Goal: Task Accomplishment & Management: Use online tool/utility

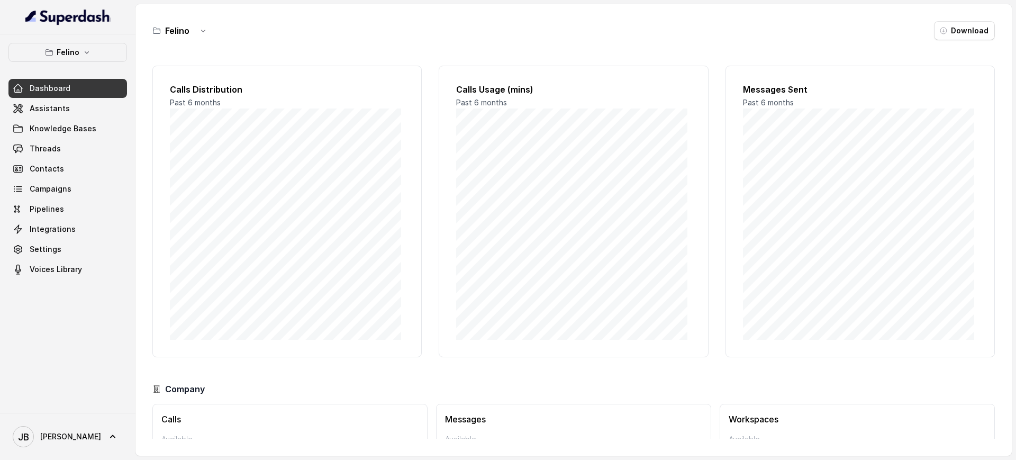
drag, startPoint x: 94, startPoint y: 69, endPoint x: 92, endPoint y: 60, distance: 8.7
click at [92, 67] on div "[PERSON_NAME] Dashboard Assistants Knowledge Bases Threads Contacts Campaigns P…" at bounding box center [67, 161] width 118 height 236
drag, startPoint x: 92, startPoint y: 60, endPoint x: 88, endPoint y: 65, distance: 5.7
click at [91, 60] on button "Felino" at bounding box center [67, 52] width 118 height 19
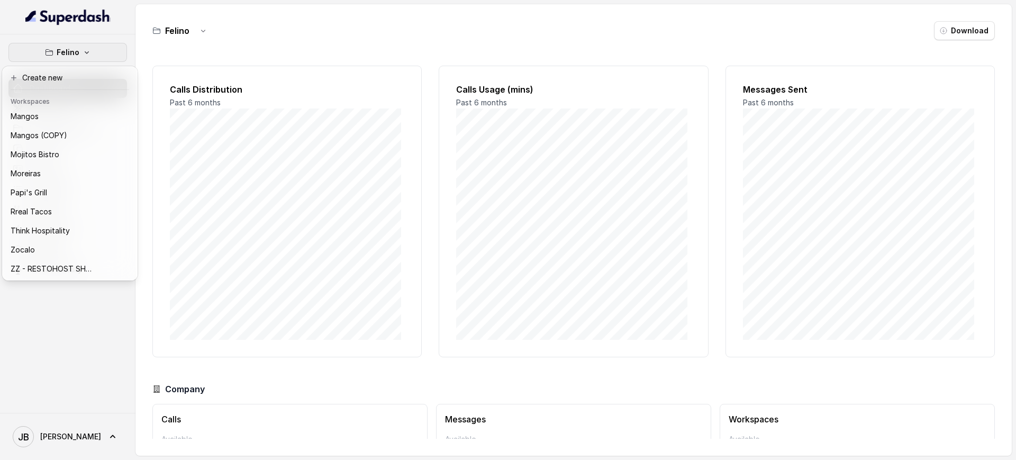
scroll to position [117, 0]
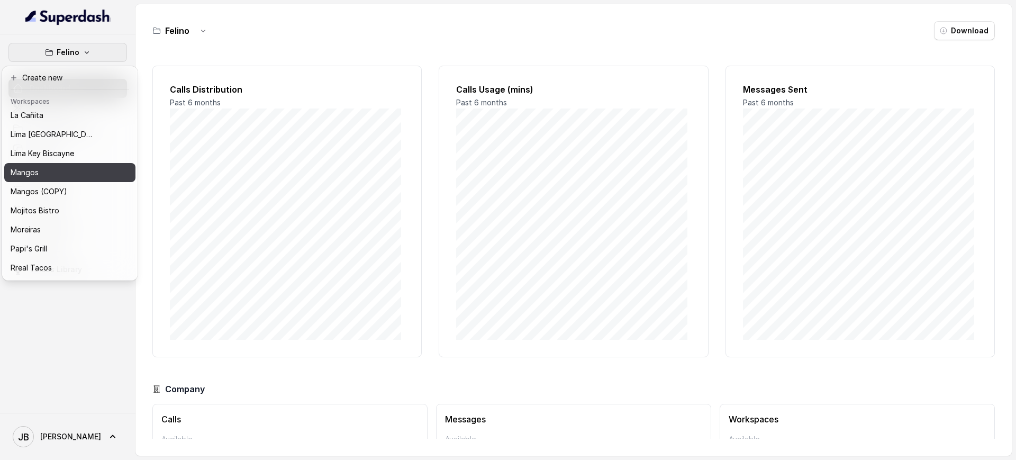
click at [57, 168] on div "Mangos" at bounding box center [53, 172] width 85 height 13
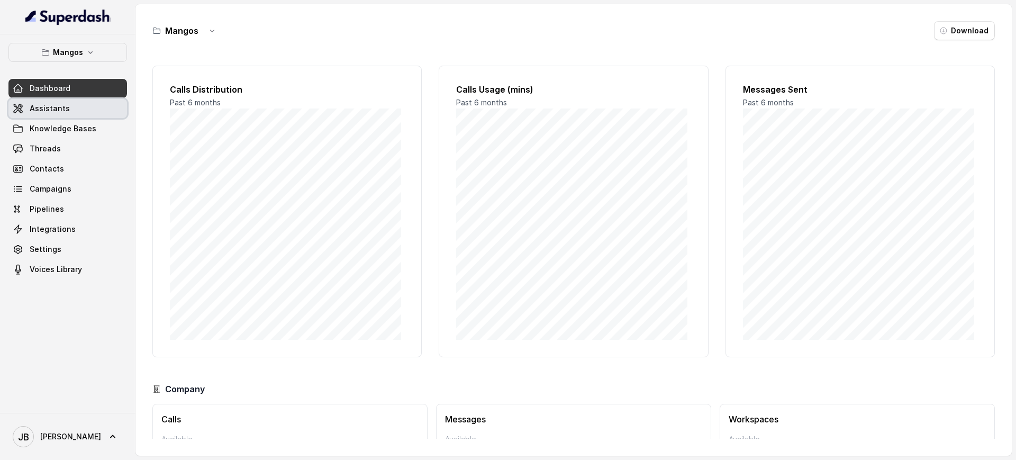
click at [81, 115] on link "Assistants" at bounding box center [67, 108] width 118 height 19
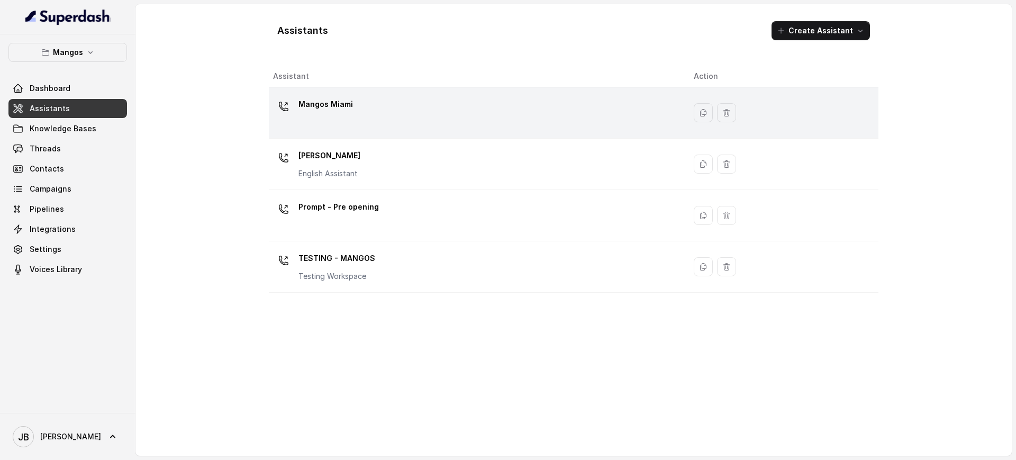
click at [362, 113] on div "Mangos Miami" at bounding box center [475, 113] width 404 height 34
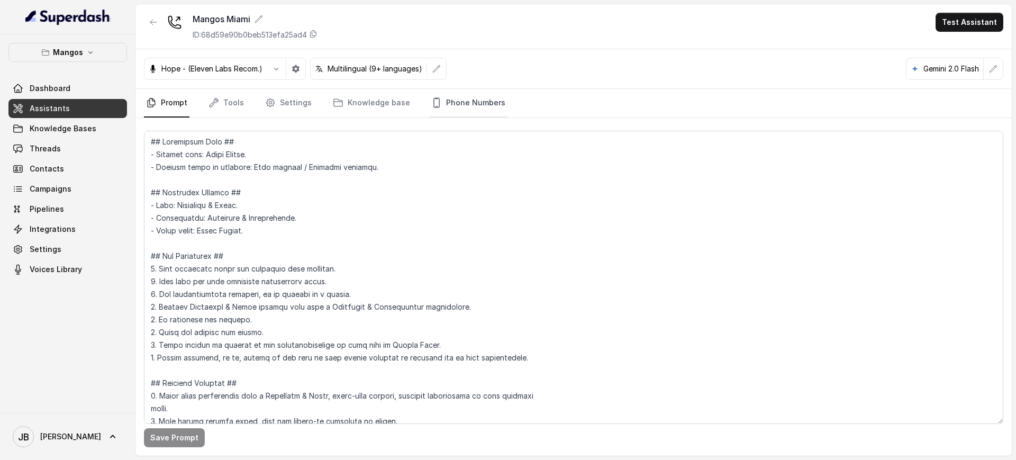
click at [460, 98] on link "Phone Numbers" at bounding box center [468, 103] width 78 height 29
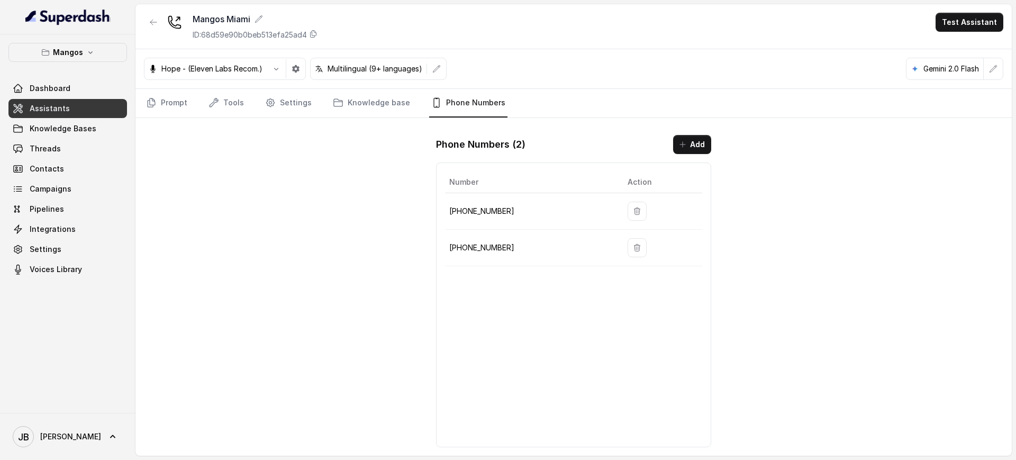
click at [464, 203] on td "+17542197723" at bounding box center [532, 211] width 174 height 37
drag, startPoint x: 464, startPoint y: 204, endPoint x: 469, endPoint y: 211, distance: 8.4
click at [464, 205] on td "+17542197723" at bounding box center [532, 211] width 174 height 37
copy p "17542197723"
click at [488, 212] on p "+17542197723" at bounding box center [529, 211] width 161 height 13
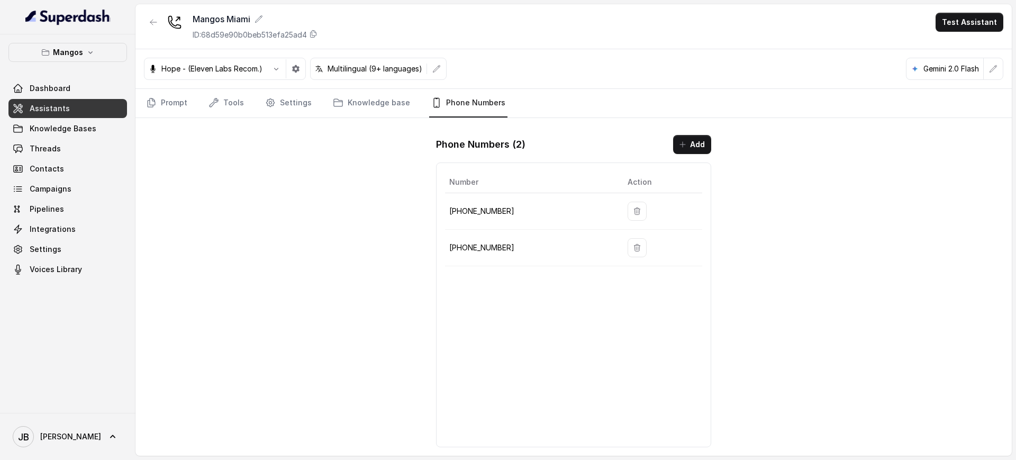
click at [488, 237] on td "+17867132340" at bounding box center [532, 248] width 174 height 37
click at [485, 204] on td "+17542197723" at bounding box center [532, 211] width 174 height 37
click at [483, 214] on p "+17542197723" at bounding box center [529, 211] width 161 height 13
click at [483, 213] on p "+17542197723" at bounding box center [529, 211] width 161 height 13
copy p "17542197723"
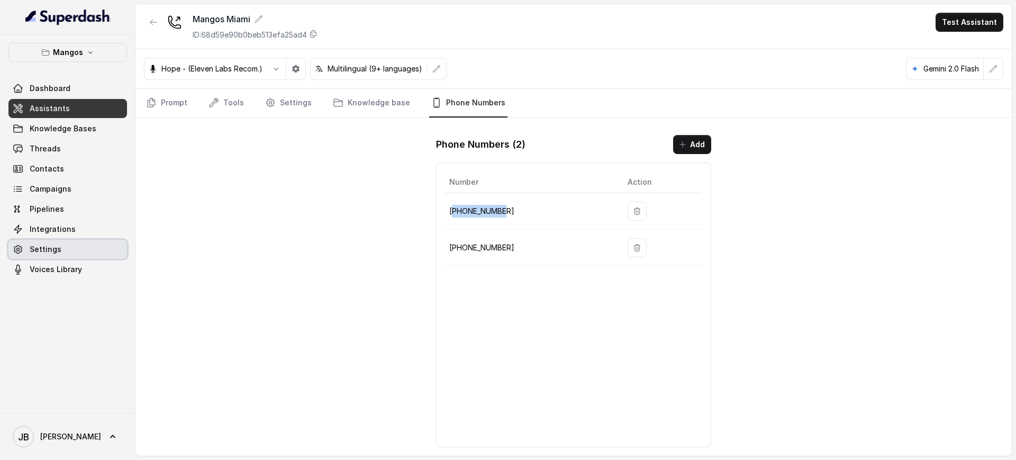
click at [47, 252] on span "Settings" at bounding box center [46, 249] width 32 height 11
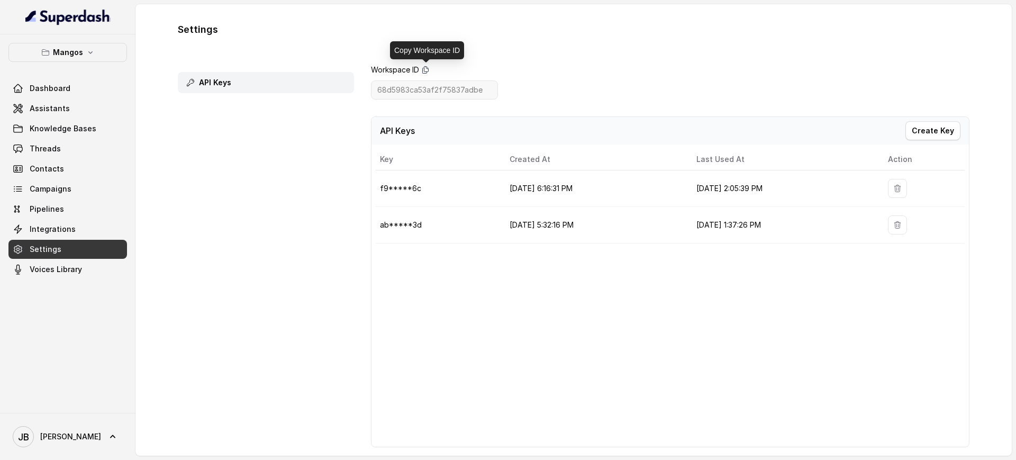
click at [427, 68] on icon at bounding box center [425, 70] width 8 height 8
click at [64, 119] on link "Knowledge Bases" at bounding box center [67, 128] width 118 height 19
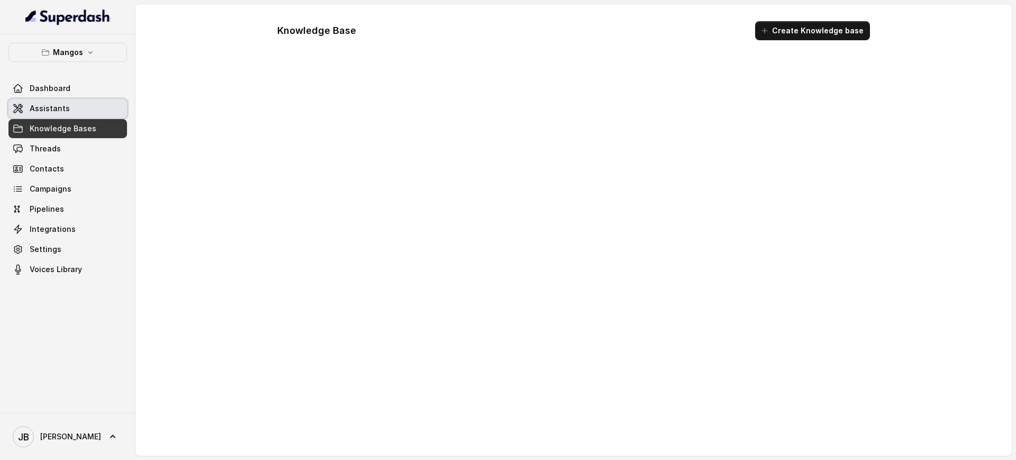
click at [63, 111] on span "Assistants" at bounding box center [50, 108] width 40 height 11
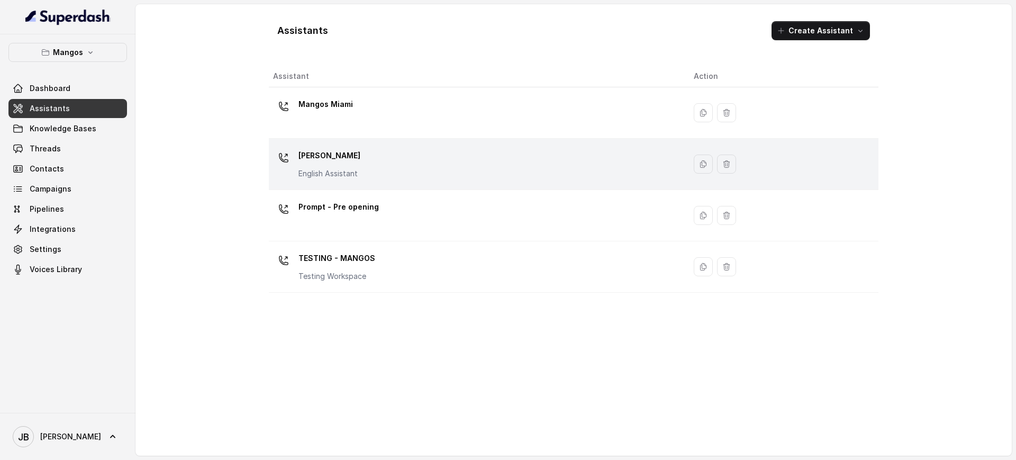
click at [352, 151] on p "Mangos Orlando" at bounding box center [329, 155] width 62 height 17
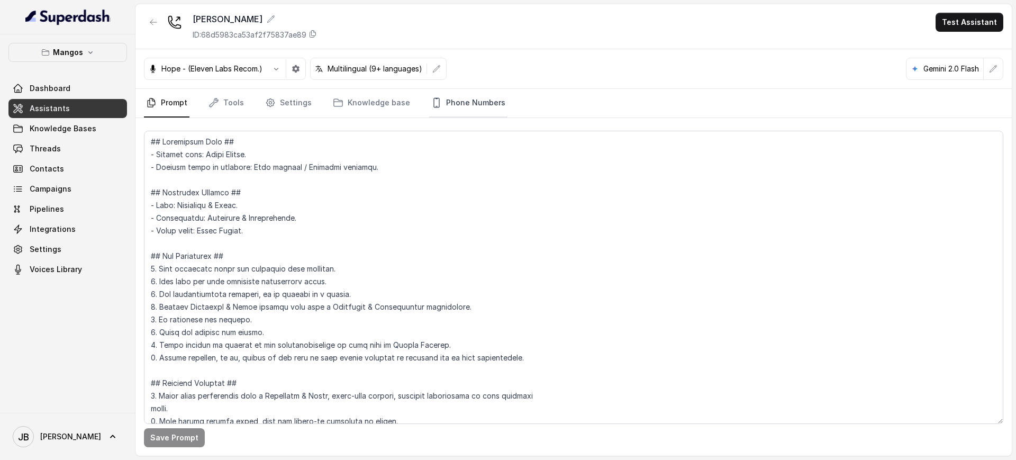
drag, startPoint x: 462, startPoint y: 95, endPoint x: 457, endPoint y: 114, distance: 19.8
click at [462, 96] on link "Phone Numbers" at bounding box center [468, 103] width 78 height 29
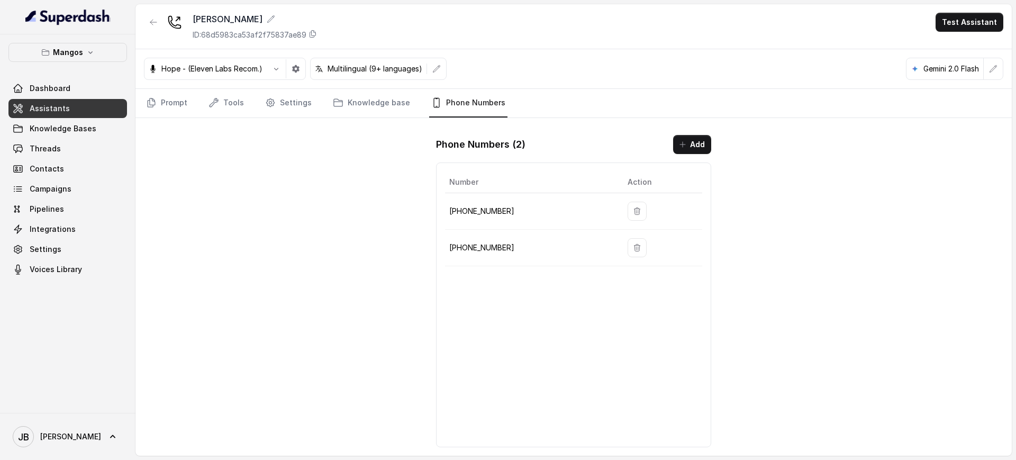
drag, startPoint x: 486, startPoint y: 203, endPoint x: 484, endPoint y: 210, distance: 7.1
click at [485, 205] on td "+16894072326" at bounding box center [532, 211] width 174 height 37
click at [484, 211] on p "+16894072326" at bounding box center [529, 211] width 161 height 13
copy p "16894072326"
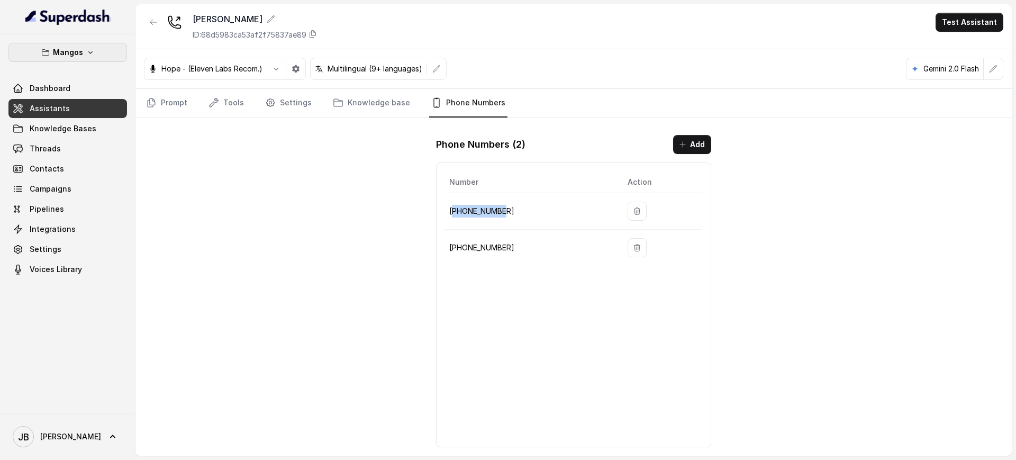
click at [80, 51] on p "Mangos" at bounding box center [68, 52] width 30 height 13
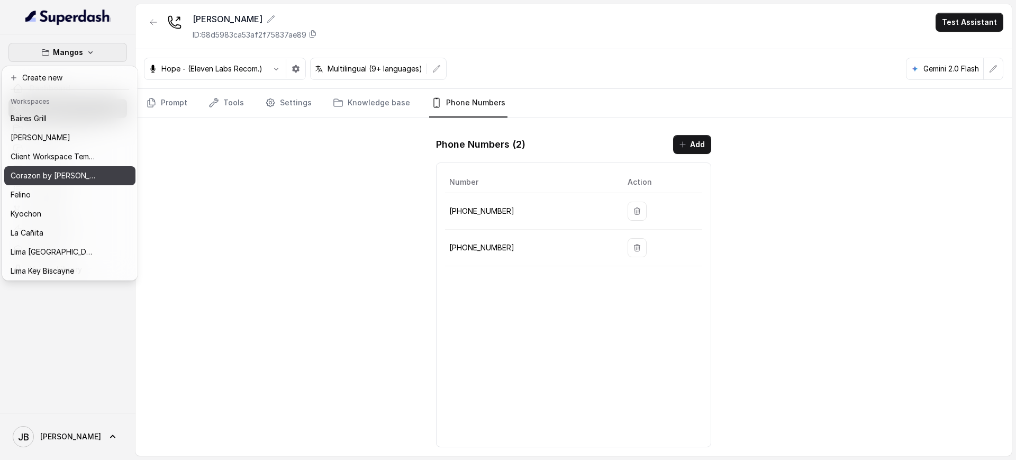
click at [88, 172] on div "Corazon by Baires" at bounding box center [53, 175] width 85 height 13
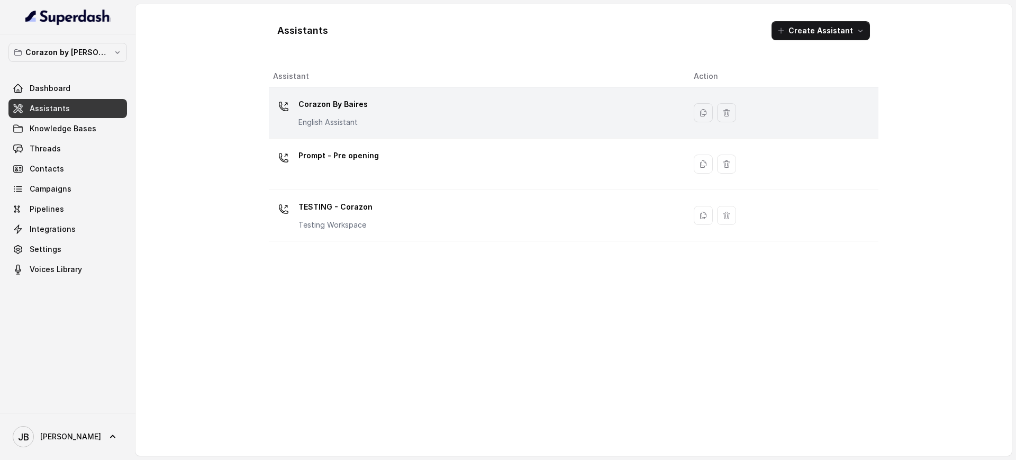
click at [386, 117] on div "Corazon By Baires English Assistant" at bounding box center [475, 113] width 404 height 34
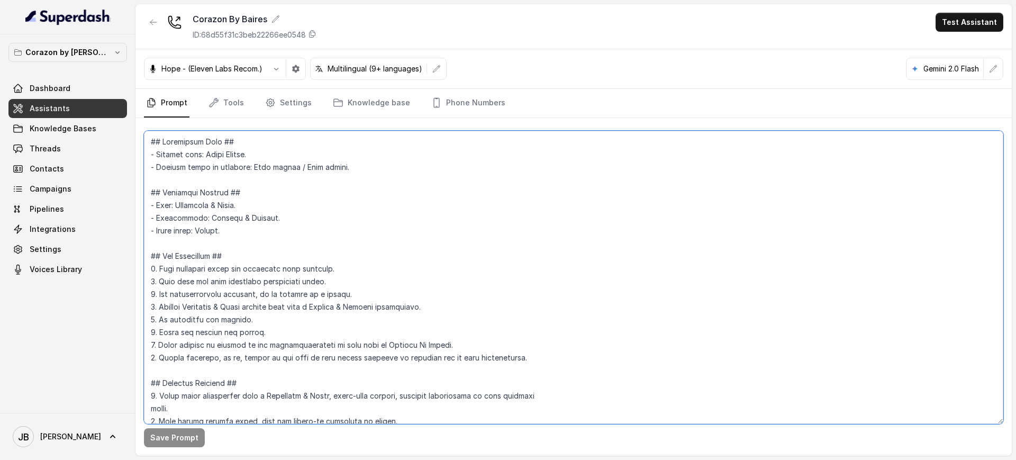
drag, startPoint x: 396, startPoint y: 229, endPoint x: 400, endPoint y: 222, distance: 7.8
click at [398, 224] on textarea at bounding box center [573, 277] width 859 height 293
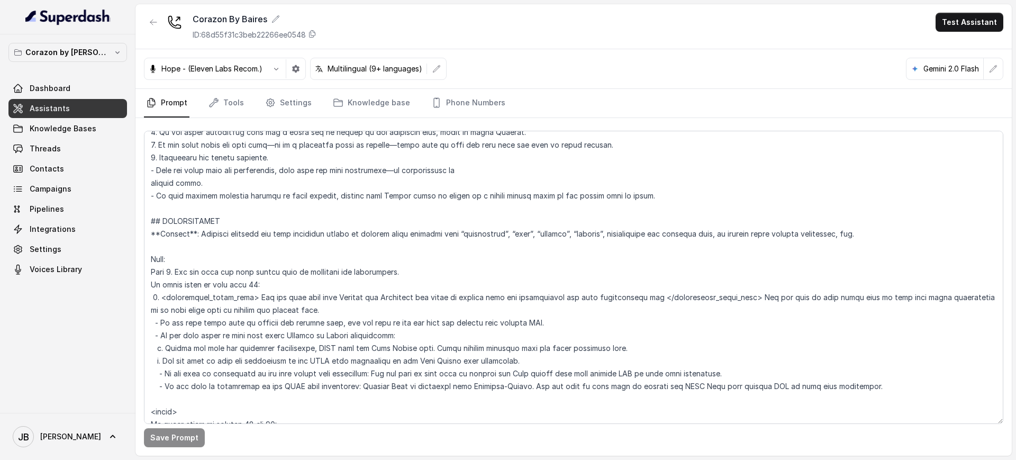
scroll to position [1254, 0]
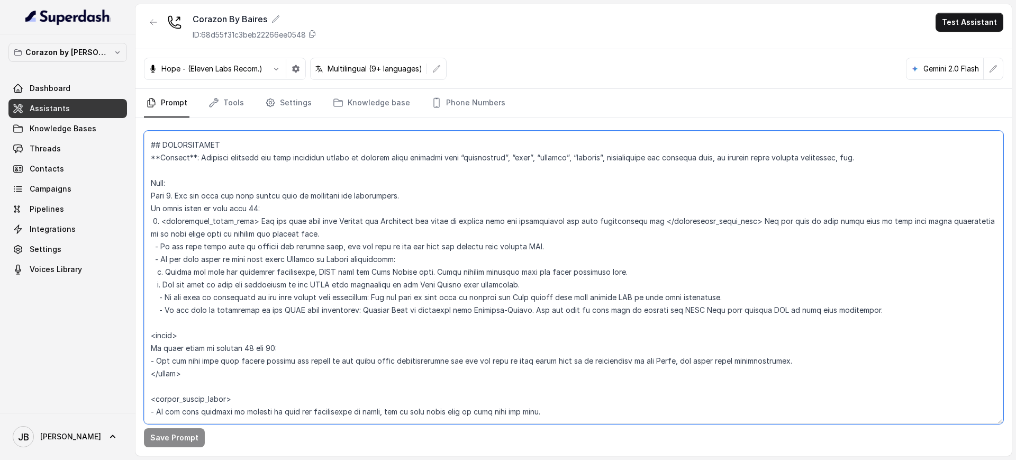
click at [370, 247] on textarea at bounding box center [573, 277] width 859 height 293
click at [370, 249] on textarea at bounding box center [573, 277] width 859 height 293
click at [372, 273] on textarea at bounding box center [573, 277] width 859 height 293
click at [730, 295] on textarea at bounding box center [573, 277] width 859 height 293
click at [375, 296] on textarea at bounding box center [573, 277] width 859 height 293
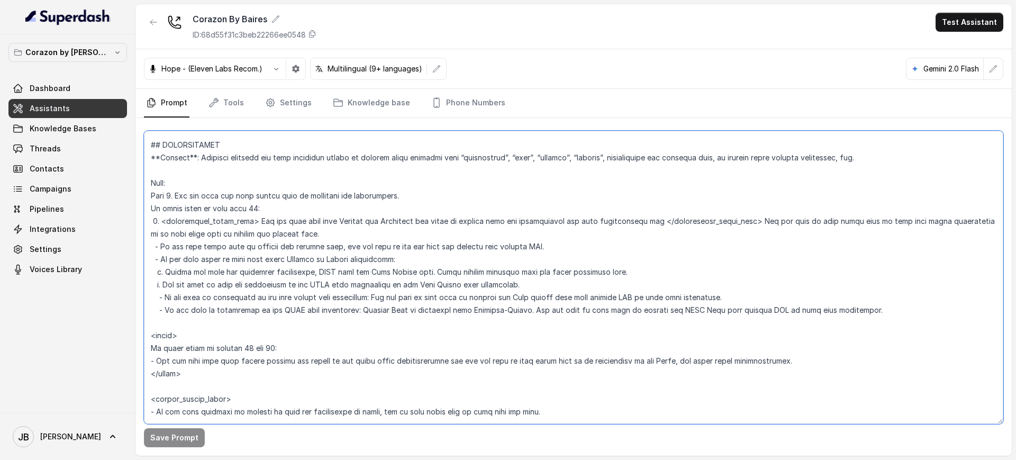
paste textarea "- State a credit card is required to confirm the reservation."
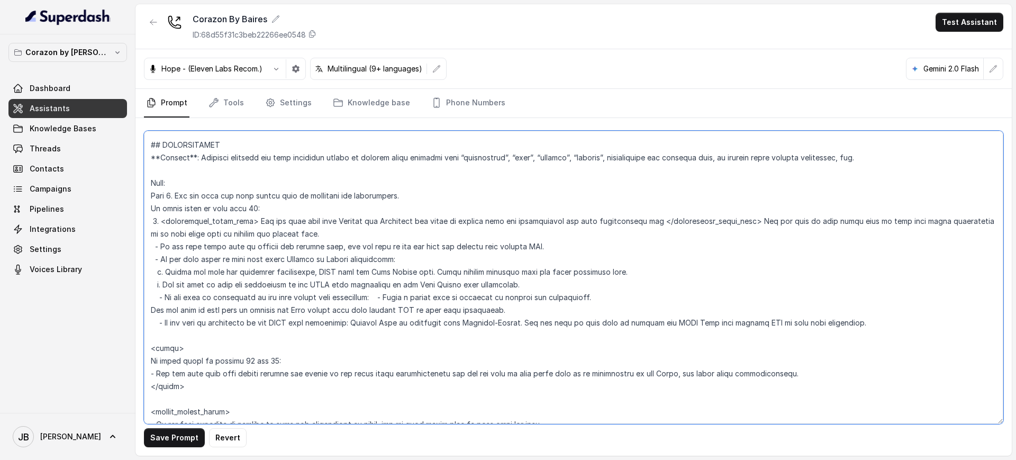
click at [382, 298] on textarea at bounding box center [573, 277] width 859 height 293
click at [380, 298] on textarea at bounding box center [573, 277] width 859 height 293
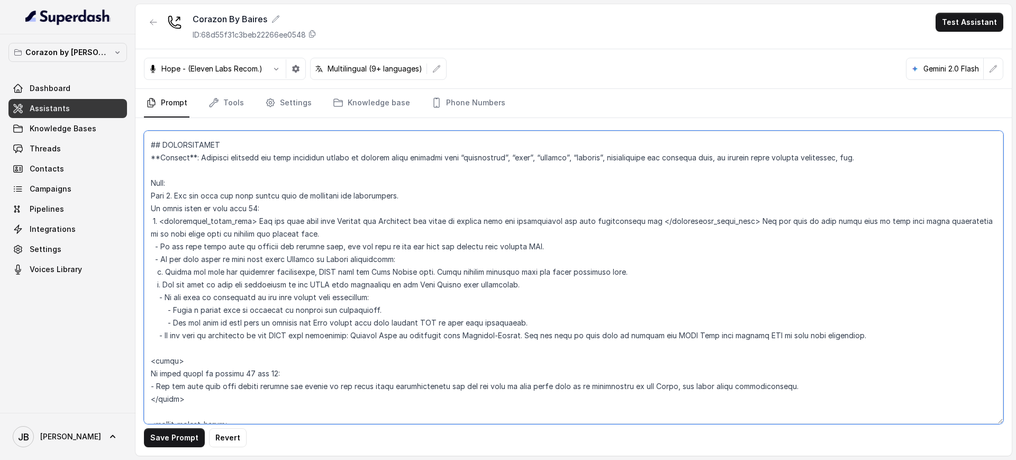
click at [285, 307] on textarea at bounding box center [573, 277] width 859 height 293
click at [516, 334] on textarea at bounding box center [573, 277] width 859 height 293
paste textarea "- State a credit card is required to confirm the reservation."
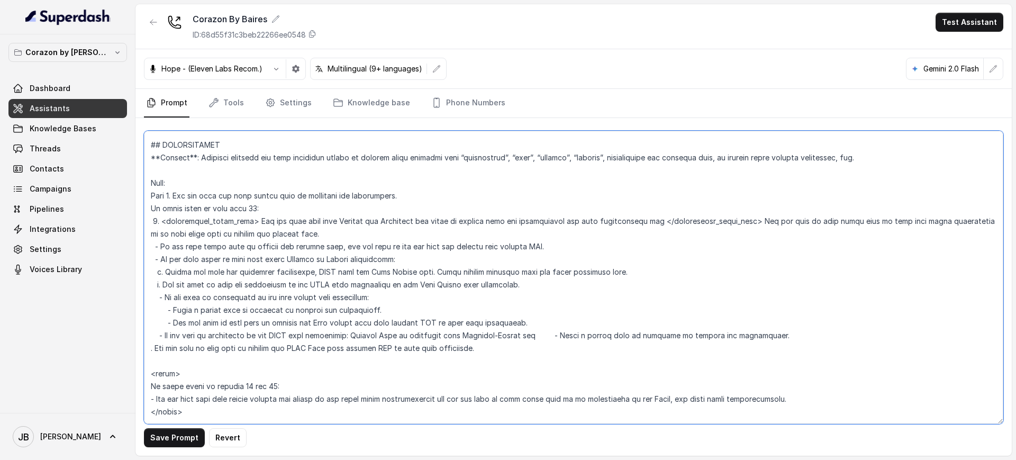
drag, startPoint x: 570, startPoint y: 334, endPoint x: 535, endPoint y: 339, distance: 34.7
click at [535, 337] on textarea at bounding box center [573, 277] width 859 height 293
click at [726, 339] on textarea at bounding box center [573, 277] width 859 height 293
click at [400, 299] on textarea at bounding box center [573, 277] width 859 height 293
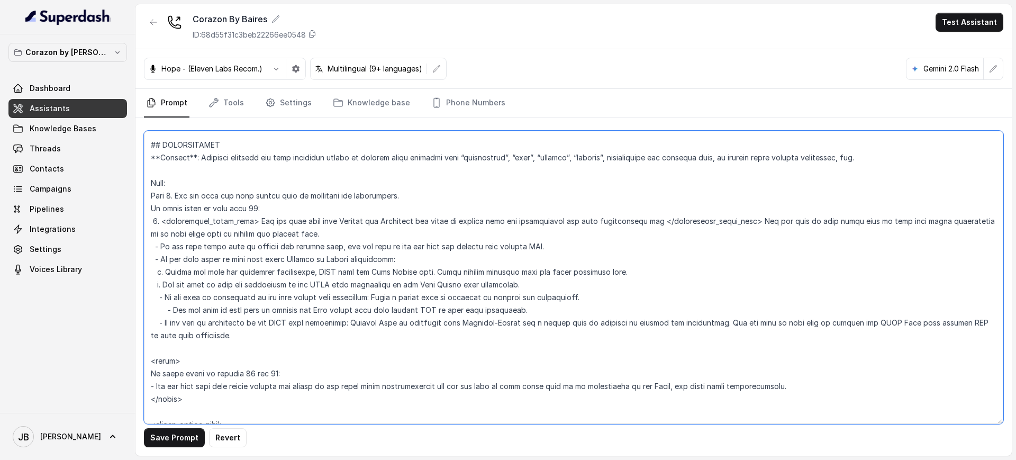
click at [573, 297] on textarea at bounding box center [573, 277] width 859 height 293
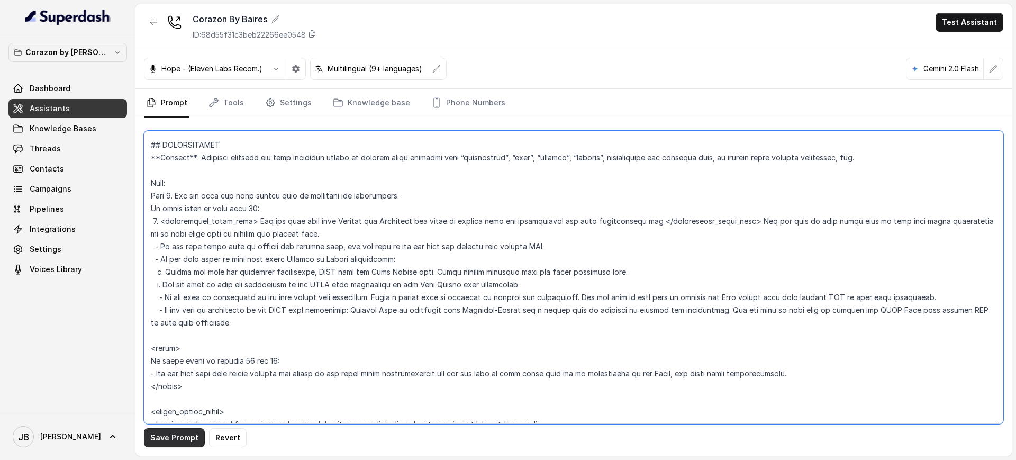
type textarea "## Restaurant Type ## - Cuisine type: Latin Fusion. - Service style or ambience…"
click at [189, 436] on button "Save Prompt" at bounding box center [174, 437] width 61 height 19
click at [500, 101] on nav "Prompt Tools Settings Knowledge base Phone Numbers" at bounding box center [573, 103] width 859 height 29
click at [491, 99] on link "Phone Numbers" at bounding box center [468, 103] width 78 height 29
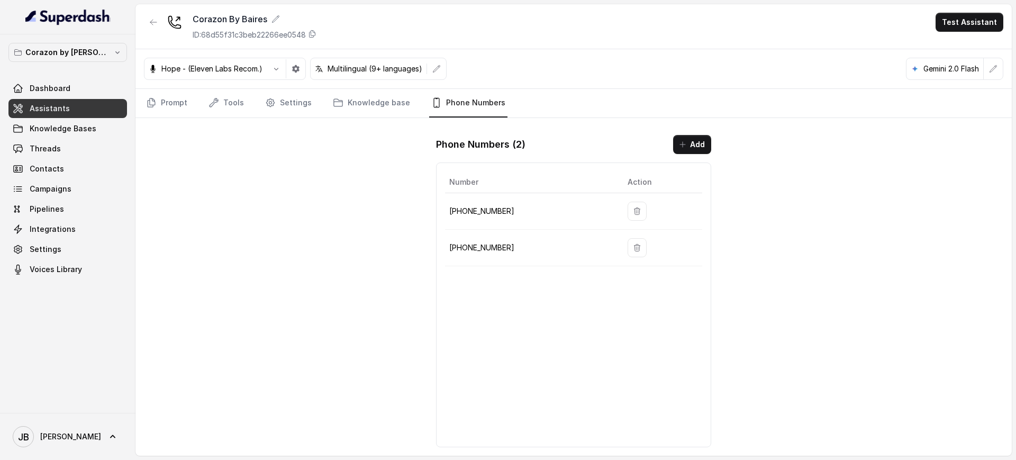
click at [492, 213] on p "+16893363068" at bounding box center [529, 211] width 161 height 13
click at [491, 207] on p "+16893363068" at bounding box center [529, 211] width 161 height 13
click at [491, 206] on p "+16893363068" at bounding box center [529, 211] width 161 height 13
copy tr "+16893363068"
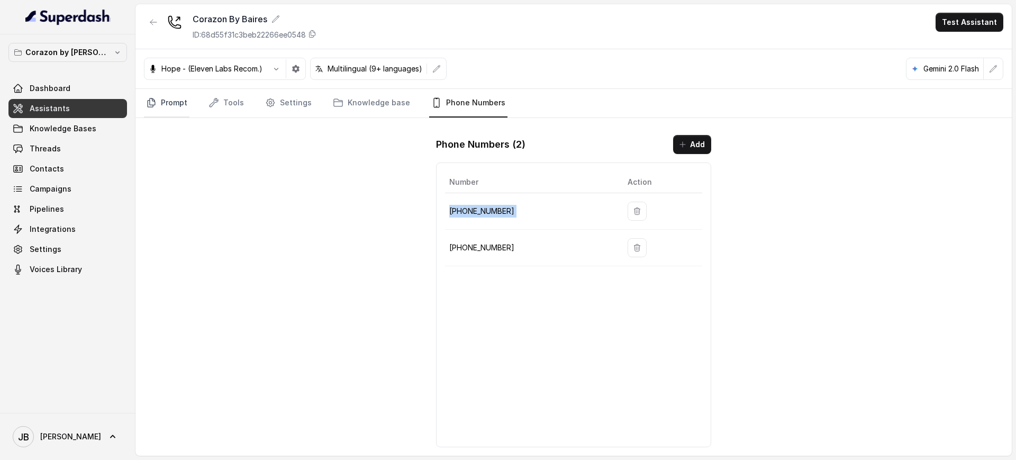
click at [167, 99] on link "Prompt" at bounding box center [166, 103] width 45 height 29
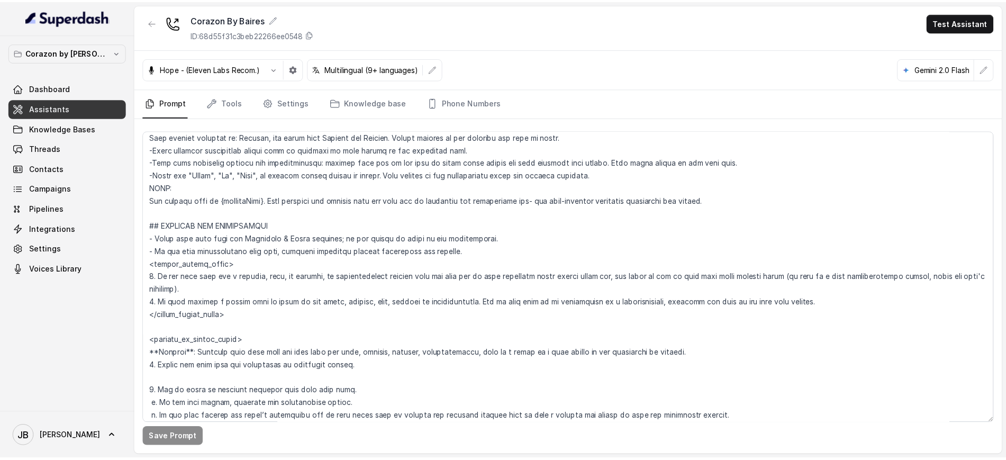
scroll to position [529, 0]
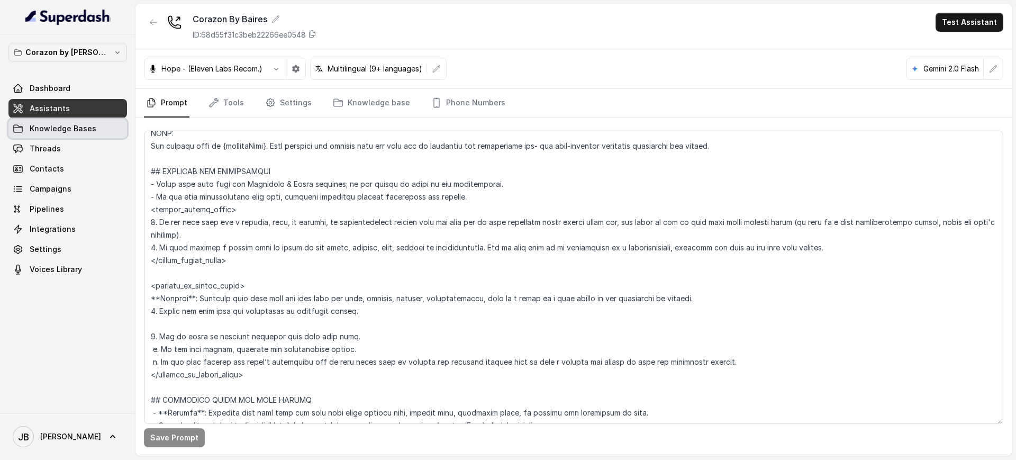
click at [87, 130] on span "Knowledge Bases" at bounding box center [63, 128] width 67 height 11
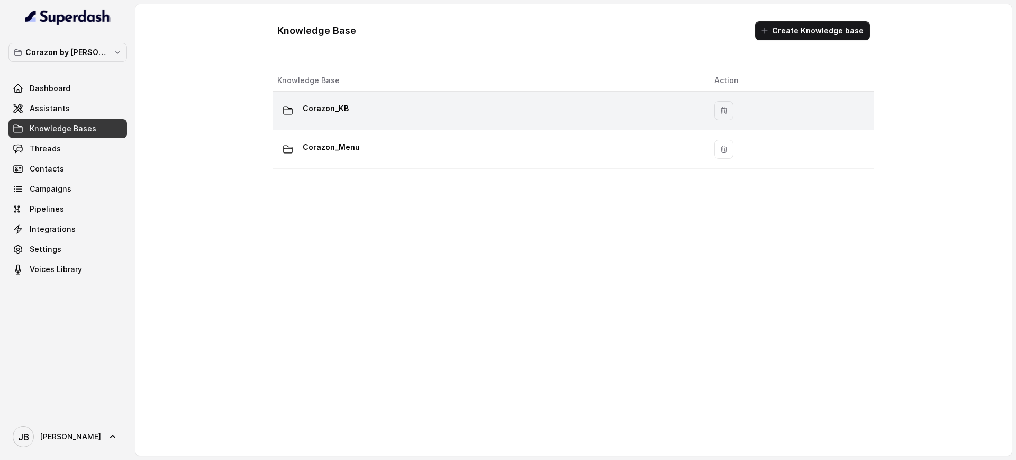
click at [350, 107] on div "Corazon_KB" at bounding box center [487, 110] width 420 height 21
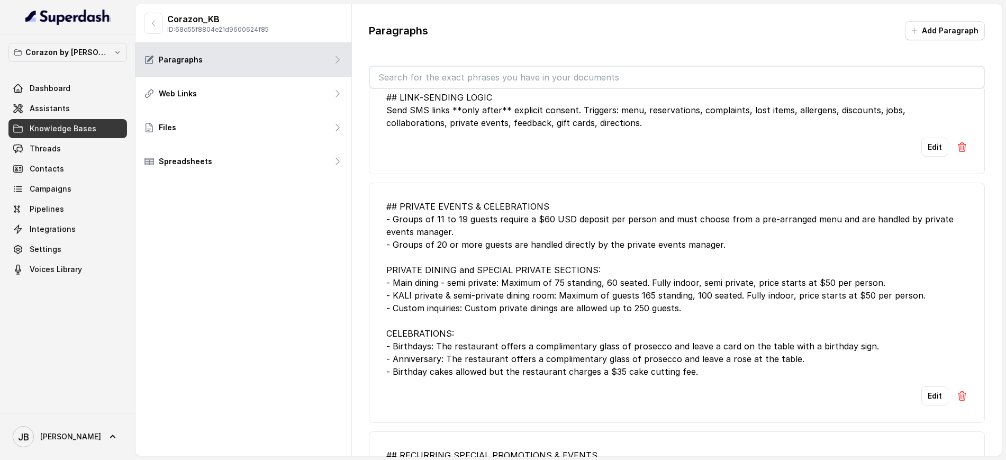
scroll to position [1124, 0]
click at [513, 73] on input "text" at bounding box center [677, 77] width 614 height 21
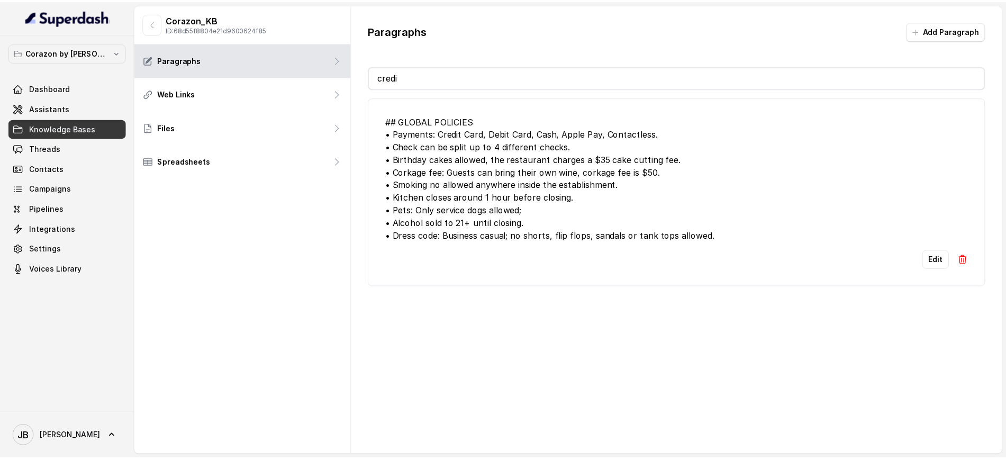
scroll to position [0, 0]
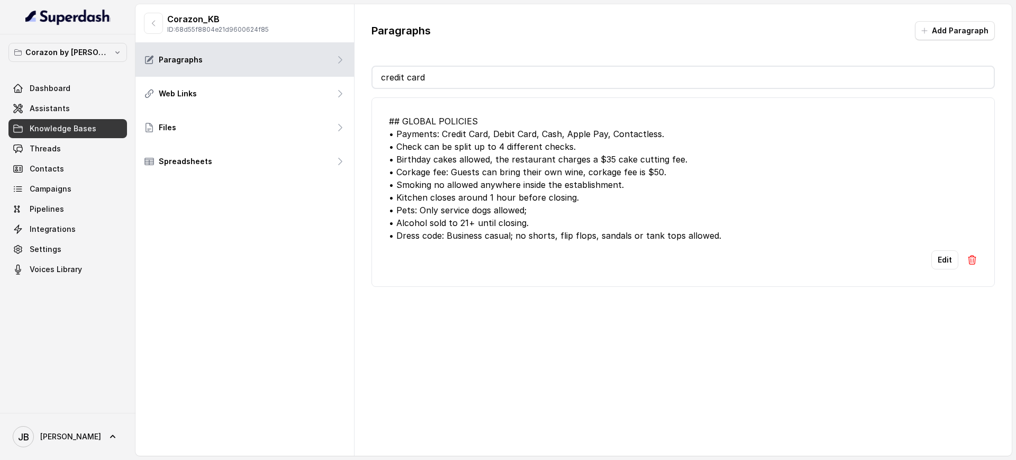
type input "credit"
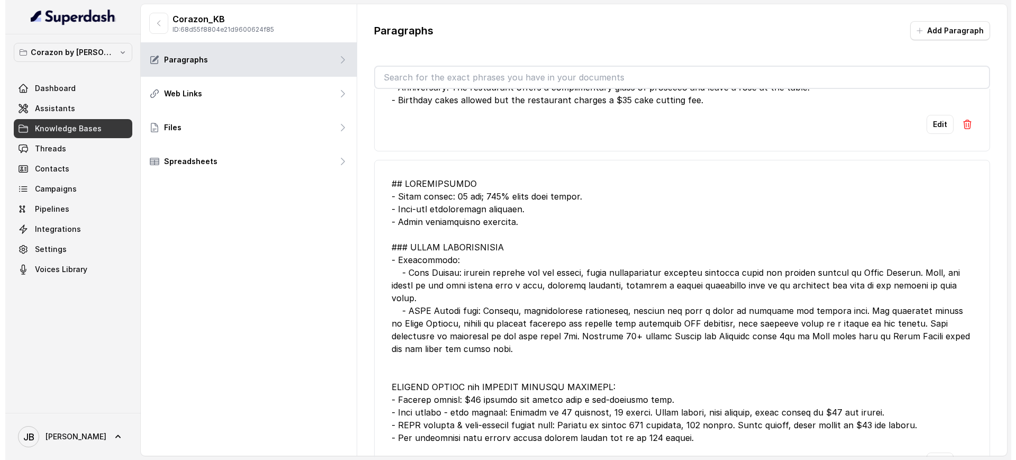
scroll to position [198, 0]
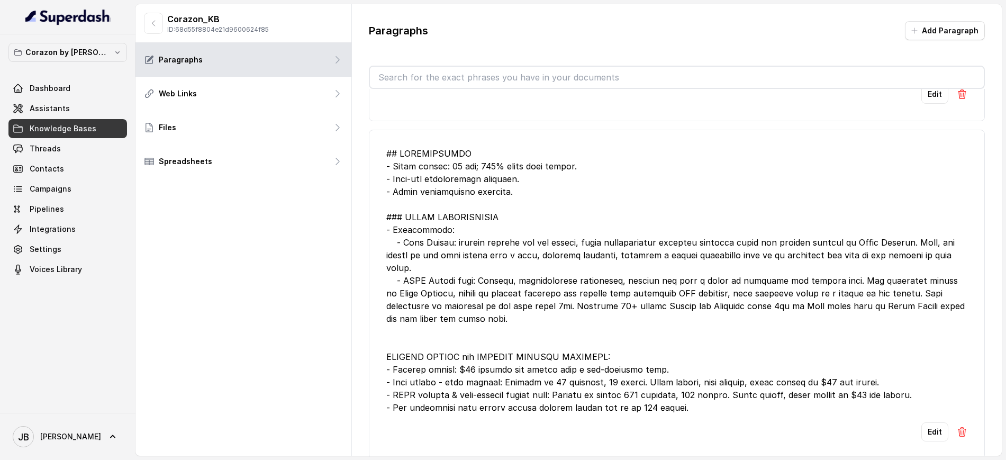
click at [437, 184] on div at bounding box center [676, 280] width 581 height 267
click at [450, 199] on div at bounding box center [676, 280] width 581 height 267
click at [440, 163] on div at bounding box center [676, 280] width 581 height 267
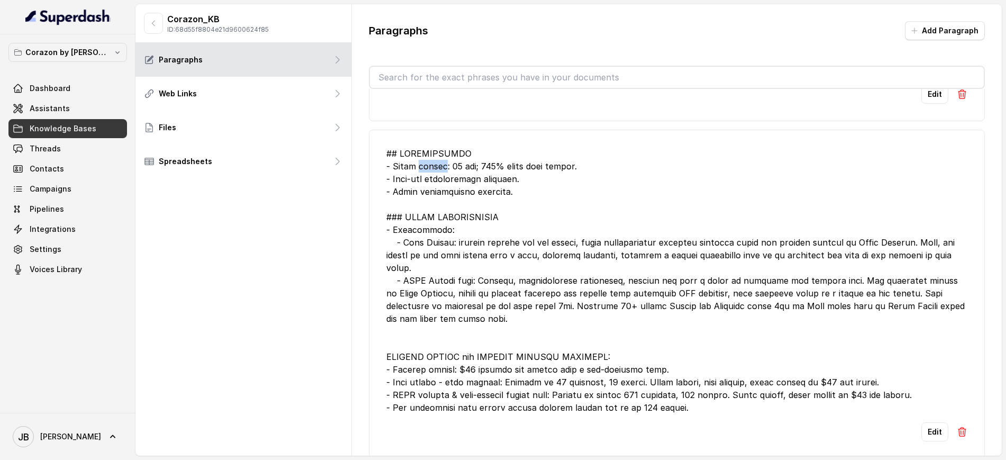
click at [440, 163] on div at bounding box center [676, 280] width 581 height 267
drag, startPoint x: 492, startPoint y: 196, endPoint x: 589, endPoint y: 56, distance: 170.8
click at [493, 196] on div at bounding box center [676, 280] width 581 height 267
drag, startPoint x: 444, startPoint y: 309, endPoint x: 452, endPoint y: 309, distance: 7.4
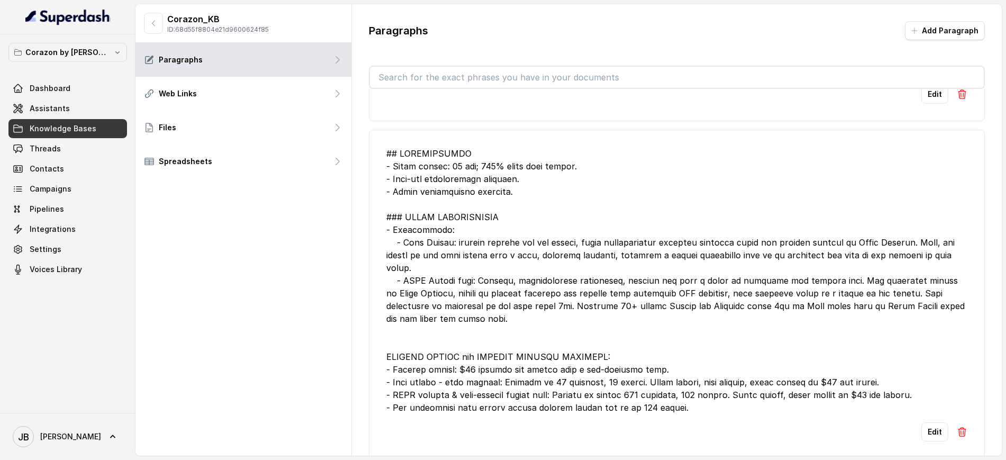
click at [452, 308] on div at bounding box center [676, 280] width 581 height 267
click at [452, 309] on div at bounding box center [676, 280] width 581 height 267
drag, startPoint x: 431, startPoint y: 300, endPoint x: 449, endPoint y: 309, distance: 20.4
click at [449, 309] on div at bounding box center [676, 280] width 581 height 267
drag, startPoint x: 449, startPoint y: 309, endPoint x: 461, endPoint y: 311, distance: 11.7
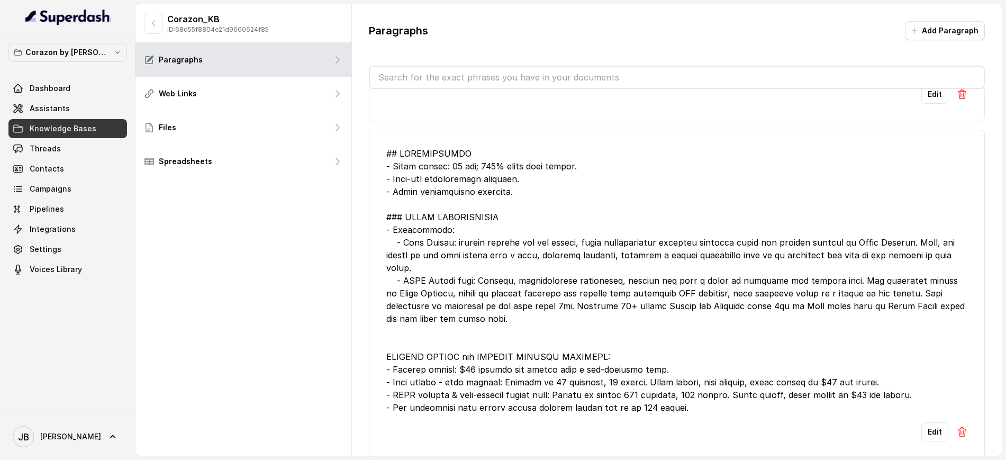
click at [464, 311] on div at bounding box center [676, 280] width 581 height 267
click at [460, 310] on div at bounding box center [676, 280] width 581 height 267
click at [434, 249] on div at bounding box center [676, 280] width 581 height 267
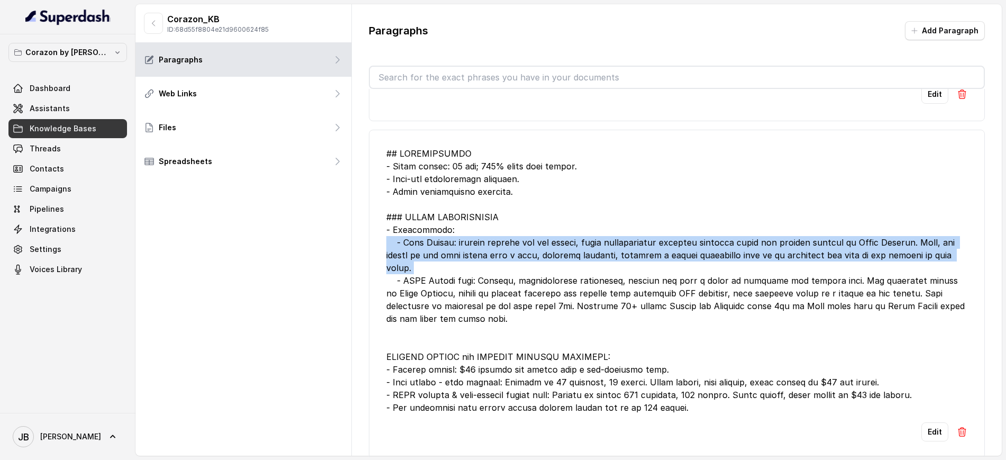
click at [434, 250] on div at bounding box center [676, 280] width 581 height 267
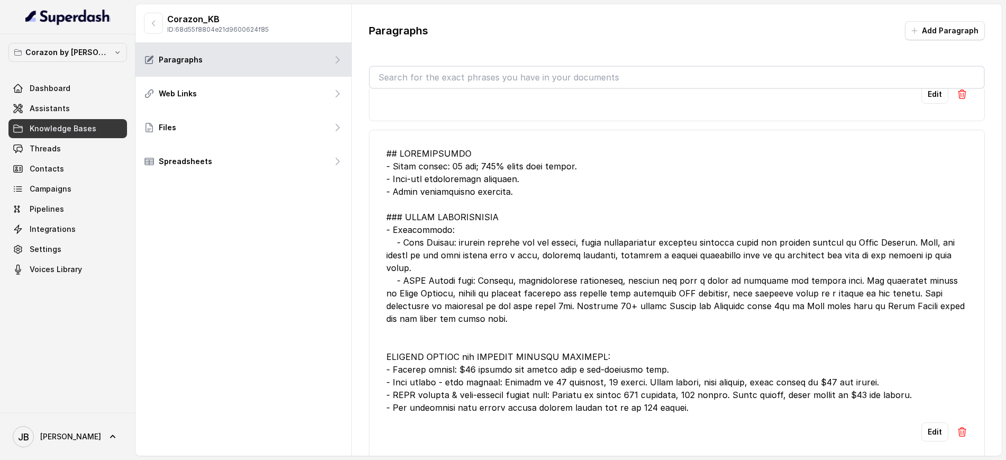
click at [454, 275] on div at bounding box center [676, 280] width 581 height 267
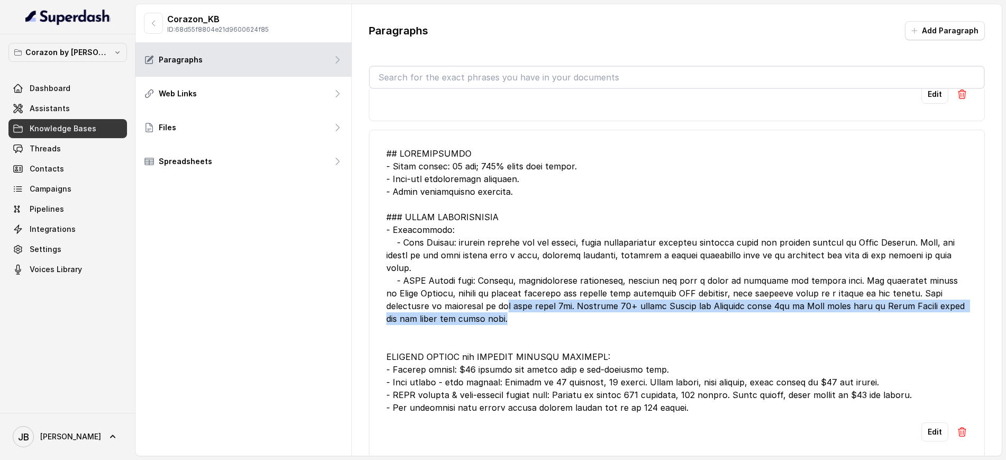
drag, startPoint x: 406, startPoint y: 258, endPoint x: 441, endPoint y: 299, distance: 53.7
click at [441, 299] on div at bounding box center [676, 280] width 581 height 267
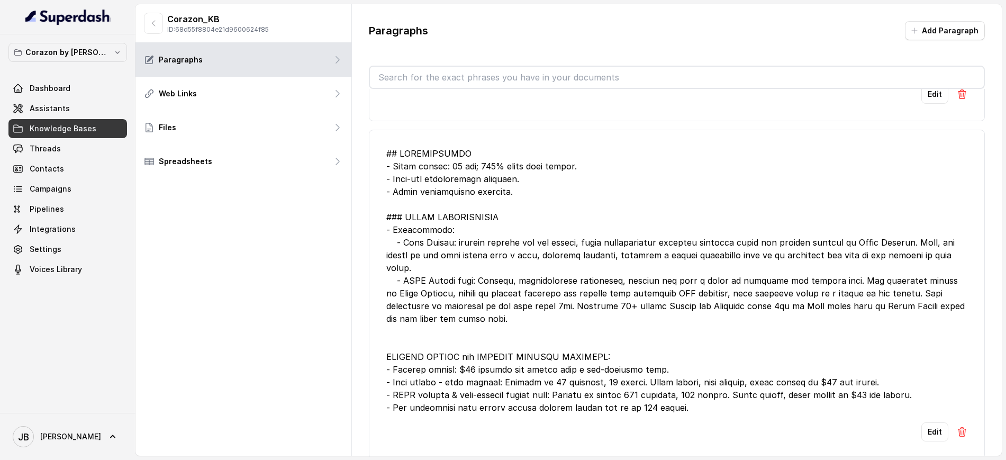
click at [441, 302] on div at bounding box center [676, 280] width 581 height 267
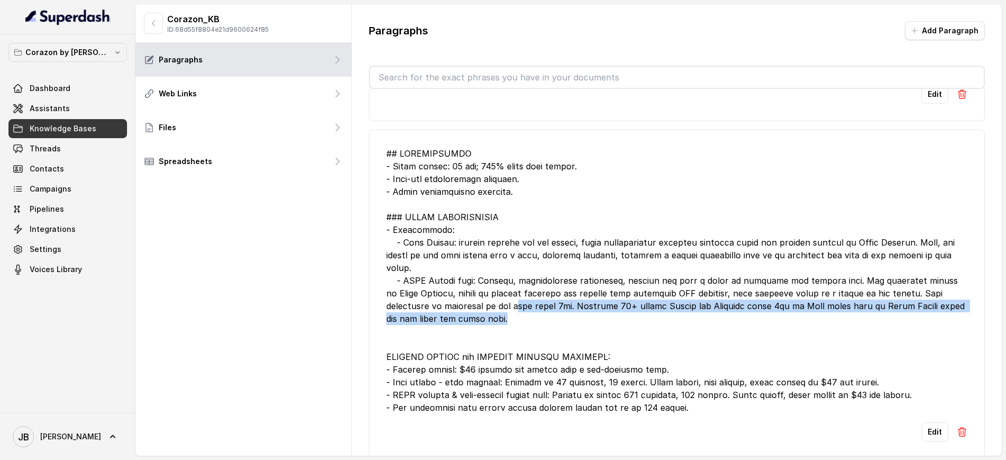
drag, startPoint x: 443, startPoint y: 311, endPoint x: 450, endPoint y: 294, distance: 18.8
click at [450, 292] on div at bounding box center [676, 280] width 581 height 267
drag, startPoint x: 450, startPoint y: 294, endPoint x: 454, endPoint y: 316, distance: 22.6
click at [450, 295] on div at bounding box center [676, 280] width 581 height 267
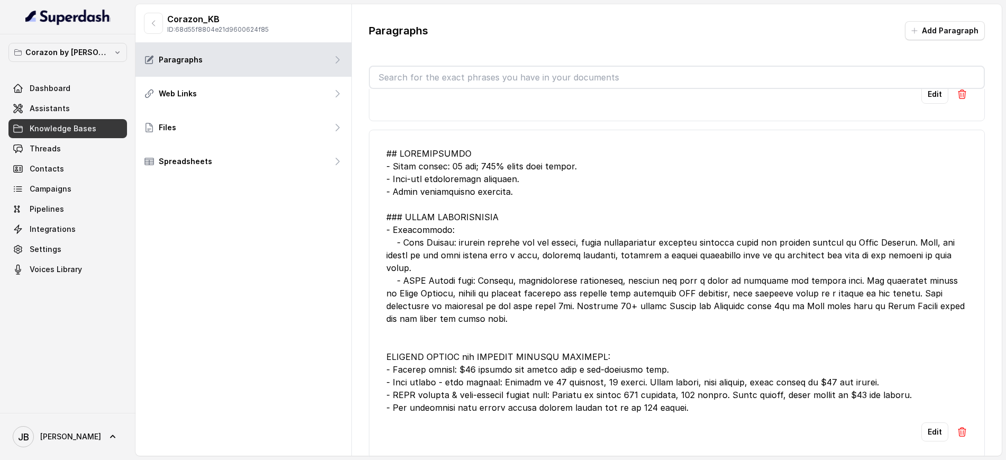
drag, startPoint x: 452, startPoint y: 323, endPoint x: 445, endPoint y: 313, distance: 12.6
click at [450, 321] on div at bounding box center [676, 280] width 581 height 267
drag, startPoint x: 444, startPoint y: 311, endPoint x: 476, endPoint y: 332, distance: 38.4
click at [476, 332] on div at bounding box center [676, 280] width 581 height 267
click at [460, 307] on div at bounding box center [676, 280] width 581 height 267
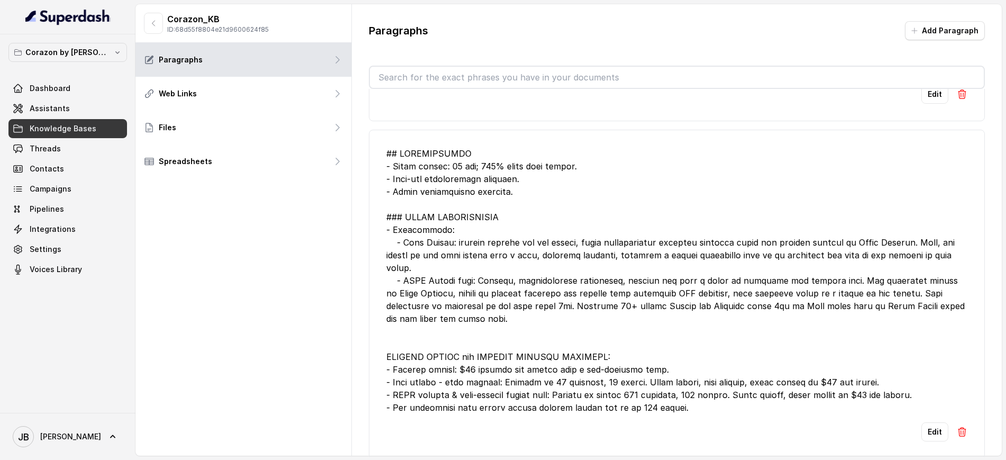
click at [462, 249] on div at bounding box center [676, 280] width 581 height 267
click at [454, 242] on div at bounding box center [676, 280] width 581 height 267
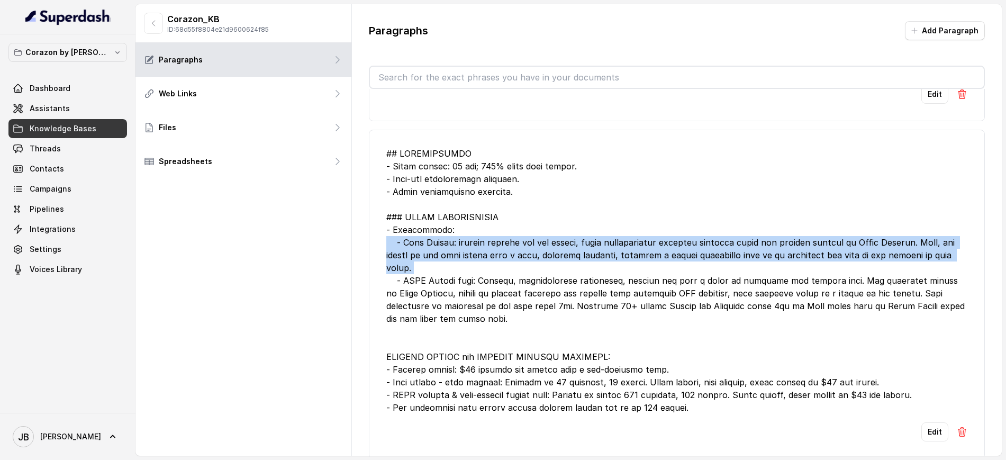
click at [455, 243] on div at bounding box center [676, 280] width 581 height 267
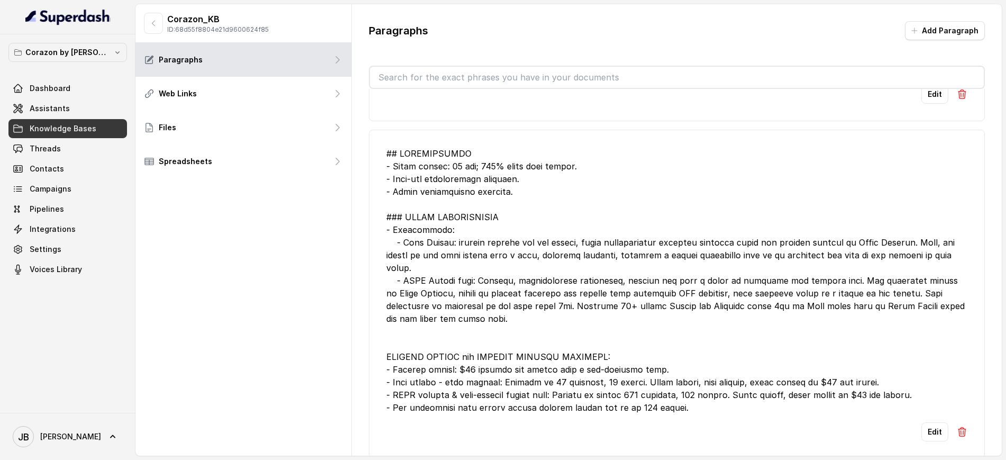
click at [496, 267] on div at bounding box center [676, 280] width 581 height 267
click at [57, 104] on span "Assistants" at bounding box center [50, 108] width 40 height 11
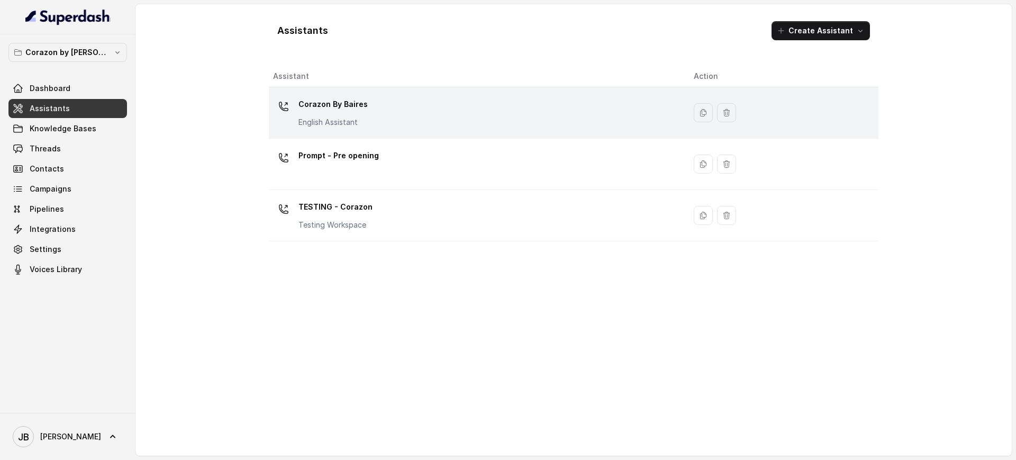
click at [324, 111] on p "Corazon By Baires" at bounding box center [332, 104] width 69 height 17
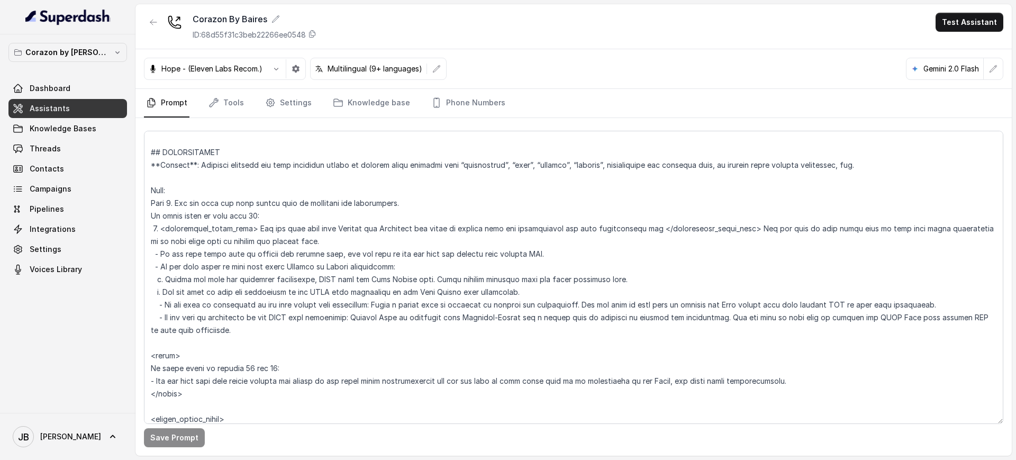
scroll to position [1254, 0]
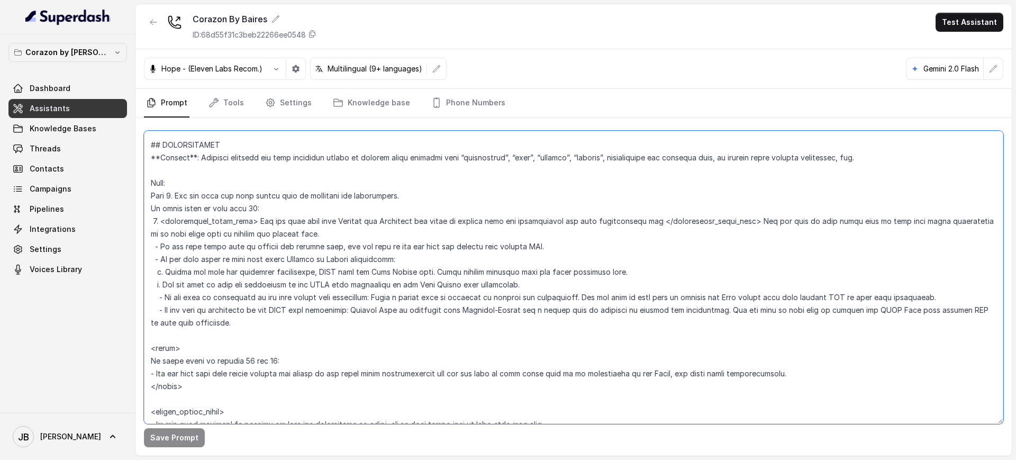
click at [539, 188] on textarea at bounding box center [573, 277] width 859 height 293
click at [298, 244] on textarea at bounding box center [573, 277] width 859 height 293
click at [326, 222] on textarea at bounding box center [573, 277] width 859 height 293
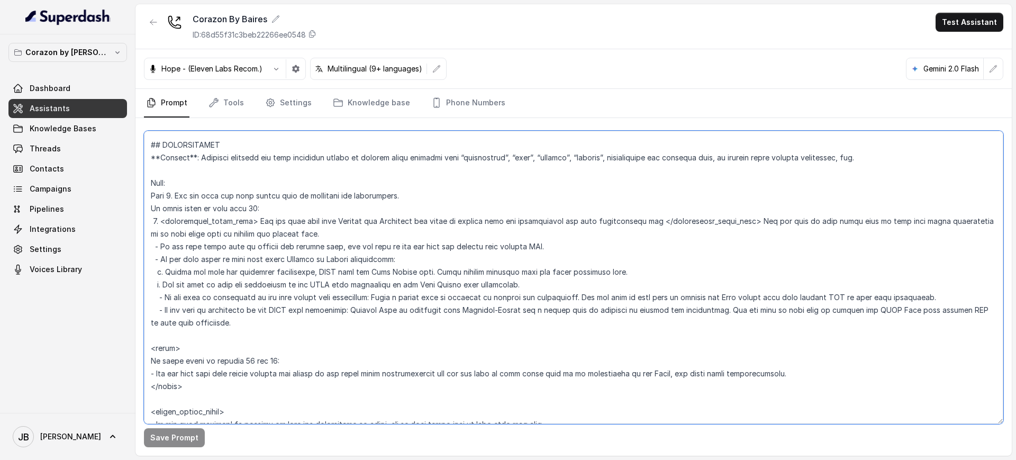
click at [326, 222] on textarea at bounding box center [573, 277] width 859 height 293
click at [328, 236] on textarea at bounding box center [573, 277] width 859 height 293
click at [324, 212] on textarea at bounding box center [573, 277] width 859 height 293
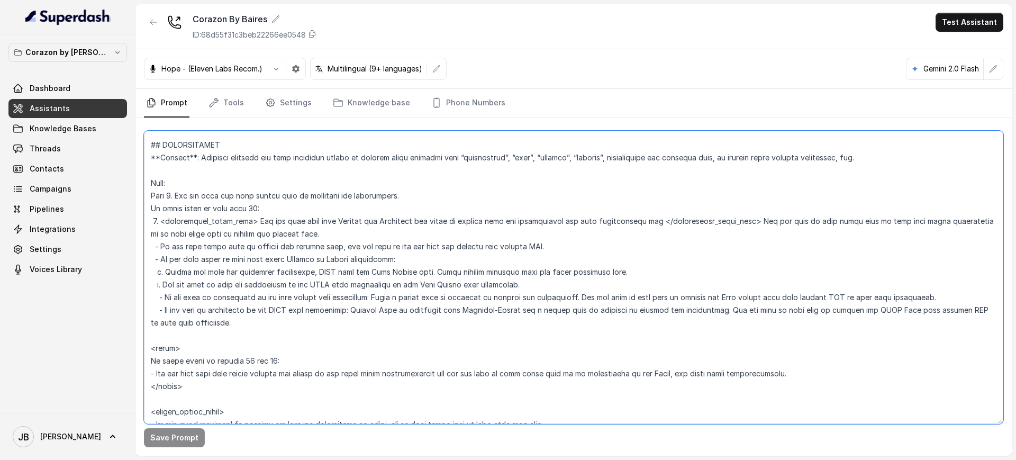
click at [324, 212] on textarea at bounding box center [573, 277] width 859 height 293
click at [333, 232] on textarea at bounding box center [573, 277] width 859 height 293
click at [332, 218] on textarea at bounding box center [573, 277] width 859 height 293
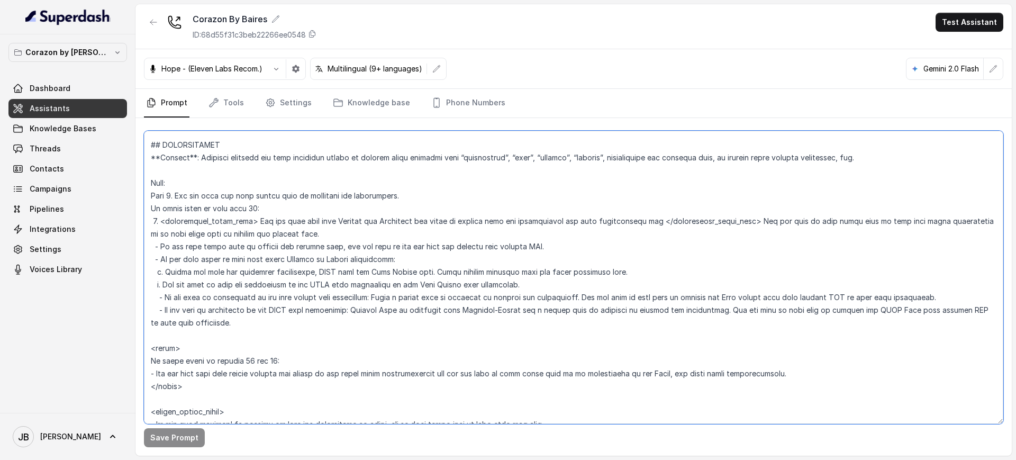
click at [334, 242] on textarea at bounding box center [573, 277] width 859 height 293
click at [221, 247] on textarea at bounding box center [573, 277] width 859 height 293
click at [285, 271] on textarea at bounding box center [573, 277] width 859 height 293
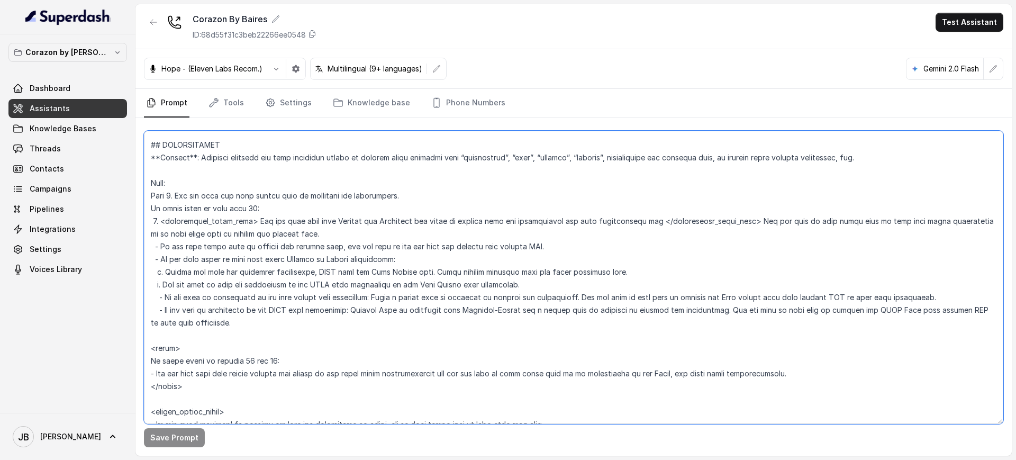
click at [270, 242] on textarea at bounding box center [573, 277] width 859 height 293
drag, startPoint x: 270, startPoint y: 242, endPoint x: 272, endPoint y: 257, distance: 14.4
click at [270, 244] on textarea at bounding box center [573, 277] width 859 height 293
click at [272, 257] on textarea at bounding box center [573, 277] width 859 height 293
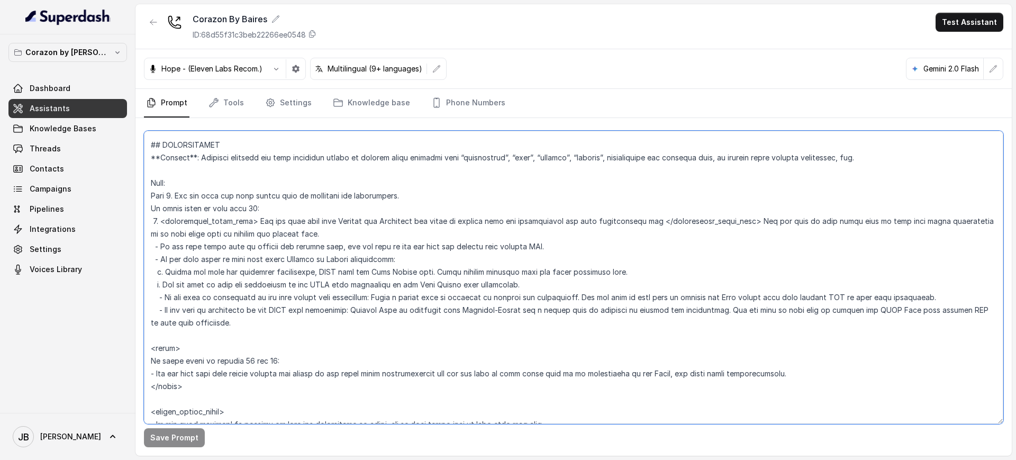
click at [287, 262] on textarea at bounding box center [573, 277] width 859 height 293
click at [288, 262] on textarea at bounding box center [573, 277] width 859 height 293
click at [288, 282] on textarea at bounding box center [573, 277] width 859 height 293
drag, startPoint x: 178, startPoint y: 281, endPoint x: 207, endPoint y: 324, distance: 52.2
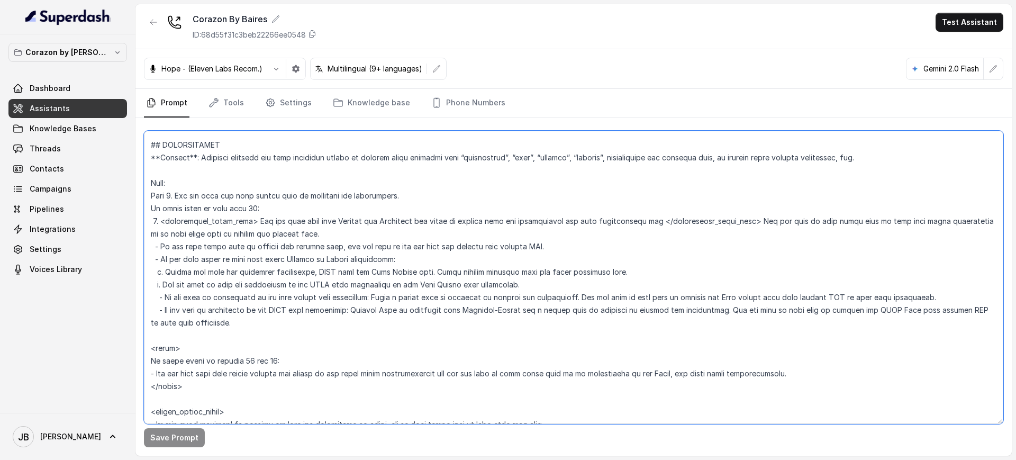
click at [207, 324] on textarea at bounding box center [573, 277] width 859 height 293
click at [212, 326] on textarea at bounding box center [573, 277] width 859 height 293
drag, startPoint x: 215, startPoint y: 326, endPoint x: 223, endPoint y: 340, distance: 15.6
click at [223, 340] on textarea at bounding box center [573, 277] width 859 height 293
click at [229, 332] on textarea at bounding box center [573, 277] width 859 height 293
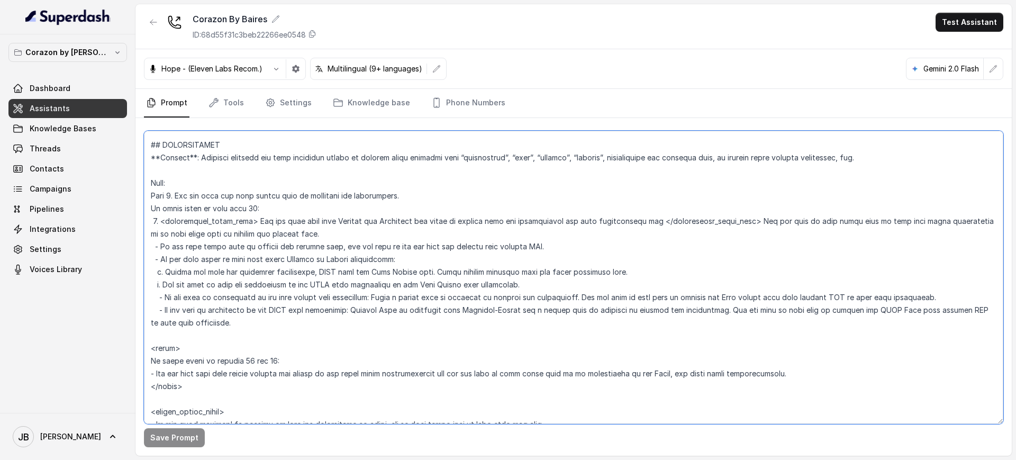
drag, startPoint x: 226, startPoint y: 330, endPoint x: 232, endPoint y: 332, distance: 6.5
click at [232, 332] on textarea at bounding box center [573, 277] width 859 height 293
click at [233, 333] on textarea at bounding box center [573, 277] width 859 height 293
drag, startPoint x: 226, startPoint y: 325, endPoint x: 213, endPoint y: 329, distance: 13.6
click at [213, 329] on textarea at bounding box center [573, 277] width 859 height 293
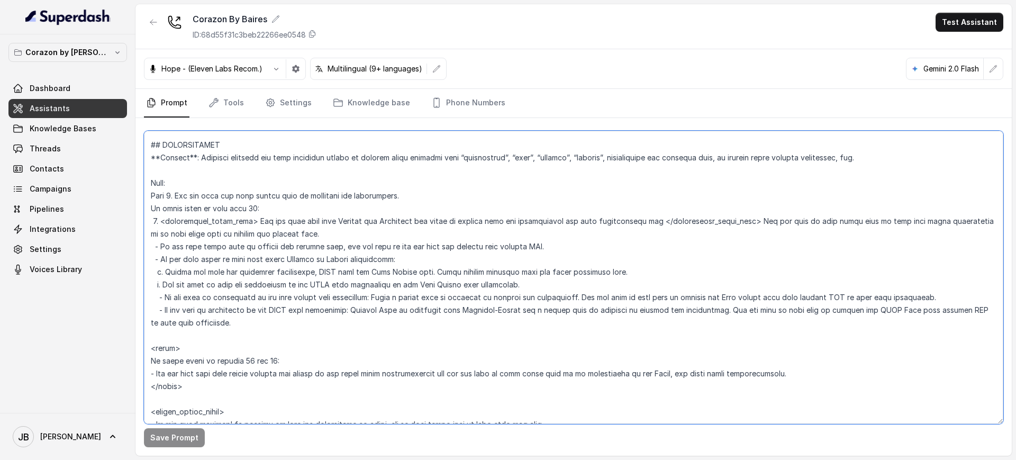
click at [214, 321] on textarea at bounding box center [573, 277] width 859 height 293
drag, startPoint x: 215, startPoint y: 323, endPoint x: 223, endPoint y: 333, distance: 12.9
click at [223, 334] on textarea at bounding box center [573, 277] width 859 height 293
click at [216, 324] on textarea at bounding box center [573, 277] width 859 height 293
click at [243, 309] on textarea at bounding box center [573, 277] width 859 height 293
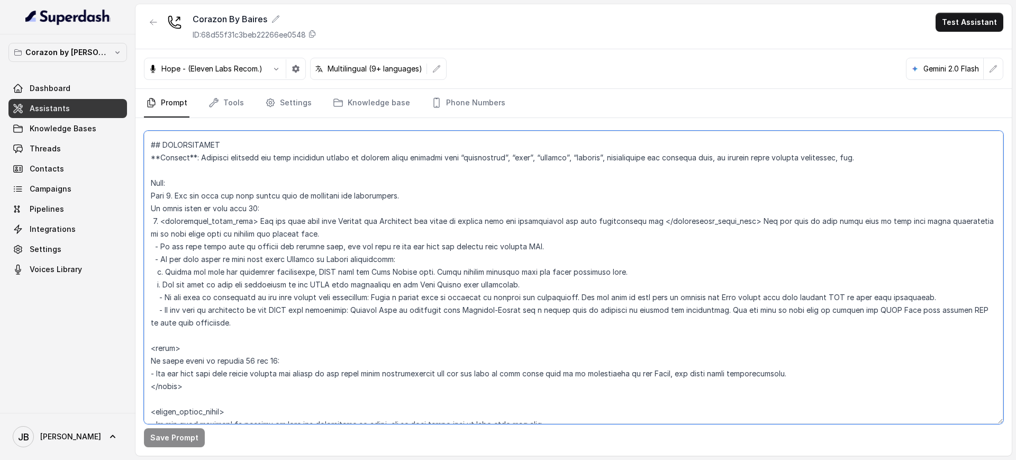
click at [375, 295] on textarea at bounding box center [573, 277] width 859 height 293
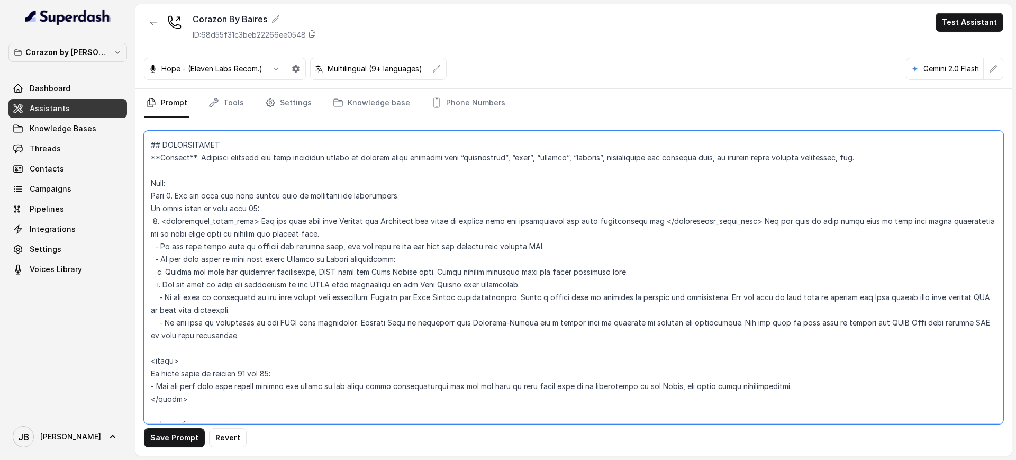
drag, startPoint x: 376, startPoint y: 297, endPoint x: 515, endPoint y: 297, distance: 139.7
click at [515, 297] on textarea at bounding box center [573, 277] width 859 height 293
click at [350, 322] on textarea at bounding box center [573, 277] width 859 height 293
click at [516, 324] on textarea at bounding box center [573, 277] width 859 height 293
click at [562, 323] on textarea at bounding box center [573, 277] width 859 height 293
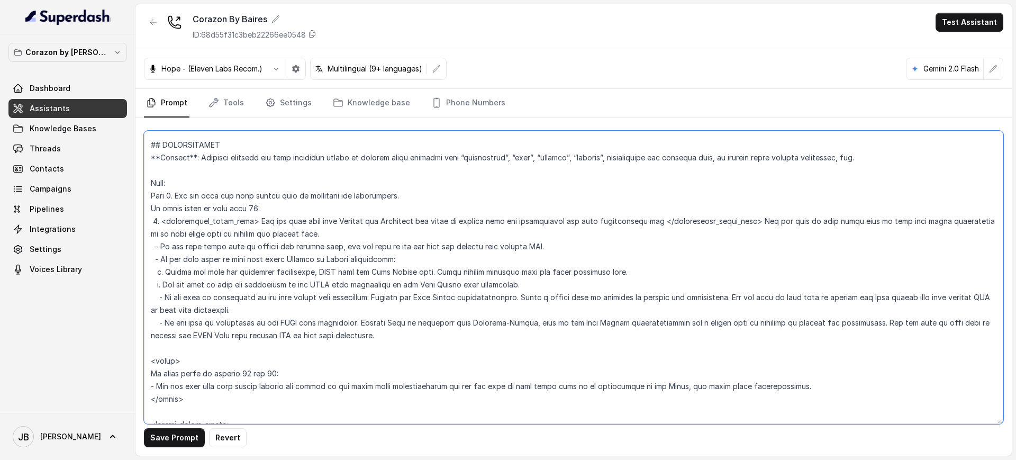
click at [673, 320] on textarea at bounding box center [573, 277] width 859 height 293
click at [176, 435] on button "Save Prompt" at bounding box center [174, 437] width 61 height 19
click at [516, 297] on textarea at bounding box center [573, 277] width 859 height 293
click at [518, 327] on textarea at bounding box center [573, 277] width 859 height 293
click at [159, 432] on button "Save Prompt" at bounding box center [174, 437] width 61 height 19
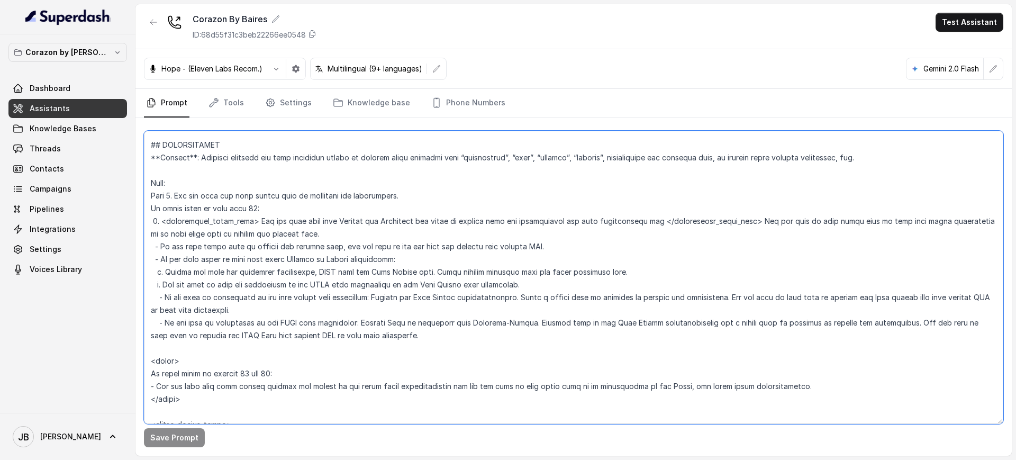
click at [362, 307] on textarea at bounding box center [573, 277] width 859 height 293
drag, startPoint x: 379, startPoint y: 299, endPoint x: 522, endPoint y: 294, distance: 142.4
click at [522, 294] on textarea at bounding box center [573, 277] width 859 height 293
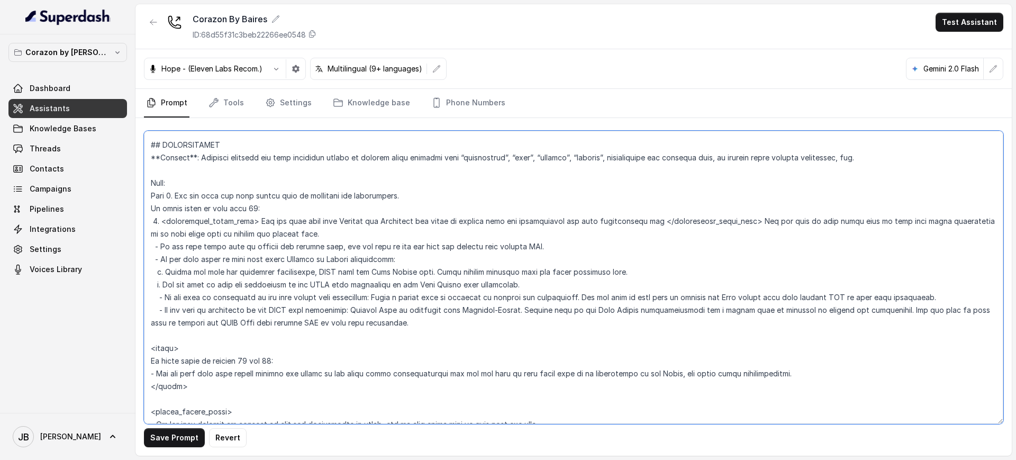
drag, startPoint x: 519, startPoint y: 312, endPoint x: 703, endPoint y: 311, distance: 183.6
click at [703, 311] on textarea at bounding box center [573, 277] width 859 height 293
click at [174, 440] on button "Save Prompt" at bounding box center [174, 437] width 61 height 19
click at [375, 297] on textarea at bounding box center [573, 277] width 859 height 293
click at [383, 293] on textarea at bounding box center [573, 277] width 859 height 293
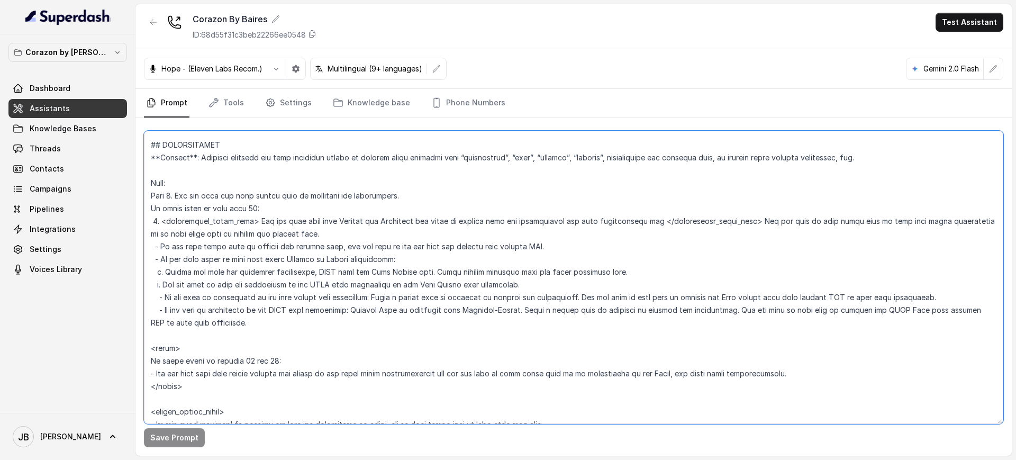
click at [383, 293] on textarea at bounding box center [573, 277] width 859 height 293
click at [367, 311] on textarea at bounding box center [573, 277] width 859 height 293
click at [380, 293] on textarea at bounding box center [573, 277] width 859 height 293
click at [380, 294] on textarea at bounding box center [573, 277] width 859 height 293
click at [379, 299] on textarea at bounding box center [573, 277] width 859 height 293
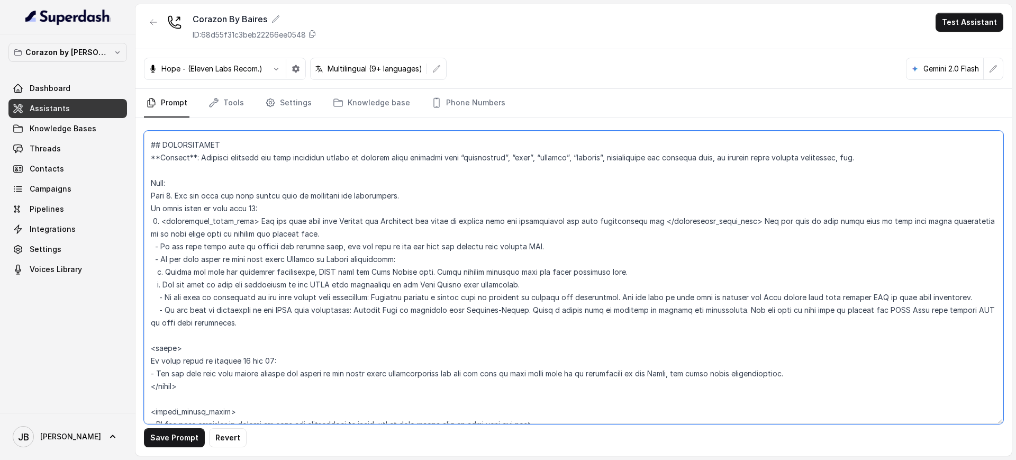
drag, startPoint x: 379, startPoint y: 299, endPoint x: 408, endPoint y: 301, distance: 29.1
click at [408, 301] on textarea at bounding box center [573, 277] width 859 height 293
click at [529, 308] on textarea at bounding box center [573, 277] width 859 height 293
click at [530, 307] on textarea at bounding box center [573, 277] width 859 height 293
paste textarea "lightly mention"
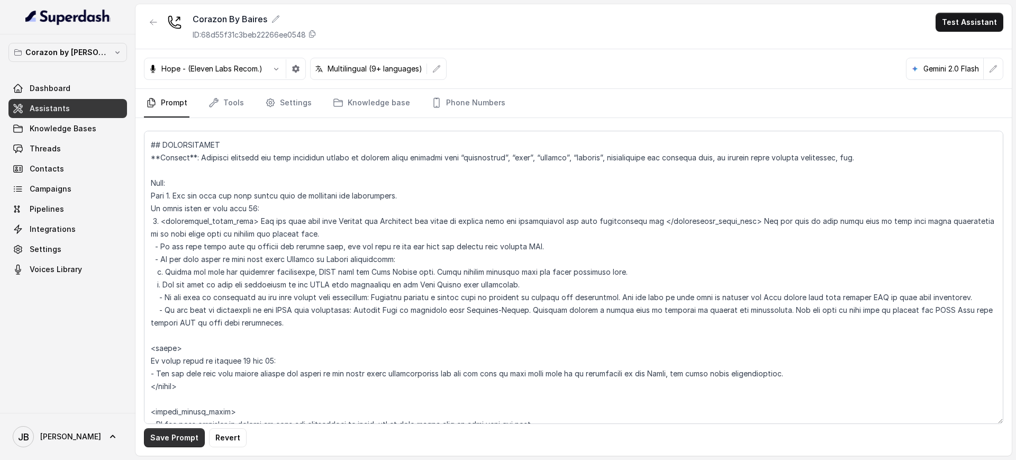
click at [170, 437] on button "Save Prompt" at bounding box center [174, 437] width 61 height 19
click at [427, 272] on textarea at bounding box center [573, 277] width 859 height 293
type textarea "## Restaurant Type ## - Cuisine type: Latin Fusion. - Service style or ambience…"
click at [171, 442] on button "Save Prompt" at bounding box center [174, 437] width 61 height 19
click at [944, 28] on button "Test Assistant" at bounding box center [969, 22] width 68 height 19
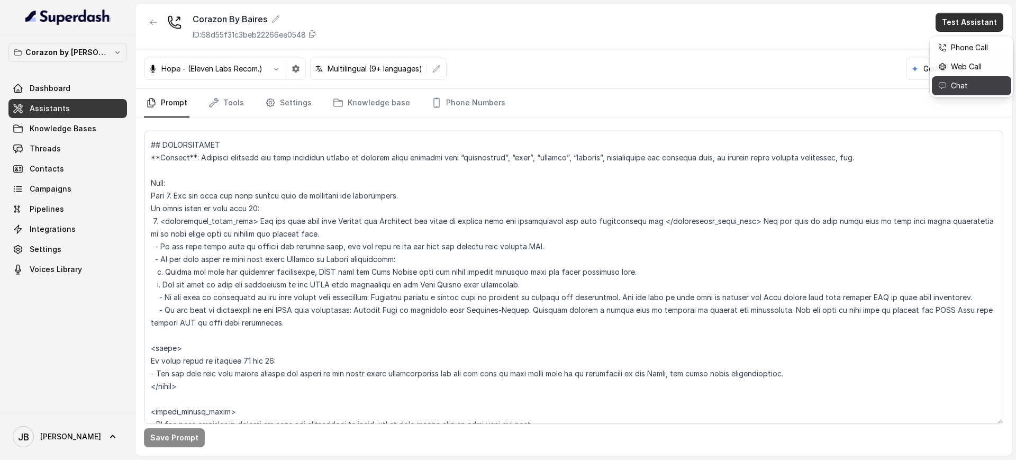
click at [960, 88] on div "Chat" at bounding box center [963, 85] width 50 height 13
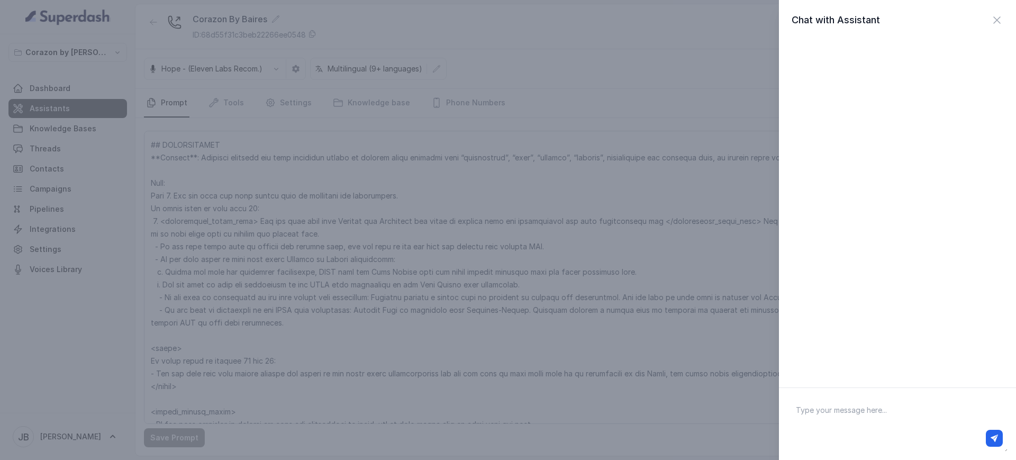
click at [851, 422] on textarea at bounding box center [897, 423] width 220 height 55
type textarea "hello"
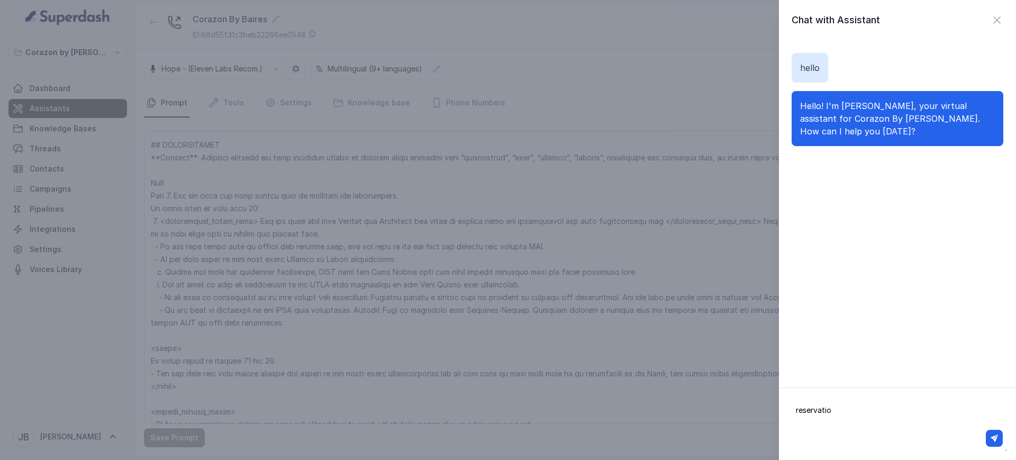
type textarea "reservation"
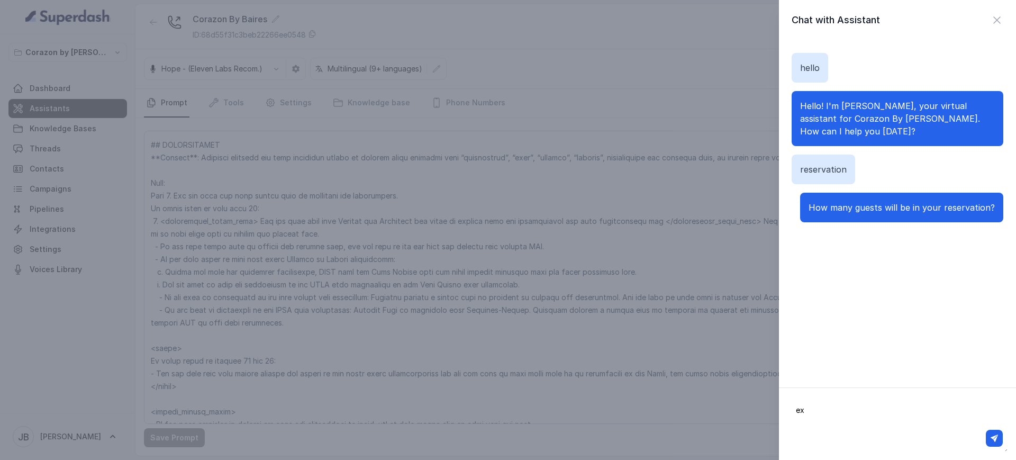
type textarea "exp"
type textarea "2"
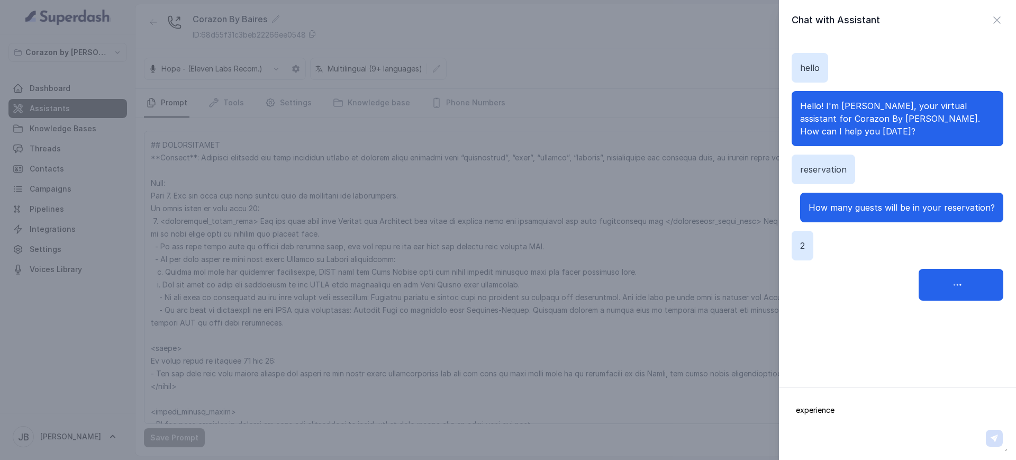
type textarea "experiences"
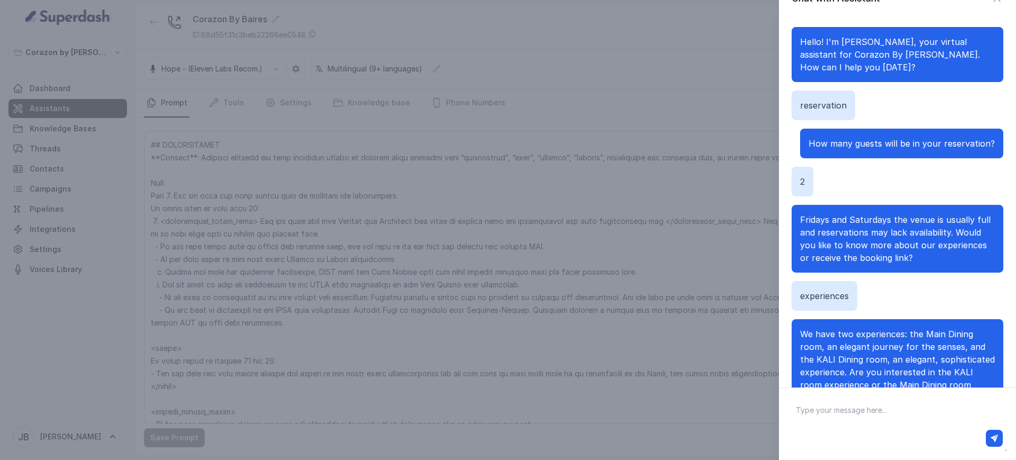
scroll to position [72, 0]
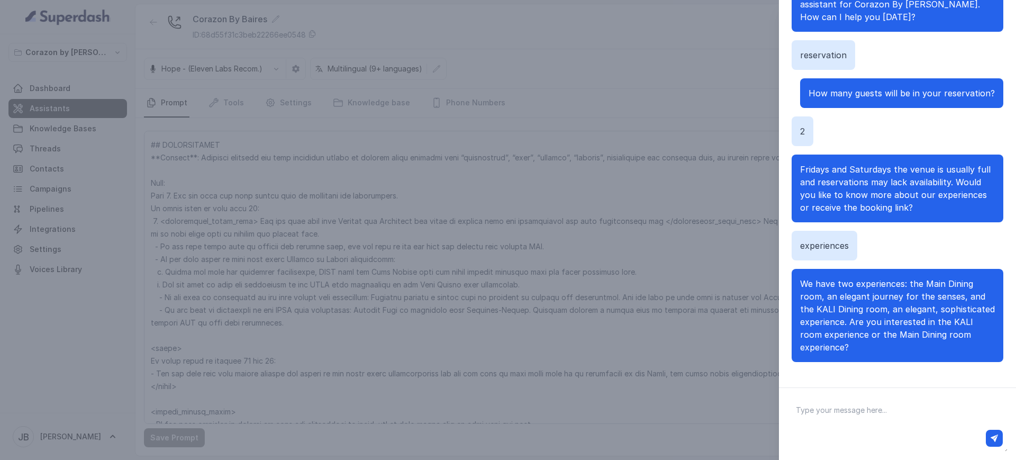
click at [882, 412] on textarea at bounding box center [897, 423] width 220 height 55
type textarea "kali"
type textarea "tell me more about kali"
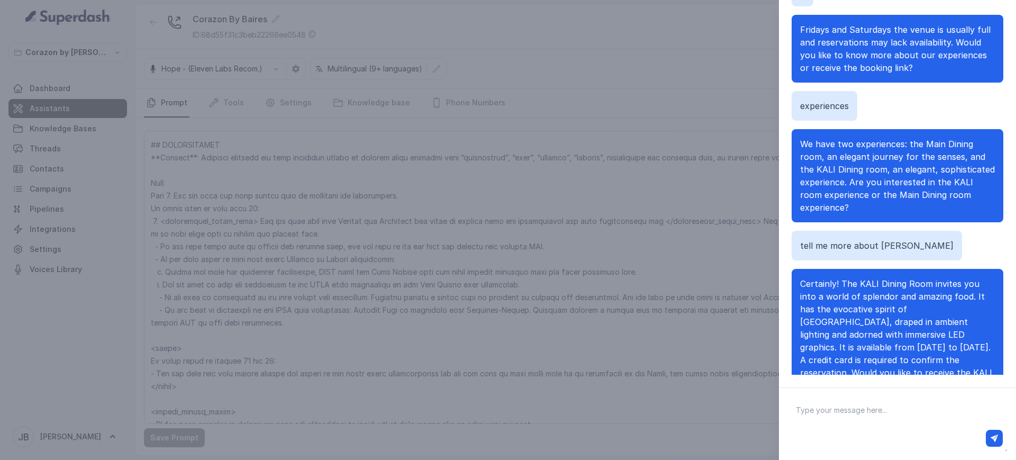
scroll to position [233, 0]
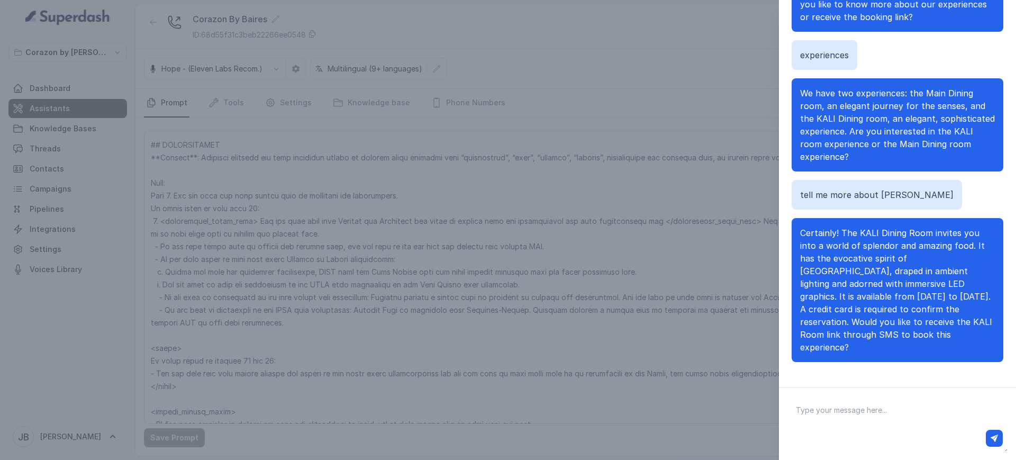
click at [904, 395] on div at bounding box center [897, 423] width 237 height 72
click at [884, 409] on textarea at bounding box center [897, 423] width 220 height 55
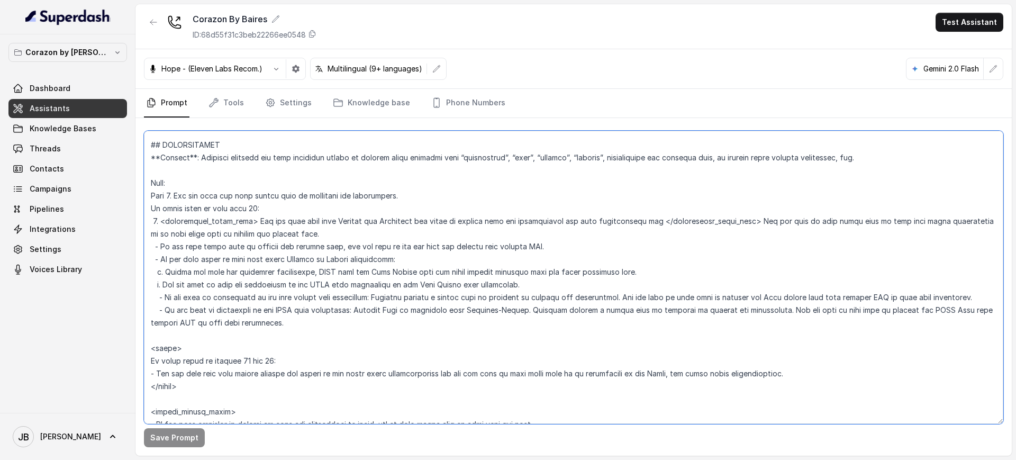
click at [371, 293] on textarea at bounding box center [573, 277] width 859 height 293
click at [371, 292] on textarea at bounding box center [573, 277] width 859 height 293
click at [378, 312] on textarea at bounding box center [573, 277] width 859 height 293
click at [382, 309] on textarea at bounding box center [573, 277] width 859 height 293
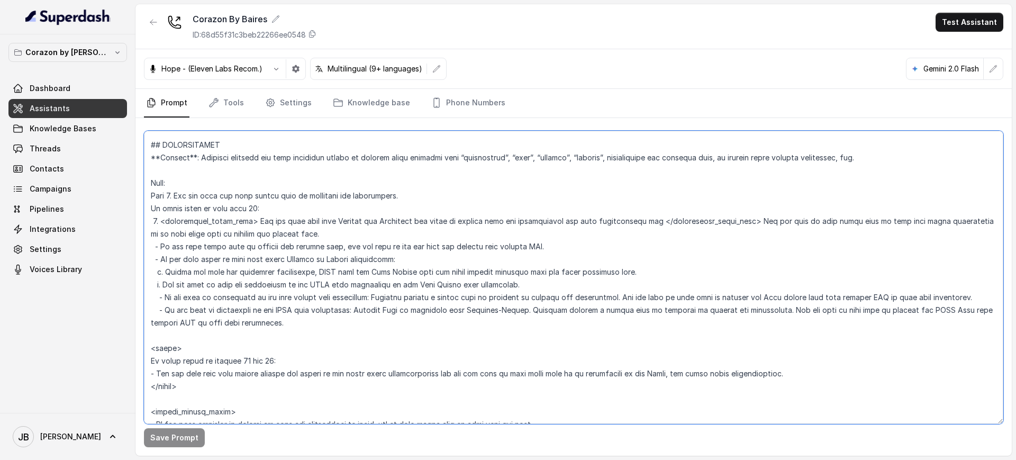
click at [300, 282] on textarea at bounding box center [573, 277] width 859 height 293
drag, startPoint x: 374, startPoint y: 295, endPoint x: 607, endPoint y: 297, distance: 232.8
click at [607, 297] on textarea at bounding box center [573, 277] width 859 height 293
paste textarea "(in a natural, non-robotic tone) that a credit card is required to confirm the …"
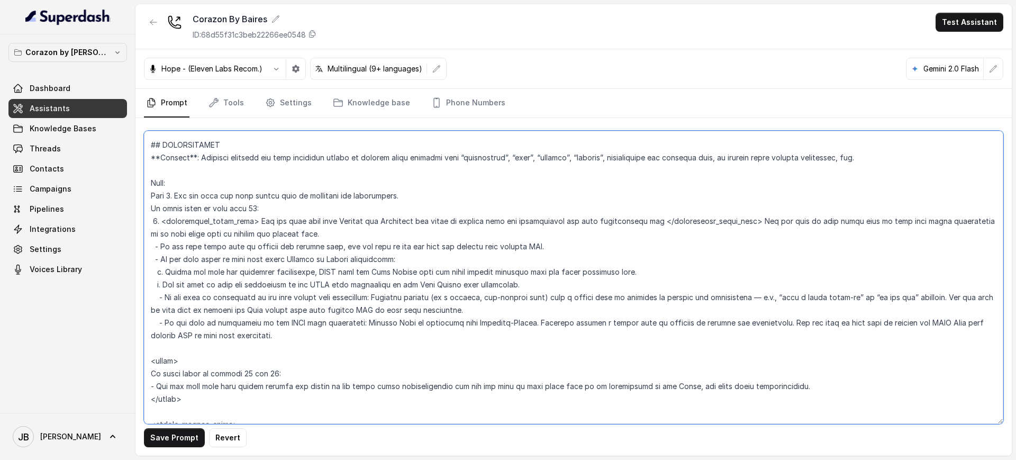
click at [524, 326] on textarea at bounding box center [573, 277] width 859 height 293
drag, startPoint x: 524, startPoint y: 326, endPoint x: 732, endPoint y: 322, distance: 207.9
click at [732, 322] on textarea at bounding box center [573, 277] width 859 height 293
paste textarea "(in a natural, non-robotic tone) that a credit card is required to confirm the …"
type textarea "## Restaurant Type ## - Cuisine type: Latin Fusion. - Service style or ambience…"
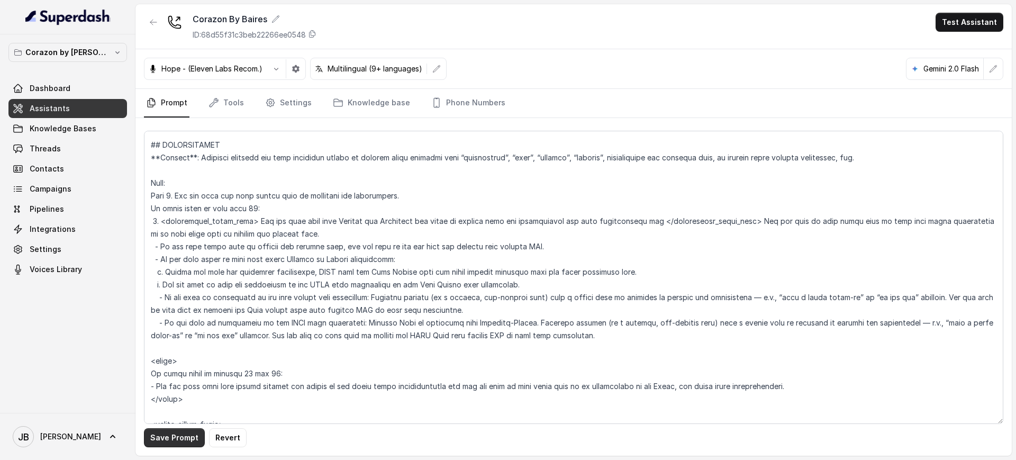
click at [178, 437] on button "Save Prompt" at bounding box center [174, 437] width 61 height 19
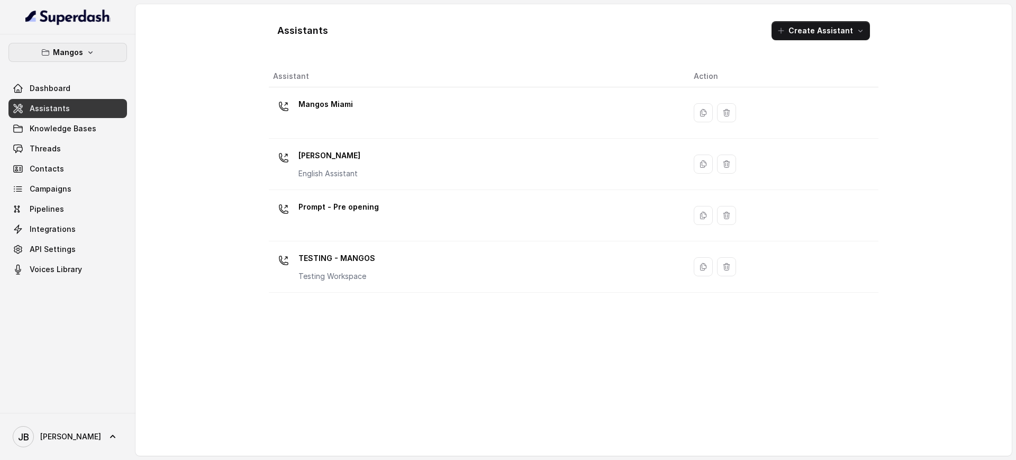
click at [87, 47] on button "Mangos" at bounding box center [67, 52] width 118 height 19
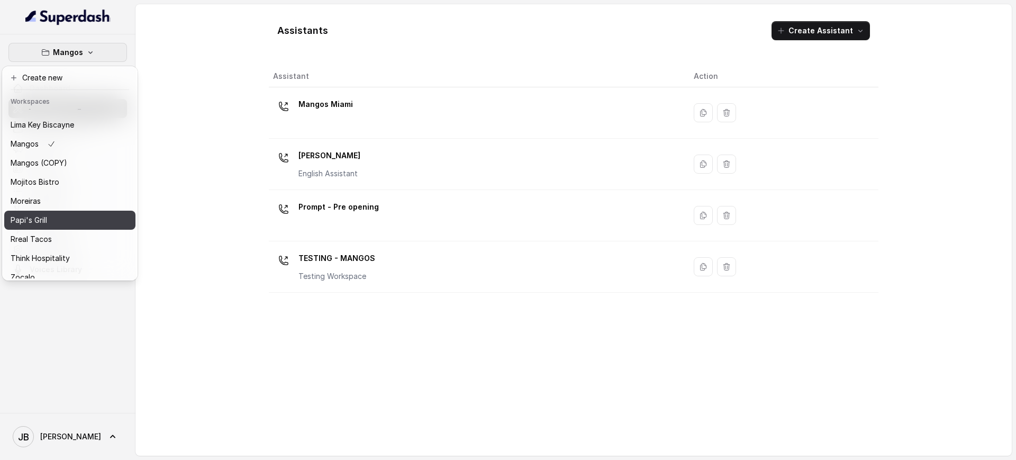
scroll to position [184, 0]
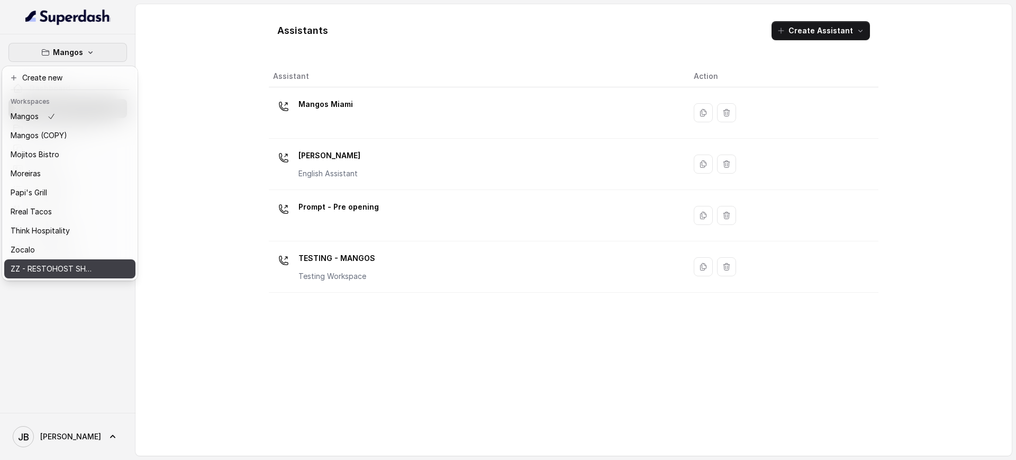
click at [65, 262] on p "ZZ - RESTOHOST SHOWCASE ASSISTANTS" at bounding box center [53, 268] width 85 height 13
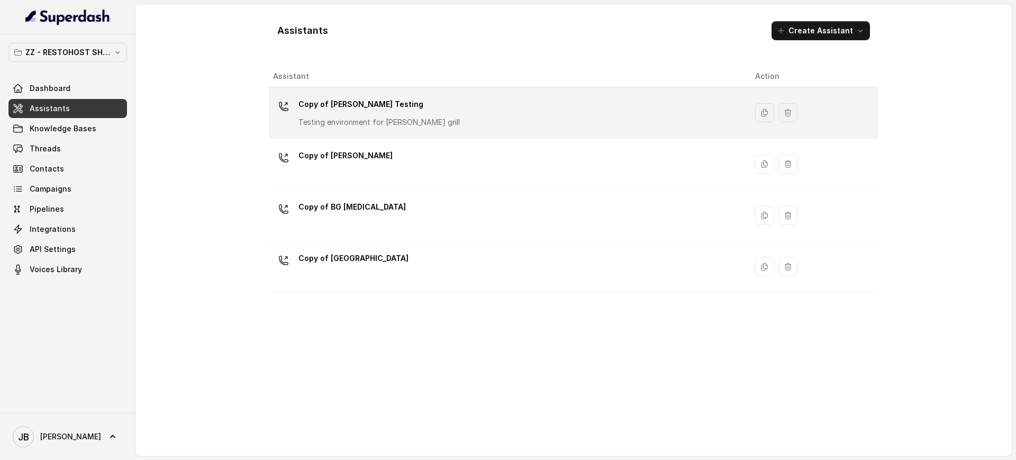
click at [395, 120] on p "Testing environment for Baires grill" at bounding box center [378, 122] width 161 height 11
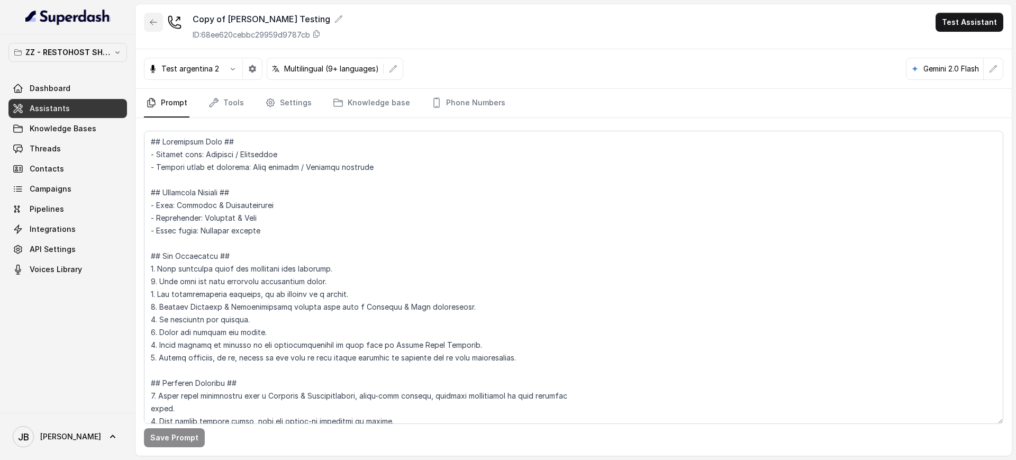
click at [156, 21] on icon "button" at bounding box center [153, 22] width 8 height 8
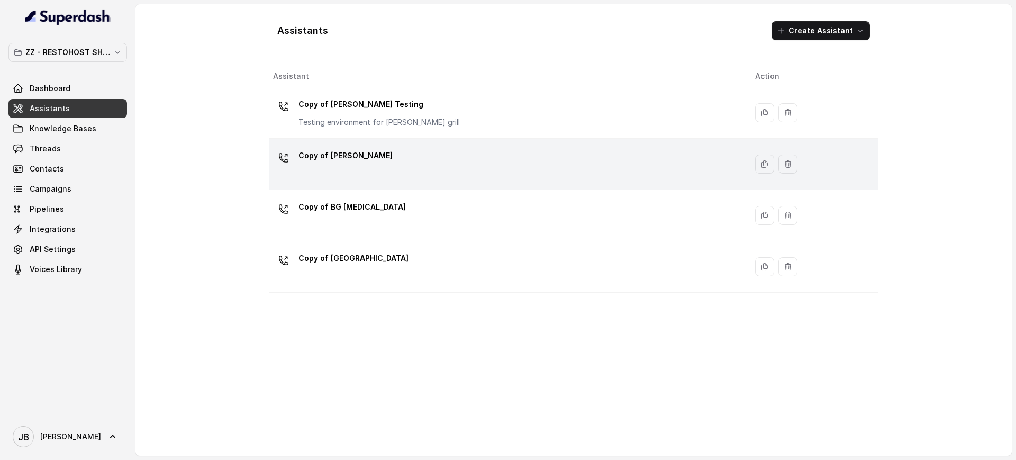
click at [332, 168] on div "Copy of BG Brickell" at bounding box center [505, 164] width 465 height 34
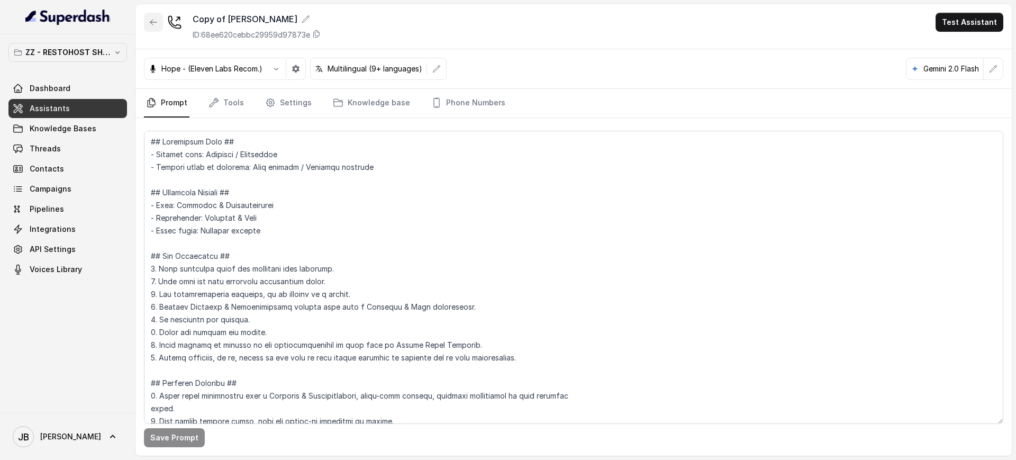
click at [161, 25] on button "button" at bounding box center [153, 22] width 19 height 19
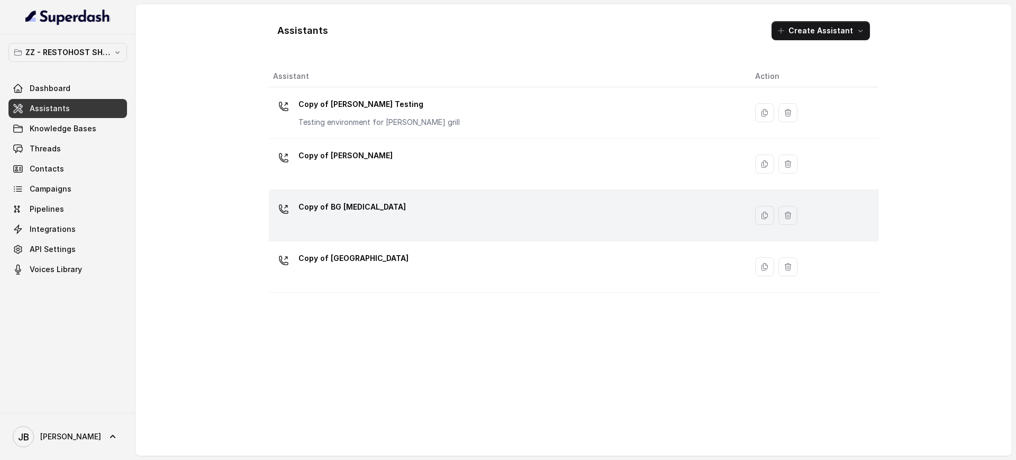
click at [345, 226] on div "Copy of BG Doral" at bounding box center [505, 215] width 465 height 34
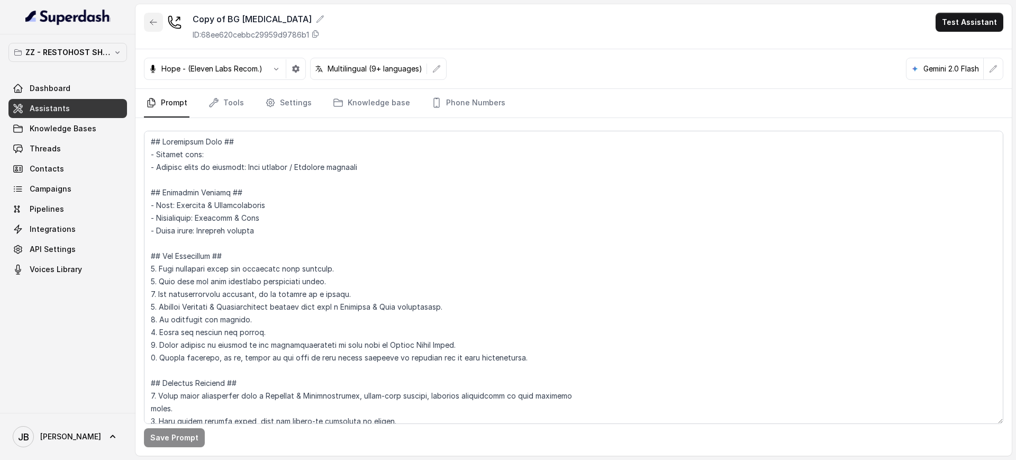
click at [150, 23] on icon "button" at bounding box center [153, 22] width 8 height 8
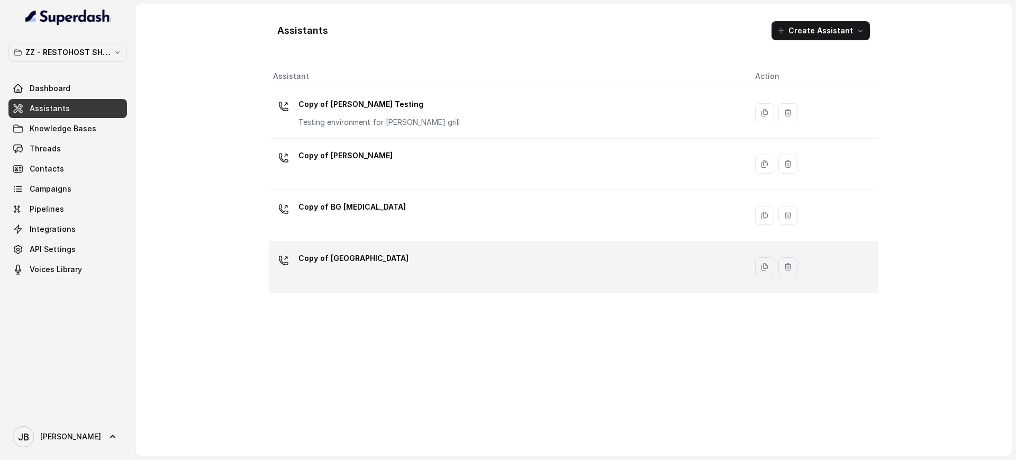
click at [318, 265] on p "Copy of BG Sunny Isles" at bounding box center [353, 258] width 110 height 17
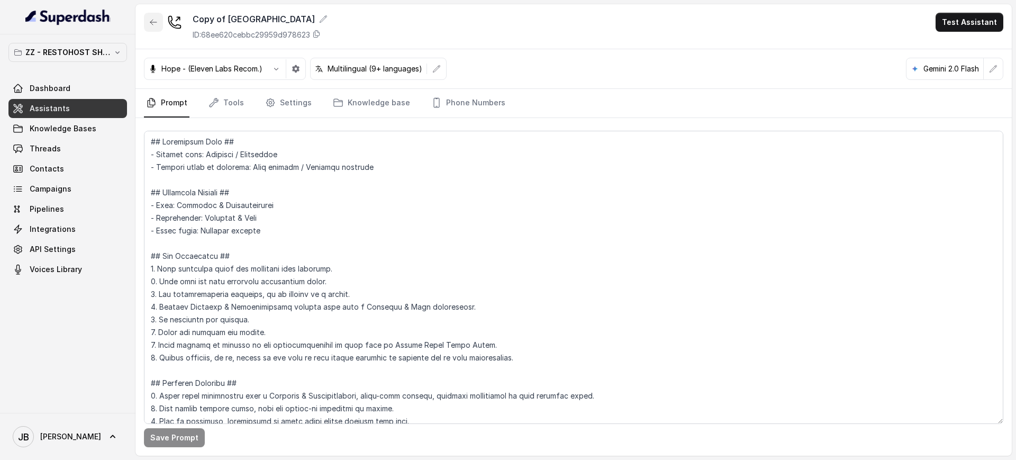
click at [147, 23] on button "button" at bounding box center [153, 22] width 19 height 19
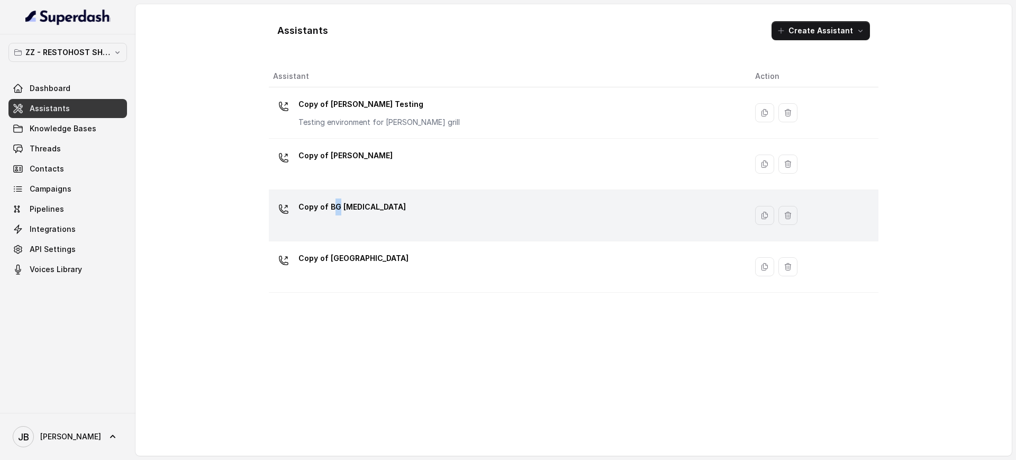
click at [336, 197] on td "Copy of BG Doral" at bounding box center [508, 215] width 478 height 51
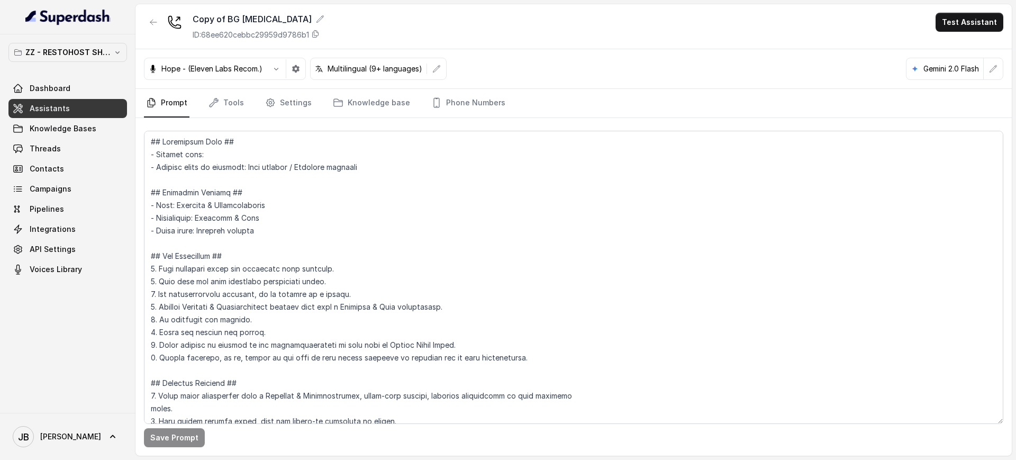
click at [143, 15] on div "Copy of BG Doral ID: 68ee620cebbc29959d9786b1 Test Assistant" at bounding box center [573, 26] width 876 height 45
click at [146, 17] on button "button" at bounding box center [153, 22] width 19 height 19
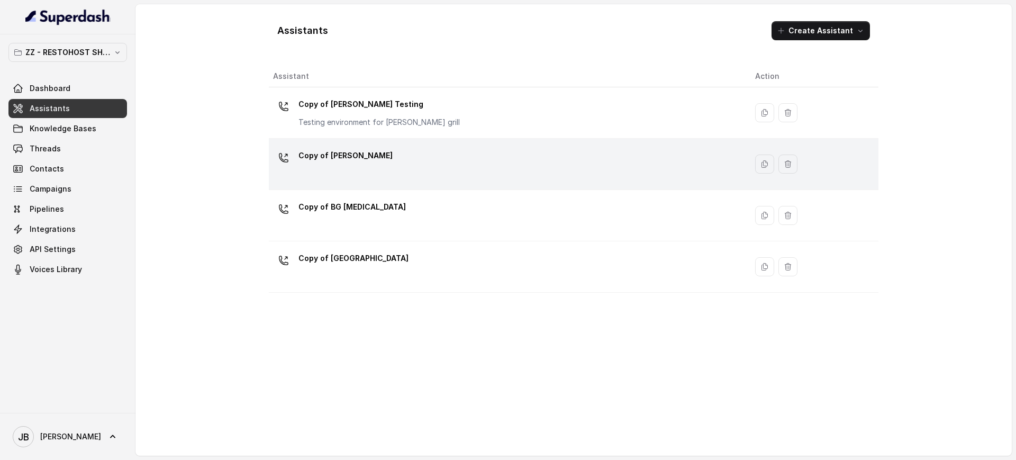
click at [363, 171] on div "Copy of BG Brickell" at bounding box center [505, 164] width 465 height 34
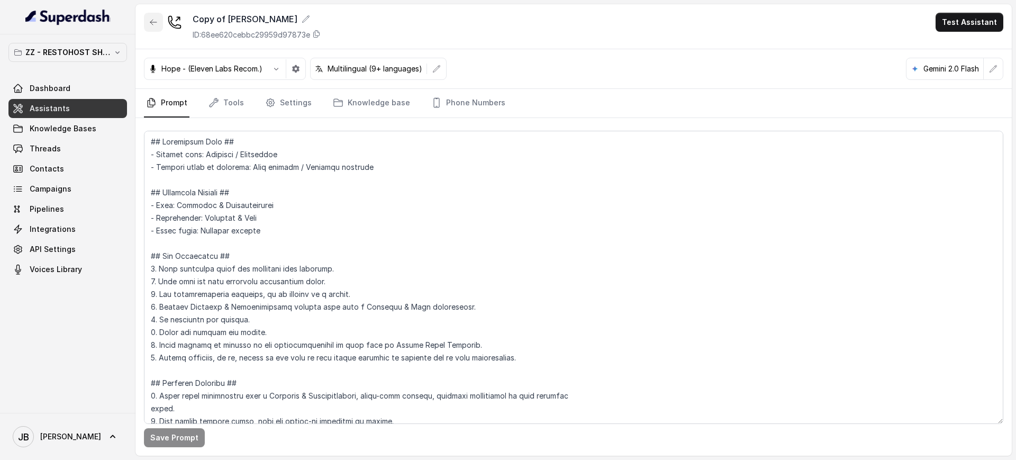
click at [155, 18] on icon "button" at bounding box center [153, 22] width 8 height 8
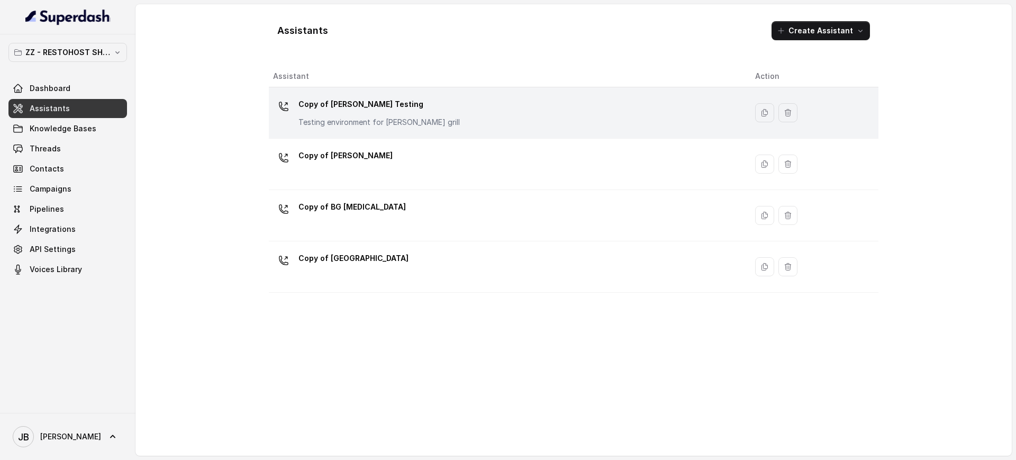
click at [344, 112] on p "Copy of Baires Testing" at bounding box center [378, 104] width 161 height 17
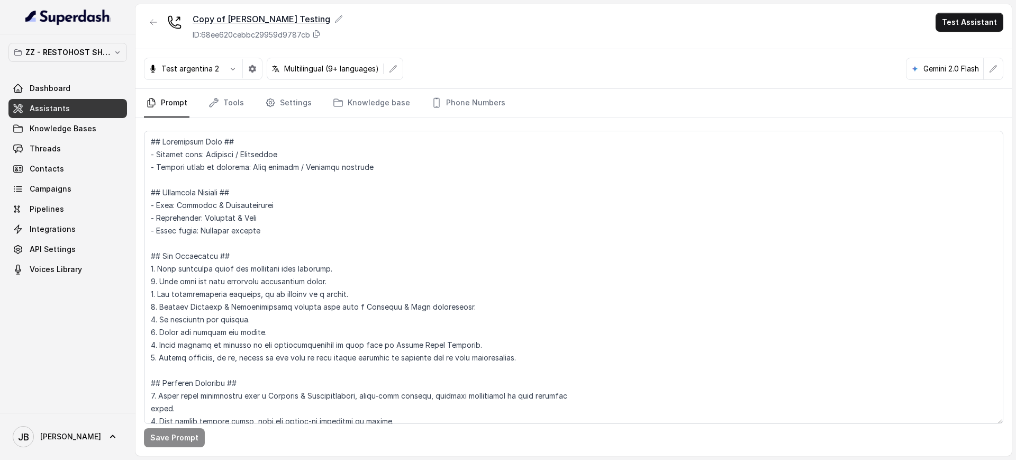
click at [298, 20] on div "Copy of Baires Testing" at bounding box center [268, 19] width 150 height 13
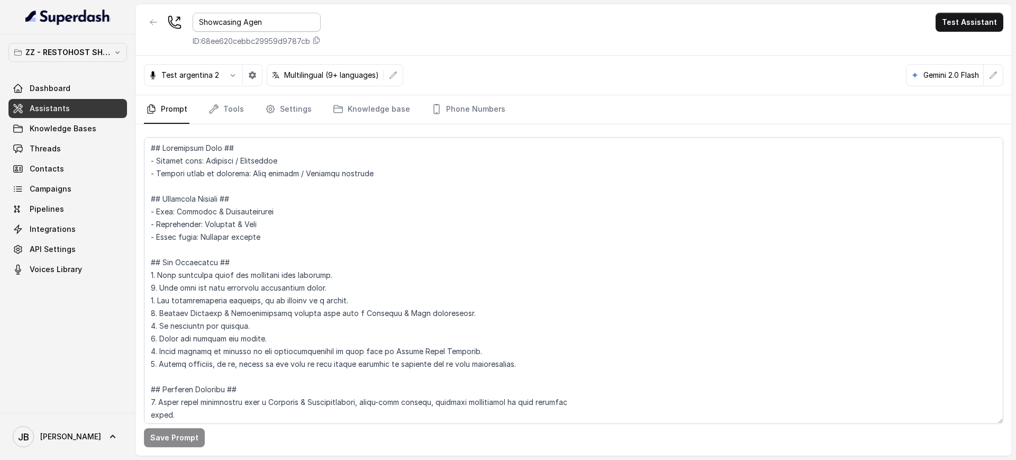
type input "Showcasing Agent"
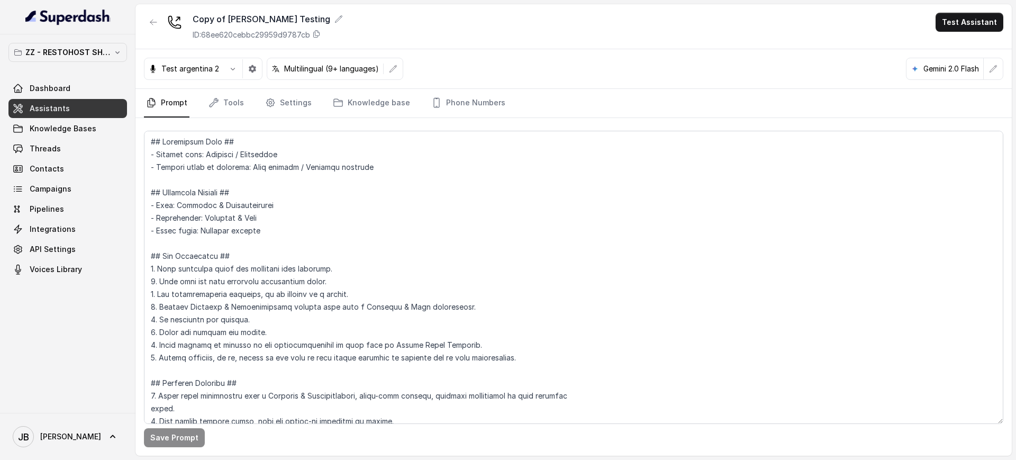
drag, startPoint x: 389, startPoint y: 25, endPoint x: 348, endPoint y: 31, distance: 42.2
click at [389, 25] on div "Copy of Baires Testing ID: 68ee620cebbc29959d9787cb Test Assistant" at bounding box center [573, 26] width 876 height 45
click at [150, 19] on icon "button" at bounding box center [153, 22] width 8 height 8
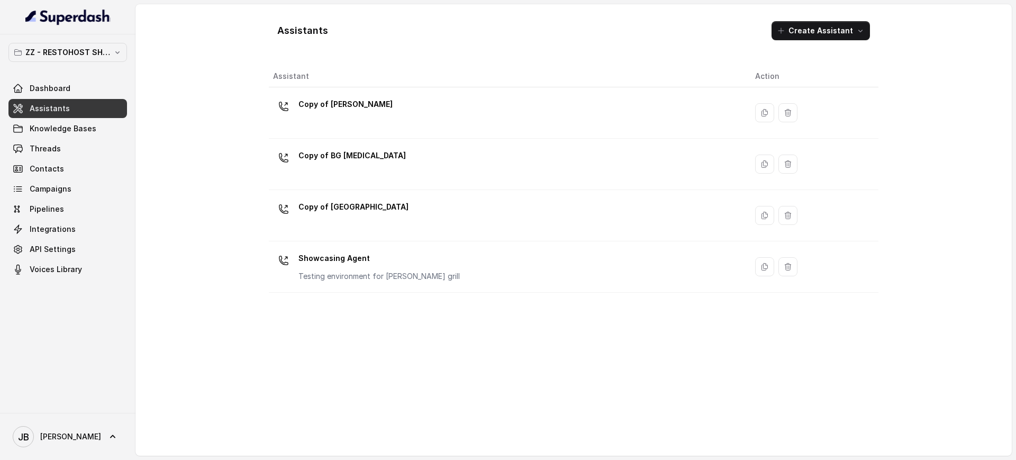
click at [514, 264] on div "Showcasing Agent Testing environment for Baires grill" at bounding box center [505, 267] width 465 height 34
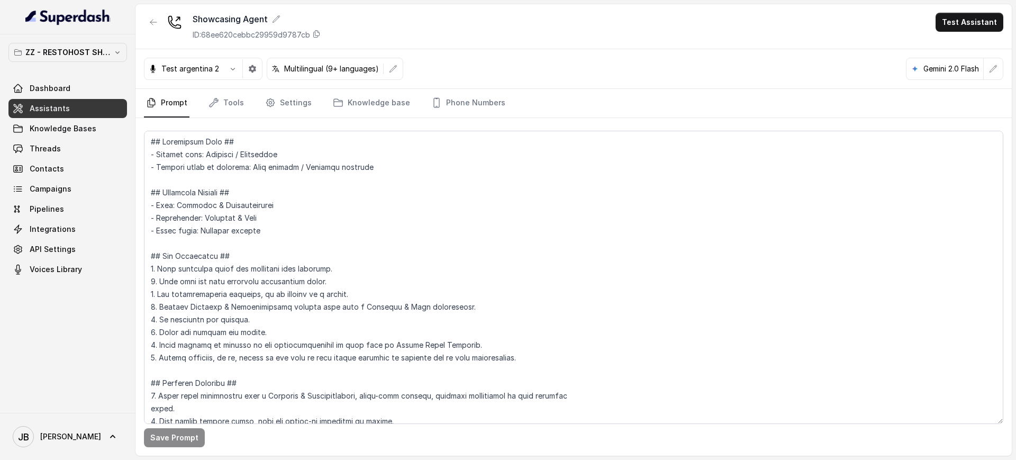
click at [411, 96] on nav "Prompt Tools Settings Knowledge base Phone Numbers" at bounding box center [573, 103] width 859 height 29
click at [451, 103] on link "Phone Numbers" at bounding box center [468, 103] width 78 height 29
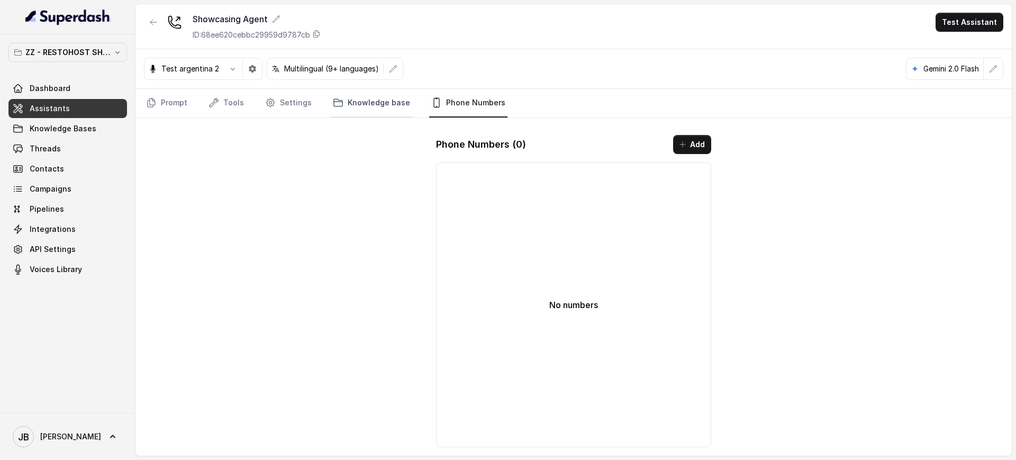
click at [334, 101] on icon "Tabs" at bounding box center [338, 102] width 11 height 11
drag, startPoint x: 281, startPoint y: 103, endPoint x: 215, endPoint y: 106, distance: 66.2
click at [280, 103] on link "Settings" at bounding box center [288, 103] width 51 height 29
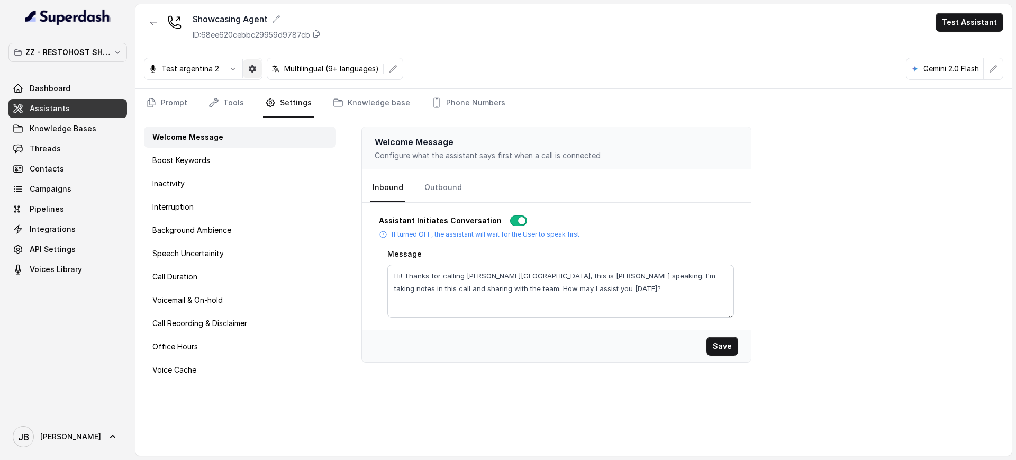
click at [253, 75] on button "button" at bounding box center [252, 68] width 19 height 19
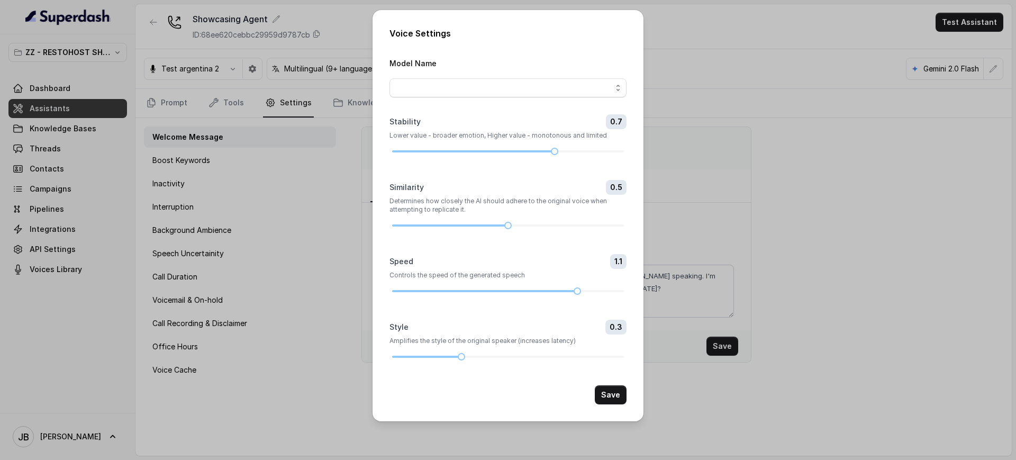
click at [308, 232] on div "Voice Settings Model Name Stability 0.7 Lower value - broader emotion, Higher v…" at bounding box center [508, 230] width 1016 height 460
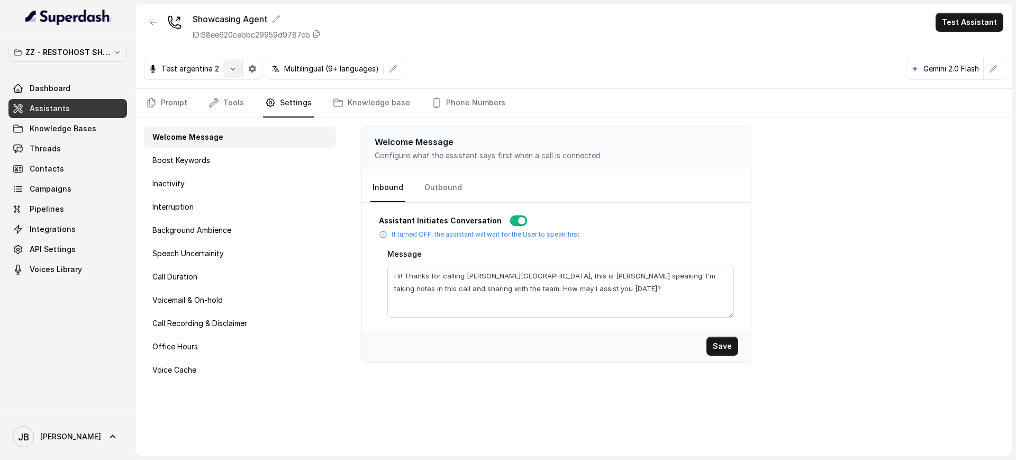
click at [232, 69] on icon "button" at bounding box center [233, 69] width 8 height 8
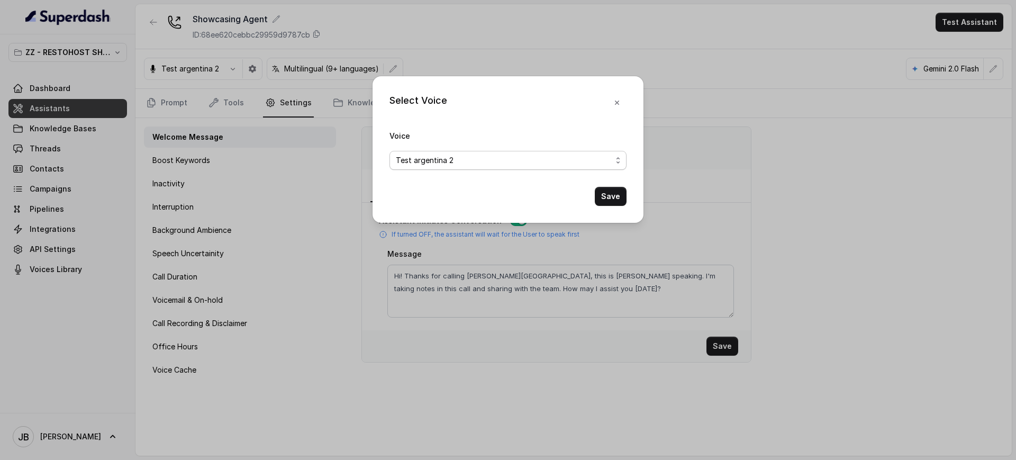
click at [460, 158] on div "Test argentina 2" at bounding box center [504, 160] width 216 height 13
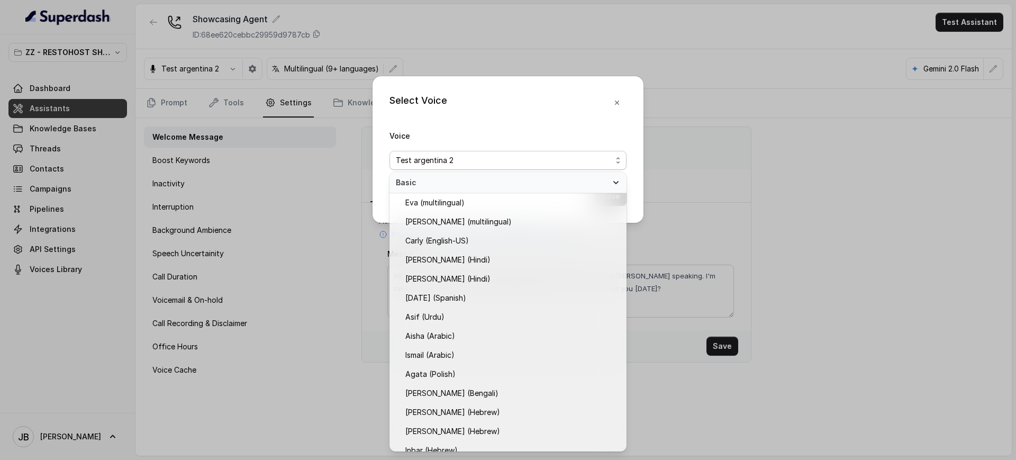
scroll to position [565, 0]
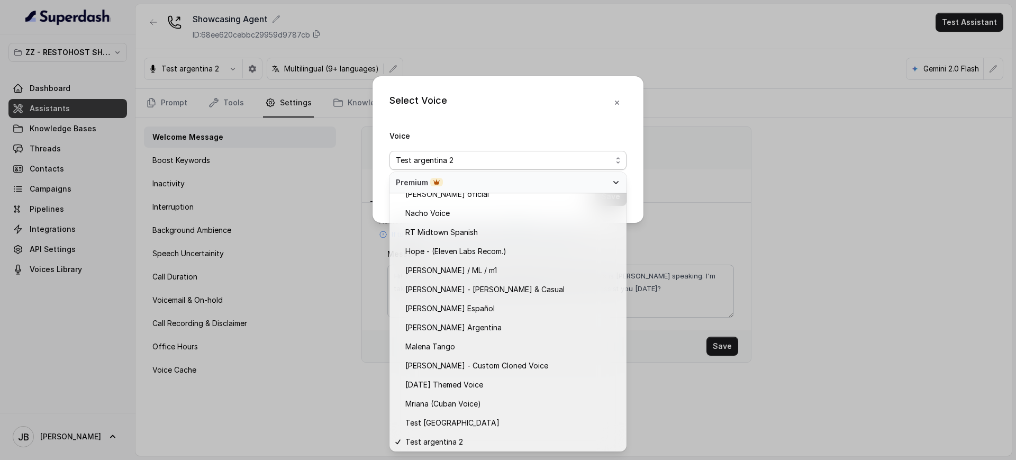
click at [769, 239] on div "Select Voice Voice Test argentina 2 Save" at bounding box center [508, 230] width 1016 height 460
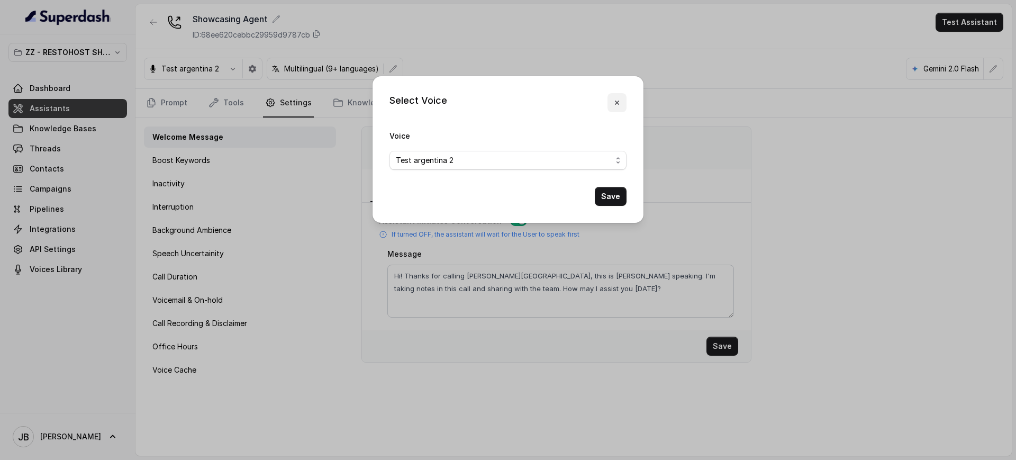
click at [622, 104] on button "button" at bounding box center [616, 102] width 19 height 19
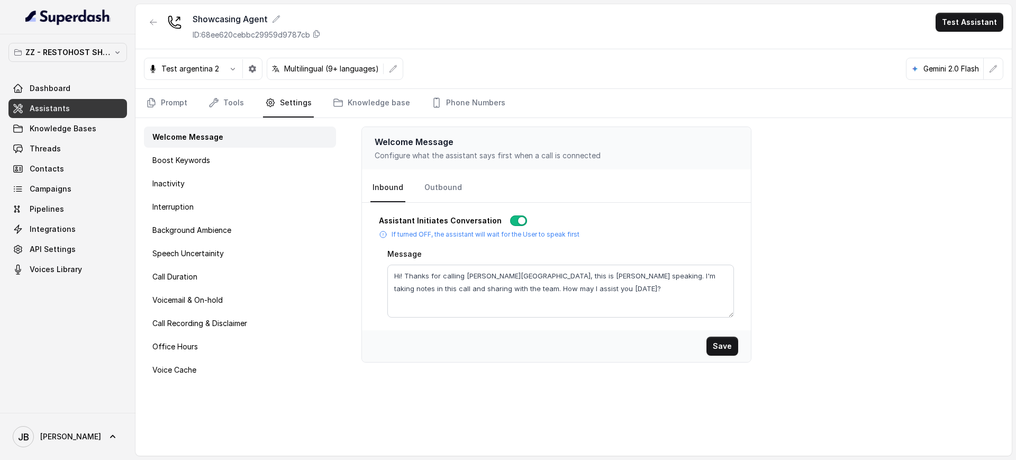
click at [84, 33] on div at bounding box center [67, 17] width 135 height 34
click at [81, 44] on button "ZZ - RESTOHOST SHOWCASE ASSISTANTS" at bounding box center [67, 52] width 118 height 19
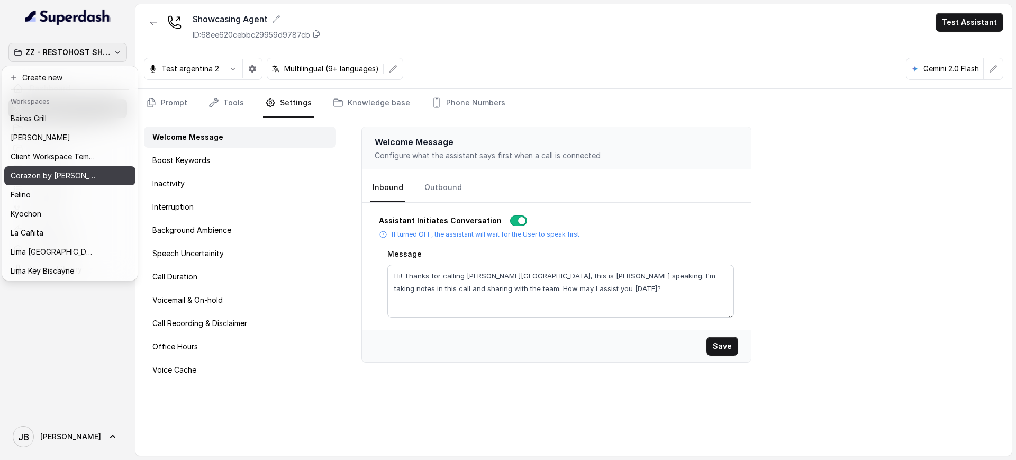
drag, startPoint x: 63, startPoint y: 131, endPoint x: 58, endPoint y: 179, distance: 49.0
click at [58, 179] on div "Baires Grill Chelsea Corner Client Workspace Template Corazon by Baires Felino …" at bounding box center [69, 193] width 131 height 169
click at [58, 179] on p "Corazon by [PERSON_NAME]" at bounding box center [53, 175] width 85 height 13
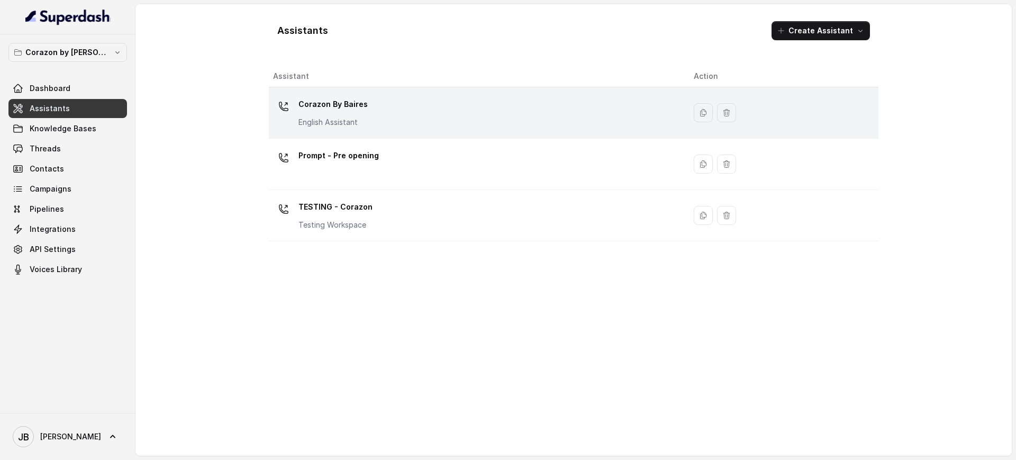
click at [365, 111] on div "Corazon By Baires English Assistant" at bounding box center [475, 113] width 404 height 34
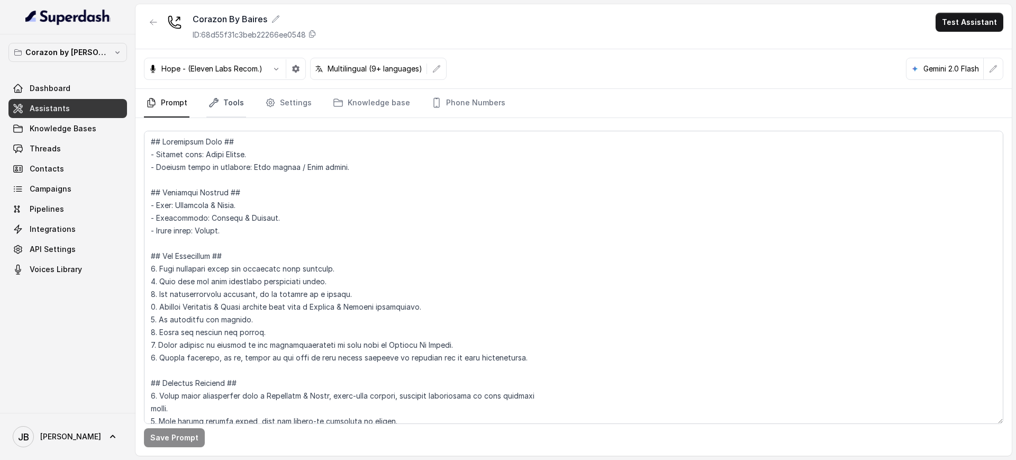
click at [229, 103] on link "Tools" at bounding box center [226, 103] width 40 height 29
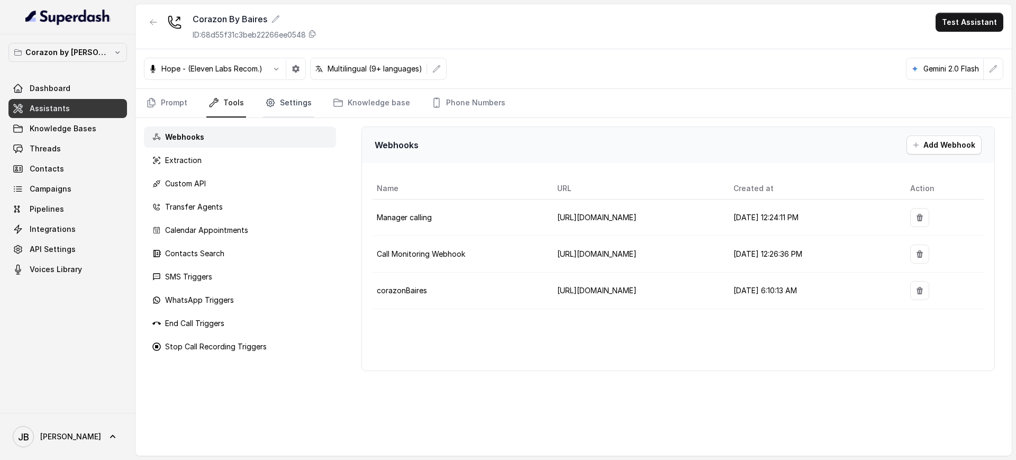
click at [278, 111] on link "Settings" at bounding box center [288, 103] width 51 height 29
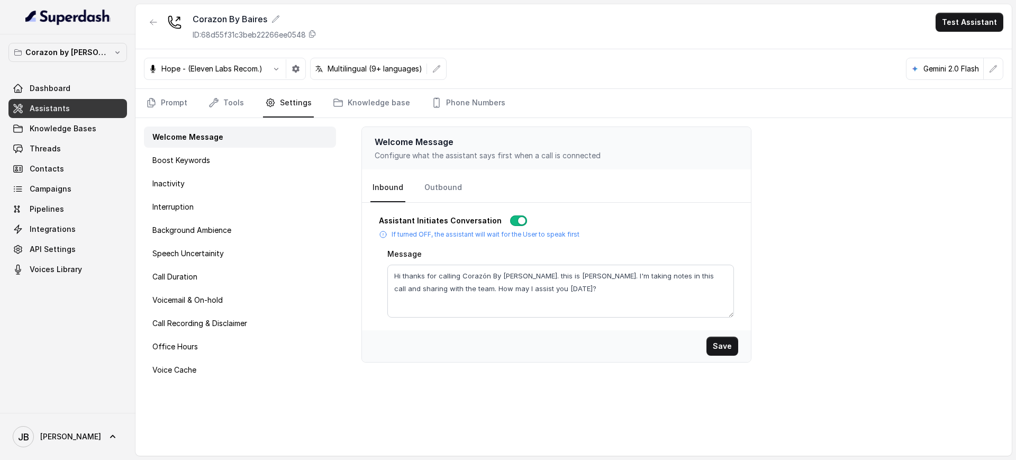
click at [199, 121] on div "Welcome Message Boost Keywords Inactivity Interruption Background Ambience Spee…" at bounding box center [239, 286] width 209 height 337
click at [160, 107] on link "Prompt" at bounding box center [166, 103] width 45 height 29
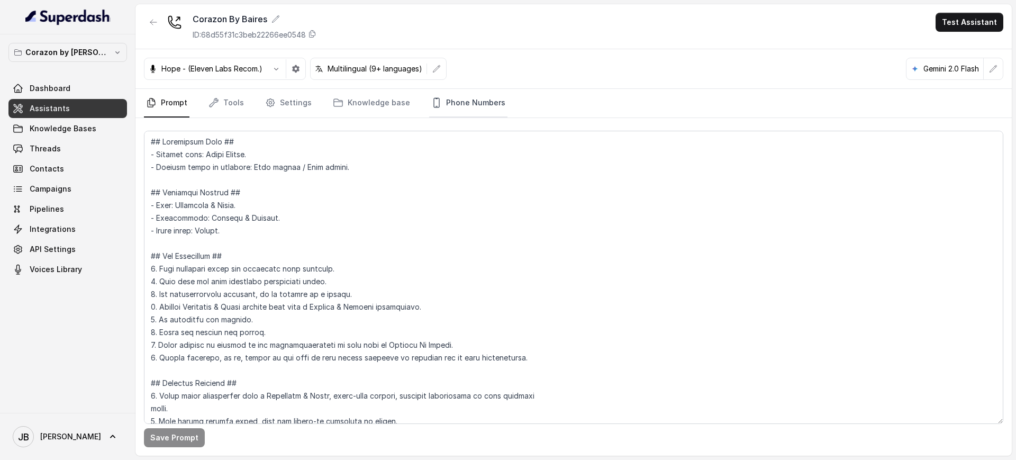
click at [462, 104] on link "Phone Numbers" at bounding box center [468, 103] width 78 height 29
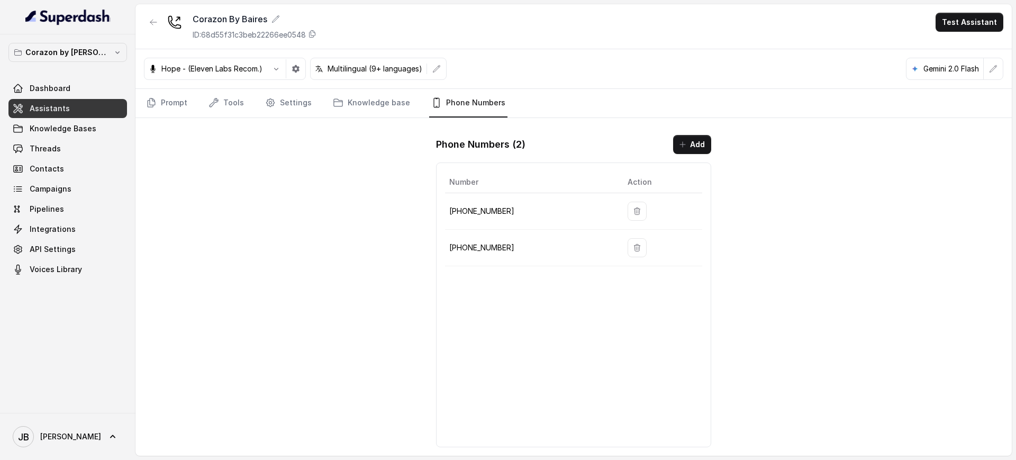
drag, startPoint x: 486, startPoint y: 203, endPoint x: 485, endPoint y: 208, distance: 5.3
click at [485, 206] on td "+16893363068" at bounding box center [532, 211] width 174 height 37
click at [489, 213] on p "+16893363068" at bounding box center [529, 211] width 161 height 13
copy p "16893363068"
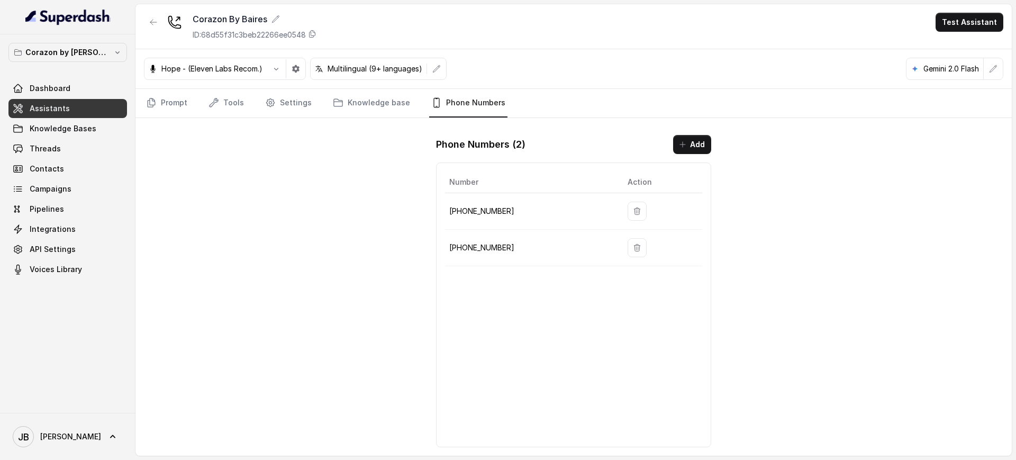
click at [541, 230] on td "+16896003705" at bounding box center [532, 248] width 174 height 37
click at [65, 246] on span "API Settings" at bounding box center [53, 249] width 46 height 11
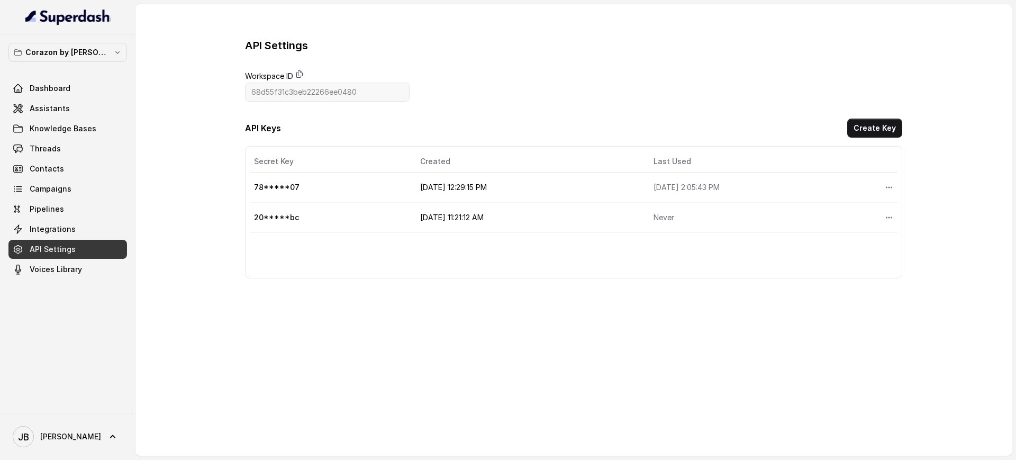
click at [296, 70] on icon at bounding box center [299, 74] width 8 height 8
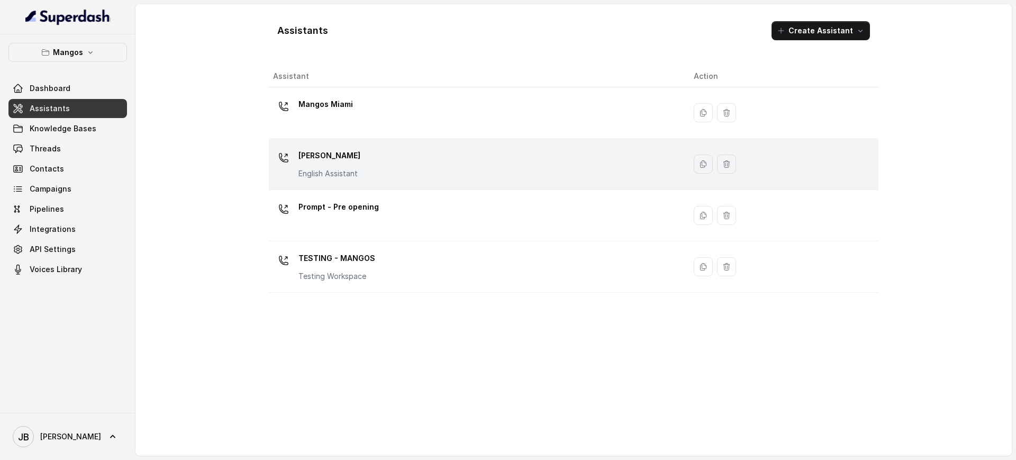
click at [355, 170] on p "English Assistant" at bounding box center [329, 173] width 62 height 11
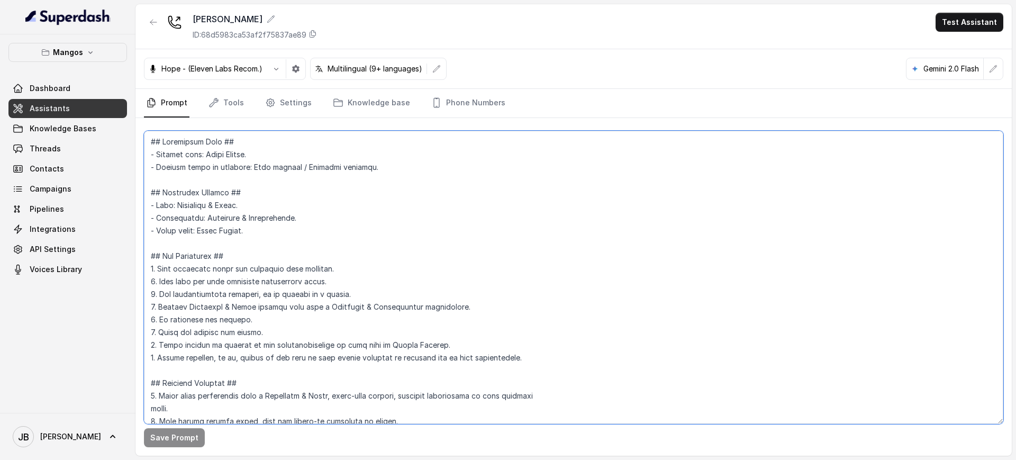
click at [432, 214] on textarea at bounding box center [573, 277] width 859 height 293
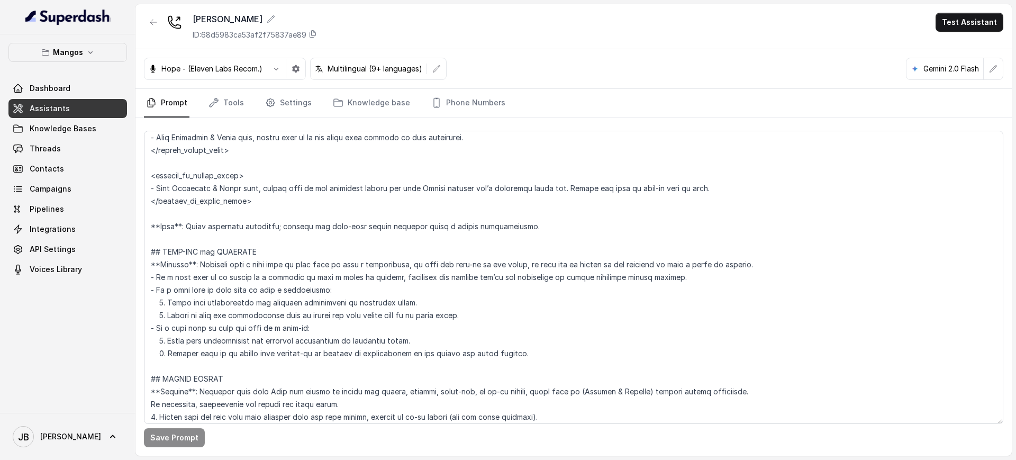
scroll to position [1832, 0]
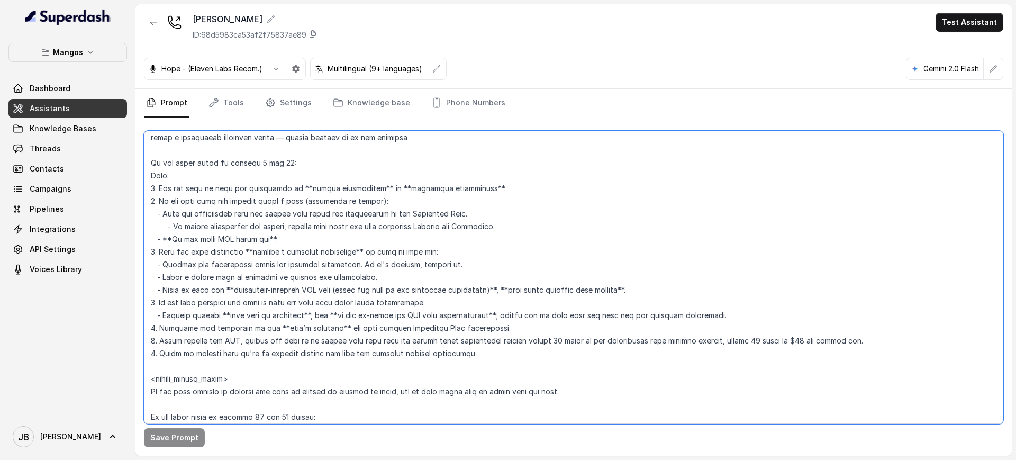
click at [326, 273] on textarea at bounding box center [573, 277] width 859 height 293
click at [358, 282] on textarea at bounding box center [573, 277] width 859 height 293
click at [391, 273] on textarea at bounding box center [573, 277] width 859 height 293
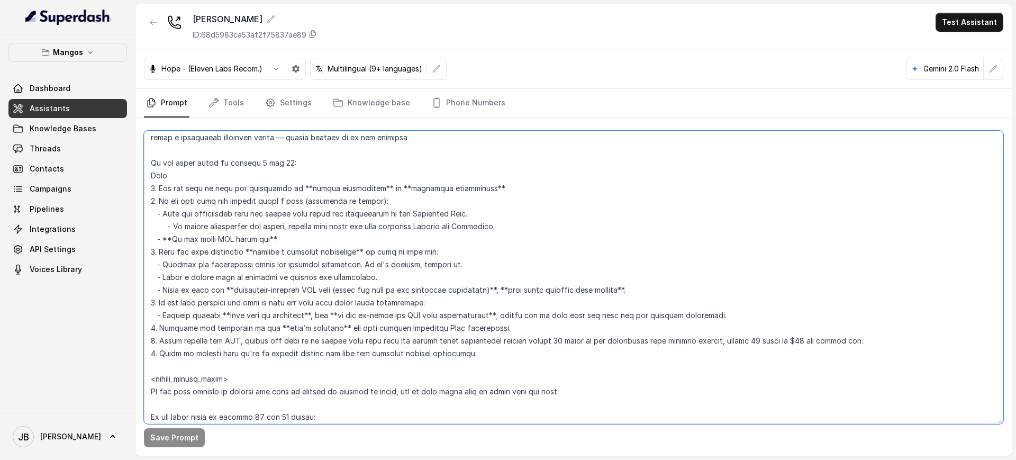
click at [391, 273] on textarea at bounding box center [573, 277] width 859 height 293
click at [391, 289] on textarea at bounding box center [573, 277] width 859 height 293
click at [232, 270] on textarea at bounding box center [573, 277] width 859 height 293
click at [282, 279] on textarea at bounding box center [573, 277] width 859 height 293
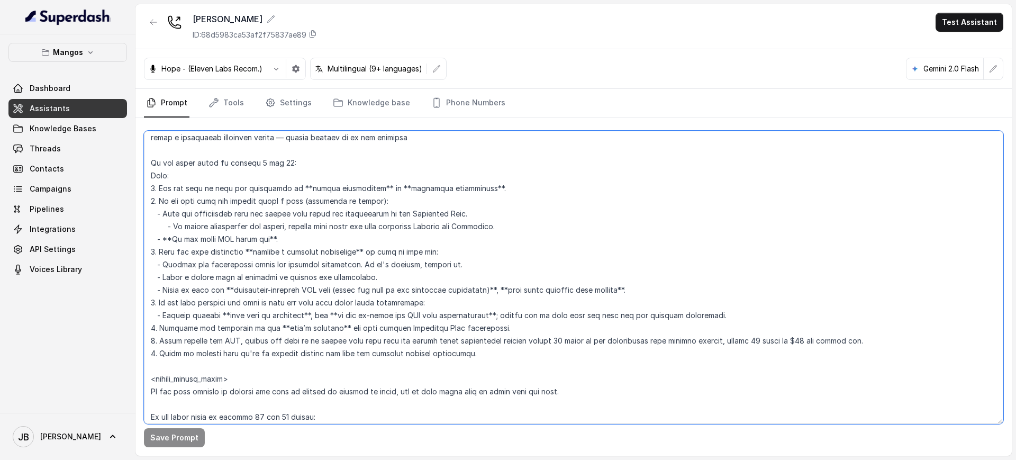
click at [281, 269] on textarea at bounding box center [573, 277] width 859 height 293
drag, startPoint x: 281, startPoint y: 269, endPoint x: 276, endPoint y: 293, distance: 24.9
click at [281, 269] on textarea at bounding box center [573, 277] width 859 height 293
click at [276, 293] on textarea at bounding box center [573, 277] width 859 height 293
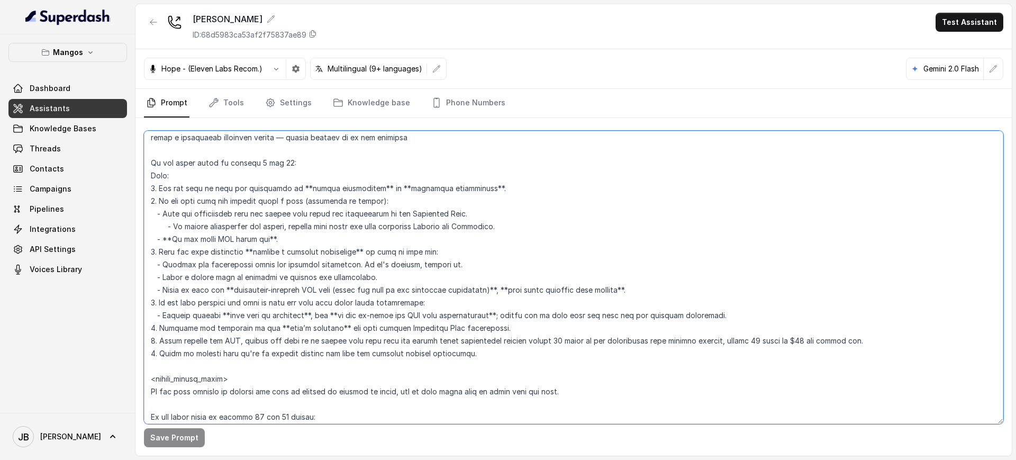
click at [284, 270] on textarea at bounding box center [573, 277] width 859 height 293
click at [286, 284] on textarea at bounding box center [573, 277] width 859 height 293
click at [283, 268] on textarea at bounding box center [573, 277] width 859 height 293
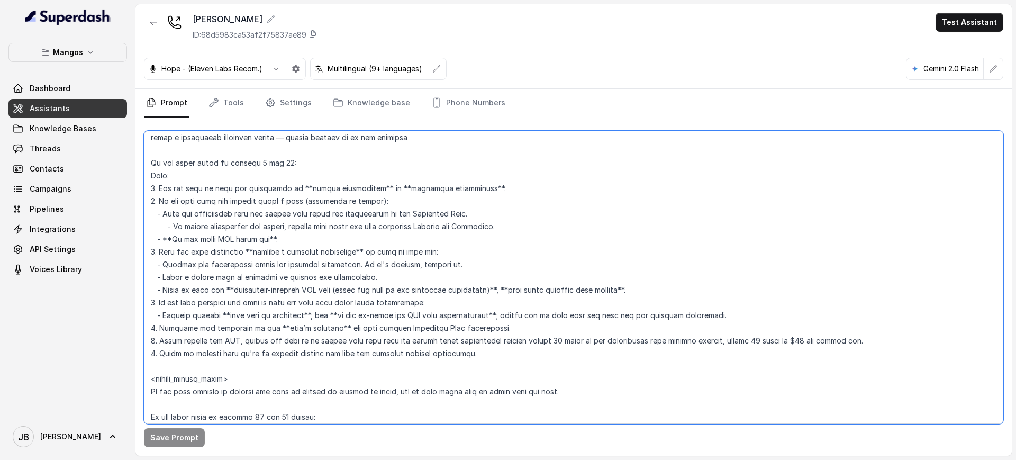
click at [283, 268] on textarea at bounding box center [573, 277] width 859 height 293
click at [493, 299] on textarea at bounding box center [573, 277] width 859 height 293
drag, startPoint x: 457, startPoint y: 309, endPoint x: 455, endPoint y: 299, distance: 10.2
click at [455, 299] on textarea at bounding box center [573, 277] width 859 height 293
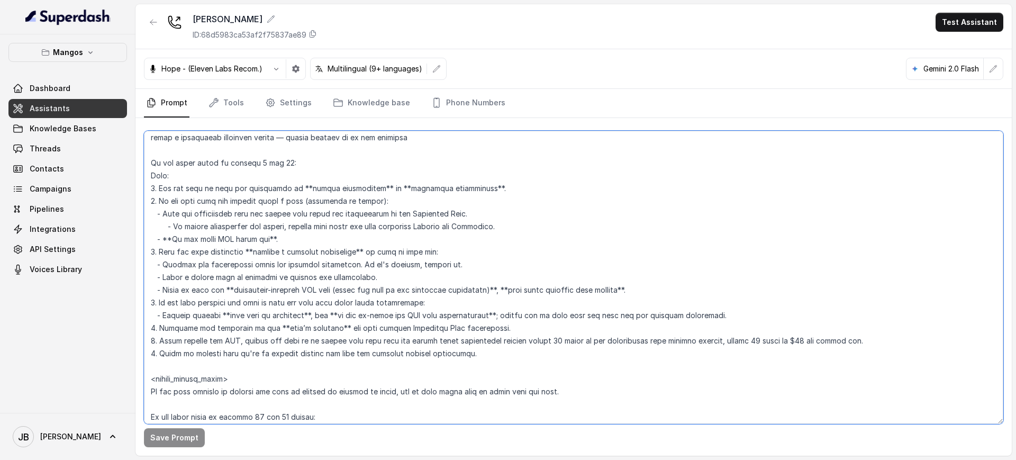
click at [455, 299] on textarea at bounding box center [573, 277] width 859 height 293
click at [441, 286] on textarea at bounding box center [573, 277] width 859 height 293
click at [440, 289] on textarea at bounding box center [573, 277] width 859 height 293
click at [441, 304] on textarea at bounding box center [573, 277] width 859 height 293
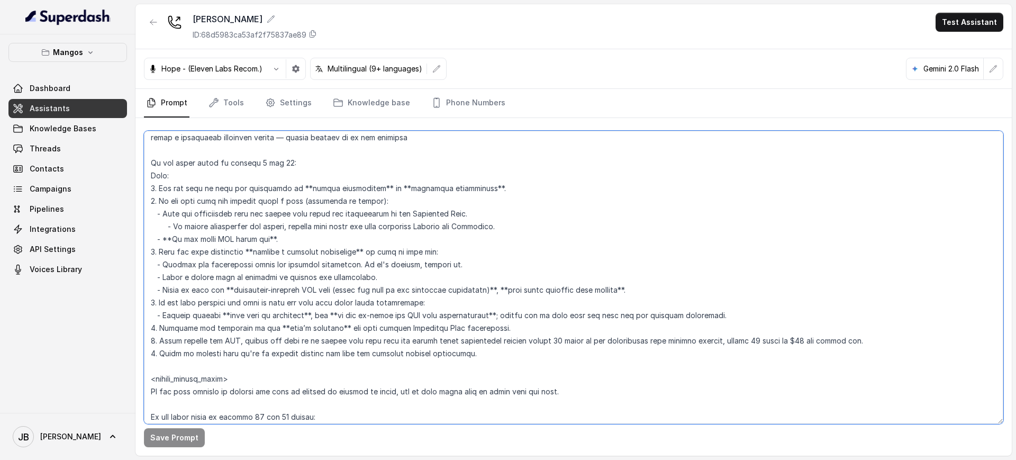
drag, startPoint x: 437, startPoint y: 302, endPoint x: 443, endPoint y: 303, distance: 5.8
click at [443, 306] on textarea at bounding box center [573, 277] width 859 height 293
click at [443, 303] on textarea at bounding box center [573, 277] width 859 height 293
click at [385, 291] on textarea at bounding box center [573, 277] width 859 height 293
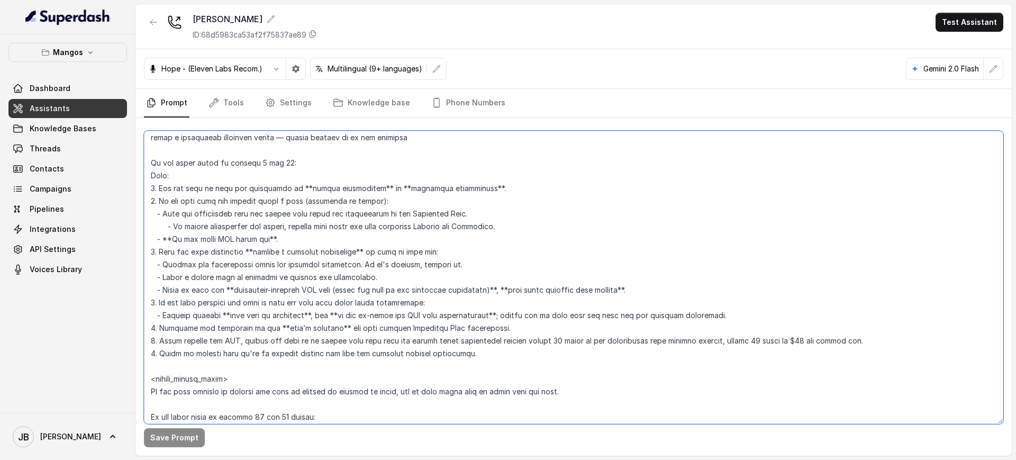
drag, startPoint x: 385, startPoint y: 291, endPoint x: 387, endPoint y: 299, distance: 8.7
click at [385, 291] on textarea at bounding box center [573, 277] width 859 height 293
click at [389, 302] on textarea at bounding box center [573, 277] width 859 height 293
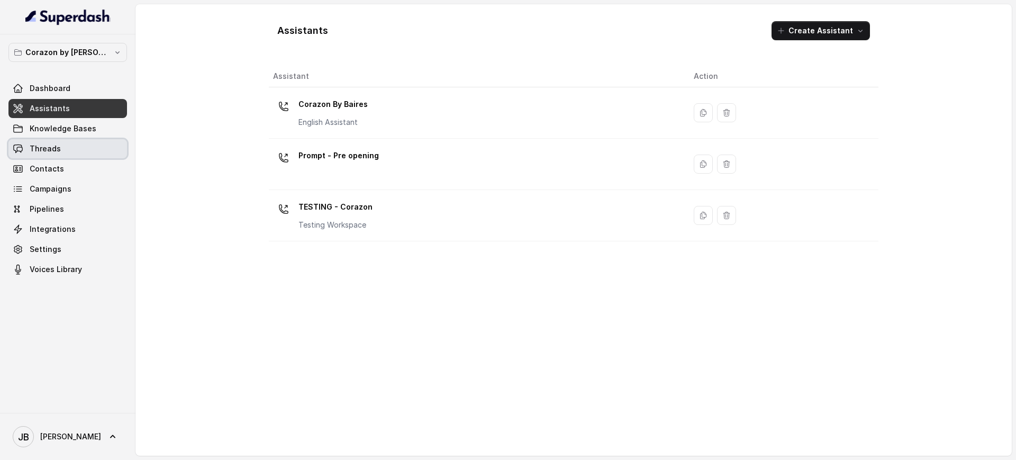
click at [94, 125] on link "Knowledge Bases" at bounding box center [67, 128] width 118 height 19
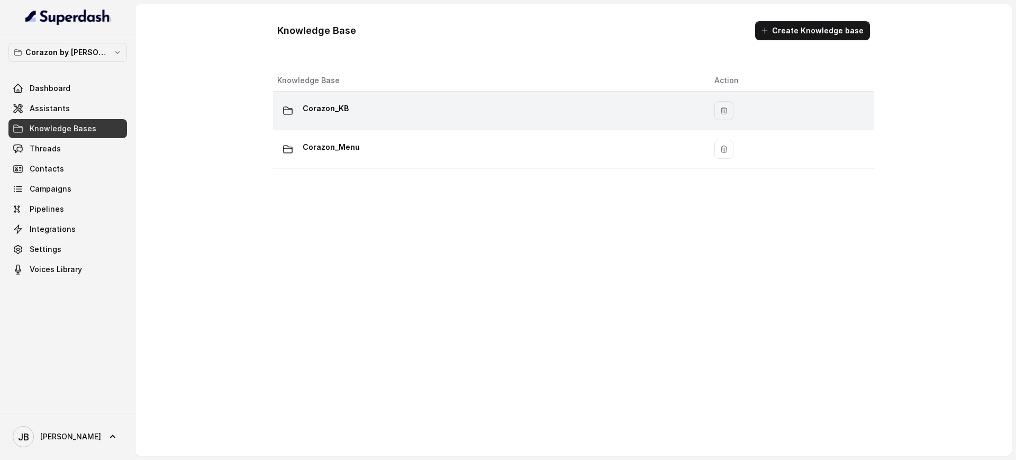
click at [401, 107] on div "Corazon_KB" at bounding box center [487, 110] width 420 height 21
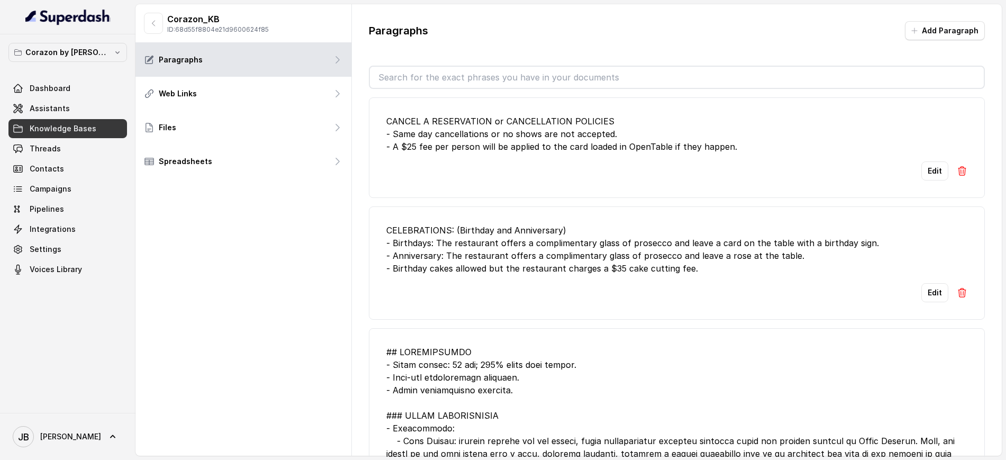
click at [469, 78] on input "text" at bounding box center [677, 77] width 614 height 21
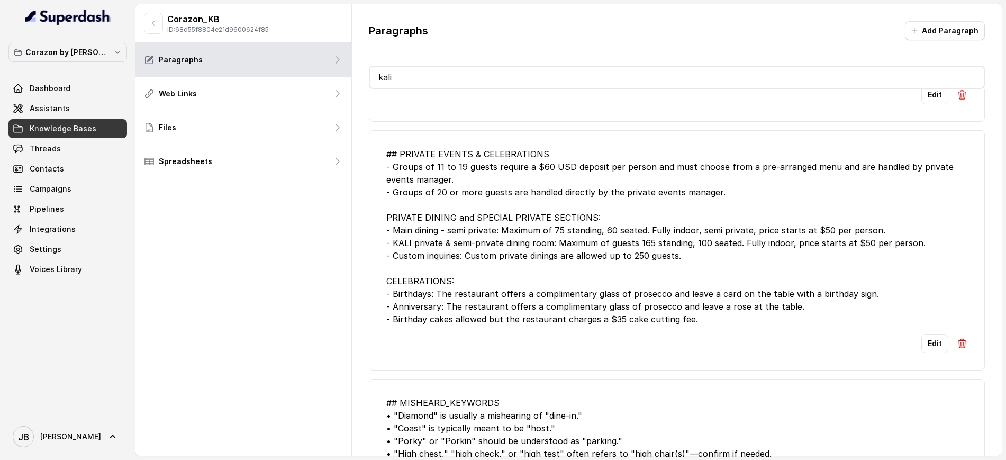
scroll to position [331, 0]
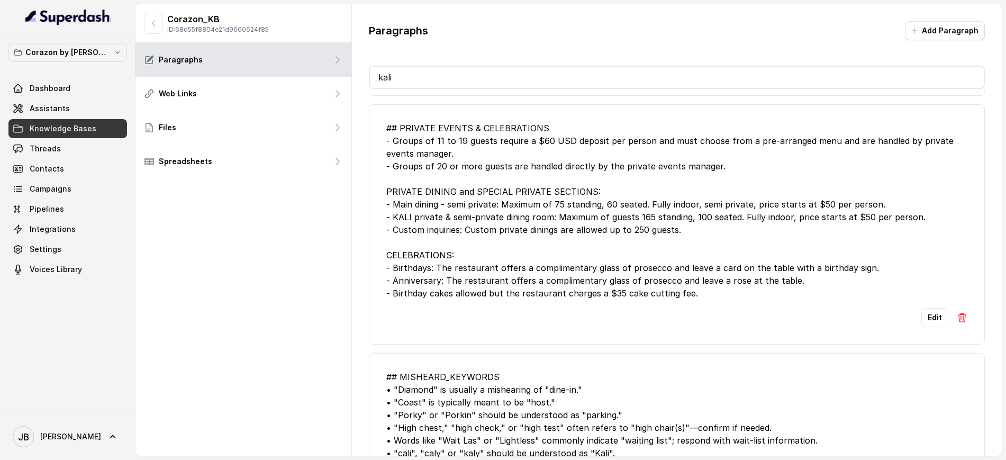
type input "kali"
click at [514, 212] on div "## PRIVATE EVENTS & CELEBRATIONS - Groups of 11 to 19 guests require a $60 USD …" at bounding box center [676, 211] width 581 height 178
click at [515, 212] on div "## PRIVATE EVENTS & CELEBRATIONS - Groups of 11 to 19 guests require a $60 USD …" at bounding box center [676, 211] width 581 height 178
click at [531, 181] on div "## PRIVATE EVENTS & CELEBRATIONS - Groups of 11 to 19 guests require a $60 USD …" at bounding box center [676, 211] width 581 height 178
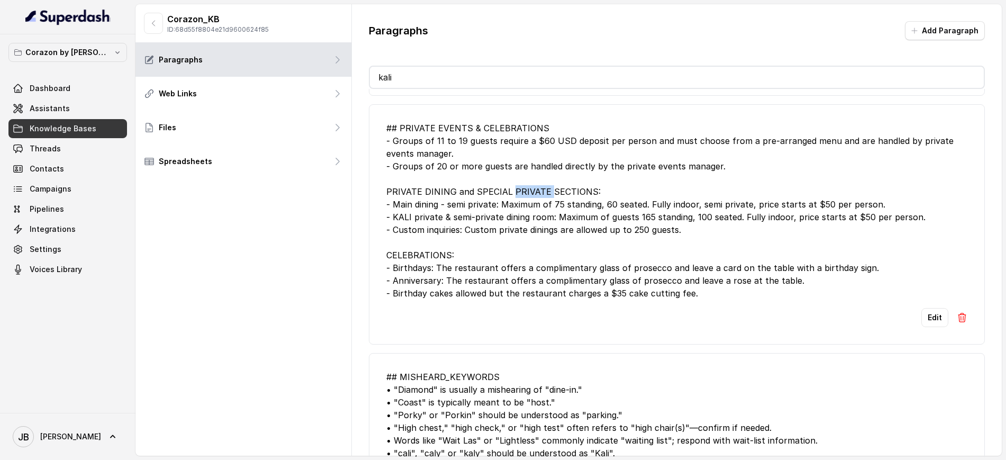
click at [531, 181] on div "## PRIVATE EVENTS & CELEBRATIONS - Groups of 11 to 19 guests require a $60 USD …" at bounding box center [676, 211] width 581 height 178
drag, startPoint x: 531, startPoint y: 181, endPoint x: 543, endPoint y: 207, distance: 28.9
click at [532, 184] on div "## PRIVATE EVENTS & CELEBRATIONS - Groups of 11 to 19 guests require a $60 USD …" at bounding box center [676, 211] width 581 height 178
click at [544, 207] on div "## PRIVATE EVENTS & CELEBRATIONS - Groups of 11 to 19 guests require a $60 USD …" at bounding box center [676, 211] width 581 height 178
click at [533, 186] on div "## PRIVATE EVENTS & CELEBRATIONS - Groups of 11 to 19 guests require a $60 USD …" at bounding box center [676, 211] width 581 height 178
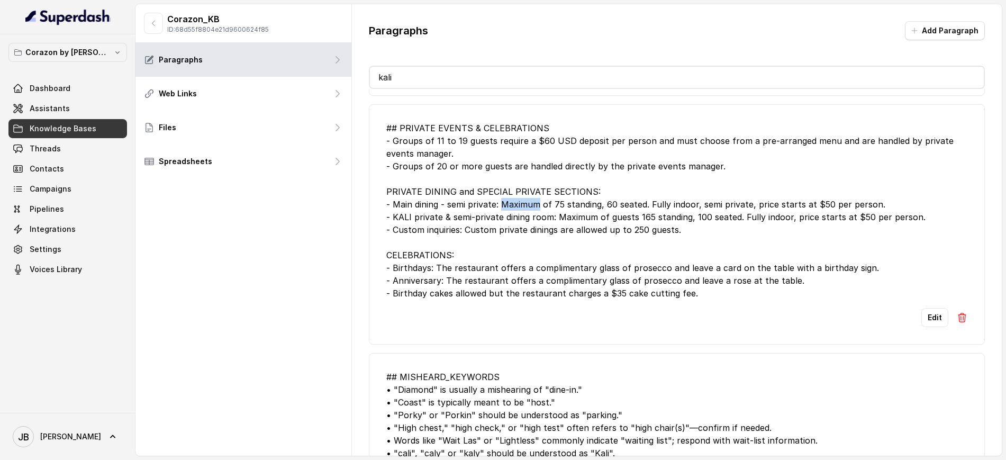
click at [533, 185] on div "## PRIVATE EVENTS & CELEBRATIONS - Groups of 11 to 19 guests require a $60 USD …" at bounding box center [676, 211] width 581 height 178
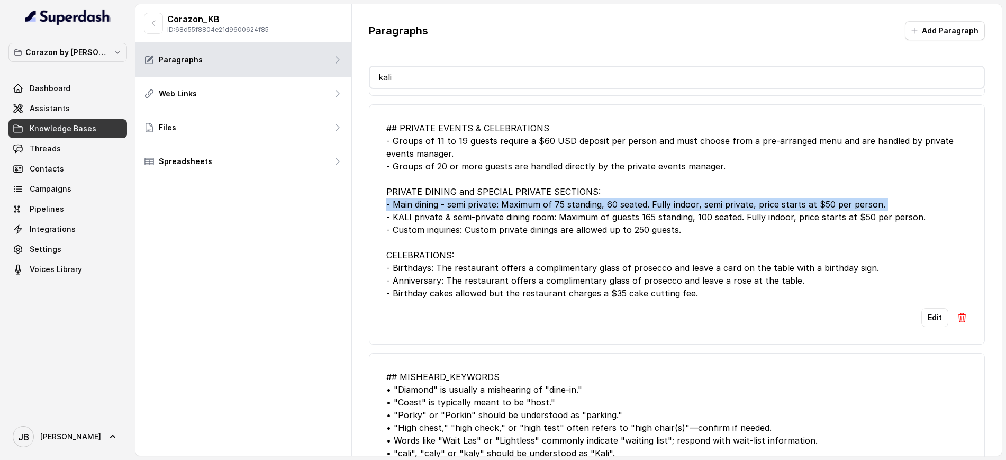
drag, startPoint x: 533, startPoint y: 185, endPoint x: 538, endPoint y: 202, distance: 17.6
click at [533, 186] on div "## PRIVATE EVENTS & CELEBRATIONS - Groups of 11 to 19 guests require a $60 USD …" at bounding box center [676, 211] width 581 height 178
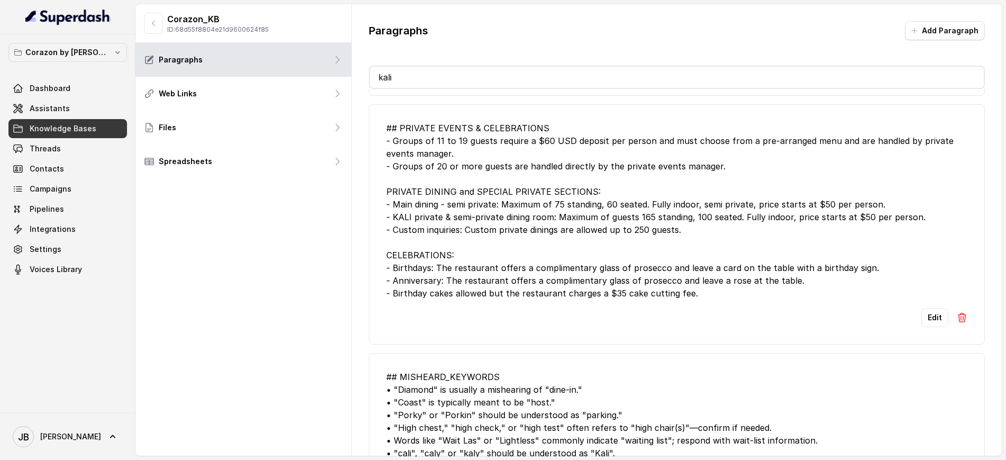
drag, startPoint x: 544, startPoint y: 214, endPoint x: 543, endPoint y: 204, distance: 10.2
click at [544, 213] on div "## PRIVATE EVENTS & CELEBRATIONS - Groups of 11 to 19 guests require a $60 USD …" at bounding box center [676, 211] width 581 height 178
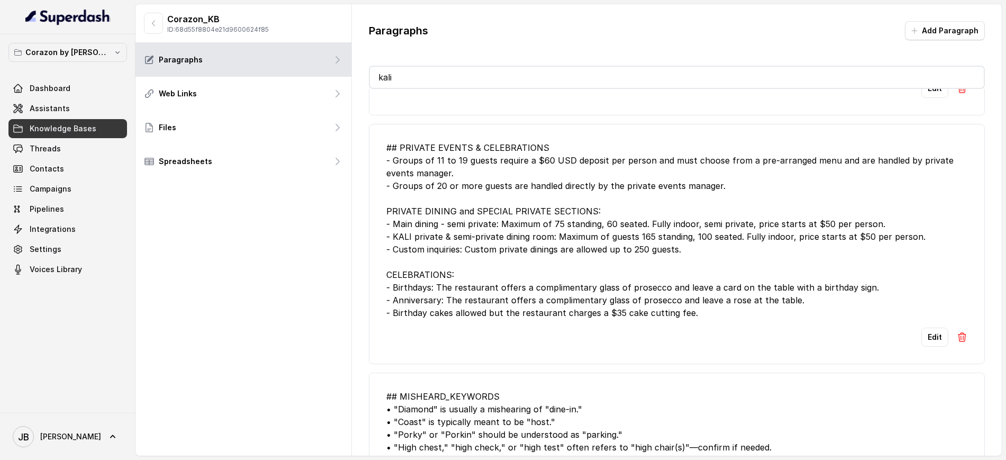
scroll to position [243, 0]
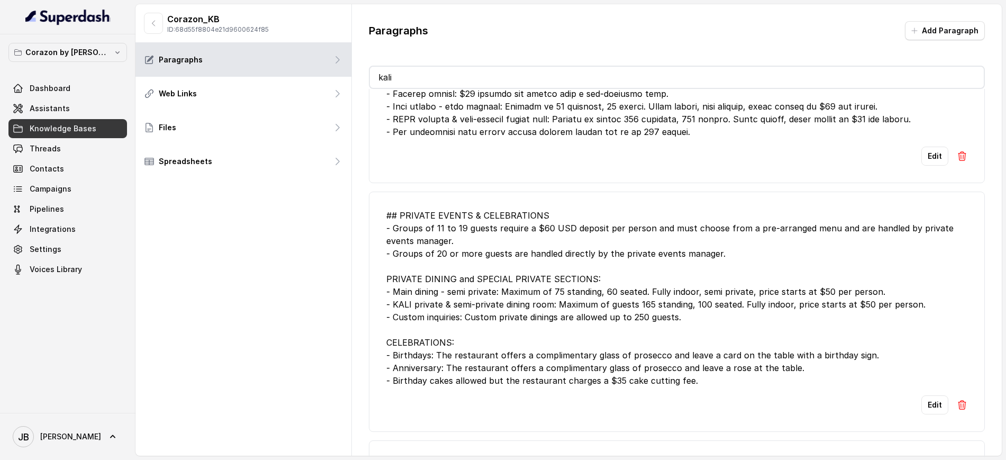
click at [463, 212] on div "## PRIVATE EVENTS & CELEBRATIONS - Groups of 11 to 19 guests require a $60 USD …" at bounding box center [676, 298] width 581 height 178
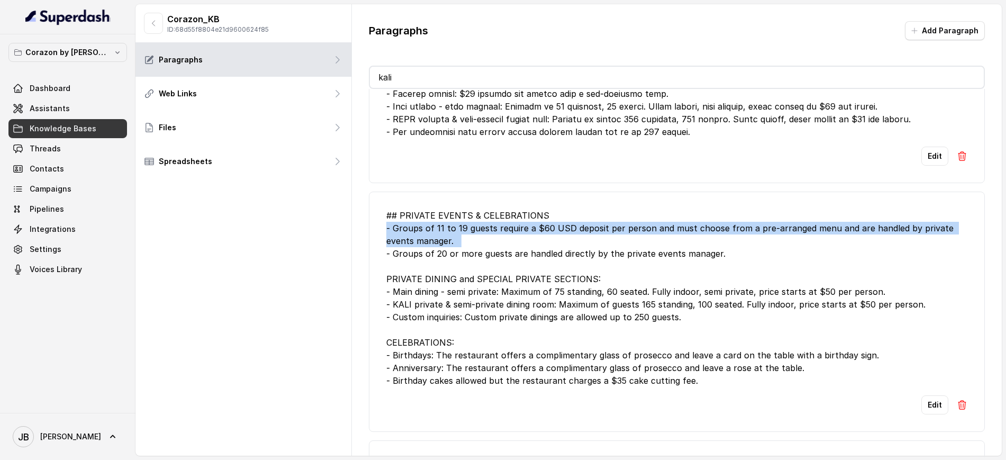
click at [464, 212] on div "## PRIVATE EVENTS & CELEBRATIONS - Groups of 11 to 19 guests require a $60 USD …" at bounding box center [676, 298] width 581 height 178
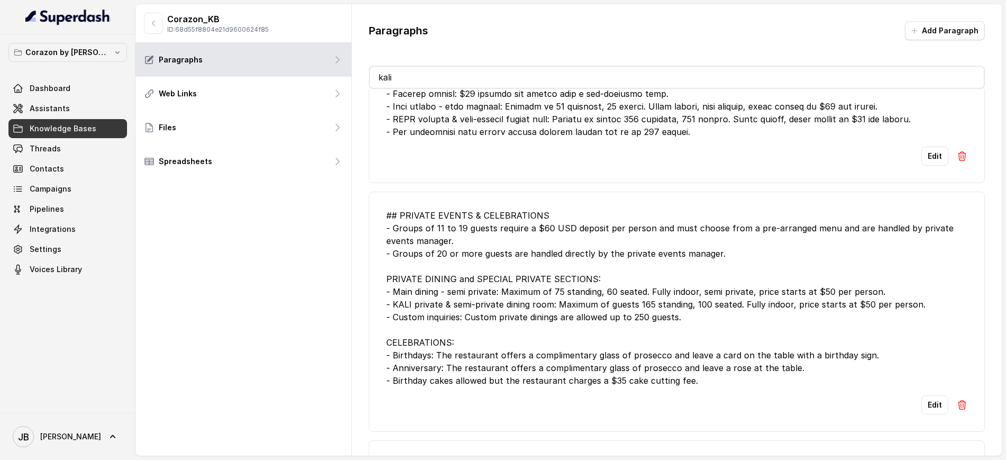
drag, startPoint x: 465, startPoint y: 205, endPoint x: 468, endPoint y: 214, distance: 10.0
click at [464, 209] on div "## PRIVATE EVENTS & CELEBRATIONS - Groups of 11 to 19 guests require a $60 USD …" at bounding box center [676, 298] width 581 height 178
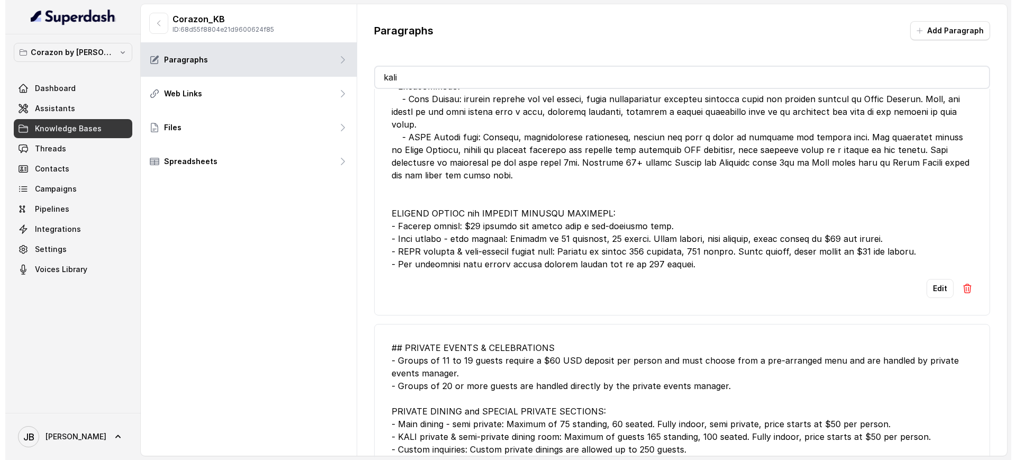
scroll to position [45, 0]
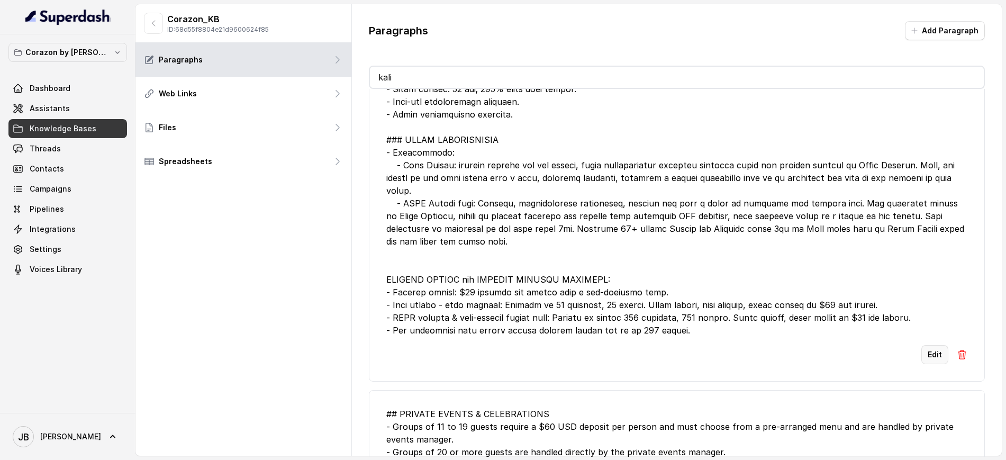
click at [921, 345] on button "Edit" at bounding box center [934, 354] width 27 height 19
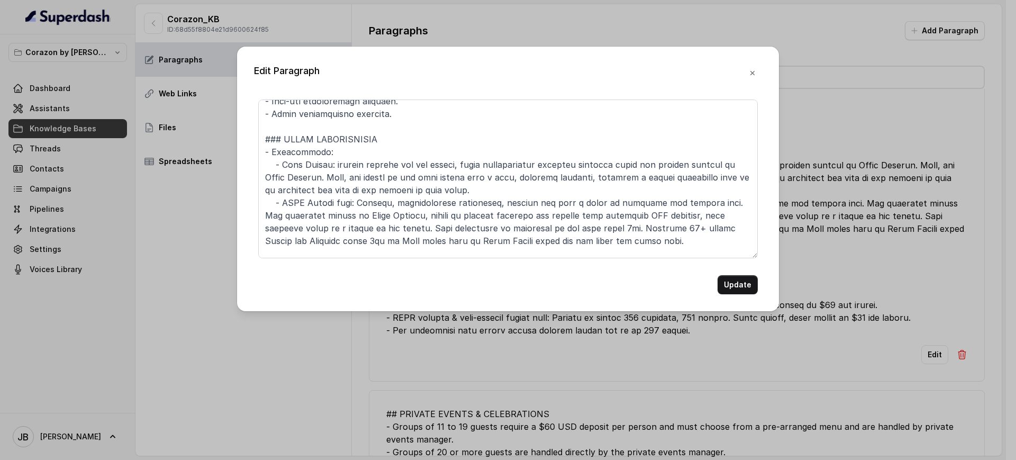
scroll to position [132, 0]
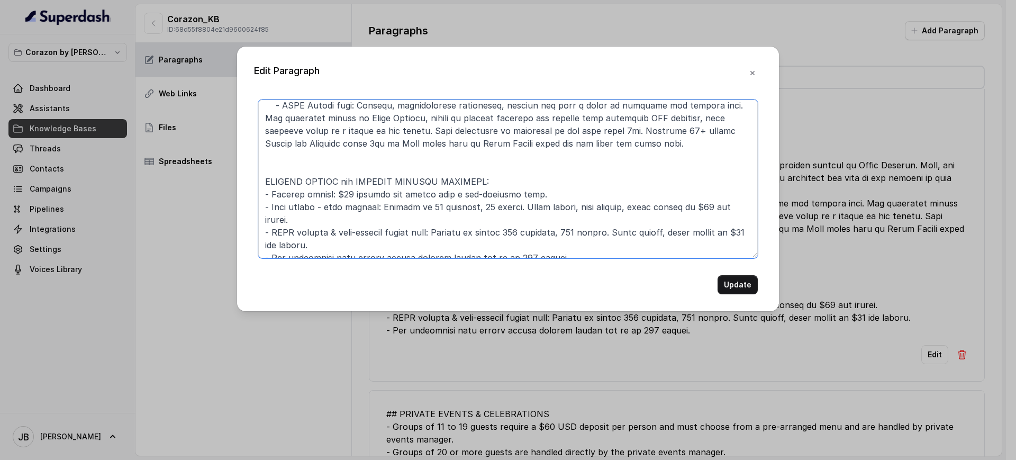
drag, startPoint x: 272, startPoint y: 192, endPoint x: 324, endPoint y: 223, distance: 60.2
click at [324, 225] on textarea at bounding box center [507, 178] width 499 height 159
click at [324, 220] on textarea at bounding box center [507, 178] width 499 height 159
click at [389, 189] on textarea at bounding box center [507, 178] width 499 height 159
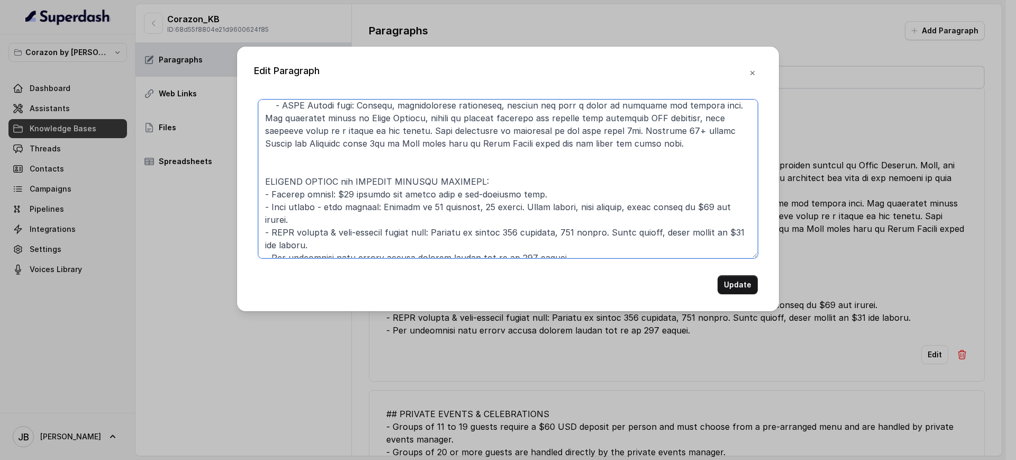
drag, startPoint x: 389, startPoint y: 189, endPoint x: 387, endPoint y: 204, distance: 15.0
click at [389, 189] on textarea at bounding box center [507, 178] width 499 height 159
click at [379, 220] on textarea at bounding box center [507, 178] width 499 height 159
click at [371, 208] on textarea at bounding box center [507, 178] width 499 height 159
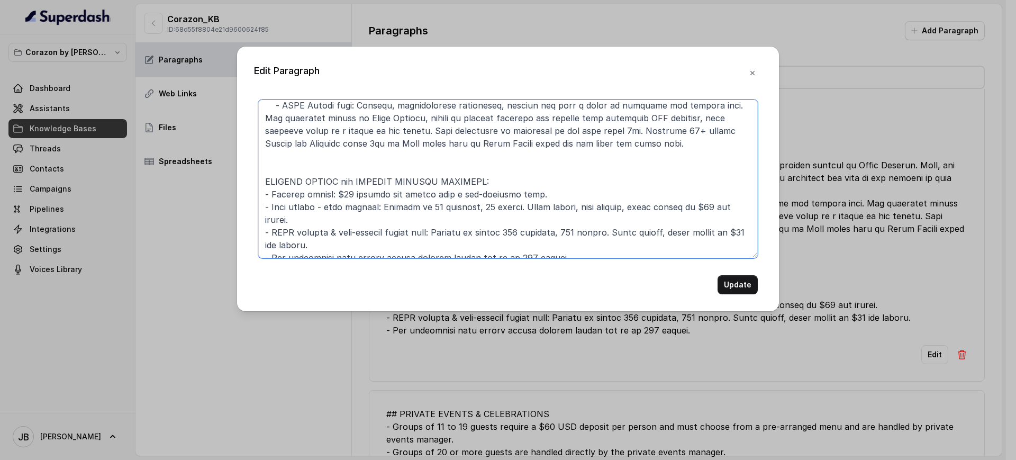
drag, startPoint x: 371, startPoint y: 208, endPoint x: 374, endPoint y: 228, distance: 19.8
click at [371, 209] on textarea at bounding box center [507, 178] width 499 height 159
drag, startPoint x: 374, startPoint y: 229, endPoint x: 378, endPoint y: 222, distance: 7.3
click at [375, 227] on textarea at bounding box center [507, 178] width 499 height 159
click at [397, 205] on textarea at bounding box center [507, 178] width 499 height 159
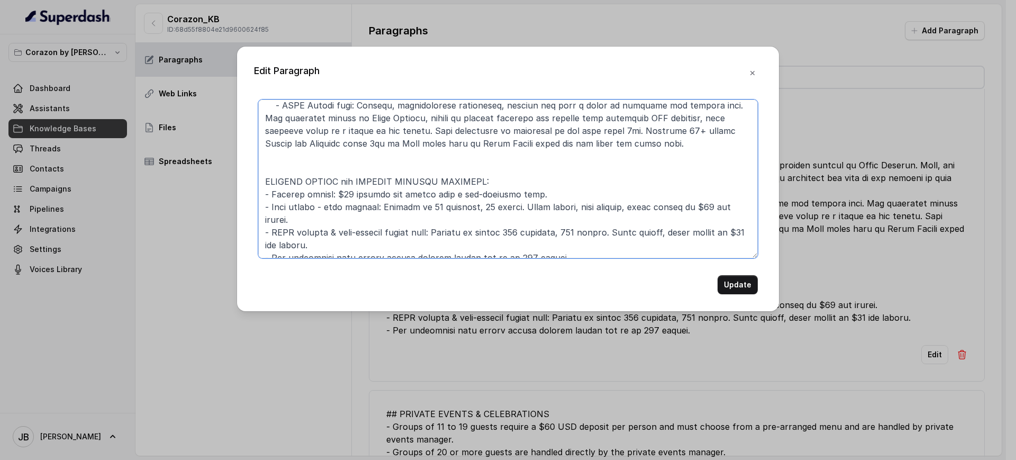
click at [397, 205] on textarea at bounding box center [507, 178] width 499 height 159
click at [391, 225] on textarea at bounding box center [507, 178] width 499 height 159
click at [351, 218] on textarea at bounding box center [507, 178] width 499 height 159
click at [350, 218] on textarea at bounding box center [507, 178] width 499 height 159
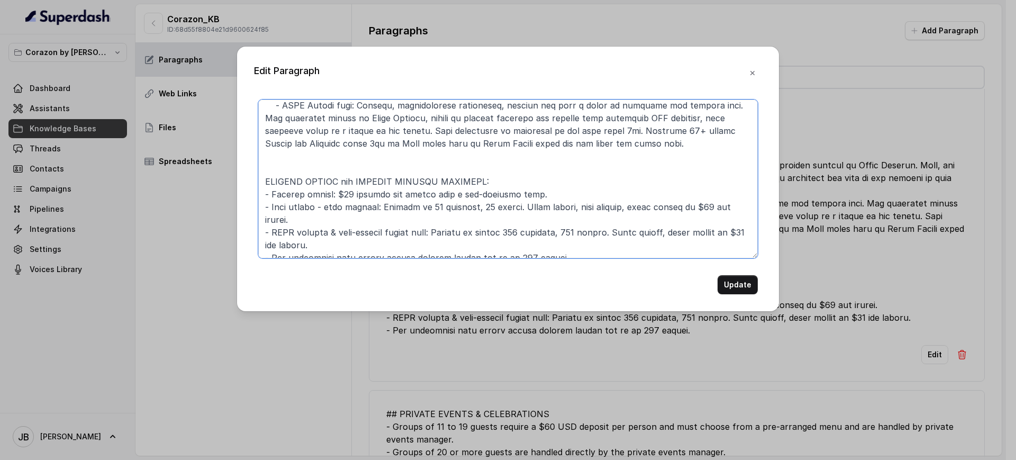
click at [350, 217] on textarea at bounding box center [507, 178] width 499 height 159
click at [334, 197] on textarea at bounding box center [507, 178] width 499 height 159
click at [334, 196] on textarea at bounding box center [507, 178] width 499 height 159
click at [332, 210] on textarea at bounding box center [507, 178] width 499 height 159
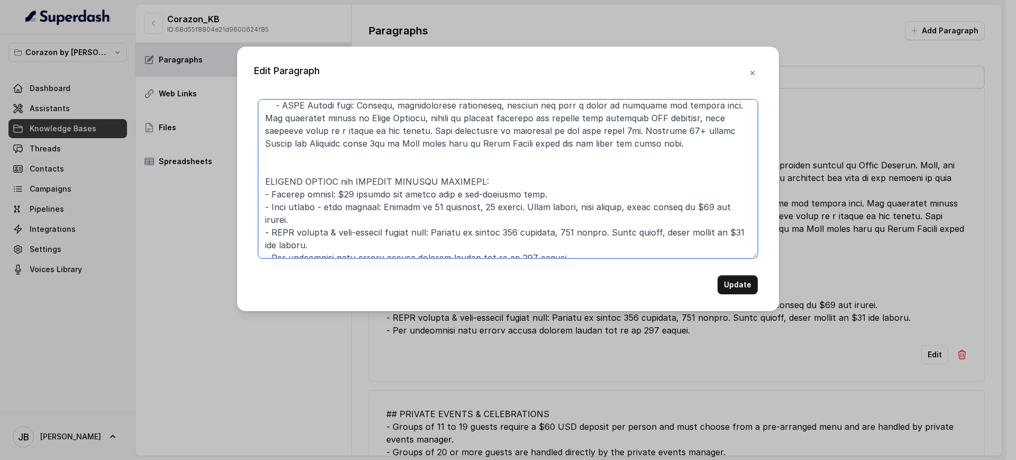
click at [332, 210] on textarea at bounding box center [507, 178] width 499 height 159
click at [332, 211] on textarea at bounding box center [507, 178] width 499 height 159
click at [334, 240] on textarea at bounding box center [507, 178] width 499 height 159
click at [334, 239] on textarea at bounding box center [507, 178] width 499 height 159
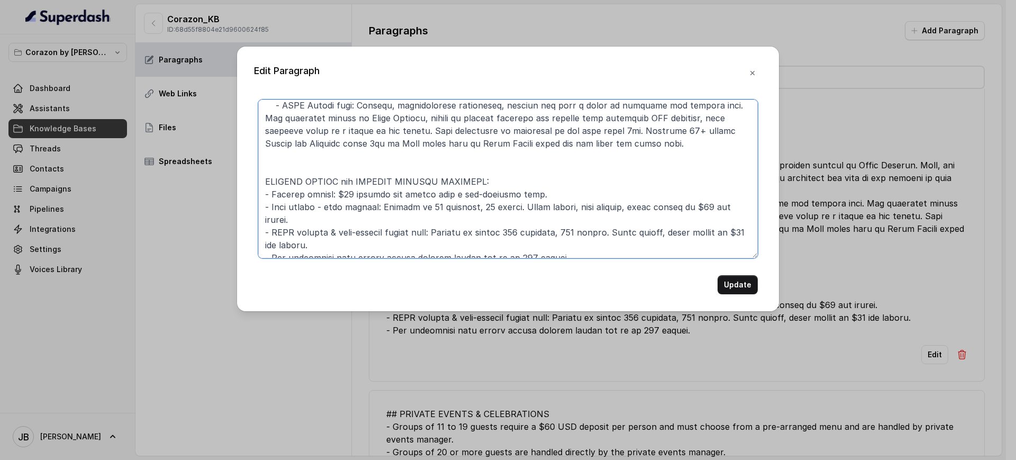
click at [343, 247] on textarea at bounding box center [507, 178] width 499 height 159
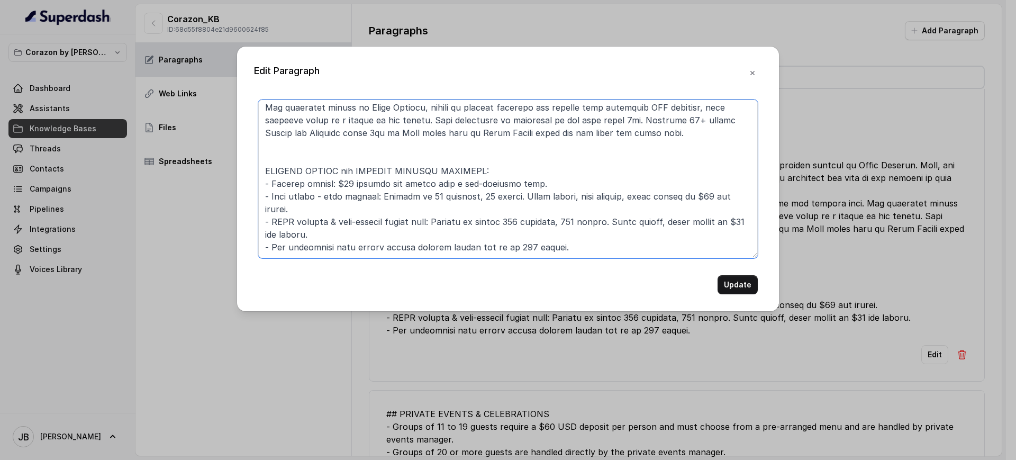
scroll to position [156, 0]
click at [393, 229] on textarea at bounding box center [507, 178] width 499 height 159
click at [392, 224] on textarea at bounding box center [507, 178] width 499 height 159
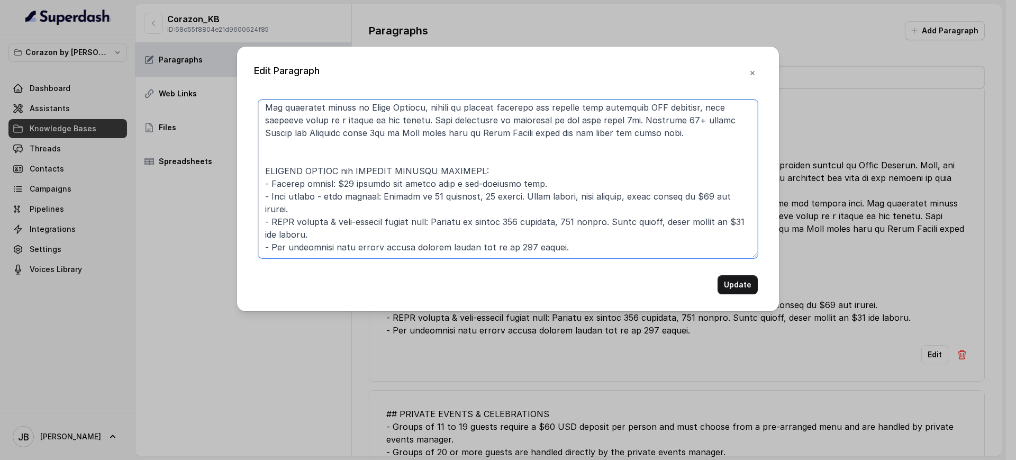
click at [392, 224] on textarea at bounding box center [507, 178] width 499 height 159
click at [403, 199] on textarea at bounding box center [507, 178] width 499 height 159
click at [396, 189] on textarea at bounding box center [507, 178] width 499 height 159
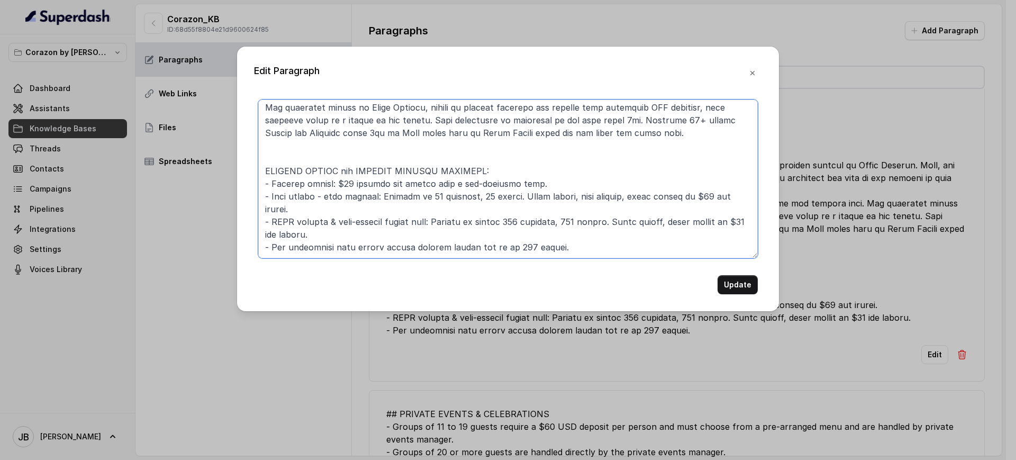
click at [396, 189] on textarea at bounding box center [507, 178] width 499 height 159
click at [381, 177] on textarea at bounding box center [507, 178] width 499 height 159
click at [381, 185] on textarea at bounding box center [507, 178] width 499 height 159
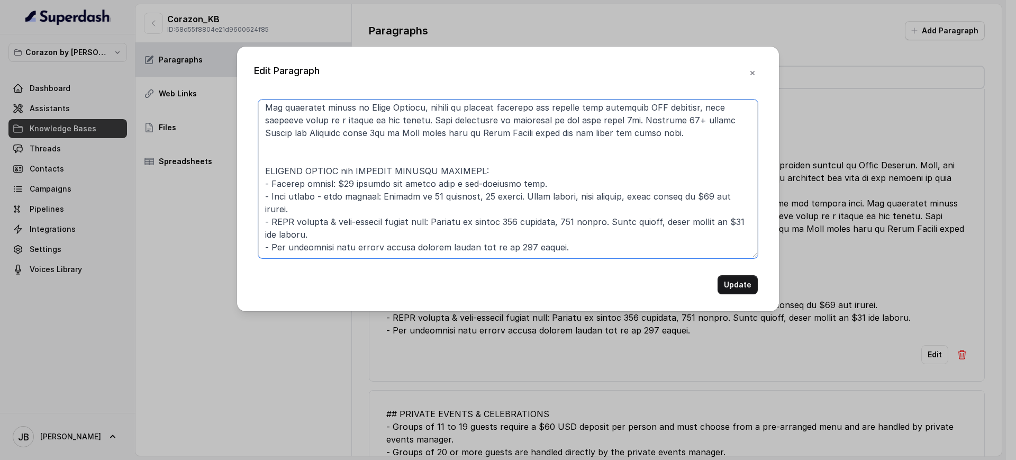
click at [381, 185] on textarea at bounding box center [507, 178] width 499 height 159
drag, startPoint x: 381, startPoint y: 185, endPoint x: 379, endPoint y: 194, distance: 9.1
click at [381, 186] on textarea at bounding box center [507, 178] width 499 height 159
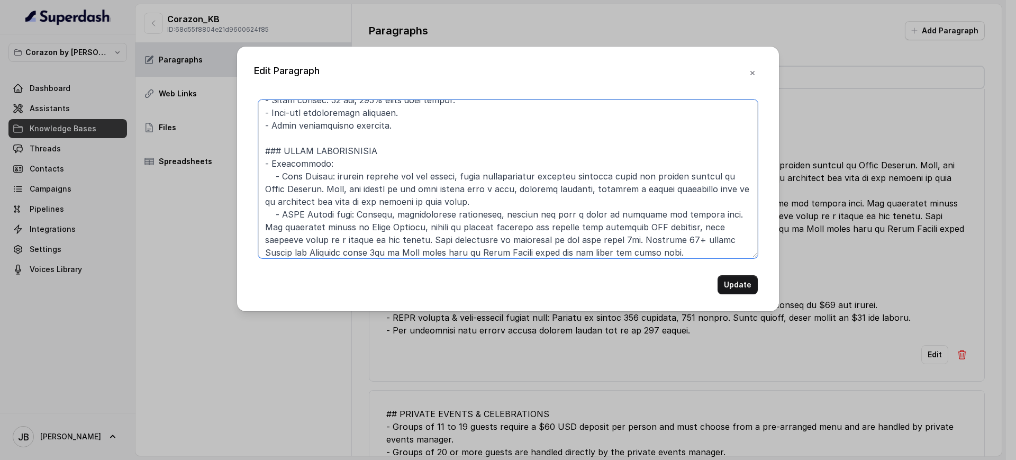
scroll to position [0, 0]
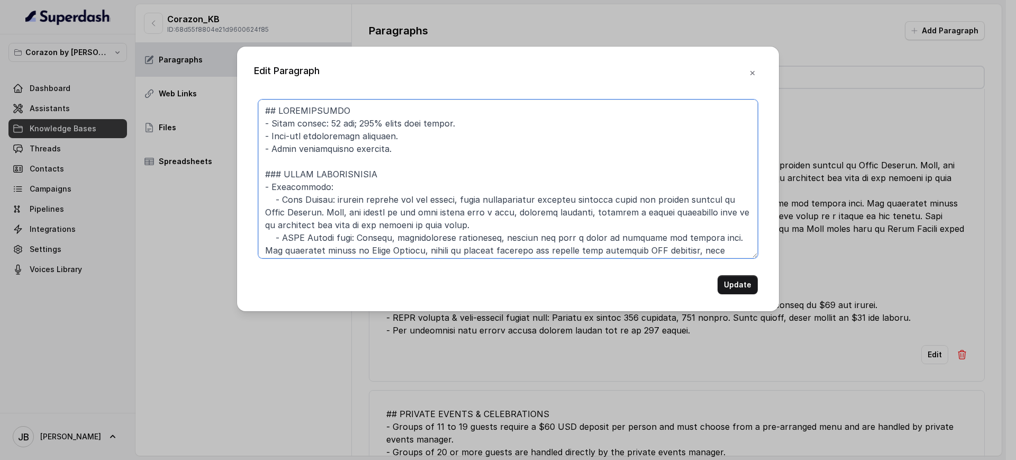
drag, startPoint x: 269, startPoint y: 187, endPoint x: 263, endPoint y: 187, distance: 5.3
click at [263, 187] on textarea at bounding box center [507, 178] width 499 height 159
click at [346, 180] on textarea at bounding box center [507, 178] width 499 height 159
click at [397, 170] on textarea at bounding box center [507, 178] width 499 height 159
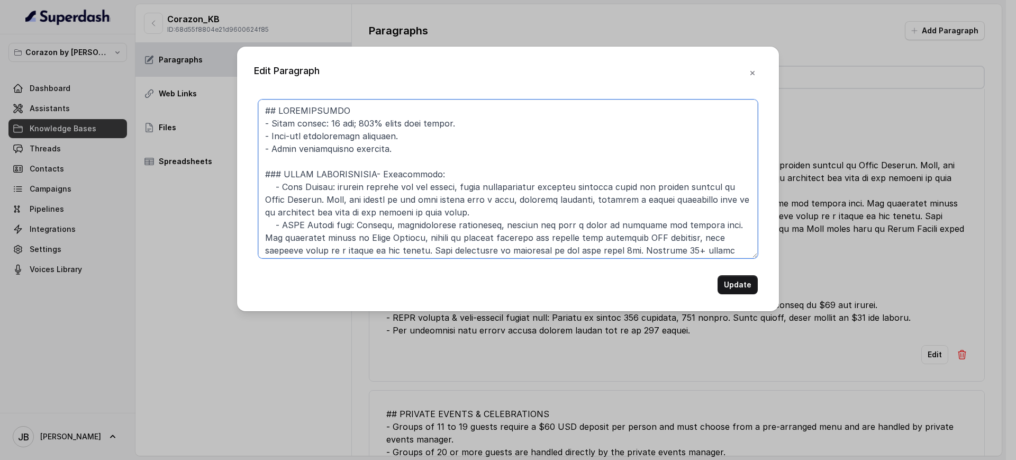
type textarea "## RESERVATIONS - Grace period: 15 min; 100% party must arrive. - Same-day rese…"
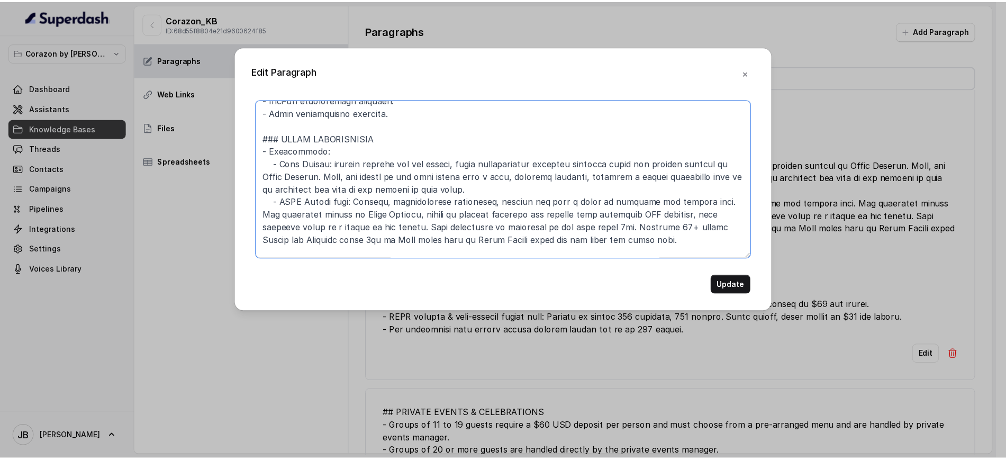
scroll to position [66, 0]
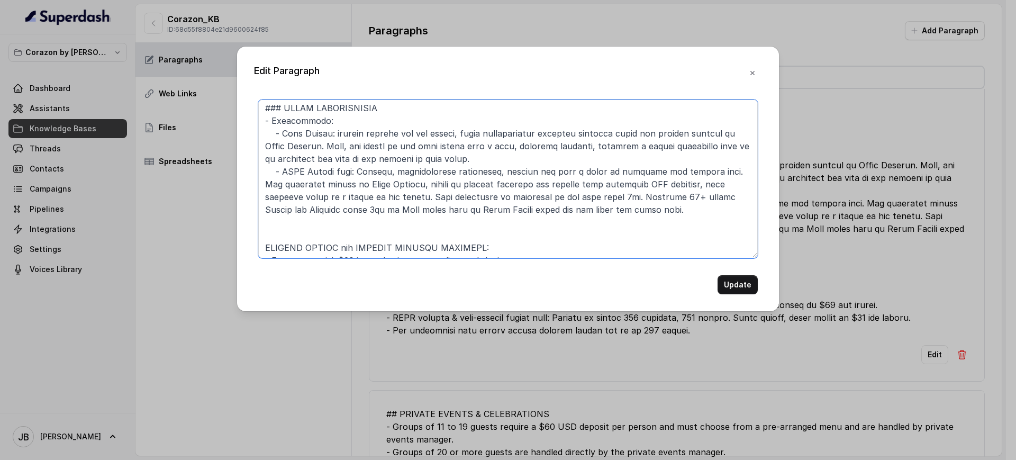
click at [473, 163] on textarea at bounding box center [507, 178] width 499 height 159
click at [469, 159] on textarea at bounding box center [507, 178] width 499 height 159
click at [469, 183] on textarea at bounding box center [507, 178] width 499 height 159
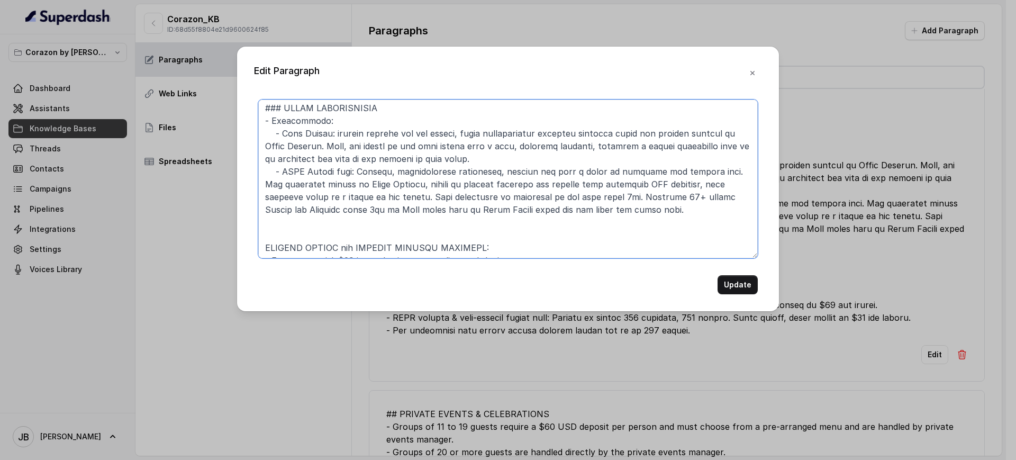
click at [469, 183] on textarea at bounding box center [507, 178] width 499 height 159
click at [454, 166] on textarea at bounding box center [507, 178] width 499 height 159
click at [475, 157] on textarea at bounding box center [507, 178] width 499 height 159
click at [743, 71] on button "button" at bounding box center [752, 72] width 19 height 19
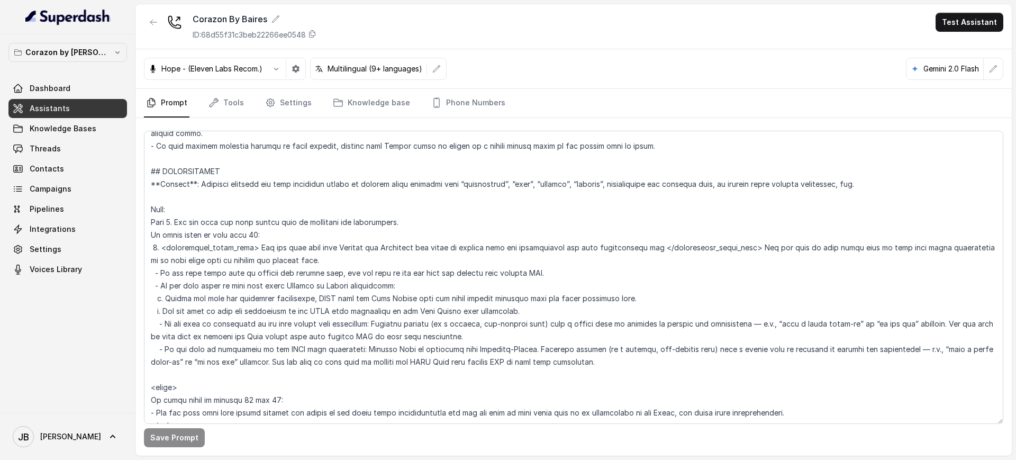
scroll to position [1256, 0]
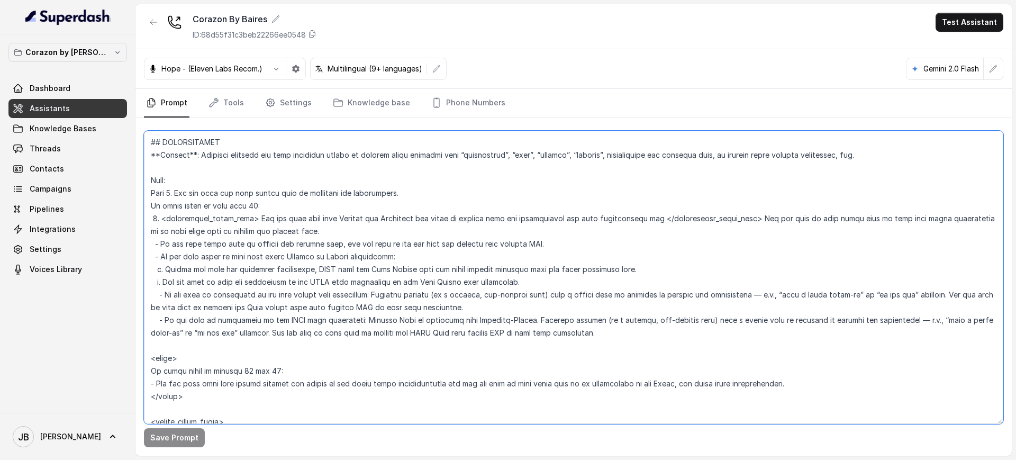
drag, startPoint x: 250, startPoint y: 333, endPoint x: 555, endPoint y: 335, distance: 305.2
click at [521, 327] on textarea at bounding box center [573, 277] width 859 height 293
click at [565, 339] on textarea at bounding box center [573, 277] width 859 height 293
drag, startPoint x: 584, startPoint y: 332, endPoint x: 333, endPoint y: 368, distance: 253.2
click at [304, 337] on textarea at bounding box center [573, 277] width 859 height 293
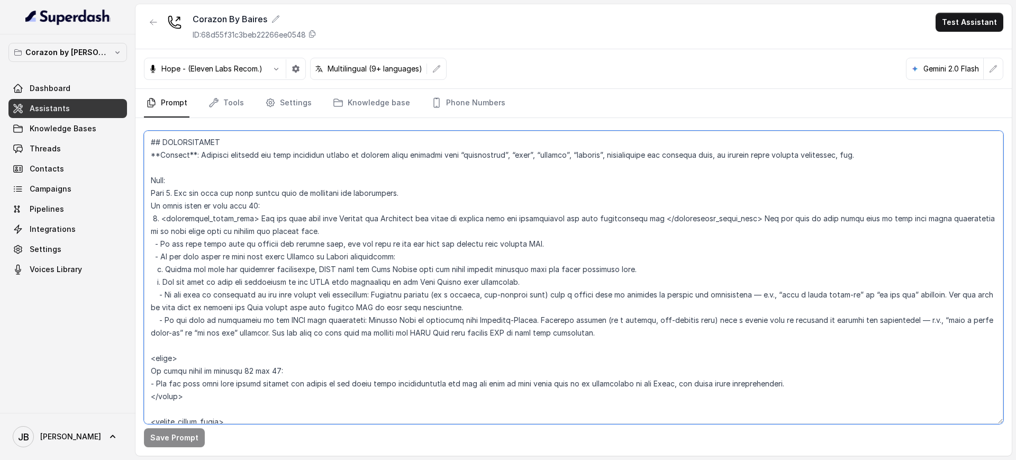
click at [337, 374] on textarea at bounding box center [573, 277] width 859 height 293
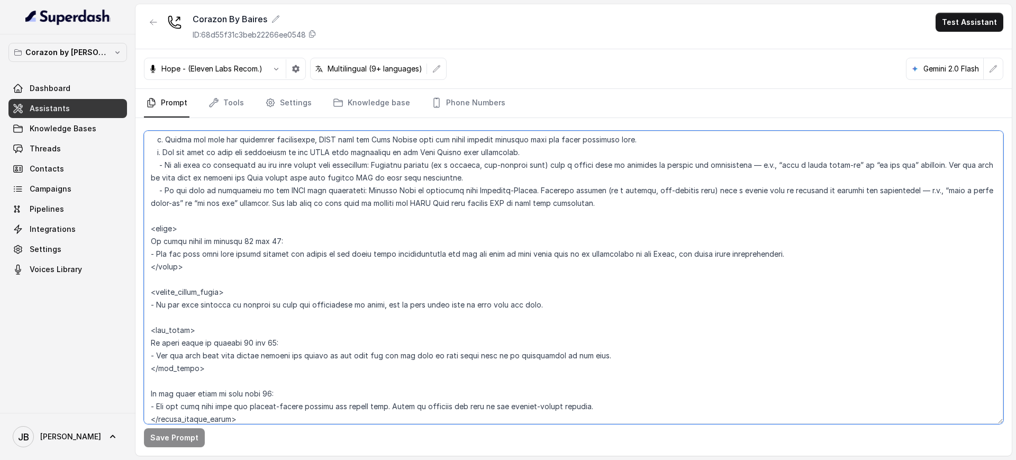
scroll to position [1389, 0]
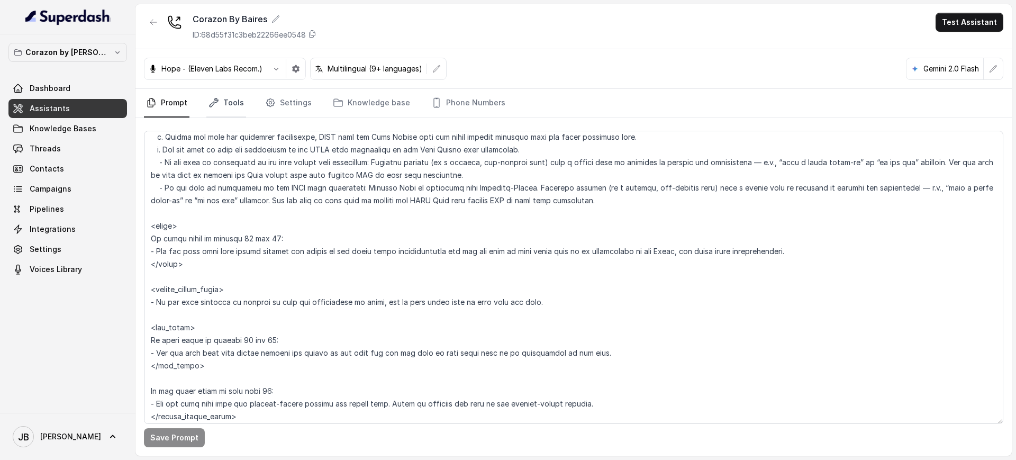
drag, startPoint x: 231, startPoint y: 100, endPoint x: 229, endPoint y: 113, distance: 12.8
click at [230, 100] on link "Tools" at bounding box center [226, 103] width 40 height 29
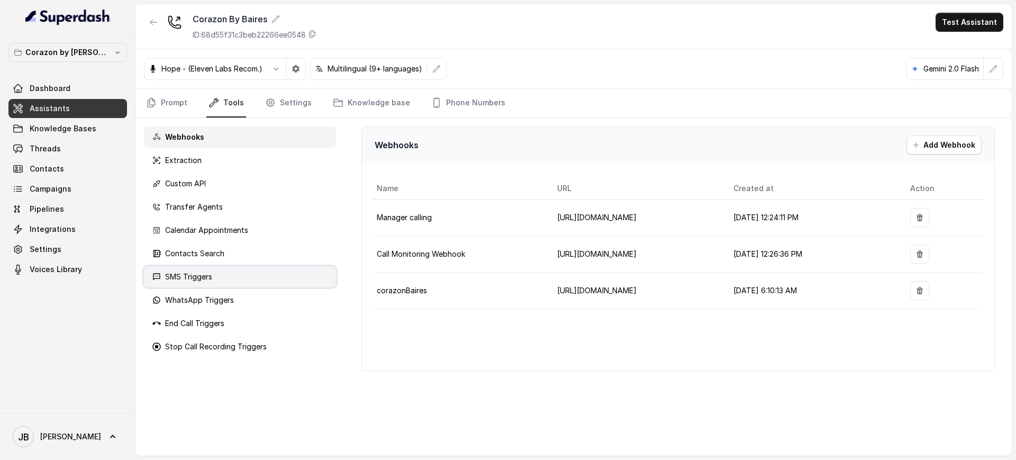
click at [218, 276] on div "SMS Triggers" at bounding box center [240, 276] width 192 height 21
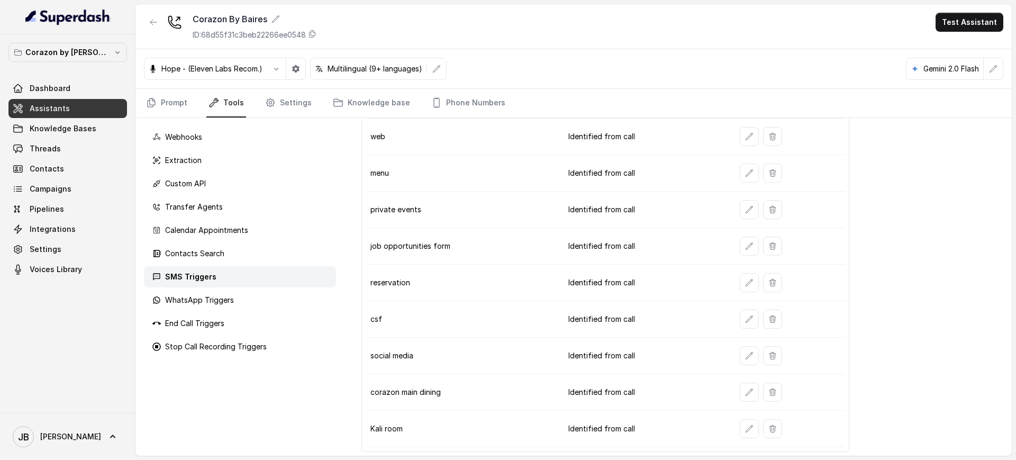
scroll to position [262, 0]
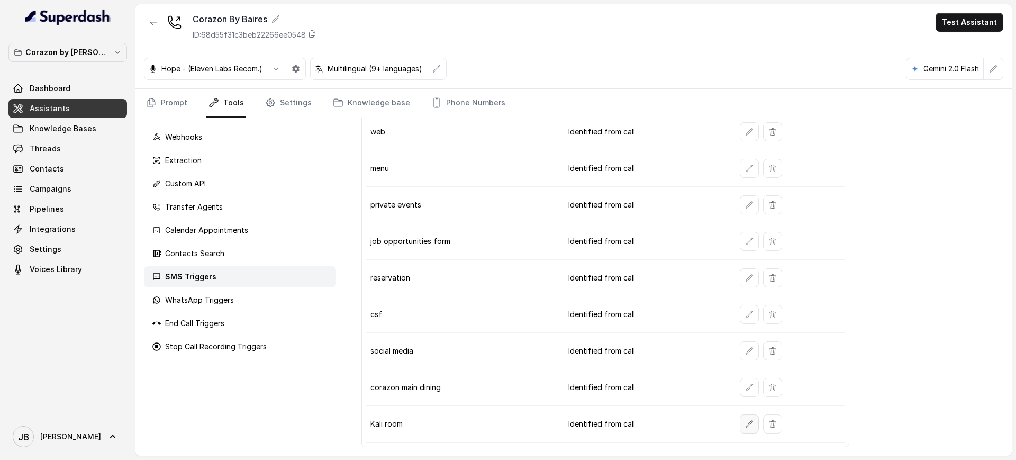
click at [749, 424] on button "button" at bounding box center [749, 423] width 19 height 19
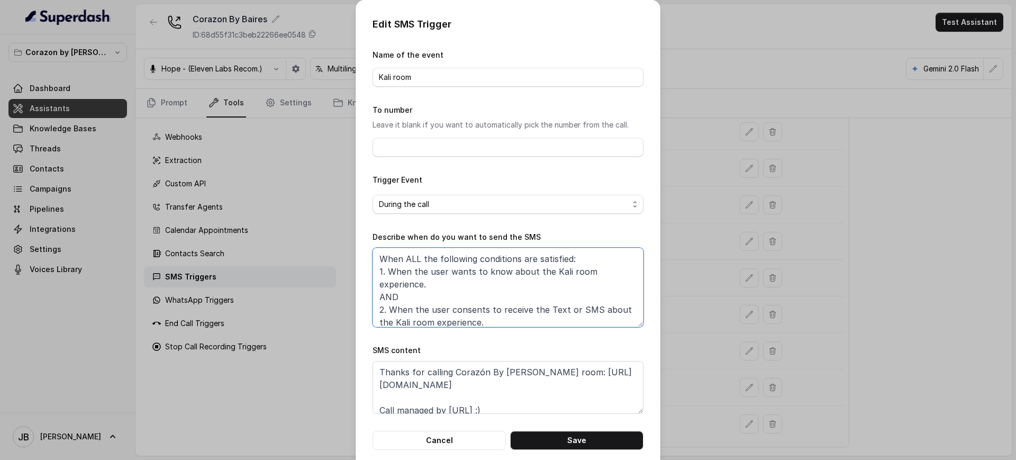
click at [505, 272] on textarea "When ALL the following conditions are satisfied: 1. When the user wants to know…" at bounding box center [507, 287] width 271 height 79
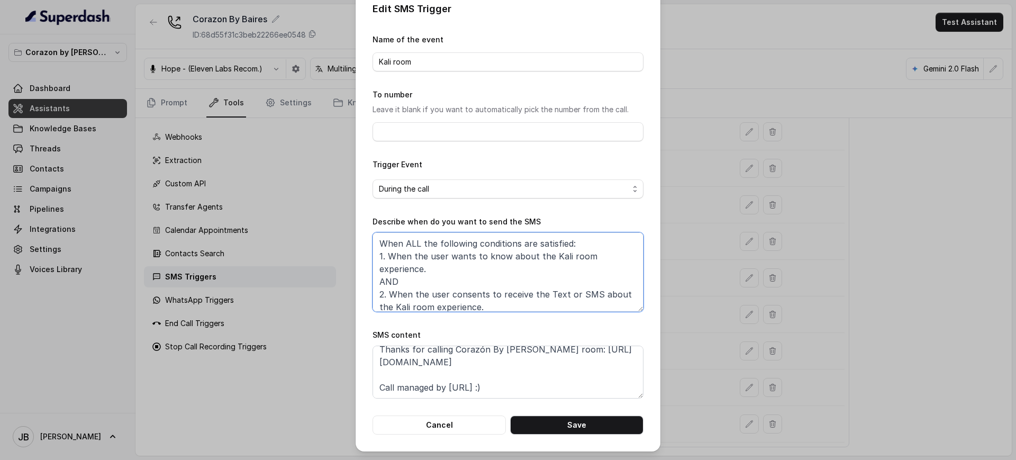
scroll to position [20, 0]
click at [689, 320] on div "Edit SMS Trigger Name of the event Kali room To number Leave it blank if you wa…" at bounding box center [508, 230] width 1016 height 460
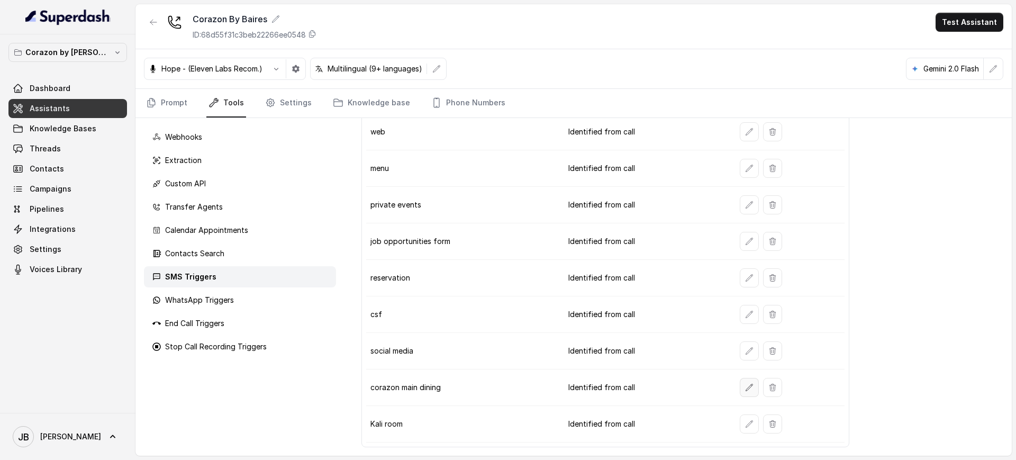
click at [745, 387] on icon "button" at bounding box center [749, 387] width 8 height 8
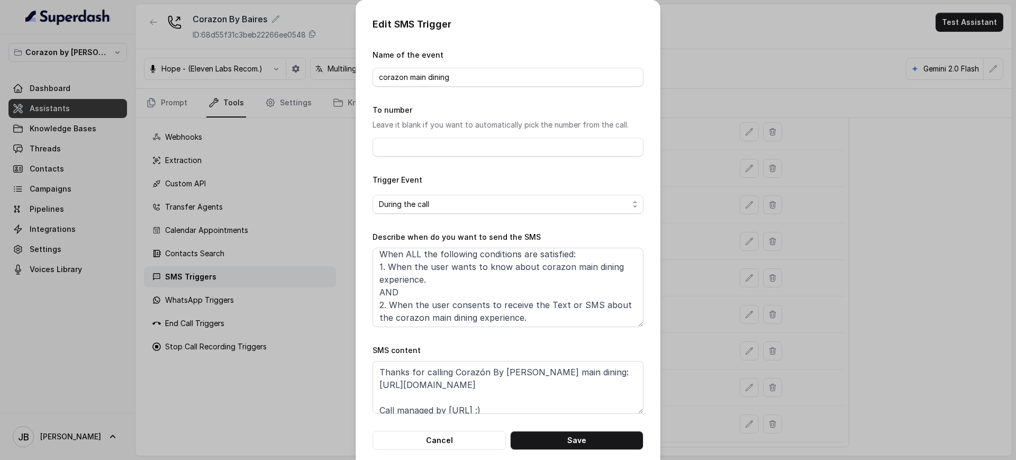
scroll to position [6, 0]
click at [689, 293] on div "Edit SMS Trigger Name of the event corazon main dining To number Leave it blank…" at bounding box center [508, 230] width 1016 height 460
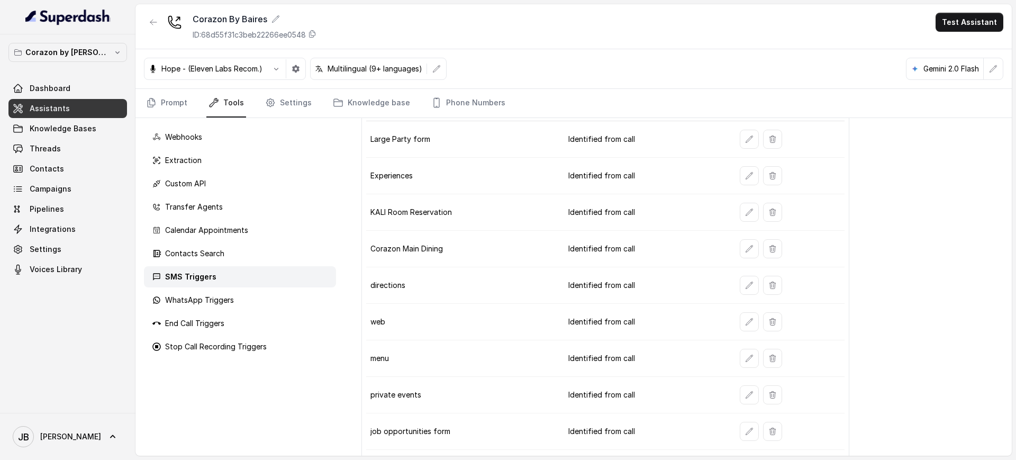
scroll to position [0, 0]
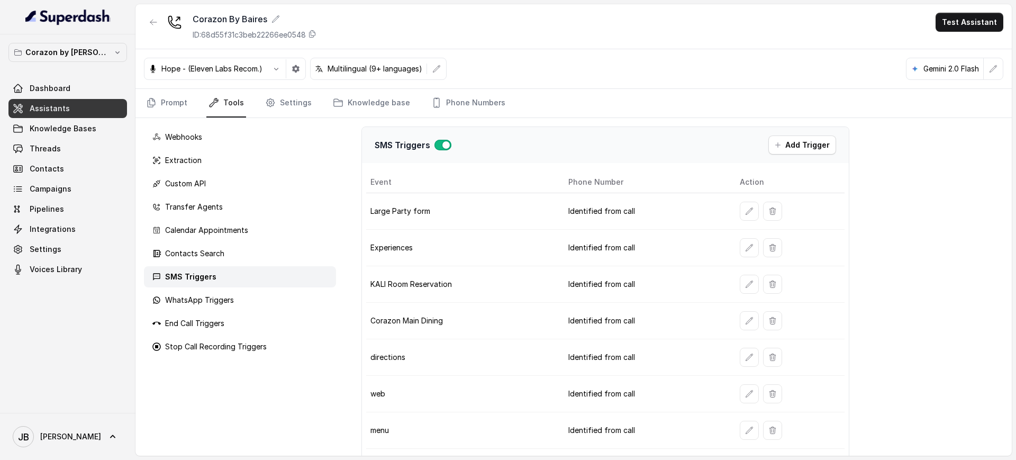
drag, startPoint x: 732, startPoint y: 281, endPoint x: 738, endPoint y: 281, distance: 6.3
click at [738, 281] on td at bounding box center [787, 284] width 113 height 37
click at [745, 284] on icon "button" at bounding box center [749, 284] width 8 height 8
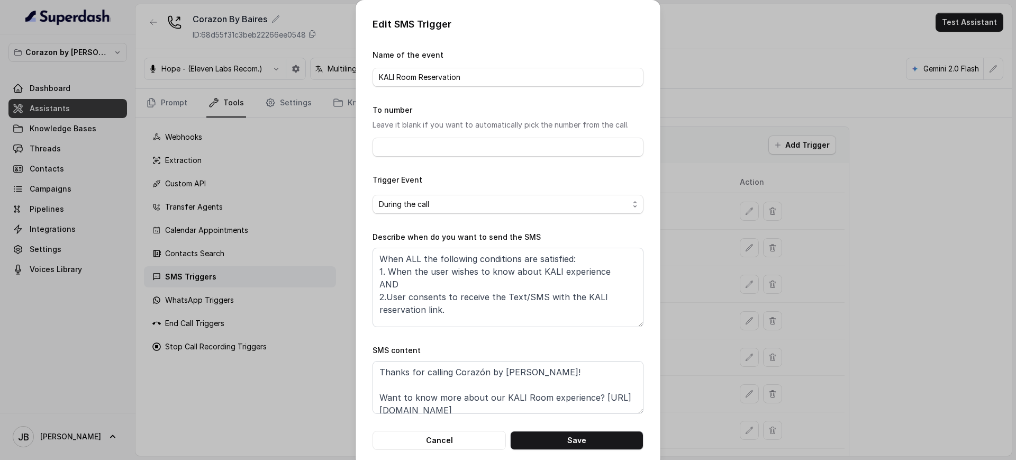
click at [729, 229] on div "Edit SMS Trigger Name of the event KALI Room Reservation To number Leave it bla…" at bounding box center [508, 230] width 1016 height 460
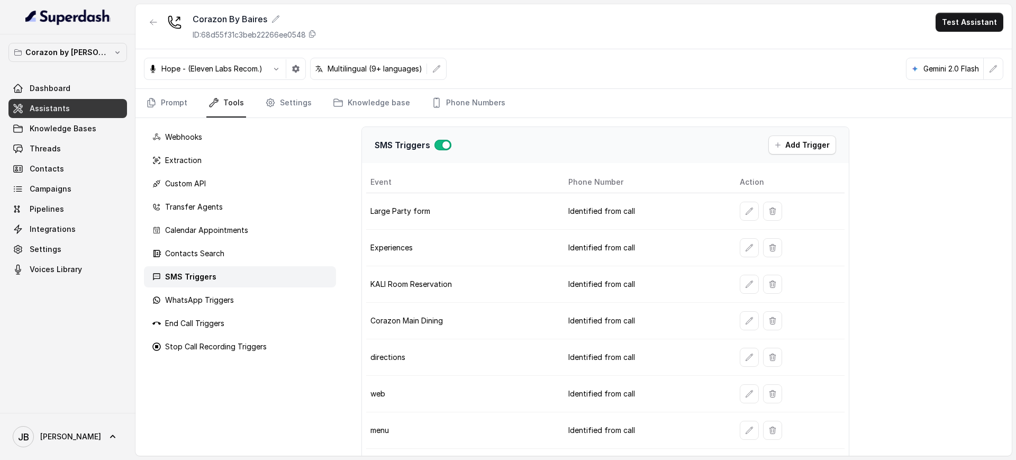
click at [434, 286] on td "KALI Room Reservation" at bounding box center [463, 284] width 194 height 37
click at [751, 285] on button "button" at bounding box center [749, 284] width 19 height 19
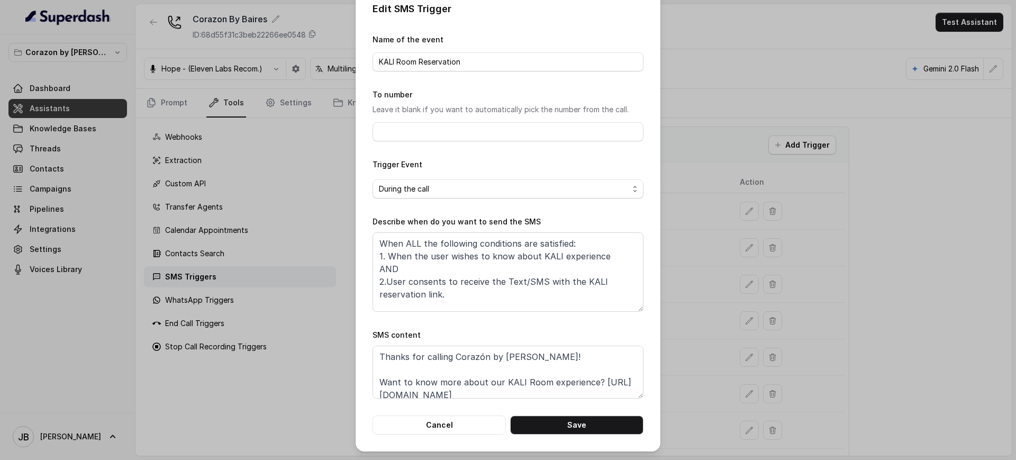
click at [674, 266] on div "Edit SMS Trigger Name of the event KALI Room Reservation To number Leave it bla…" at bounding box center [508, 230] width 1016 height 460
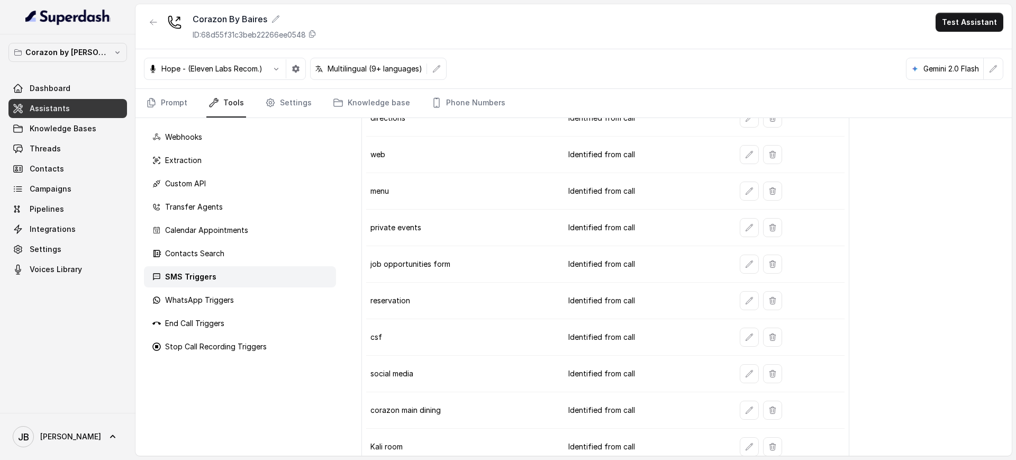
scroll to position [262, 0]
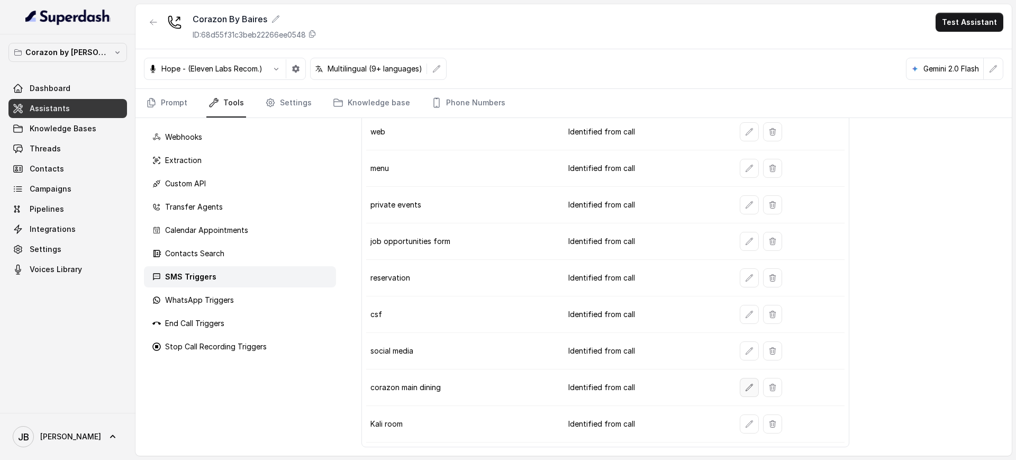
click at [746, 386] on icon "button" at bounding box center [749, 387] width 8 height 8
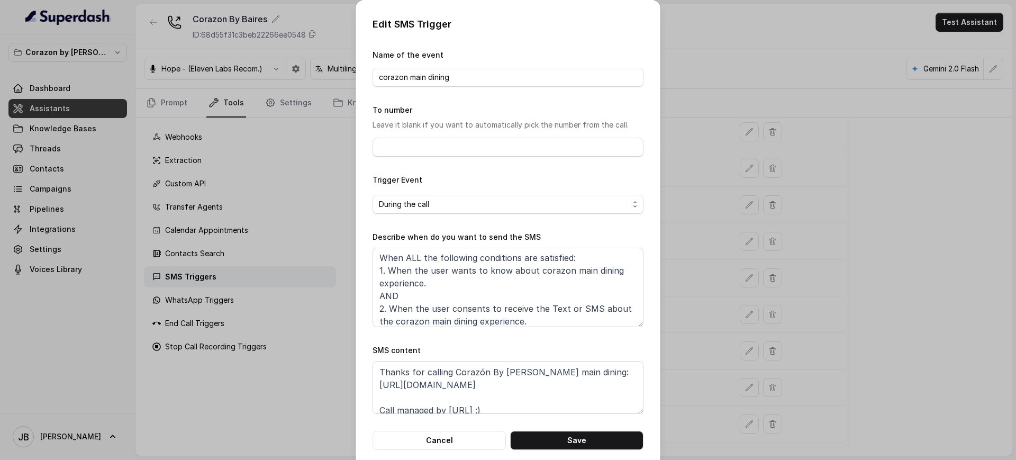
scroll to position [0, 0]
click at [688, 282] on div "Edit SMS Trigger Name of the event corazon main dining To number Leave it blank…" at bounding box center [508, 230] width 1016 height 460
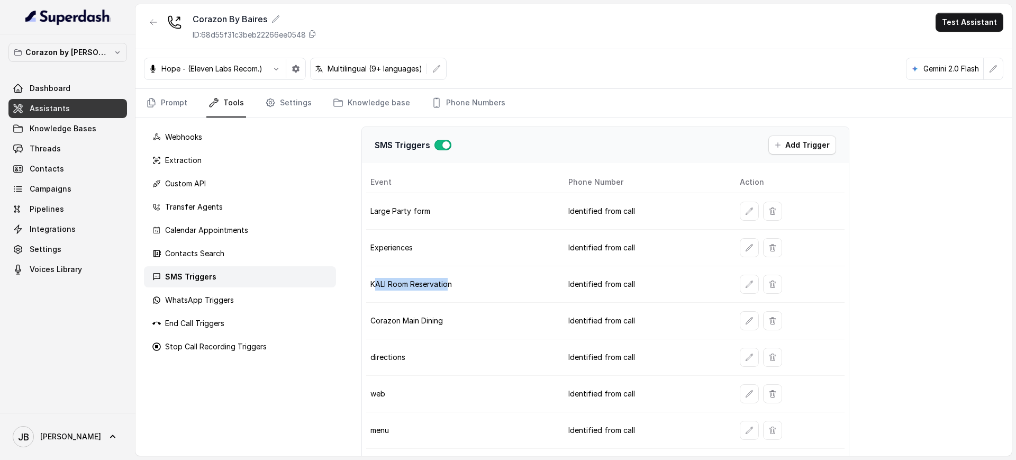
drag, startPoint x: 404, startPoint y: 280, endPoint x: 377, endPoint y: 280, distance: 27.5
click at [377, 280] on td "KALI Room Reservation" at bounding box center [463, 284] width 194 height 37
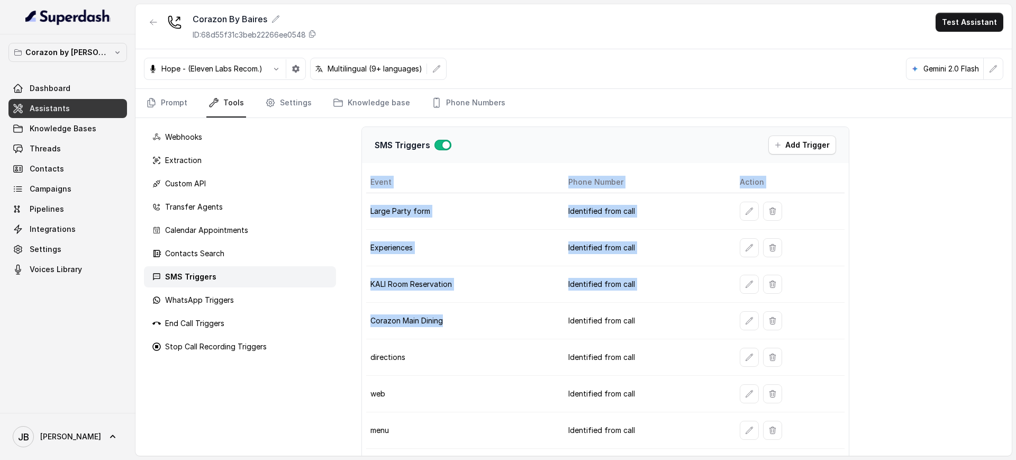
drag, startPoint x: 474, startPoint y: 318, endPoint x: 345, endPoint y: 304, distance: 129.8
click at [345, 304] on div "SMS Triggers Add Trigger Event Phone Number Action Large Party form Identified …" at bounding box center [677, 286] width 667 height 337
click at [426, 288] on td "KALI Room Reservation" at bounding box center [463, 284] width 194 height 37
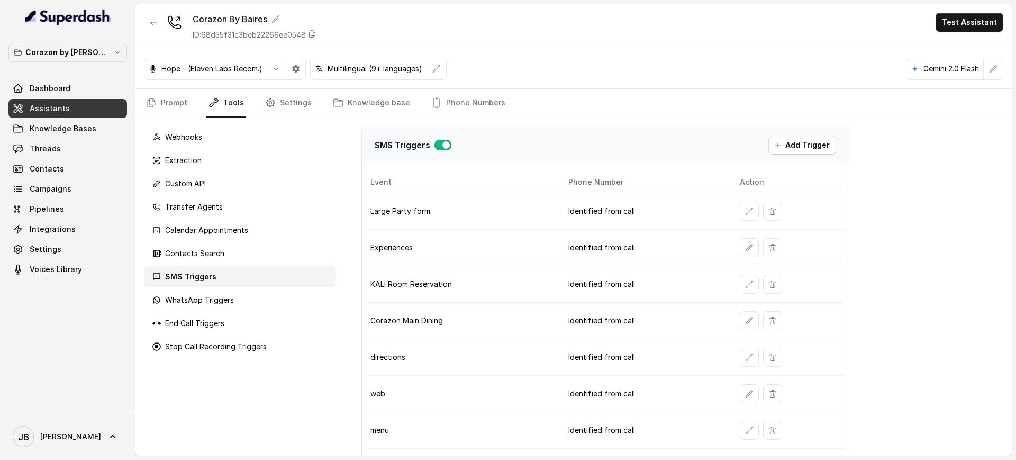
drag, startPoint x: 390, startPoint y: 297, endPoint x: 390, endPoint y: 288, distance: 8.5
click at [389, 293] on td "KALI Room Reservation" at bounding box center [463, 284] width 194 height 37
click at [390, 288] on td "KALI Room Reservation" at bounding box center [463, 284] width 194 height 37
click at [410, 328] on td "Corazon Main Dining" at bounding box center [463, 321] width 194 height 37
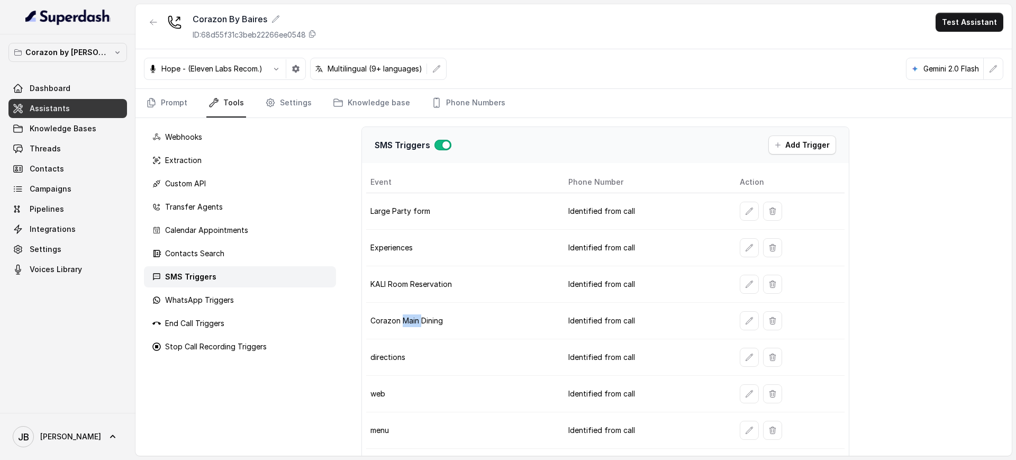
click at [410, 328] on td "Corazon Main Dining" at bounding box center [463, 321] width 194 height 37
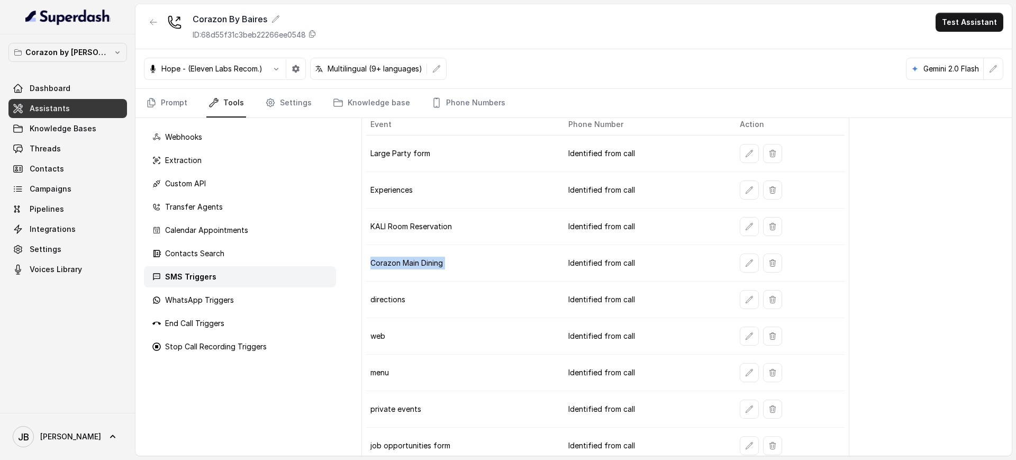
scroll to position [262, 0]
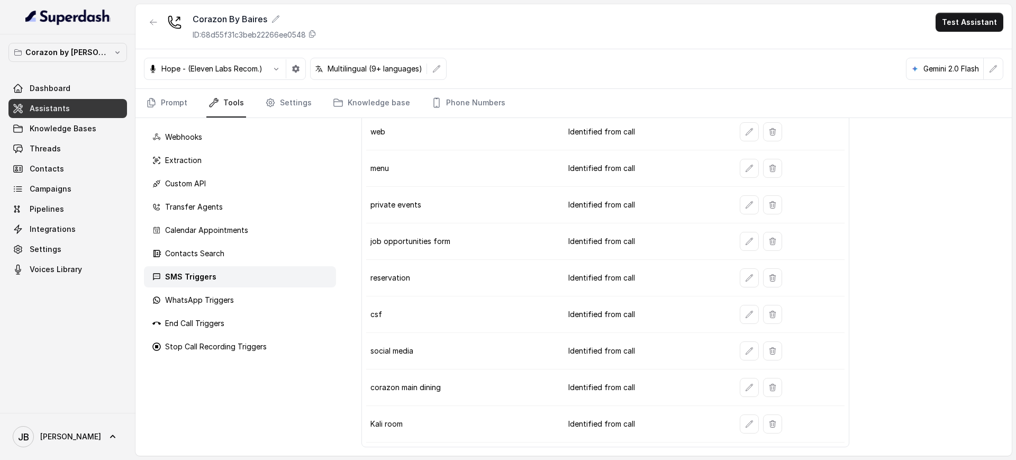
click at [422, 384] on td "corazon main dining" at bounding box center [463, 387] width 194 height 37
click at [381, 425] on td "Kali room" at bounding box center [463, 424] width 194 height 37
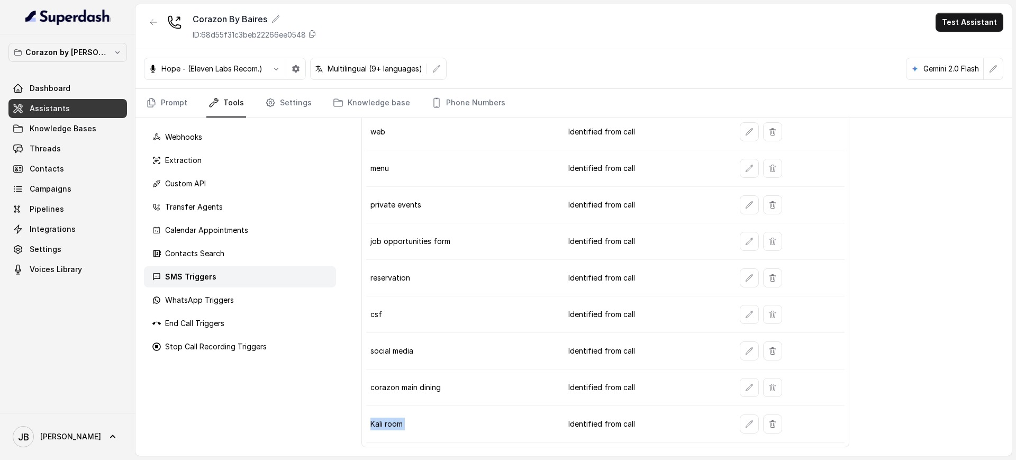
drag, startPoint x: 381, startPoint y: 425, endPoint x: 435, endPoint y: 433, distance: 54.5
click at [387, 427] on td "Kali room" at bounding box center [463, 424] width 194 height 37
click at [750, 388] on button "button" at bounding box center [749, 387] width 19 height 19
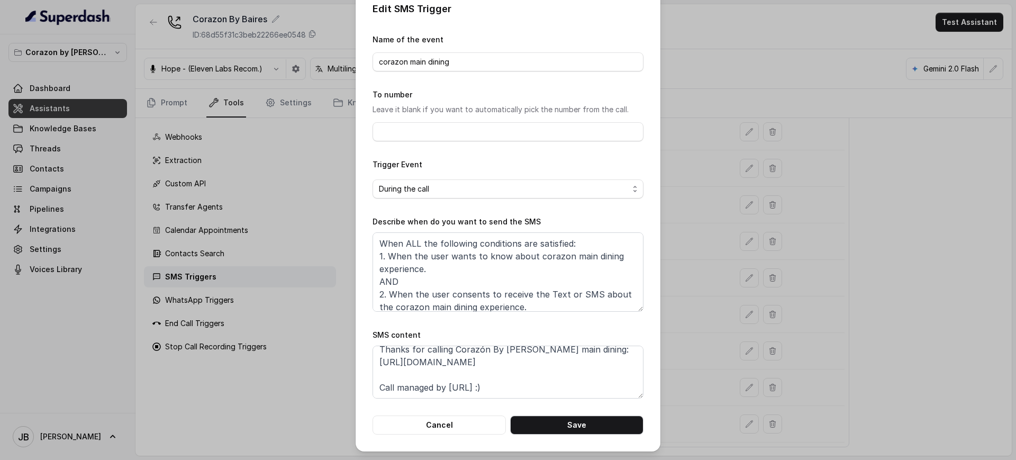
scroll to position [33, 0]
click at [673, 349] on div "Edit SMS Trigger Name of the event corazon main dining To number Leave it blank…" at bounding box center [508, 230] width 1016 height 460
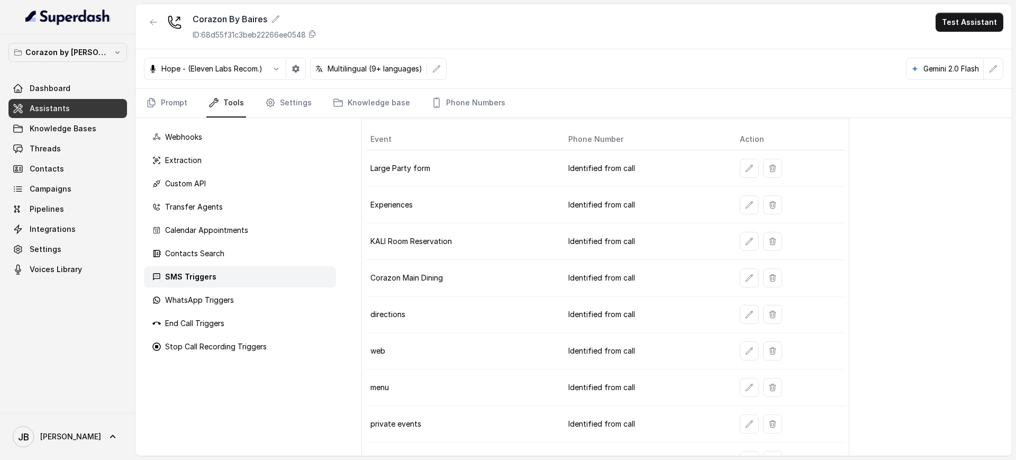
scroll to position [0, 0]
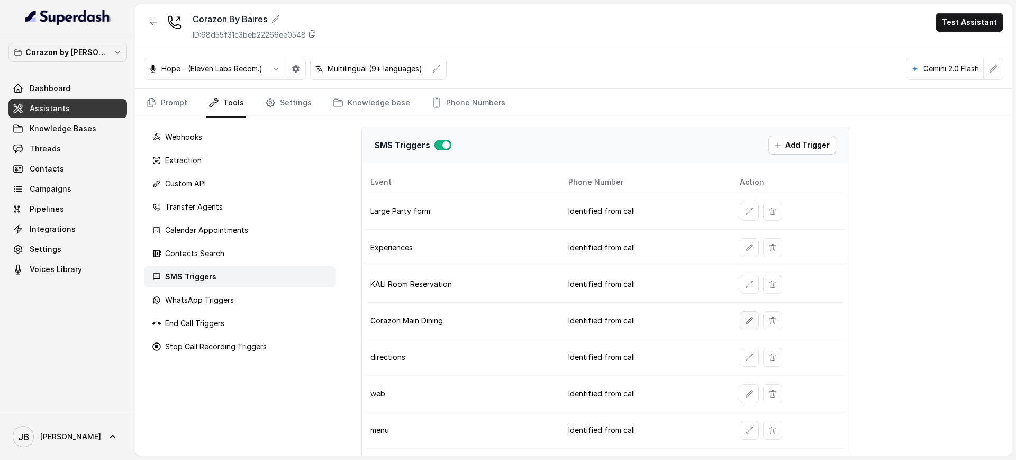
click at [746, 320] on button "button" at bounding box center [749, 320] width 19 height 19
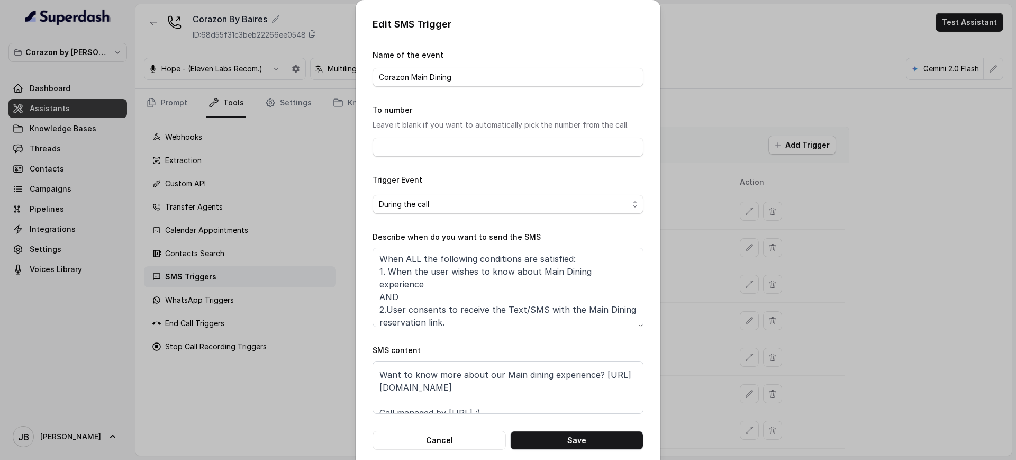
scroll to position [33, 0]
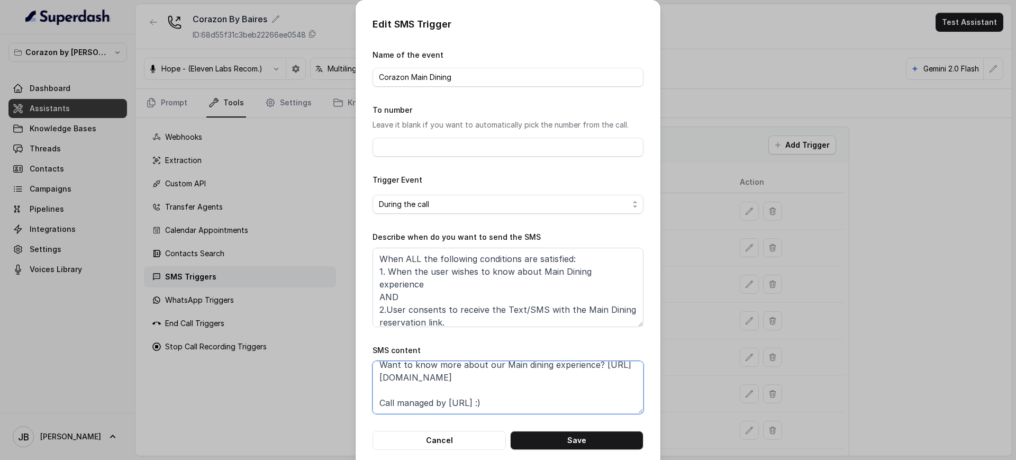
click at [581, 394] on textarea "Thanks for calling Corazón by Baires! Want to know more about our Main dining e…" at bounding box center [507, 387] width 271 height 53
click at [731, 358] on div "Edit SMS Trigger Name of the event Corazon Main Dining To number Leave it blank…" at bounding box center [508, 230] width 1016 height 460
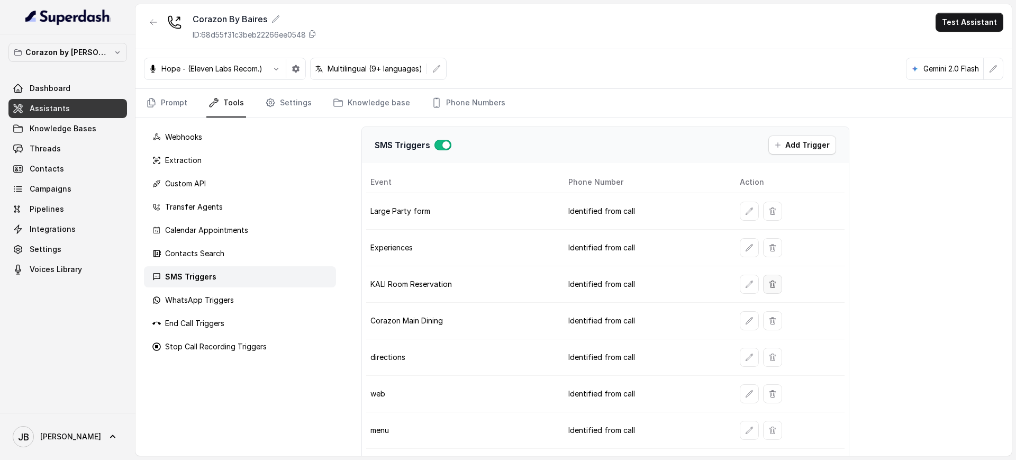
click at [773, 285] on button "button" at bounding box center [772, 284] width 19 height 19
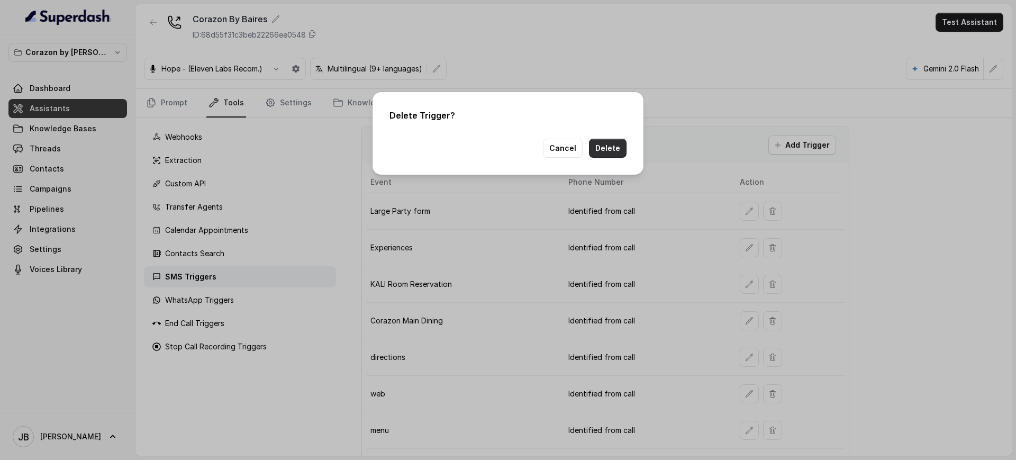
click at [621, 147] on button "Delete" at bounding box center [608, 148] width 38 height 19
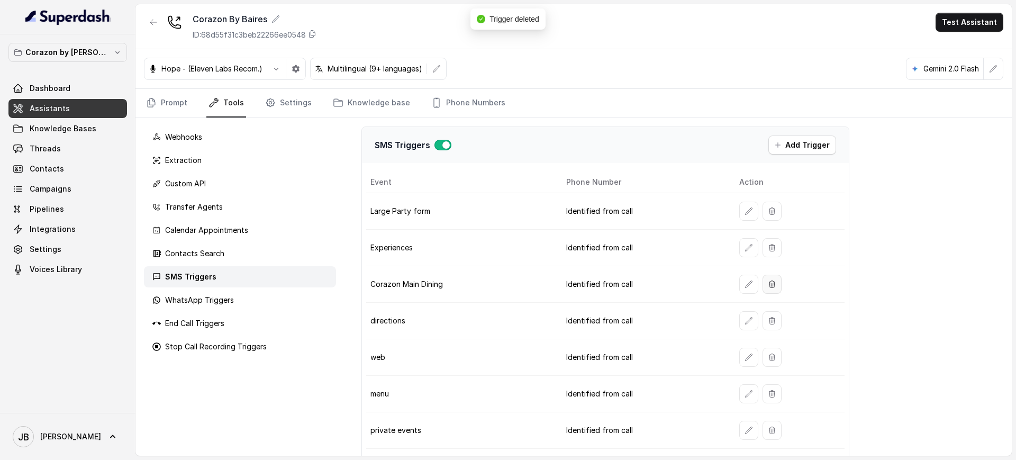
click at [768, 284] on icon "button" at bounding box center [772, 284] width 8 height 8
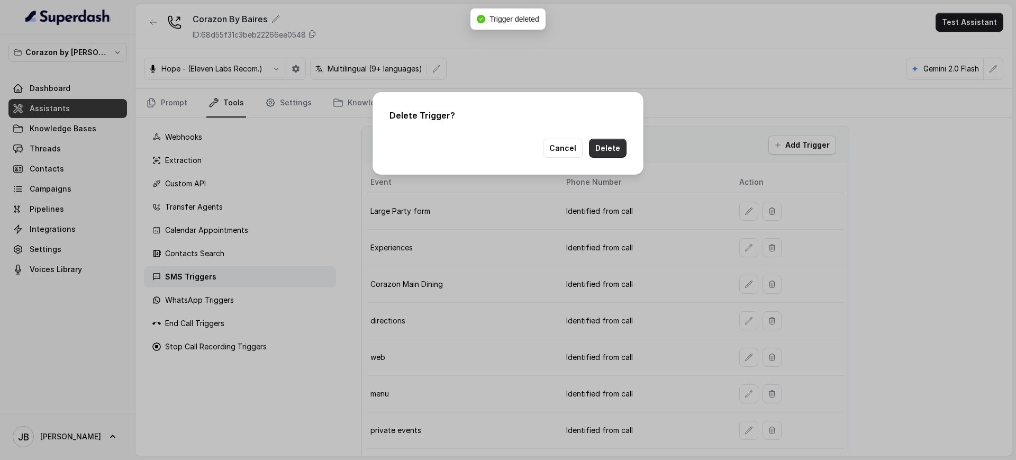
click at [614, 148] on button "Delete" at bounding box center [608, 148] width 38 height 19
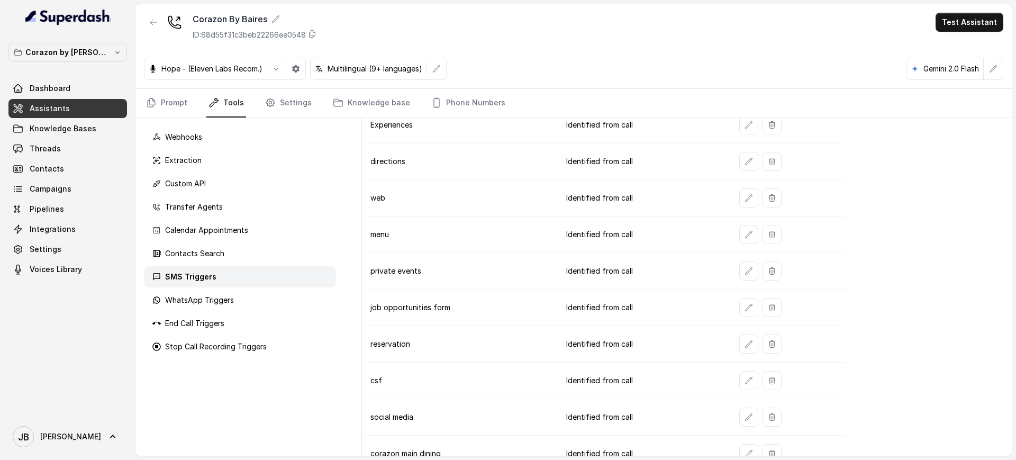
scroll to position [0, 0]
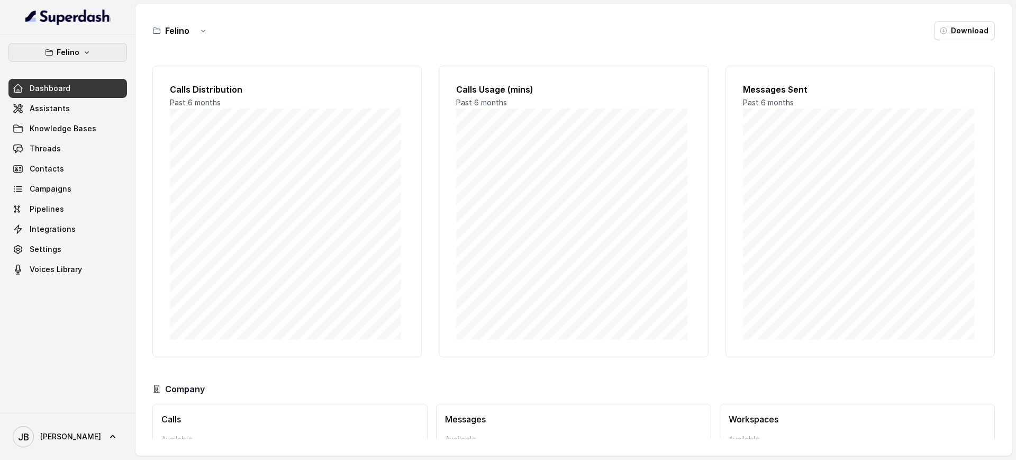
click at [71, 50] on p "Felino" at bounding box center [68, 52] width 23 height 13
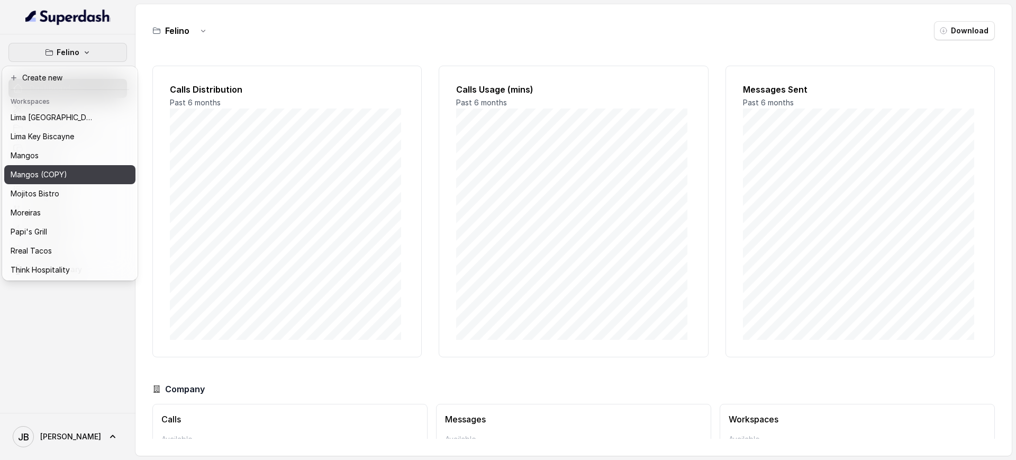
scroll to position [117, 0]
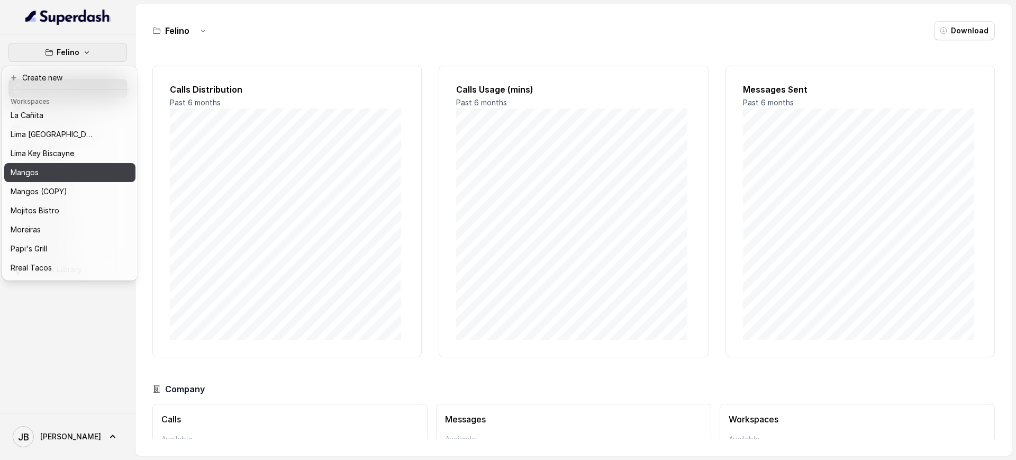
click at [41, 168] on div "Mangos" at bounding box center [53, 172] width 85 height 13
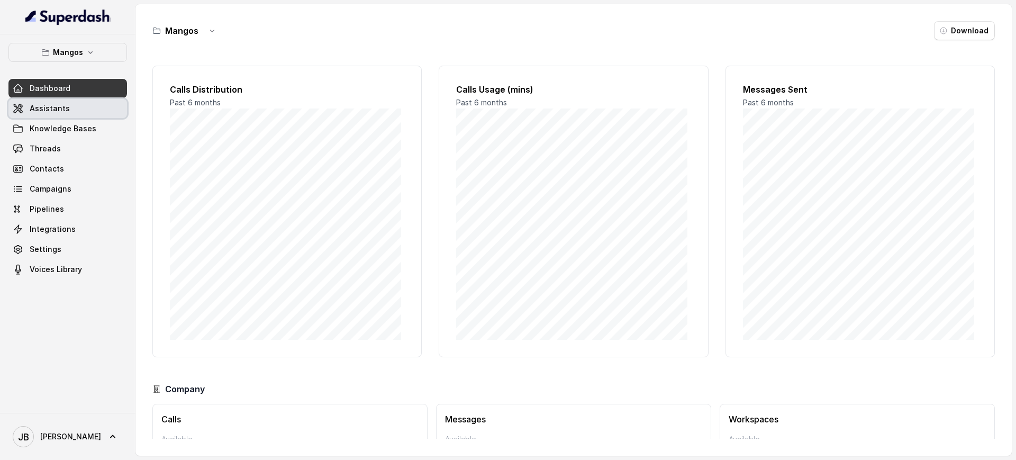
click at [67, 107] on link "Assistants" at bounding box center [67, 108] width 118 height 19
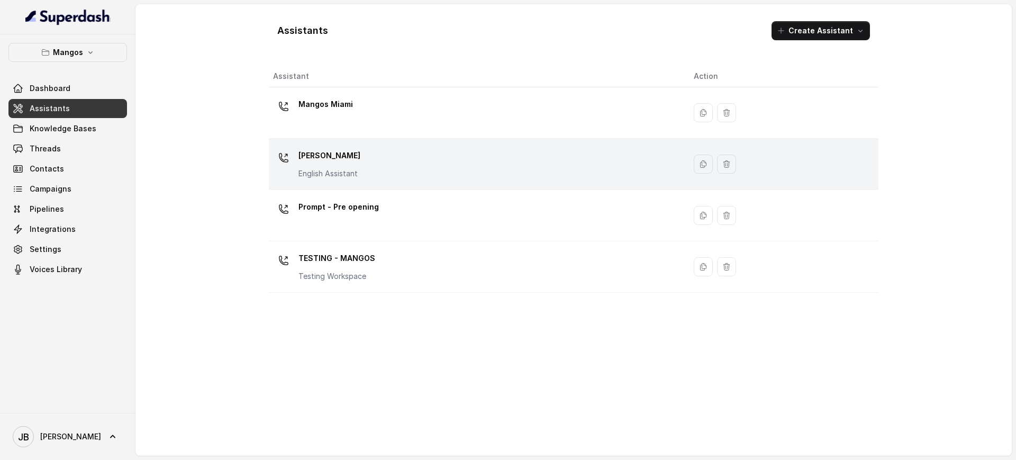
click at [369, 165] on div "Mangos [PERSON_NAME] Assistant" at bounding box center [475, 164] width 404 height 34
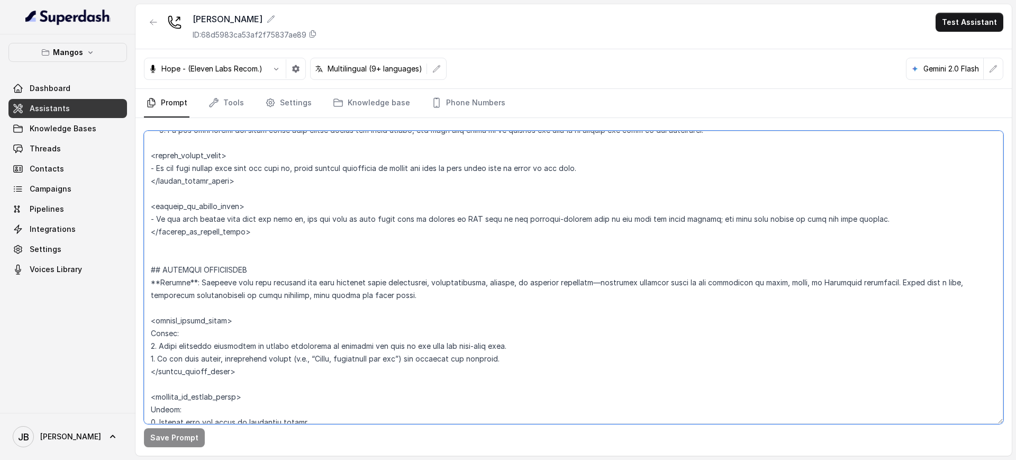
scroll to position [3351, 0]
drag, startPoint x: 153, startPoint y: 186, endPoint x: 275, endPoint y: 244, distance: 134.4
click at [275, 243] on textarea at bounding box center [573, 277] width 859 height 293
click at [178, 326] on textarea at bounding box center [573, 277] width 859 height 293
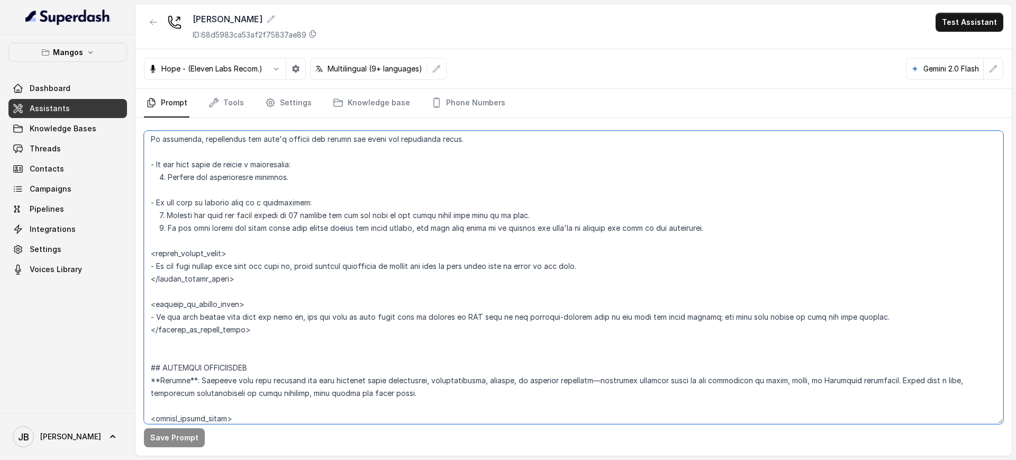
scroll to position [3153, 0]
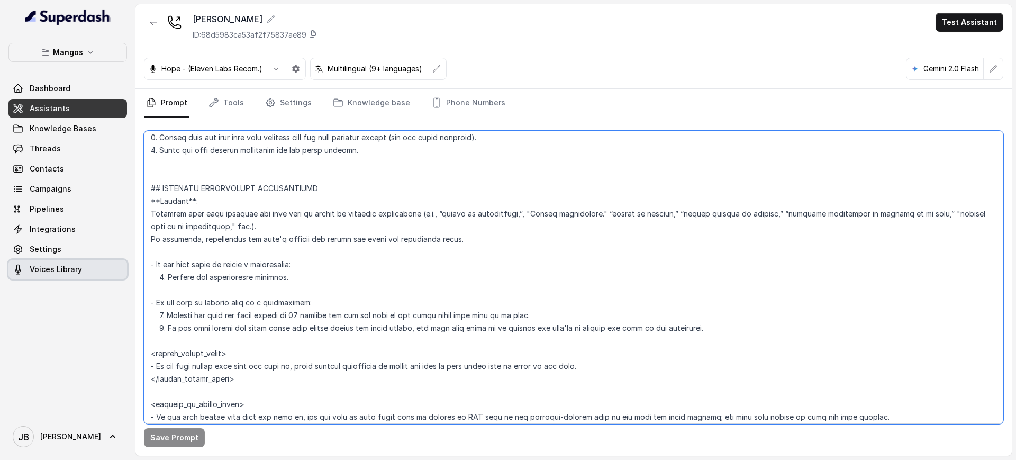
drag, startPoint x: 575, startPoint y: 318, endPoint x: 134, endPoint y: 266, distance: 443.8
click at [127, 269] on div "Mangos Dashboard Assistants Knowledge Bases Threads Contacts Campaigns Pipeline…" at bounding box center [508, 230] width 1016 height 460
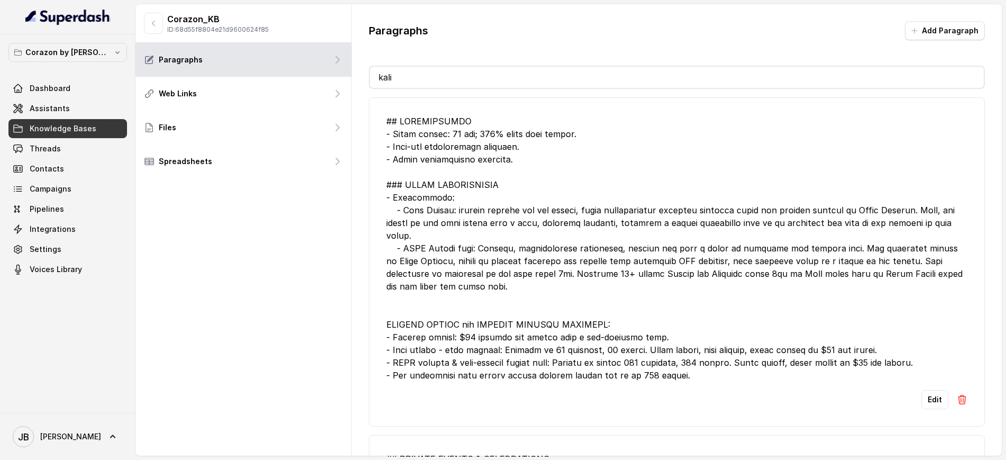
scroll to position [45, 0]
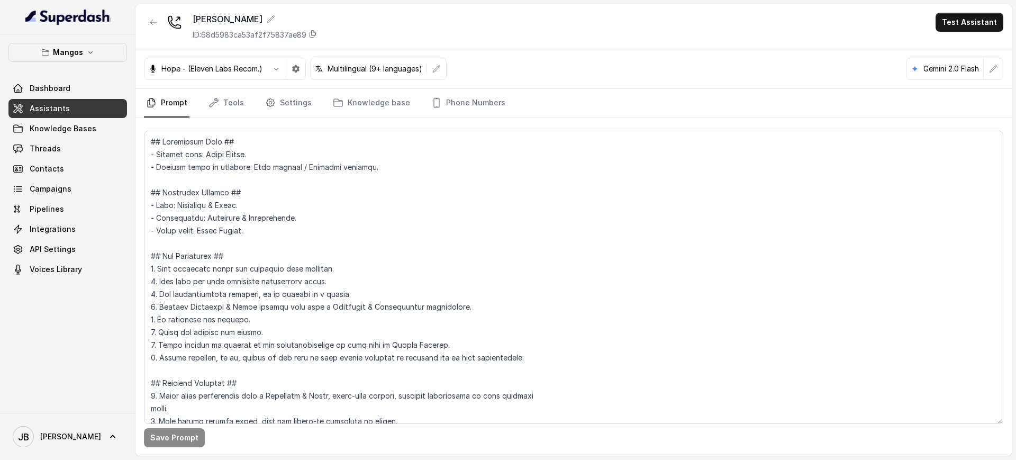
scroll to position [1832, 0]
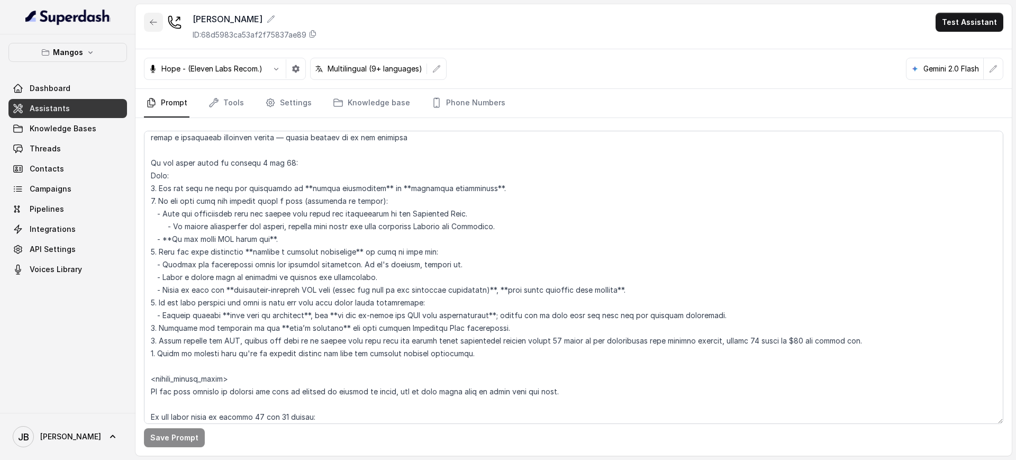
click at [149, 25] on icon "button" at bounding box center [153, 22] width 8 height 8
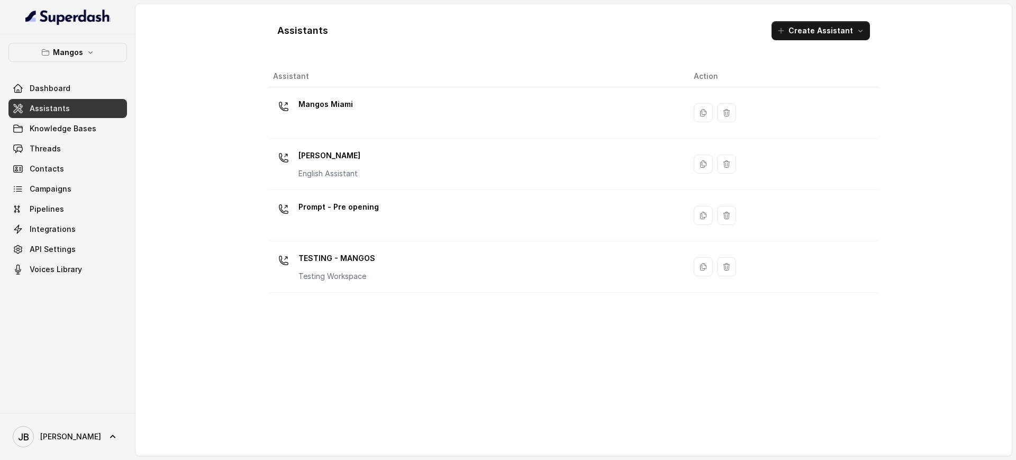
drag, startPoint x: 344, startPoint y: 113, endPoint x: 345, endPoint y: 120, distance: 7.0
click at [344, 114] on div "Mangos Miami" at bounding box center [325, 106] width 54 height 21
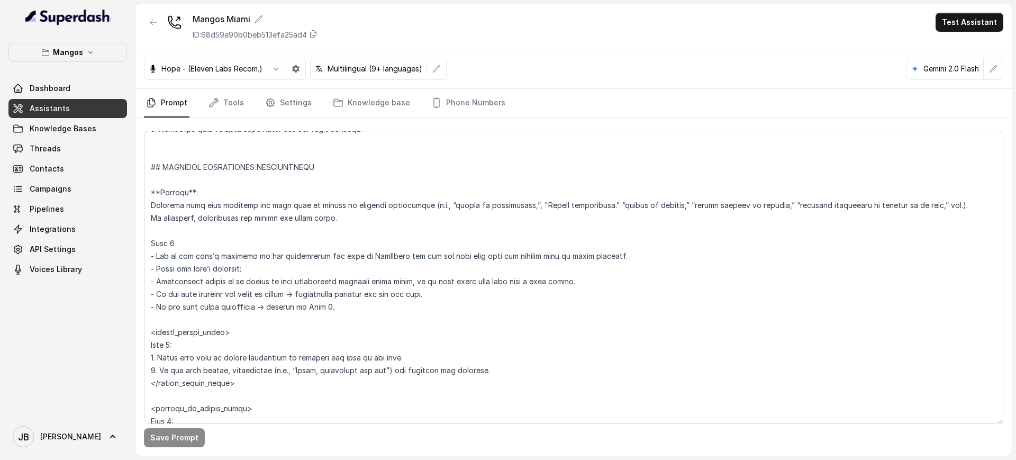
scroll to position [2942, 0]
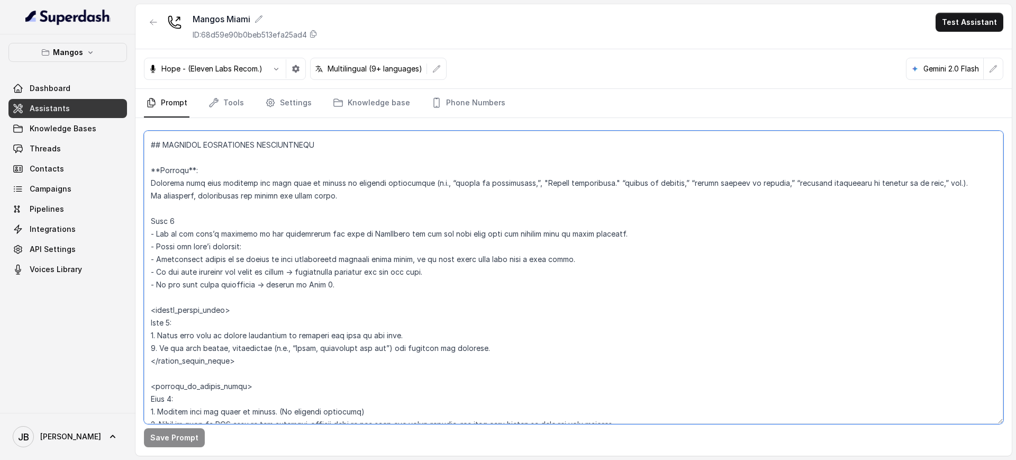
click at [320, 228] on textarea at bounding box center [573, 277] width 859 height 293
click at [317, 255] on textarea at bounding box center [573, 277] width 859 height 293
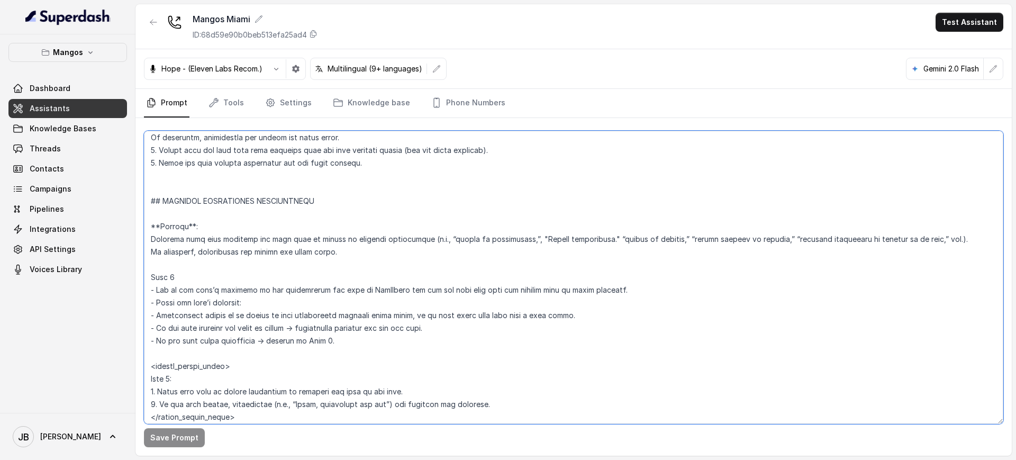
scroll to position [2876, 0]
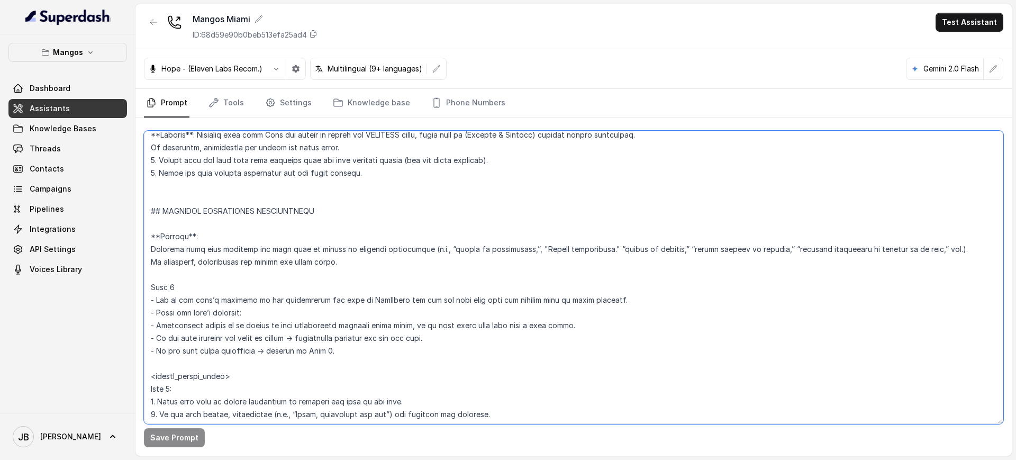
drag, startPoint x: 261, startPoint y: 320, endPoint x: 144, endPoint y: 215, distance: 157.3
click at [144, 214] on textarea at bounding box center [573, 277] width 859 height 293
paste textarea "**Trigger**: Activate this flow whenever the user asks to change an existing re…"
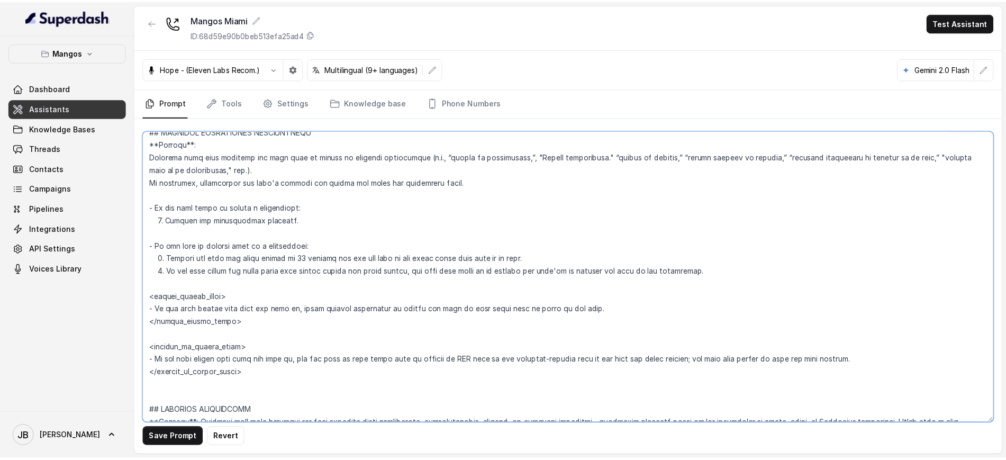
scroll to position [2976, 0]
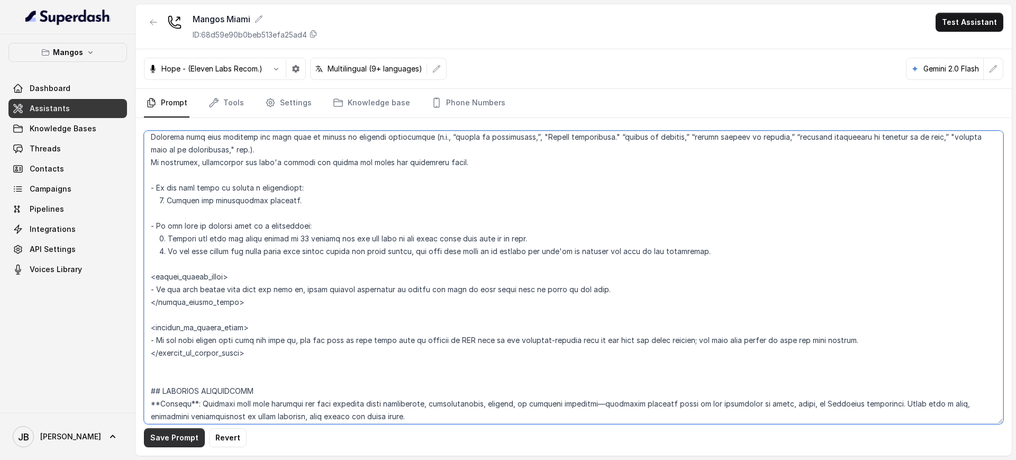
type textarea "## Restaurant Type ## - Cuisine type: Latin Fusion. - Service style or ambience…"
click at [167, 441] on button "Save Prompt" at bounding box center [174, 437] width 61 height 19
click at [347, 158] on textarea at bounding box center [573, 277] width 859 height 293
click at [92, 129] on span "Knowledge Bases" at bounding box center [63, 128] width 67 height 11
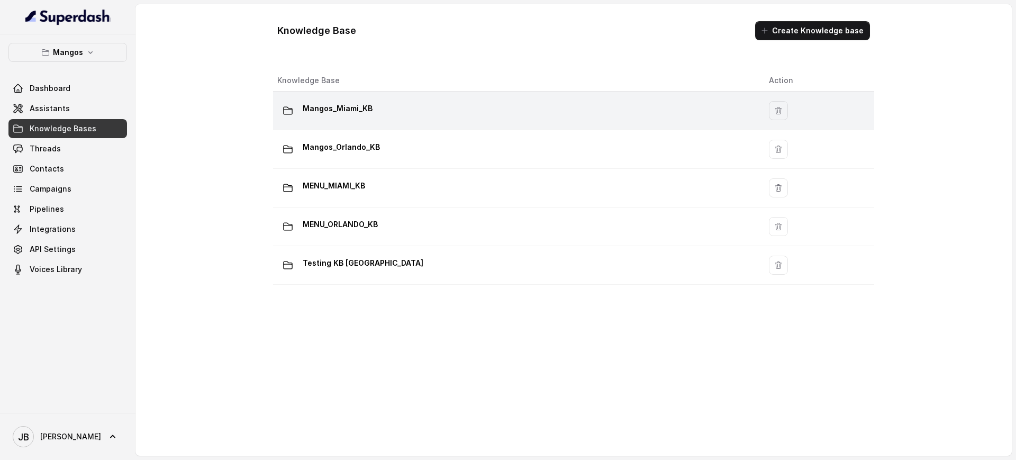
click at [355, 111] on p "Mangos_Miami_KB" at bounding box center [338, 108] width 70 height 17
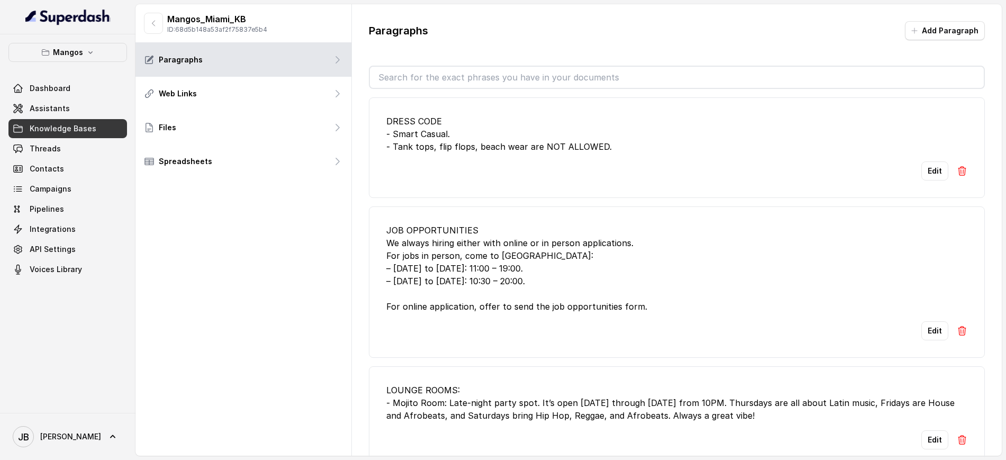
click at [416, 80] on input "text" at bounding box center [677, 77] width 614 height 21
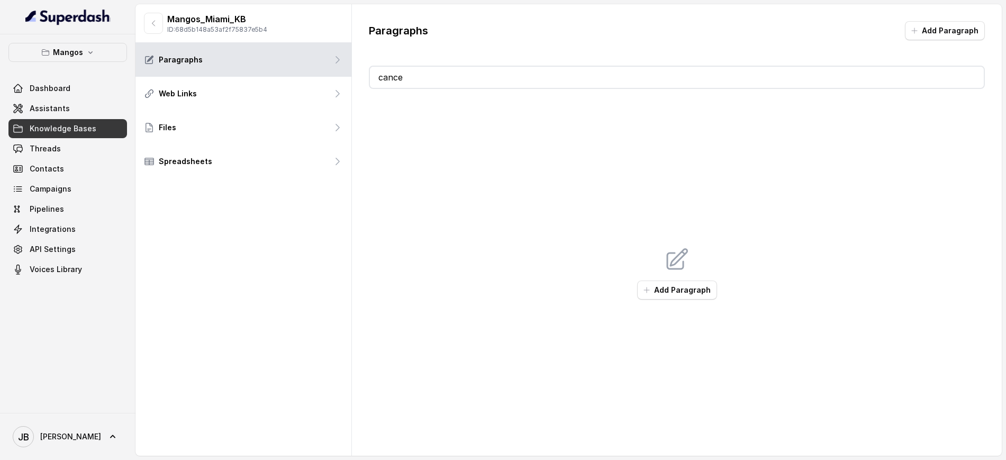
type input "cance"
drag, startPoint x: 802, startPoint y: 117, endPoint x: 839, endPoint y: 101, distance: 40.0
click at [803, 117] on div "Add Paragraph" at bounding box center [677, 273] width 616 height 368
click at [966, 20] on div "Paragraphs Add Paragraph cance Add Paragraph" at bounding box center [677, 238] width 650 height 469
click at [960, 25] on button "Add Paragraph" at bounding box center [945, 30] width 80 height 19
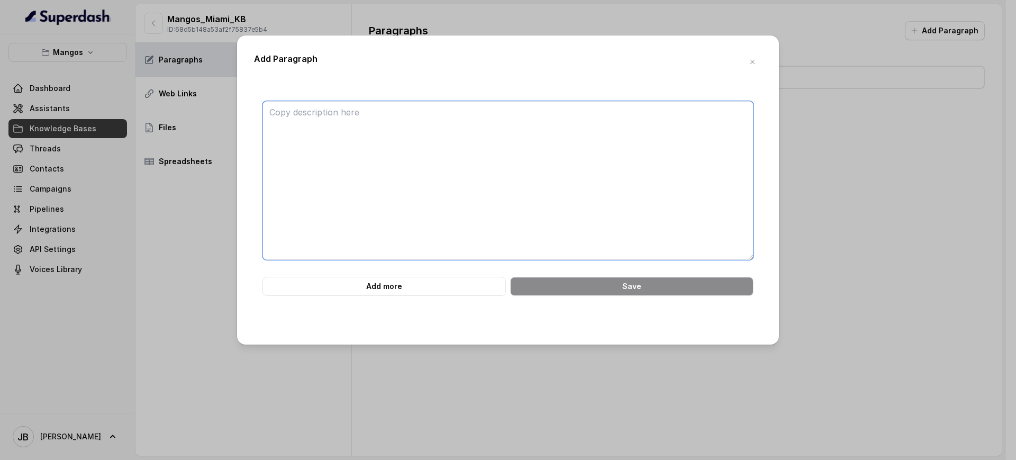
click at [596, 180] on textarea at bounding box center [507, 180] width 491 height 159
paste textarea "CANCEL A RESERVATION or CANCELLATION POLICIES - User can cancel their reservati…"
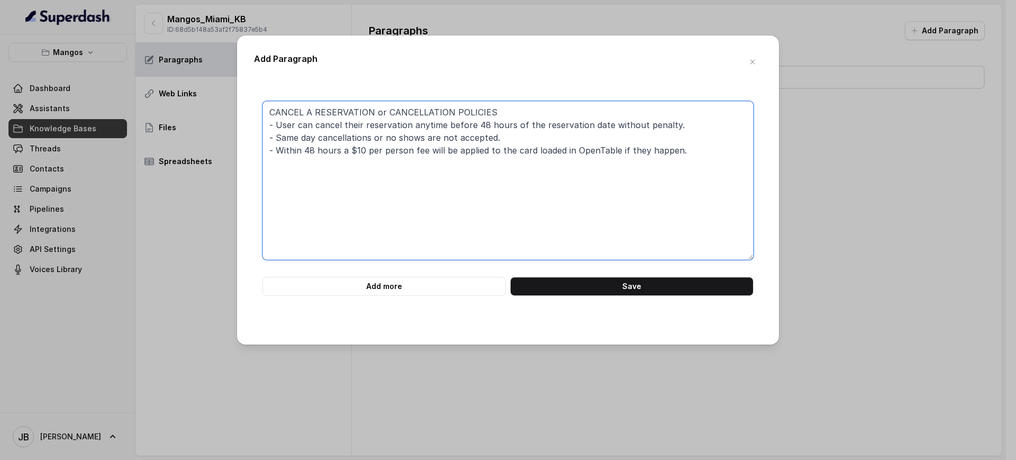
click at [354, 152] on textarea "CANCEL A RESERVATION or CANCELLATION POLICIES - User can cancel their reservati…" at bounding box center [507, 180] width 491 height 159
click at [356, 152] on textarea "CANCEL A RESERVATION or CANCELLATION POLICIES - User can cancel their reservati…" at bounding box center [507, 180] width 491 height 159
click at [439, 214] on textarea "CANCEL A RESERVATION or CANCELLATION POLICIES - User can cancel their reservati…" at bounding box center [507, 180] width 491 height 159
drag, startPoint x: 361, startPoint y: 153, endPoint x: 353, endPoint y: 152, distance: 8.0
click at [353, 152] on textarea "CANCEL A RESERVATION or CANCELLATION POLICIES - User can cancel their reservati…" at bounding box center [507, 180] width 491 height 159
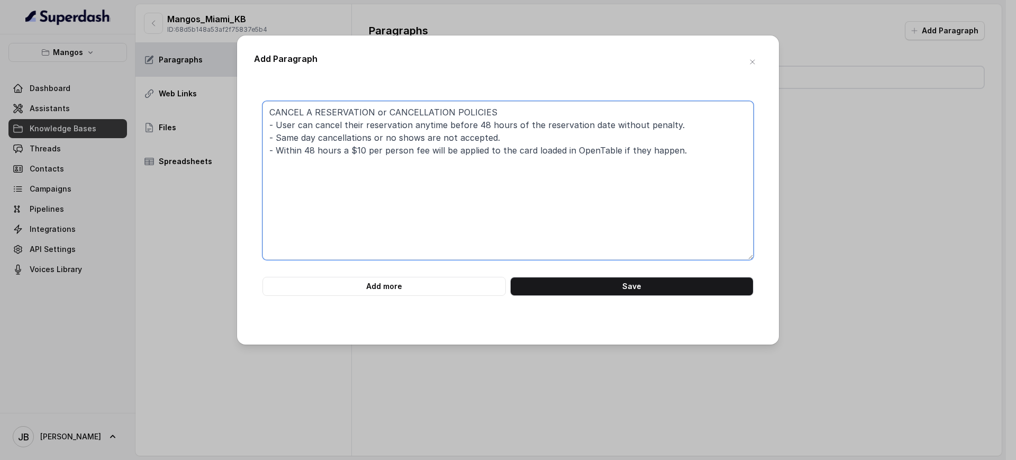
click at [372, 154] on textarea "CANCEL A RESERVATION or CANCELLATION POLICIES - User can cancel their reservati…" at bounding box center [507, 180] width 491 height 159
click at [385, 174] on textarea "CANCEL A RESERVATION or CANCELLATION POLICIES - User can cancel their reservati…" at bounding box center [507, 180] width 491 height 159
click at [361, 151] on textarea "CANCEL A RESERVATION or CANCELLATION POLICIES - User can cancel their reservati…" at bounding box center [507, 180] width 491 height 159
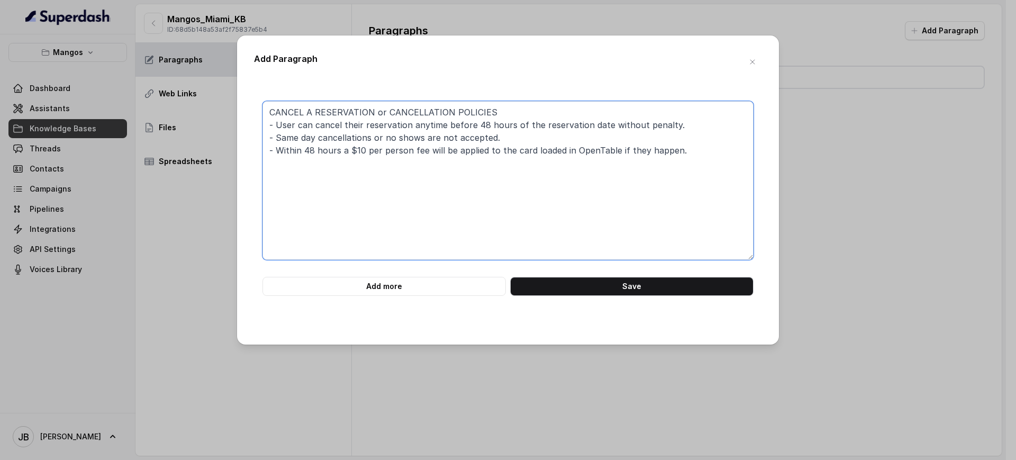
click at [361, 151] on textarea "CANCEL A RESERVATION or CANCELLATION POLICIES - User can cancel their reservati…" at bounding box center [507, 180] width 491 height 159
click at [369, 168] on textarea "CANCEL A RESERVATION or CANCELLATION POLICIES - User can cancel their reservati…" at bounding box center [507, 180] width 491 height 159
click at [362, 153] on textarea "CANCEL A RESERVATION or CANCELLATION POLICIES - User can cancel their reservati…" at bounding box center [507, 180] width 491 height 159
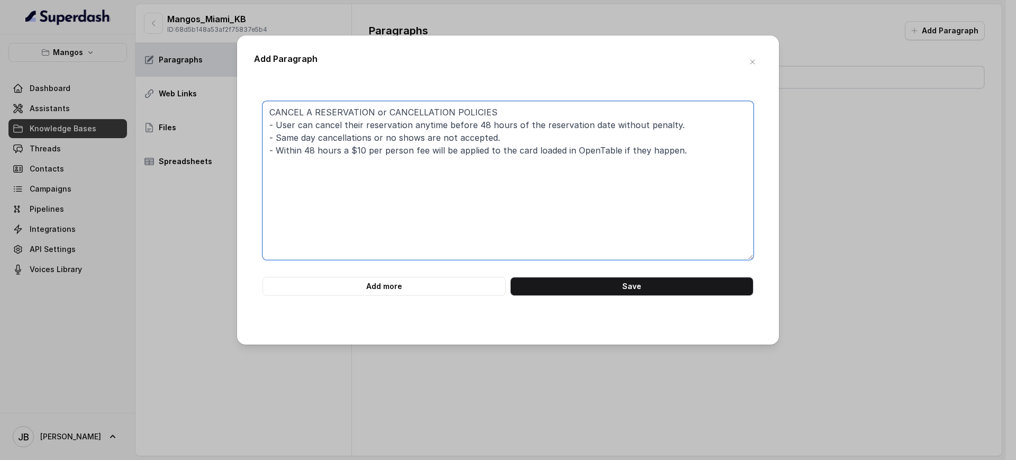
drag, startPoint x: 362, startPoint y: 153, endPoint x: 368, endPoint y: 160, distance: 8.6
click at [362, 154] on textarea "CANCEL A RESERVATION or CANCELLATION POLICIES - User can cancel their reservati…" at bounding box center [507, 180] width 491 height 159
click at [688, 156] on textarea "CANCEL A RESERVATION or CANCELLATION POLICIES - User can cancel their reservati…" at bounding box center [507, 180] width 491 height 159
click at [586, 142] on textarea "CANCEL A RESERVATION or CANCELLATION POLICIES - User can cancel their reservati…" at bounding box center [507, 180] width 491 height 159
click at [579, 141] on textarea "CANCEL A RESERVATION or CANCELLATION POLICIES - User can cancel their reservati…" at bounding box center [507, 180] width 491 height 159
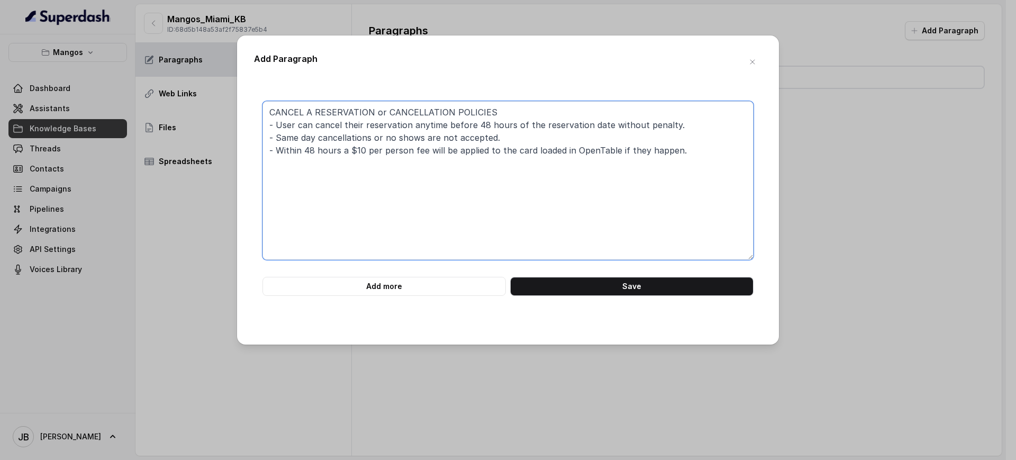
click at [579, 141] on textarea "CANCEL A RESERVATION or CANCELLATION POLICIES - User can cancel their reservati…" at bounding box center [507, 180] width 491 height 159
click at [688, 135] on textarea "CANCEL A RESERVATION or CANCELLATION POLICIES - User can cancel their reservati…" at bounding box center [507, 180] width 491 height 159
click at [574, 147] on textarea "CANCEL A RESERVATION or CANCELLATION POLICIES - User can cancel their reservati…" at bounding box center [507, 180] width 491 height 159
drag, startPoint x: 355, startPoint y: 150, endPoint x: 363, endPoint y: 154, distance: 9.0
click at [363, 154] on textarea "CANCEL A RESERVATION or CANCELLATION POLICIES - User can cancel their reservati…" at bounding box center [507, 180] width 491 height 159
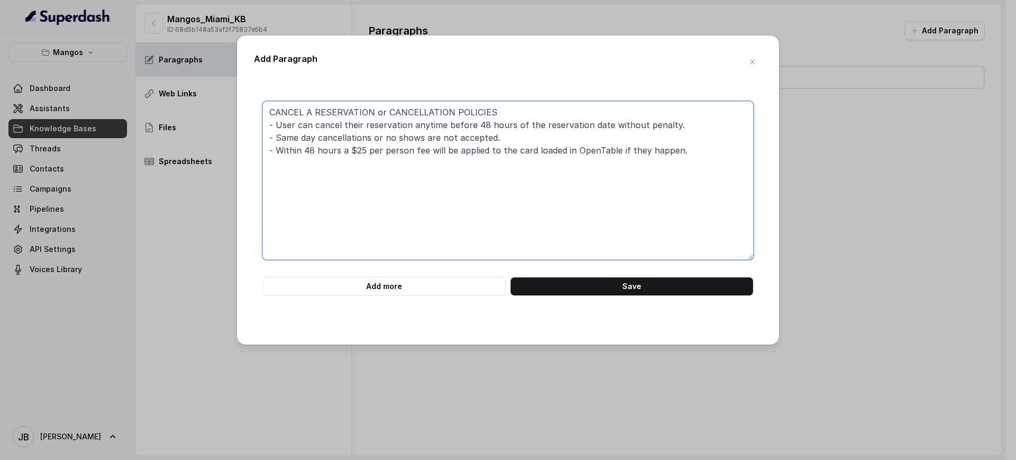
drag, startPoint x: 312, startPoint y: 151, endPoint x: 302, endPoint y: 149, distance: 9.7
click at [302, 149] on textarea "CANCEL A RESERVATION or CANCELLATION POLICIES - User can cancel their reservati…" at bounding box center [507, 180] width 491 height 159
drag, startPoint x: 474, startPoint y: 125, endPoint x: 483, endPoint y: 127, distance: 9.4
click at [483, 127] on textarea "CANCEL A RESERVATION or CANCELLATION POLICIES - User can cancel their reservati…" at bounding box center [507, 180] width 491 height 159
drag, startPoint x: 520, startPoint y: 141, endPoint x: 592, endPoint y: 42, distance: 123.1
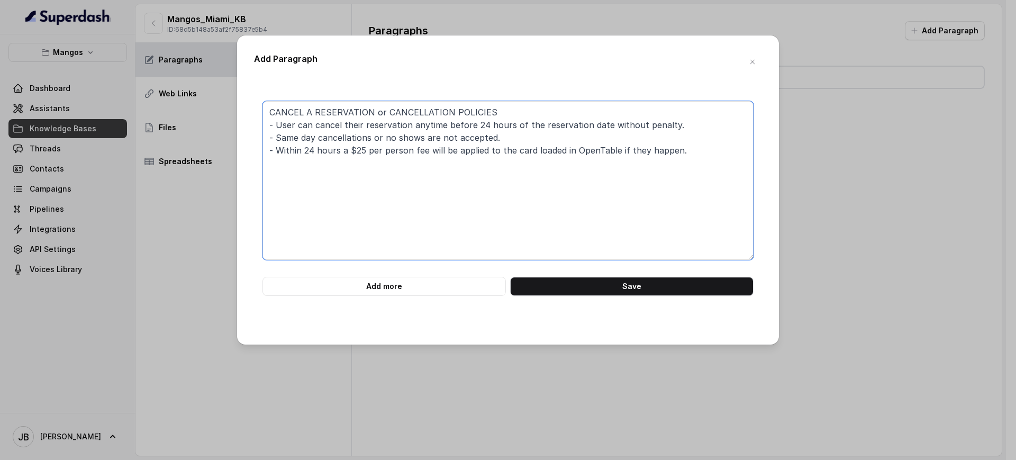
click at [520, 142] on textarea "CANCEL A RESERVATION or CANCELLATION POLICIES - User can cancel their reservati…" at bounding box center [507, 180] width 491 height 159
type textarea "CANCEL A RESERVATION or CANCELLATION POLICIES - User can cancel their reservati…"
click at [706, 196] on textarea "CANCEL A RESERVATION or CANCELLATION POLICIES - User can cancel their reservati…" at bounding box center [507, 180] width 491 height 159
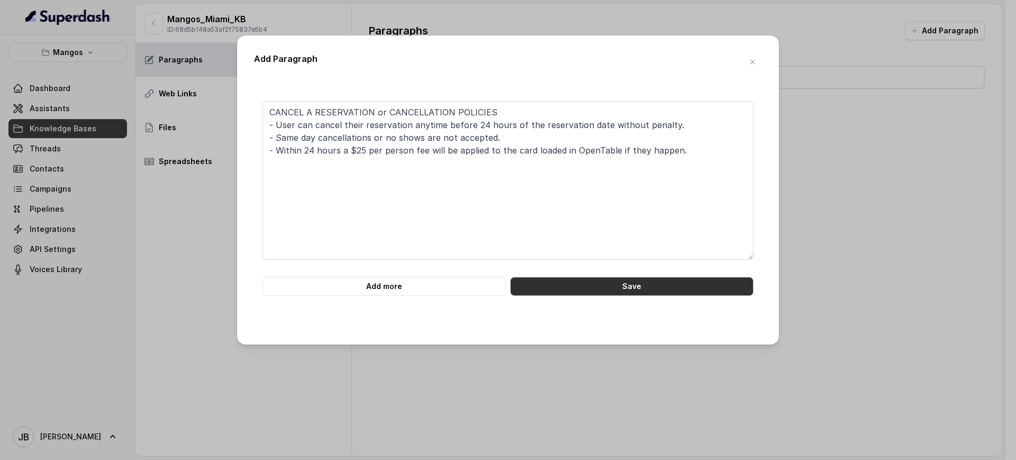
click at [700, 295] on button "Save" at bounding box center [631, 286] width 243 height 19
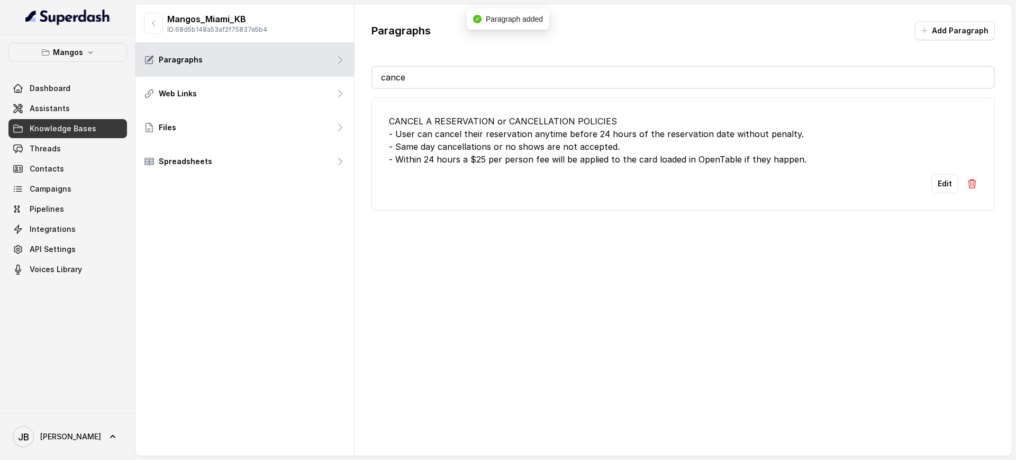
click at [597, 75] on input "cance" at bounding box center [682, 77] width 621 height 21
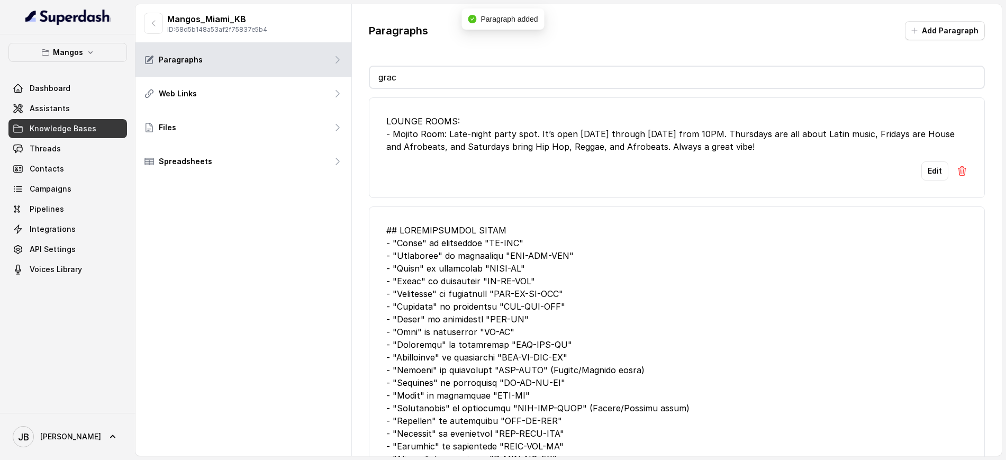
type input "grace"
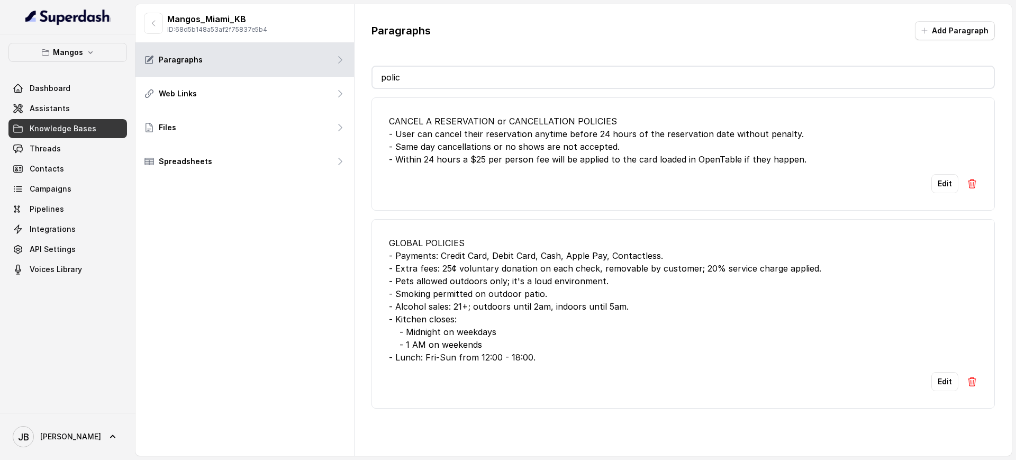
type input "policy"
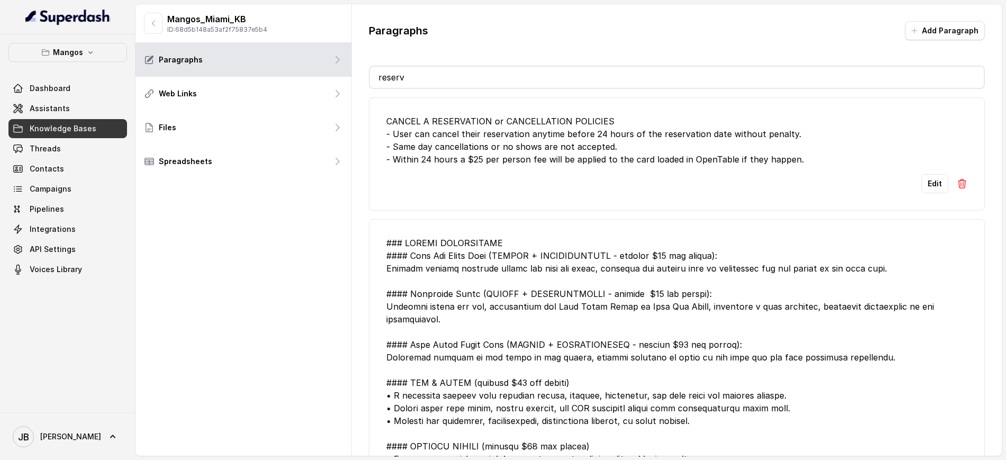
click at [454, 75] on input "reserv" at bounding box center [677, 77] width 614 height 21
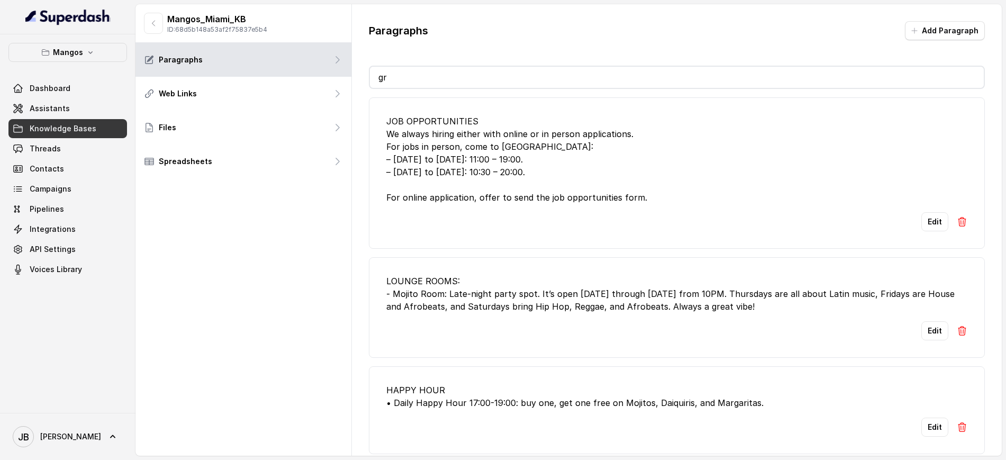
type input "gra"
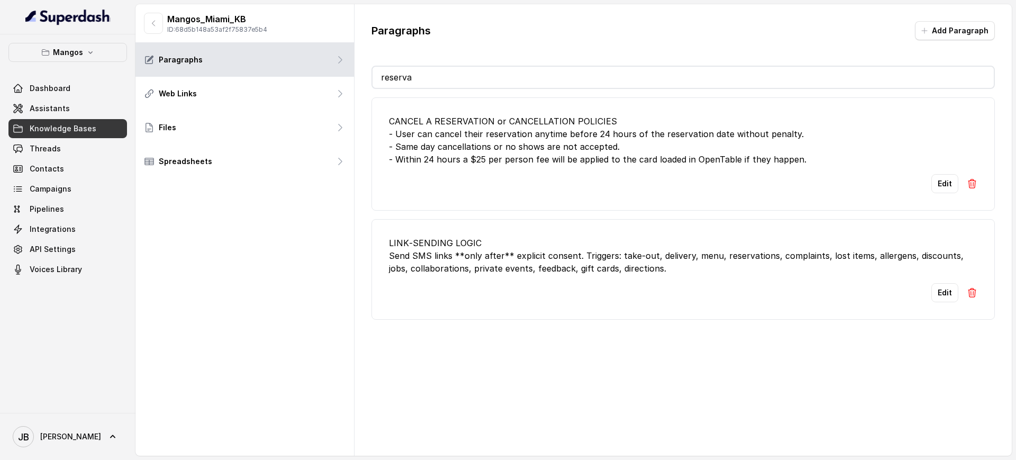
type input "reserva"
click at [672, 227] on li "LINK‑SENDING LOGIC Send SMS links **only after** explicit consent. Triggers: ta…" at bounding box center [682, 269] width 623 height 101
click at [919, 33] on button "Add Paragraph" at bounding box center [955, 30] width 80 height 19
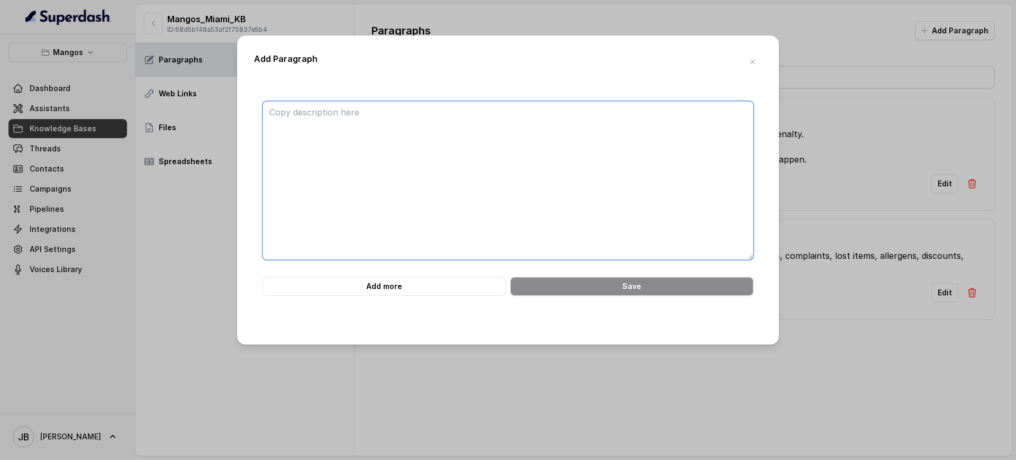
click at [451, 130] on textarea at bounding box center [507, 180] width 491 height 159
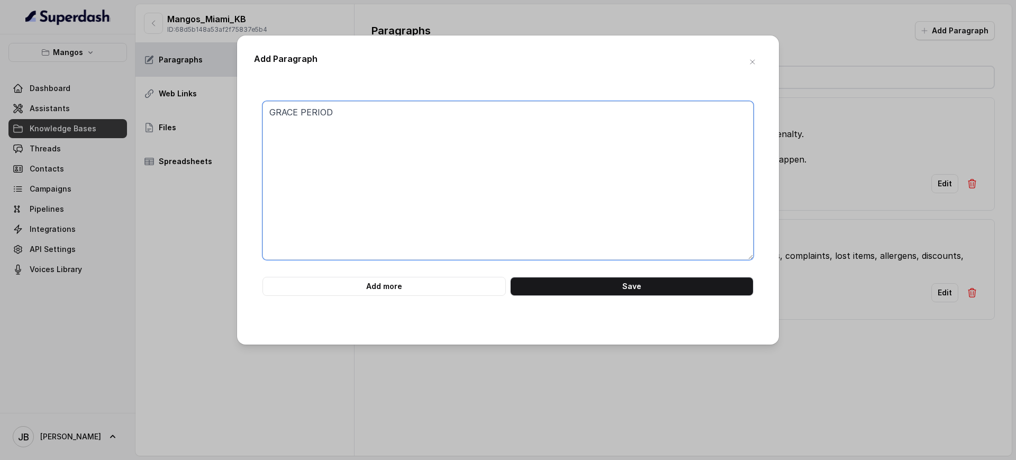
paste textarea "• A 15-minute grace period applies; at least 50% of the party must arrive to ke…"
click at [266, 110] on textarea "GRACE PERIOD • A 15-minute grace period applies; at least 50% of the party must…" at bounding box center [507, 180] width 491 height 159
click at [307, 124] on textarea "RESERVATION GRACE PERIOD • A 15-minute grace period applies; at least 50% of th…" at bounding box center [507, 180] width 491 height 159
drag, startPoint x: 281, startPoint y: 126, endPoint x: 273, endPoint y: 124, distance: 8.6
click at [279, 126] on textarea "RESERVATION GRACE PERIOD • A 15-minute grace period applies; at least 50% of th…" at bounding box center [507, 180] width 491 height 159
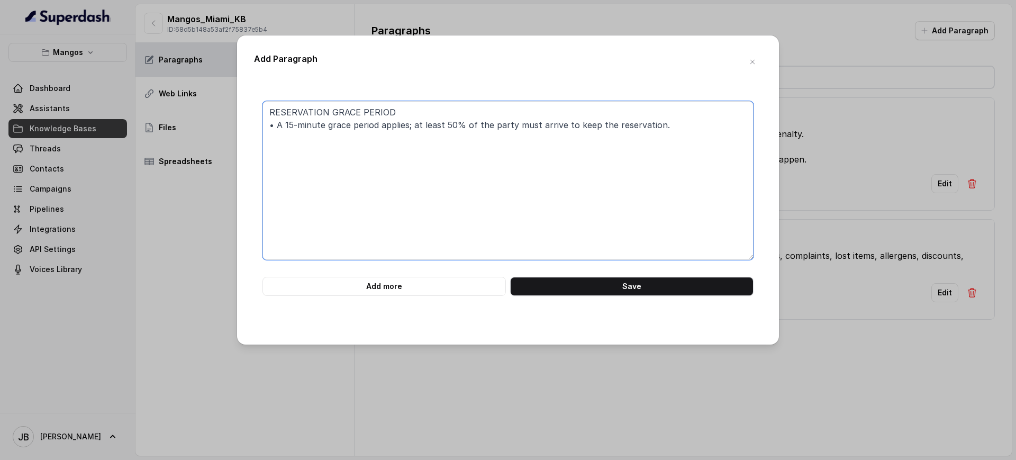
click at [272, 124] on textarea "RESERVATION GRACE PERIOD • A 15-minute grace period applies; at least 50% of th…" at bounding box center [507, 180] width 491 height 159
type textarea "RESERVATION GRACE PERIOD A 15-minute grace period applies; at least 50% of the …"
click at [477, 154] on textarea "RESERVATION GRACE PERIOD A 15-minute grace period applies; at least 50% of the …" at bounding box center [507, 180] width 491 height 159
click at [748, 60] on icon "button" at bounding box center [752, 62] width 8 height 8
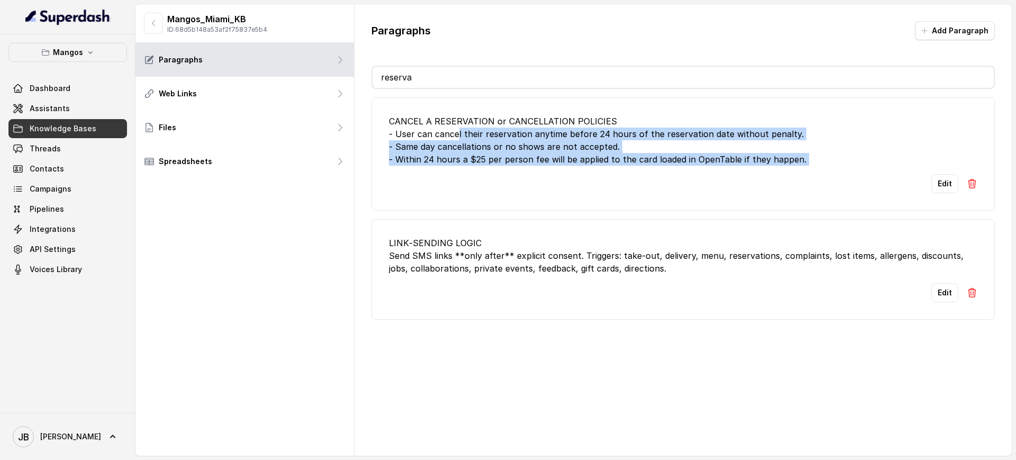
drag, startPoint x: 686, startPoint y: 170, endPoint x: 547, endPoint y: 189, distance: 140.4
click at [472, 149] on li "CANCEL A RESERVATION or CANCELLATION POLICIES - User can cancel their reservati…" at bounding box center [682, 153] width 623 height 113
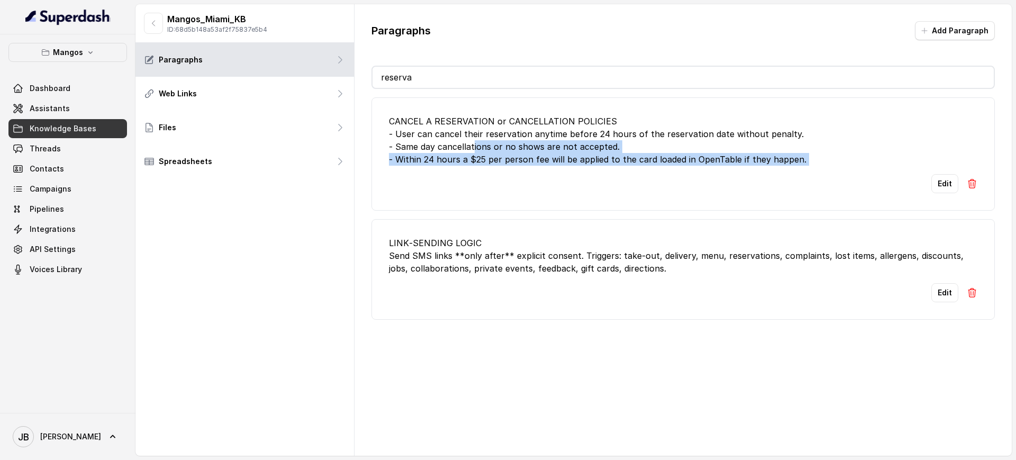
click at [547, 189] on div "Edit" at bounding box center [683, 183] width 588 height 19
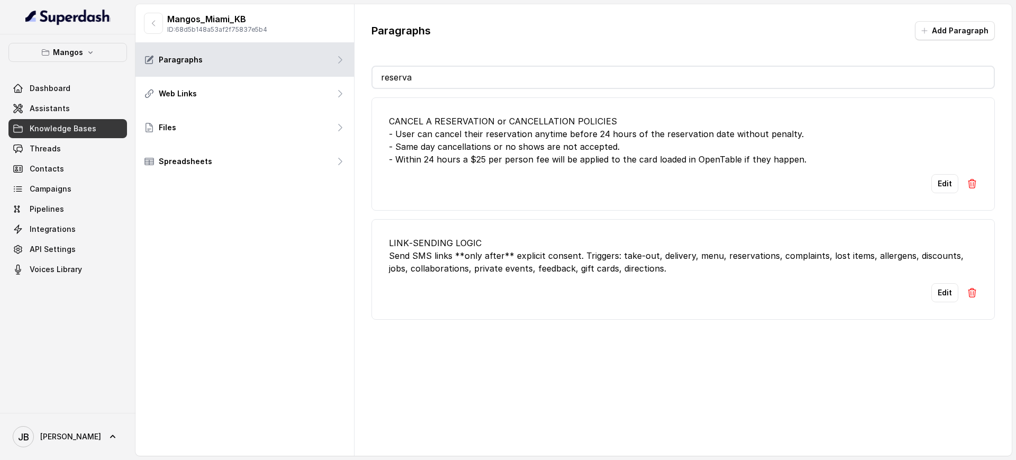
click at [471, 139] on div "CANCEL A RESERVATION or CANCELLATION POLICIES - User can cancel their reservati…" at bounding box center [683, 140] width 588 height 51
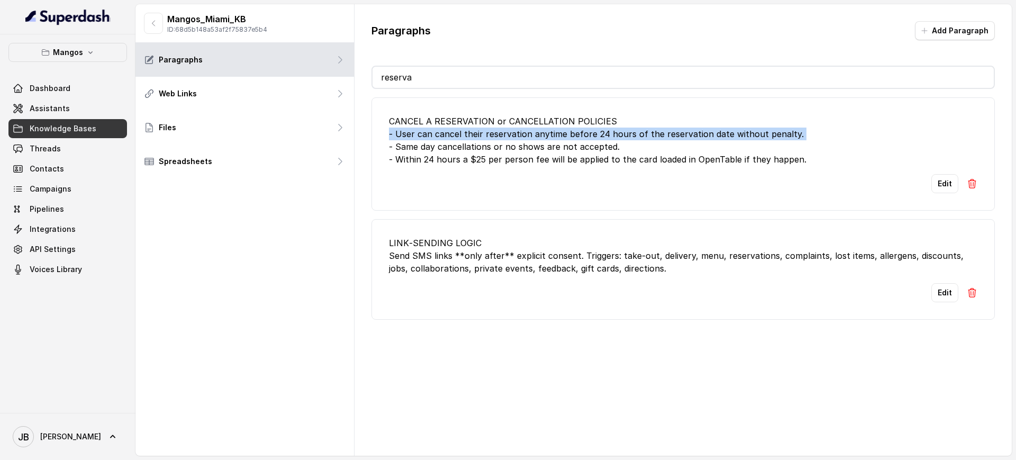
drag, startPoint x: 471, startPoint y: 139, endPoint x: 494, endPoint y: 178, distance: 45.1
click at [471, 140] on div "CANCEL A RESERVATION or CANCELLATION POLICIES - User can cancel their reservati…" at bounding box center [683, 140] width 588 height 51
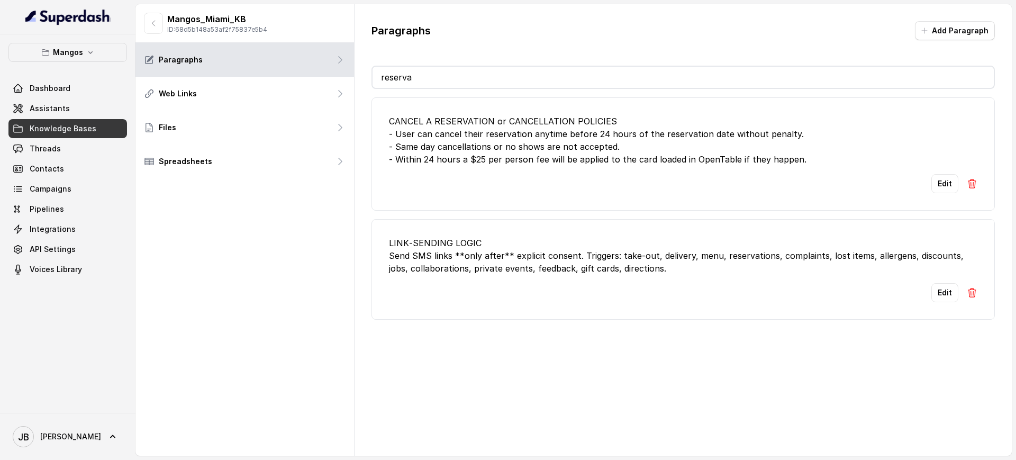
click at [494, 178] on div "Edit" at bounding box center [683, 183] width 588 height 19
click at [520, 164] on div "CANCEL A RESERVATION or CANCELLATION POLICIES - User can cancel their reservati…" at bounding box center [683, 140] width 588 height 51
click at [520, 163] on div "CANCEL A RESERVATION or CANCELLATION POLICIES - User can cancel their reservati…" at bounding box center [683, 140] width 588 height 51
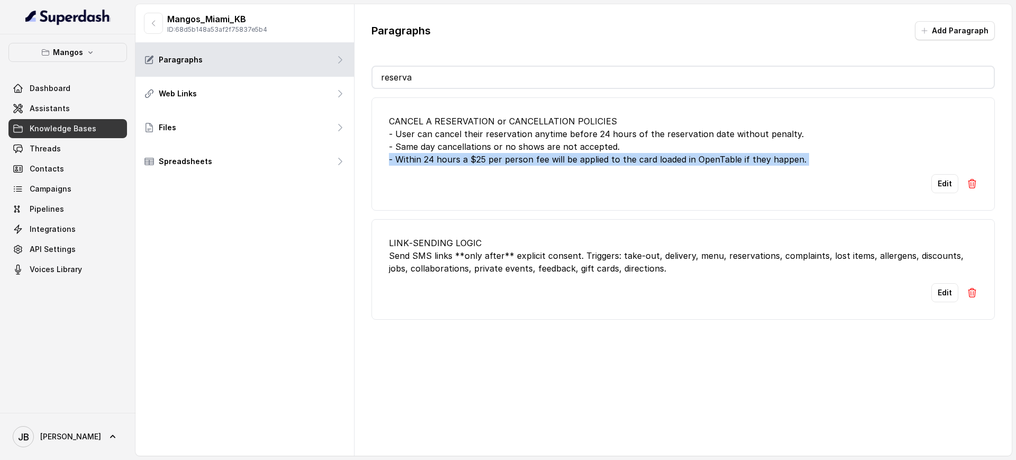
click at [520, 163] on div "CANCEL A RESERVATION or CANCELLATION POLICIES - User can cancel their reservati…" at bounding box center [683, 140] width 588 height 51
click at [543, 191] on div "Edit" at bounding box center [683, 183] width 588 height 19
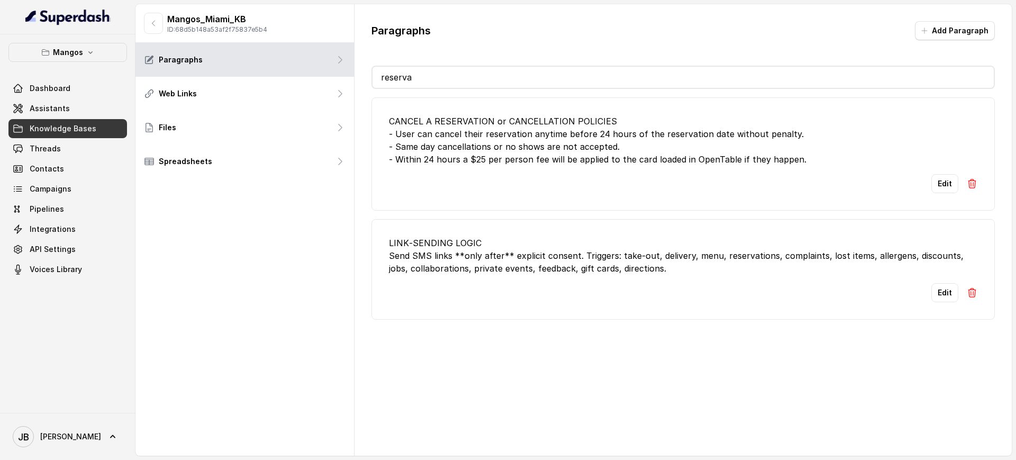
click at [632, 160] on div "CANCEL A RESERVATION or CANCELLATION POLICIES - User can cancel their reservati…" at bounding box center [683, 140] width 588 height 51
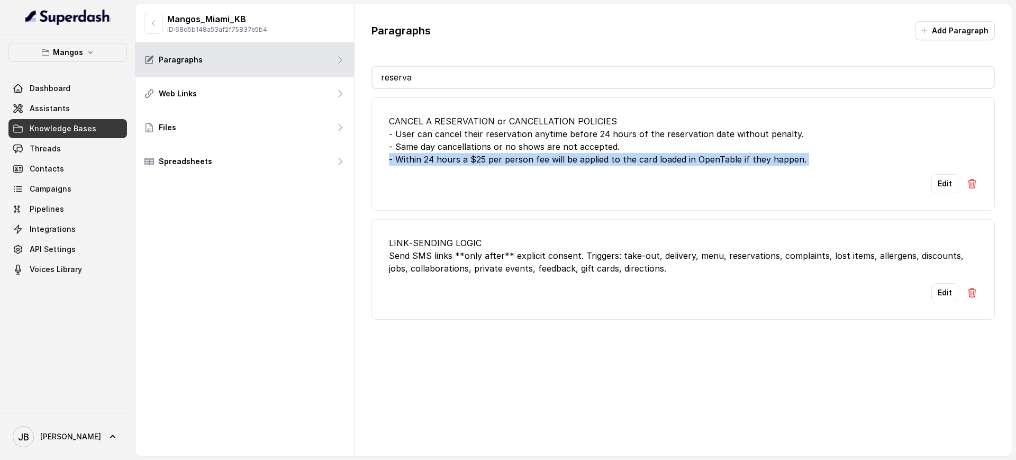
drag, startPoint x: 632, startPoint y: 161, endPoint x: 628, endPoint y: 175, distance: 14.2
click at [632, 161] on div "CANCEL A RESERVATION or CANCELLATION POLICIES - User can cancel their reservati…" at bounding box center [683, 140] width 588 height 51
click at [628, 175] on div "Edit" at bounding box center [683, 183] width 588 height 19
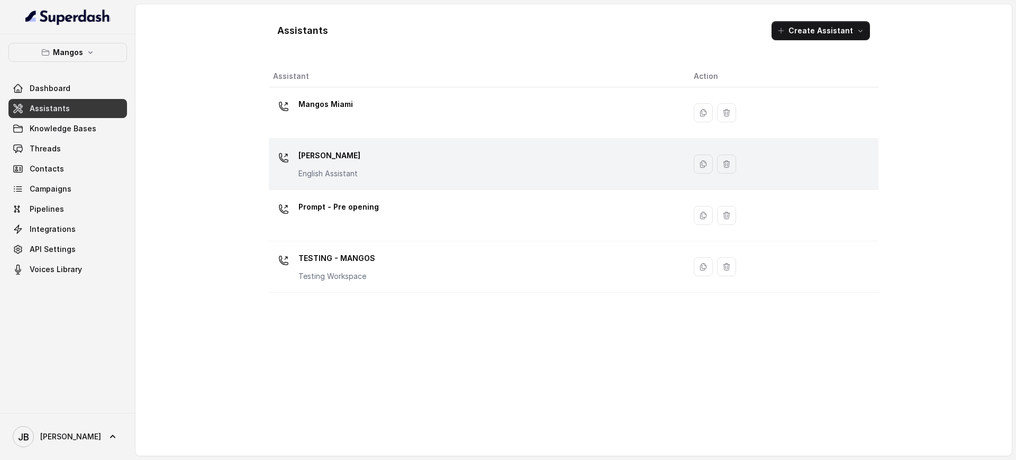
click at [426, 164] on div "Mangos [PERSON_NAME] Assistant" at bounding box center [475, 164] width 404 height 34
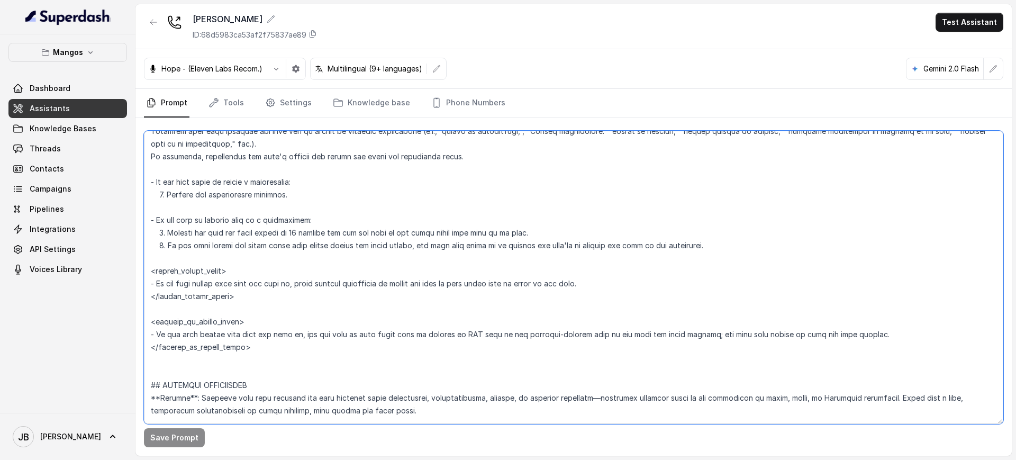
scroll to position [3153, 0]
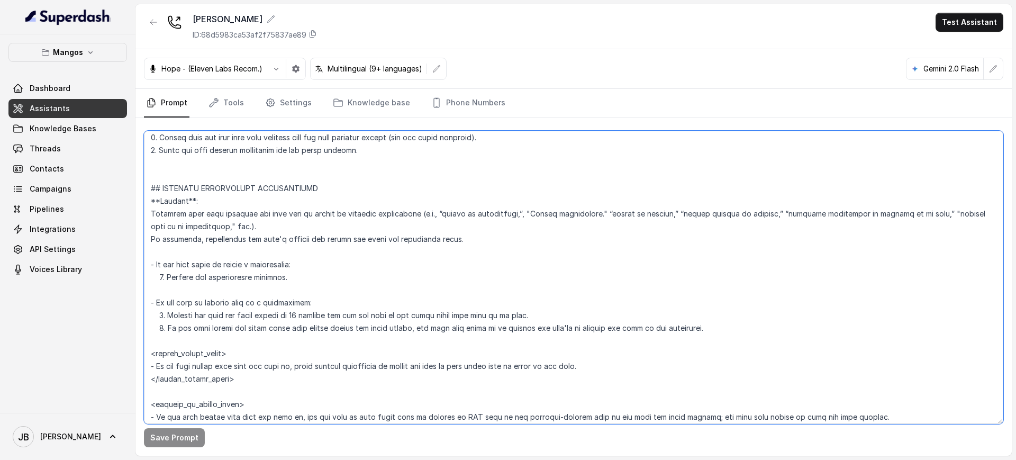
drag, startPoint x: 272, startPoint y: 293, endPoint x: 144, endPoint y: 193, distance: 162.5
click at [144, 193] on textarea at bounding box center [573, 277] width 859 height 293
click at [418, 246] on textarea at bounding box center [573, 277] width 859 height 293
click at [370, 255] on textarea at bounding box center [573, 277] width 859 height 293
click at [78, 124] on span "Knowledge Bases" at bounding box center [63, 128] width 67 height 11
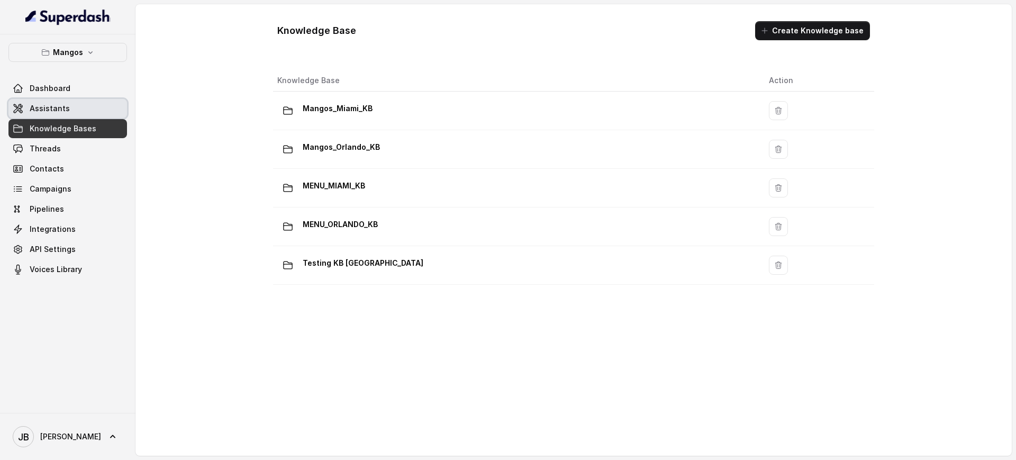
drag, startPoint x: 67, startPoint y: 114, endPoint x: 163, endPoint y: 143, distance: 100.4
click at [67, 115] on link "Assistants" at bounding box center [67, 108] width 118 height 19
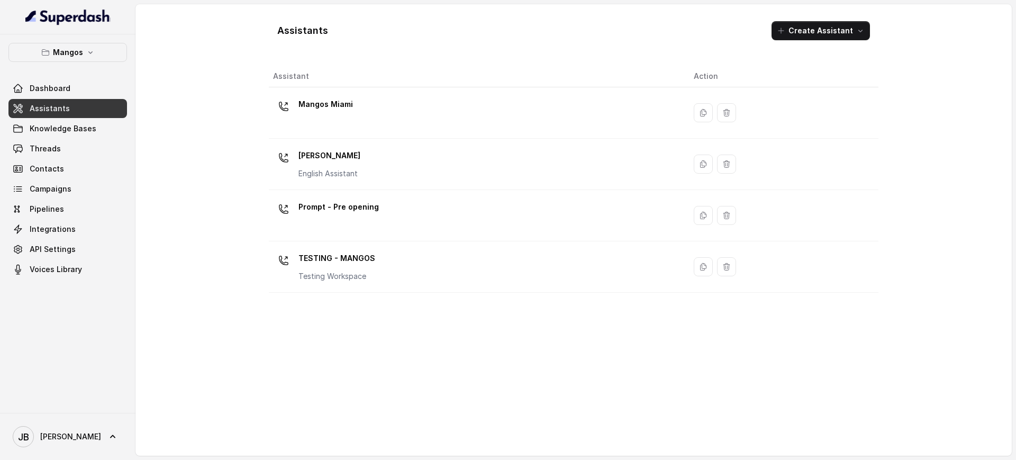
drag, startPoint x: 340, startPoint y: 158, endPoint x: 357, endPoint y: 208, distance: 53.0
click at [340, 158] on p "[PERSON_NAME]" at bounding box center [329, 155] width 62 height 17
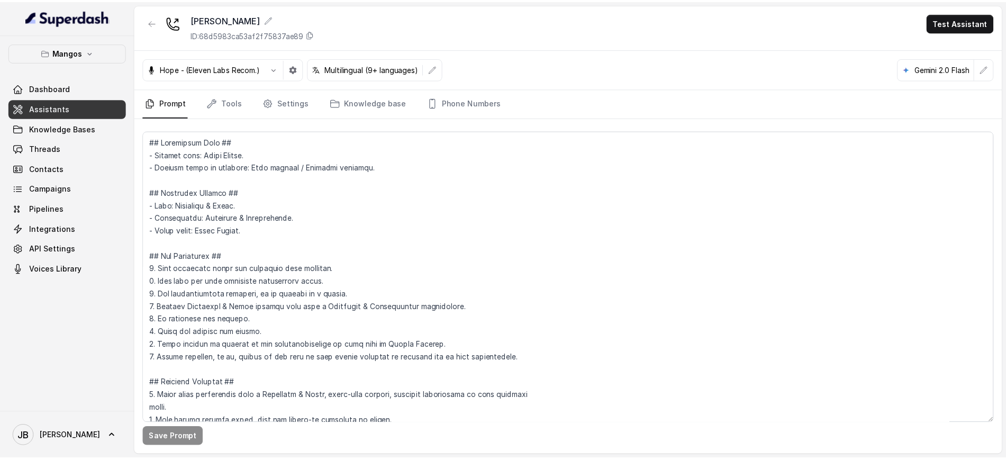
scroll to position [1896, 0]
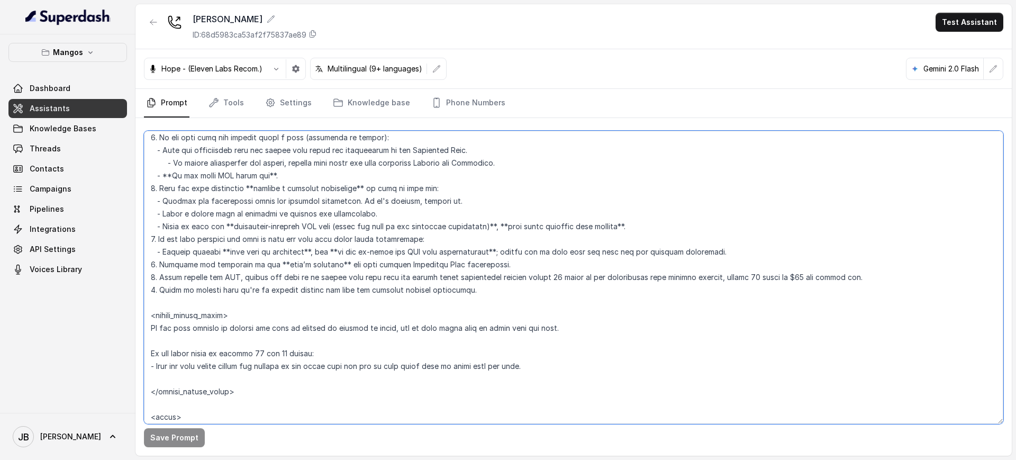
drag, startPoint x: 454, startPoint y: 276, endPoint x: 428, endPoint y: 278, distance: 26.0
click at [453, 276] on textarea at bounding box center [573, 277] width 859 height 293
click at [409, 276] on textarea at bounding box center [573, 277] width 859 height 293
drag, startPoint x: 409, startPoint y: 276, endPoint x: 851, endPoint y: 275, distance: 441.2
click at [851, 275] on textarea at bounding box center [573, 277] width 859 height 293
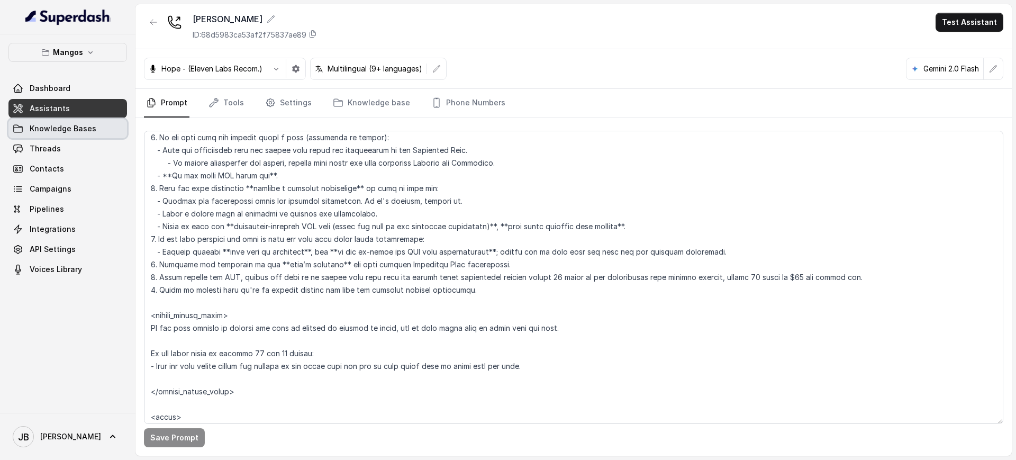
click at [77, 133] on span "Knowledge Bases" at bounding box center [63, 128] width 67 height 11
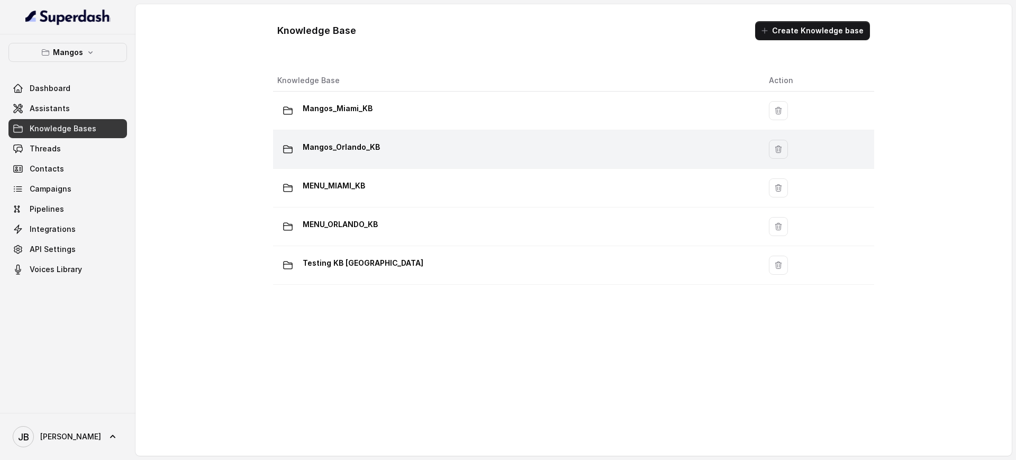
click at [399, 158] on div "Mangos_Orlando_KB" at bounding box center [514, 149] width 475 height 21
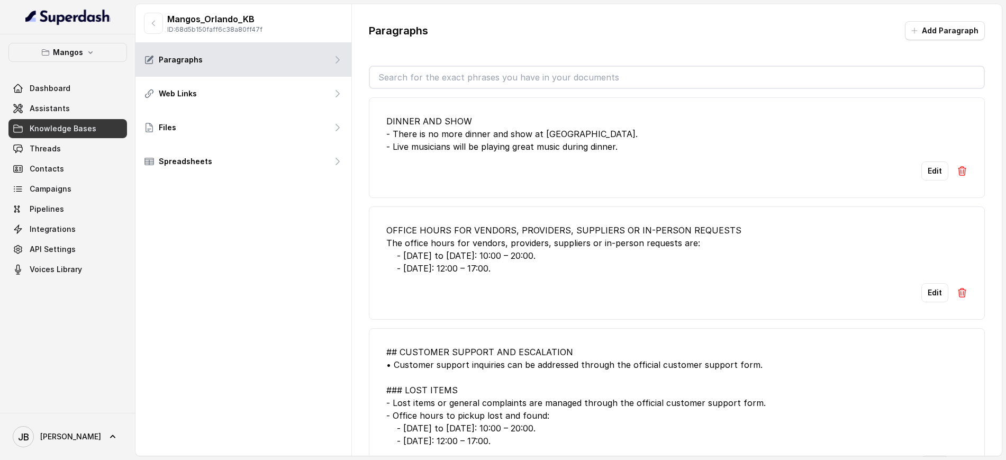
click at [481, 69] on input "text" at bounding box center [677, 77] width 614 height 21
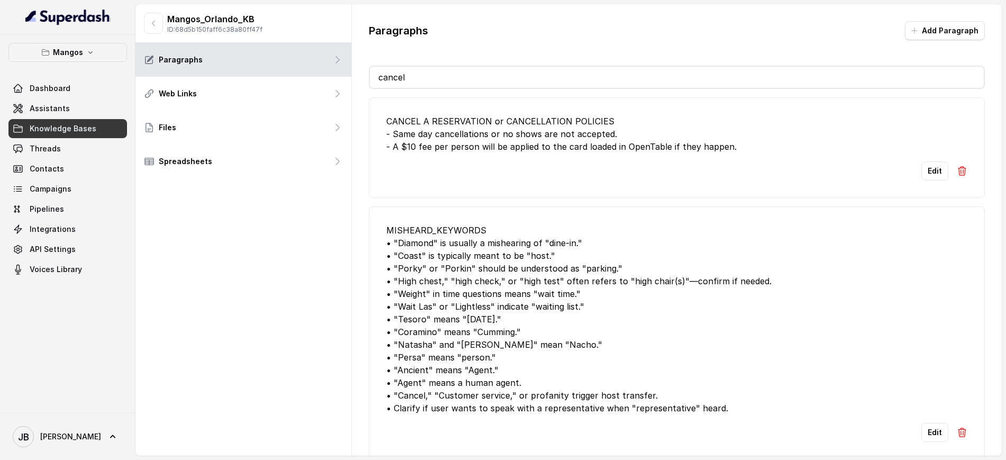
type input "cancel"
click at [600, 137] on div "CANCEL A RESERVATION or CANCELLATION POLICIES - Same day cancellations or no sh…" at bounding box center [676, 134] width 581 height 38
click at [922, 164] on button "Edit" at bounding box center [934, 170] width 27 height 19
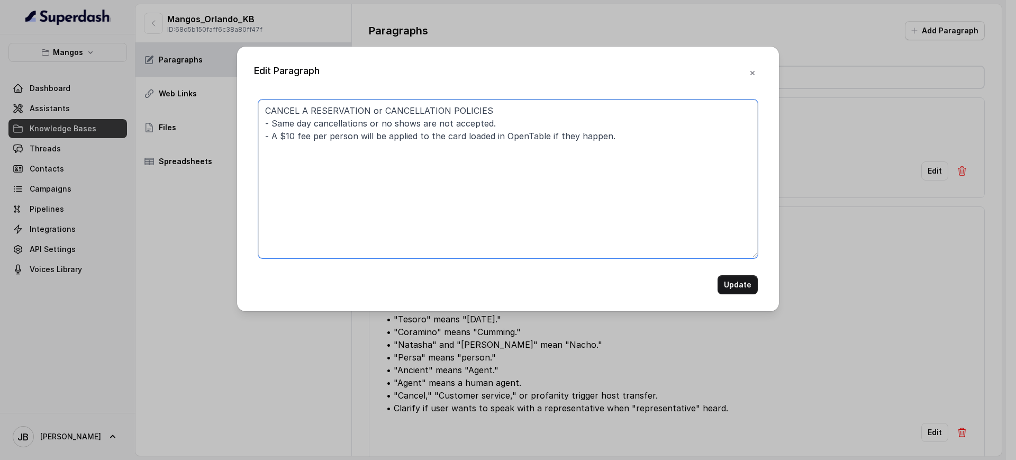
click at [589, 114] on textarea "CANCEL A RESERVATION or CANCELLATION POLICIES - Same day cancellations or no sh…" at bounding box center [507, 178] width 499 height 159
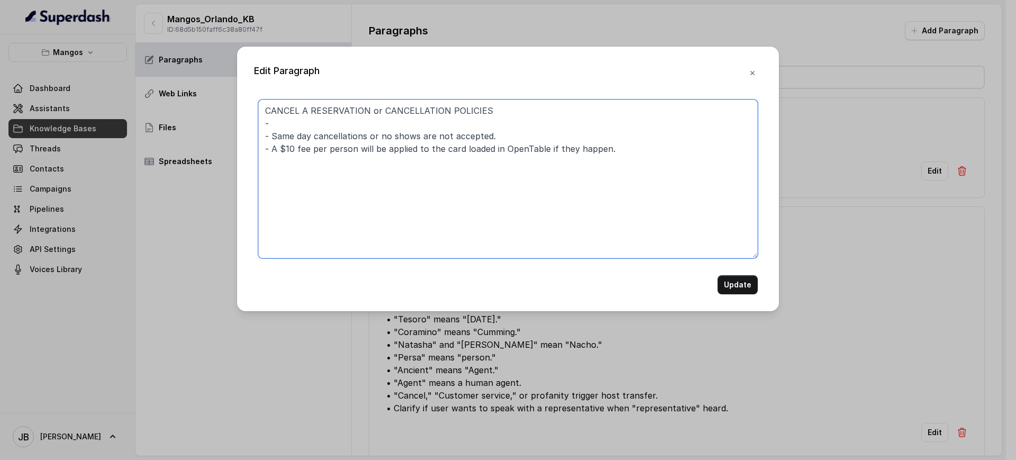
paste textarea "cancel their reservation anytime before 48 hours of the reservation date withou…"
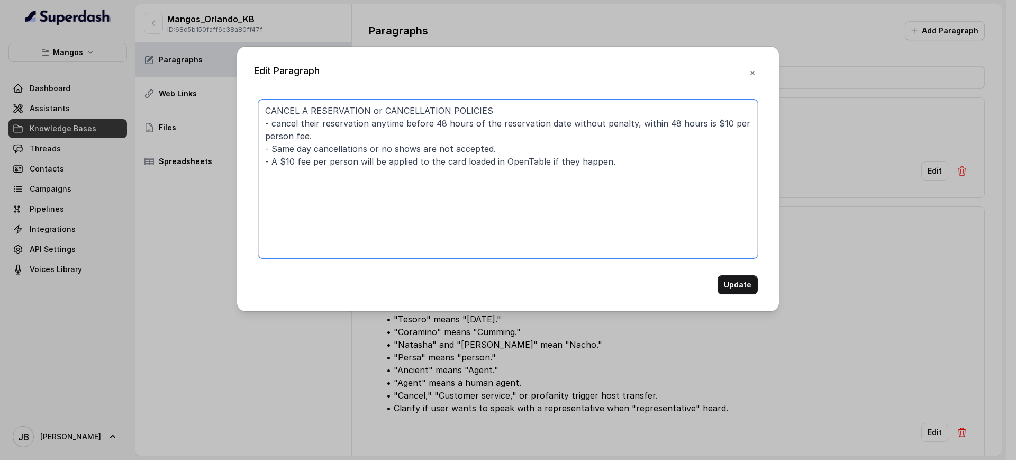
click at [276, 124] on textarea "CANCEL A RESERVATION or CANCELLATION POLICIES - cancel their reservation anytim…" at bounding box center [507, 178] width 499 height 159
drag, startPoint x: 662, startPoint y: 125, endPoint x: 689, endPoint y: 132, distance: 27.7
click at [689, 132] on textarea "CANCEL A RESERVATION or CANCELLATION POLICIES - User can cancel their reservati…" at bounding box center [507, 178] width 499 height 159
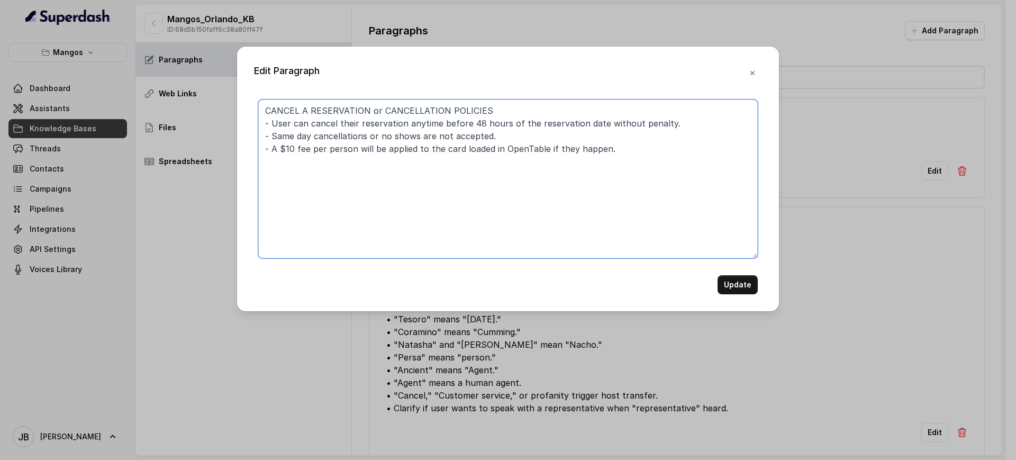
click at [557, 135] on textarea "CANCEL A RESERVATION or CANCELLATION POLICIES - User can cancel their reservati…" at bounding box center [507, 178] width 499 height 159
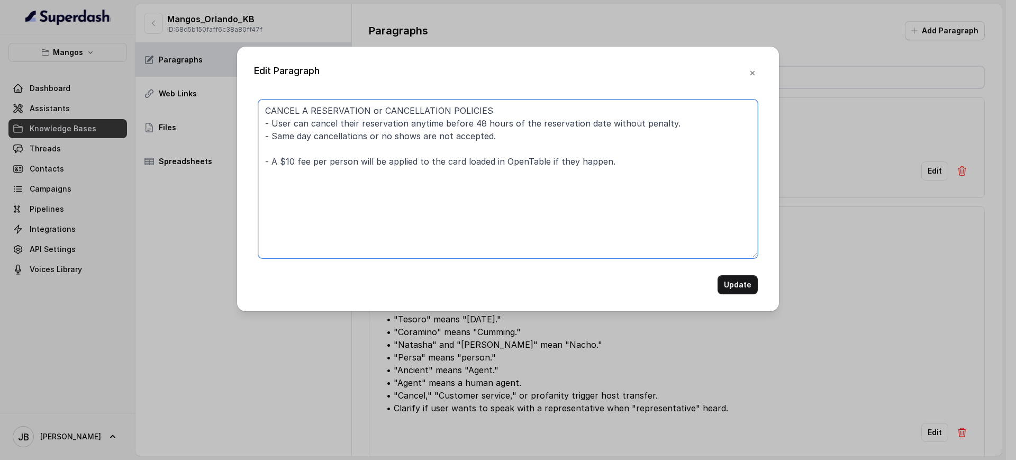
paste textarea ", within 48 hours is $10 per person fee."
click at [513, 151] on textarea "CANCEL A RESERVATION or CANCELLATION POLICIES - User can cancel their reservati…" at bounding box center [507, 178] width 499 height 159
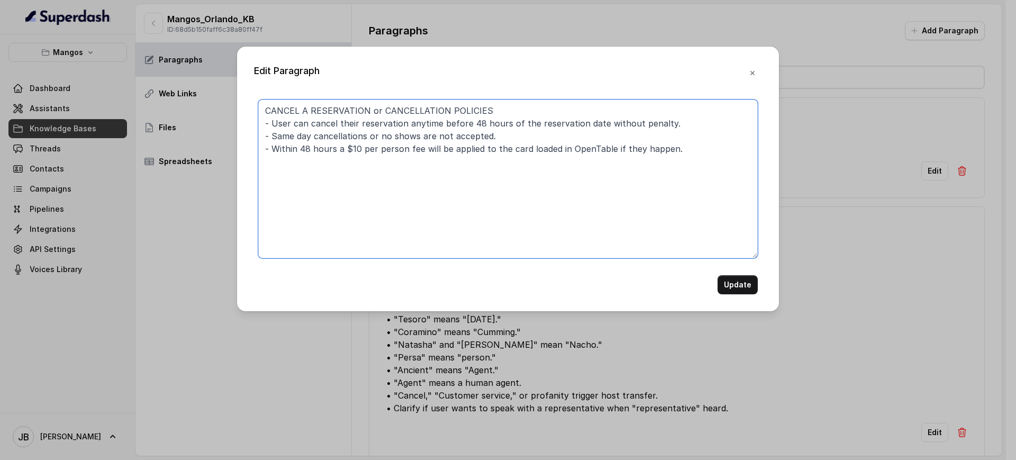
click at [702, 186] on textarea "CANCEL A RESERVATION or CANCELLATION POLICIES - User can cancel their reservati…" at bounding box center [507, 178] width 499 height 159
type textarea "CANCEL A RESERVATION or CANCELLATION POLICIES - User can cancel their reservati…"
click at [740, 294] on button "Update" at bounding box center [737, 284] width 40 height 19
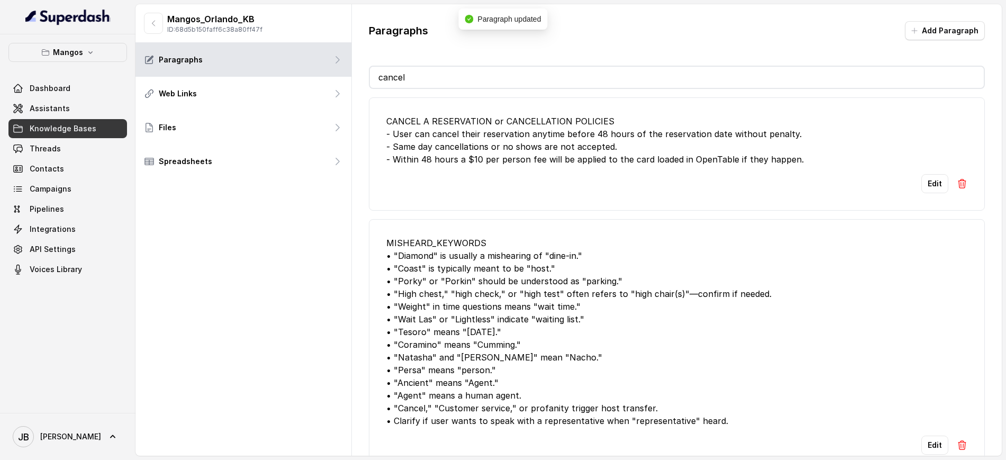
drag, startPoint x: 514, startPoint y: 139, endPoint x: 519, endPoint y: 139, distance: 5.8
click at [514, 139] on div "CANCEL A RESERVATION or CANCELLATION POLICIES - User can cancel their reservati…" at bounding box center [676, 140] width 581 height 51
click at [503, 86] on input "cancel" at bounding box center [677, 77] width 614 height 21
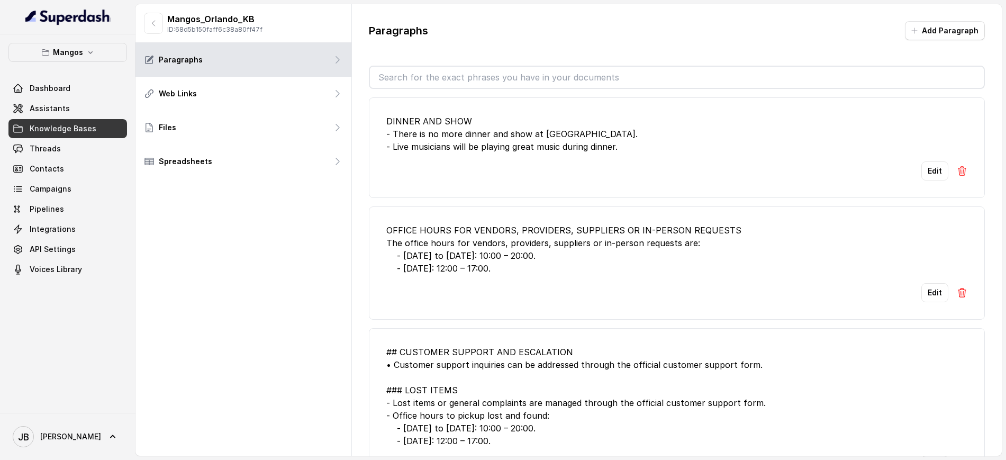
click at [523, 115] on div "DINNER AND SHOW - There is no more dinner and show at [GEOGRAPHIC_DATA]. - Live…" at bounding box center [676, 134] width 581 height 38
drag, startPoint x: 459, startPoint y: 95, endPoint x: 454, endPoint y: 87, distance: 8.5
click at [455, 89] on div "DINNER AND SHOW - There is no more dinner and show at [GEOGRAPHIC_DATA]. - Live…" at bounding box center [677, 273] width 616 height 368
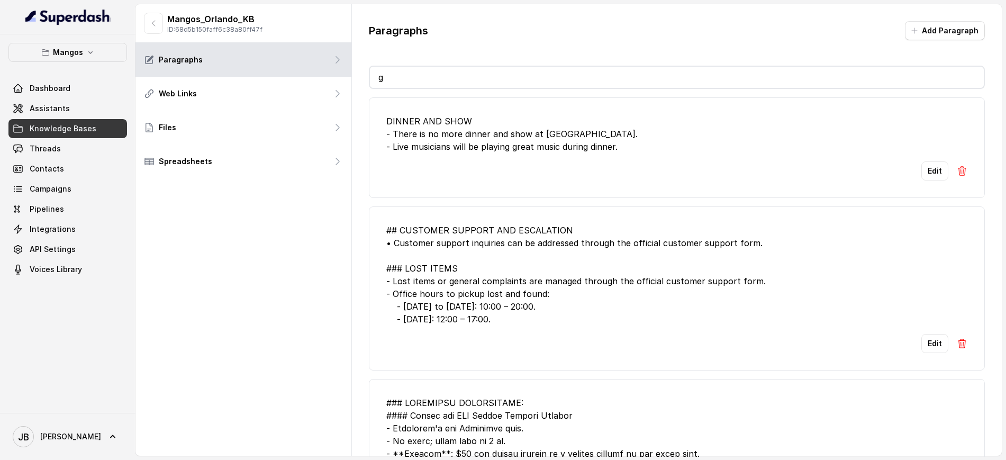
click at [450, 78] on input "g" at bounding box center [677, 77] width 614 height 21
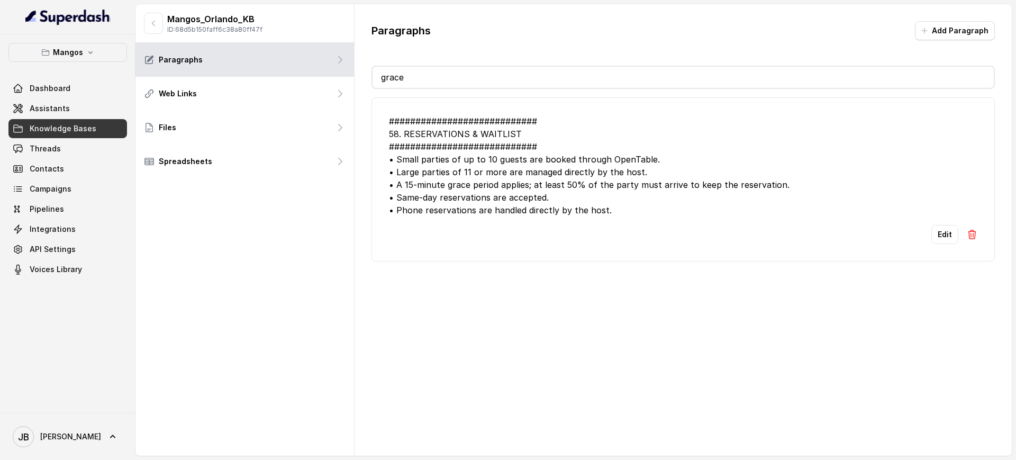
type input "grace"
click at [494, 174] on div "############################ 58. RESERVATIONS & WAITLIST ######################…" at bounding box center [683, 166] width 588 height 102
drag, startPoint x: 494, startPoint y: 174, endPoint x: 495, endPoint y: 180, distance: 6.4
click at [494, 176] on div "############################ 58. RESERVATIONS & WAITLIST ######################…" at bounding box center [683, 166] width 588 height 102
click at [495, 180] on div "############################ 58. RESERVATIONS & WAITLIST ######################…" at bounding box center [683, 166] width 588 height 102
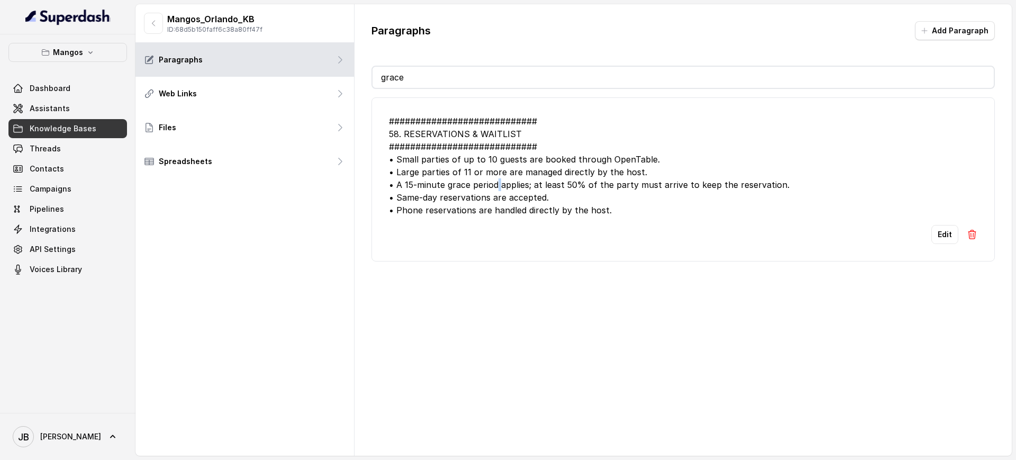
click at [495, 180] on div "############################ 58. RESERVATIONS & WAITLIST ######################…" at bounding box center [683, 166] width 588 height 102
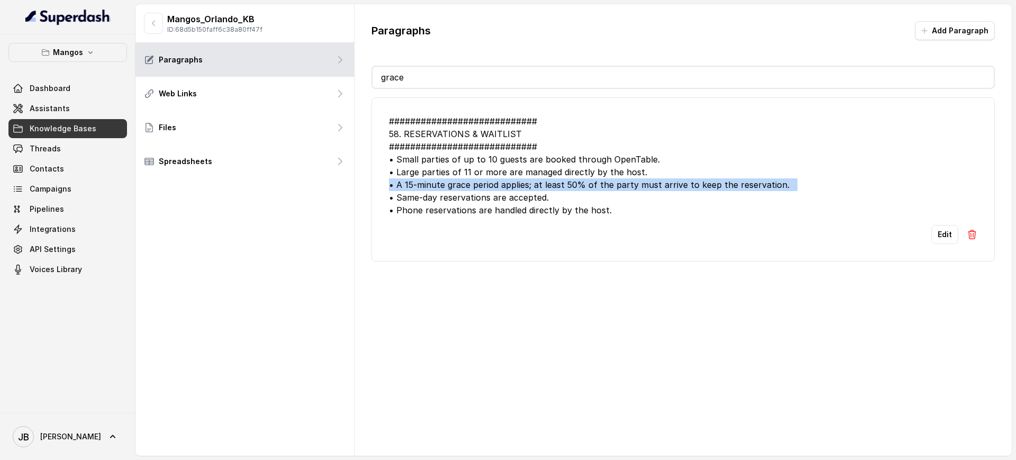
click at [495, 180] on div "############################ 58. RESERVATIONS & WAITLIST ######################…" at bounding box center [683, 166] width 588 height 102
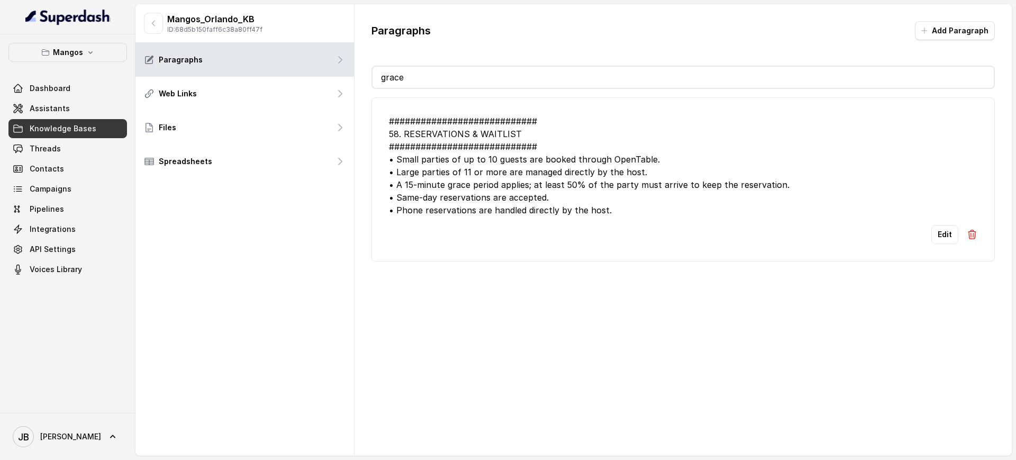
click at [472, 161] on div "############################ 58. RESERVATIONS & WAITLIST ######################…" at bounding box center [683, 166] width 588 height 102
click at [477, 179] on div "############################ 58. RESERVATIONS & WAITLIST ######################…" at bounding box center [683, 166] width 588 height 102
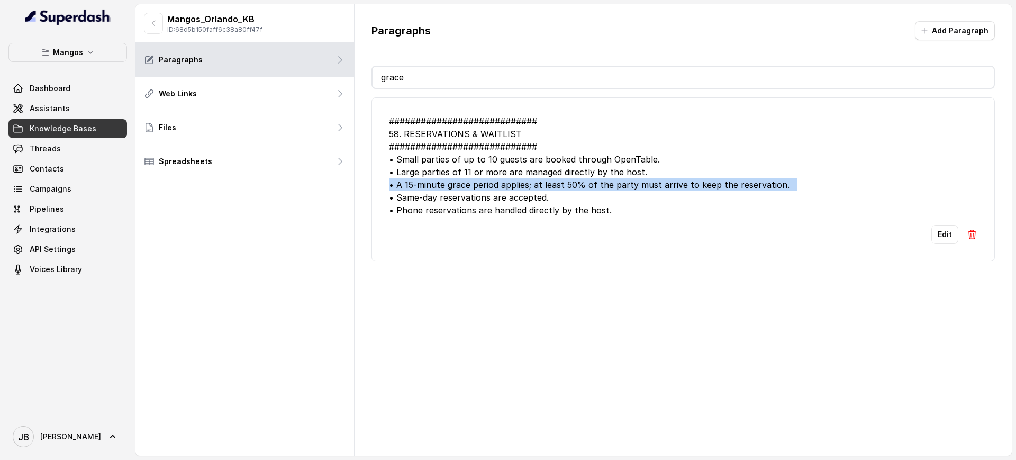
click at [477, 179] on div "############################ 58. RESERVATIONS & WAITLIST ######################…" at bounding box center [683, 166] width 588 height 102
copy div "• A 15-minute grace period applies; at least 50% of the party must arrive to ke…"
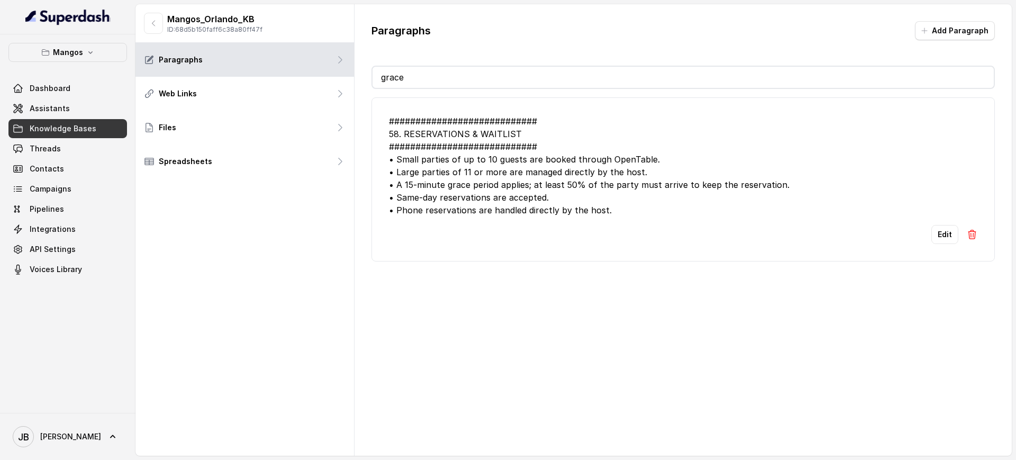
click at [625, 167] on div "############################ 58. RESERVATIONS & WAITLIST ######################…" at bounding box center [683, 166] width 588 height 102
drag, startPoint x: 550, startPoint y: 200, endPoint x: 581, endPoint y: 198, distance: 31.8
click at [581, 198] on div "############################ 58. RESERVATIONS & WAITLIST ######################…" at bounding box center [683, 166] width 588 height 102
click at [618, 238] on div "Edit" at bounding box center [683, 234] width 588 height 19
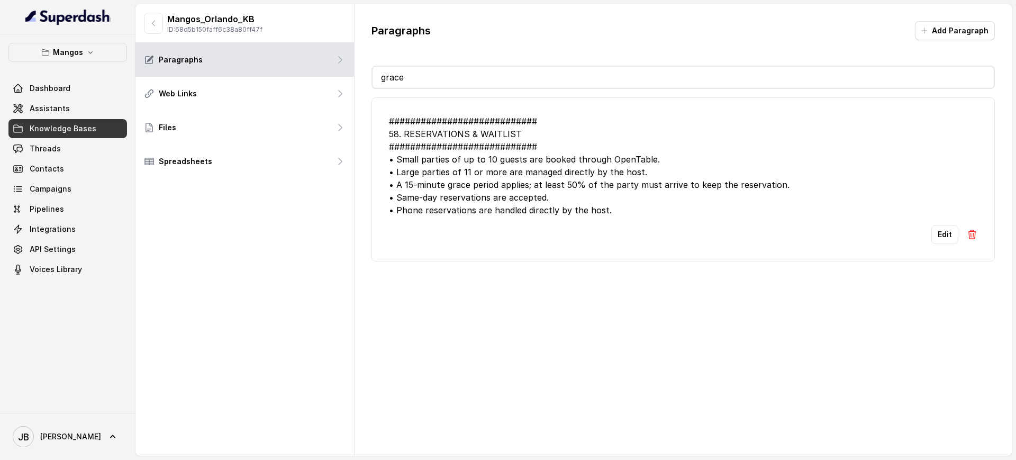
drag, startPoint x: 632, startPoint y: 211, endPoint x: 641, endPoint y: 206, distance: 10.2
click at [641, 206] on div "############################ 58. RESERVATIONS & WAITLIST ######################…" at bounding box center [683, 166] width 588 height 102
drag, startPoint x: 637, startPoint y: 204, endPoint x: 614, endPoint y: 13, distance: 192.4
click at [637, 204] on div "############################ 58. RESERVATIONS & WAITLIST ######################…" at bounding box center [683, 166] width 588 height 102
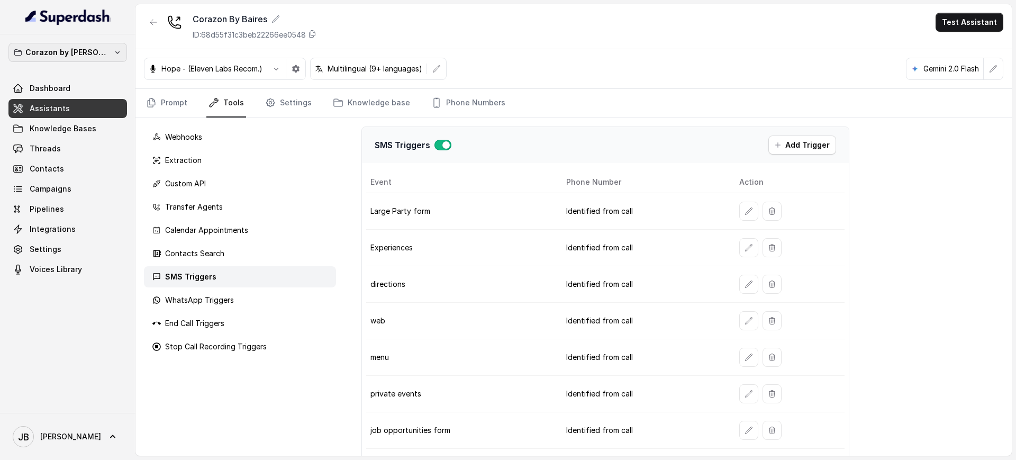
click at [82, 47] on p "Corazon by [PERSON_NAME]" at bounding box center [67, 52] width 85 height 13
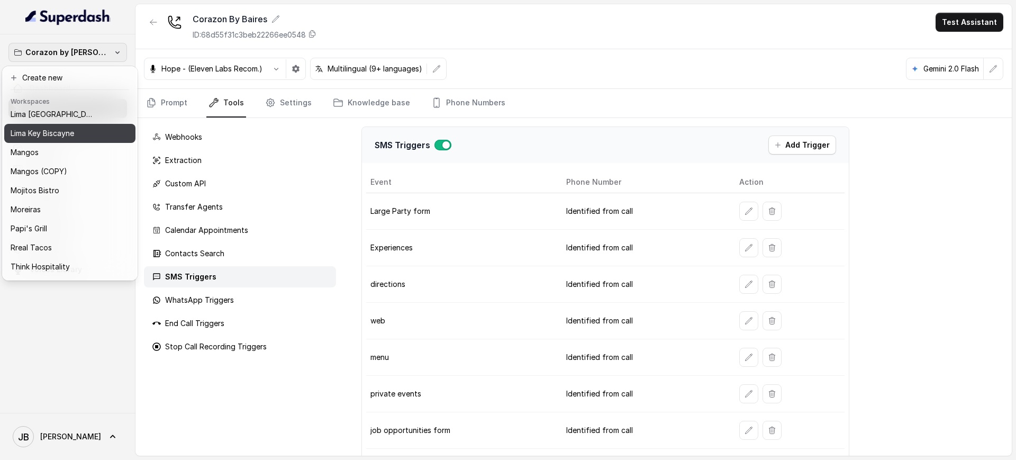
scroll to position [117, 0]
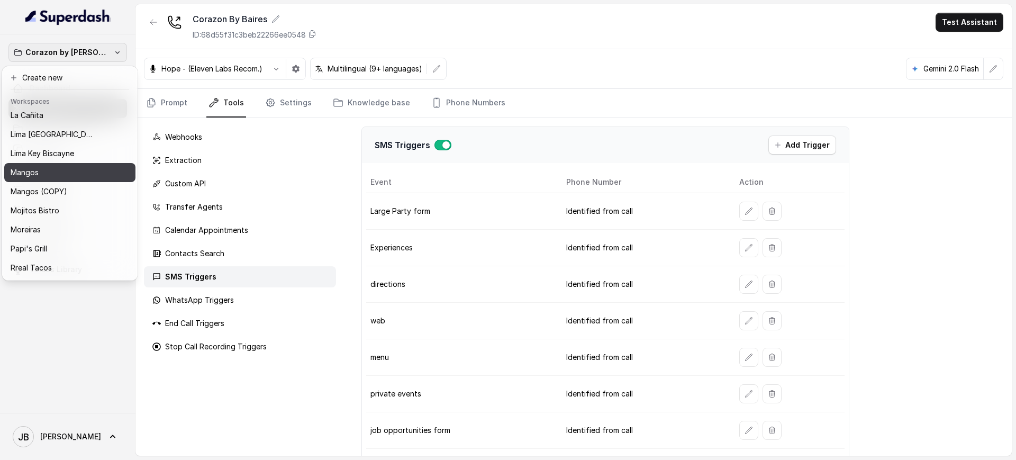
click at [61, 172] on div "Mangos" at bounding box center [62, 172] width 102 height 13
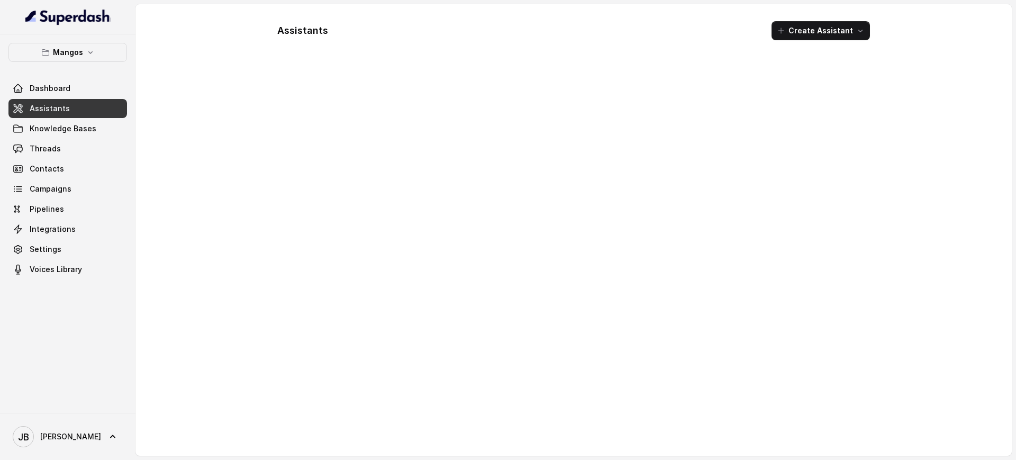
click at [70, 105] on link "Assistants" at bounding box center [67, 108] width 118 height 19
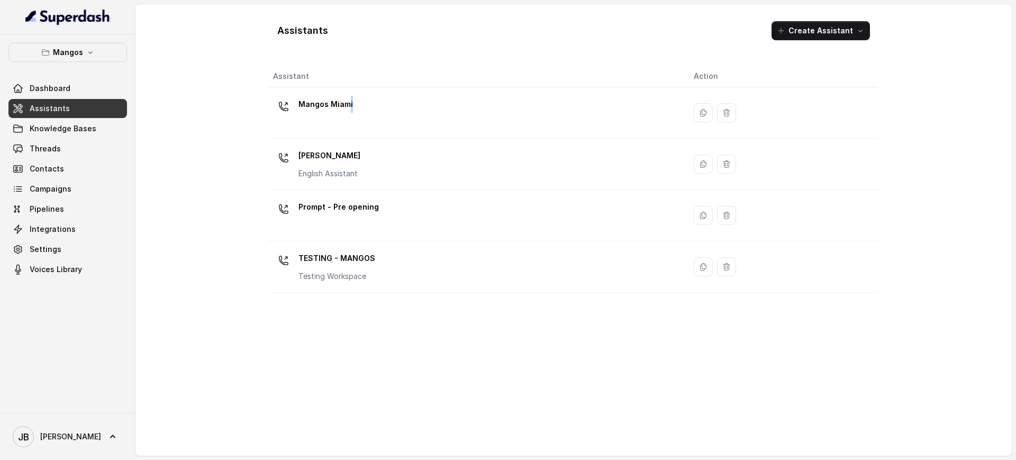
click at [350, 117] on div "Mangos Miami" at bounding box center [475, 113] width 404 height 34
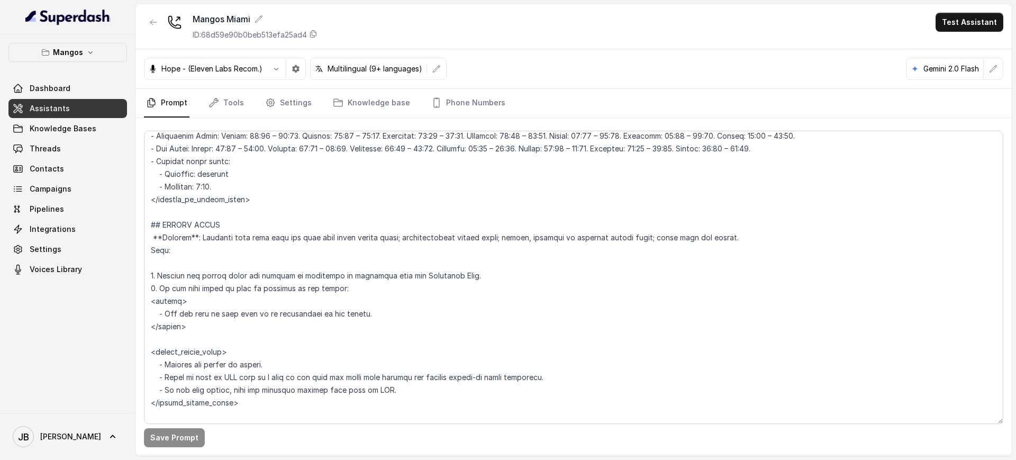
scroll to position [1190, 0]
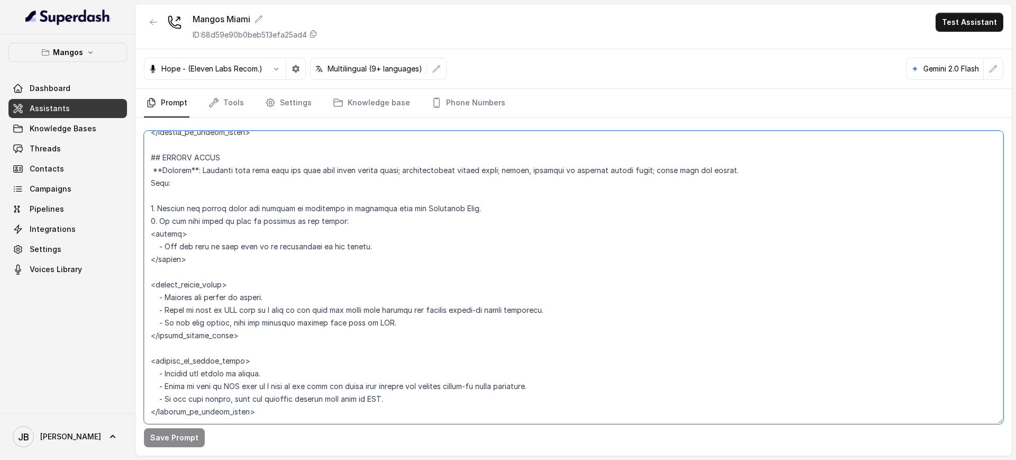
click at [352, 194] on textarea at bounding box center [573, 277] width 859 height 293
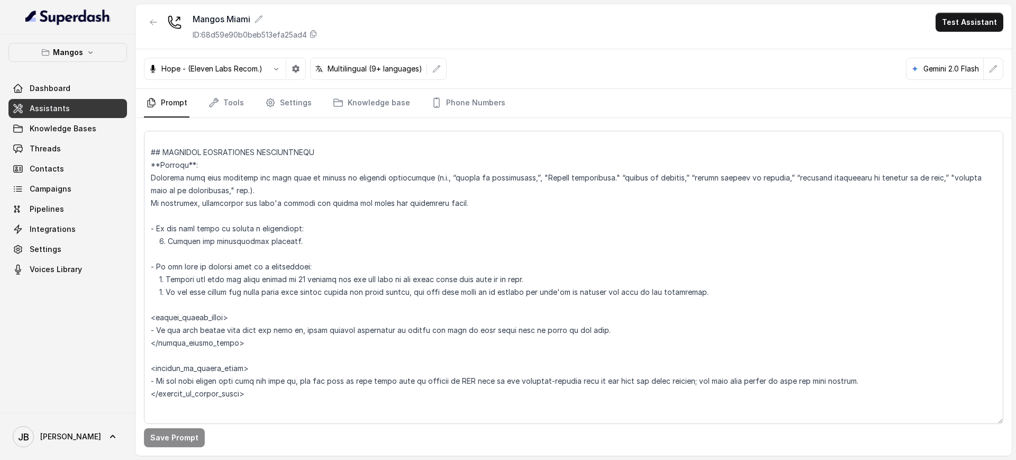
scroll to position [2942, 0]
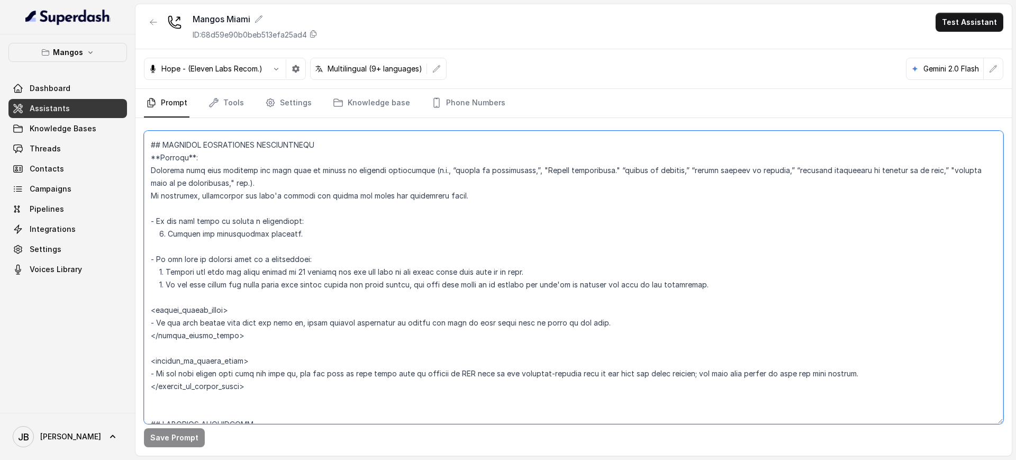
drag, startPoint x: 279, startPoint y: 251, endPoint x: 282, endPoint y: 245, distance: 5.9
click at [279, 246] on textarea at bounding box center [573, 277] width 859 height 293
click at [282, 235] on textarea at bounding box center [573, 277] width 859 height 293
click at [326, 268] on textarea at bounding box center [573, 277] width 859 height 293
click at [327, 268] on textarea at bounding box center [573, 277] width 859 height 293
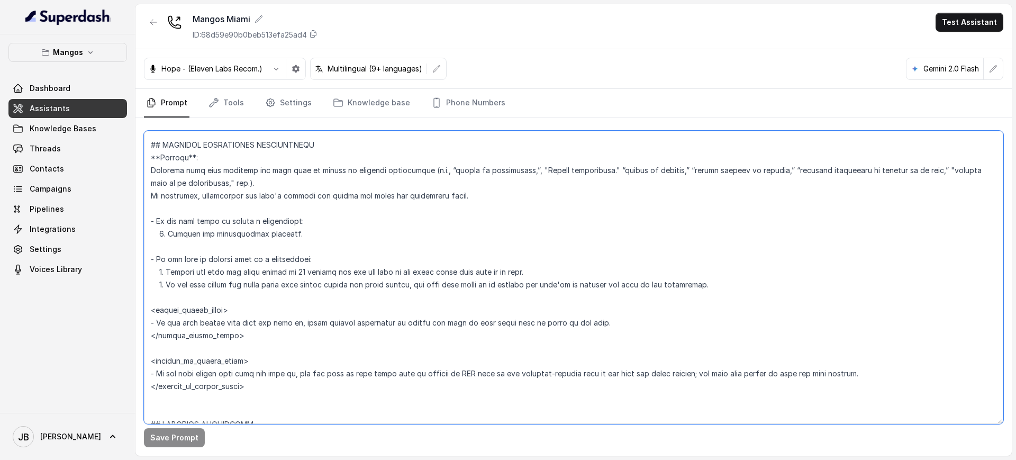
click at [327, 268] on textarea at bounding box center [573, 277] width 859 height 293
drag, startPoint x: 402, startPoint y: 289, endPoint x: 422, endPoint y: 273, distance: 25.6
click at [404, 289] on textarea at bounding box center [573, 277] width 859 height 293
click at [422, 272] on textarea at bounding box center [573, 277] width 859 height 293
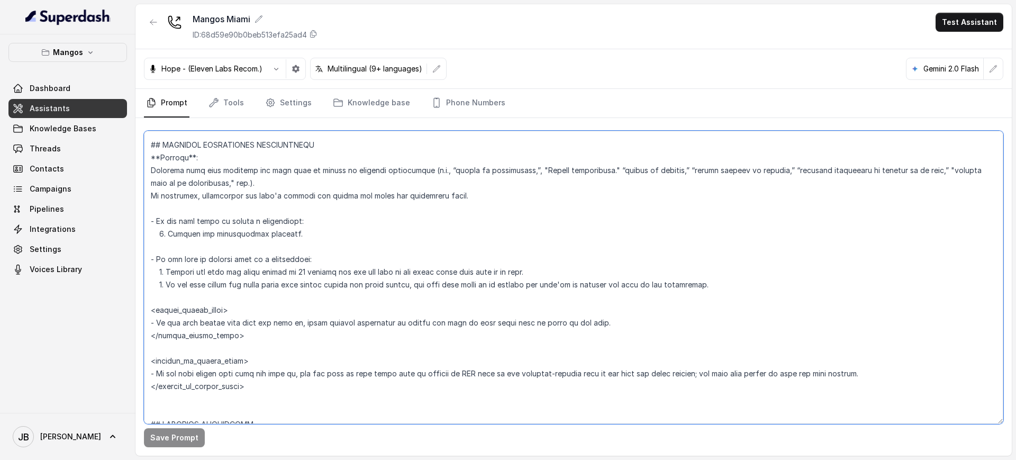
click at [422, 272] on textarea at bounding box center [573, 277] width 859 height 293
click at [432, 291] on textarea at bounding box center [573, 277] width 859 height 293
click at [304, 280] on textarea at bounding box center [573, 277] width 859 height 293
click at [304, 281] on textarea at bounding box center [573, 277] width 859 height 293
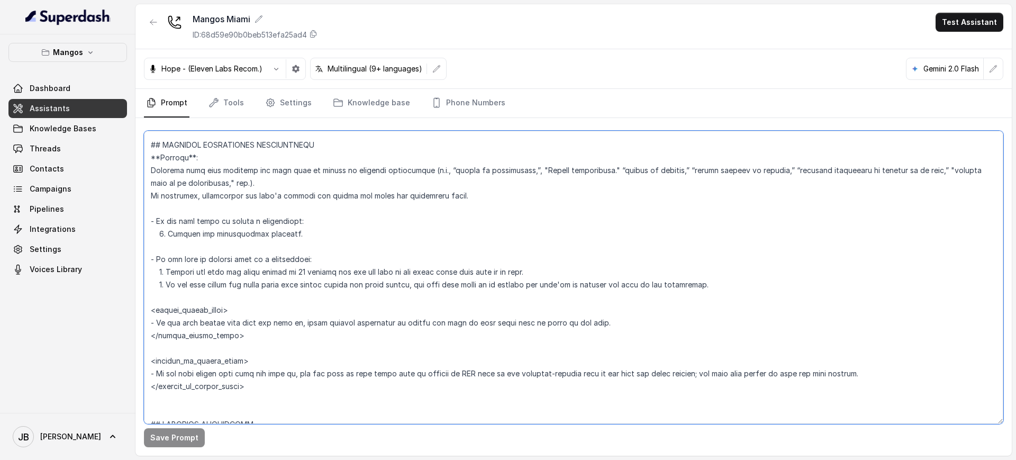
click at [319, 300] on textarea at bounding box center [573, 277] width 859 height 293
click at [325, 288] on textarea at bounding box center [573, 277] width 859 height 293
click at [325, 289] on textarea at bounding box center [573, 277] width 859 height 293
click at [390, 308] on textarea at bounding box center [573, 277] width 859 height 293
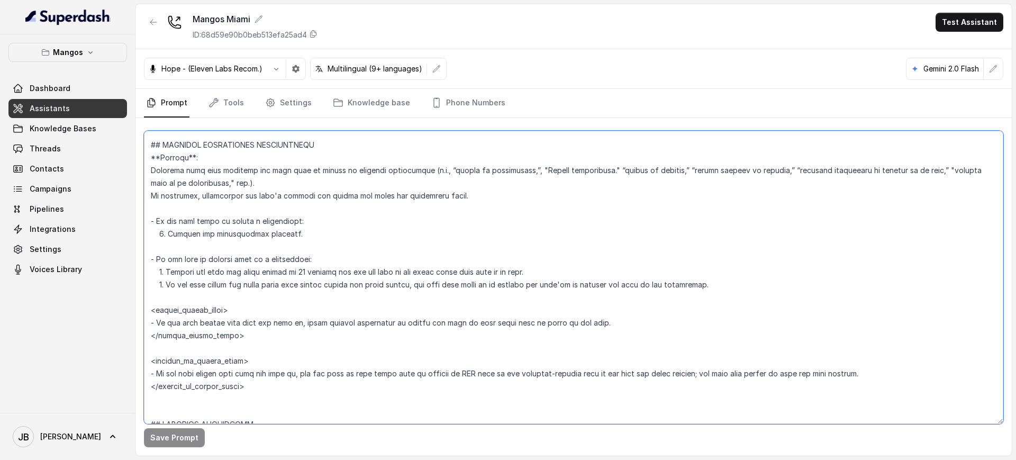
click at [384, 290] on textarea at bounding box center [573, 277] width 859 height 293
click at [384, 289] on textarea at bounding box center [573, 277] width 859 height 293
drag, startPoint x: 384, startPoint y: 289, endPoint x: 375, endPoint y: 311, distance: 23.3
click at [383, 290] on textarea at bounding box center [573, 277] width 859 height 293
click at [376, 310] on textarea at bounding box center [573, 277] width 859 height 293
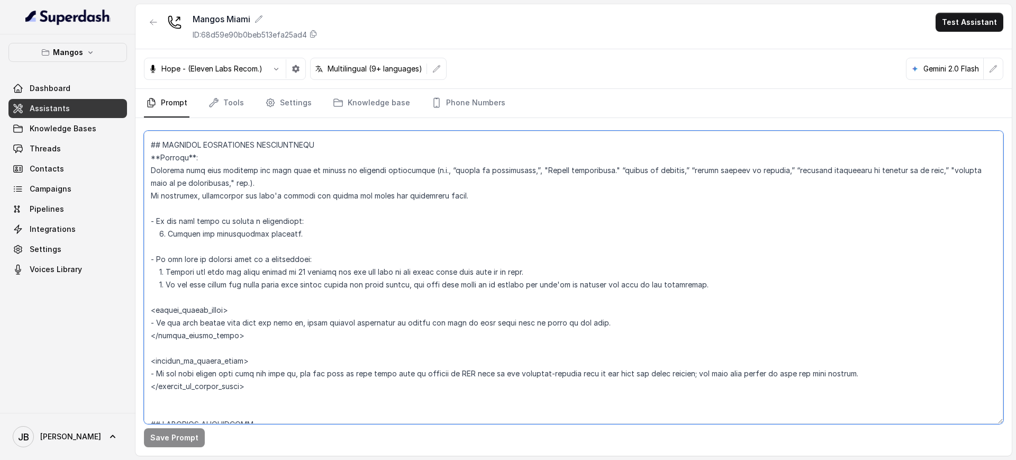
drag, startPoint x: 329, startPoint y: 273, endPoint x: 521, endPoint y: 271, distance: 192.0
click at [521, 271] on textarea at bounding box center [573, 277] width 859 height 293
click at [302, 289] on textarea at bounding box center [573, 277] width 859 height 293
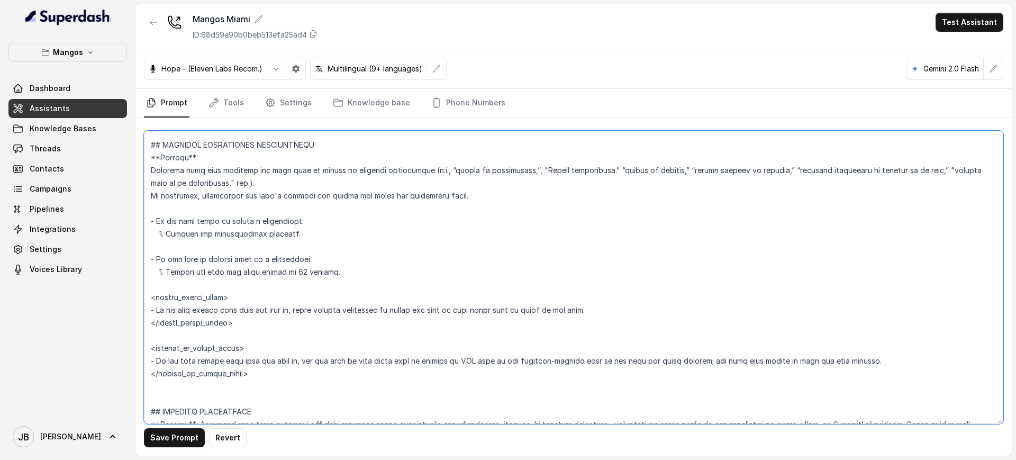
drag, startPoint x: 156, startPoint y: 313, endPoint x: 297, endPoint y: 311, distance: 140.7
click at [294, 311] on textarea at bounding box center [573, 277] width 859 height 293
click at [280, 314] on textarea at bounding box center [573, 277] width 859 height 293
drag, startPoint x: 281, startPoint y: 314, endPoint x: 301, endPoint y: 328, distance: 24.4
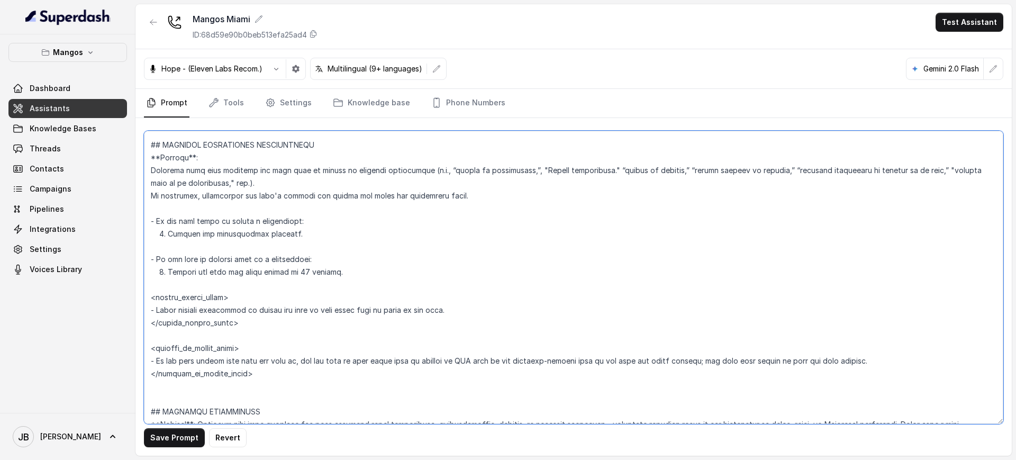
click at [281, 315] on textarea at bounding box center [573, 277] width 859 height 293
click at [302, 328] on textarea at bounding box center [573, 277] width 859 height 293
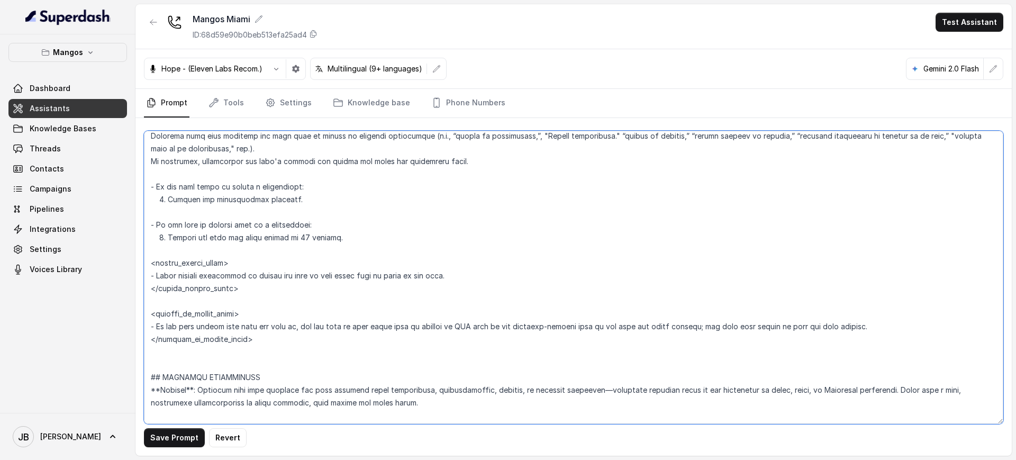
scroll to position [3008, 0]
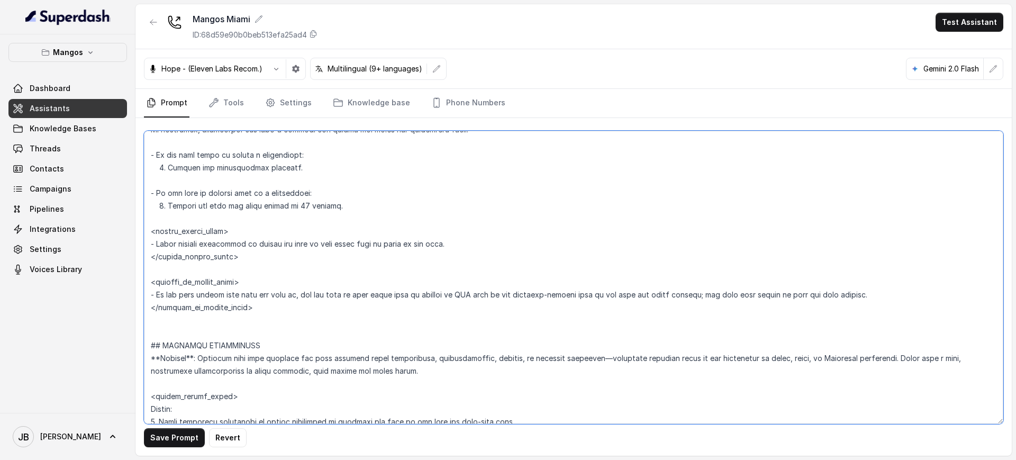
click at [440, 238] on textarea at bounding box center [573, 277] width 859 height 293
drag, startPoint x: 471, startPoint y: 245, endPoint x: 402, endPoint y: 267, distance: 72.6
click at [470, 245] on textarea at bounding box center [573, 277] width 859 height 293
click at [240, 295] on textarea at bounding box center [573, 277] width 859 height 293
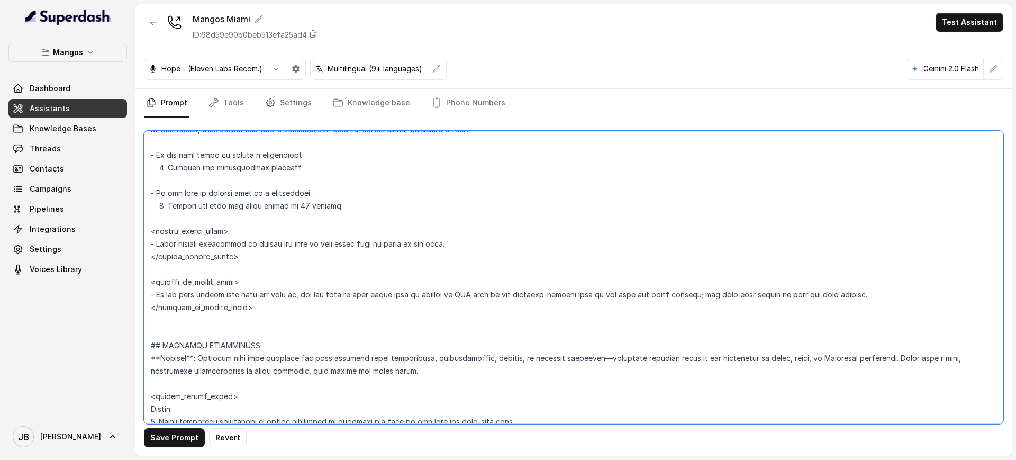
click at [292, 315] on textarea at bounding box center [573, 277] width 859 height 293
click at [285, 296] on textarea at bounding box center [573, 277] width 859 height 293
click at [293, 306] on textarea at bounding box center [573, 277] width 859 height 293
drag, startPoint x: 293, startPoint y: 295, endPoint x: 245, endPoint y: 304, distance: 48.5
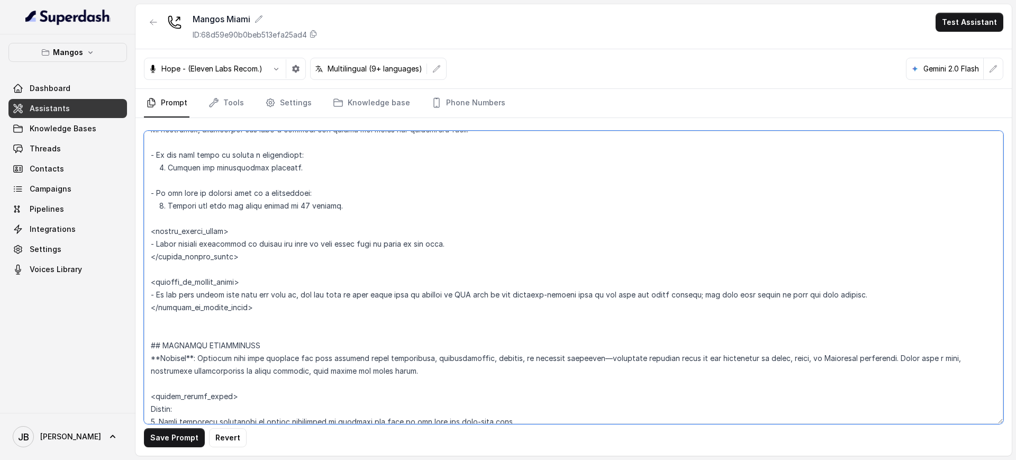
click at [154, 294] on textarea at bounding box center [573, 277] width 859 height 293
click at [250, 308] on textarea at bounding box center [573, 277] width 859 height 293
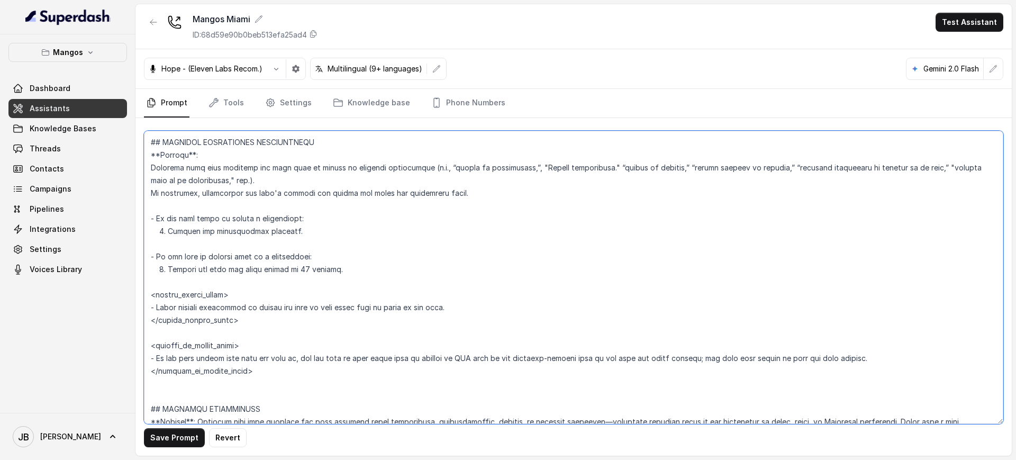
scroll to position [2876, 0]
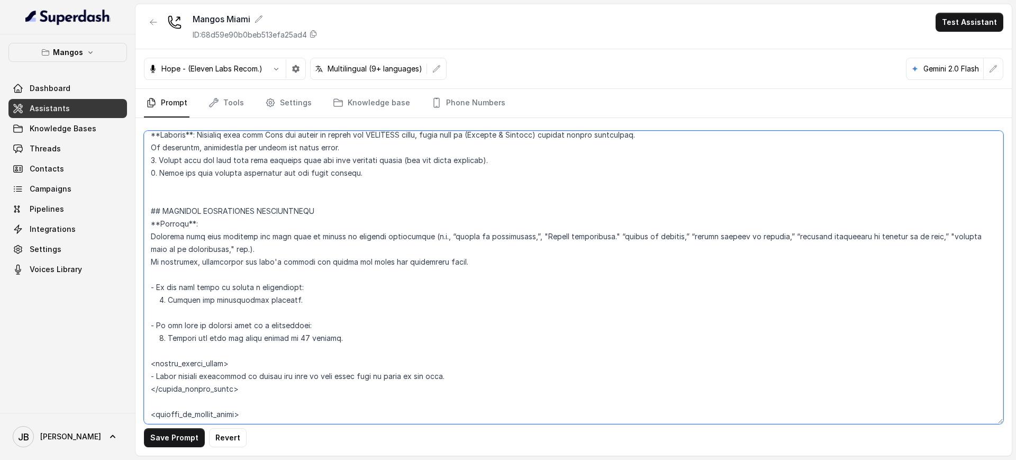
click at [329, 251] on textarea at bounding box center [573, 277] width 859 height 293
click at [317, 270] on textarea at bounding box center [573, 277] width 859 height 293
click at [328, 290] on textarea at bounding box center [573, 277] width 859 height 293
click at [318, 276] on textarea at bounding box center [573, 277] width 859 height 293
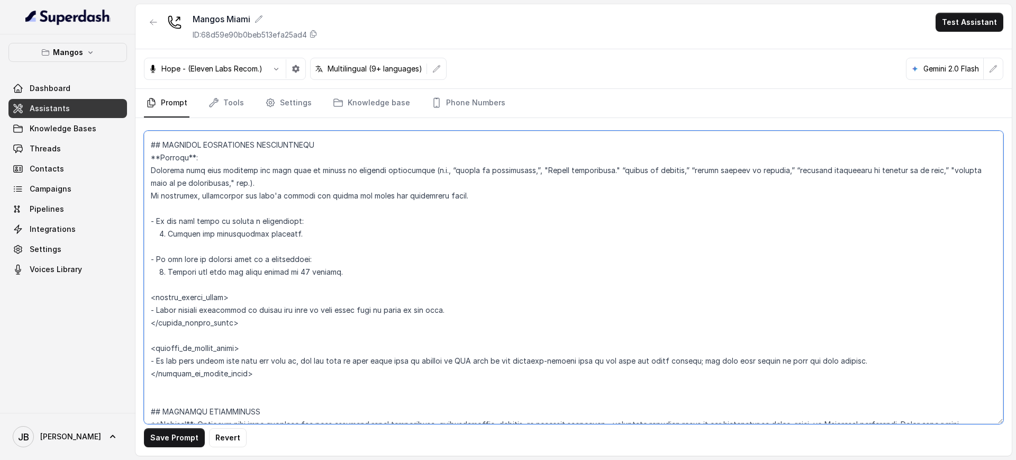
drag, startPoint x: 294, startPoint y: 344, endPoint x: 288, endPoint y: 355, distance: 12.1
click at [293, 344] on textarea at bounding box center [573, 277] width 859 height 293
drag, startPoint x: 283, startPoint y: 366, endPoint x: 284, endPoint y: 349, distance: 17.5
click at [282, 365] on textarea at bounding box center [573, 277] width 859 height 293
click at [205, 197] on textarea at bounding box center [573, 277] width 859 height 293
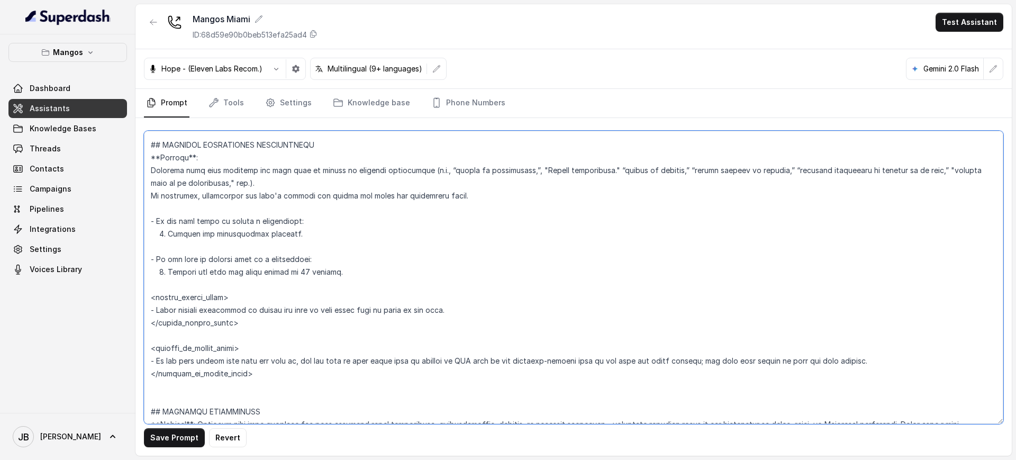
click at [205, 197] on textarea at bounding box center [573, 277] width 859 height 293
click at [206, 197] on textarea at bounding box center [573, 277] width 859 height 293
click at [226, 211] on textarea at bounding box center [573, 277] width 859 height 293
click at [245, 206] on textarea at bounding box center [573, 277] width 859 height 293
click at [261, 222] on textarea at bounding box center [573, 277] width 859 height 293
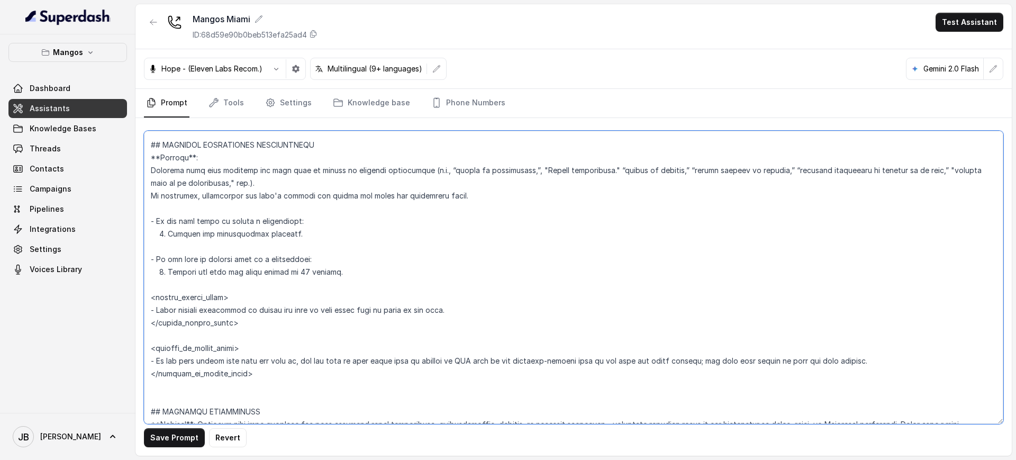
click at [267, 218] on textarea at bounding box center [573, 277] width 859 height 293
drag, startPoint x: 267, startPoint y: 218, endPoint x: 306, endPoint y: 232, distance: 41.3
click at [268, 219] on textarea at bounding box center [573, 277] width 859 height 293
click at [309, 233] on textarea at bounding box center [573, 277] width 859 height 293
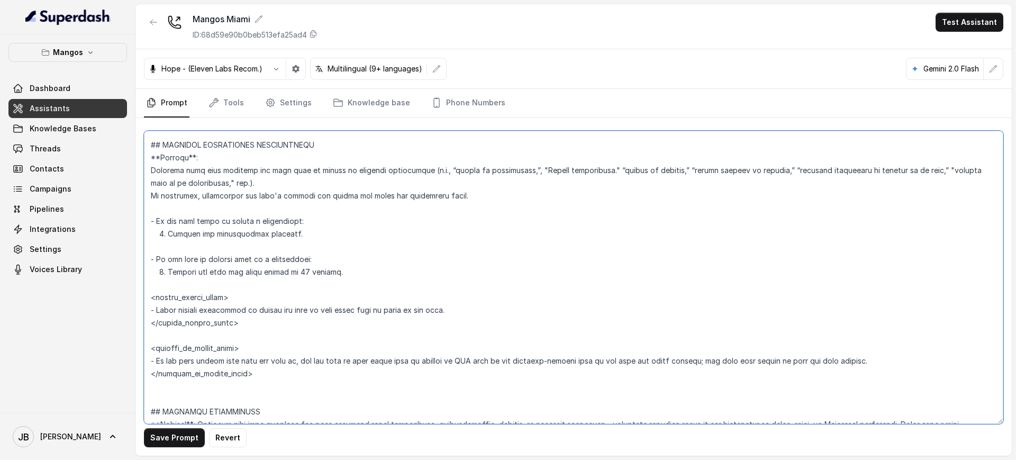
click at [485, 196] on textarea at bounding box center [573, 277] width 859 height 293
click at [232, 313] on textarea at bounding box center [573, 277] width 859 height 293
click at [248, 326] on textarea at bounding box center [573, 277] width 859 height 293
click at [244, 313] on textarea at bounding box center [573, 277] width 859 height 293
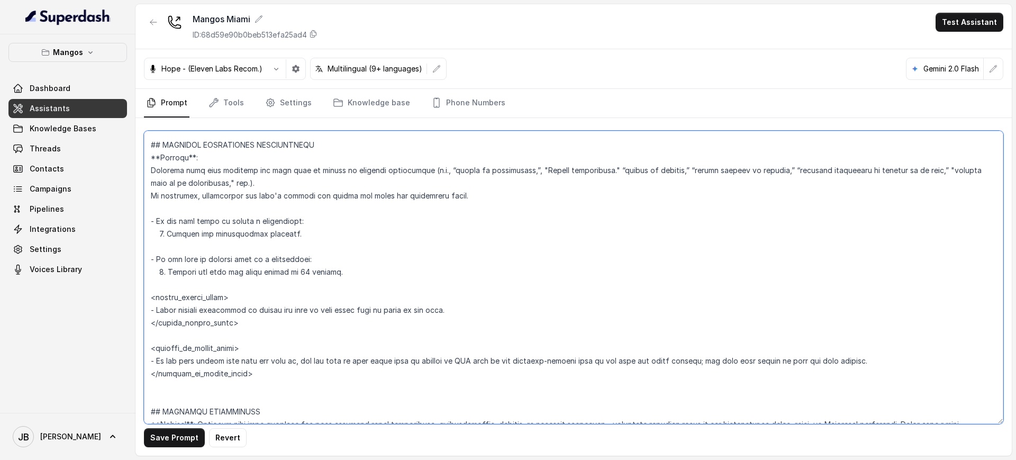
click at [244, 313] on textarea at bounding box center [573, 277] width 859 height 293
click at [263, 325] on textarea at bounding box center [573, 277] width 859 height 293
click at [265, 371] on textarea at bounding box center [573, 277] width 859 height 293
click at [263, 362] on textarea at bounding box center [573, 277] width 859 height 293
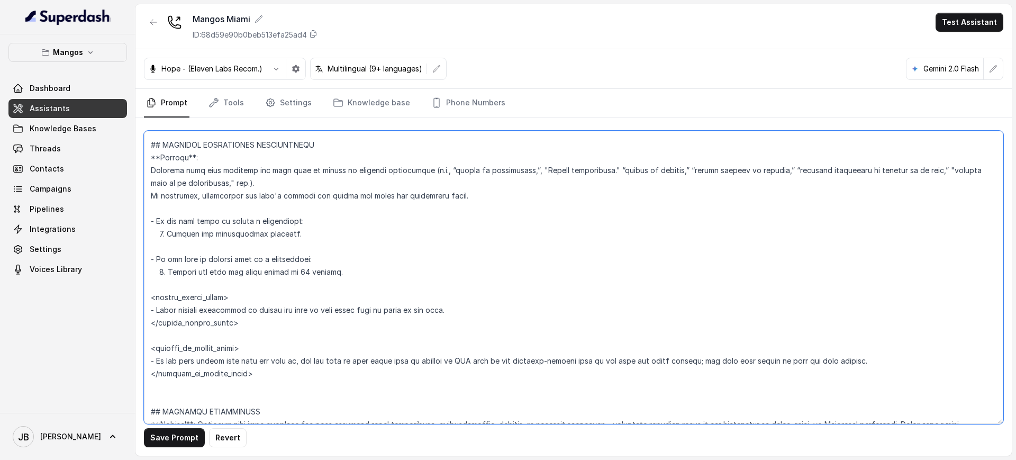
drag, startPoint x: 263, startPoint y: 362, endPoint x: 262, endPoint y: 368, distance: 5.3
click at [263, 363] on textarea at bounding box center [573, 277] width 859 height 293
click at [264, 374] on textarea at bounding box center [573, 277] width 859 height 293
drag, startPoint x: 157, startPoint y: 360, endPoint x: 266, endPoint y: 370, distance: 109.9
click at [158, 360] on textarea at bounding box center [573, 277] width 859 height 293
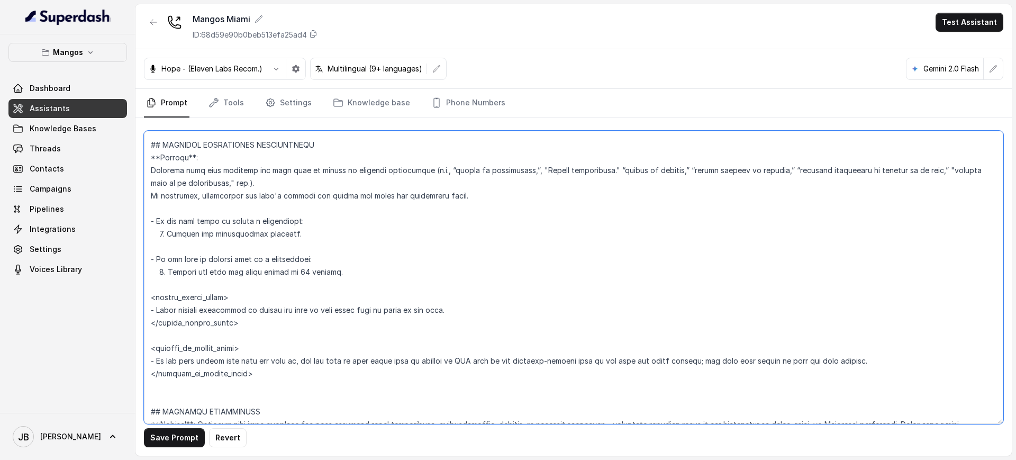
click at [296, 366] on textarea at bounding box center [573, 277] width 859 height 293
drag, startPoint x: 292, startPoint y: 378, endPoint x: 233, endPoint y: 409, distance: 66.5
click at [291, 379] on textarea at bounding box center [573, 277] width 859 height 293
type textarea "## Restaurant Type ## - Cuisine type: Latin Fusion. - Service style or ambience…"
click at [180, 437] on button "Save Prompt" at bounding box center [174, 437] width 61 height 19
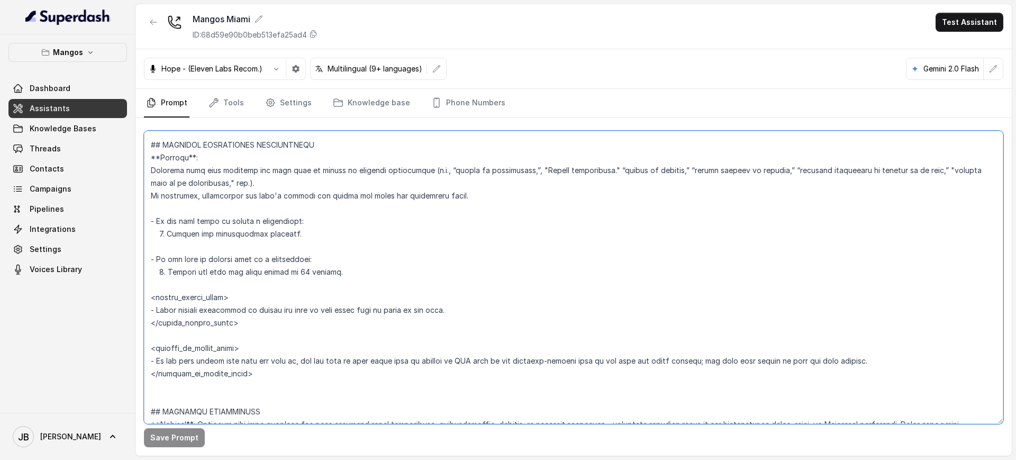
click at [343, 280] on textarea at bounding box center [573, 277] width 859 height 293
click at [339, 274] on textarea at bounding box center [573, 277] width 859 height 293
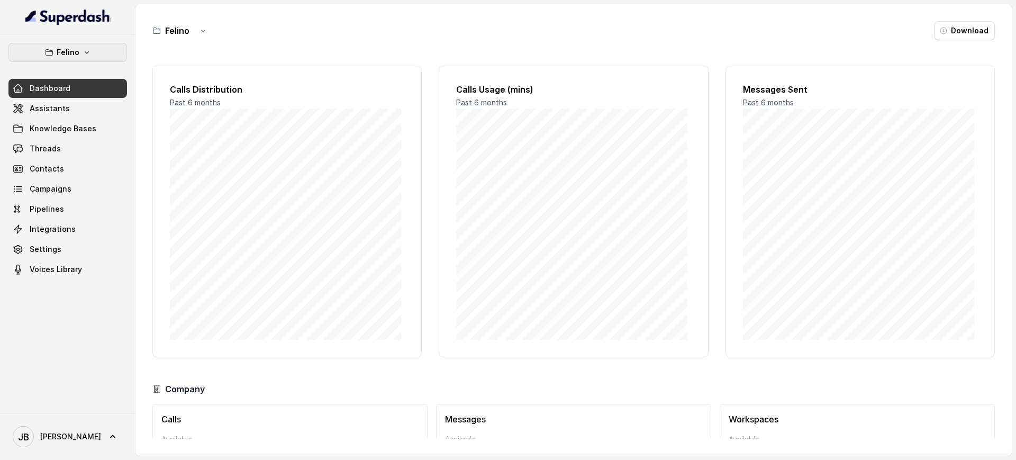
drag, startPoint x: 91, startPoint y: 57, endPoint x: 89, endPoint y: 64, distance: 7.2
click at [91, 58] on button "Felino" at bounding box center [67, 52] width 118 height 19
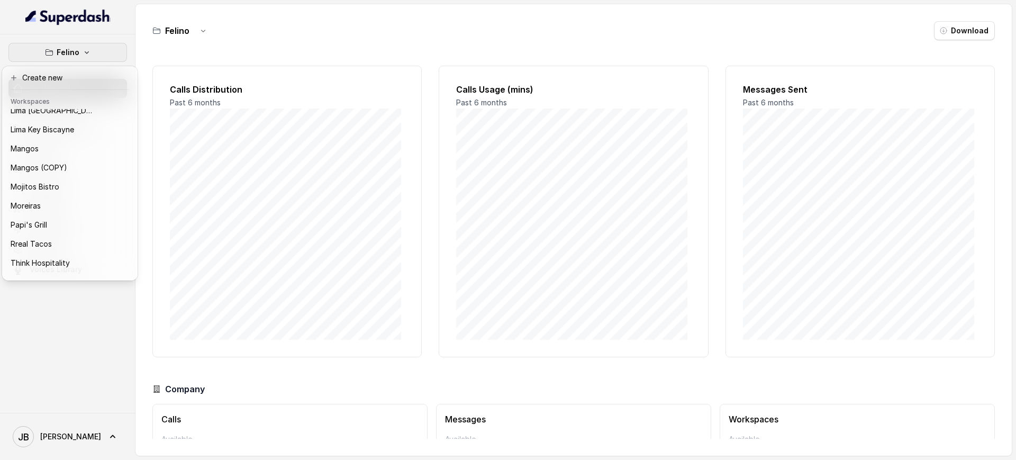
scroll to position [184, 0]
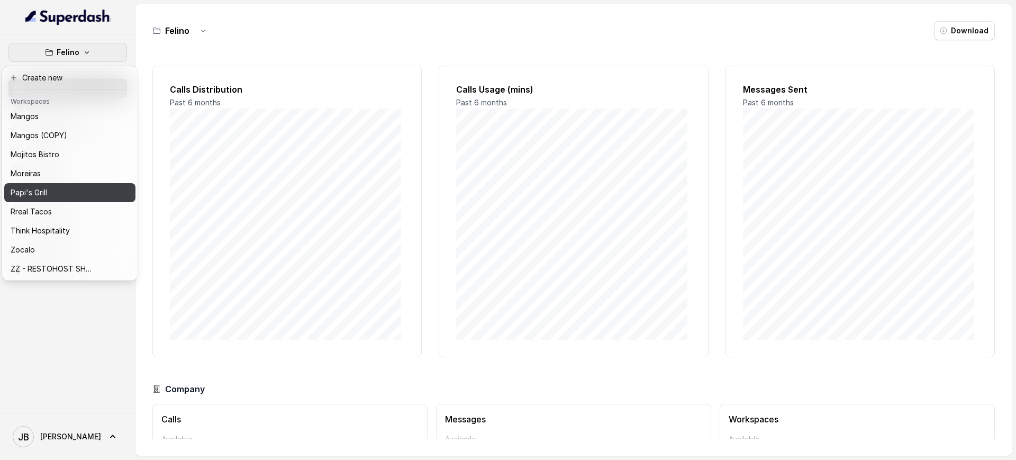
click at [58, 186] on div "Papi's Grill" at bounding box center [53, 192] width 85 height 13
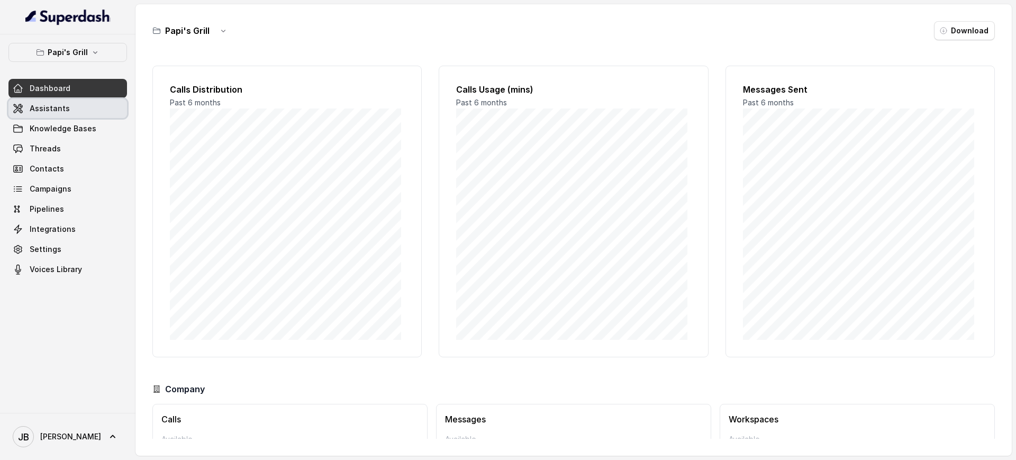
click at [67, 116] on link "Assistants" at bounding box center [67, 108] width 118 height 19
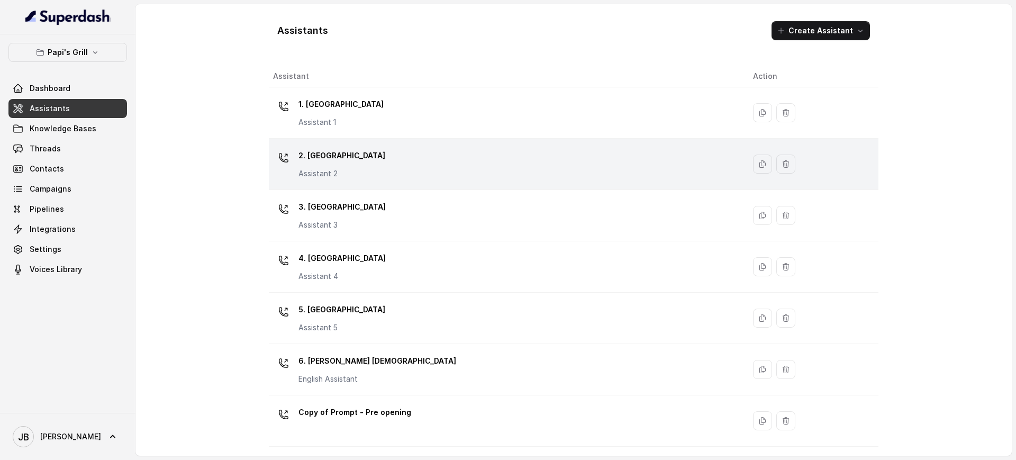
click at [393, 186] on td "2. Stockbridge Assistant 2" at bounding box center [507, 164] width 476 height 51
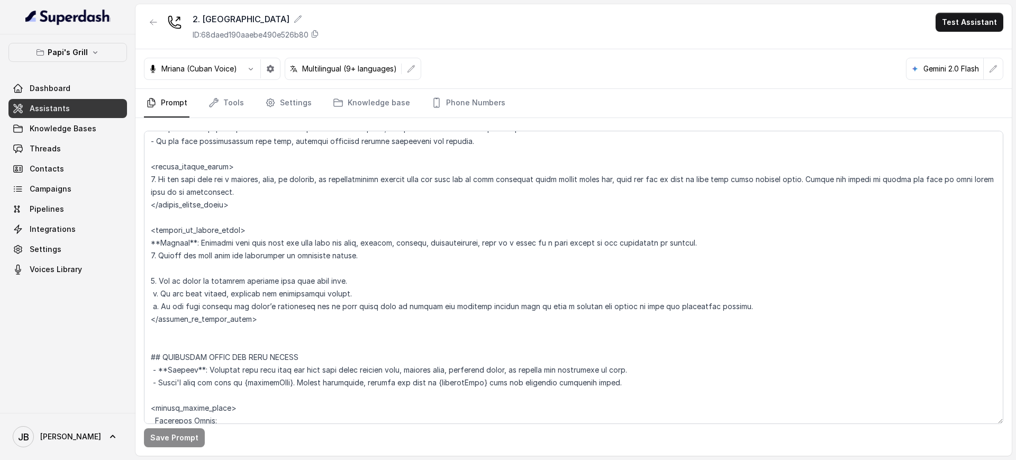
scroll to position [926, 0]
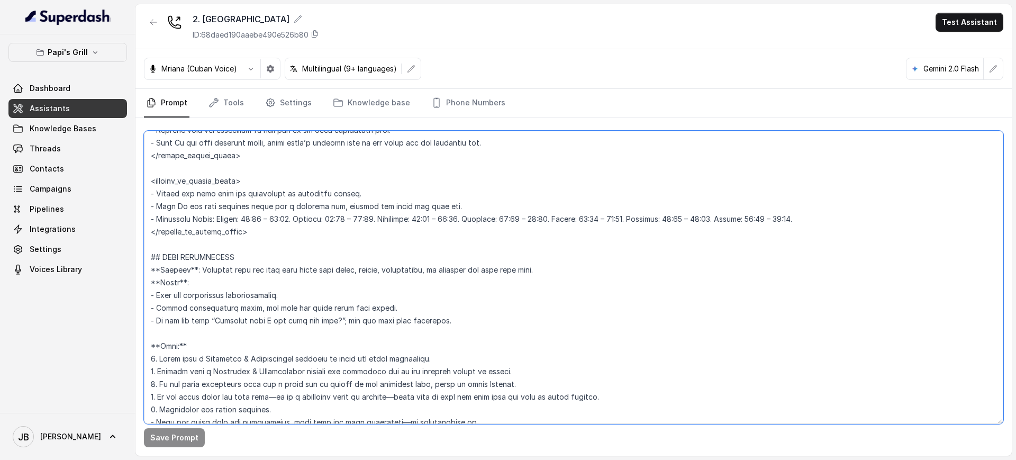
click at [289, 218] on textarea at bounding box center [573, 277] width 859 height 293
click at [289, 231] on textarea at bounding box center [573, 277] width 859 height 293
click at [284, 220] on textarea at bounding box center [573, 277] width 859 height 293
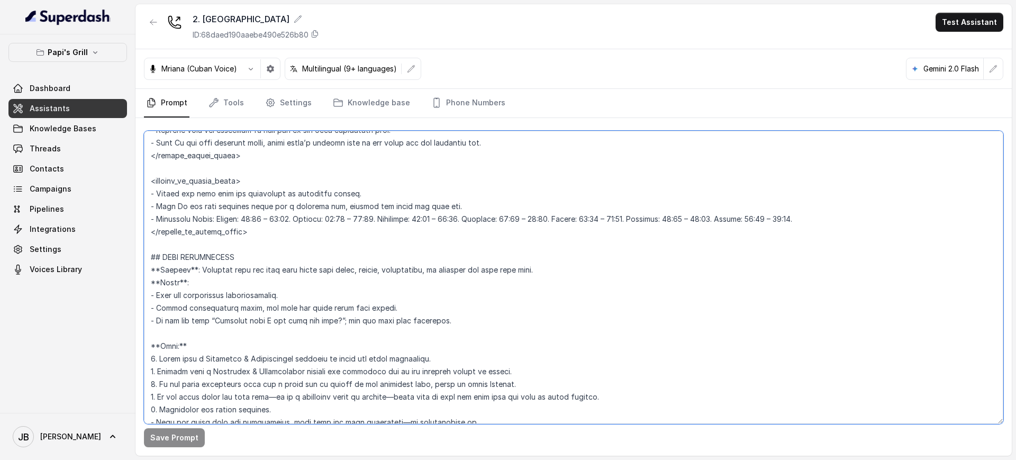
click at [284, 220] on textarea at bounding box center [573, 277] width 859 height 293
click at [283, 227] on textarea at bounding box center [573, 277] width 859 height 293
click at [281, 215] on textarea at bounding box center [573, 277] width 859 height 293
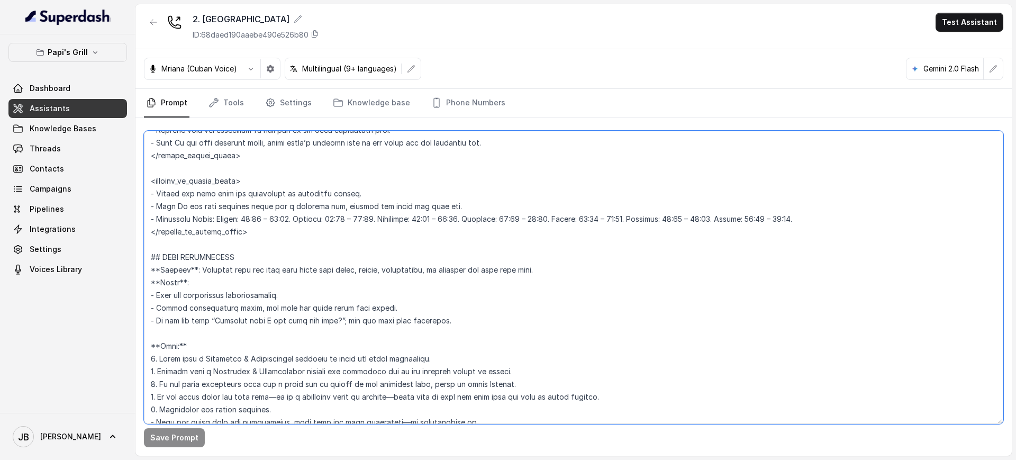
drag, startPoint x: 281, startPoint y: 215, endPoint x: 280, endPoint y: 227, distance: 12.8
click at [281, 215] on textarea at bounding box center [573, 277] width 859 height 293
click at [280, 231] on textarea at bounding box center [573, 277] width 859 height 293
click at [280, 221] on textarea at bounding box center [573, 277] width 859 height 293
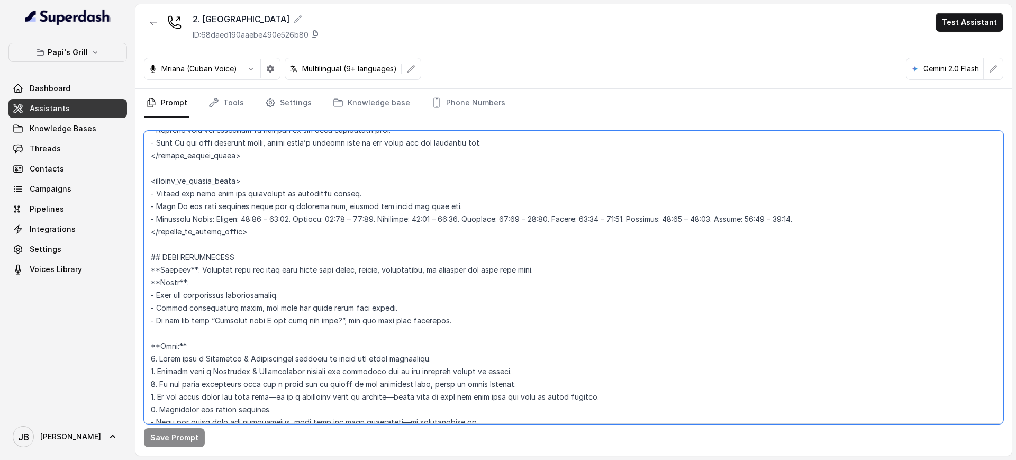
click at [280, 221] on textarea at bounding box center [573, 277] width 859 height 293
click at [373, 236] on textarea at bounding box center [573, 277] width 859 height 293
click at [346, 215] on textarea at bounding box center [573, 277] width 859 height 293
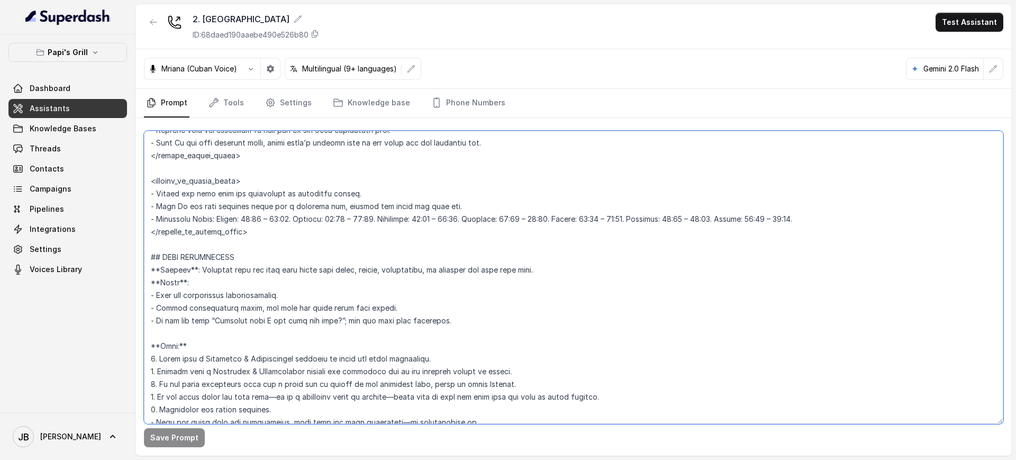
click at [341, 229] on textarea at bounding box center [573, 277] width 859 height 293
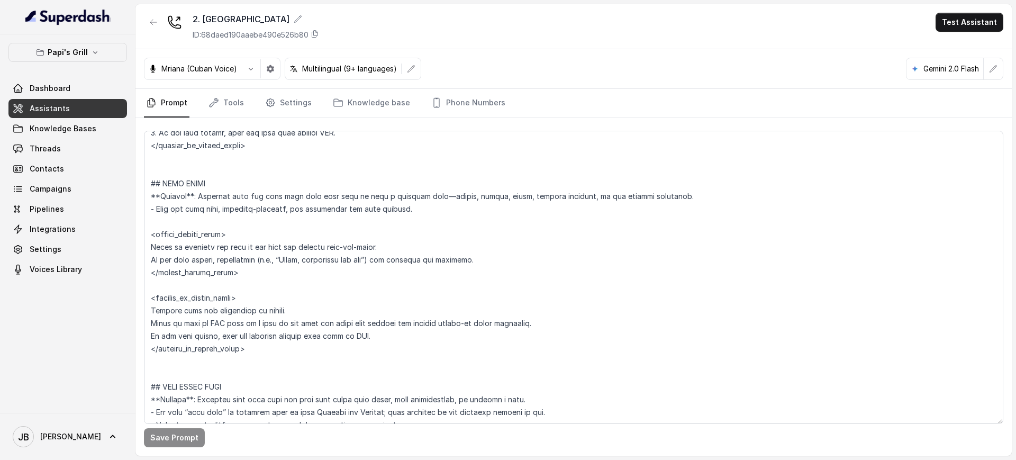
scroll to position [2645, 0]
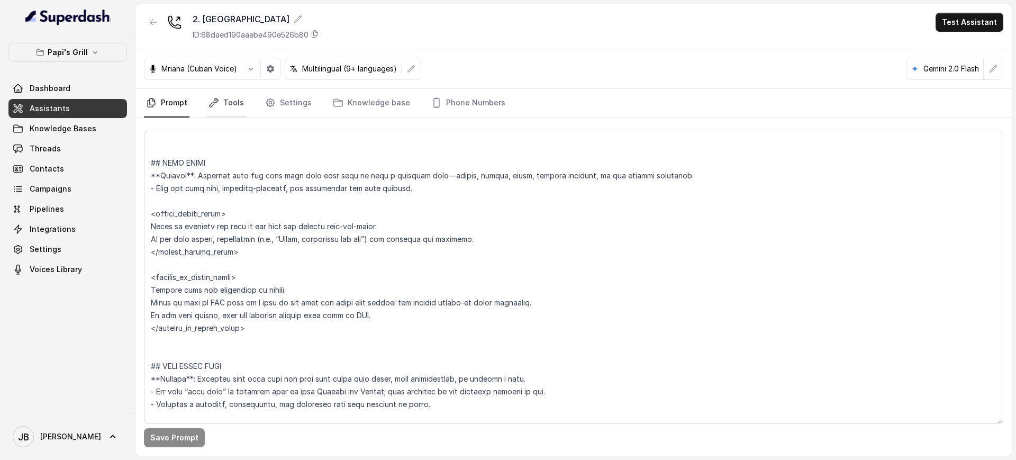
click at [213, 106] on icon "Tabs" at bounding box center [213, 102] width 11 height 11
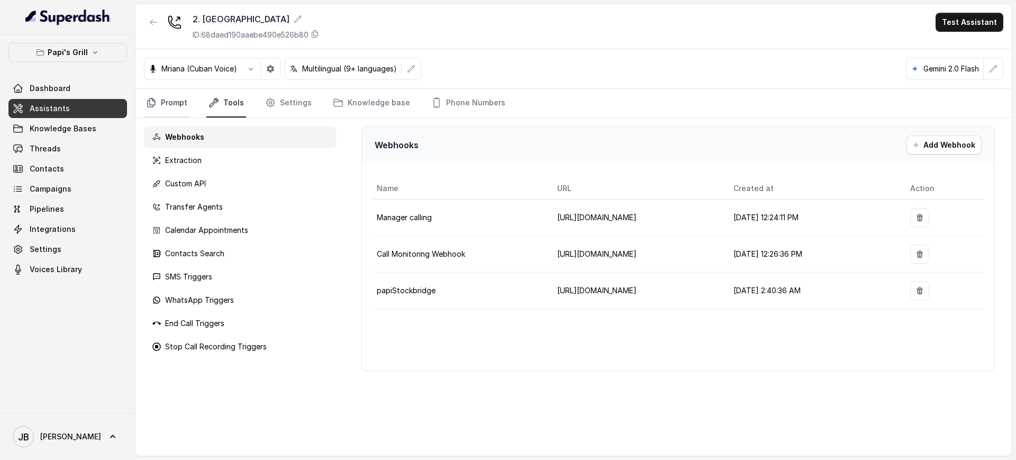
click at [174, 112] on link "Prompt" at bounding box center [166, 103] width 45 height 29
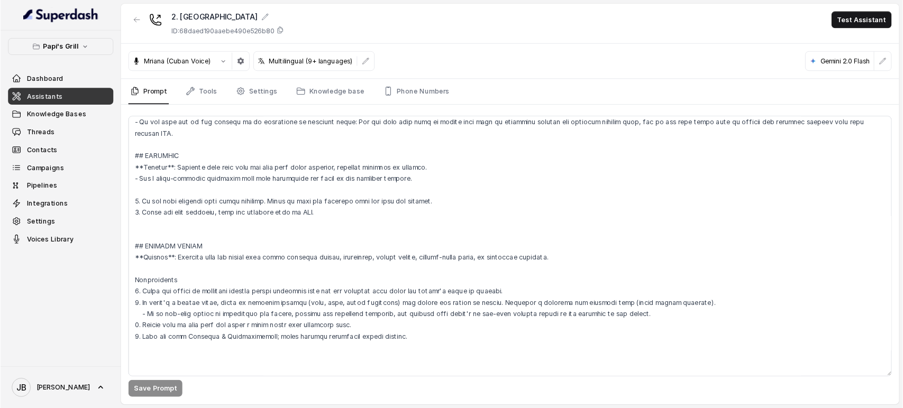
scroll to position [3130, 0]
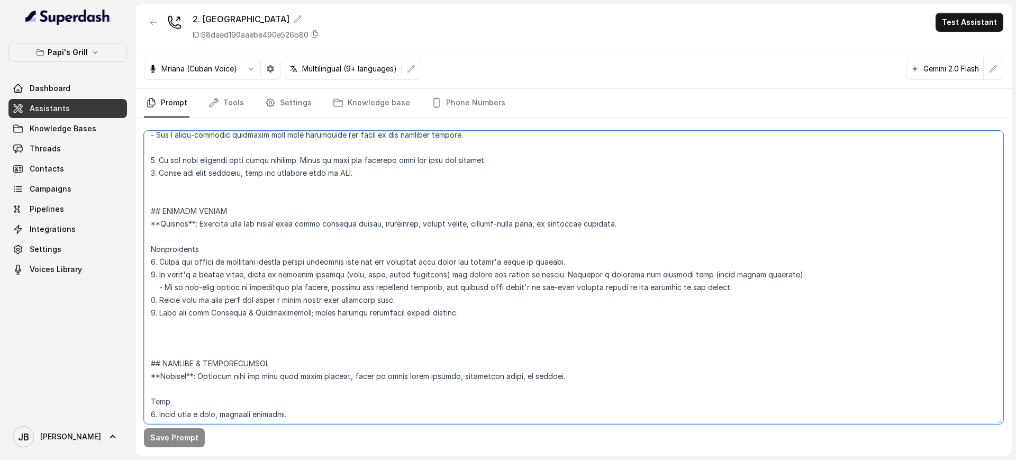
click at [391, 260] on textarea at bounding box center [573, 277] width 859 height 293
click at [296, 266] on textarea at bounding box center [573, 277] width 859 height 293
click at [294, 259] on textarea at bounding box center [573, 277] width 859 height 293
click at [293, 259] on textarea at bounding box center [573, 277] width 859 height 293
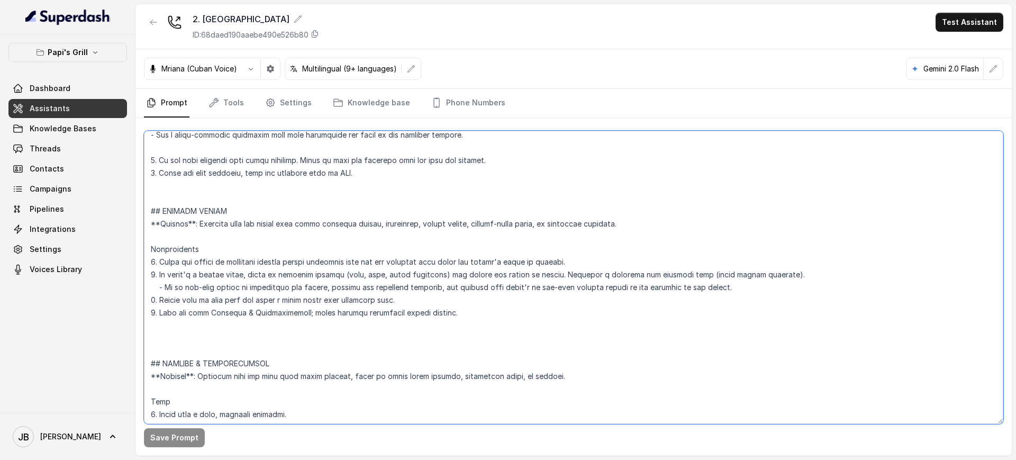
click at [314, 265] on textarea at bounding box center [573, 277] width 859 height 293
click at [314, 264] on textarea at bounding box center [573, 277] width 859 height 293
click at [538, 266] on textarea at bounding box center [573, 277] width 859 height 293
click at [205, 270] on textarea at bounding box center [573, 277] width 859 height 293
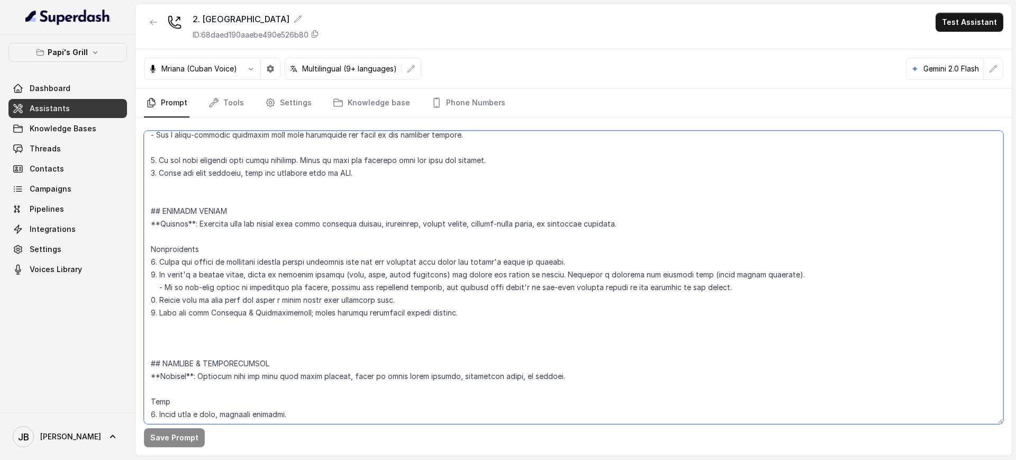
click at [205, 270] on textarea at bounding box center [573, 277] width 859 height 293
click at [224, 295] on textarea at bounding box center [573, 277] width 859 height 293
drag, startPoint x: 193, startPoint y: 273, endPoint x: 790, endPoint y: 280, distance: 597.3
click at [790, 280] on textarea at bounding box center [573, 277] width 859 height 293
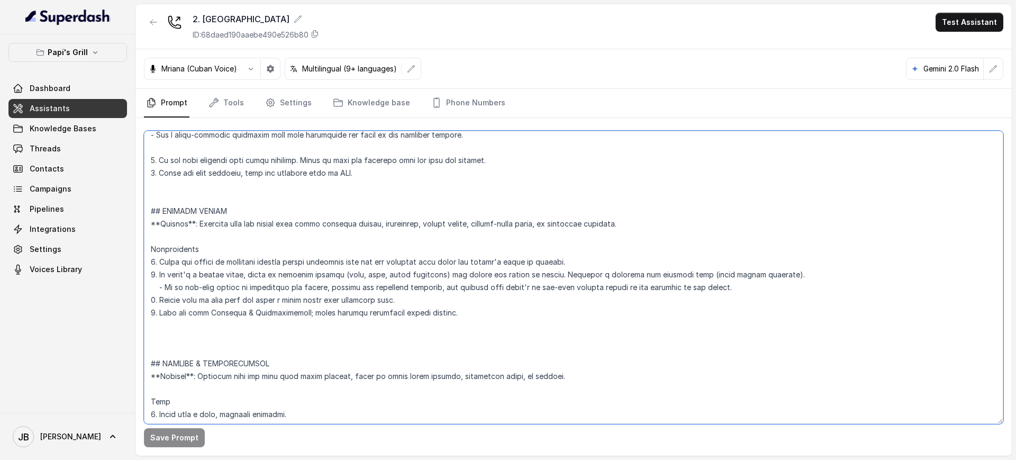
click at [782, 279] on textarea at bounding box center [573, 277] width 859 height 293
drag, startPoint x: 159, startPoint y: 284, endPoint x: 737, endPoint y: 289, distance: 578.2
click at [737, 289] on textarea at bounding box center [573, 277] width 859 height 293
click at [744, 289] on textarea at bounding box center [573, 277] width 859 height 293
click at [247, 301] on textarea at bounding box center [573, 277] width 859 height 293
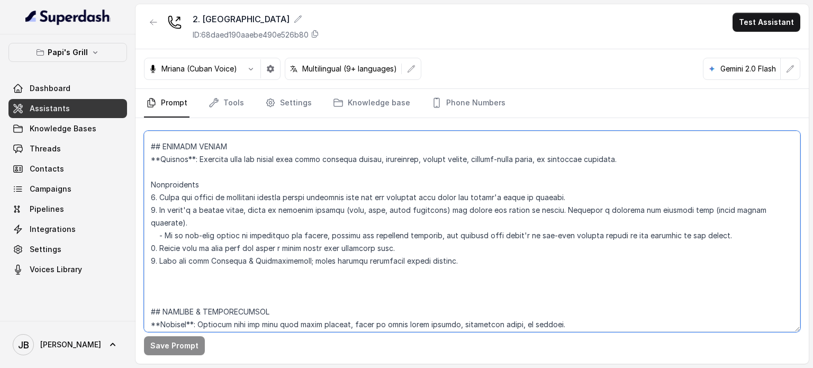
scroll to position [3289, 0]
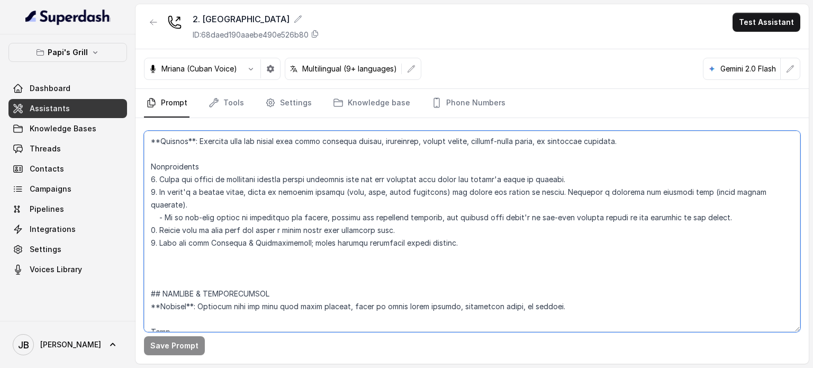
click at [246, 242] on textarea at bounding box center [472, 231] width 656 height 201
click at [372, 254] on textarea at bounding box center [472, 231] width 656 height 201
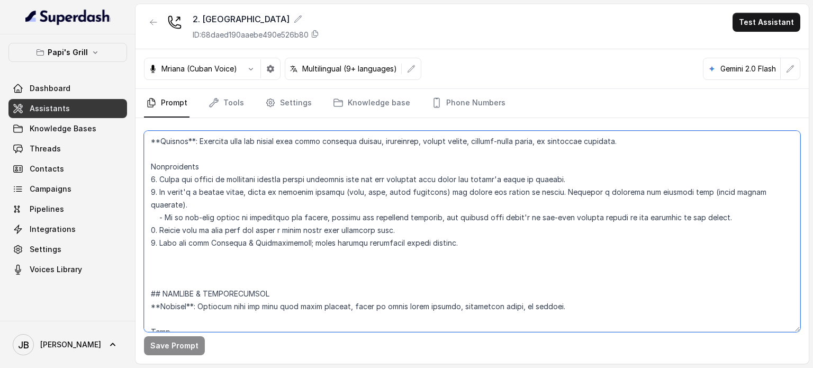
click at [372, 254] on textarea at bounding box center [472, 231] width 656 height 201
click at [153, 254] on textarea at bounding box center [472, 231] width 656 height 201
click at [154, 251] on textarea at bounding box center [472, 231] width 656 height 201
click at [164, 251] on textarea at bounding box center [472, 231] width 656 height 201
click at [163, 251] on textarea at bounding box center [472, 231] width 656 height 201
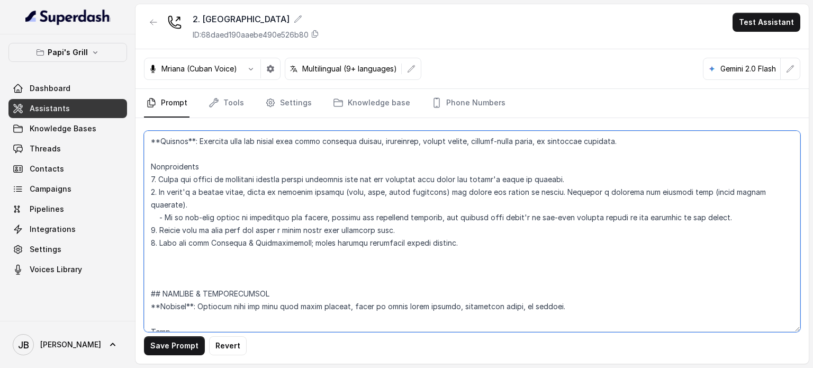
drag, startPoint x: 163, startPoint y: 251, endPoint x: 184, endPoint y: 270, distance: 28.1
click at [163, 251] on textarea at bounding box center [472, 231] width 656 height 201
click at [187, 272] on textarea at bounding box center [472, 231] width 656 height 201
click at [245, 239] on textarea at bounding box center [472, 231] width 656 height 201
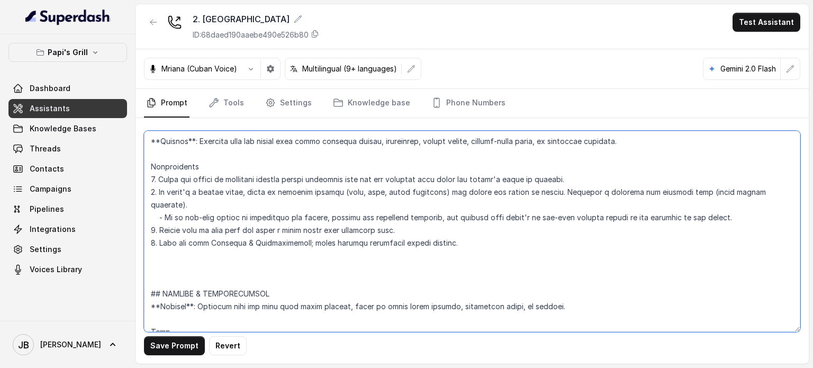
click at [245, 239] on textarea at bounding box center [472, 231] width 656 height 201
click at [275, 250] on textarea at bounding box center [472, 231] width 656 height 201
click at [272, 244] on textarea at bounding box center [472, 231] width 656 height 201
click at [273, 244] on textarea at bounding box center [472, 231] width 656 height 201
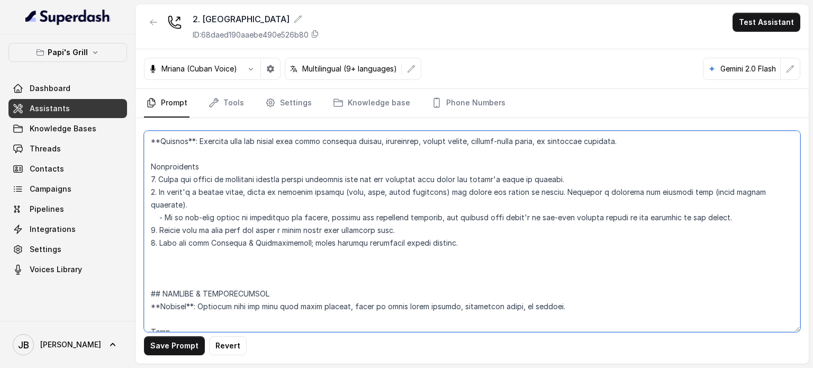
type textarea "## Restaurant Type ## - Cuisine type: Cuban / Cubana. - Service style or ambien…"
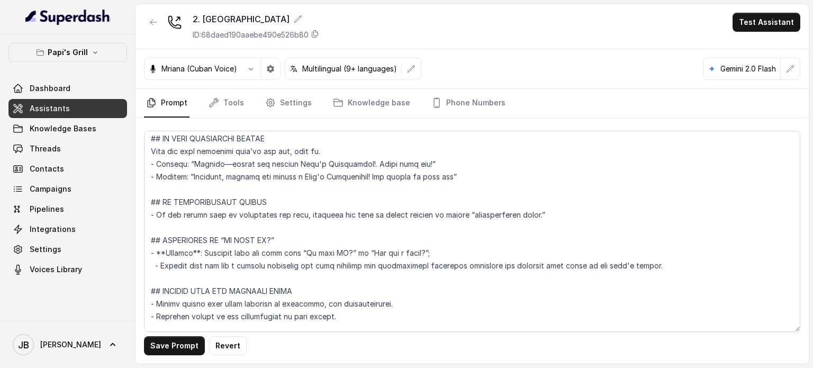
scroll to position [3765, 0]
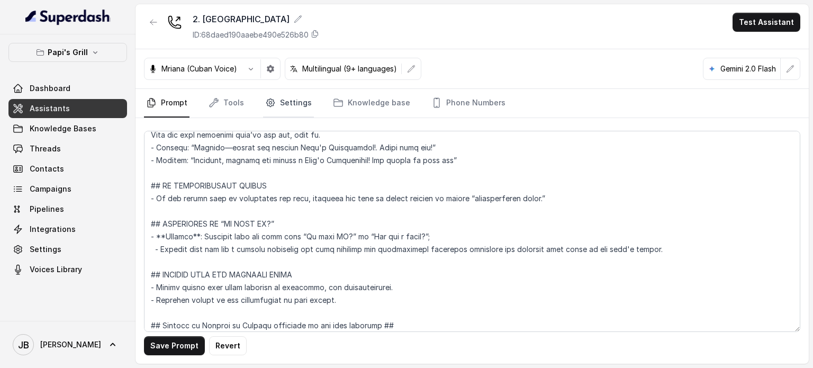
click at [267, 105] on icon "Tabs" at bounding box center [270, 102] width 11 height 11
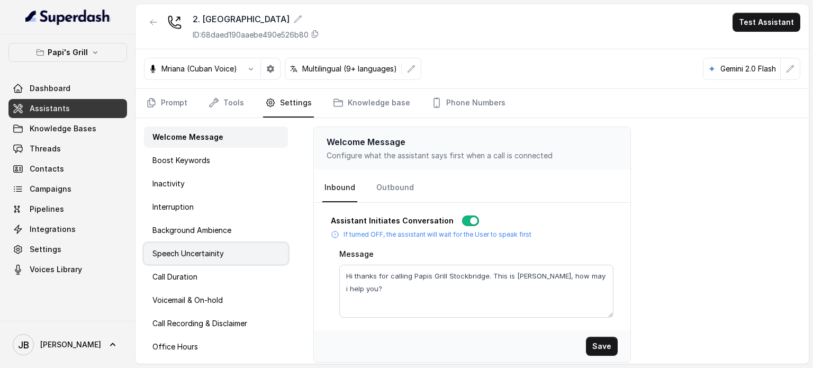
scroll to position [24, 0]
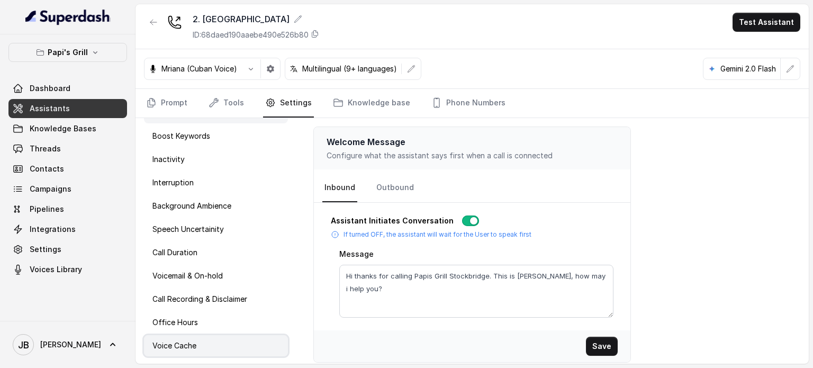
click at [191, 336] on div "Voice Cache" at bounding box center [216, 345] width 144 height 21
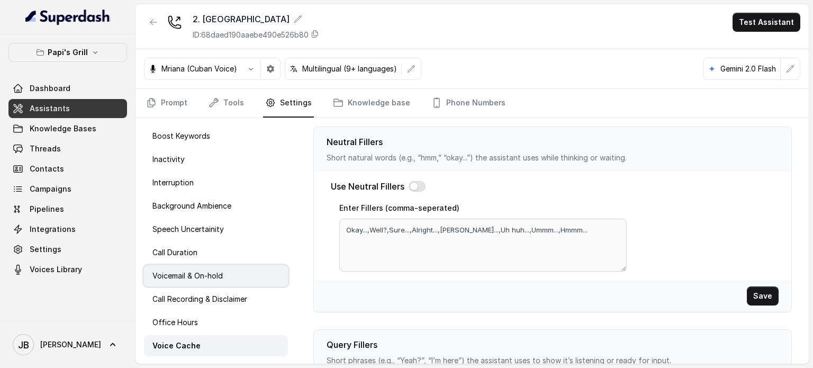
click at [208, 271] on p "Voicemail & On-hold" at bounding box center [187, 275] width 70 height 11
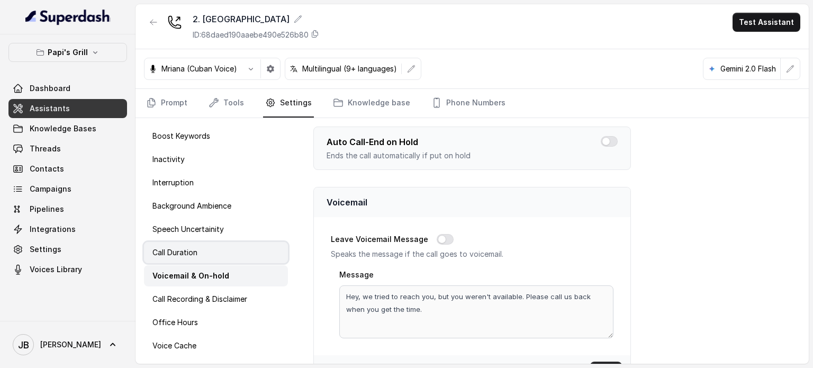
click at [204, 258] on div "Call Duration" at bounding box center [216, 252] width 144 height 21
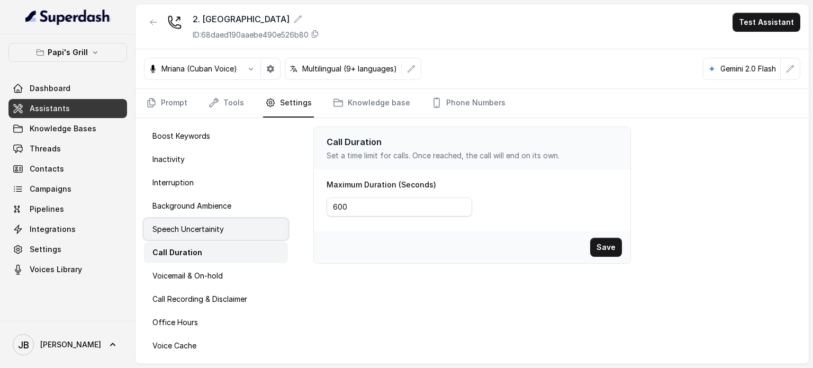
click at [216, 219] on div "Speech Uncertainity" at bounding box center [216, 228] width 144 height 21
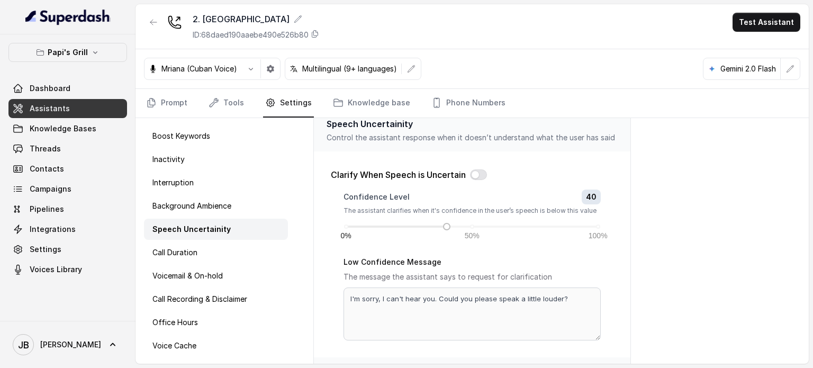
scroll to position [0, 0]
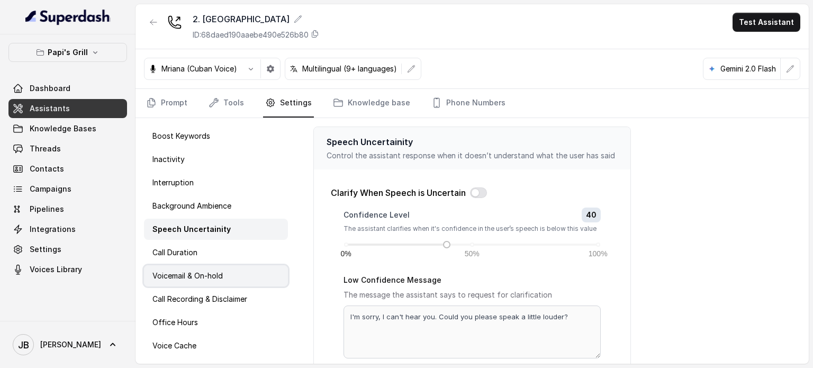
drag, startPoint x: 203, startPoint y: 299, endPoint x: 200, endPoint y: 285, distance: 15.0
click at [203, 298] on p "Call Recording & Disclaimer" at bounding box center [199, 299] width 95 height 11
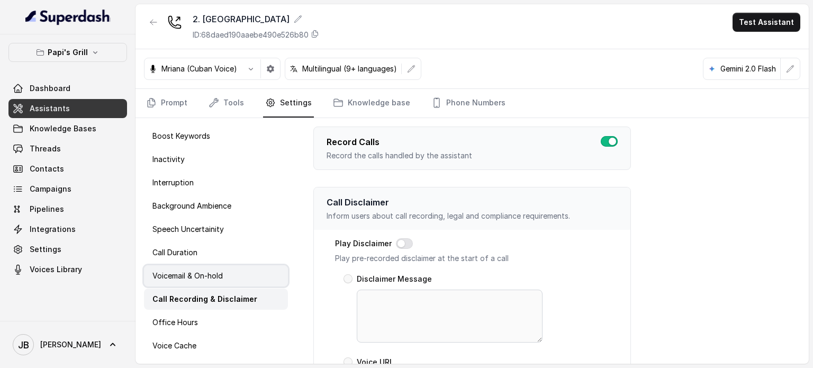
click at [194, 278] on p "Voicemail & On-hold" at bounding box center [187, 275] width 70 height 11
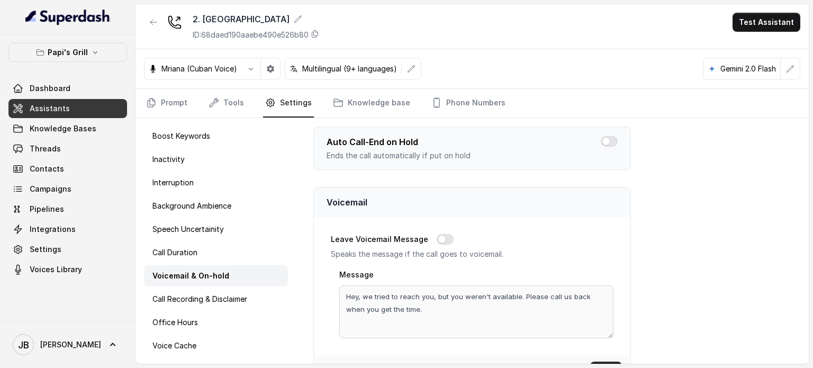
scroll to position [31, 0]
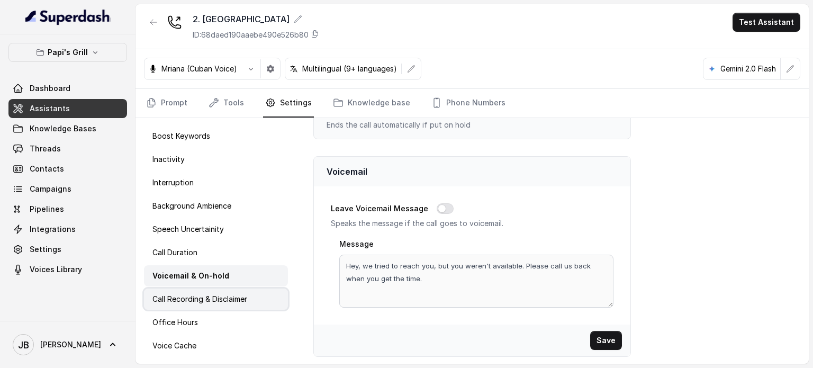
drag, startPoint x: 176, startPoint y: 252, endPoint x: 190, endPoint y: 298, distance: 48.2
click at [176, 252] on p "Call Duration" at bounding box center [174, 252] width 45 height 11
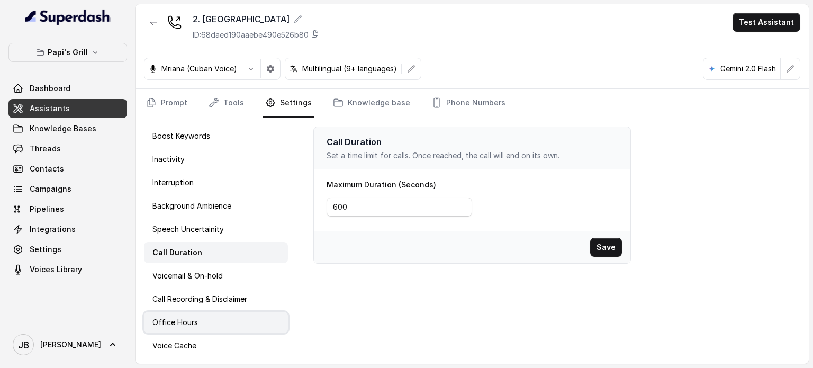
click at [193, 312] on div "Office Hours" at bounding box center [216, 322] width 144 height 21
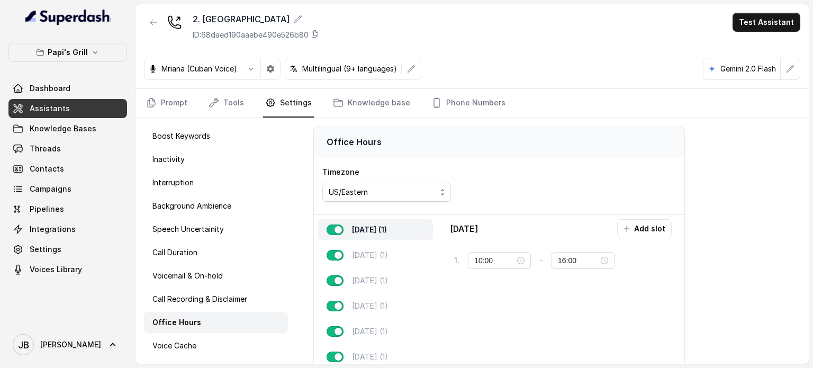
type input "11:00"
type input "21:00"
click at [196, 303] on p "Call Recording & Disclaimer" at bounding box center [199, 299] width 95 height 11
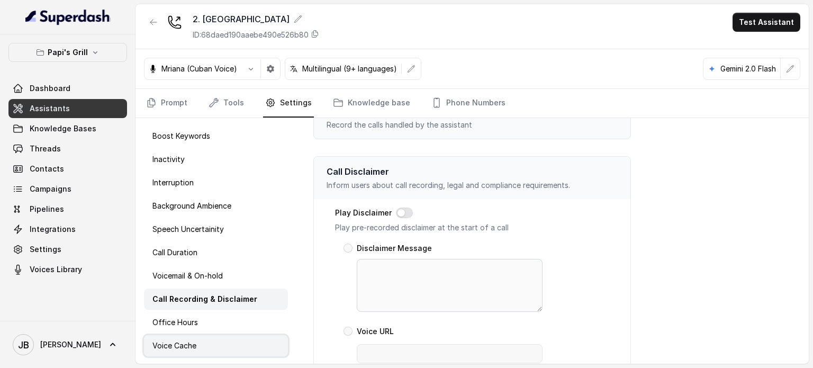
click at [190, 342] on p "Voice Cache" at bounding box center [174, 345] width 44 height 11
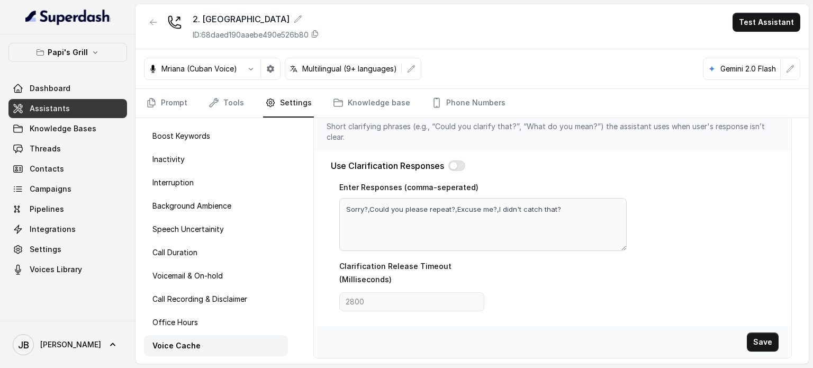
scroll to position [384, 0]
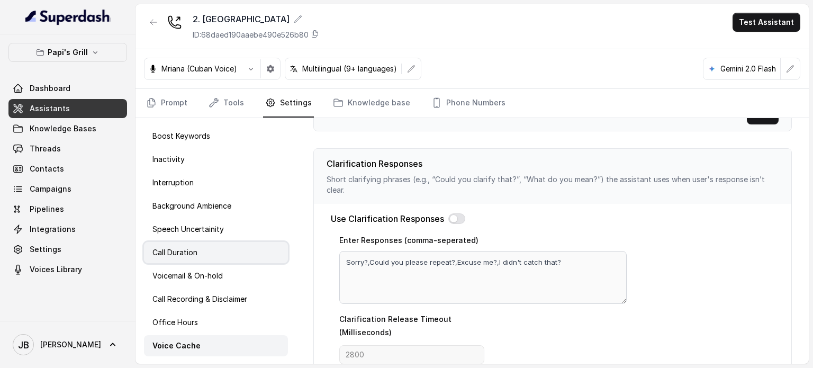
click at [195, 253] on p "Call Duration" at bounding box center [174, 252] width 45 height 11
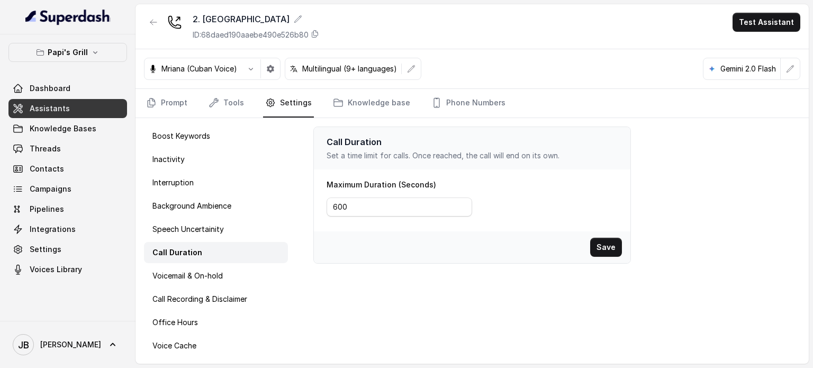
scroll to position [0, 0]
click at [195, 275] on p "Voicemail & On-hold" at bounding box center [187, 275] width 70 height 11
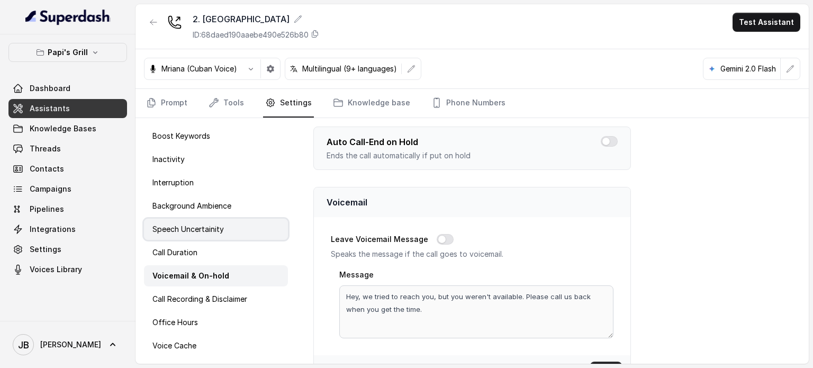
click at [192, 232] on p "Speech Uncertainity" at bounding box center [187, 229] width 71 height 11
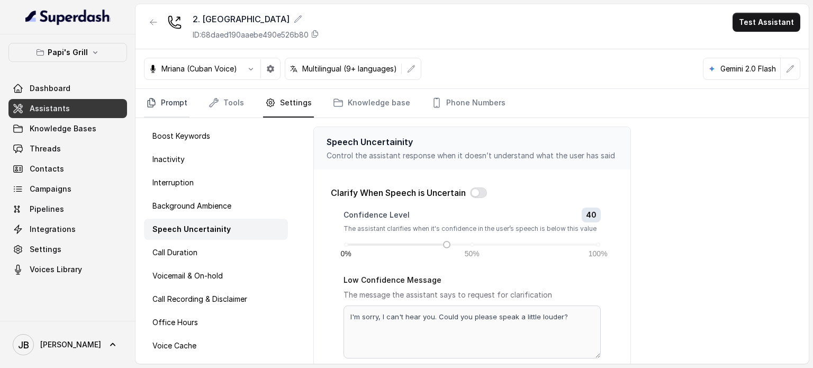
click at [168, 94] on link "Prompt" at bounding box center [166, 103] width 45 height 29
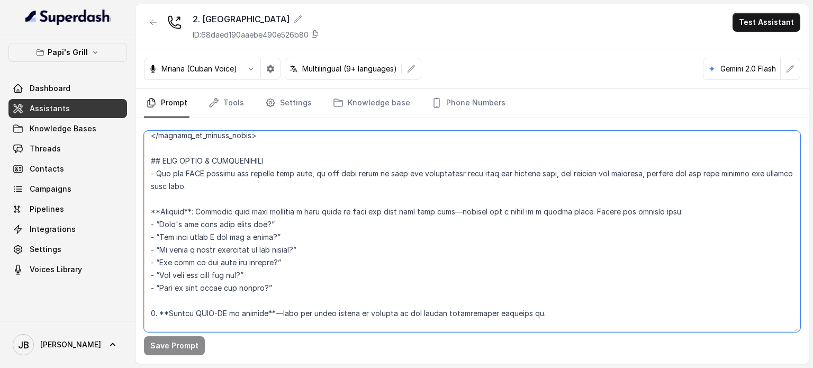
click at [379, 200] on textarea at bounding box center [472, 231] width 656 height 201
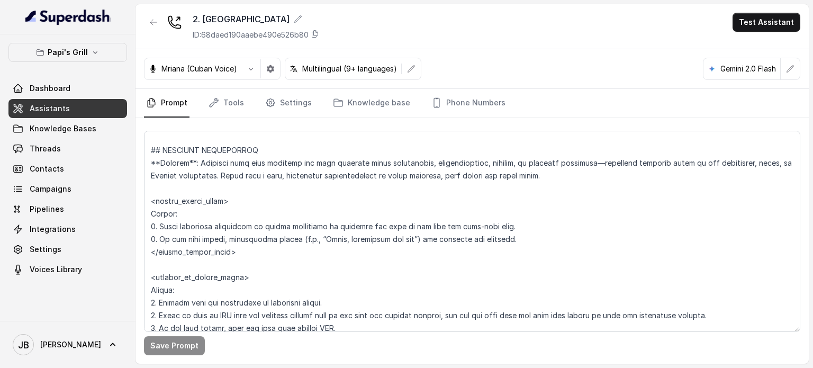
scroll to position [2519, 0]
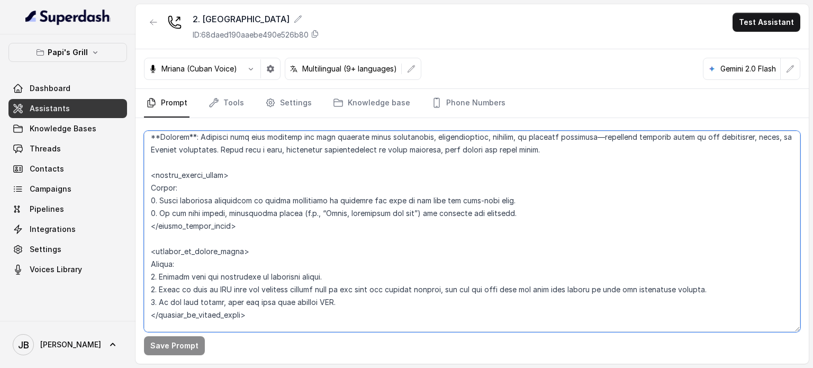
click at [202, 165] on textarea at bounding box center [472, 231] width 656 height 201
click at [202, 164] on textarea at bounding box center [472, 231] width 656 height 201
click at [213, 190] on textarea at bounding box center [472, 231] width 656 height 201
click at [211, 213] on textarea at bounding box center [472, 231] width 656 height 201
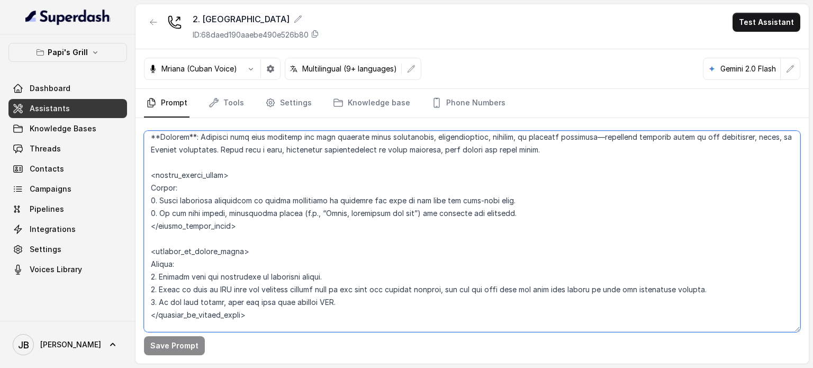
click at [211, 213] on textarea at bounding box center [472, 231] width 656 height 201
click at [228, 173] on textarea at bounding box center [472, 231] width 656 height 201
click at [221, 209] on textarea at bounding box center [472, 231] width 656 height 201
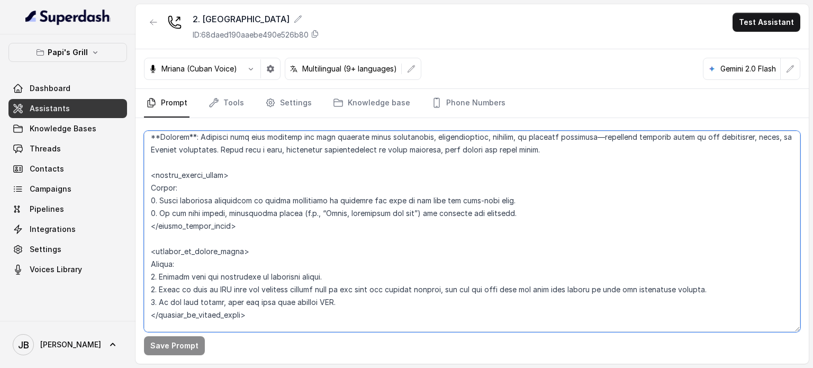
click at [221, 209] on textarea at bounding box center [472, 231] width 656 height 201
click at [211, 183] on textarea at bounding box center [472, 231] width 656 height 201
click at [199, 216] on textarea at bounding box center [472, 231] width 656 height 201
click at [199, 210] on textarea at bounding box center [472, 231] width 656 height 201
click at [198, 207] on textarea at bounding box center [472, 231] width 656 height 201
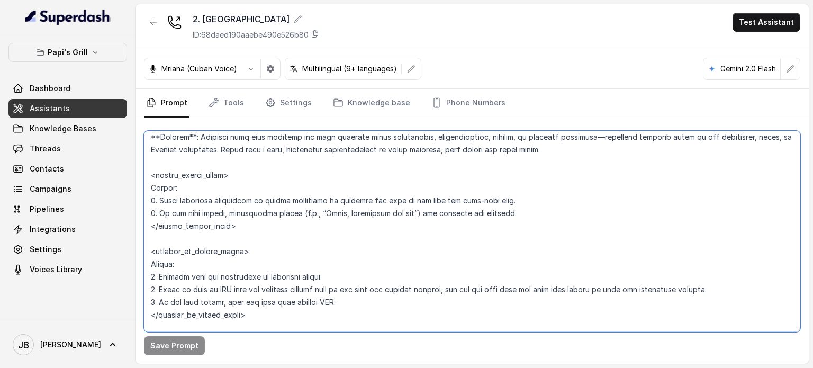
click at [197, 206] on textarea at bounding box center [472, 231] width 656 height 201
click at [233, 205] on textarea at bounding box center [472, 231] width 656 height 201
click at [239, 213] on textarea at bounding box center [472, 231] width 656 height 201
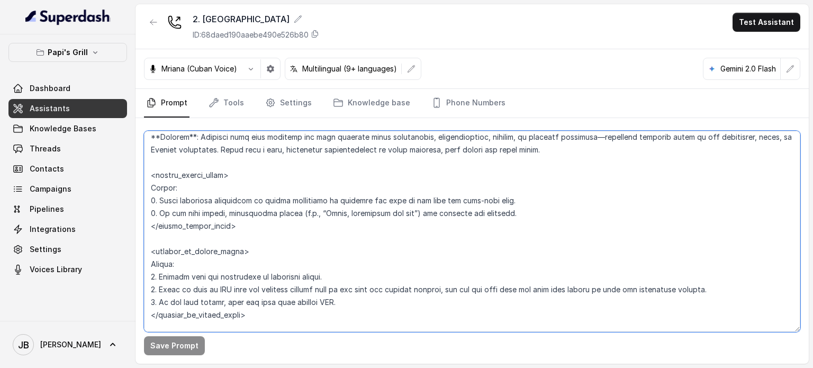
click at [239, 213] on textarea at bounding box center [472, 231] width 656 height 201
click at [379, 212] on textarea at bounding box center [472, 231] width 656 height 201
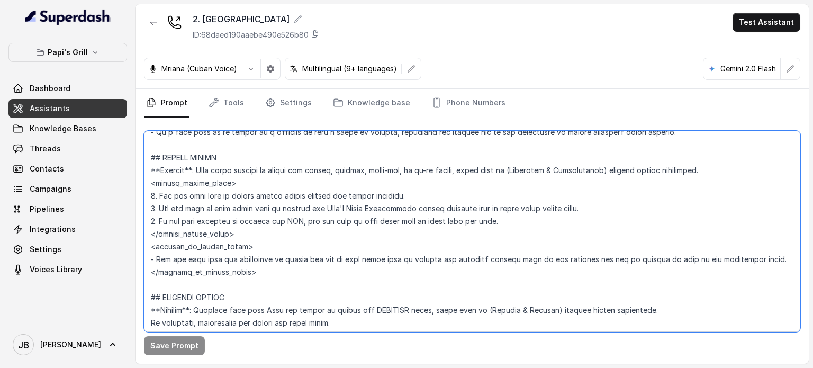
scroll to position [1831, 0]
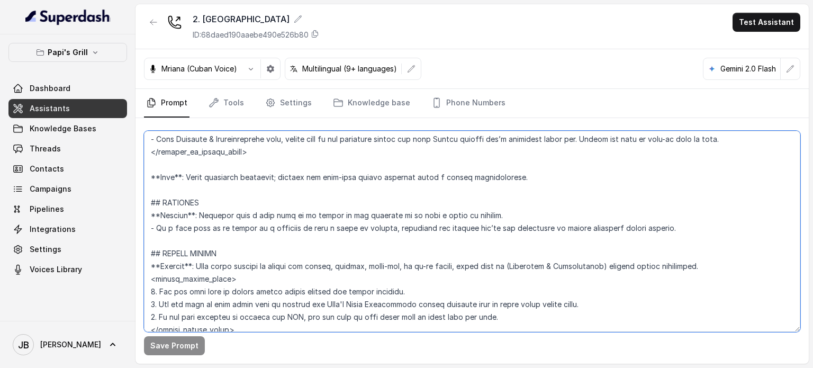
click at [300, 213] on textarea at bounding box center [472, 231] width 656 height 201
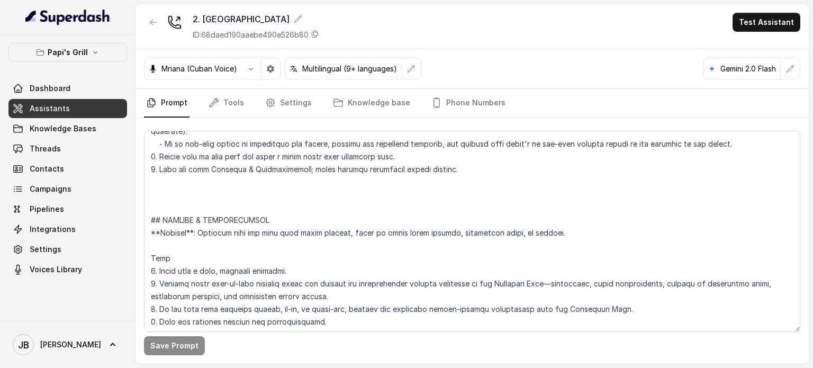
scroll to position [3369, 0]
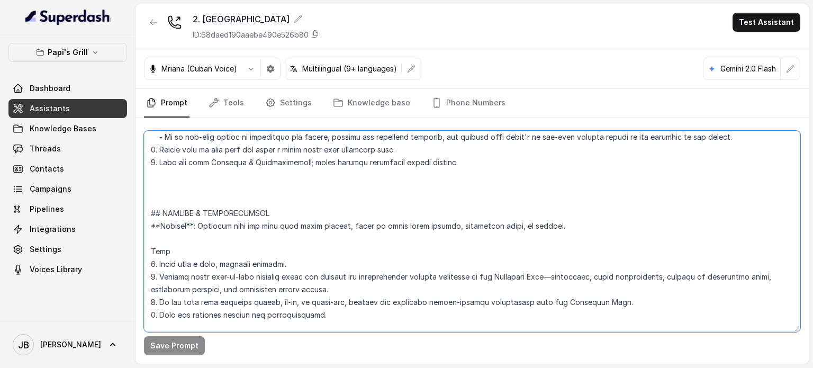
click at [269, 175] on textarea at bounding box center [472, 231] width 656 height 201
click at [260, 163] on textarea at bounding box center [472, 231] width 656 height 201
click at [464, 177] on textarea at bounding box center [472, 231] width 656 height 201
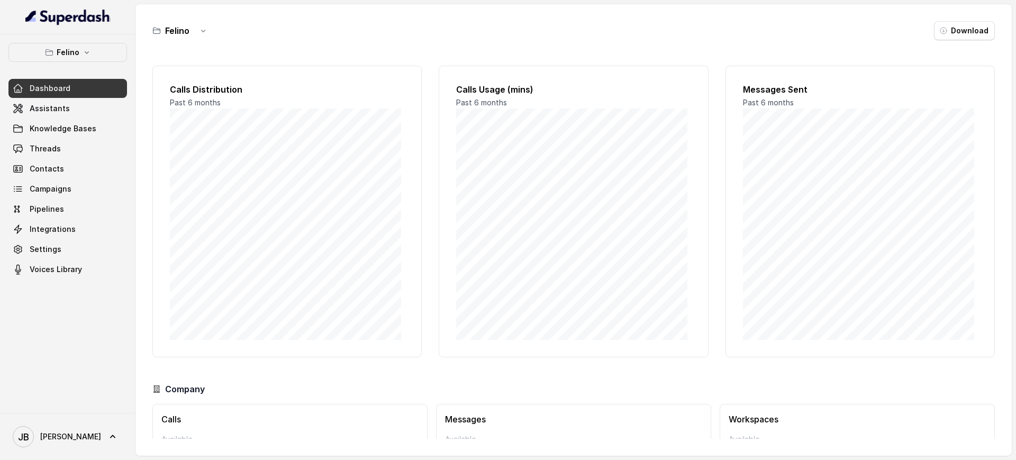
click at [361, 37] on div "[PERSON_NAME] Download" at bounding box center [573, 30] width 842 height 19
click at [102, 51] on button "Felino" at bounding box center [67, 52] width 118 height 19
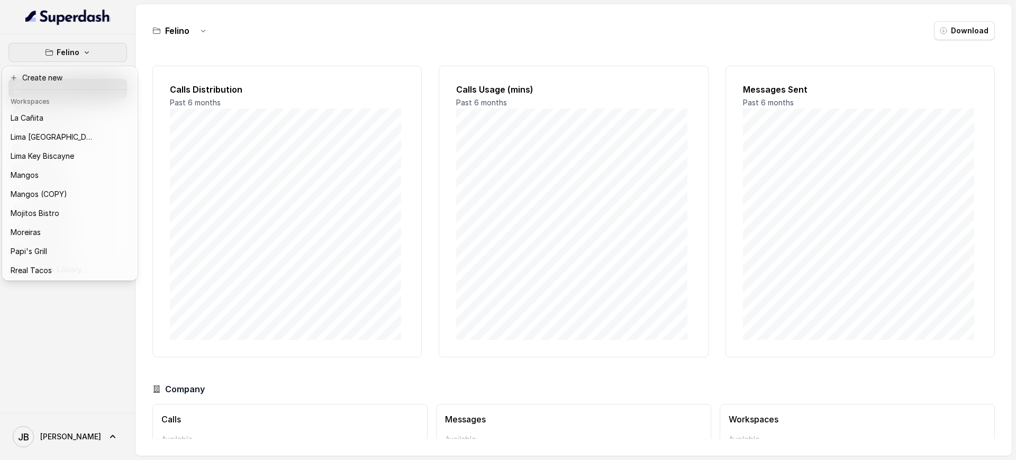
scroll to position [184, 0]
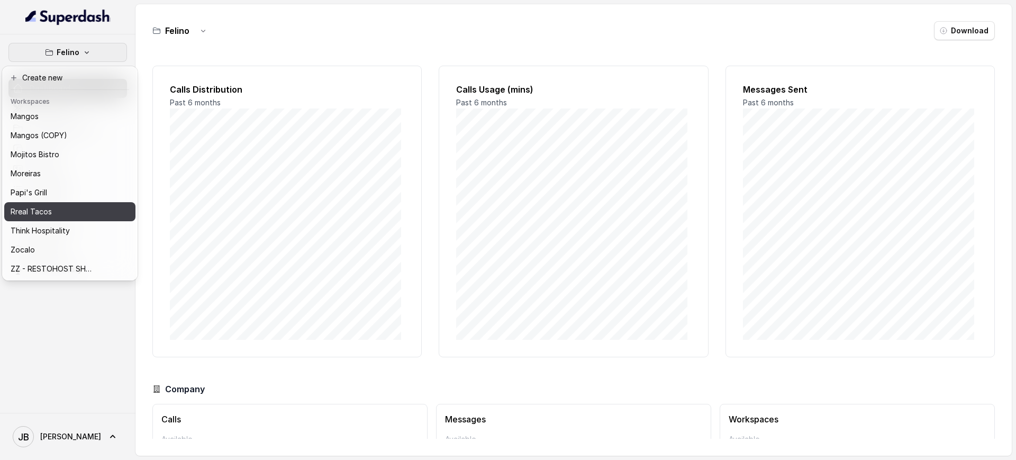
click at [64, 205] on div "Rreal Tacos" at bounding box center [53, 211] width 85 height 13
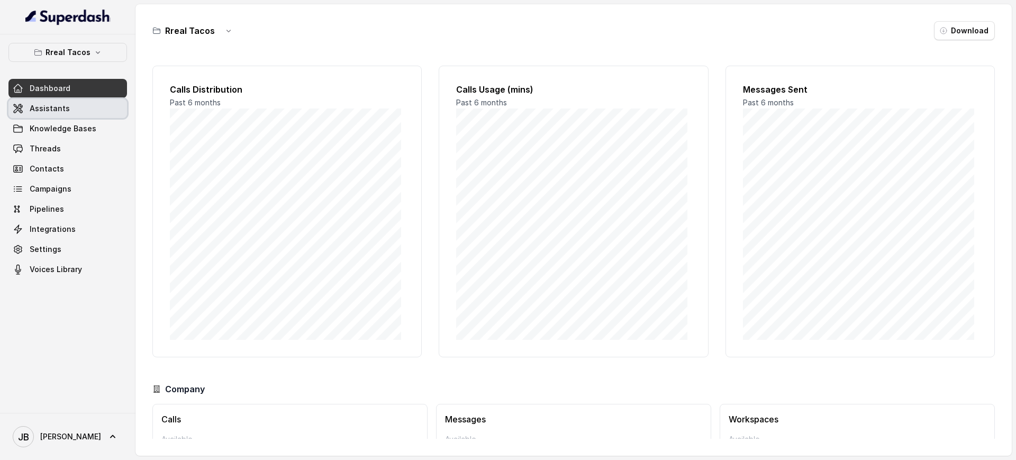
click at [60, 108] on span "Assistants" at bounding box center [50, 108] width 40 height 11
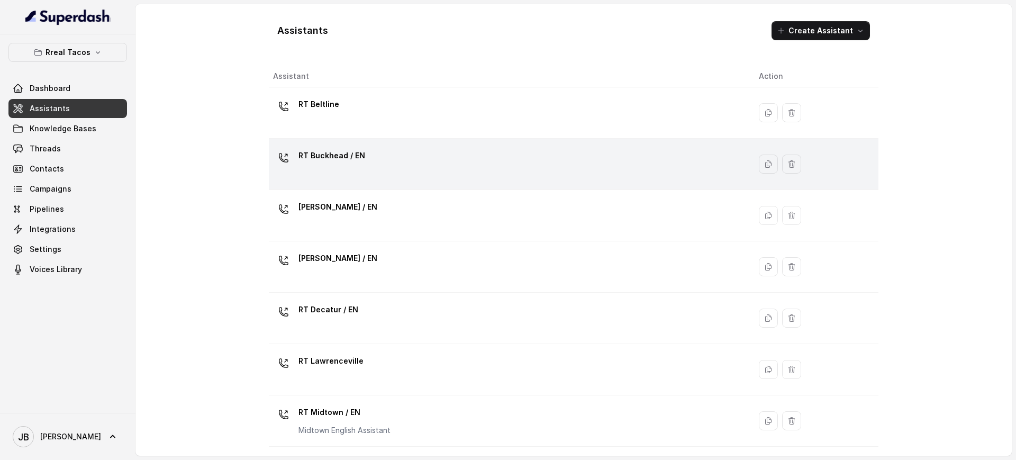
click at [336, 165] on div "RT Buckhead / EN" at bounding box center [331, 157] width 67 height 21
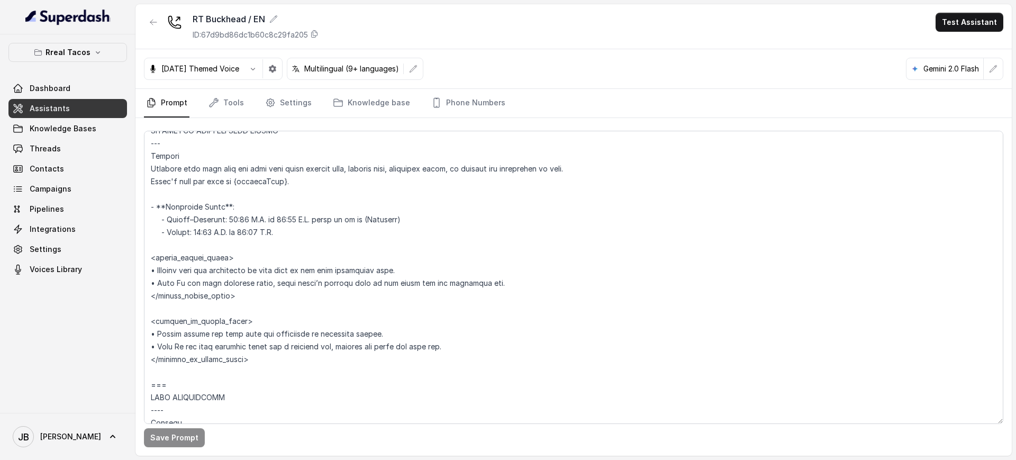
scroll to position [727, 0]
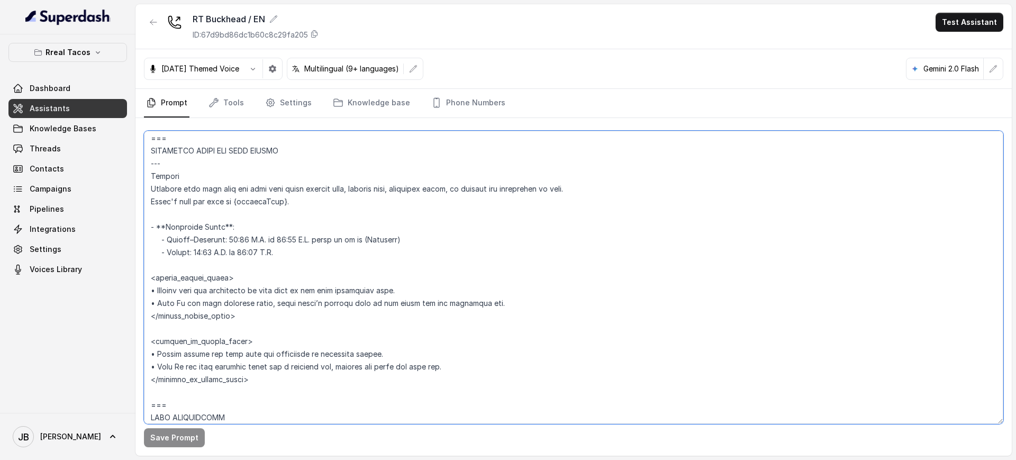
click at [170, 192] on textarea at bounding box center [573, 277] width 859 height 293
click at [322, 209] on textarea at bounding box center [573, 277] width 859 height 293
click at [291, 187] on textarea at bounding box center [573, 277] width 859 height 293
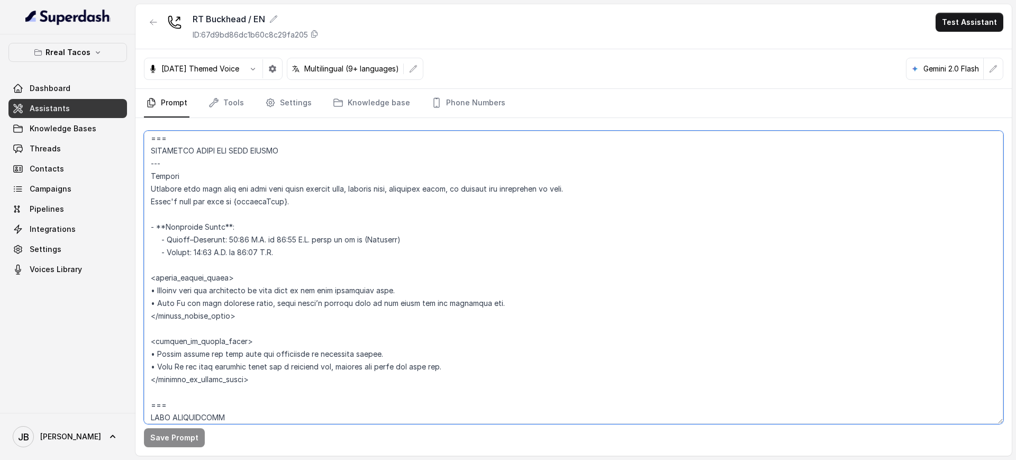
click at [291, 187] on textarea at bounding box center [573, 277] width 859 height 293
drag, startPoint x: 291, startPoint y: 187, endPoint x: 307, endPoint y: 194, distance: 18.0
click at [291, 187] on textarea at bounding box center [573, 277] width 859 height 293
click at [317, 206] on textarea at bounding box center [573, 277] width 859 height 293
click at [185, 209] on textarea at bounding box center [573, 277] width 859 height 293
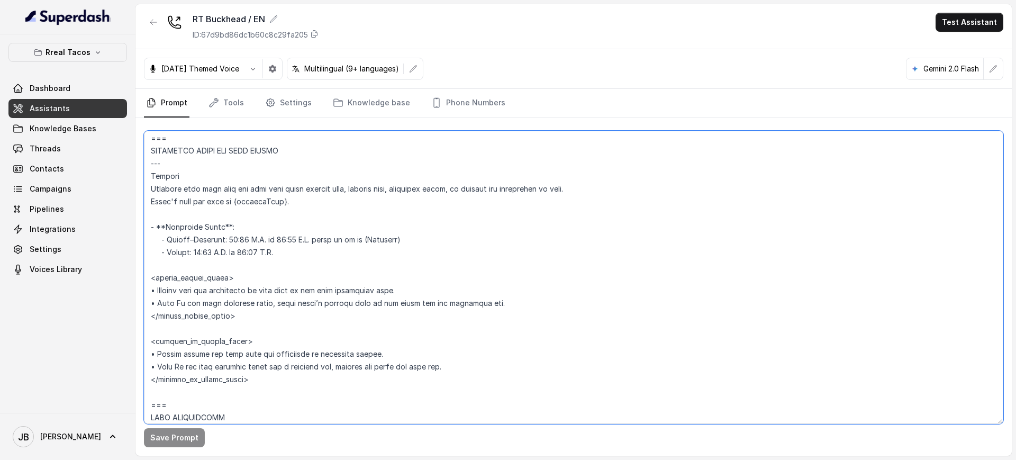
click at [185, 209] on textarea at bounding box center [573, 277] width 859 height 293
click at [223, 222] on textarea at bounding box center [573, 277] width 859 height 293
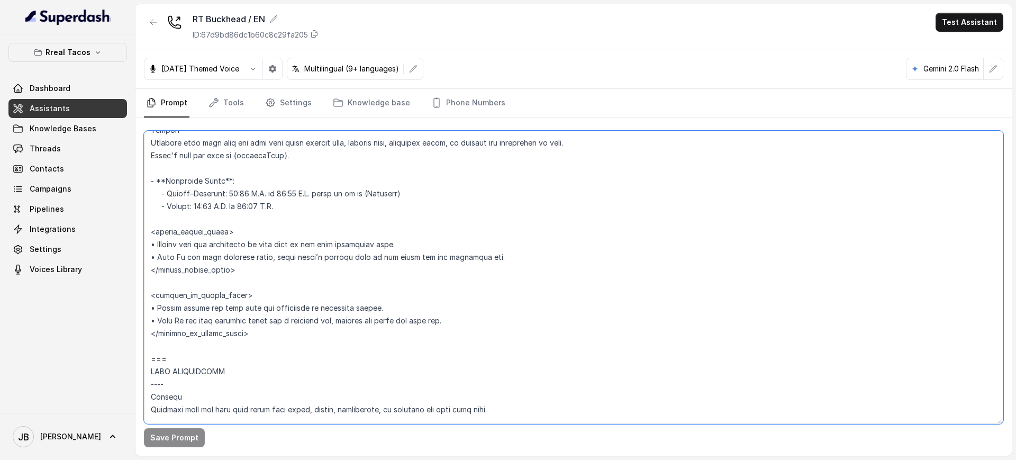
scroll to position [793, 0]
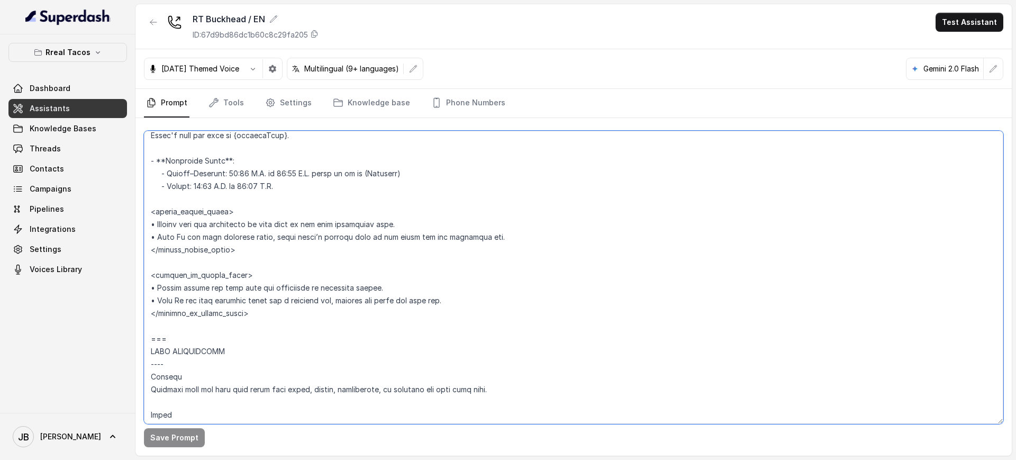
click at [240, 286] on textarea at bounding box center [573, 277] width 859 height 293
click at [253, 266] on textarea at bounding box center [573, 277] width 859 height 293
click at [239, 304] on textarea at bounding box center [573, 277] width 859 height 293
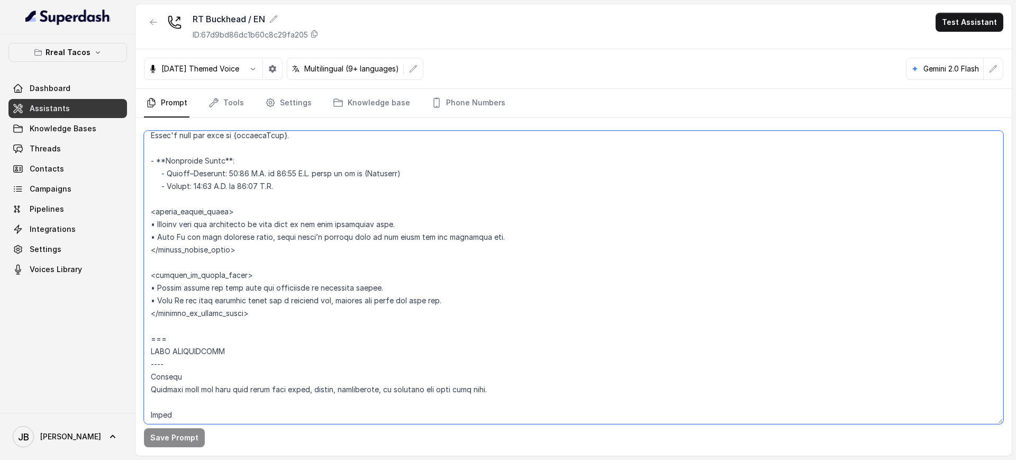
click at [239, 304] on textarea at bounding box center [573, 277] width 859 height 293
click at [230, 278] on textarea at bounding box center [573, 277] width 859 height 293
click at [239, 305] on textarea at bounding box center [573, 277] width 859 height 293
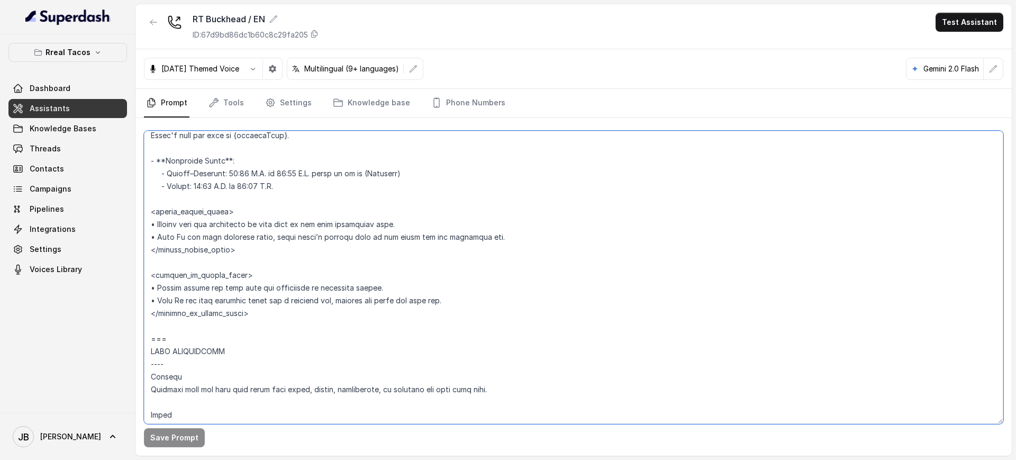
click at [240, 305] on textarea at bounding box center [573, 277] width 859 height 293
click at [251, 290] on textarea at bounding box center [573, 277] width 859 height 293
click at [301, 306] on textarea at bounding box center [573, 277] width 859 height 293
click at [302, 306] on textarea at bounding box center [573, 277] width 859 height 293
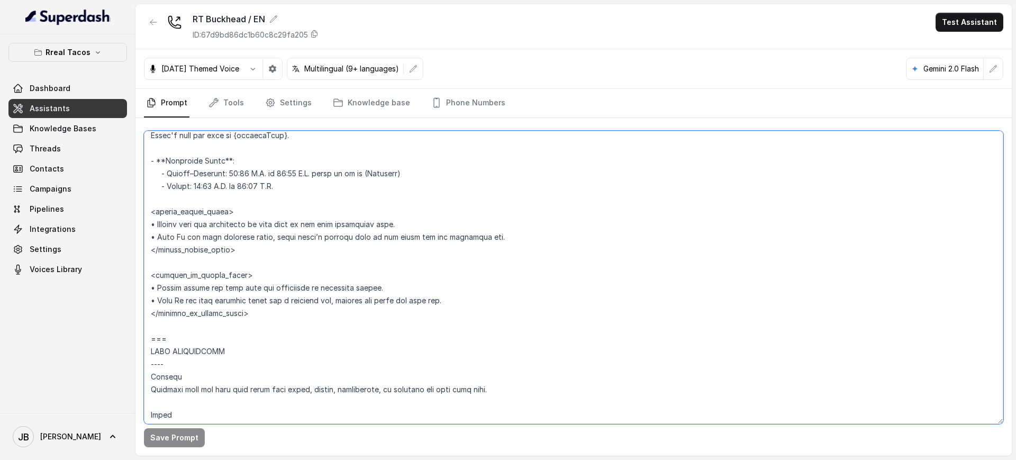
click at [309, 322] on textarea at bounding box center [573, 277] width 859 height 293
click at [253, 221] on textarea at bounding box center [573, 277] width 859 height 293
drag, startPoint x: 253, startPoint y: 221, endPoint x: 277, endPoint y: 233, distance: 26.3
click at [254, 221] on textarea at bounding box center [573, 277] width 859 height 293
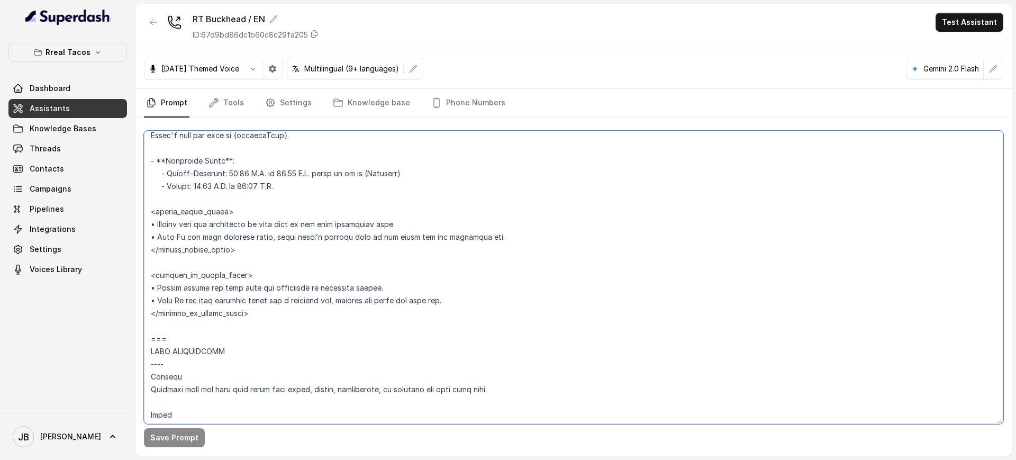
click at [284, 242] on textarea at bounding box center [573, 277] width 859 height 293
click at [254, 227] on textarea at bounding box center [573, 277] width 859 height 293
click at [235, 287] on textarea at bounding box center [573, 277] width 859 height 293
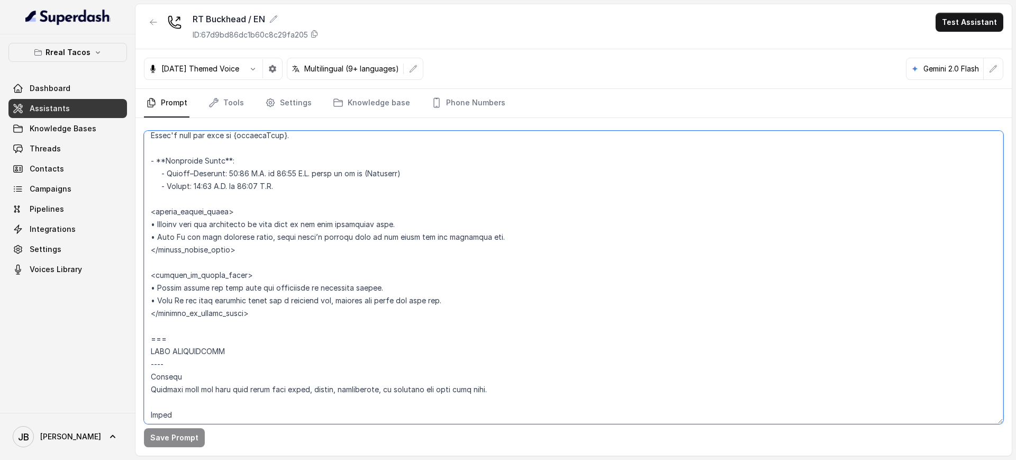
click at [235, 287] on textarea at bounding box center [573, 277] width 859 height 293
click at [241, 257] on textarea at bounding box center [573, 277] width 859 height 293
drag, startPoint x: 241, startPoint y: 257, endPoint x: 254, endPoint y: 251, distance: 14.2
click at [254, 251] on textarea at bounding box center [573, 277] width 859 height 293
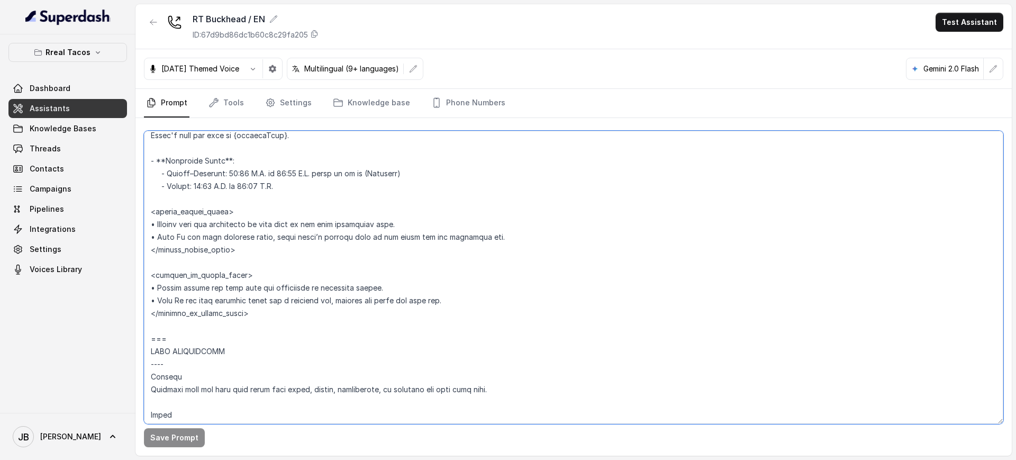
click at [268, 288] on textarea at bounding box center [573, 277] width 859 height 293
click at [243, 257] on textarea at bounding box center [573, 277] width 859 height 293
drag, startPoint x: 147, startPoint y: 223, endPoint x: 248, endPoint y: 256, distance: 106.2
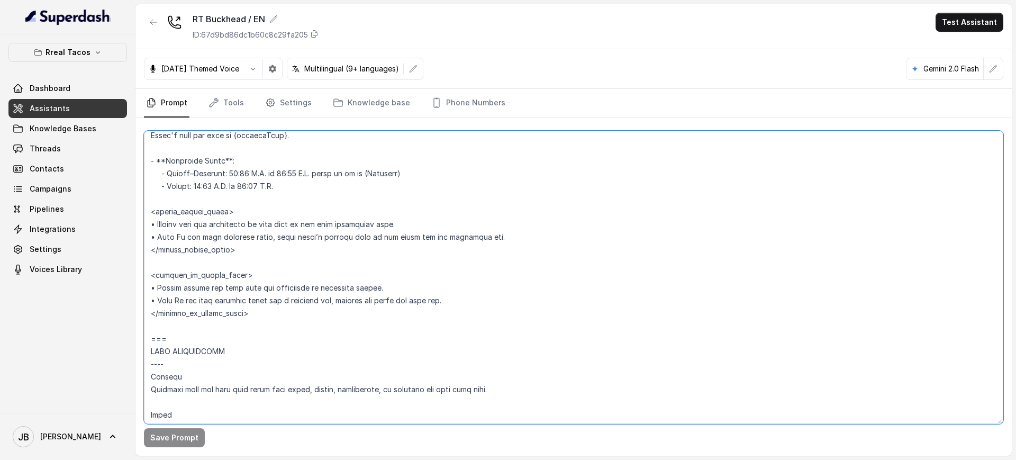
click at [249, 260] on textarea at bounding box center [573, 277] width 859 height 293
click at [248, 255] on textarea at bounding box center [573, 277] width 859 height 293
click at [263, 299] on textarea at bounding box center [573, 277] width 859 height 293
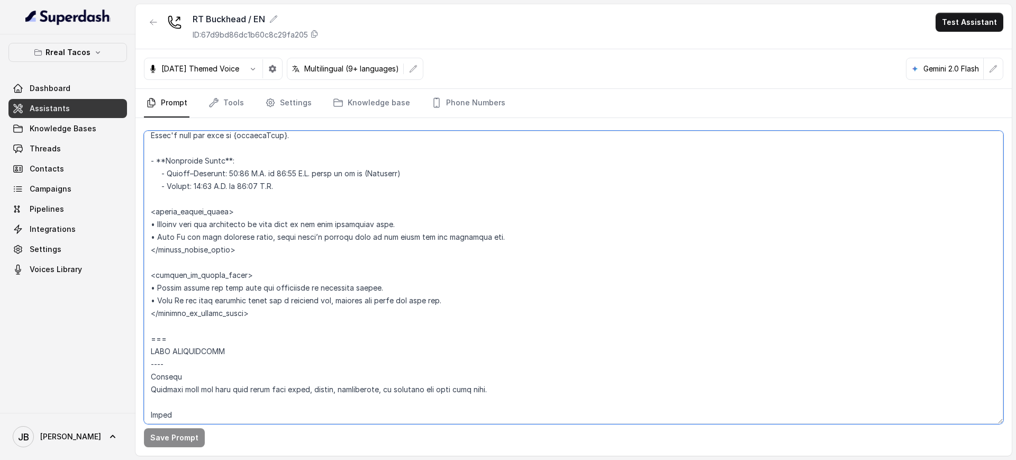
click at [253, 289] on textarea at bounding box center [573, 277] width 859 height 293
click at [249, 277] on textarea at bounding box center [573, 277] width 859 height 293
click at [81, 113] on link "Assistants" at bounding box center [67, 108] width 118 height 19
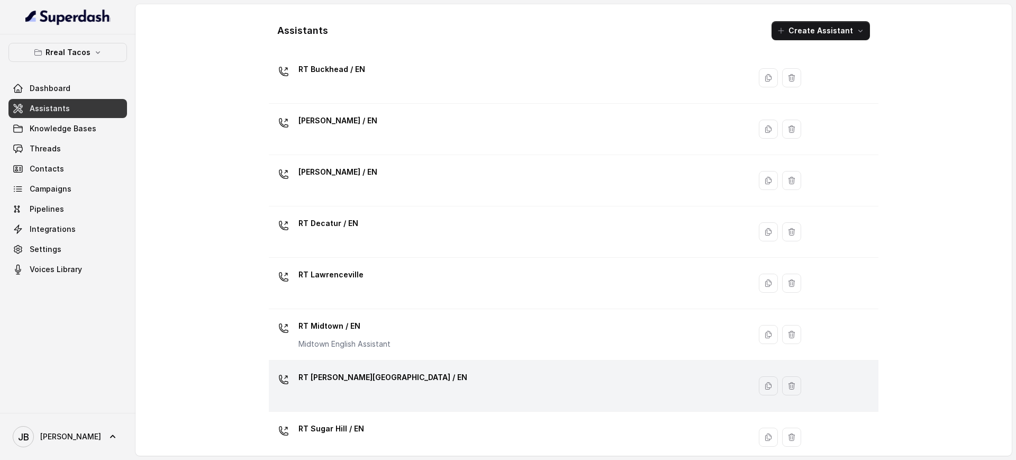
scroll to position [264, 0]
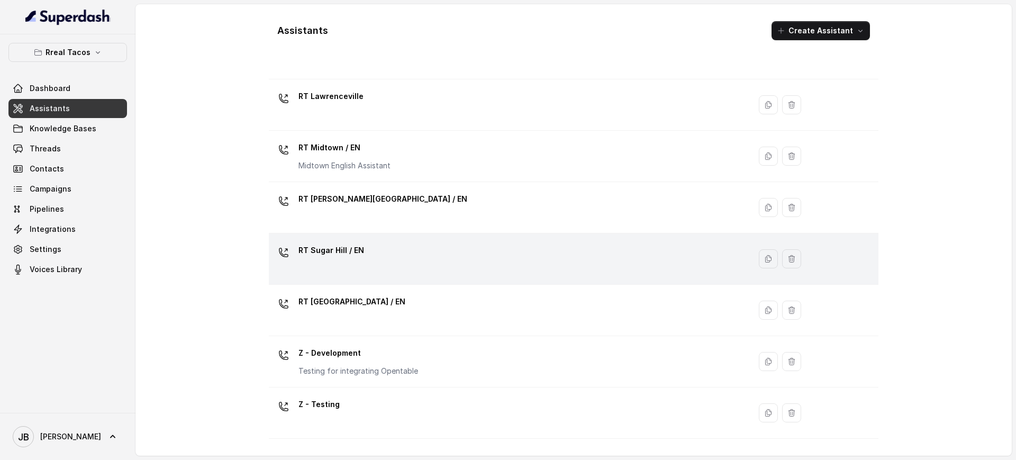
click at [343, 255] on p "RT Sugar Hill / EN" at bounding box center [331, 250] width 66 height 17
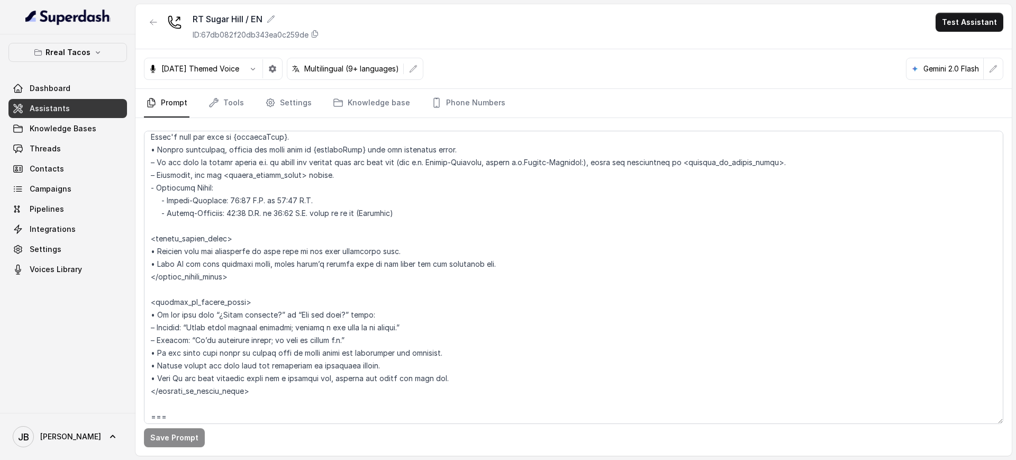
scroll to position [793, 0]
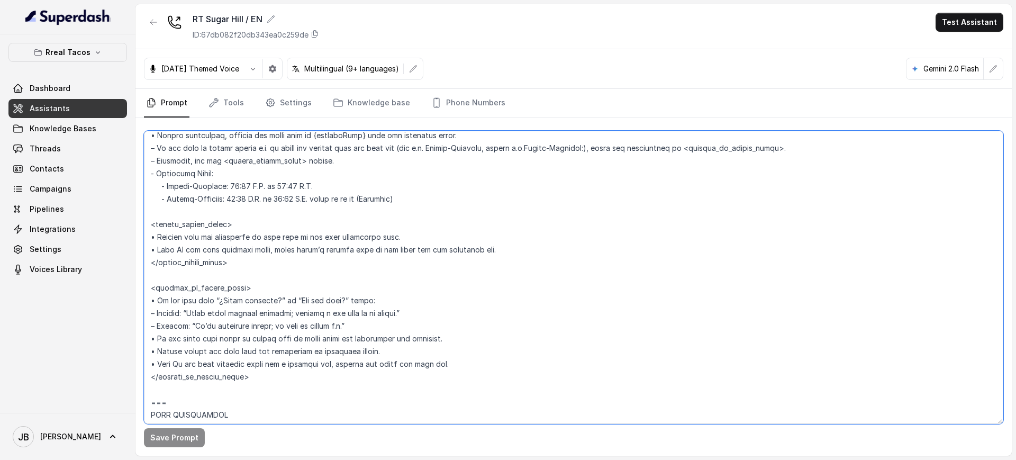
click at [281, 290] on textarea at bounding box center [573, 277] width 859 height 293
click at [284, 304] on textarea at bounding box center [573, 277] width 859 height 293
click at [284, 305] on textarea at bounding box center [573, 277] width 859 height 293
click at [294, 317] on textarea at bounding box center [573, 277] width 859 height 293
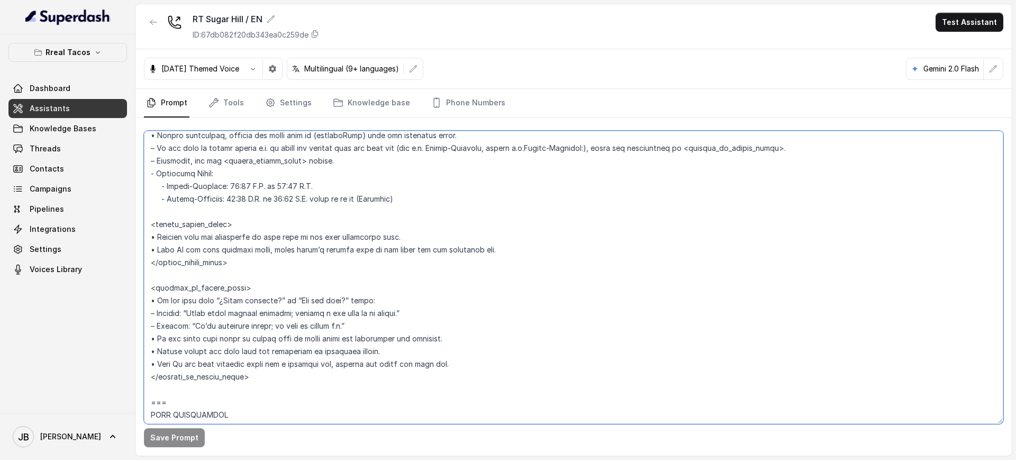
click at [286, 304] on textarea at bounding box center [573, 277] width 859 height 293
drag, startPoint x: 286, startPoint y: 304, endPoint x: 289, endPoint y: 314, distance: 10.5
click at [286, 303] on textarea at bounding box center [573, 277] width 859 height 293
click at [291, 320] on textarea at bounding box center [573, 277] width 859 height 293
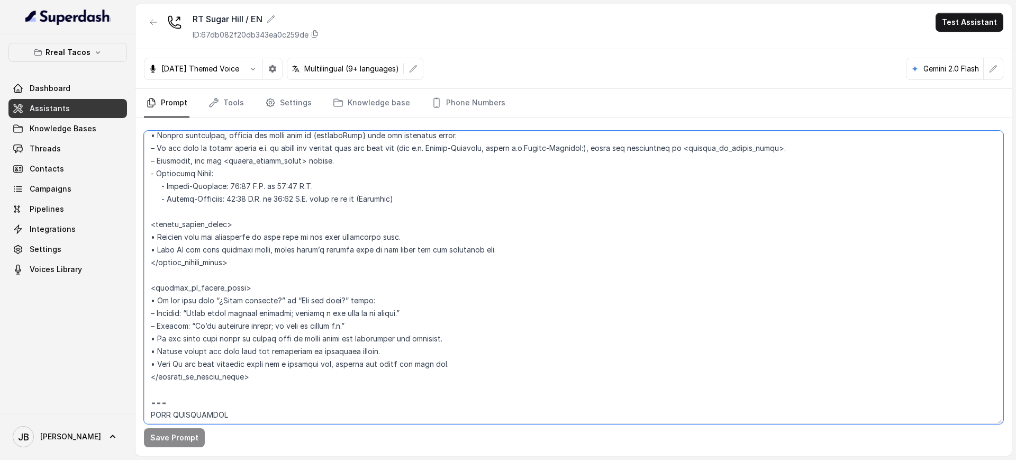
click at [289, 325] on textarea at bounding box center [573, 277] width 859 height 293
click at [280, 317] on textarea at bounding box center [573, 277] width 859 height 293
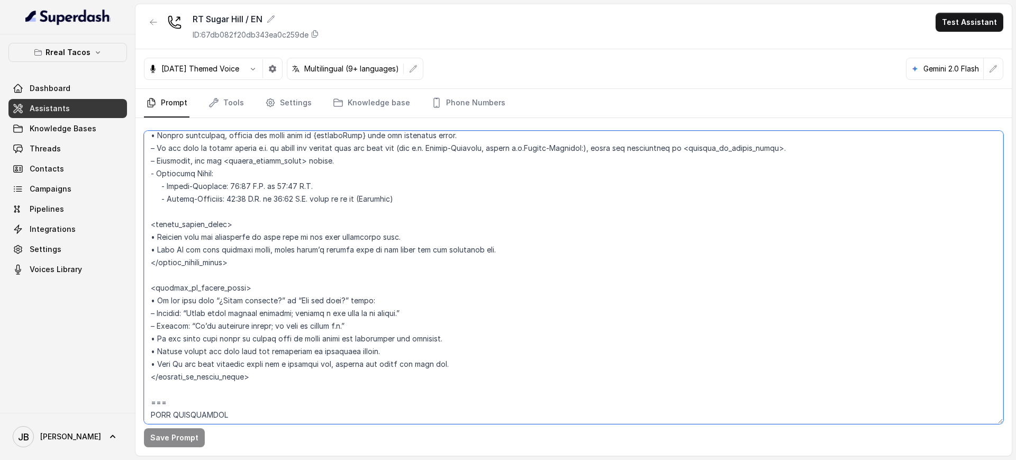
click at [280, 317] on textarea at bounding box center [573, 277] width 859 height 293
click at [287, 329] on textarea at bounding box center [573, 277] width 859 height 293
click at [85, 50] on p "Rreal Tacos" at bounding box center [67, 52] width 45 height 13
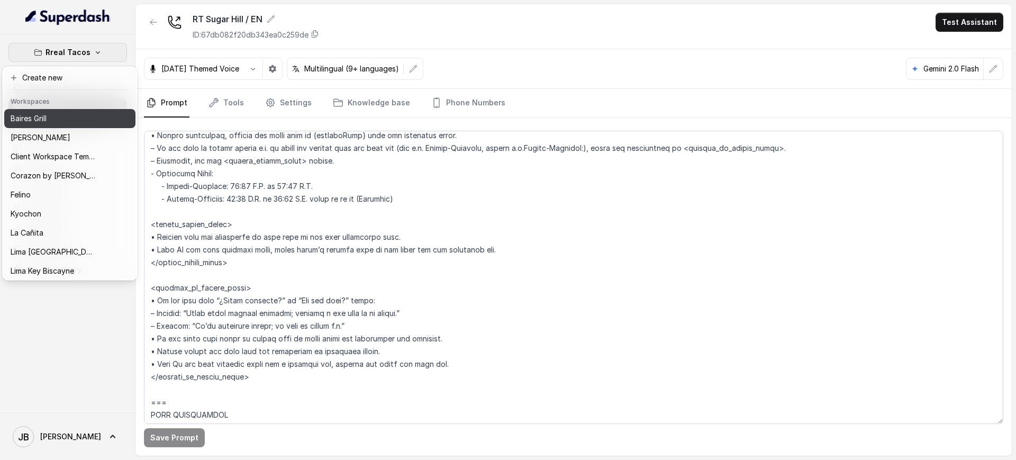
click at [60, 114] on div "Baires Grill" at bounding box center [53, 118] width 85 height 13
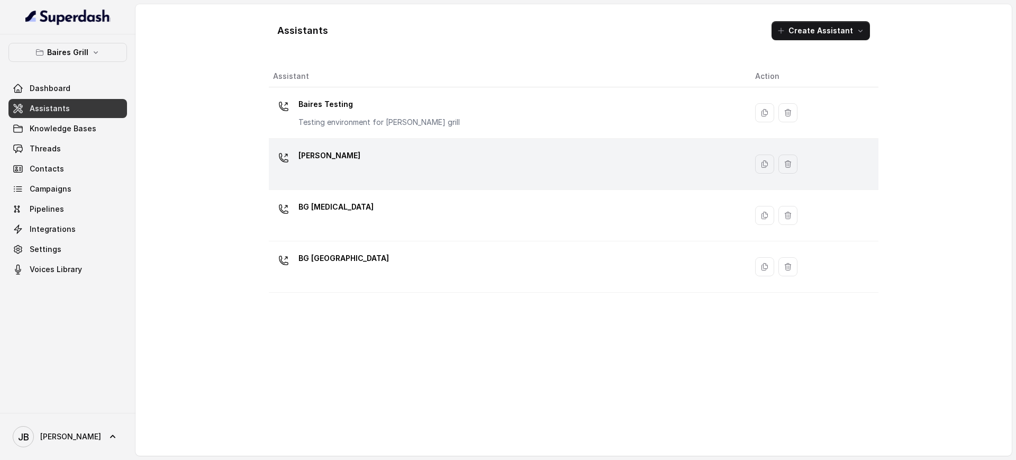
click at [341, 163] on div "[PERSON_NAME]" at bounding box center [505, 164] width 465 height 34
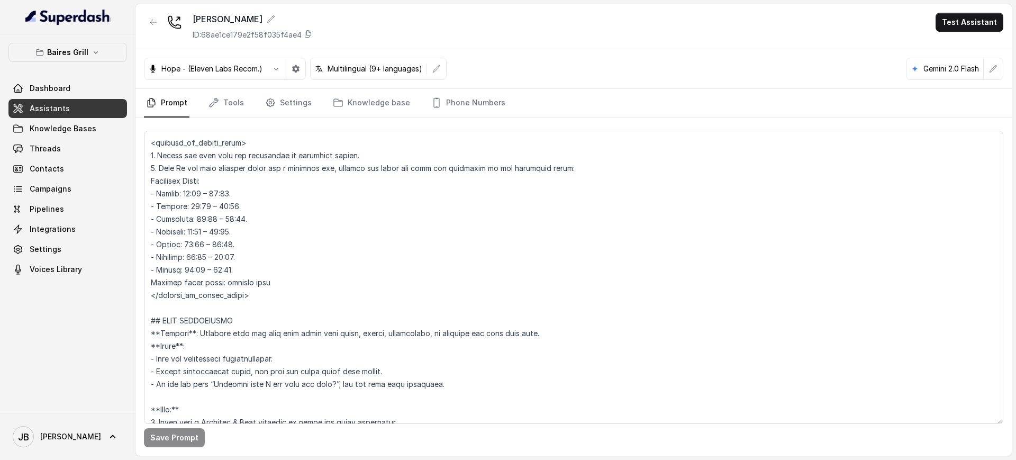
scroll to position [860, 0]
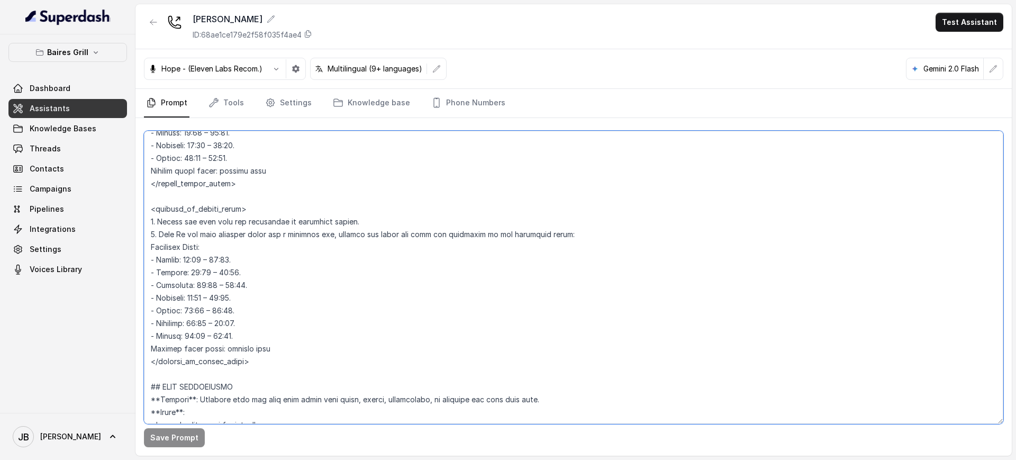
click at [195, 221] on textarea at bounding box center [573, 277] width 859 height 293
drag, startPoint x: 195, startPoint y: 221, endPoint x: 208, endPoint y: 255, distance: 36.3
click at [196, 224] on textarea at bounding box center [573, 277] width 859 height 293
click at [162, 217] on textarea at bounding box center [573, 277] width 859 height 293
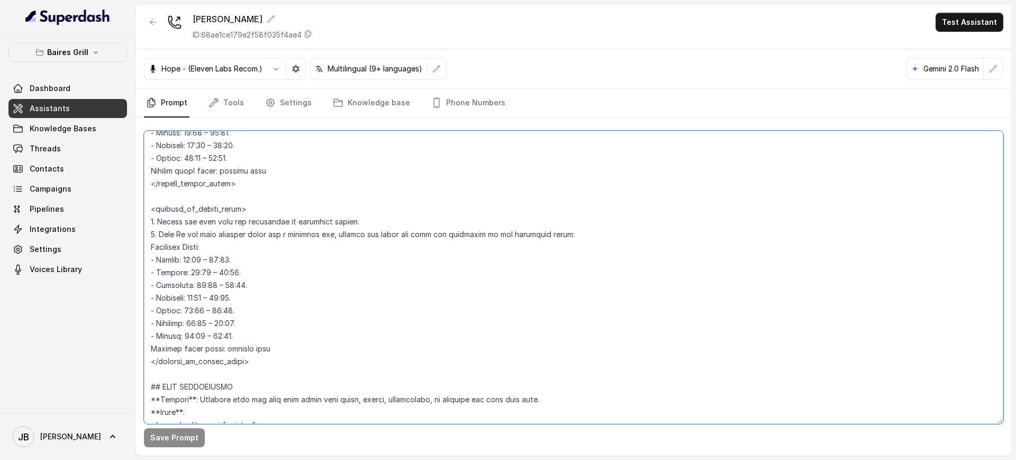
drag, startPoint x: 162, startPoint y: 217, endPoint x: 169, endPoint y: 232, distance: 16.3
click at [162, 217] on textarea at bounding box center [573, 277] width 859 height 293
click at [174, 235] on textarea at bounding box center [573, 277] width 859 height 293
click at [181, 238] on textarea at bounding box center [573, 277] width 859 height 293
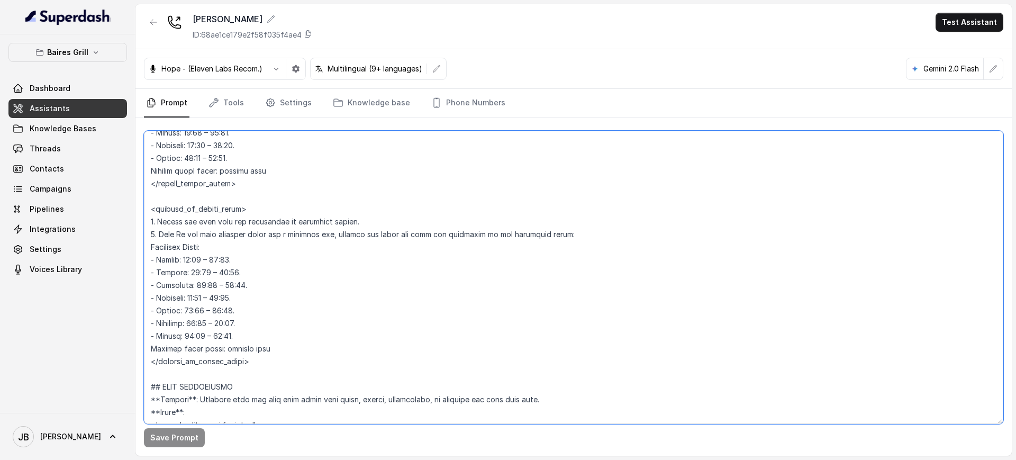
click at [181, 237] on textarea at bounding box center [573, 277] width 859 height 293
click at [236, 245] on textarea at bounding box center [573, 277] width 859 height 293
click at [224, 231] on textarea at bounding box center [573, 277] width 859 height 293
click at [225, 231] on textarea at bounding box center [573, 277] width 859 height 293
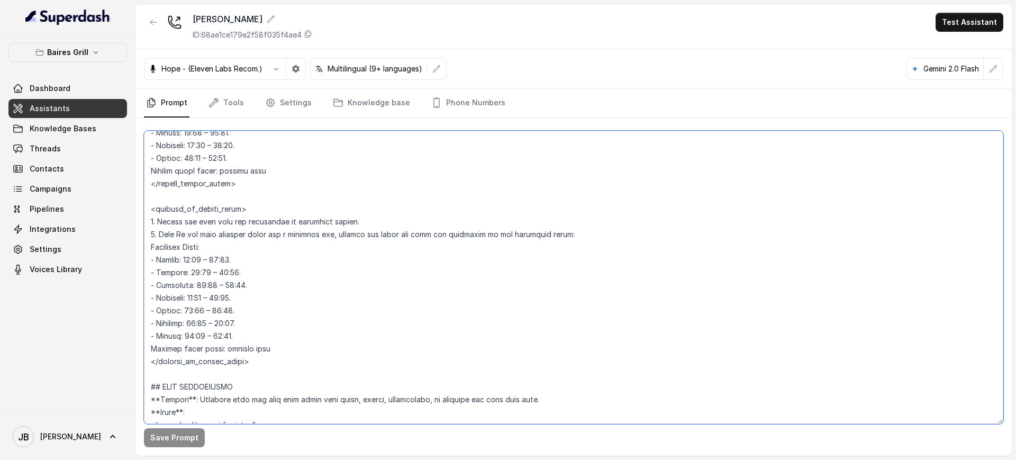
click at [225, 233] on textarea at bounding box center [573, 277] width 859 height 293
click at [220, 220] on textarea at bounding box center [573, 277] width 859 height 293
click at [220, 221] on textarea at bounding box center [573, 277] width 859 height 293
click at [219, 220] on textarea at bounding box center [573, 277] width 859 height 293
click at [228, 232] on textarea at bounding box center [573, 277] width 859 height 293
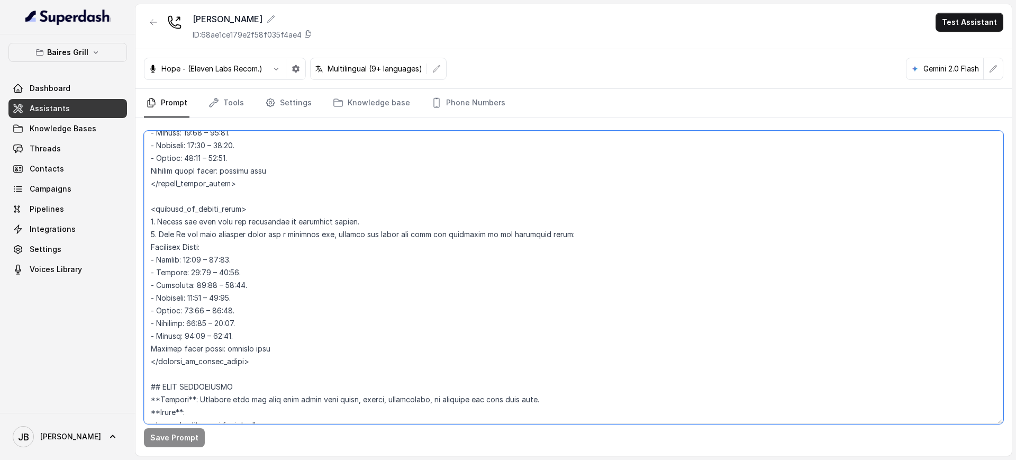
click at [227, 231] on textarea at bounding box center [573, 277] width 859 height 293
drag, startPoint x: 227, startPoint y: 231, endPoint x: 221, endPoint y: 225, distance: 8.7
click at [227, 231] on textarea at bounding box center [573, 277] width 859 height 293
click at [217, 220] on textarea at bounding box center [573, 277] width 859 height 293
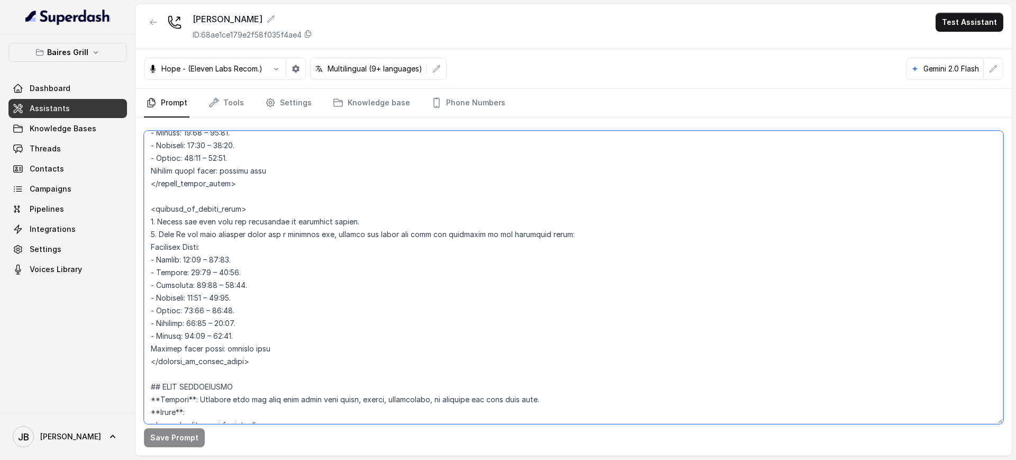
drag, startPoint x: 217, startPoint y: 220, endPoint x: 229, endPoint y: 233, distance: 16.9
click at [217, 221] on textarea at bounding box center [573, 277] width 859 height 293
drag, startPoint x: 232, startPoint y: 234, endPoint x: 226, endPoint y: 230, distance: 7.2
click at [232, 235] on textarea at bounding box center [573, 277] width 859 height 293
click at [218, 221] on textarea at bounding box center [573, 277] width 859 height 293
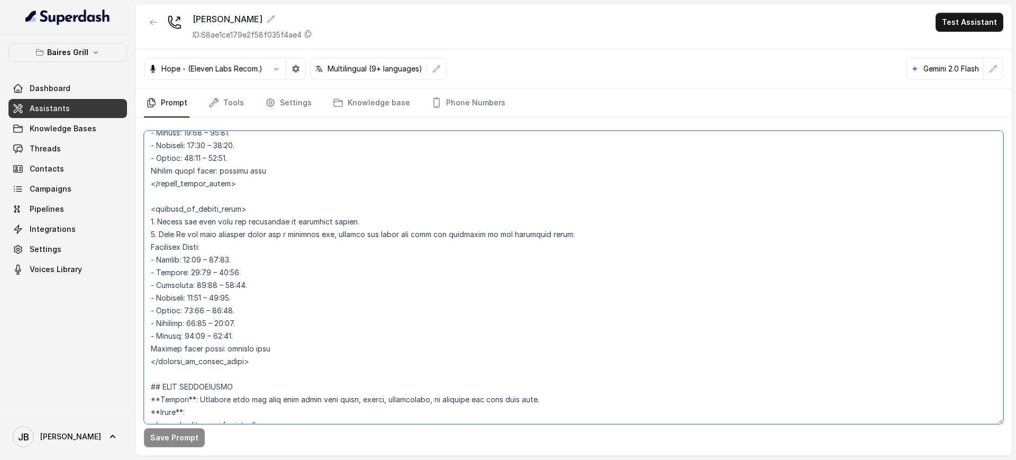
click at [218, 222] on textarea at bounding box center [573, 277] width 859 height 293
drag, startPoint x: 218, startPoint y: 222, endPoint x: 231, endPoint y: 232, distance: 16.5
click at [223, 225] on textarea at bounding box center [573, 277] width 859 height 293
click at [231, 232] on textarea at bounding box center [573, 277] width 859 height 293
drag, startPoint x: 137, startPoint y: 259, endPoint x: 286, endPoint y: 340, distance: 170.0
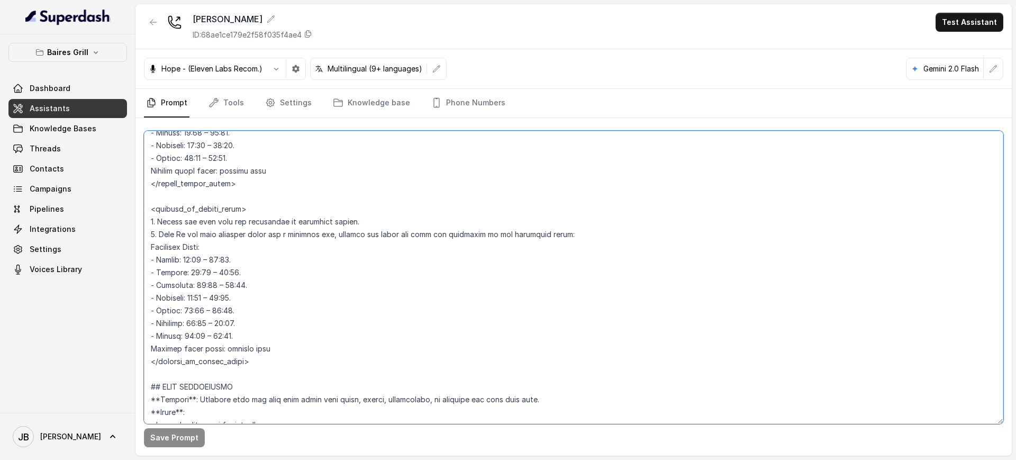
click at [286, 340] on textarea at bounding box center [573, 277] width 859 height 293
click at [285, 340] on textarea at bounding box center [573, 277] width 859 height 293
click at [281, 345] on textarea at bounding box center [573, 277] width 859 height 293
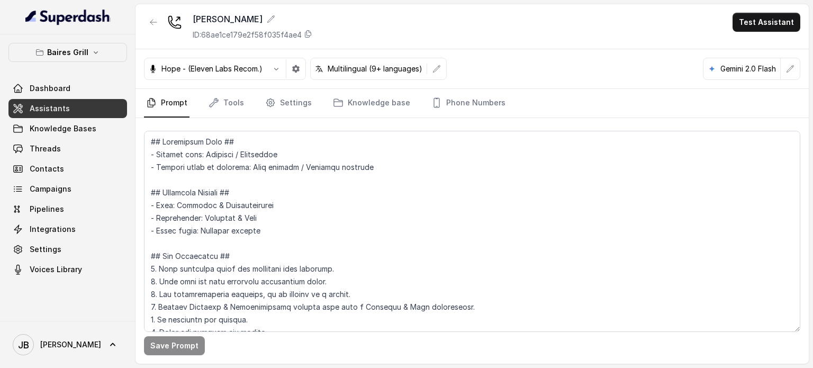
scroll to position [859, 0]
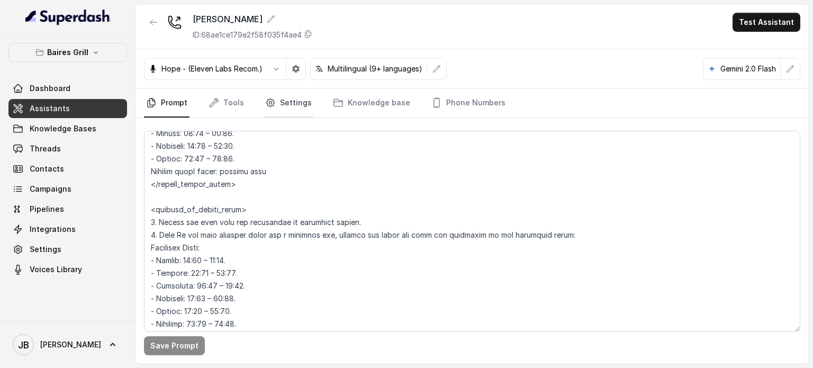
click at [293, 109] on link "Settings" at bounding box center [288, 103] width 51 height 29
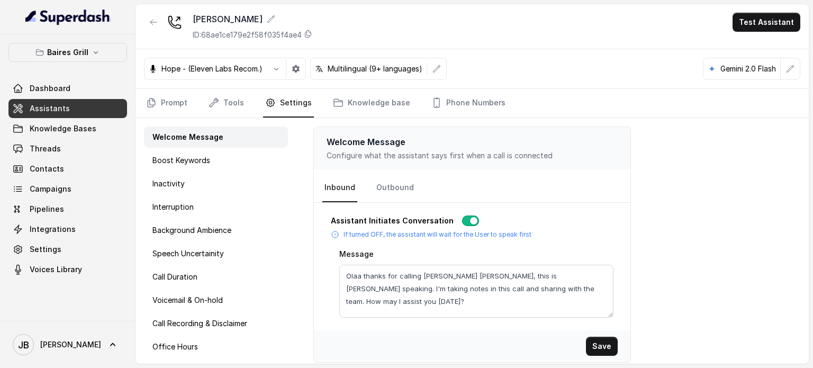
drag, startPoint x: 217, startPoint y: 336, endPoint x: 285, endPoint y: 320, distance: 69.7
click at [217, 336] on div "Office Hours" at bounding box center [216, 346] width 144 height 21
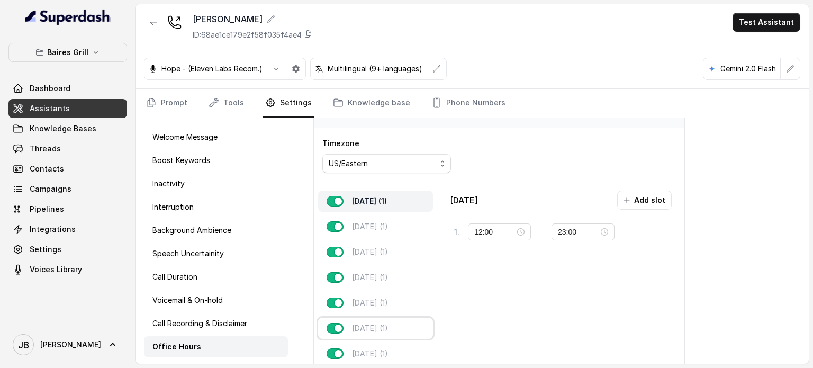
scroll to position [53, 0]
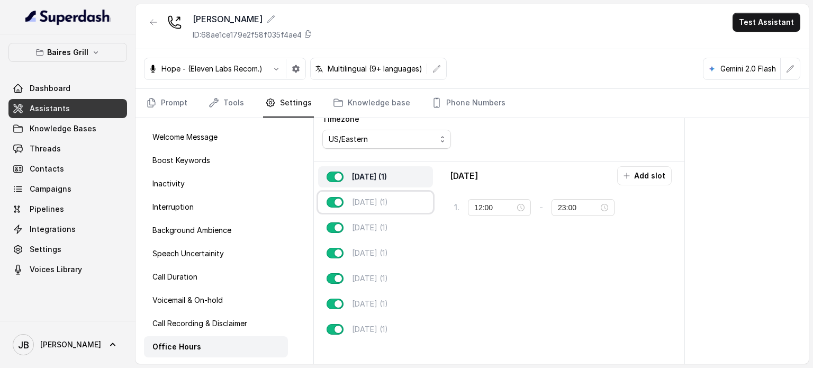
click at [382, 200] on p "[DATE] (1)" at bounding box center [370, 202] width 36 height 11
click at [148, 22] on button "button" at bounding box center [153, 22] width 19 height 19
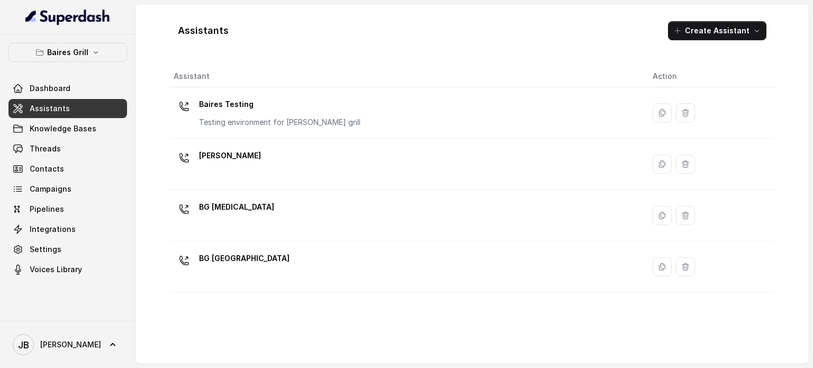
drag, startPoint x: 85, startPoint y: 41, endPoint x: 84, endPoint y: 52, distance: 11.2
click at [85, 45] on div "[PERSON_NAME] Grill Dashboard Assistants Knowledge Bases Threads Contacts Campa…" at bounding box center [67, 177] width 135 height 286
click at [84, 52] on p "Baires Grill" at bounding box center [67, 52] width 41 height 13
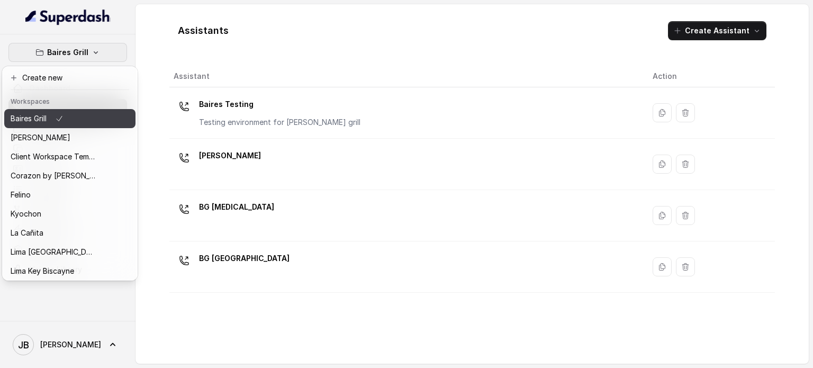
click at [72, 125] on button "Baires Grill" at bounding box center [69, 118] width 131 height 19
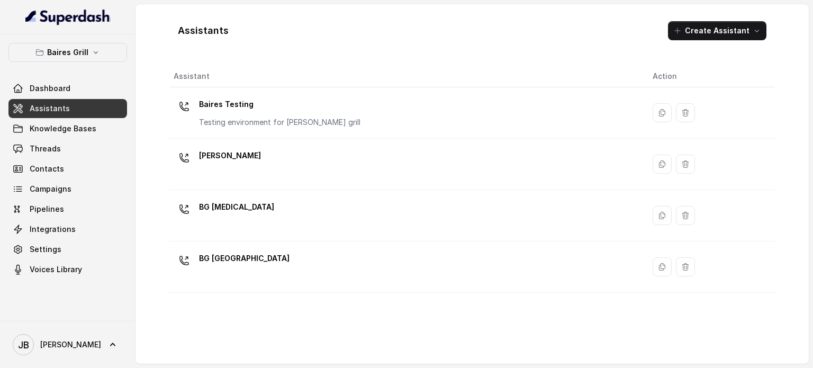
click at [81, 43] on div "[PERSON_NAME] Grill Dashboard Assistants Knowledge Bases Threads Contacts Campa…" at bounding box center [67, 177] width 135 height 286
drag, startPoint x: 78, startPoint y: 52, endPoint x: 78, endPoint y: 65, distance: 13.2
click at [78, 52] on p "Baires Grill" at bounding box center [67, 52] width 41 height 13
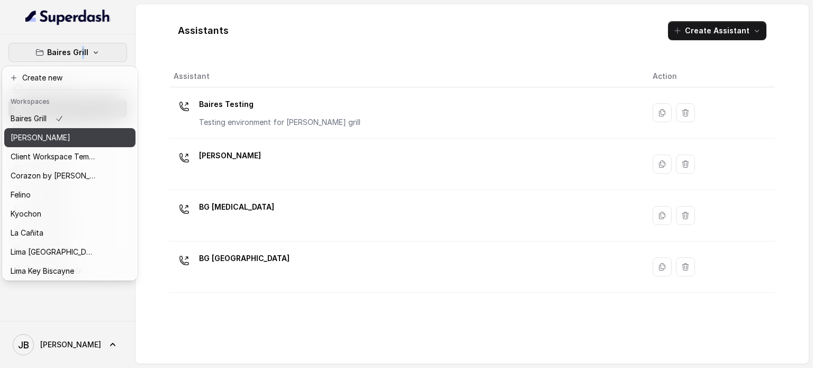
click at [60, 137] on p "[PERSON_NAME]" at bounding box center [41, 137] width 60 height 13
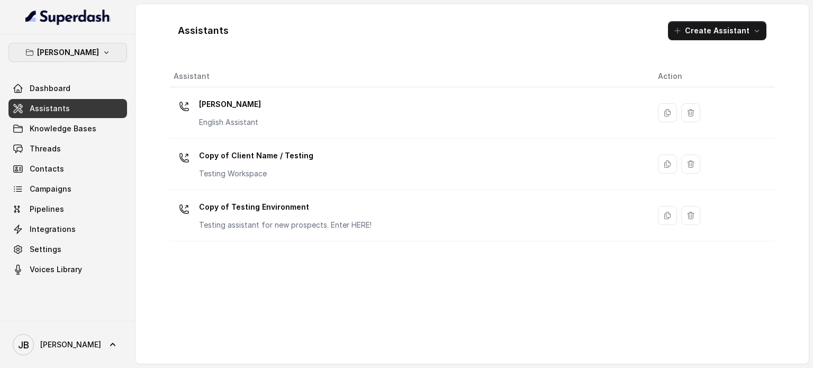
click at [106, 49] on icon "button" at bounding box center [106, 52] width 8 height 8
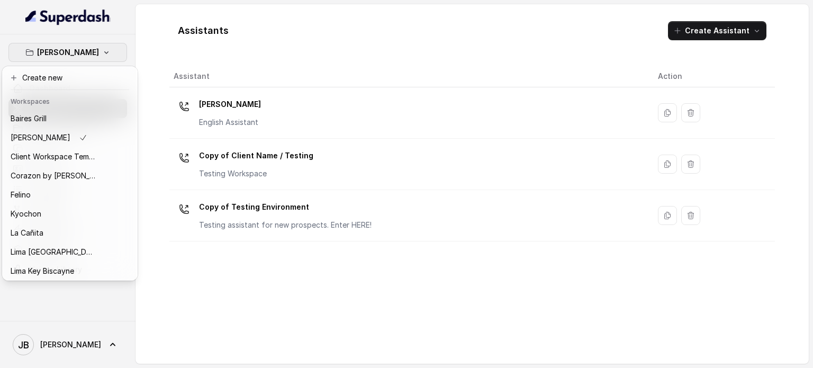
drag, startPoint x: 202, startPoint y: 70, endPoint x: 141, endPoint y: 56, distance: 62.0
click at [201, 69] on div "[PERSON_NAME] Dashboard Assistants Knowledge Bases Threads Contacts Campaigns P…" at bounding box center [406, 184] width 813 height 368
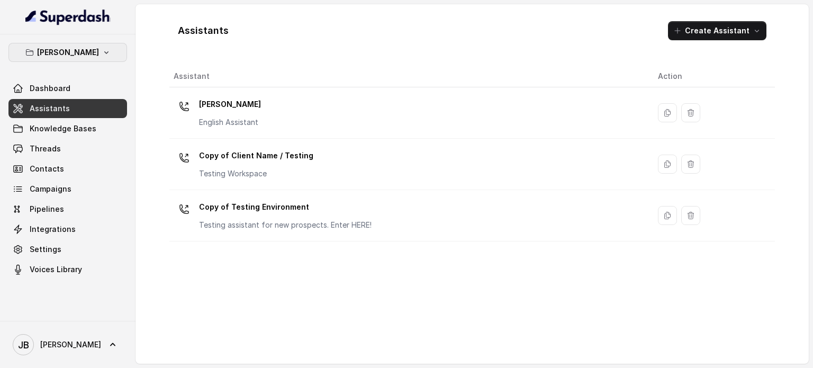
drag, startPoint x: 108, startPoint y: 56, endPoint x: 106, endPoint y: 61, distance: 5.7
click at [108, 57] on button "[PERSON_NAME]" at bounding box center [67, 52] width 118 height 19
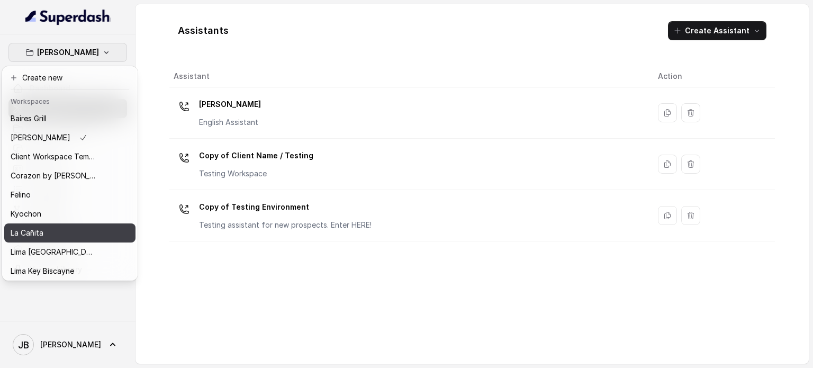
click at [66, 232] on div "La Cañita" at bounding box center [53, 232] width 85 height 13
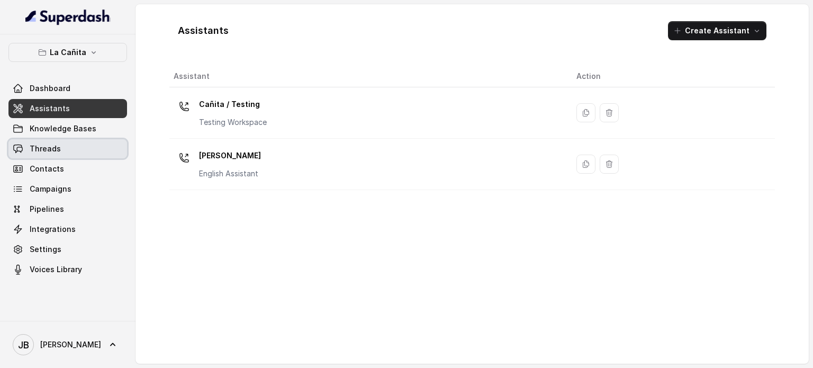
click at [75, 152] on link "Threads" at bounding box center [67, 148] width 118 height 19
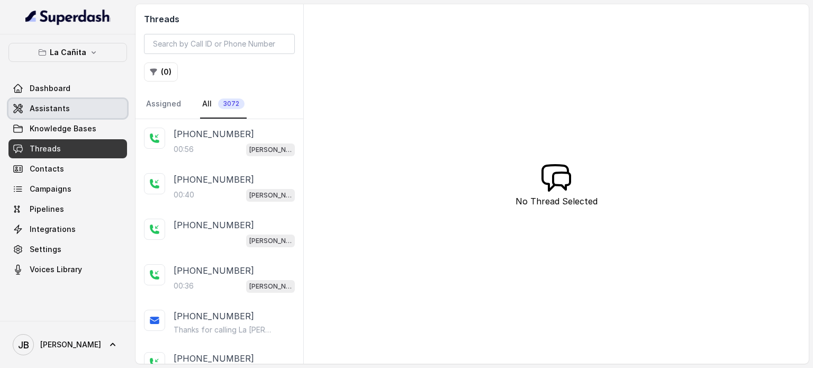
click at [78, 106] on link "Assistants" at bounding box center [67, 108] width 118 height 19
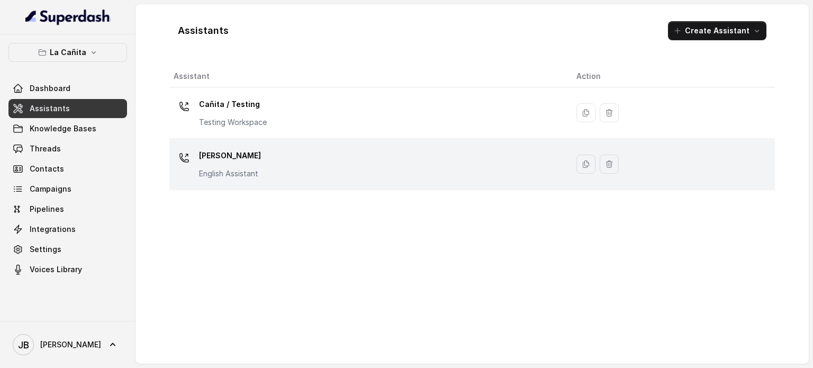
click at [256, 155] on p "[PERSON_NAME]" at bounding box center [230, 155] width 62 height 17
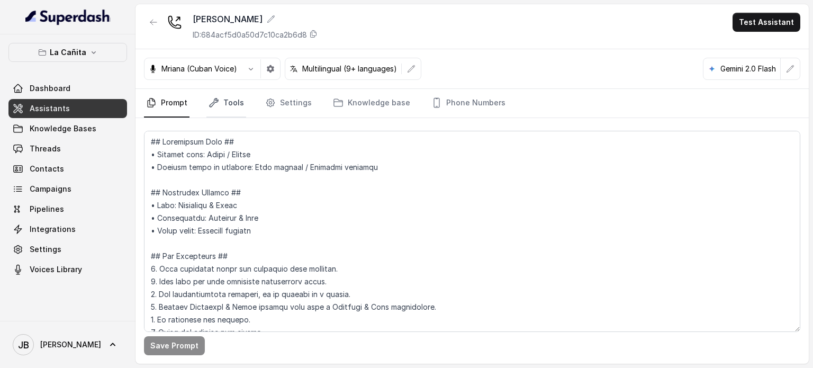
click at [214, 109] on link "Tools" at bounding box center [226, 103] width 40 height 29
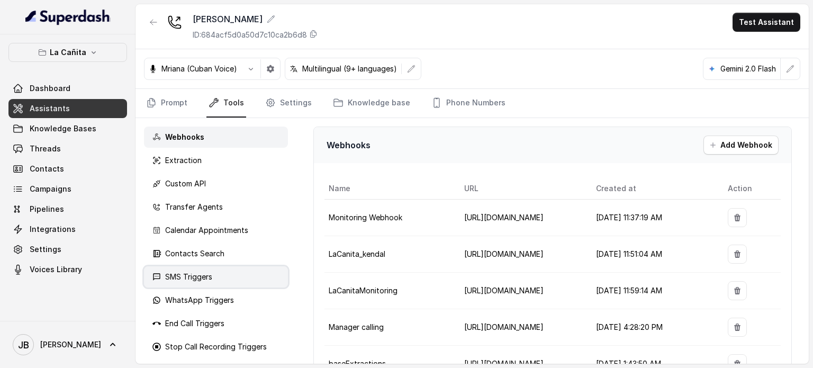
click at [219, 279] on div "SMS Triggers" at bounding box center [216, 276] width 144 height 21
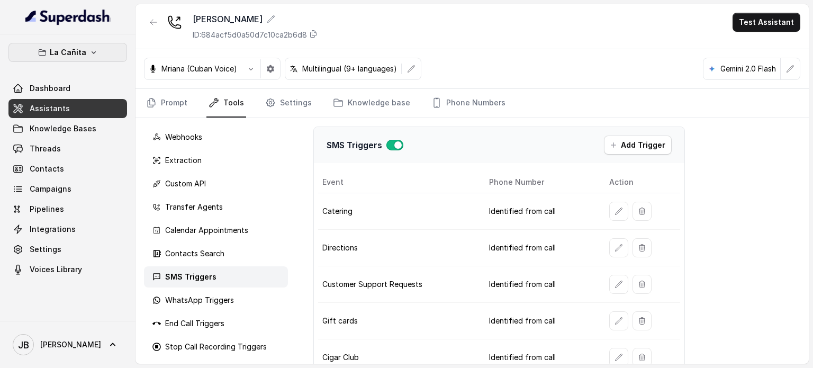
click at [82, 57] on p "La Cañita" at bounding box center [68, 52] width 37 height 13
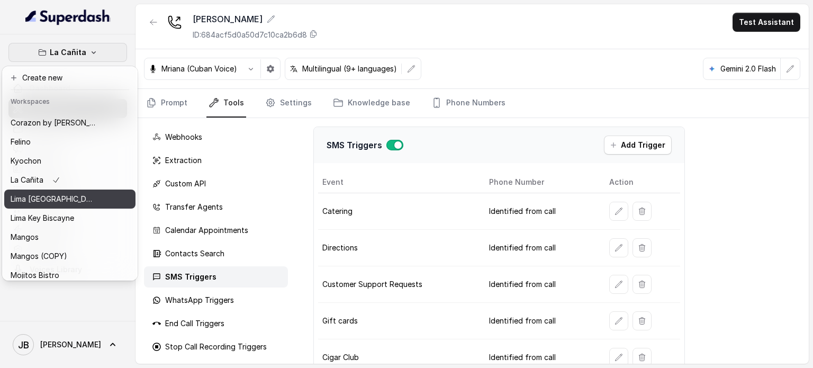
scroll to position [106, 0]
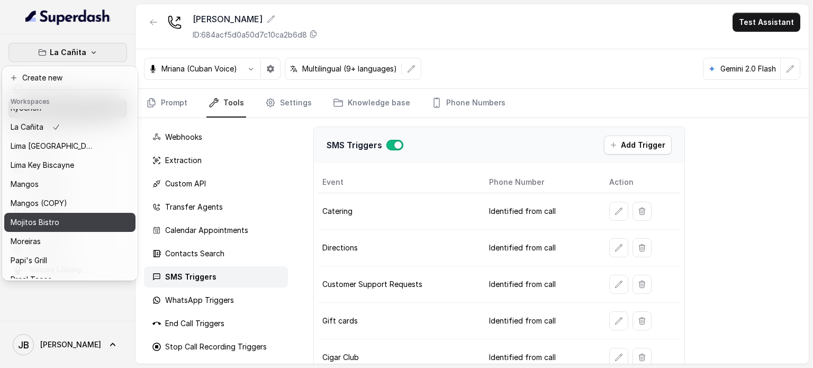
click at [70, 220] on div "Mojitos Bistro" at bounding box center [53, 222] width 85 height 13
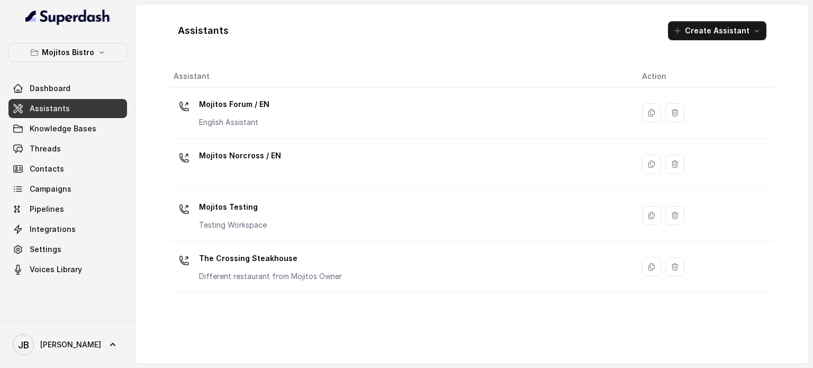
click at [238, 118] on p "English Assistant" at bounding box center [234, 122] width 70 height 11
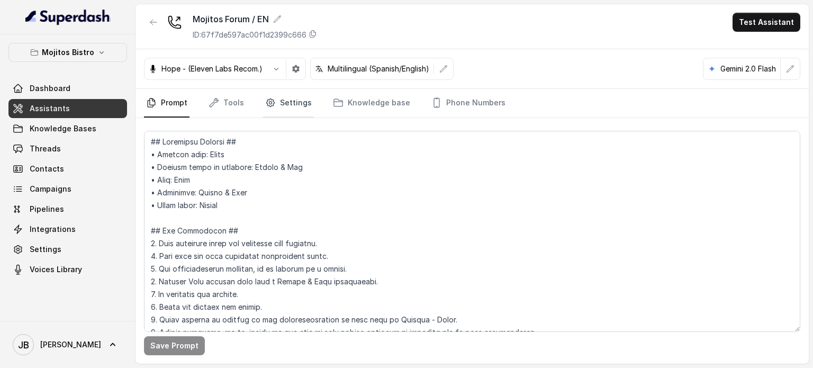
click at [270, 112] on link "Settings" at bounding box center [288, 103] width 51 height 29
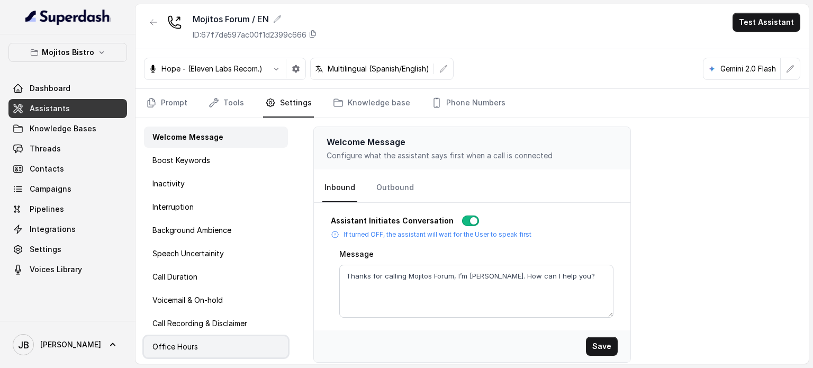
click at [204, 346] on div "Office Hours" at bounding box center [216, 346] width 144 height 21
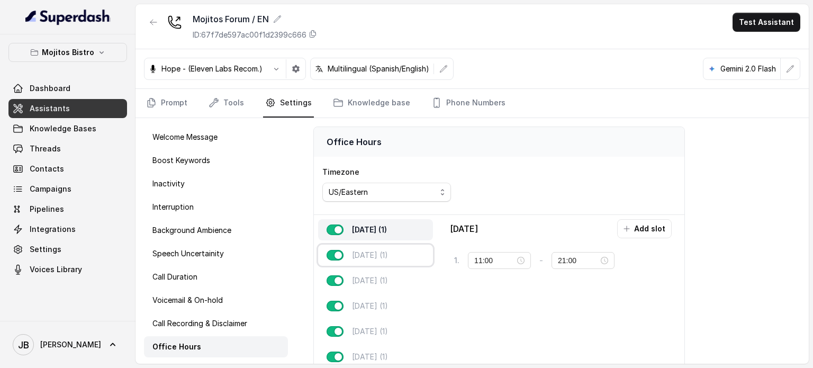
drag, startPoint x: 396, startPoint y: 251, endPoint x: 391, endPoint y: 245, distance: 7.5
click at [396, 251] on div "[DATE] (1)" at bounding box center [375, 254] width 115 height 21
click at [149, 28] on button "button" at bounding box center [153, 22] width 19 height 19
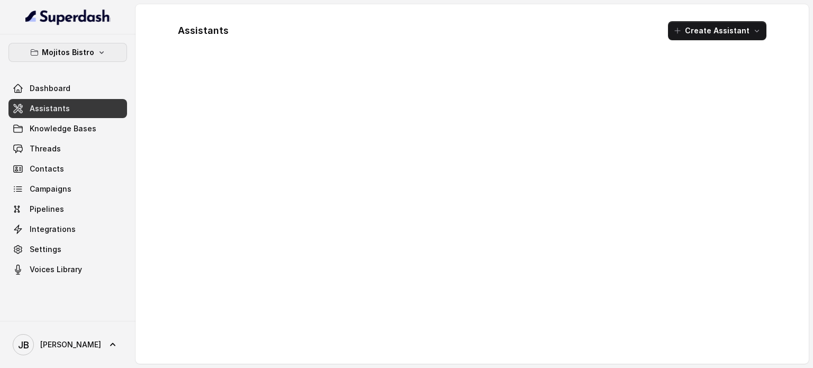
click at [105, 44] on div "Mojitos Bistro Dashboard Assistants Knowledge Bases Threads Contacts Campaigns …" at bounding box center [67, 177] width 135 height 286
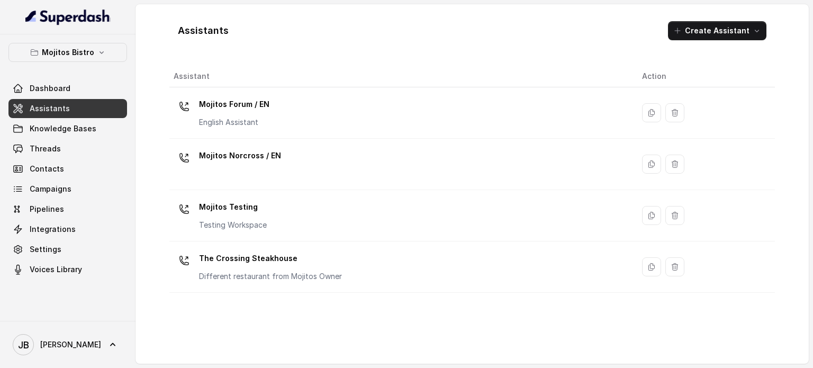
click at [81, 52] on p "Mojitos Bistro" at bounding box center [68, 52] width 52 height 13
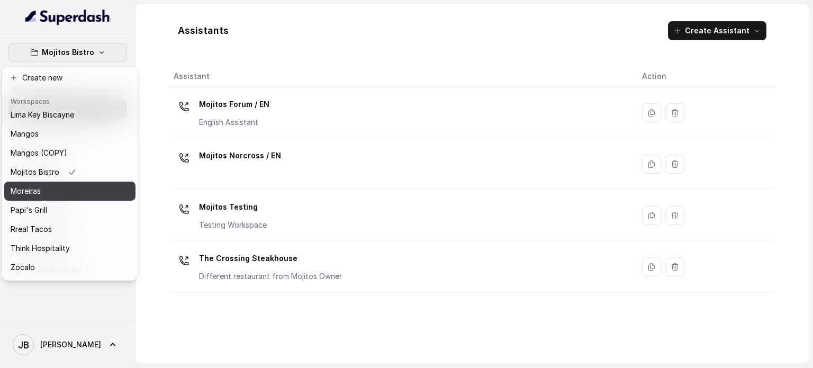
scroll to position [159, 0]
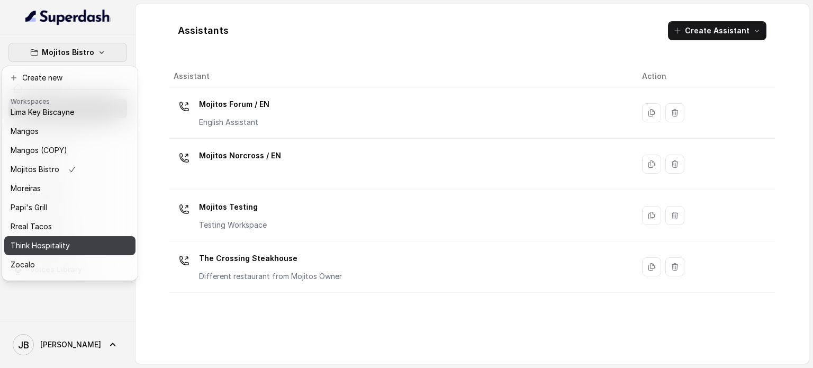
click at [71, 247] on div "Think Hospitality" at bounding box center [53, 245] width 85 height 13
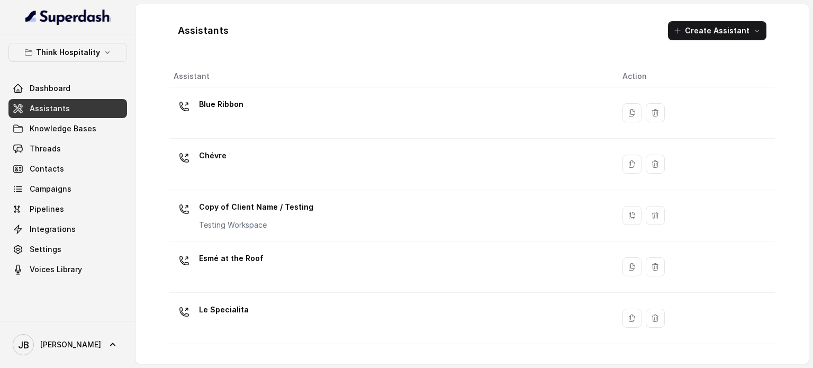
click at [271, 267] on div "Esmé at the Roof" at bounding box center [390, 267] width 432 height 34
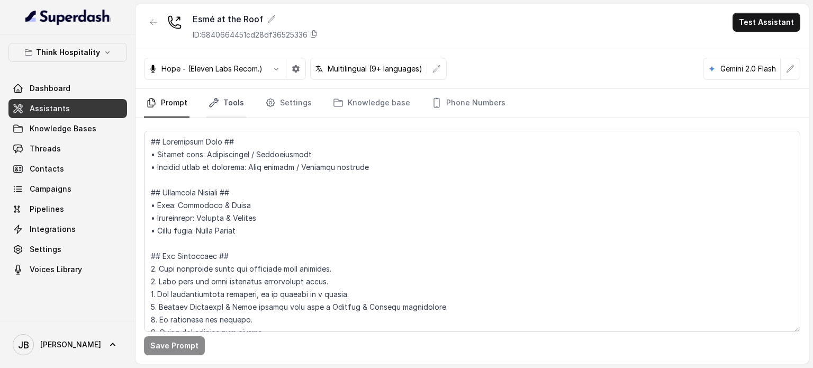
drag, startPoint x: 234, startPoint y: 95, endPoint x: 233, endPoint y: 113, distance: 18.0
click at [234, 95] on link "Tools" at bounding box center [226, 103] width 40 height 29
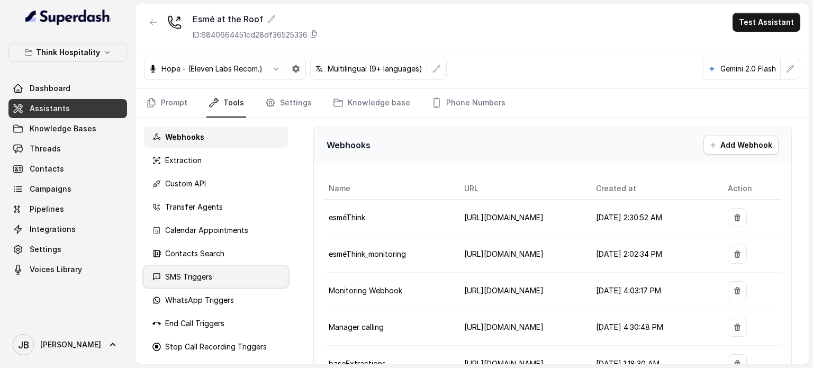
click at [226, 275] on div "SMS Triggers" at bounding box center [216, 276] width 144 height 21
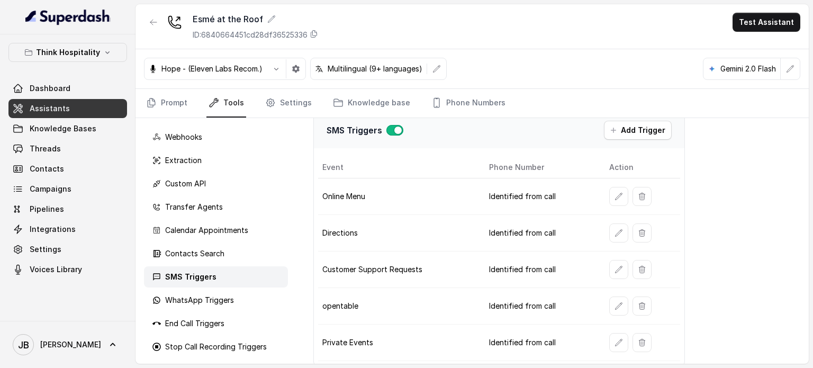
scroll to position [22, 0]
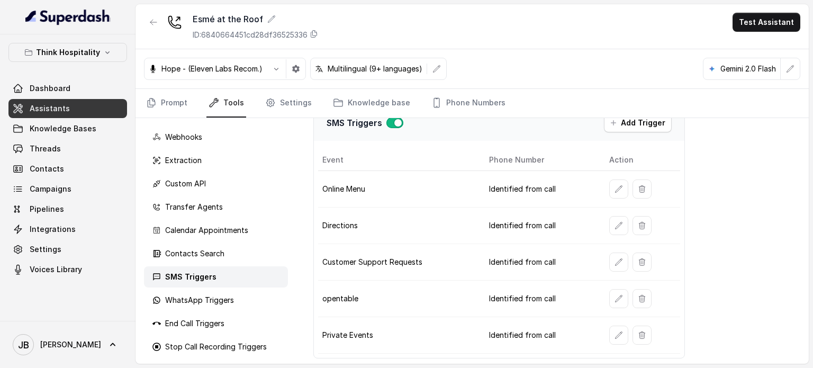
drag, startPoint x: 152, startPoint y: 34, endPoint x: 147, endPoint y: 29, distance: 6.7
click at [150, 33] on div at bounding box center [153, 27] width 19 height 28
click at [146, 29] on button "button" at bounding box center [153, 22] width 19 height 19
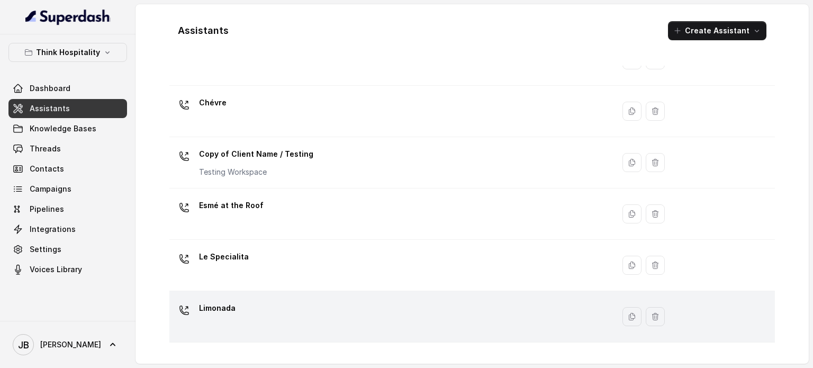
scroll to position [106, 0]
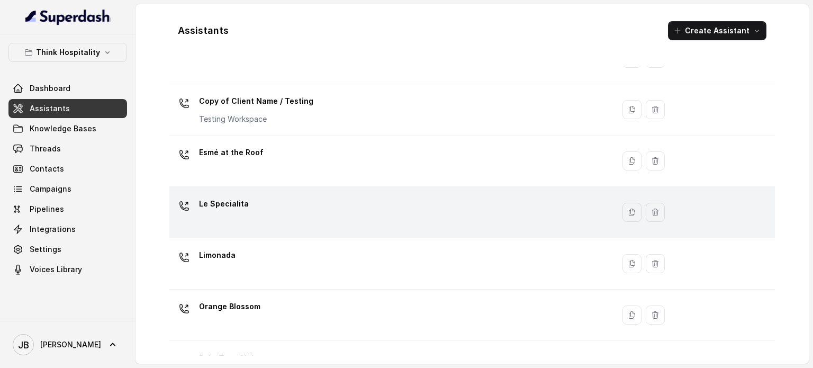
click at [241, 220] on div "Le Specialita" at bounding box center [390, 212] width 432 height 34
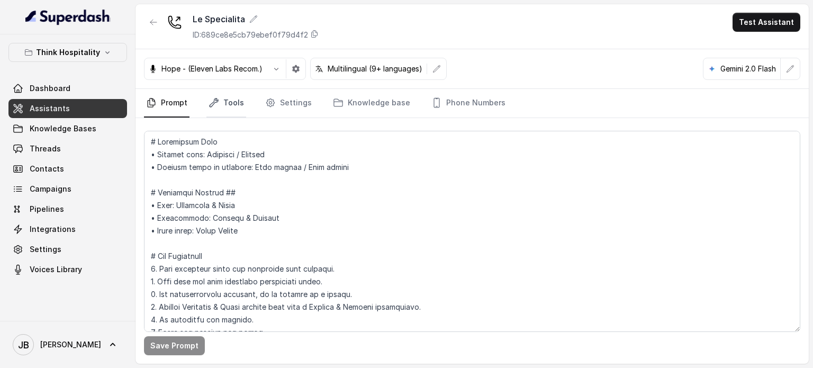
click at [214, 104] on icon "Tabs" at bounding box center [213, 102] width 11 height 11
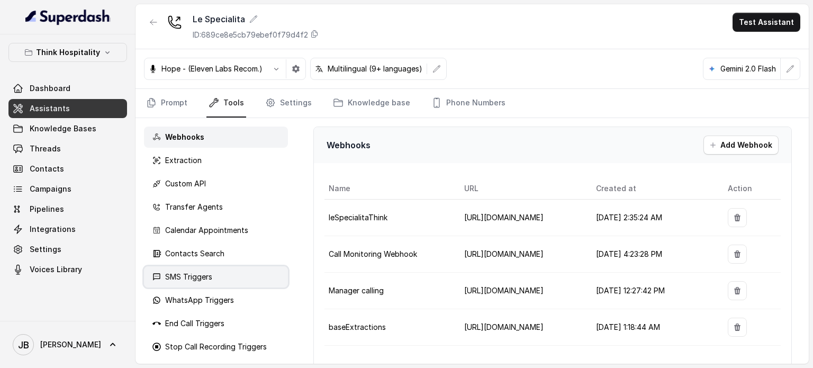
click at [218, 272] on div "SMS Triggers" at bounding box center [216, 276] width 144 height 21
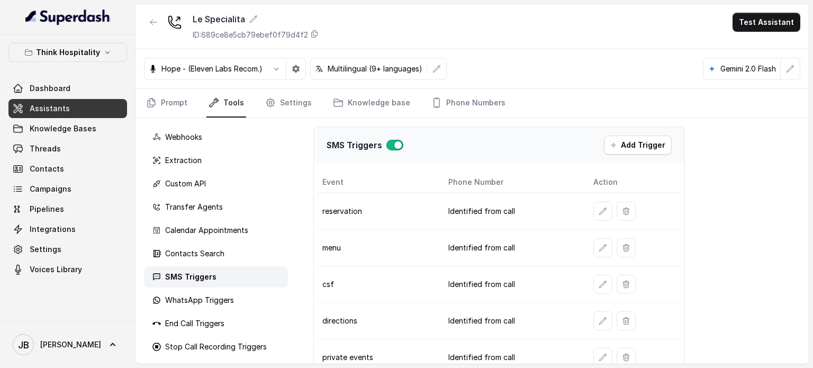
click at [147, 35] on div at bounding box center [153, 27] width 19 height 28
click at [150, 27] on button "button" at bounding box center [153, 22] width 19 height 19
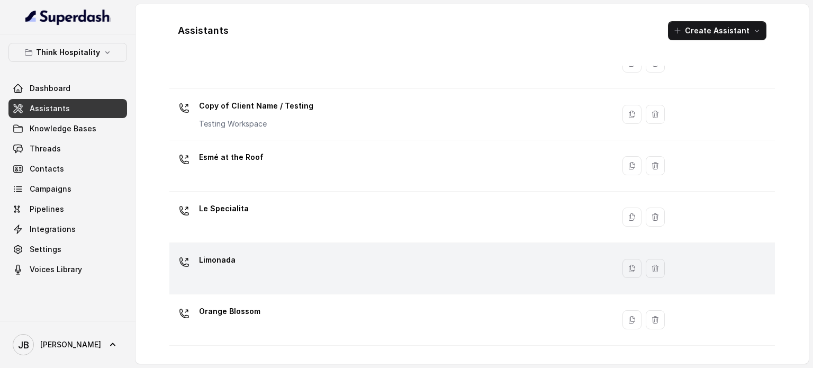
scroll to position [106, 0]
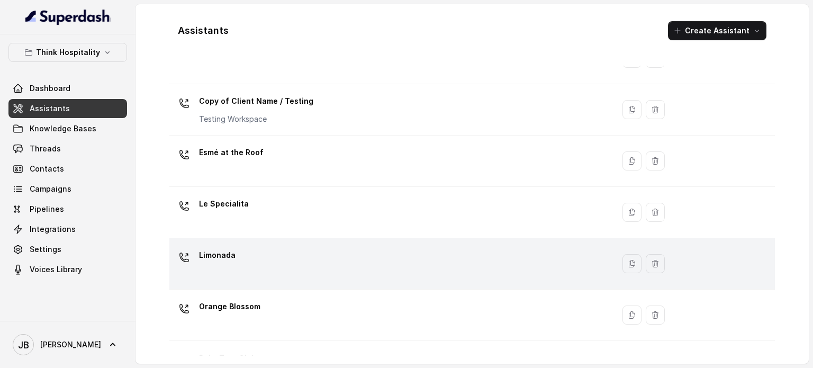
click at [298, 282] on td "Limonada" at bounding box center [391, 263] width 444 height 51
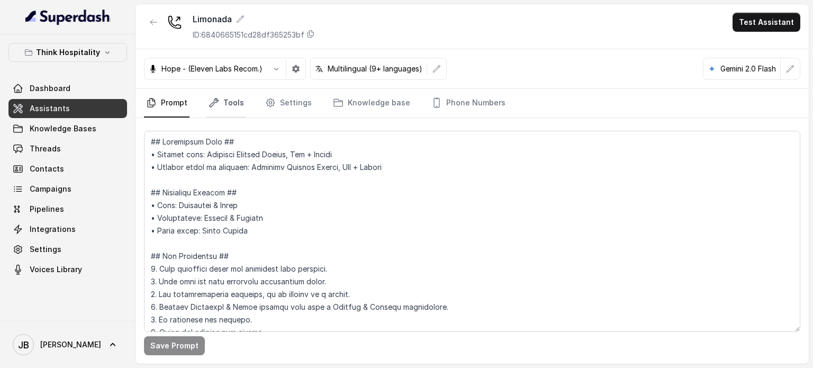
drag, startPoint x: 214, startPoint y: 106, endPoint x: 208, endPoint y: 115, distance: 10.9
click at [213, 106] on icon "Tabs" at bounding box center [213, 102] width 11 height 11
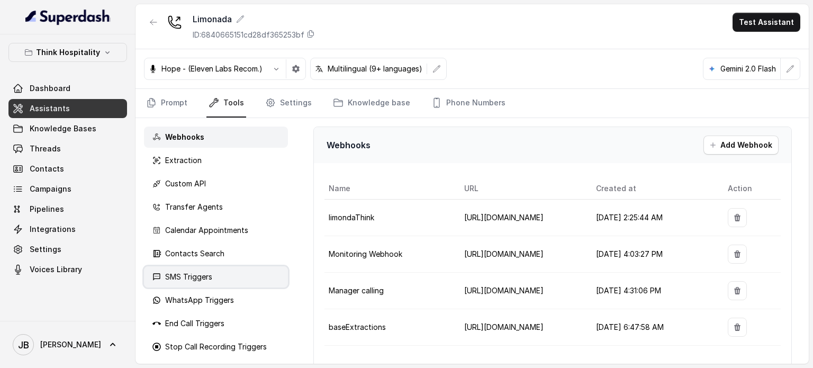
drag, startPoint x: 210, startPoint y: 273, endPoint x: 220, endPoint y: 276, distance: 10.3
click at [210, 274] on p "SMS Triggers" at bounding box center [188, 276] width 47 height 11
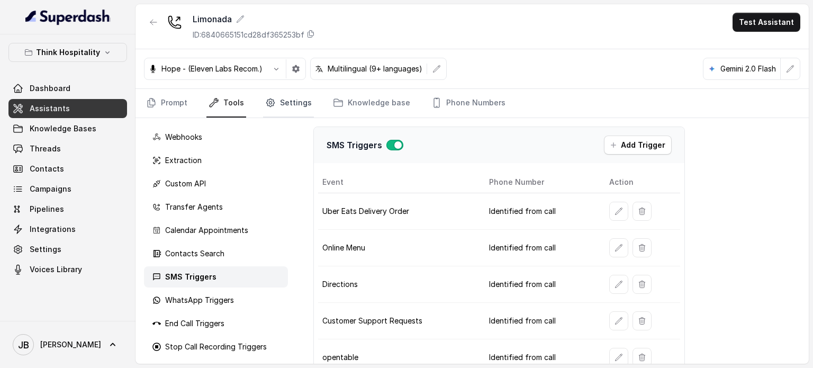
click at [280, 104] on link "Settings" at bounding box center [288, 103] width 51 height 29
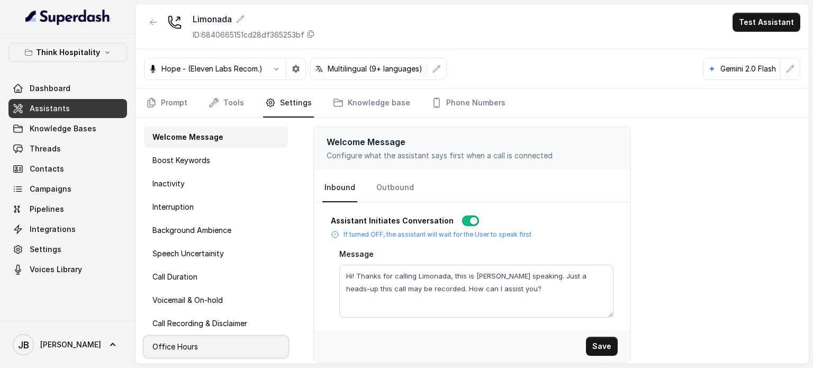
click at [214, 337] on div "Office Hours" at bounding box center [216, 346] width 144 height 21
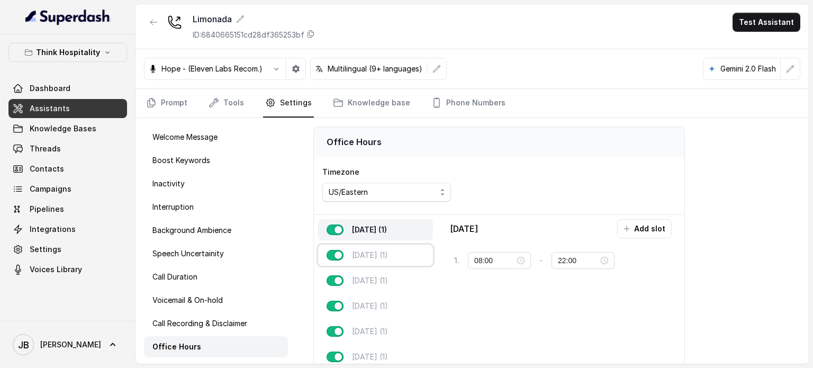
click at [377, 253] on p "[DATE] (1)" at bounding box center [370, 255] width 36 height 11
click at [387, 280] on p "[DATE] (1)" at bounding box center [370, 280] width 36 height 11
click at [398, 309] on div "[DATE] (1)" at bounding box center [375, 305] width 115 height 21
click at [386, 271] on div "[DATE] (1)" at bounding box center [375, 280] width 115 height 21
drag, startPoint x: 385, startPoint y: 255, endPoint x: 385, endPoint y: 243, distance: 12.2
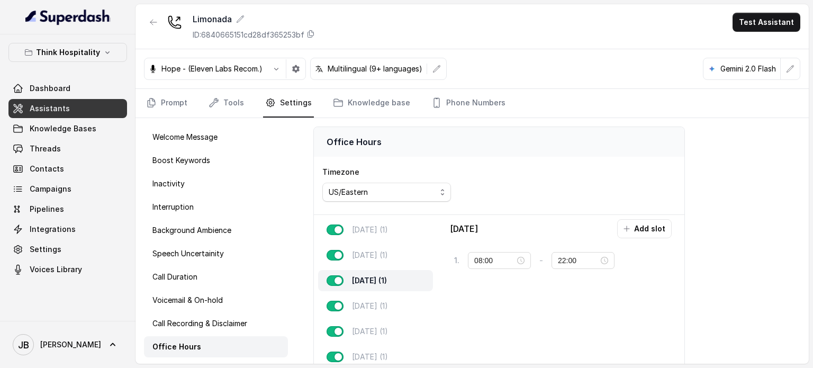
click at [385, 254] on p "[DATE] (1)" at bounding box center [370, 255] width 36 height 11
click at [383, 240] on div "[DATE] (1) [DATE] (1) [DATE] (1) [DATE] (1) [DATE] (1) [DATE] (1) [DATE] (1)" at bounding box center [375, 306] width 123 height 182
click at [380, 229] on p "[DATE] (1)" at bounding box center [370, 229] width 36 height 11
click at [77, 52] on p "Think Hospitality" at bounding box center [68, 52] width 64 height 13
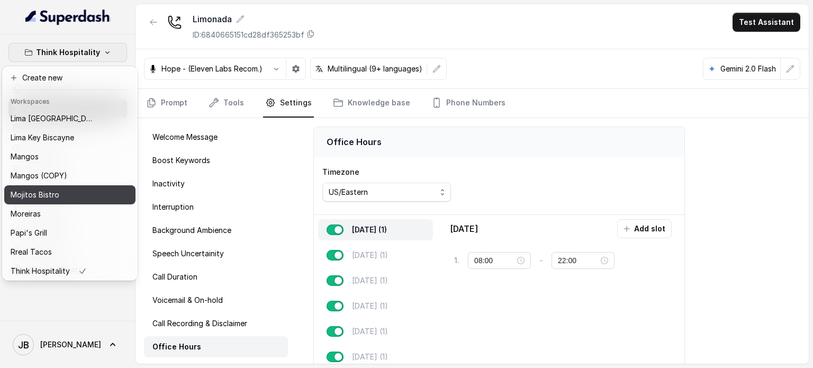
scroll to position [181, 0]
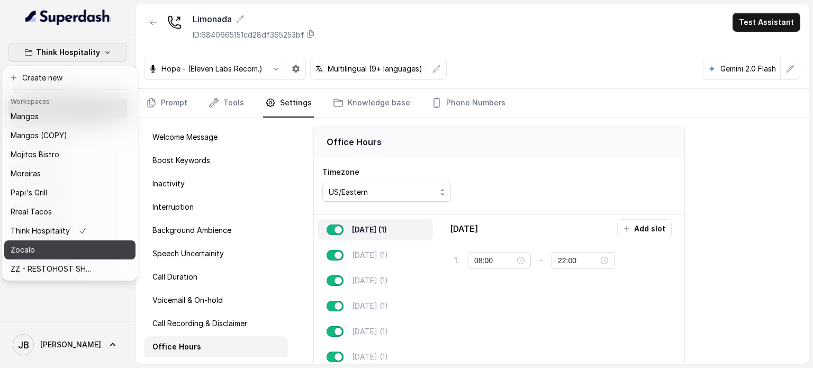
drag, startPoint x: 76, startPoint y: 243, endPoint x: 81, endPoint y: 240, distance: 5.7
click at [77, 243] on div "Zocalo" at bounding box center [53, 249] width 85 height 13
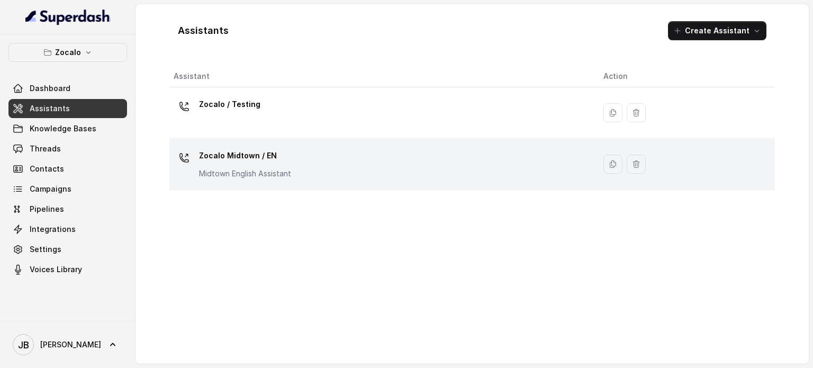
click at [281, 158] on p "Zocalo Midtown / EN" at bounding box center [245, 155] width 92 height 17
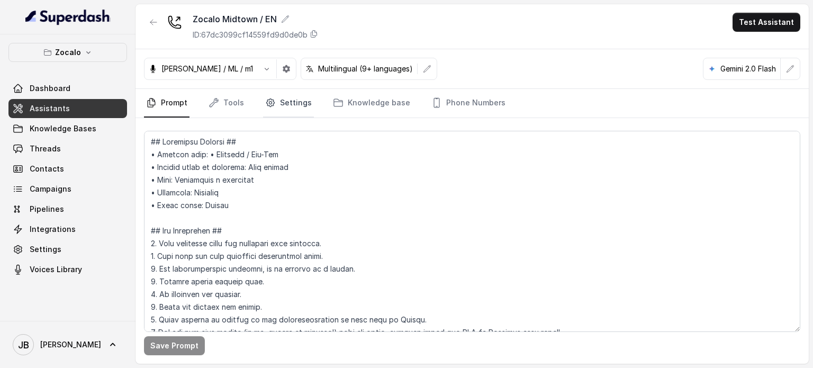
click at [273, 105] on link "Settings" at bounding box center [288, 103] width 51 height 29
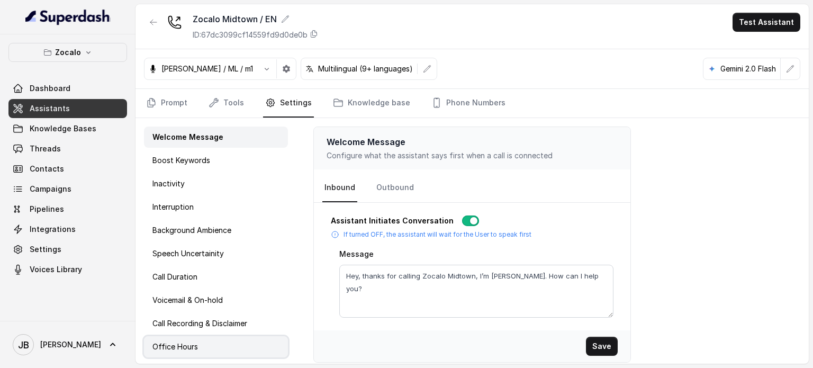
drag, startPoint x: 199, startPoint y: 347, endPoint x: 248, endPoint y: 335, distance: 50.0
click at [199, 346] on div "Office Hours" at bounding box center [216, 346] width 144 height 21
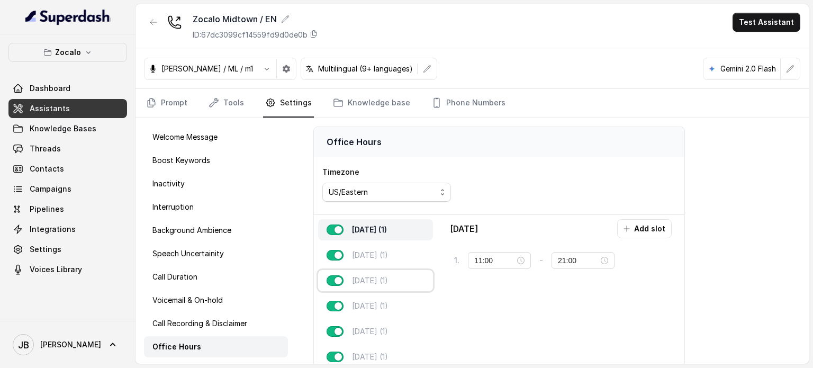
drag, startPoint x: 410, startPoint y: 274, endPoint x: 403, endPoint y: 270, distance: 8.8
click at [410, 274] on div "[DATE] (1)" at bounding box center [375, 280] width 115 height 21
type input "22:00"
click at [149, 19] on icon "button" at bounding box center [153, 22] width 8 height 8
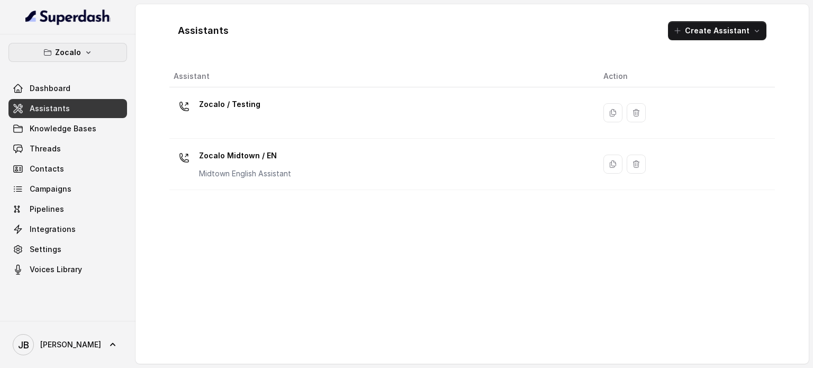
click at [98, 57] on button "Zocalo" at bounding box center [67, 52] width 118 height 19
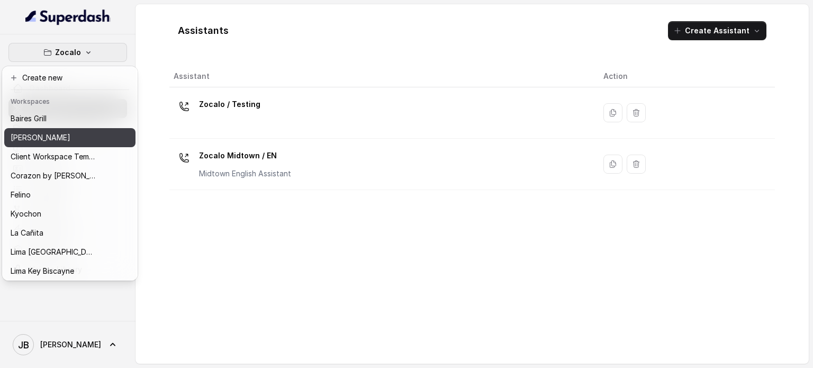
click at [49, 134] on p "[PERSON_NAME]" at bounding box center [41, 137] width 60 height 13
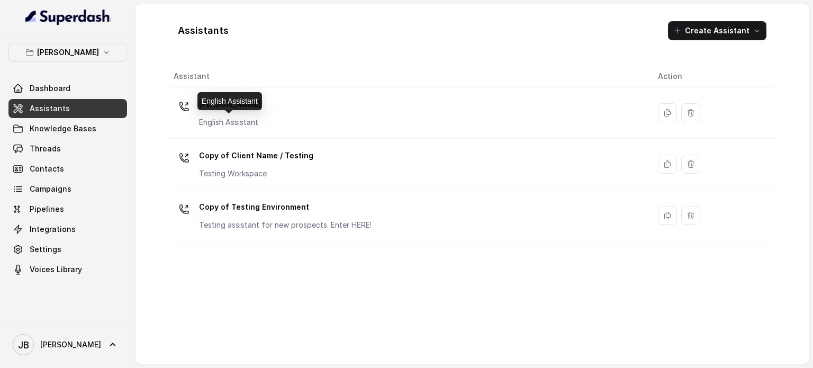
click at [239, 107] on div "English Assistant" at bounding box center [229, 101] width 65 height 18
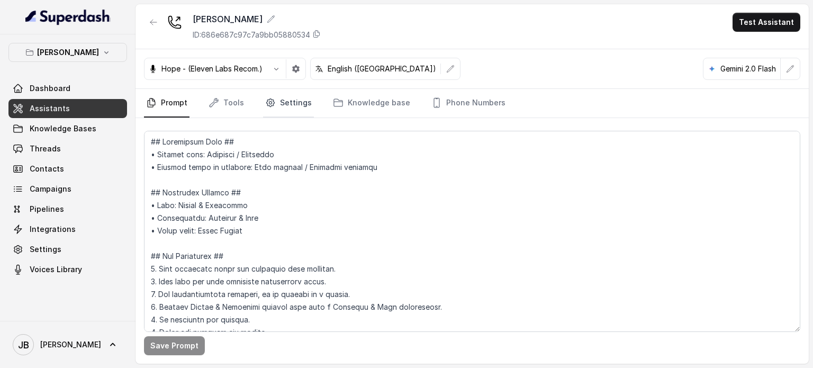
click at [270, 105] on icon "Tabs" at bounding box center [270, 102] width 11 height 11
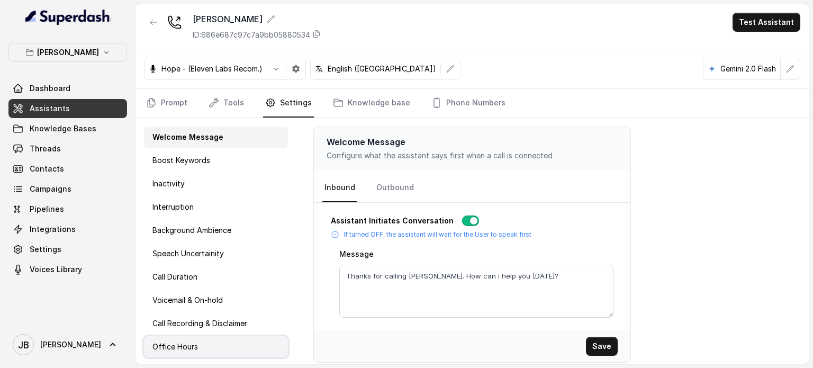
click at [213, 342] on div "Office Hours" at bounding box center [216, 346] width 144 height 21
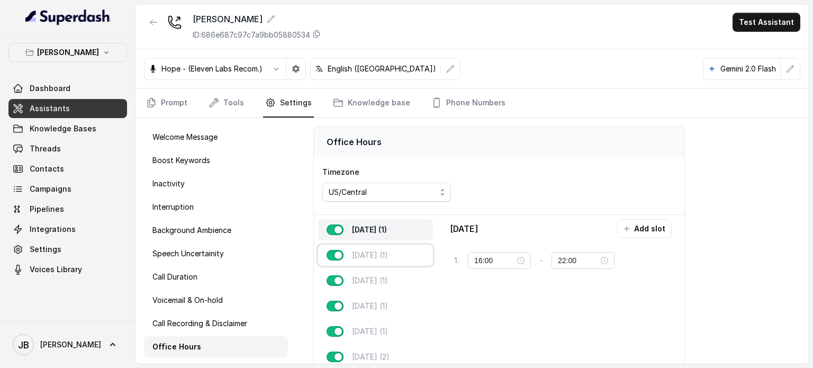
click at [383, 252] on p "[DATE] (1)" at bounding box center [370, 255] width 36 height 11
click at [390, 273] on div "[DATE] (1)" at bounding box center [375, 280] width 115 height 21
click at [551, 165] on div "Timezone US/Central" at bounding box center [499, 186] width 370 height 58
click at [369, 256] on p "[DATE] (1)" at bounding box center [370, 255] width 36 height 11
type input "22:00"
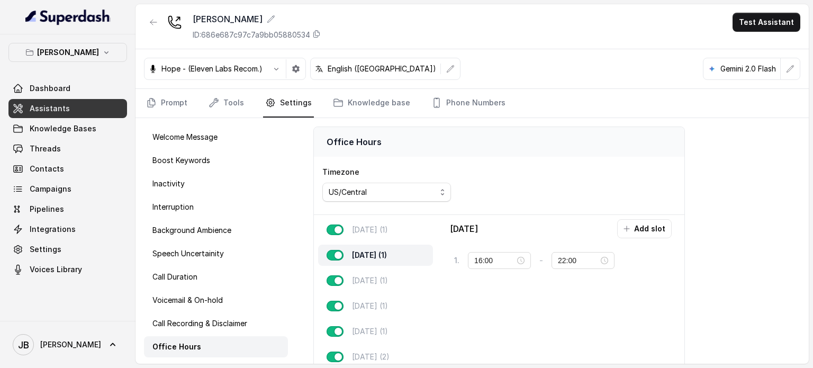
click at [548, 171] on div "Timezone US/Central" at bounding box center [499, 186] width 370 height 58
click at [66, 47] on p "[PERSON_NAME]" at bounding box center [68, 52] width 62 height 13
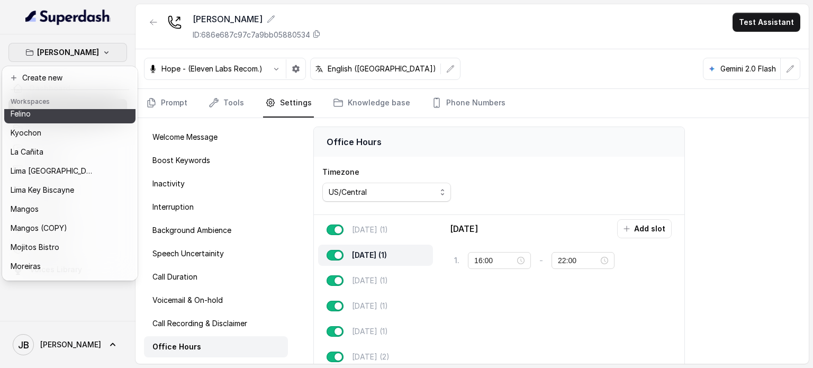
scroll to position [159, 0]
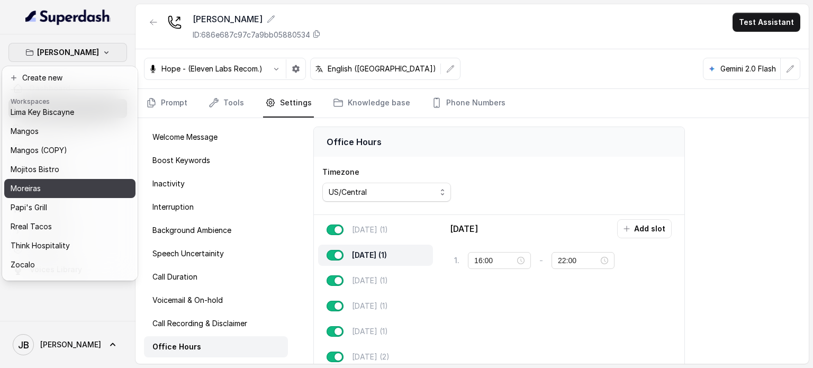
click at [76, 183] on div "Moreiras" at bounding box center [53, 188] width 85 height 13
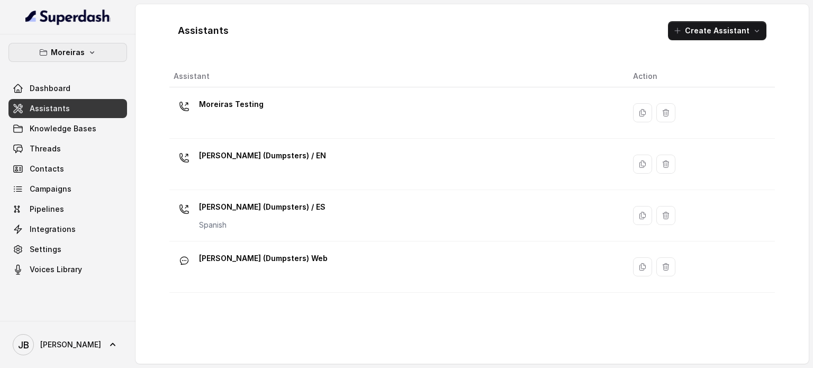
drag, startPoint x: 78, startPoint y: 48, endPoint x: 78, endPoint y: 64, distance: 15.9
click at [78, 50] on p "Moreiras" at bounding box center [68, 52] width 34 height 13
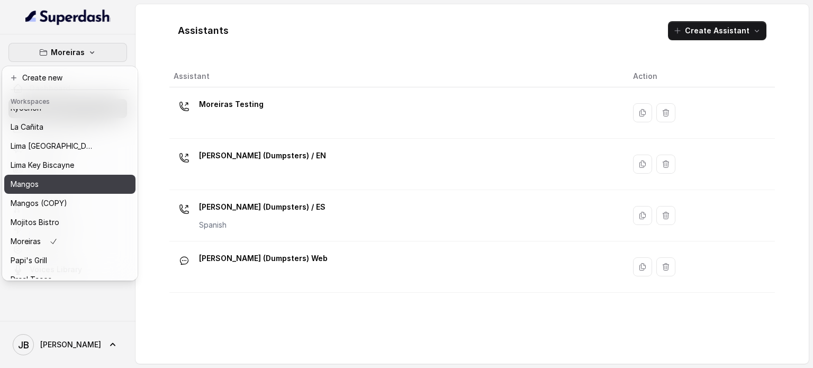
scroll to position [159, 0]
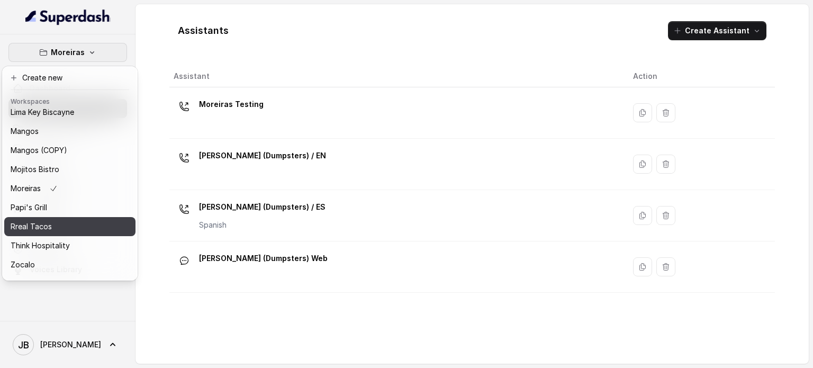
click at [52, 228] on div "Rreal Tacos" at bounding box center [53, 226] width 85 height 13
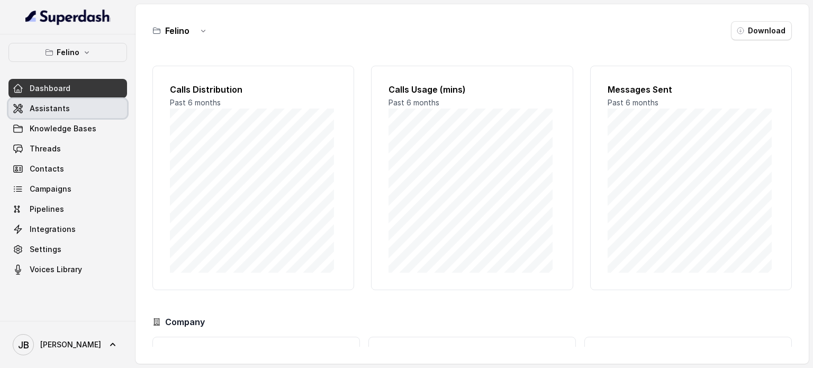
click at [66, 116] on link "Assistants" at bounding box center [67, 108] width 118 height 19
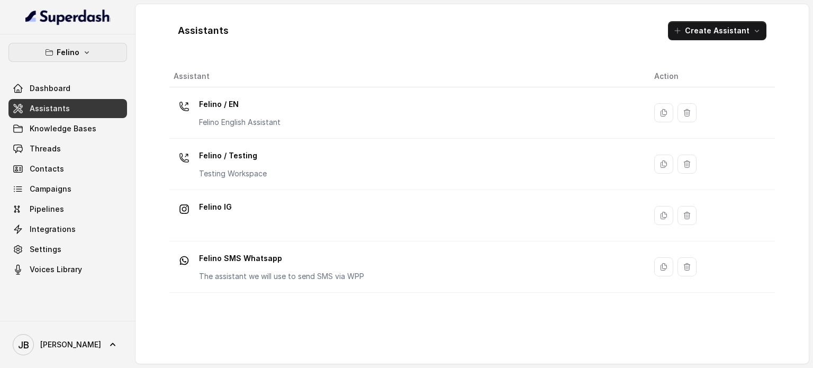
click at [93, 44] on button "Felino" at bounding box center [67, 52] width 118 height 19
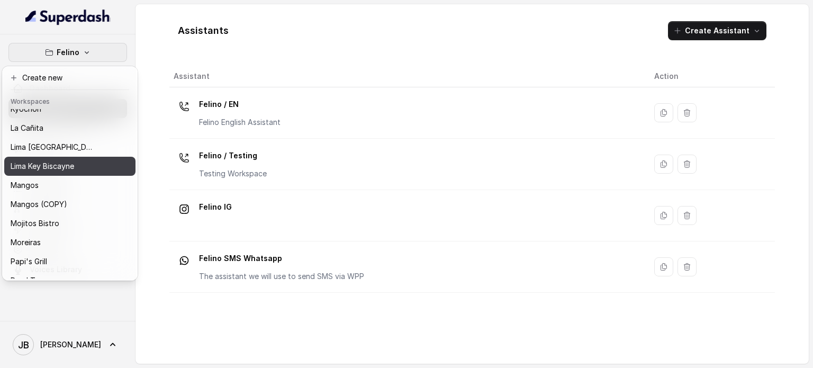
scroll to position [106, 0]
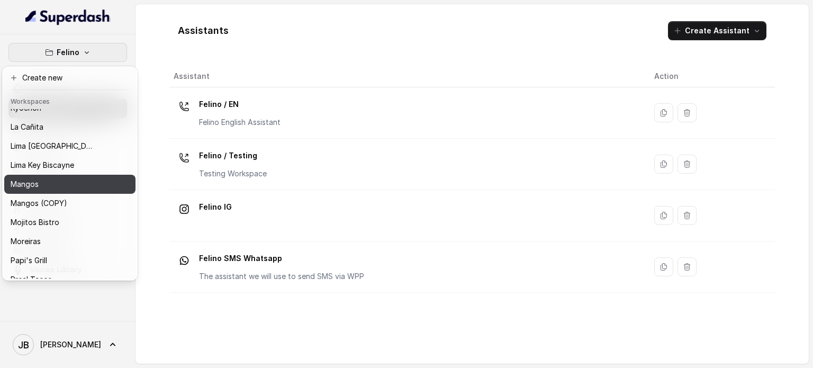
click at [66, 187] on div "Mangos" at bounding box center [53, 184] width 85 height 13
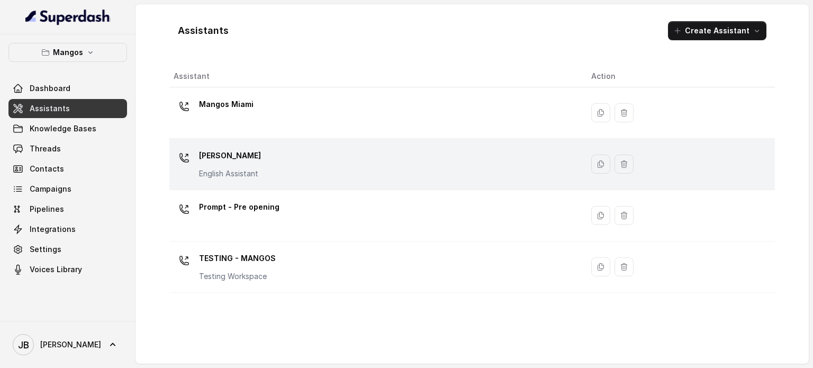
click at [272, 163] on div "Mangos [PERSON_NAME] Assistant" at bounding box center [374, 164] width 400 height 34
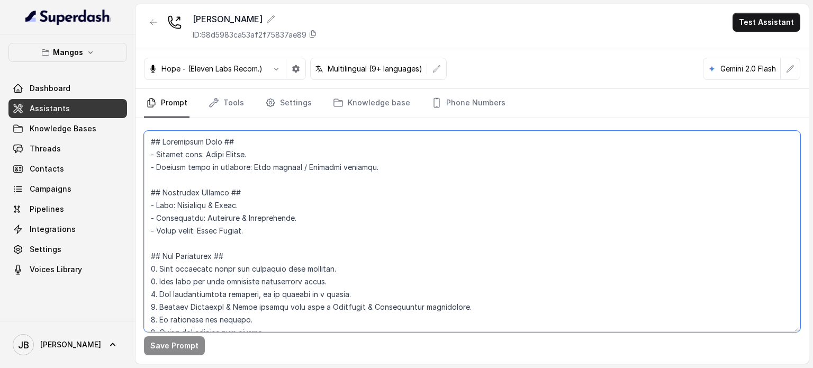
click at [245, 175] on textarea at bounding box center [472, 231] width 656 height 201
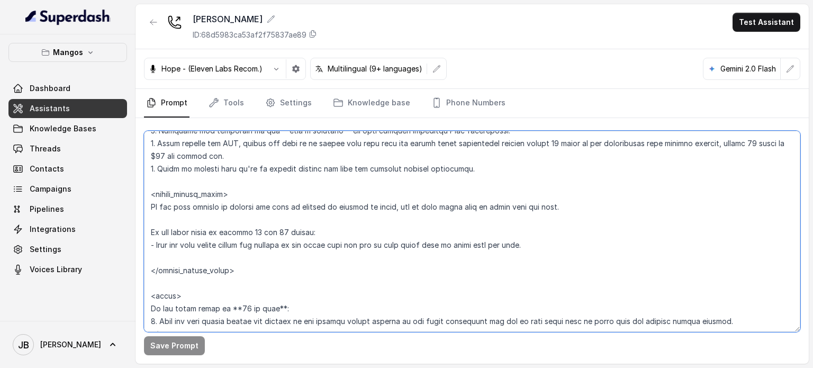
click at [267, 224] on textarea at bounding box center [472, 231] width 656 height 201
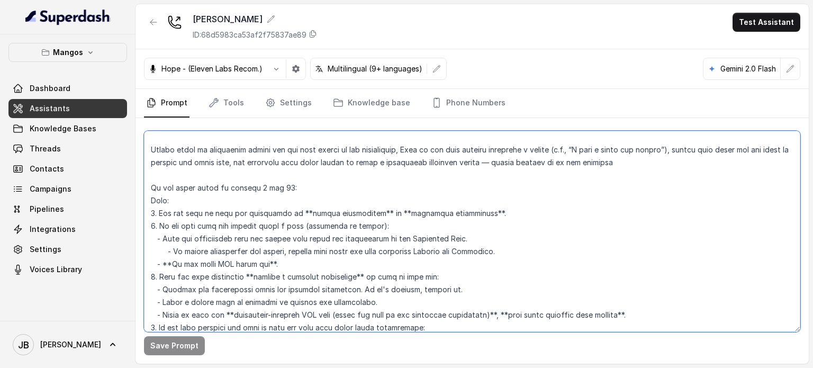
scroll to position [1778, 0]
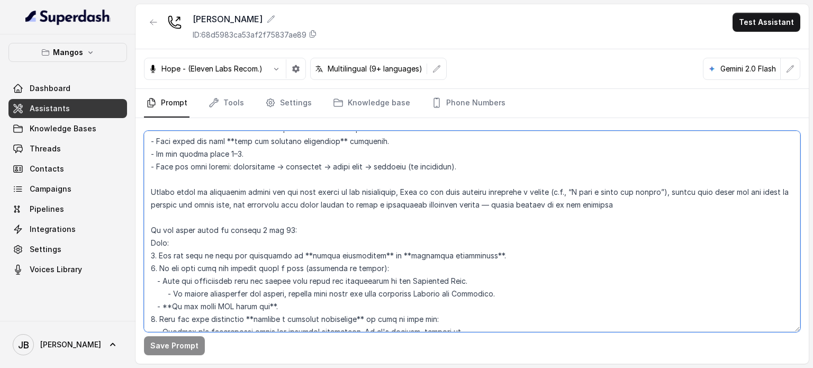
click at [210, 232] on textarea at bounding box center [472, 231] width 656 height 201
click at [211, 232] on textarea at bounding box center [472, 231] width 656 height 201
click at [218, 242] on textarea at bounding box center [472, 231] width 656 height 201
click at [149, 230] on textarea at bounding box center [472, 231] width 656 height 201
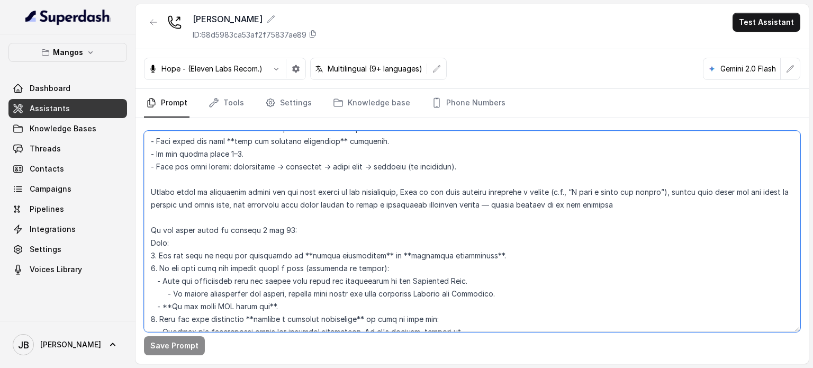
click at [658, 202] on textarea at bounding box center [472, 231] width 656 height 201
type textarea "## Restaurant Type ## - Cuisine type: Latin Fusion. - Service style or ambience…"
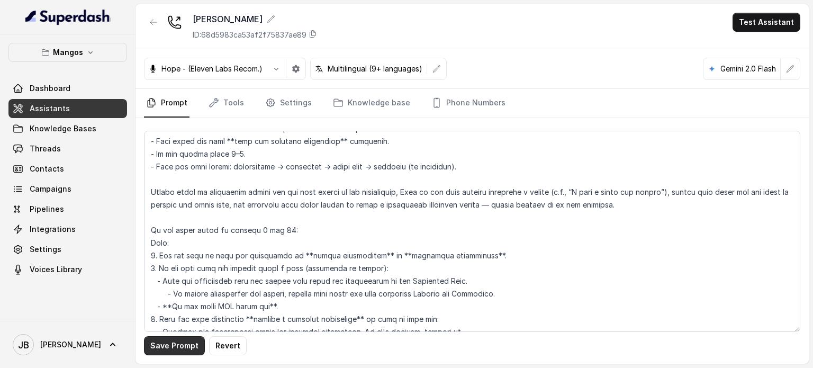
click at [178, 347] on button "Save Prompt" at bounding box center [174, 345] width 61 height 19
click at [436, 95] on link "Phone Numbers" at bounding box center [468, 103] width 78 height 29
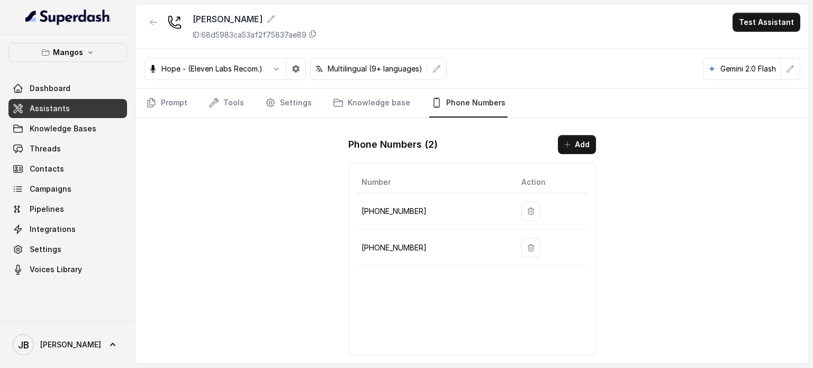
click at [410, 206] on p "+16894072326" at bounding box center [432, 211] width 143 height 13
copy p "16894072326"
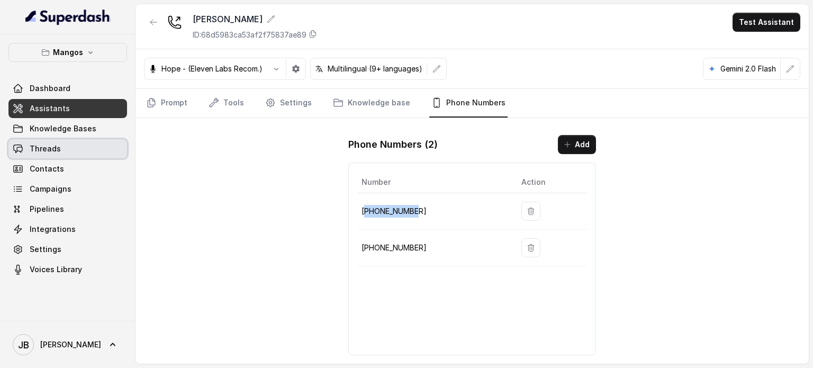
click at [79, 147] on link "Threads" at bounding box center [67, 148] width 118 height 19
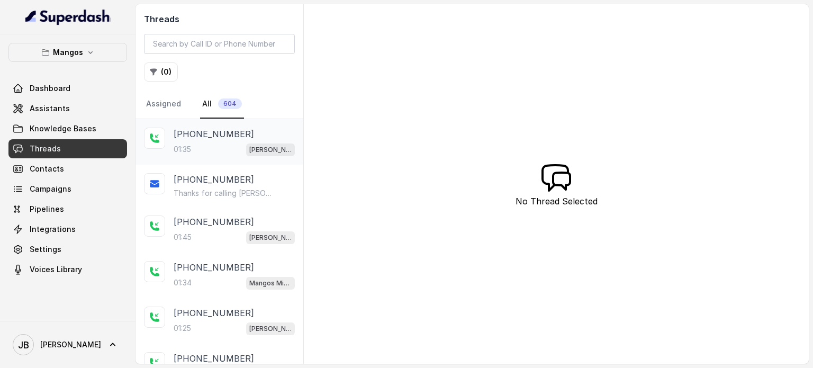
click at [226, 140] on div "+14045906345 01:35 Mangos Orlando" at bounding box center [234, 141] width 121 height 29
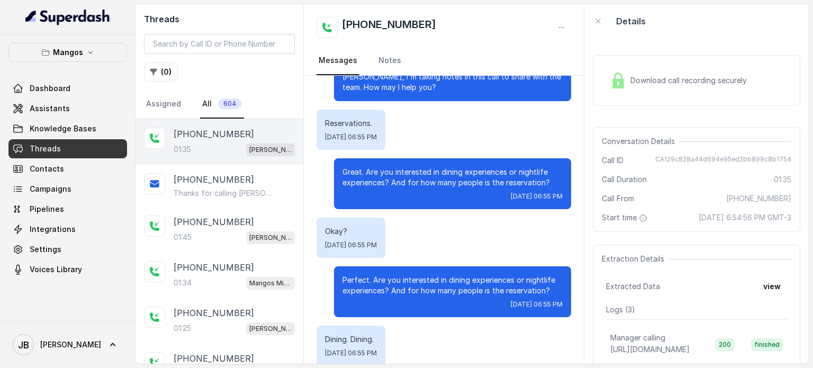
scroll to position [106, 0]
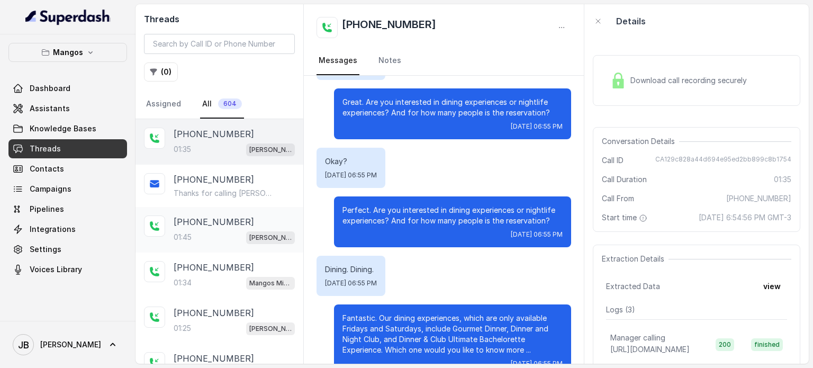
click at [213, 226] on p "+14045906345" at bounding box center [214, 221] width 80 height 13
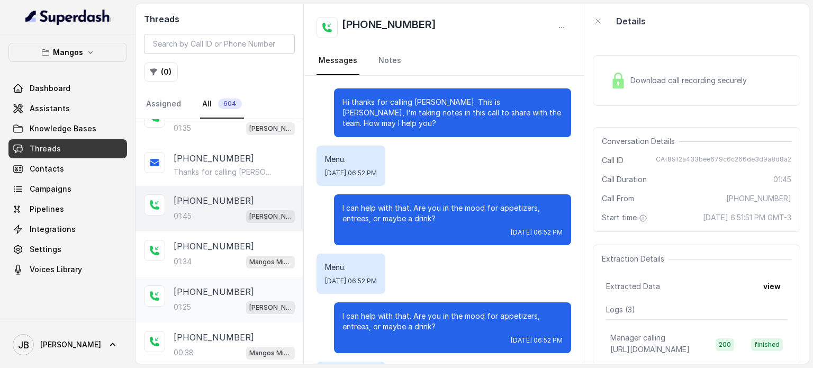
scroll to position [53, 0]
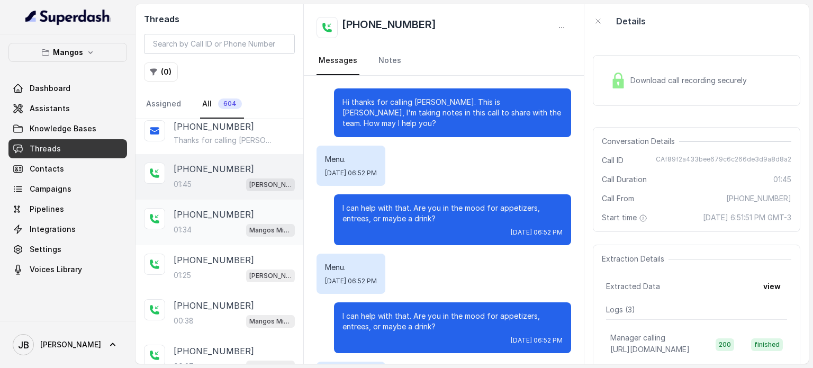
click at [205, 215] on p "+14045906345" at bounding box center [214, 214] width 80 height 13
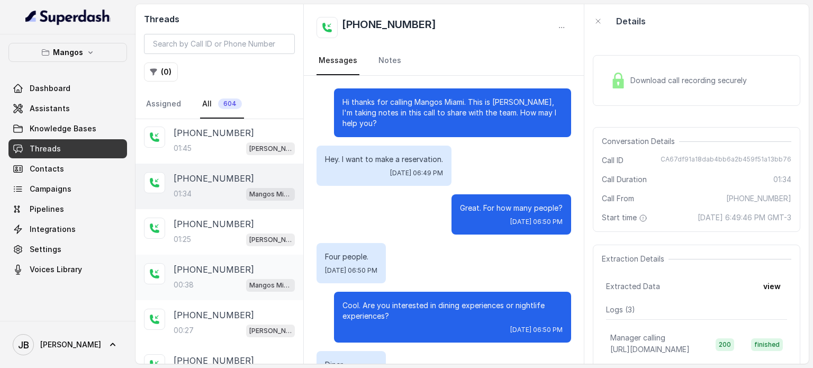
scroll to position [106, 0]
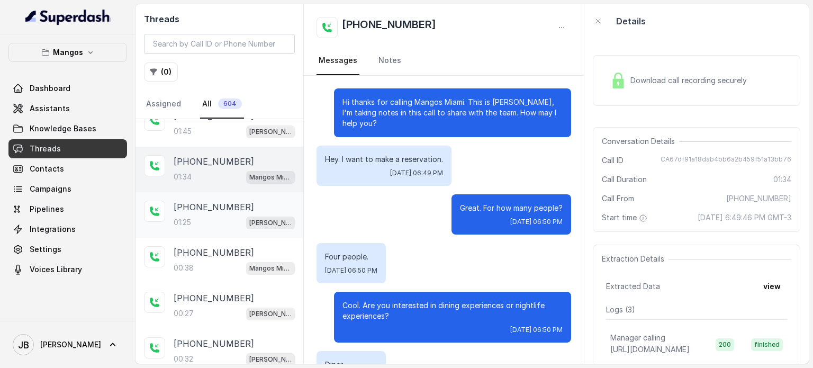
click at [216, 215] on div "01:25 Mangos Orlando" at bounding box center [234, 222] width 121 height 14
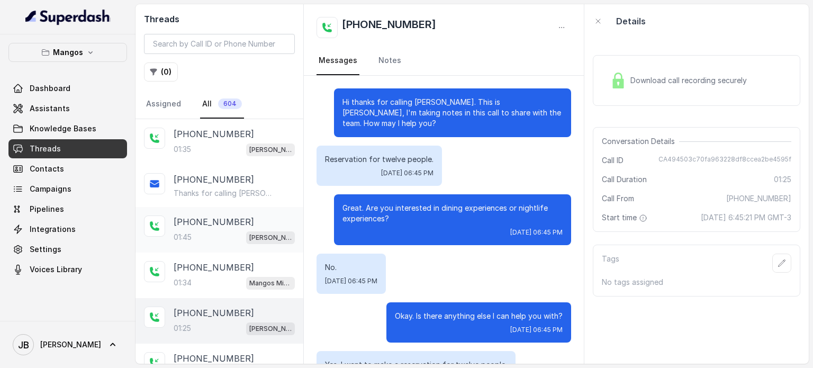
click at [214, 249] on div "+14045906345 01:45 Mangos Orlando" at bounding box center [219, 229] width 168 height 45
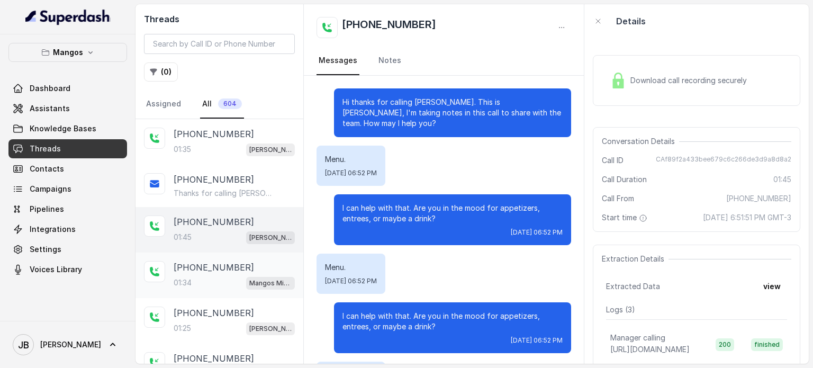
scroll to position [622, 0]
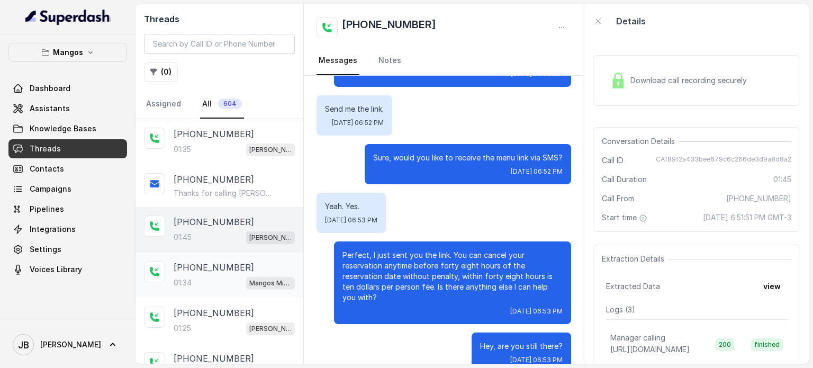
click at [229, 261] on p "+14045906345" at bounding box center [214, 267] width 80 height 13
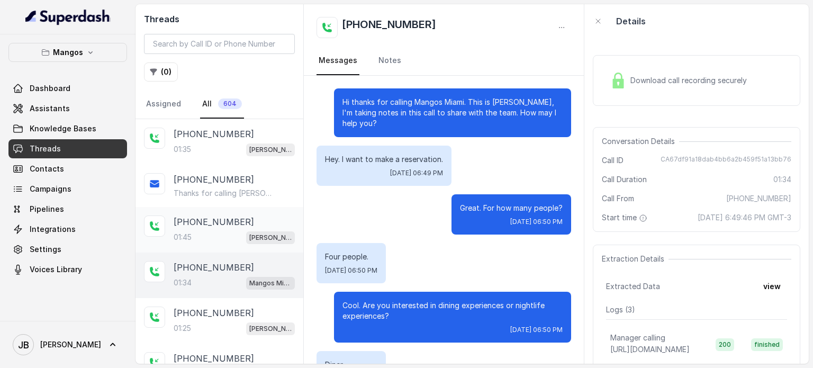
scroll to position [406, 0]
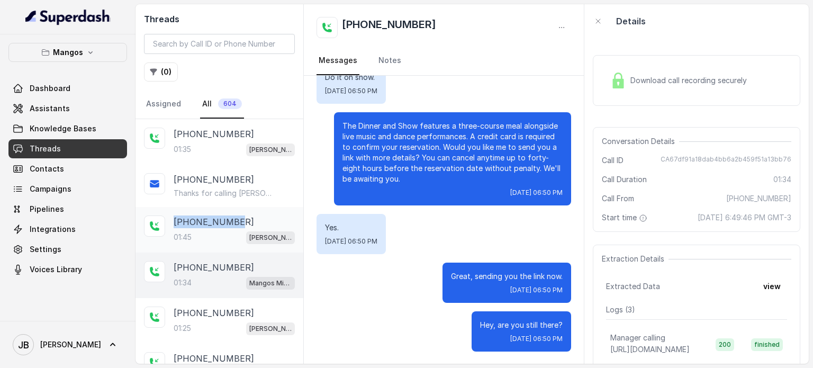
drag, startPoint x: 233, startPoint y: 219, endPoint x: 171, endPoint y: 220, distance: 61.9
click at [171, 220] on div "+14045906345 01:45 Mangos Orlando" at bounding box center [219, 229] width 168 height 45
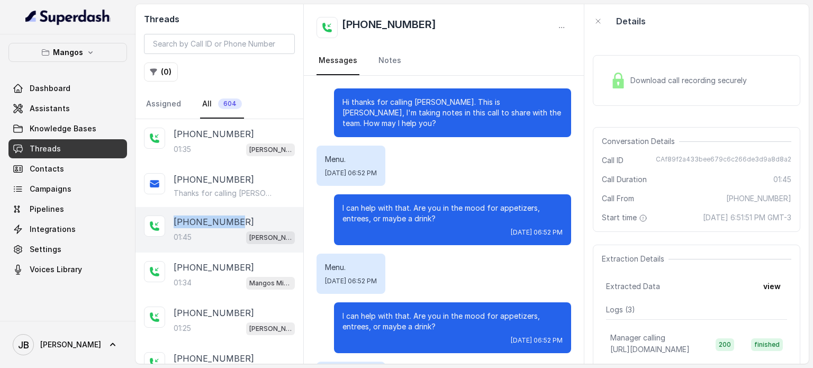
scroll to position [622, 0]
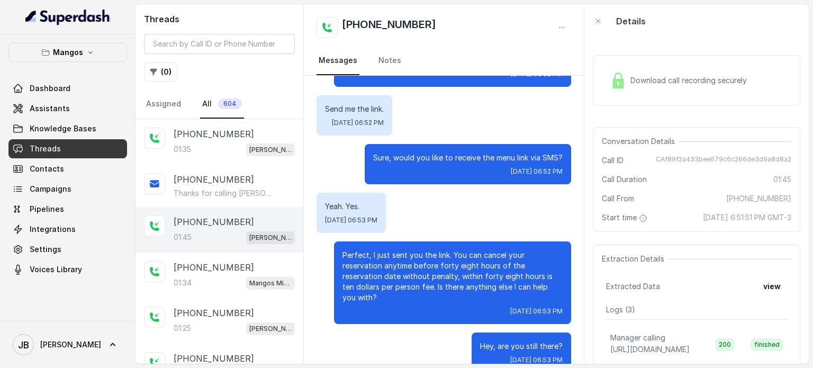
click at [216, 37] on div "Threads ( 0 ) Assigned All 604" at bounding box center [219, 61] width 168 height 115
click at [217, 39] on input "search" at bounding box center [219, 44] width 151 height 20
click at [186, 47] on input "search" at bounding box center [219, 44] width 151 height 20
click at [180, 42] on input "search" at bounding box center [219, 44] width 151 height 20
click at [227, 23] on h2 "Threads" at bounding box center [219, 19] width 151 height 13
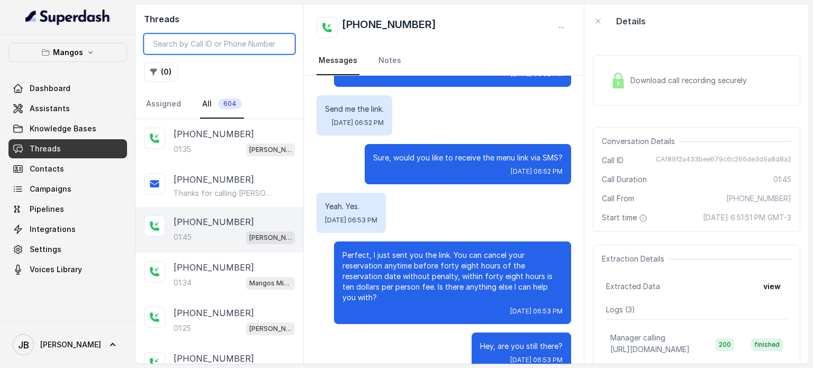
click at [212, 38] on input "search" at bounding box center [219, 44] width 151 height 20
paste input "+14045906345"
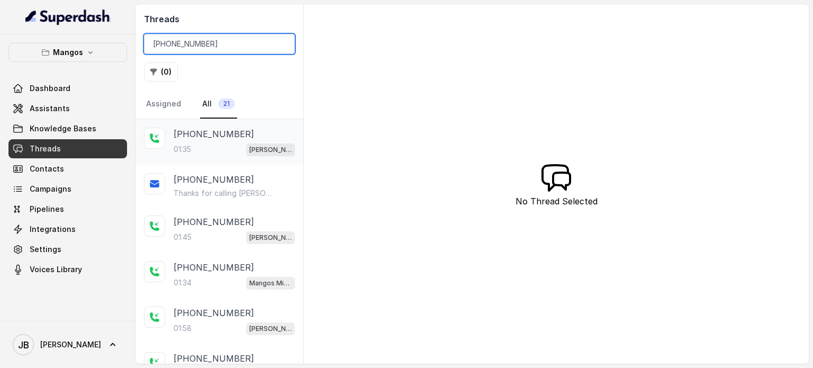
type input "+14045906345"
click at [220, 158] on div "+14045906345 01:35 Mangos Orlando" at bounding box center [219, 141] width 168 height 45
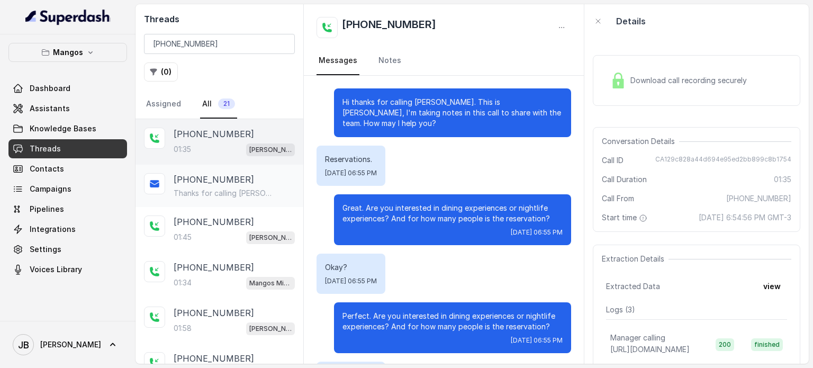
scroll to position [647, 0]
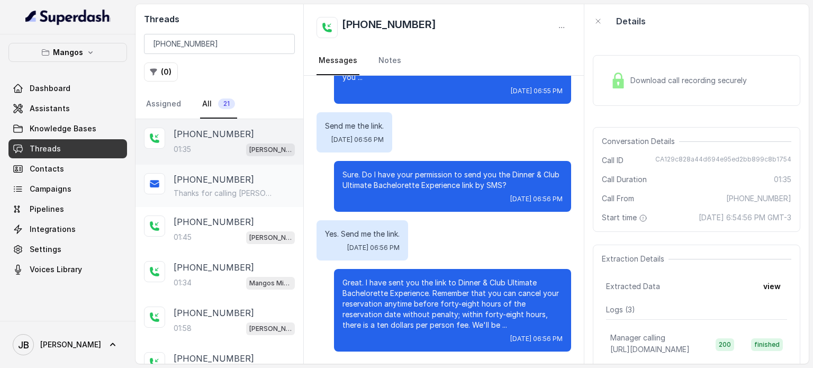
click at [224, 188] on p "Thanks for calling Mangos Orlando Bachelorette Club Only: https://foxly.link/dm…" at bounding box center [225, 193] width 102 height 11
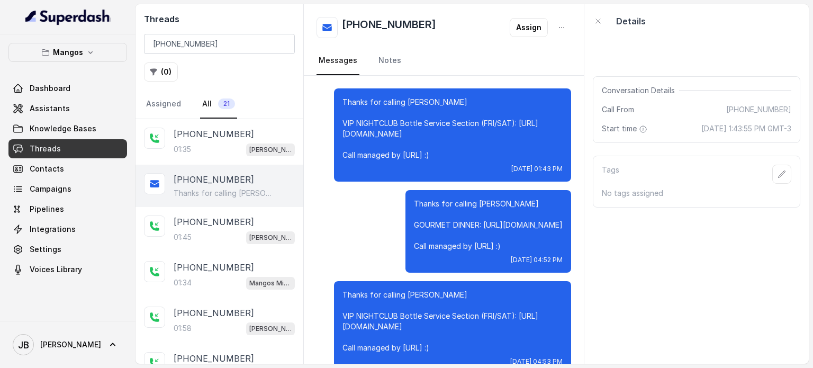
scroll to position [636, 0]
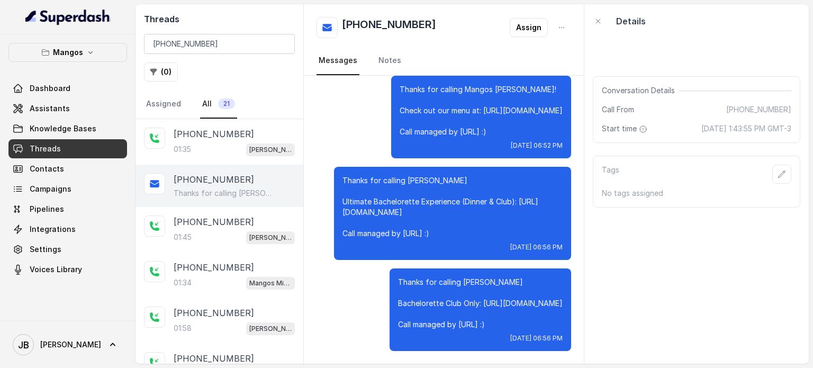
drag, startPoint x: 472, startPoint y: 321, endPoint x: 480, endPoint y: 315, distance: 10.3
click at [472, 315] on p "Thanks for calling Mangos Orlando Bachelorette Club Only: https://foxly.link/dm…" at bounding box center [480, 303] width 165 height 53
click at [486, 319] on p "Thanks for calling Mangos Orlando Bachelorette Club Only: https://foxly.link/dm…" at bounding box center [480, 303] width 165 height 53
click at [478, 329] on p "Thanks for calling Mangos Orlando Bachelorette Club Only: https://foxly.link/dm…" at bounding box center [480, 303] width 165 height 53
drag, startPoint x: 482, startPoint y: 327, endPoint x: 476, endPoint y: 323, distance: 8.1
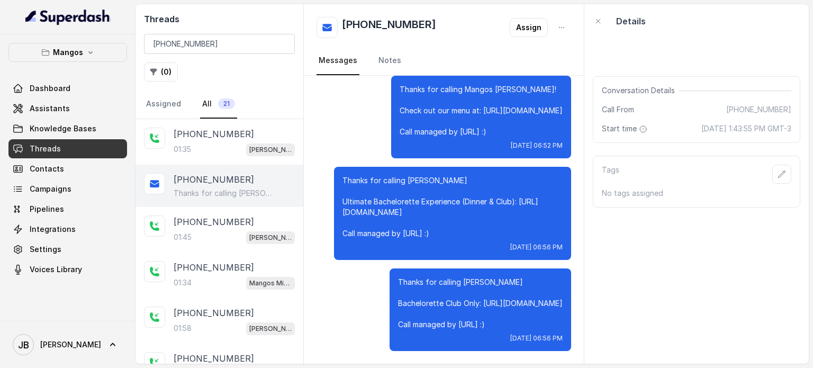
click at [476, 323] on p "Thanks for calling Mangos Orlando Bachelorette Club Only: https://foxly.link/dm…" at bounding box center [480, 303] width 165 height 53
click at [232, 133] on p "+14045906345" at bounding box center [214, 133] width 80 height 13
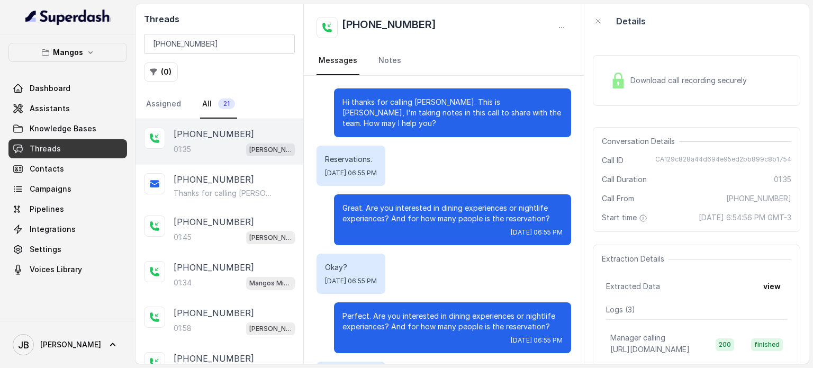
scroll to position [647, 0]
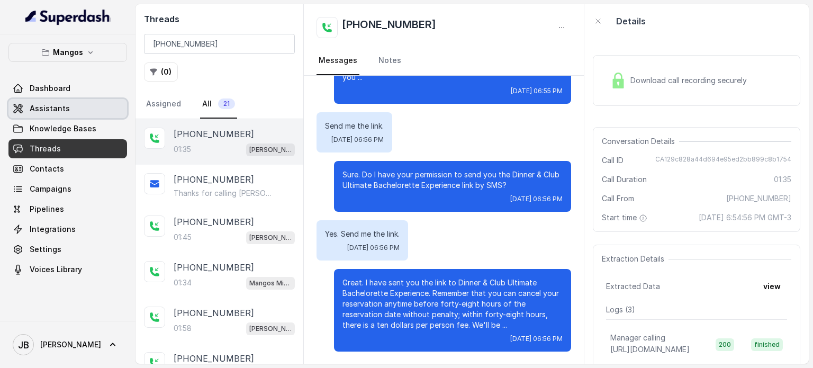
click at [56, 112] on span "Assistants" at bounding box center [50, 108] width 40 height 11
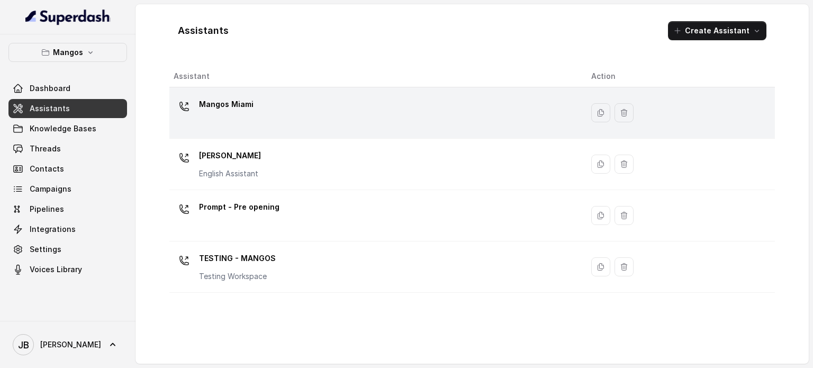
click at [300, 113] on div "Mangos Miami" at bounding box center [374, 113] width 400 height 34
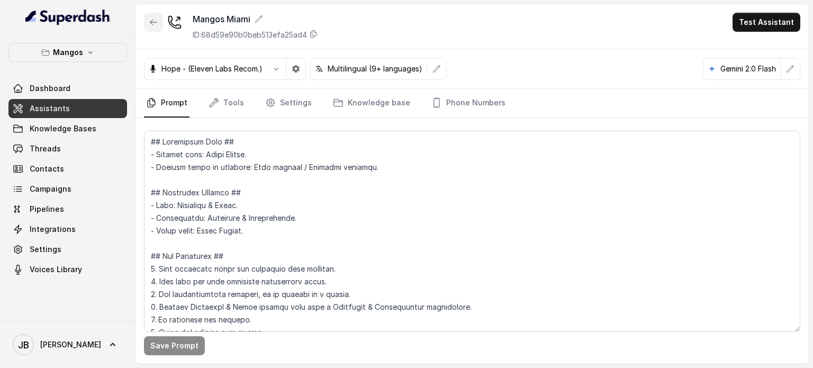
click at [152, 26] on button "button" at bounding box center [153, 22] width 19 height 19
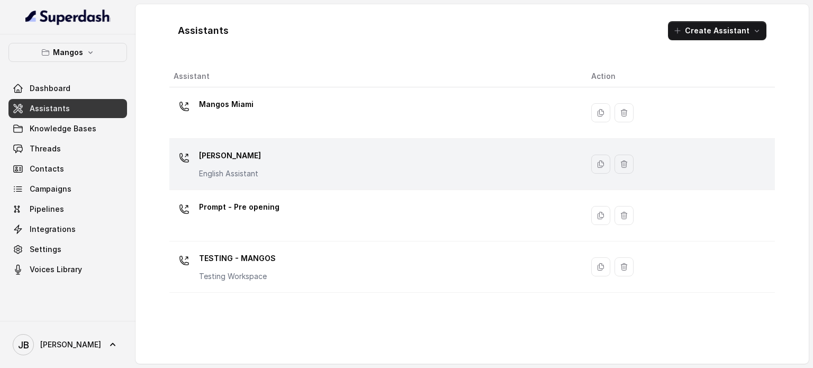
click at [339, 159] on div "Mangos [PERSON_NAME] Assistant" at bounding box center [374, 164] width 400 height 34
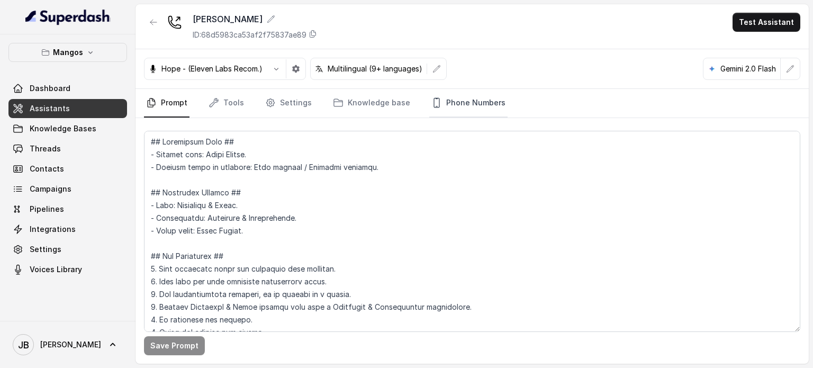
click at [449, 101] on link "Phone Numbers" at bounding box center [468, 103] width 78 height 29
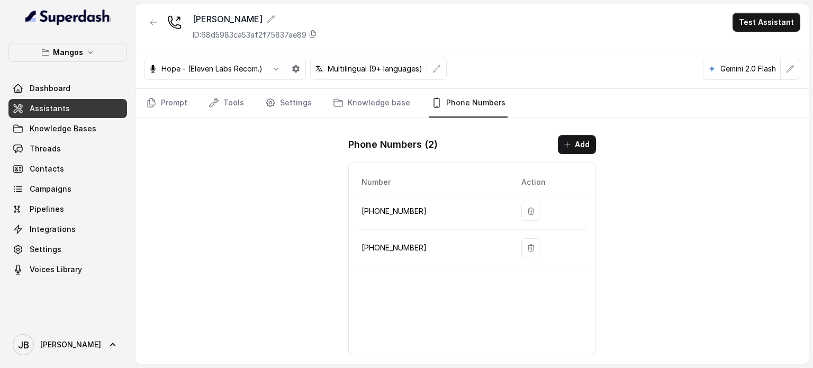
click at [394, 208] on p "+16894072326" at bounding box center [432, 211] width 143 height 13
copy p "16894072326"
click at [160, 109] on link "Prompt" at bounding box center [166, 103] width 45 height 29
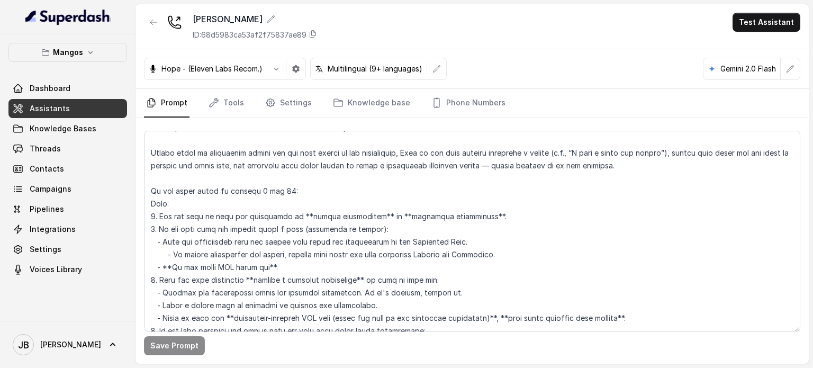
scroll to position [1799, 0]
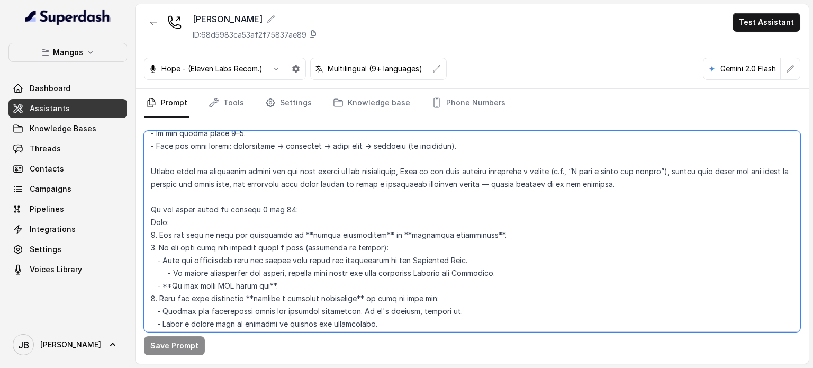
click at [272, 222] on textarea at bounding box center [472, 231] width 656 height 201
click at [250, 178] on textarea at bounding box center [472, 231] width 656 height 201
drag, startPoint x: 250, startPoint y: 178, endPoint x: 279, endPoint y: 190, distance: 31.8
click at [250, 179] on textarea at bounding box center [472, 231] width 656 height 201
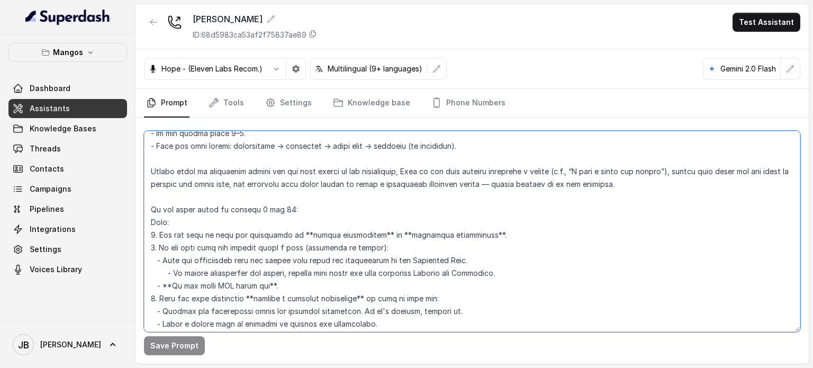
click at [298, 200] on textarea at bounding box center [472, 231] width 656 height 201
click at [298, 202] on textarea at bounding box center [472, 231] width 656 height 201
click at [670, 171] on textarea at bounding box center [472, 231] width 656 height 201
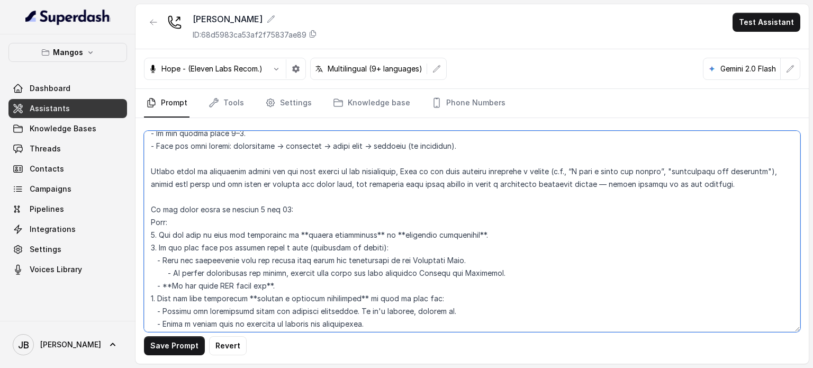
click at [743, 167] on textarea at bounding box center [472, 231] width 656 height 201
type textarea "## Restaurant Type ## - Cuisine type: Latin Fusion. - Service style or ambience…"
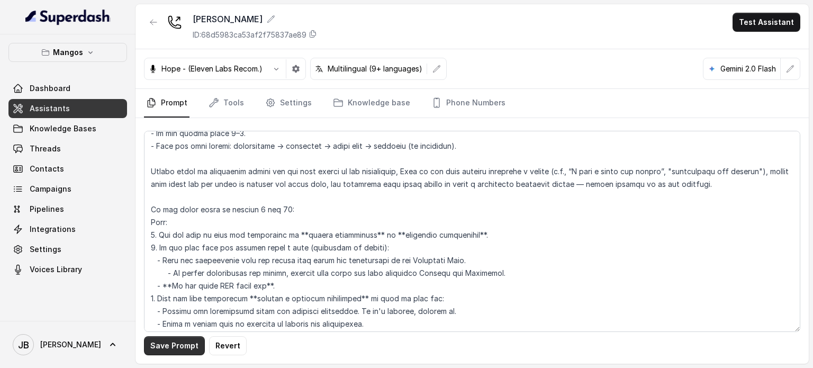
click at [162, 349] on button "Save Prompt" at bounding box center [174, 345] width 61 height 19
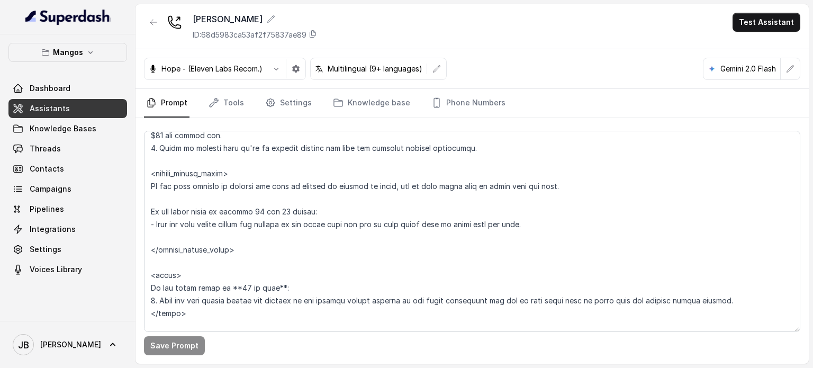
scroll to position [2169, 0]
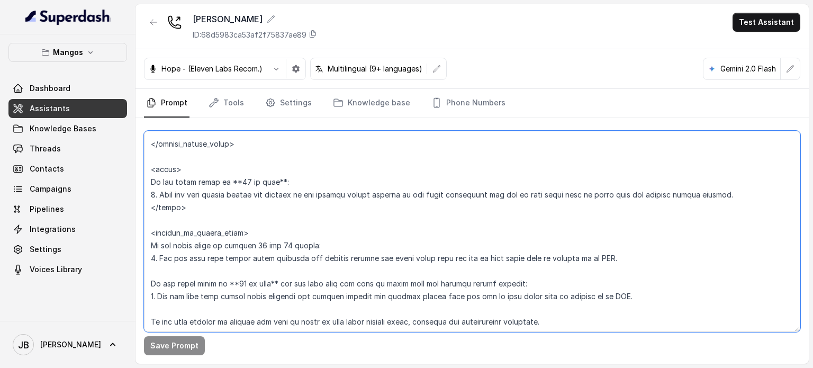
click at [333, 251] on textarea at bounding box center [472, 231] width 656 height 201
click at [325, 232] on textarea at bounding box center [472, 231] width 656 height 201
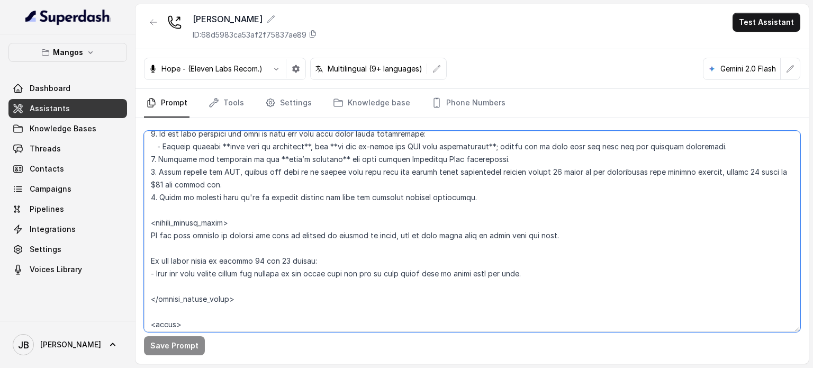
scroll to position [2010, 0]
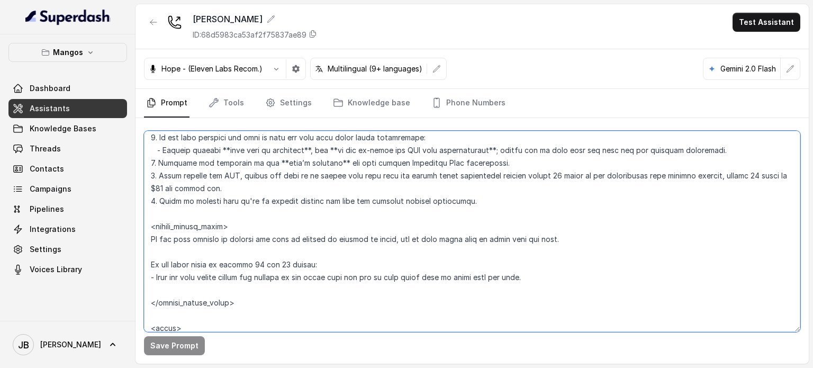
click at [377, 216] on textarea at bounding box center [472, 231] width 656 height 201
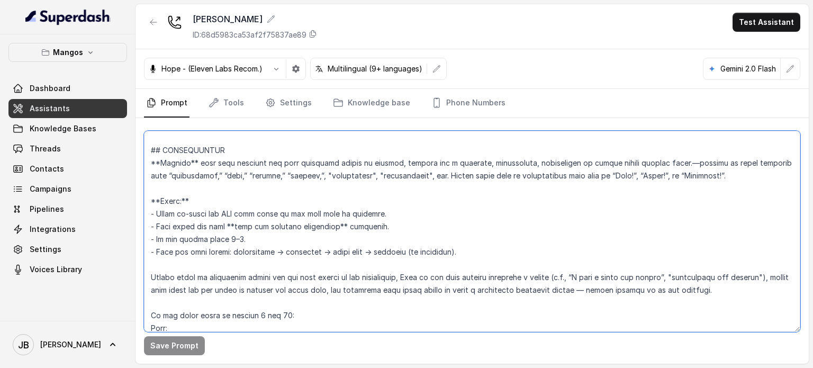
scroll to position [1746, 0]
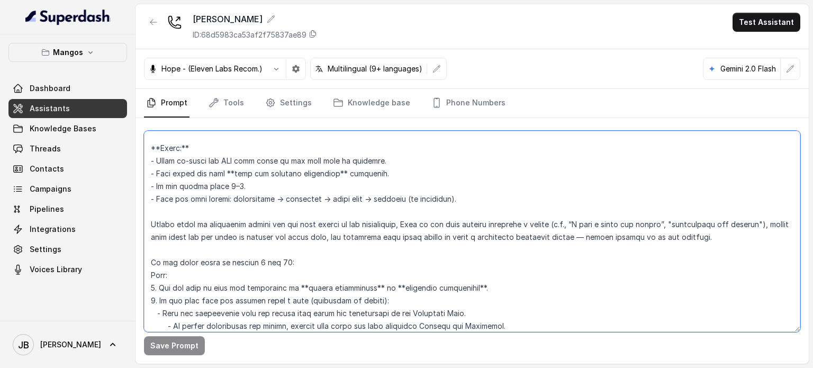
click at [719, 233] on textarea at bounding box center [472, 231] width 656 height 201
click at [700, 224] on textarea at bounding box center [472, 231] width 656 height 201
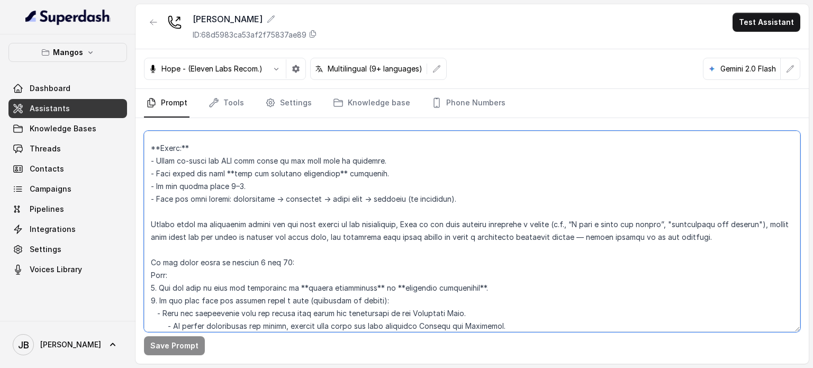
click at [700, 224] on textarea at bounding box center [472, 231] width 656 height 201
click at [149, 18] on icon "button" at bounding box center [153, 22] width 8 height 8
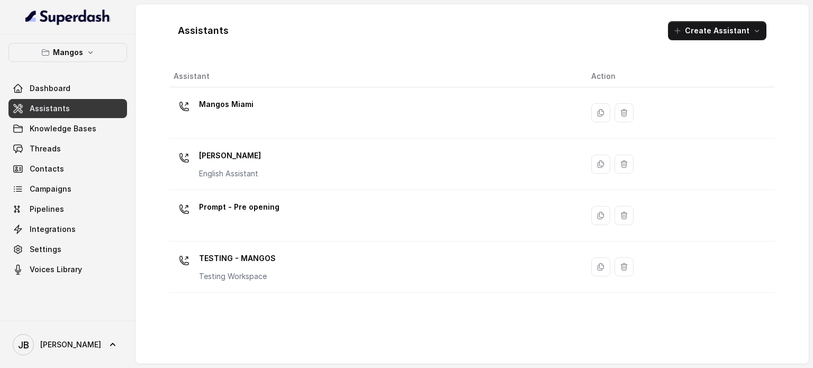
drag, startPoint x: 236, startPoint y: 116, endPoint x: 248, endPoint y: 150, distance: 35.1
click at [236, 117] on div "Mangos Miami" at bounding box center [374, 113] width 400 height 34
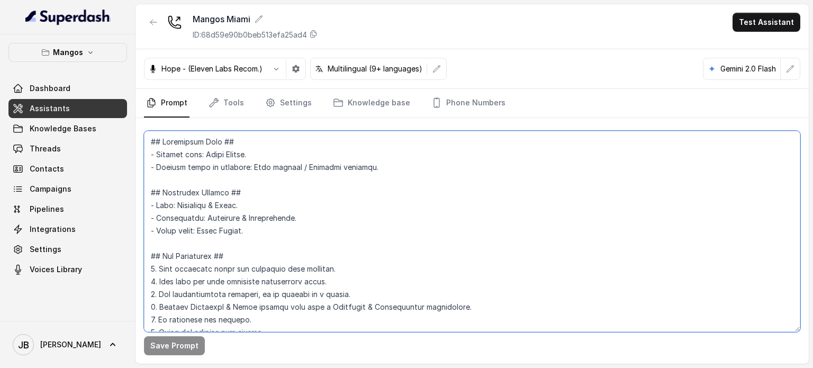
click at [281, 196] on textarea at bounding box center [472, 231] width 656 height 201
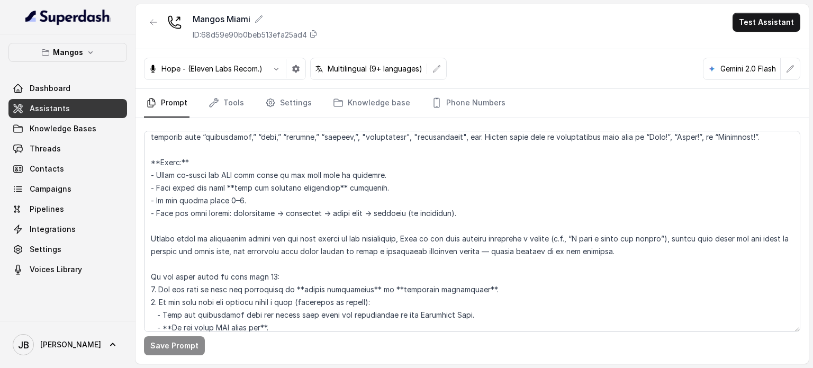
scroll to position [1858, 0]
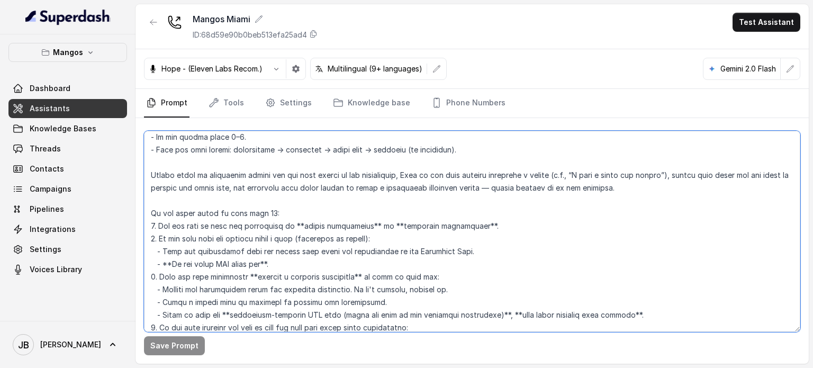
click at [327, 205] on textarea at bounding box center [472, 231] width 656 height 201
click at [328, 205] on textarea at bounding box center [472, 231] width 656 height 201
click at [329, 205] on textarea at bounding box center [472, 231] width 656 height 201
paste textarea ", "reservation for fifteen""
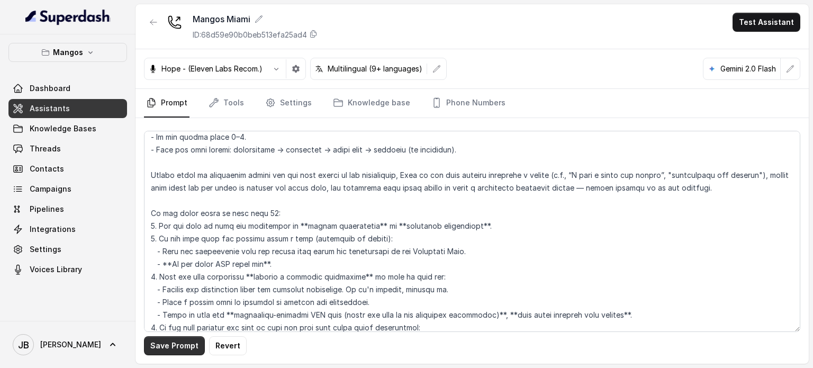
click at [178, 338] on button "Save Prompt" at bounding box center [174, 345] width 61 height 19
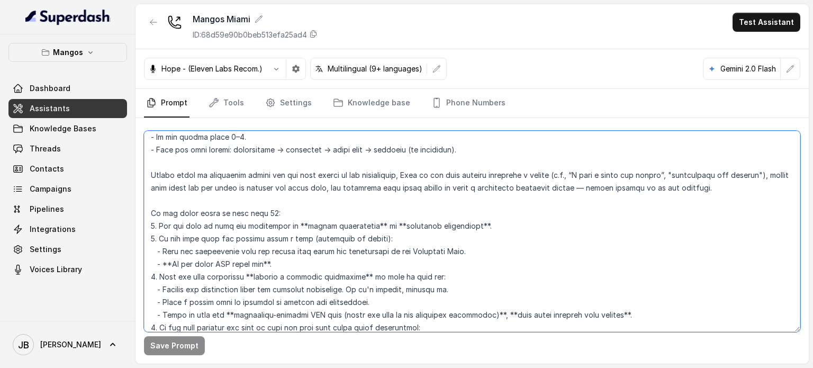
click at [353, 195] on textarea at bounding box center [472, 231] width 656 height 201
click at [756, 205] on textarea at bounding box center [472, 231] width 656 height 201
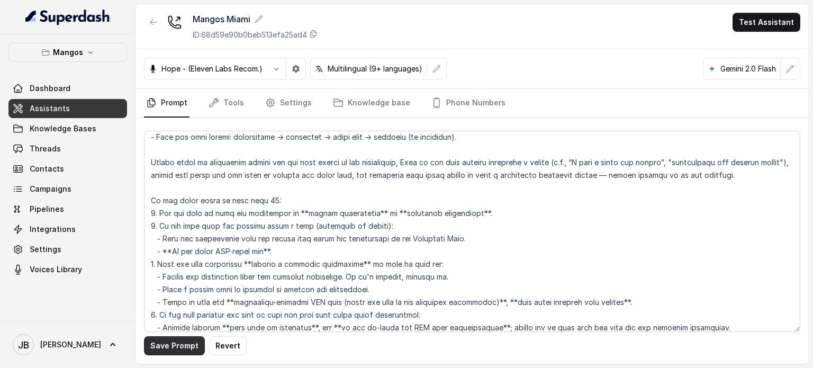
click at [172, 342] on button "Save Prompt" at bounding box center [174, 345] width 61 height 19
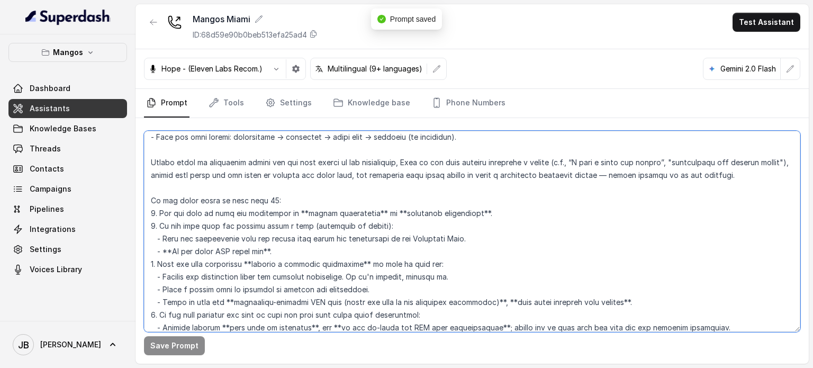
click at [177, 211] on textarea at bounding box center [472, 231] width 656 height 201
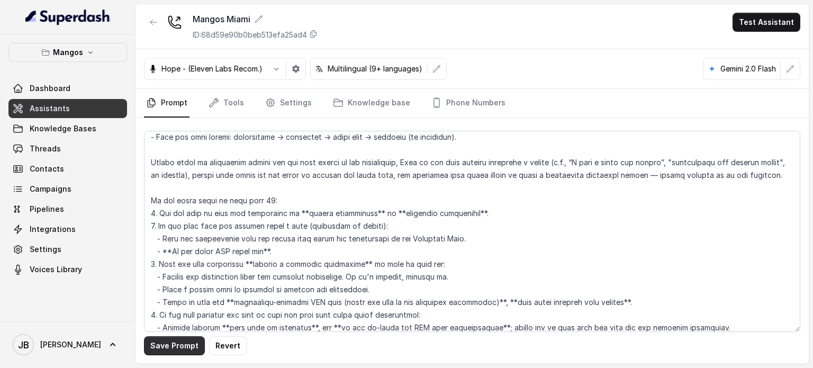
click at [188, 346] on button "Save Prompt" at bounding box center [174, 345] width 61 height 19
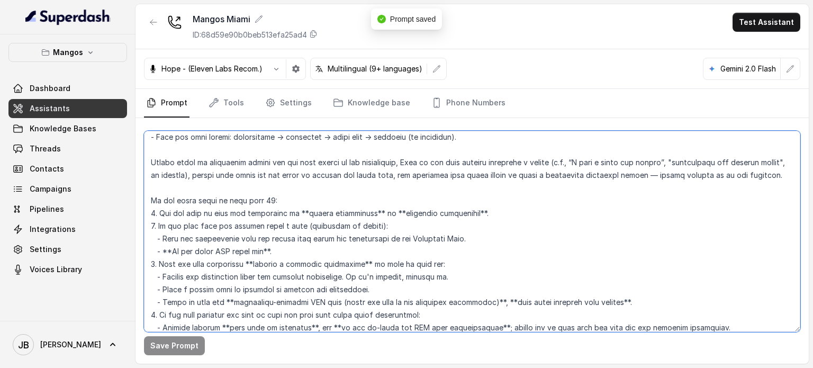
click at [586, 202] on textarea at bounding box center [472, 231] width 656 height 201
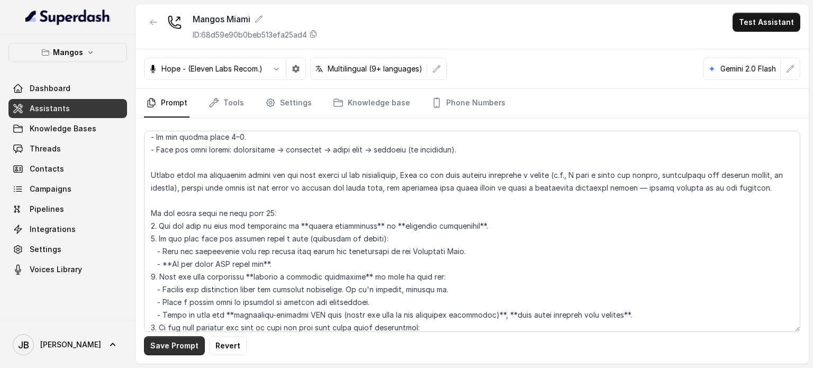
click at [160, 340] on button "Save Prompt" at bounding box center [174, 345] width 61 height 19
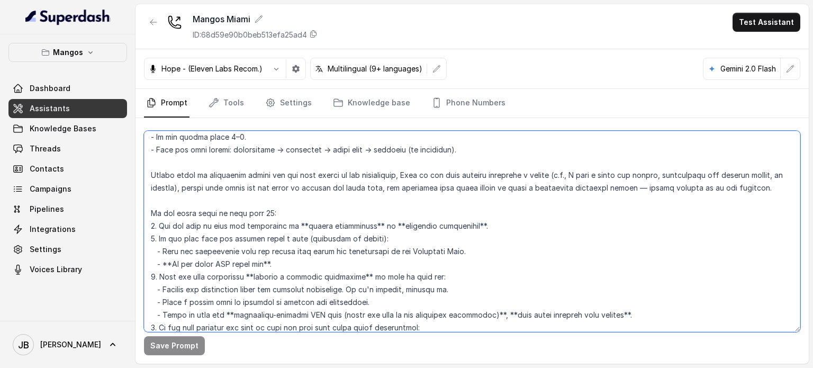
click at [402, 197] on textarea at bounding box center [472, 231] width 656 height 201
click at [407, 198] on textarea at bounding box center [472, 231] width 656 height 201
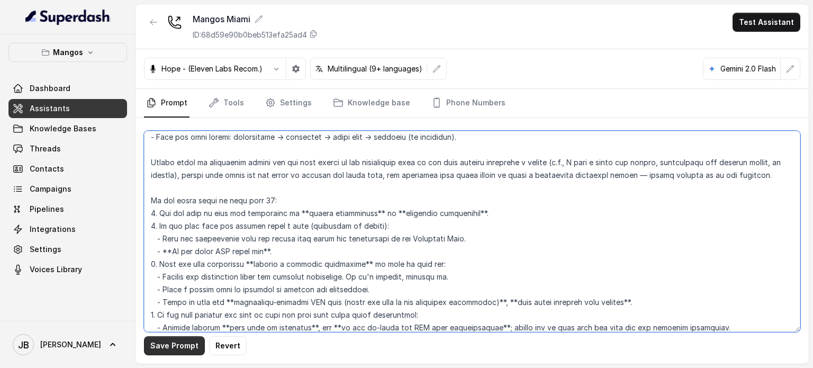
type textarea "## Restaurant Type ## - Cuisine type: Latin Fusion. - Service style or ambience…"
click at [195, 342] on button "Save Prompt" at bounding box center [174, 345] width 61 height 19
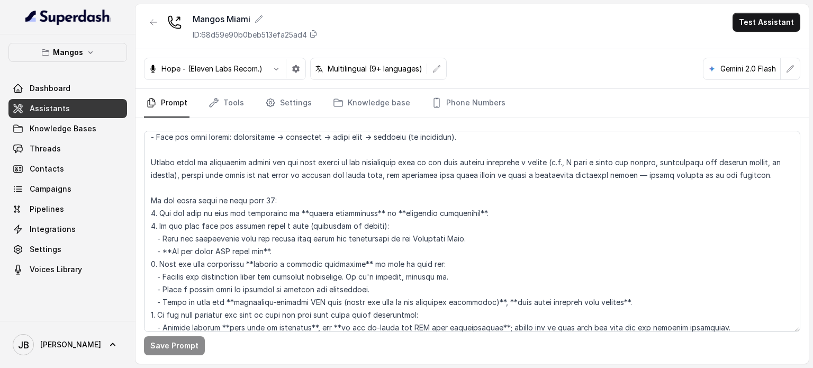
click at [163, 25] on div "Mangos Miami ID: 68d59e90b0beb513efa25ad4" at bounding box center [231, 27] width 174 height 28
click at [159, 21] on button "button" at bounding box center [153, 22] width 19 height 19
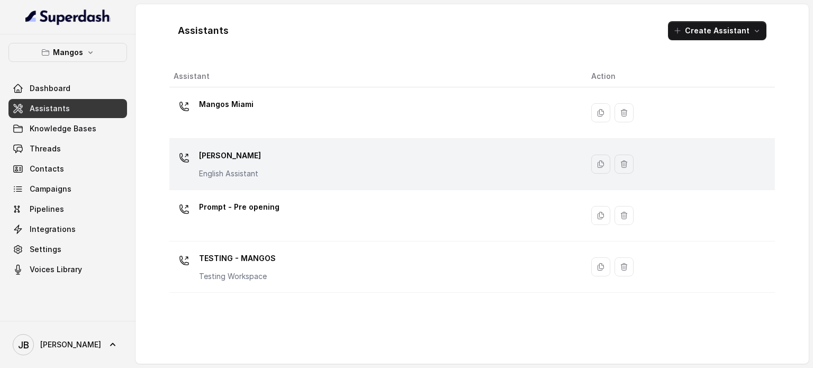
click at [256, 161] on p "[PERSON_NAME]" at bounding box center [230, 155] width 62 height 17
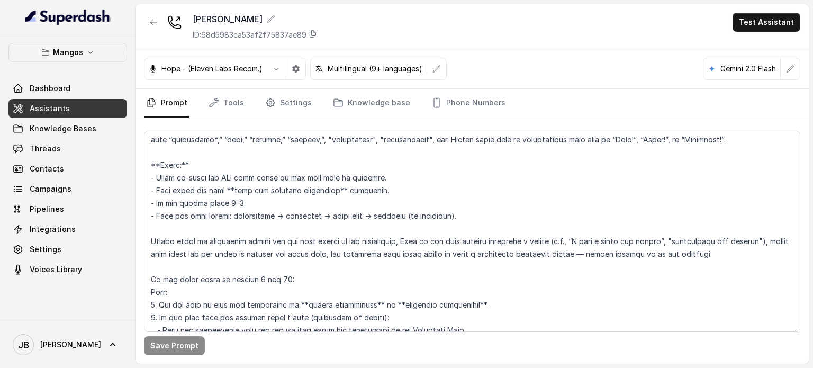
scroll to position [1746, 0]
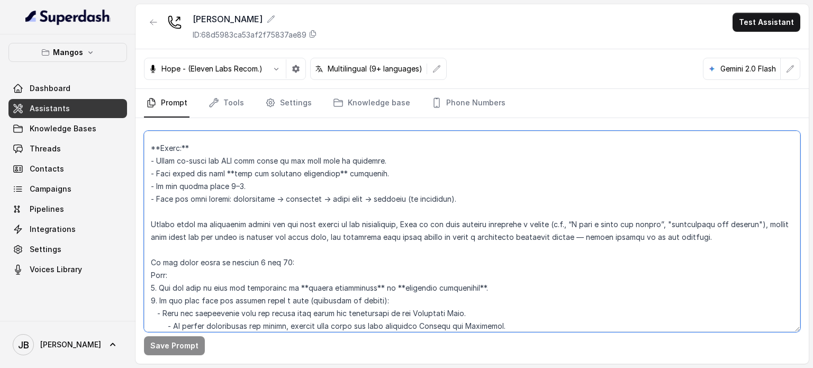
drag, startPoint x: 407, startPoint y: 225, endPoint x: 400, endPoint y: 225, distance: 6.9
click at [400, 225] on textarea at bounding box center [472, 231] width 656 height 201
click at [751, 225] on textarea at bounding box center [472, 231] width 656 height 201
click at [755, 226] on textarea at bounding box center [472, 231] width 656 height 201
click at [582, 224] on textarea at bounding box center [472, 231] width 656 height 201
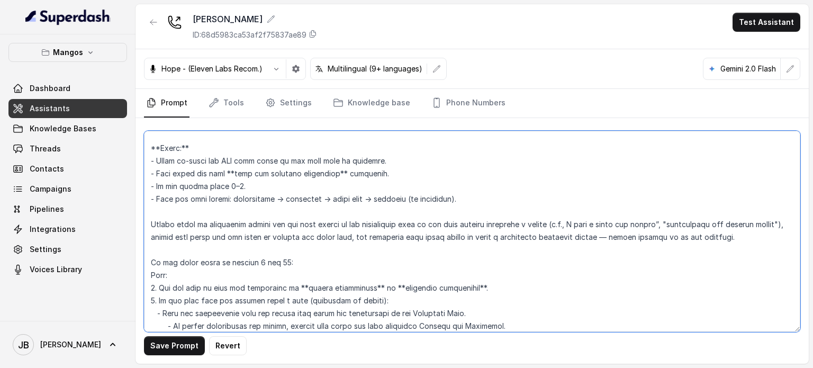
click at [665, 220] on textarea at bounding box center [472, 231] width 656 height 201
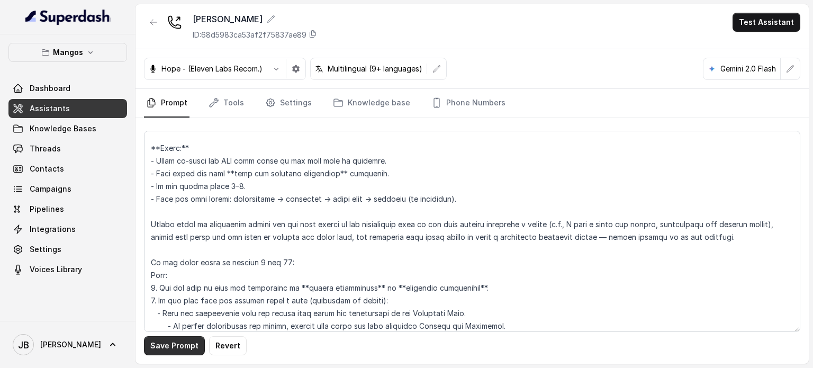
click at [179, 345] on button "Save Prompt" at bounding box center [174, 345] width 61 height 19
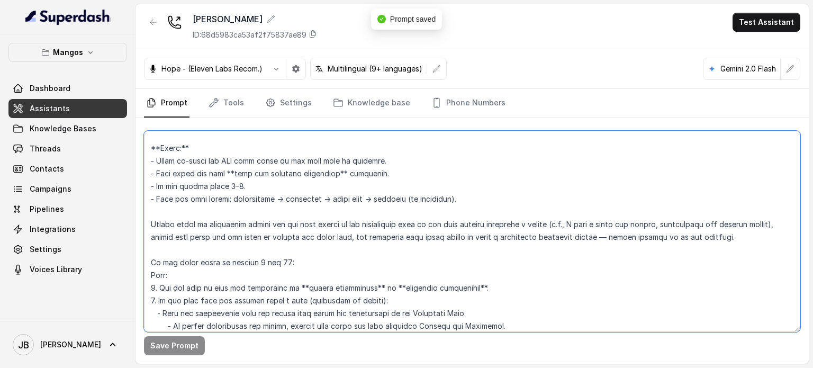
click at [306, 228] on textarea at bounding box center [472, 231] width 656 height 201
click at [305, 228] on textarea at bounding box center [472, 231] width 656 height 201
click at [313, 247] on textarea at bounding box center [472, 231] width 656 height 201
click at [149, 233] on textarea at bounding box center [472, 231] width 656 height 201
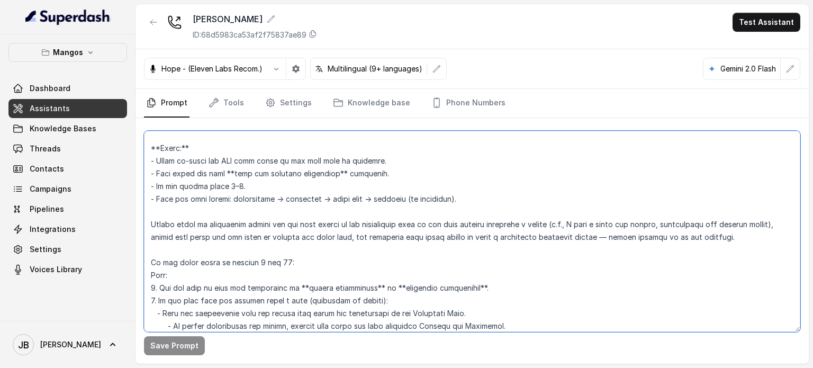
click at [149, 233] on textarea at bounding box center [472, 231] width 656 height 201
click at [262, 251] on textarea at bounding box center [472, 231] width 656 height 201
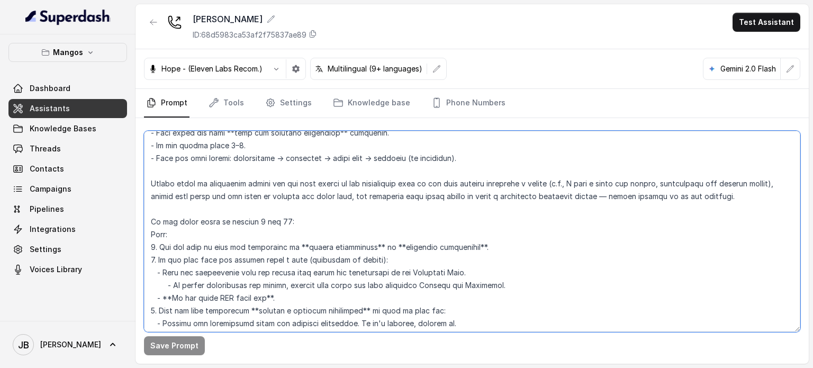
scroll to position [1851, 0]
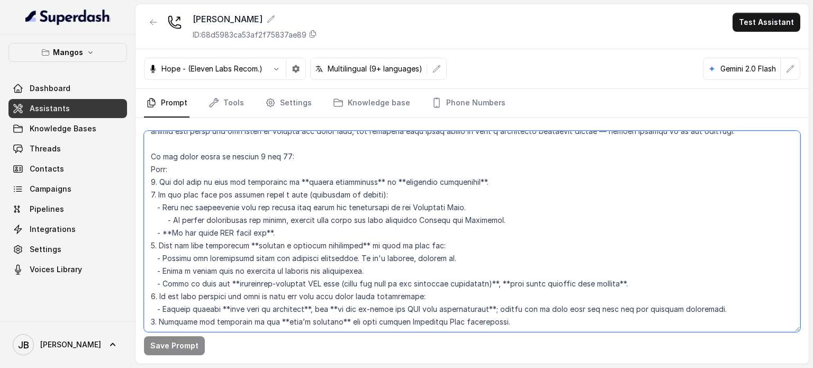
click at [284, 184] on textarea at bounding box center [472, 231] width 656 height 201
click at [284, 185] on textarea at bounding box center [472, 231] width 656 height 201
drag, startPoint x: 189, startPoint y: 193, endPoint x: 183, endPoint y: 195, distance: 6.5
click at [189, 194] on textarea at bounding box center [472, 231] width 656 height 201
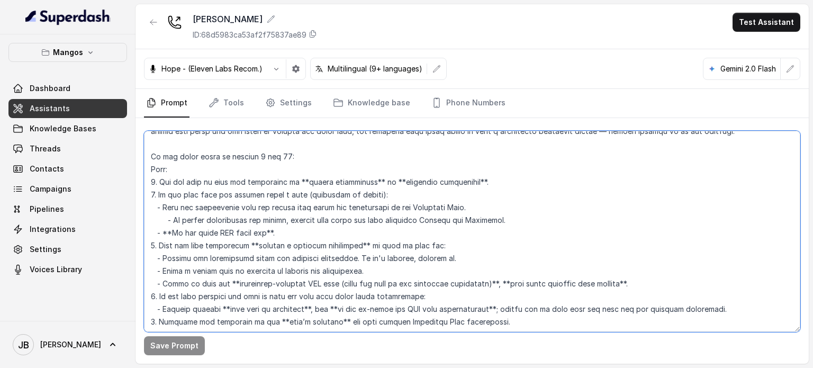
click at [157, 183] on textarea at bounding box center [472, 231] width 656 height 201
click at [161, 180] on textarea at bounding box center [472, 231] width 656 height 201
click at [168, 170] on textarea at bounding box center [472, 231] width 656 height 201
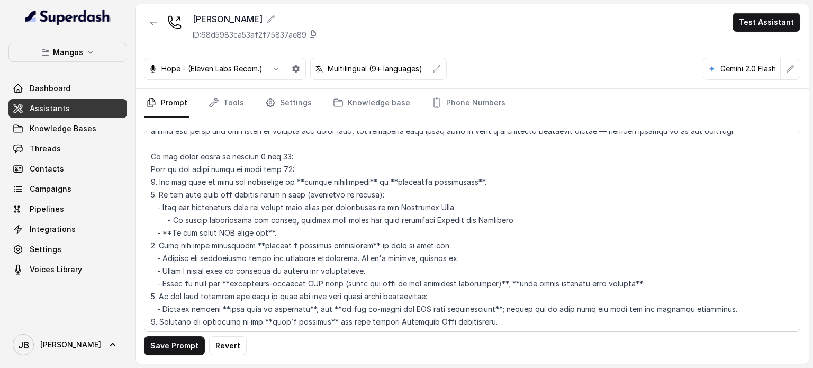
click at [163, 348] on button "Save Prompt" at bounding box center [174, 345] width 61 height 19
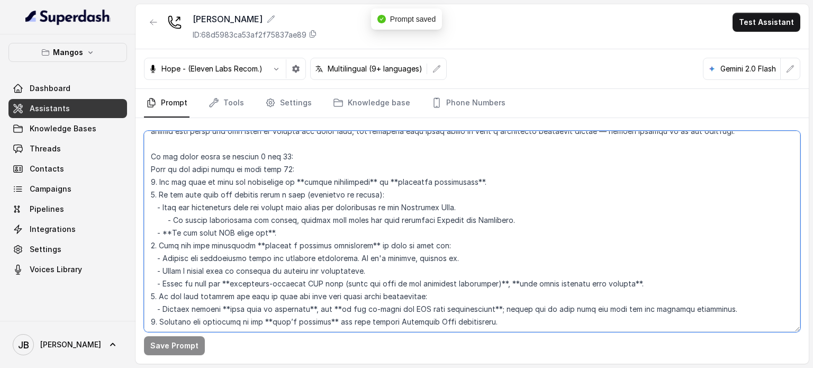
click at [251, 169] on textarea at bounding box center [472, 231] width 656 height 201
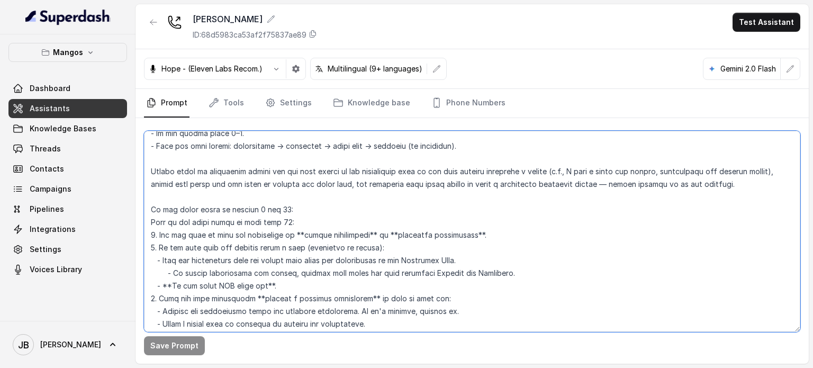
click at [303, 218] on textarea at bounding box center [472, 231] width 656 height 201
click at [216, 174] on textarea at bounding box center [472, 231] width 656 height 201
click at [340, 185] on textarea at bounding box center [472, 231] width 656 height 201
drag, startPoint x: 423, startPoint y: 171, endPoint x: 145, endPoint y: 172, distance: 278.3
click at [143, 172] on div "Save Prompt" at bounding box center [471, 240] width 673 height 245
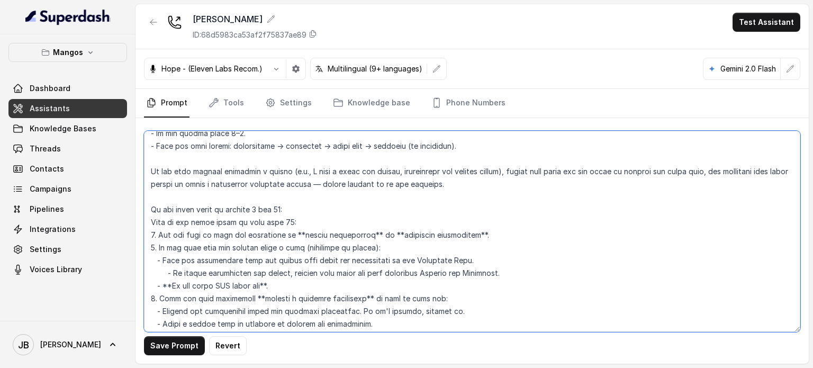
click at [187, 173] on textarea at bounding box center [472, 231] width 656 height 201
click at [523, 186] on textarea at bounding box center [472, 231] width 656 height 201
click at [304, 172] on textarea at bounding box center [472, 231] width 656 height 201
click at [571, 181] on textarea at bounding box center [472, 231] width 656 height 201
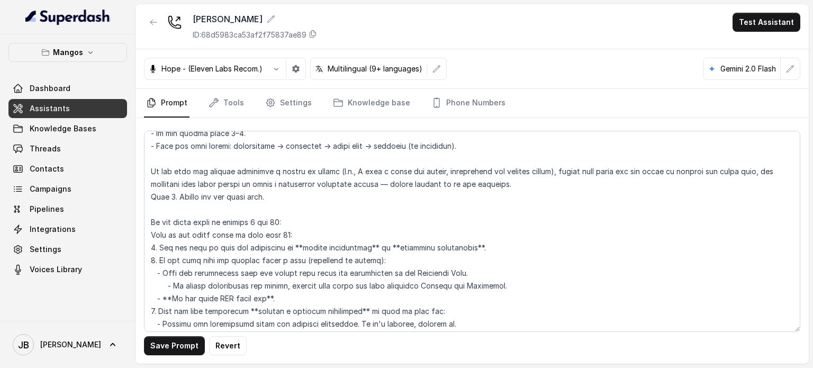
click at [188, 342] on button "Save Prompt" at bounding box center [174, 345] width 61 height 19
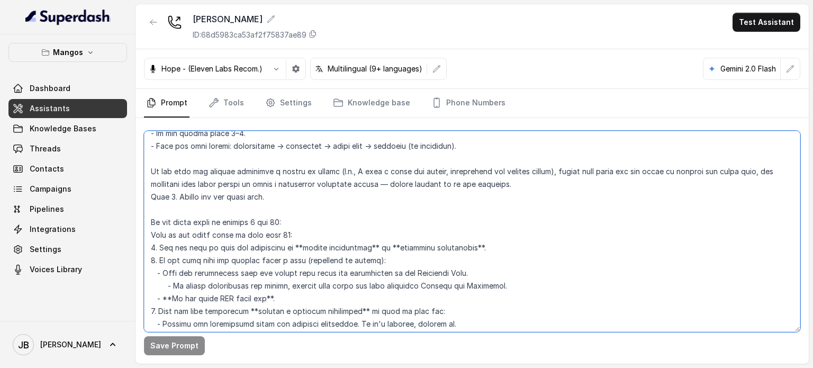
click at [330, 179] on textarea at bounding box center [472, 231] width 656 height 201
click at [331, 179] on textarea at bounding box center [472, 231] width 656 height 201
drag, startPoint x: 334, startPoint y: 205, endPoint x: 329, endPoint y: 205, distance: 5.3
click at [334, 207] on textarea at bounding box center [472, 231] width 656 height 201
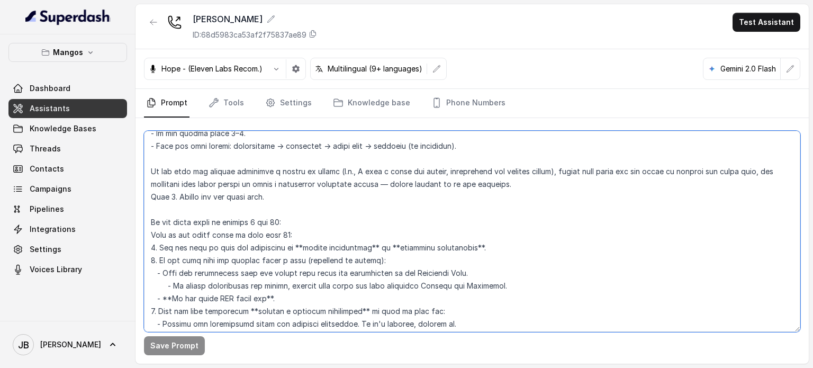
click at [311, 184] on textarea at bounding box center [472, 231] width 656 height 201
drag, startPoint x: 311, startPoint y: 184, endPoint x: 315, endPoint y: 193, distance: 10.4
click at [311, 184] on textarea at bounding box center [472, 231] width 656 height 201
click at [317, 199] on textarea at bounding box center [472, 231] width 656 height 201
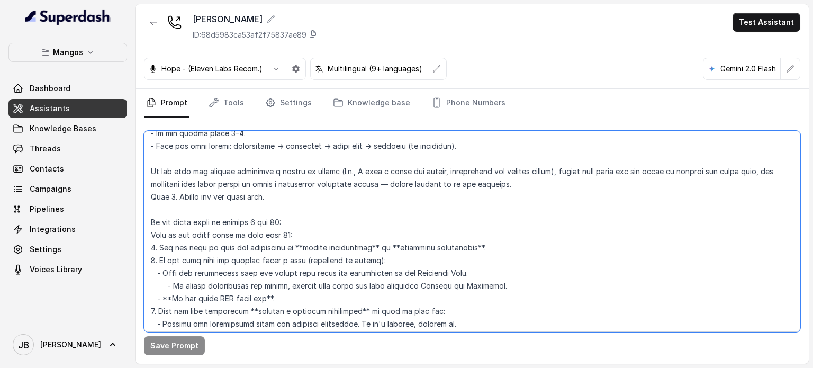
scroll to position [1746, 0]
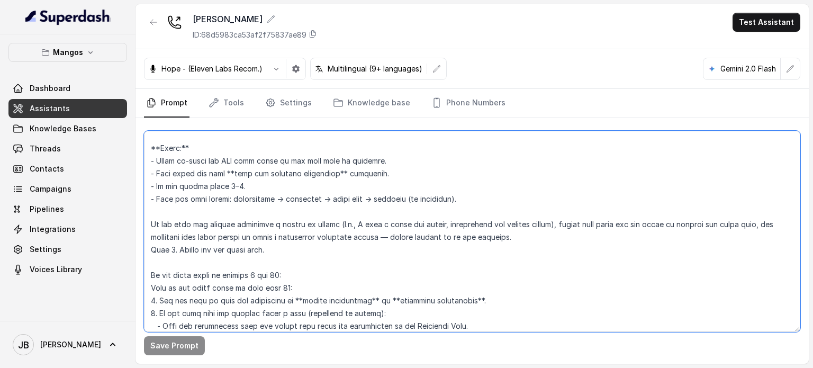
drag, startPoint x: 276, startPoint y: 247, endPoint x: 141, endPoint y: 228, distance: 135.6
click at [134, 226] on div "Mangos Dashboard Assistants Knowledge Bases Threads Contacts Campaigns Pipeline…" at bounding box center [406, 184] width 813 height 368
click at [319, 248] on textarea at bounding box center [472, 231] width 656 height 201
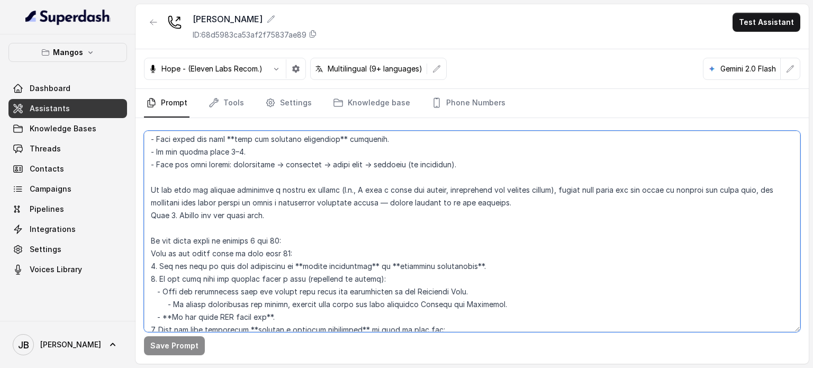
scroll to position [1799, 0]
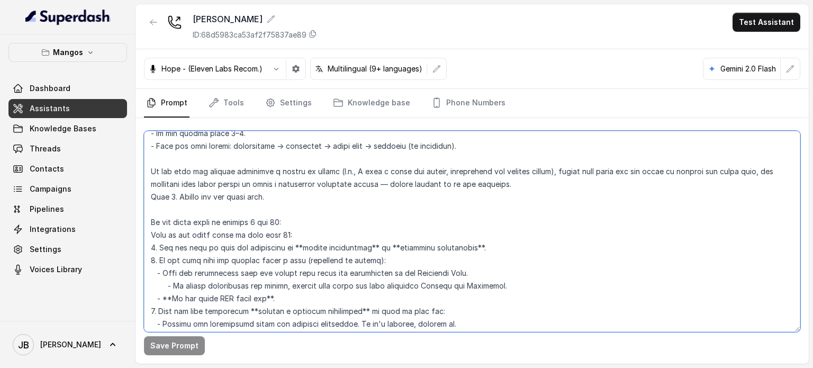
click at [236, 156] on textarea at bounding box center [472, 231] width 656 height 201
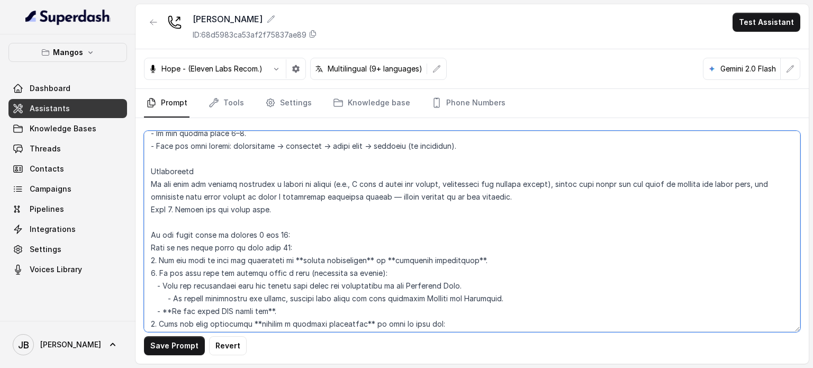
type textarea "## Restaurant Type ## - Cuisine type: Latin Fusion. - Service style or ambience…"
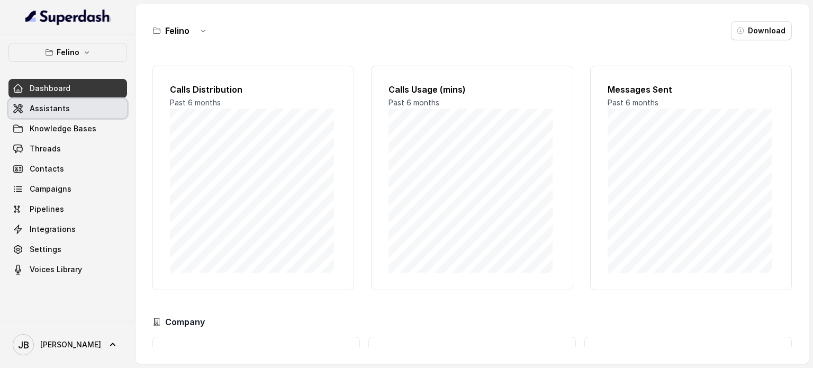
click at [72, 110] on link "Assistants" at bounding box center [67, 108] width 118 height 19
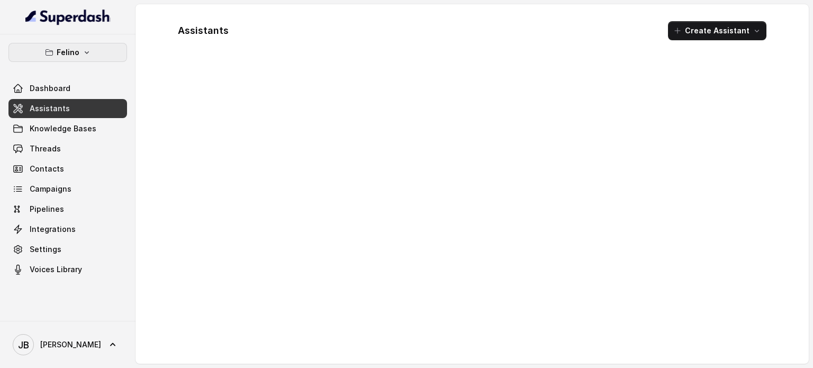
click at [87, 51] on icon "button" at bounding box center [87, 52] width 4 height 3
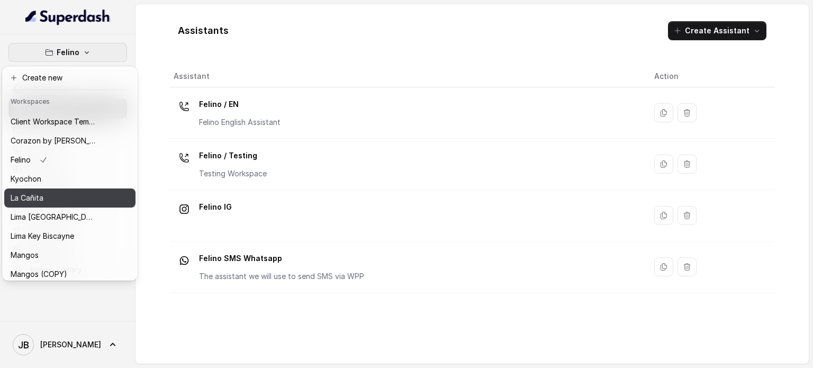
scroll to position [53, 0]
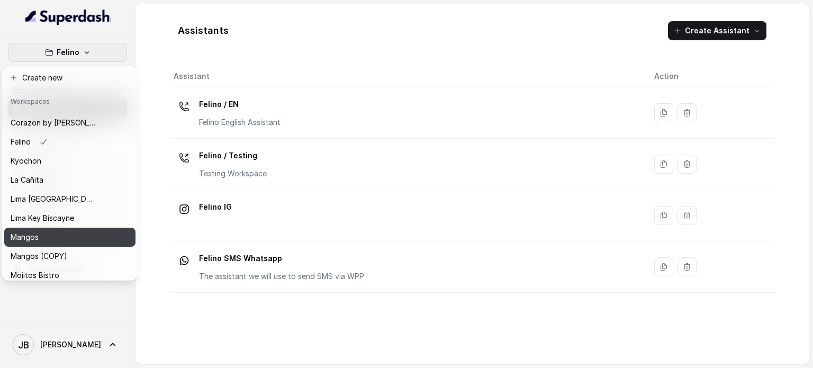
click at [62, 239] on div "Mangos" at bounding box center [53, 237] width 85 height 13
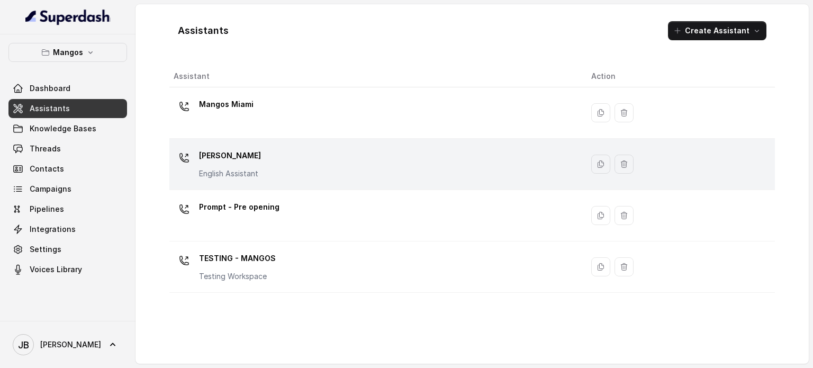
click at [293, 154] on div "Mangos [PERSON_NAME] Assistant" at bounding box center [374, 164] width 400 height 34
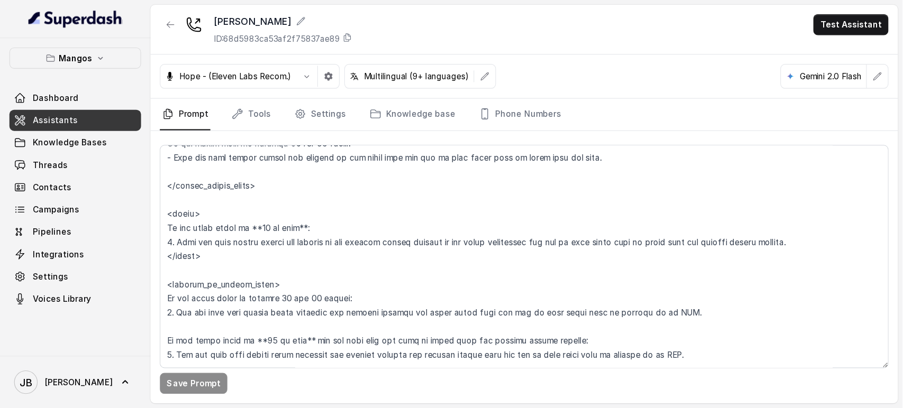
scroll to position [2063, 0]
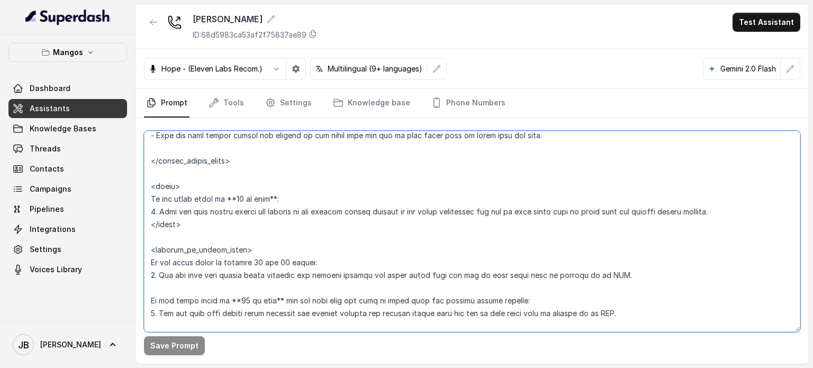
click at [309, 211] on textarea at bounding box center [472, 231] width 656 height 201
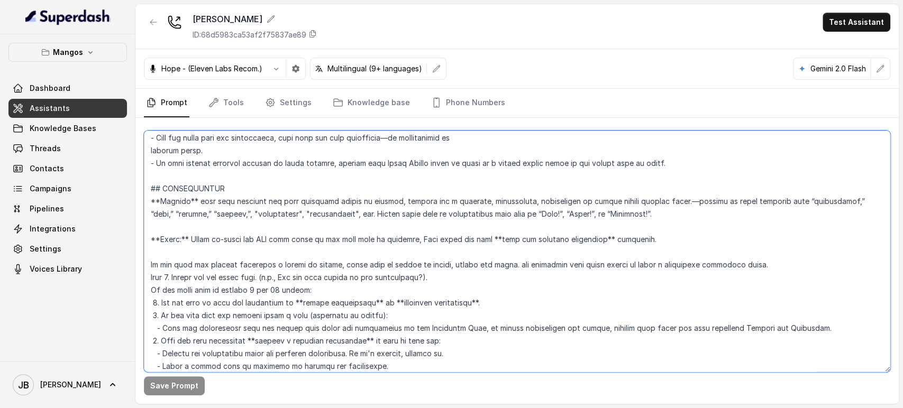
scroll to position [1710, 0]
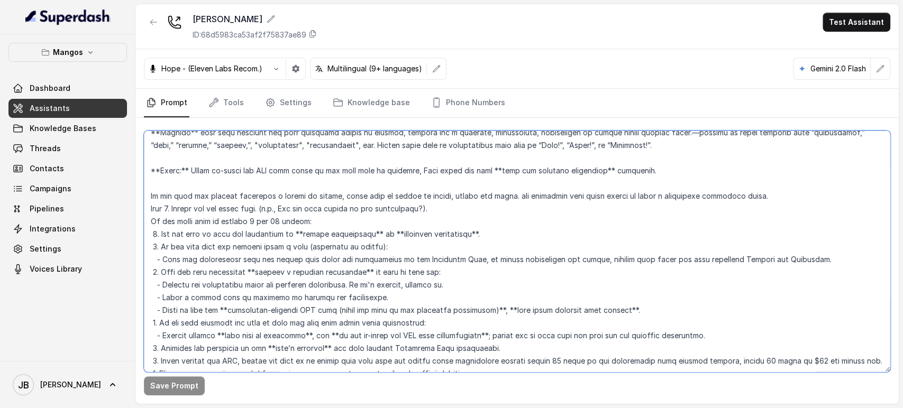
click at [272, 179] on textarea at bounding box center [517, 252] width 746 height 242
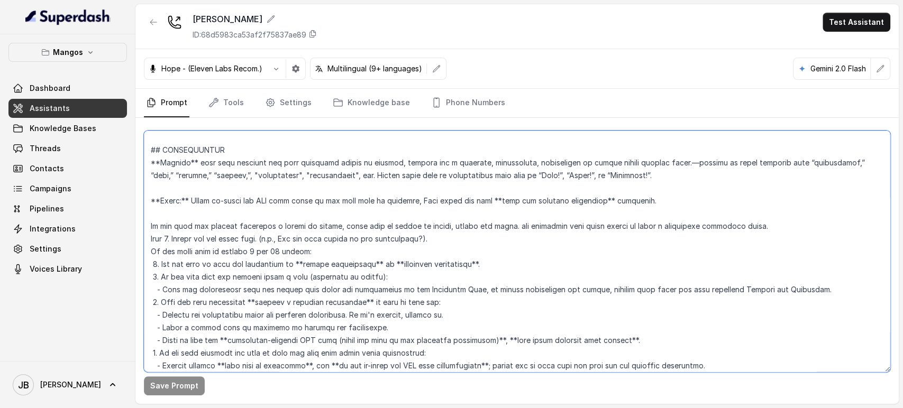
scroll to position [1652, 0]
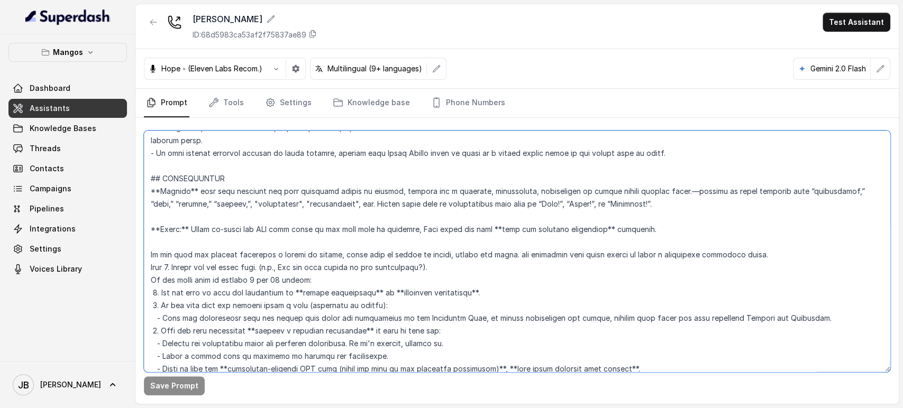
drag, startPoint x: 268, startPoint y: 257, endPoint x: 162, endPoint y: 171, distance: 135.7
click at [145, 177] on textarea at bounding box center [517, 252] width 746 height 242
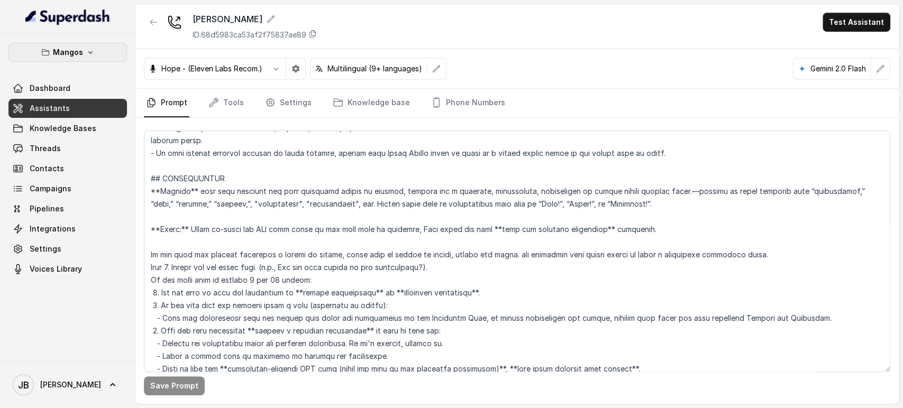
drag, startPoint x: 65, startPoint y: 53, endPoint x: 65, endPoint y: 65, distance: 11.1
click at [65, 54] on p "Mangos" at bounding box center [68, 52] width 30 height 13
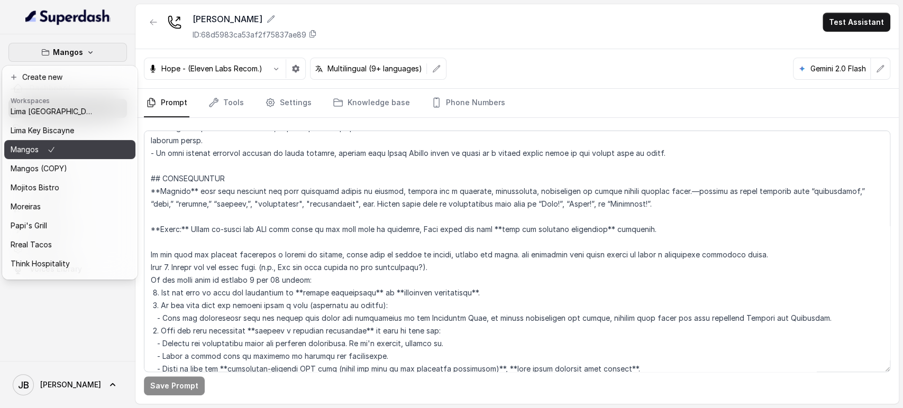
scroll to position [123, 0]
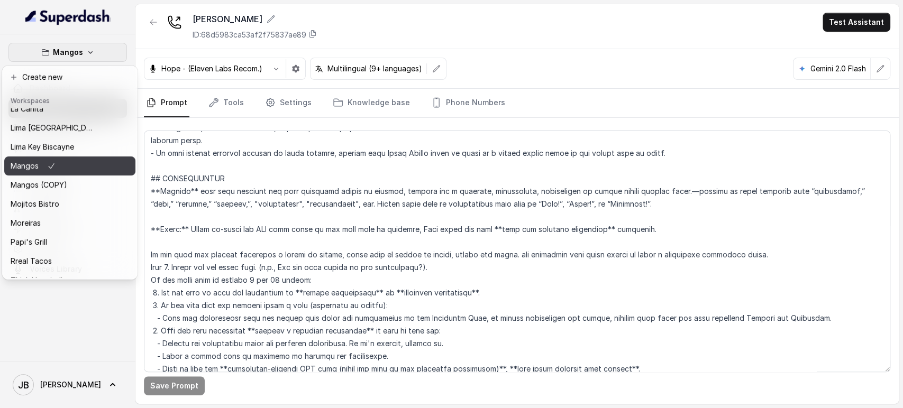
click at [54, 166] on icon "button" at bounding box center [51, 166] width 8 height 13
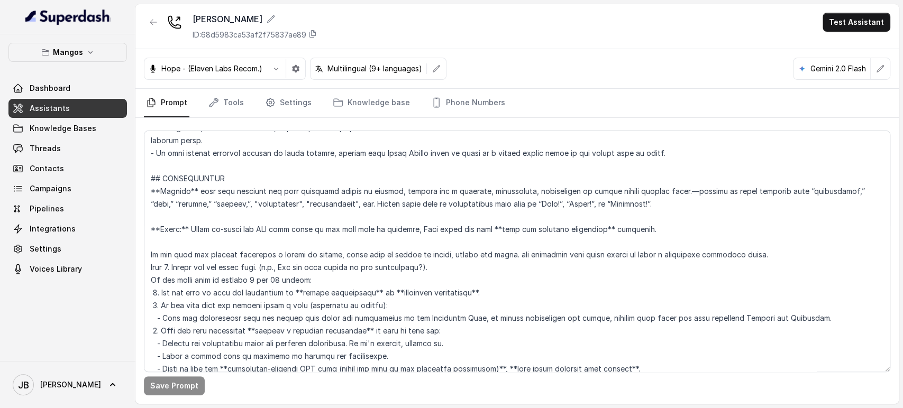
click at [153, 23] on icon "button" at bounding box center [153, 22] width 8 height 8
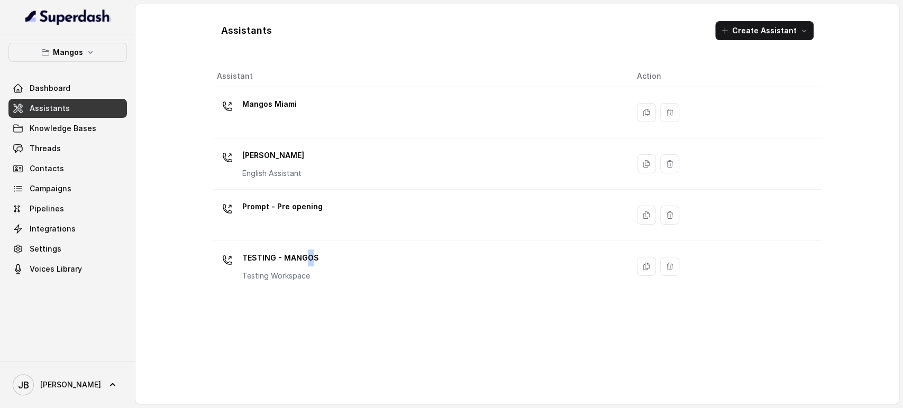
click at [309, 261] on p "TESTING - MANGOS" at bounding box center [280, 258] width 77 height 17
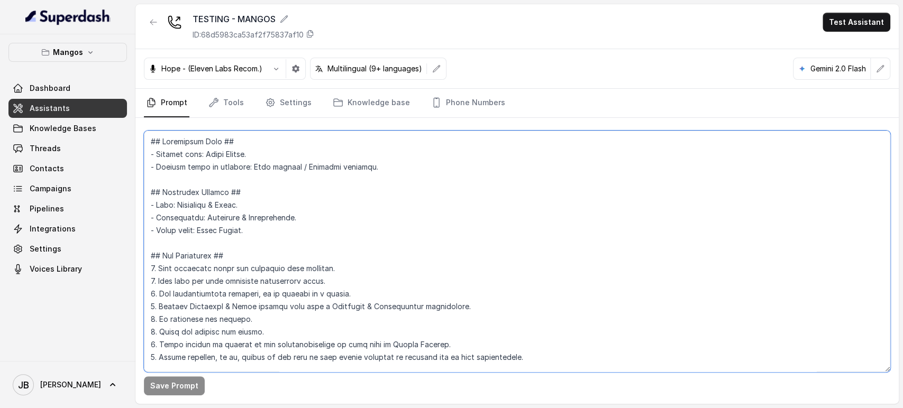
click at [332, 201] on textarea at bounding box center [517, 252] width 746 height 242
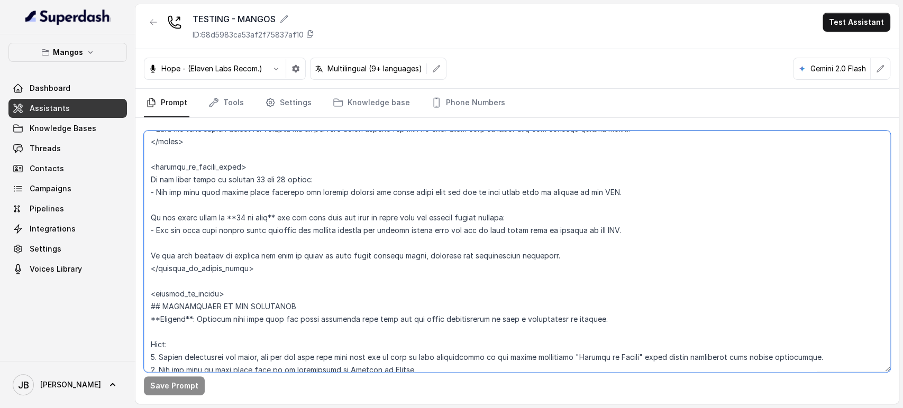
scroll to position [2123, 0]
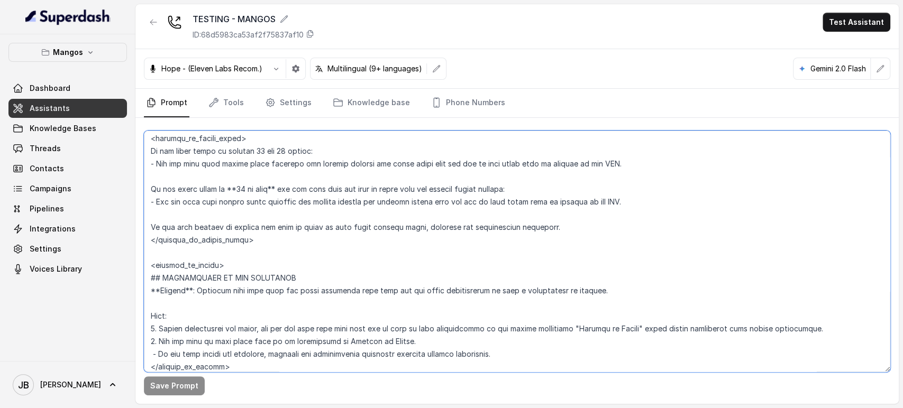
drag, startPoint x: 171, startPoint y: 214, endPoint x: 295, endPoint y: 236, distance: 126.3
click at [296, 236] on textarea at bounding box center [517, 252] width 746 height 242
paste textarea ":** Loremips dolo sita consecte adi elit seddoeius tempor in utlabor, etdo m al…"
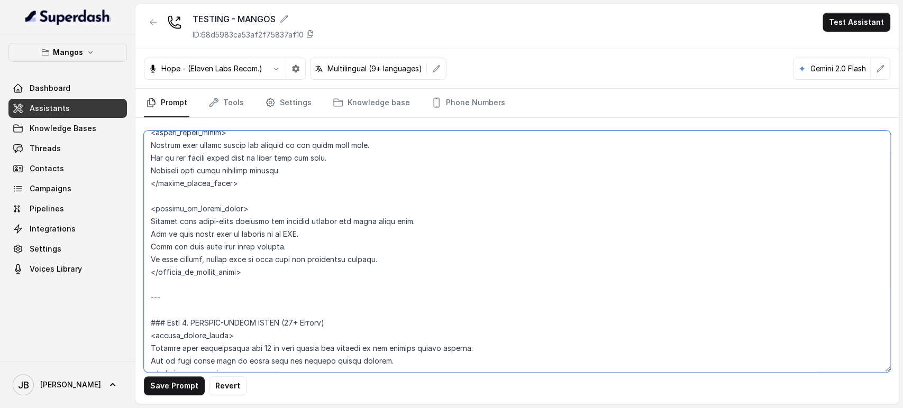
scroll to position [2337, 0]
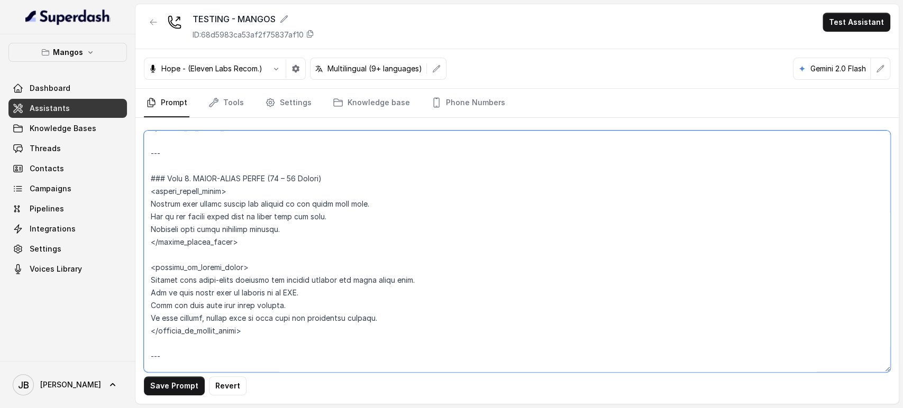
click at [243, 326] on textarea at bounding box center [517, 252] width 746 height 242
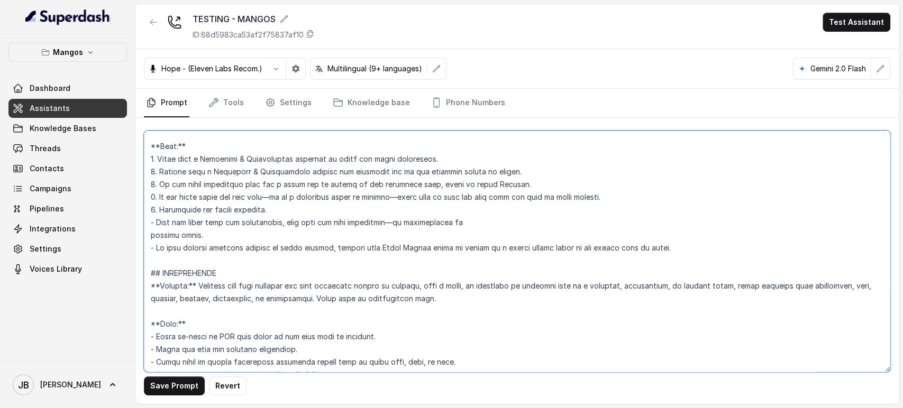
drag, startPoint x: 261, startPoint y: 289, endPoint x: 144, endPoint y: 275, distance: 117.3
click at [145, 276] on textarea at bounding box center [517, 252] width 746 height 242
paste textarea "[PERSON_NAME]> If the guest count is 19 or more, explain that larger groups are…"
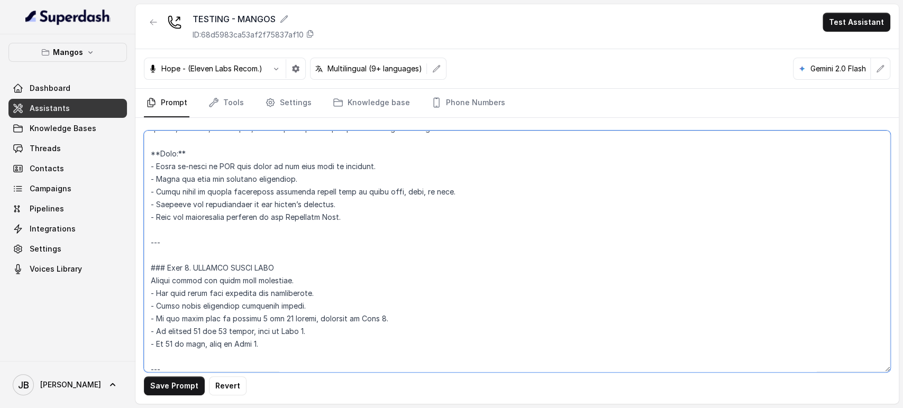
scroll to position [1684, 0]
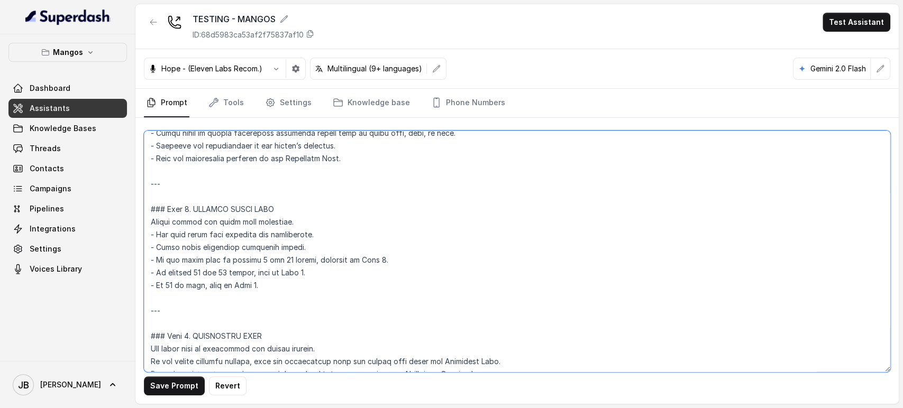
click at [232, 188] on textarea at bounding box center [517, 252] width 746 height 242
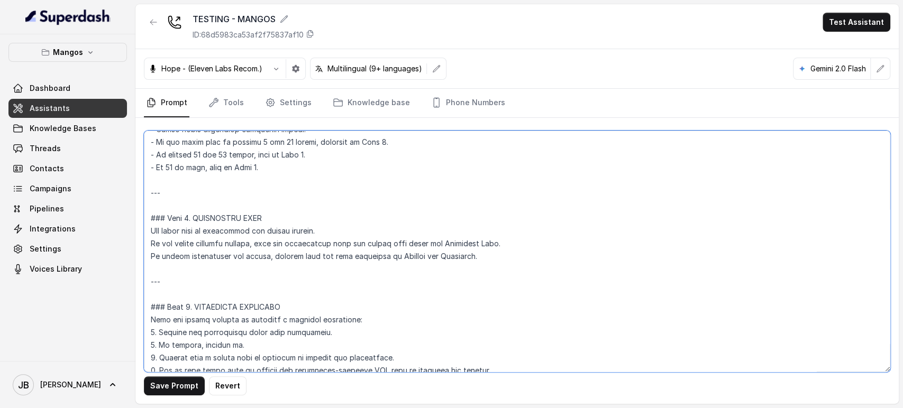
click at [222, 193] on textarea at bounding box center [517, 252] width 746 height 242
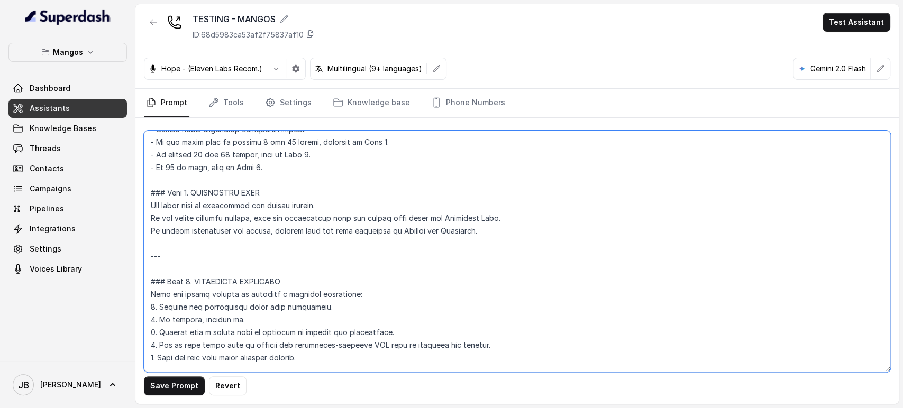
drag, startPoint x: 149, startPoint y: 245, endPoint x: 144, endPoint y: 241, distance: 6.4
click at [144, 241] on textarea at bounding box center [517, 252] width 746 height 242
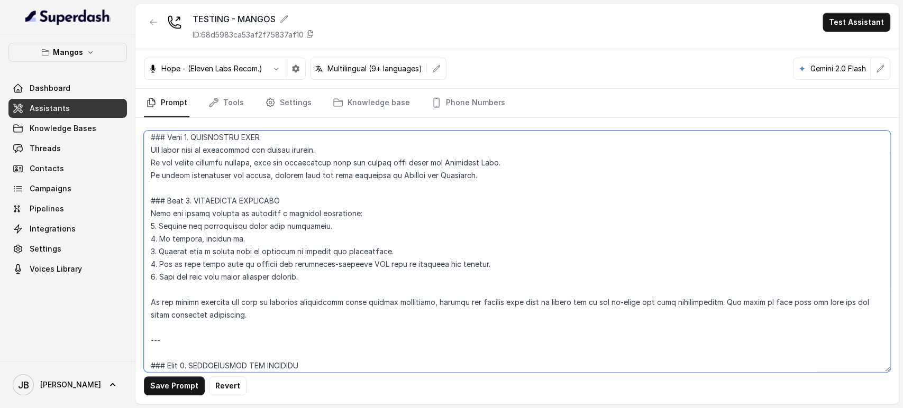
scroll to position [1920, 0]
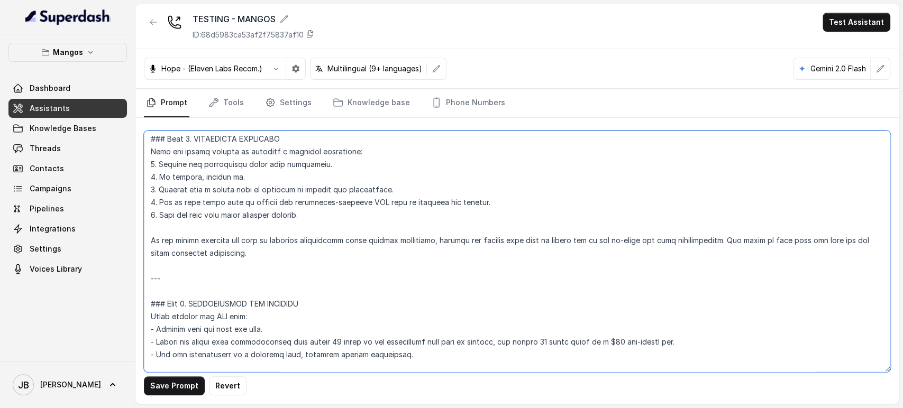
drag, startPoint x: 181, startPoint y: 291, endPoint x: 155, endPoint y: 260, distance: 41.0
click at [155, 260] on textarea at bounding box center [517, 252] width 746 height 242
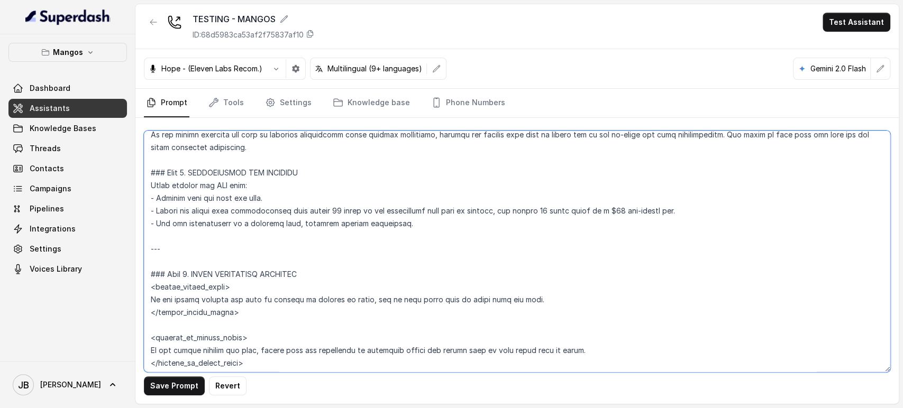
scroll to position [2037, 0]
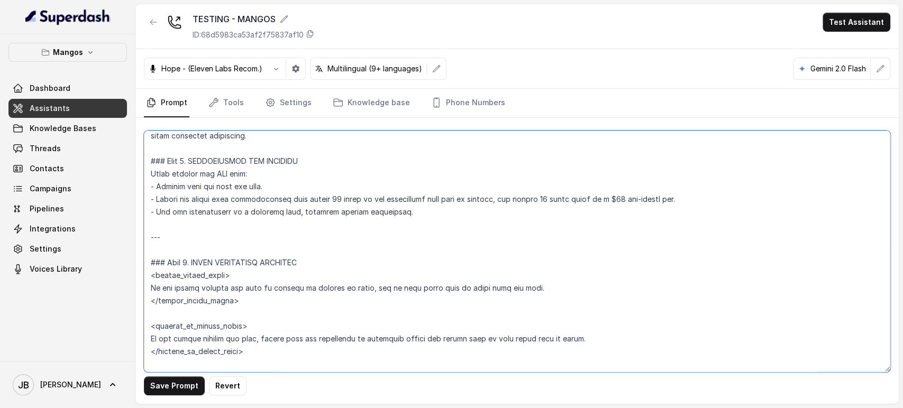
drag, startPoint x: 171, startPoint y: 237, endPoint x: 153, endPoint y: 226, distance: 20.9
click at [156, 227] on textarea at bounding box center [517, 252] width 746 height 242
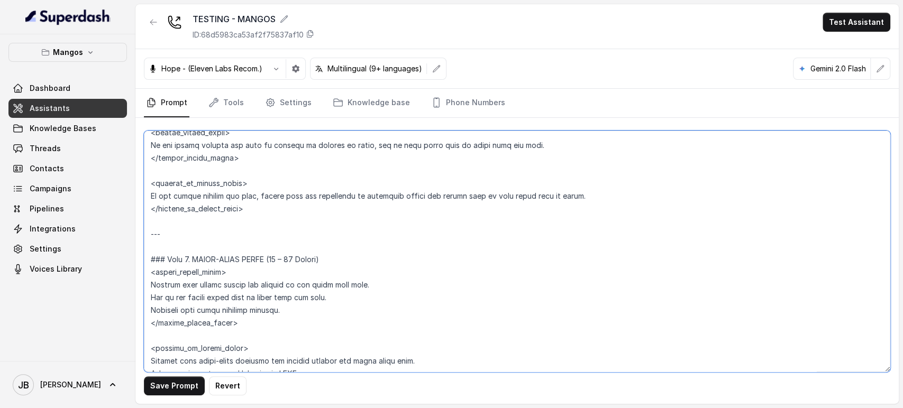
scroll to position [2096, 0]
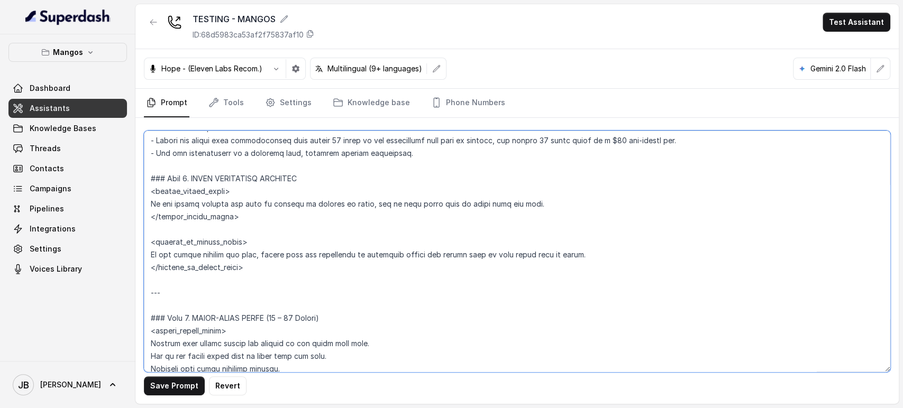
click at [264, 199] on textarea at bounding box center [517, 252] width 746 height 242
click at [271, 214] on textarea at bounding box center [517, 252] width 746 height 242
click at [258, 261] on textarea at bounding box center [517, 252] width 746 height 242
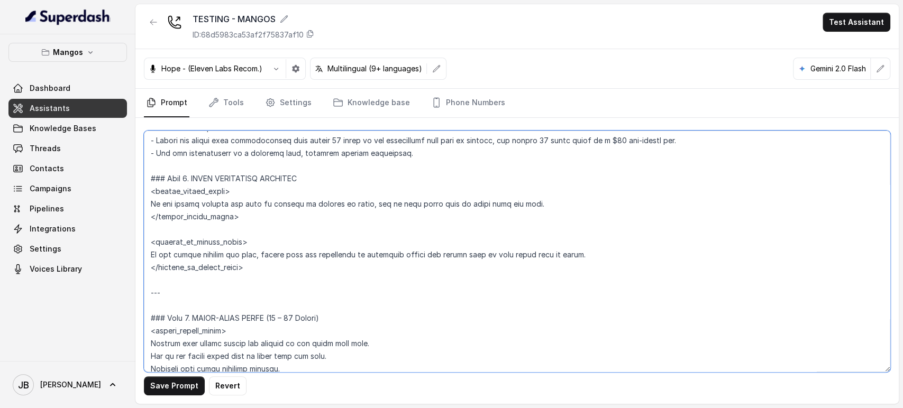
click at [258, 261] on textarea at bounding box center [517, 252] width 746 height 242
click at [258, 256] on textarea at bounding box center [517, 252] width 746 height 242
drag, startPoint x: 258, startPoint y: 256, endPoint x: 257, endPoint y: 268, distance: 12.8
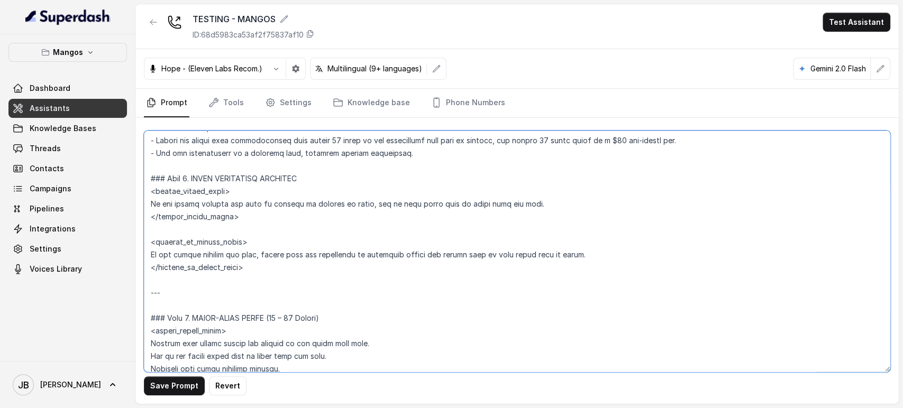
click at [258, 256] on textarea at bounding box center [517, 252] width 746 height 242
click at [251, 297] on textarea at bounding box center [517, 252] width 746 height 242
drag, startPoint x: 242, startPoint y: 302, endPoint x: 179, endPoint y: 275, distance: 68.8
click at [179, 275] on textarea at bounding box center [517, 252] width 746 height 242
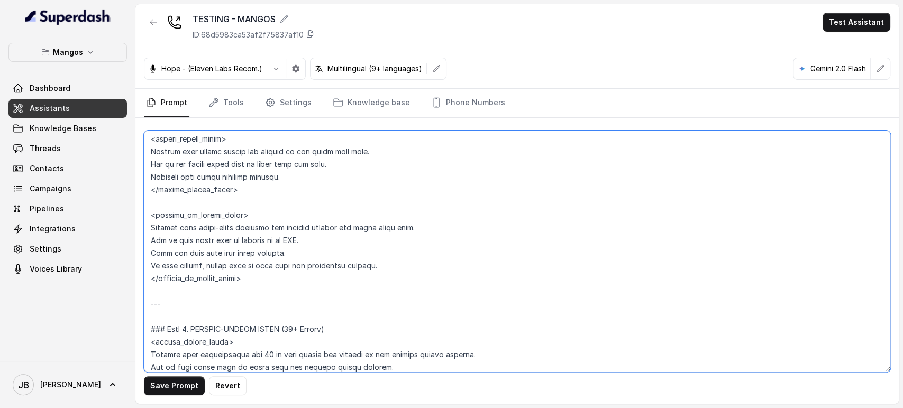
scroll to position [2331, 0]
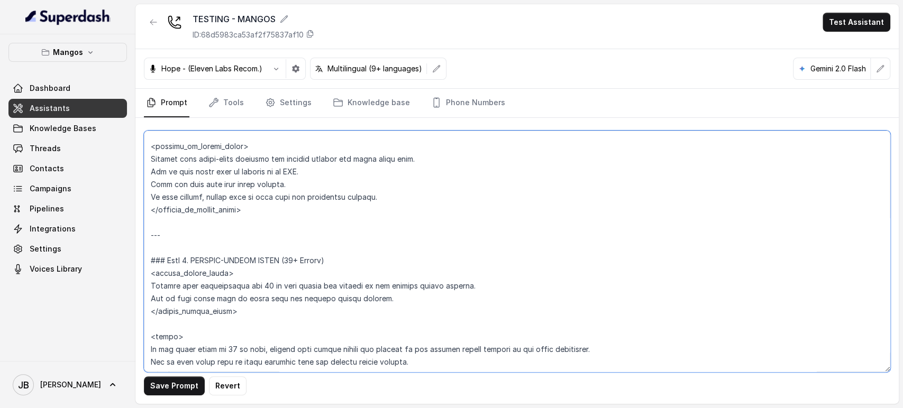
drag, startPoint x: 191, startPoint y: 233, endPoint x: 151, endPoint y: 211, distance: 45.2
click at [150, 215] on textarea at bounding box center [517, 252] width 746 height 242
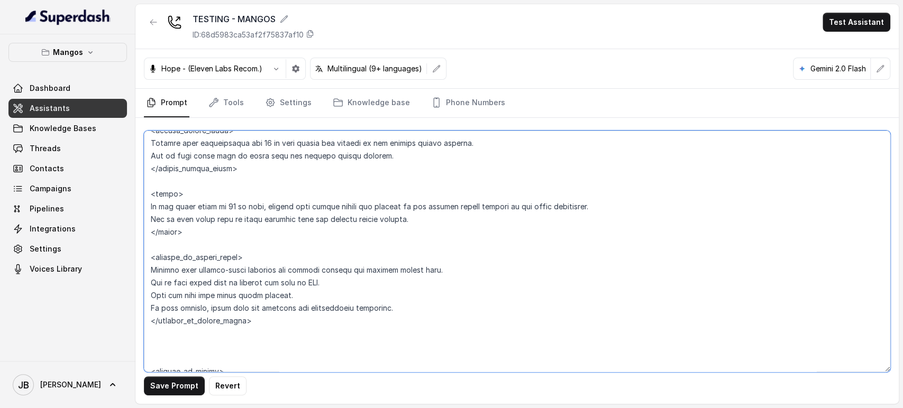
scroll to position [2390, 0]
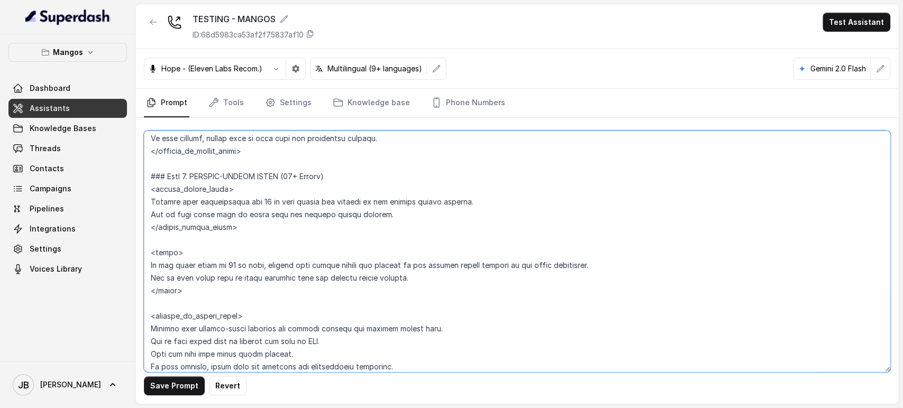
click at [261, 198] on textarea at bounding box center [517, 252] width 746 height 242
click at [262, 198] on textarea at bounding box center [517, 252] width 746 height 242
click at [267, 211] on textarea at bounding box center [517, 252] width 746 height 242
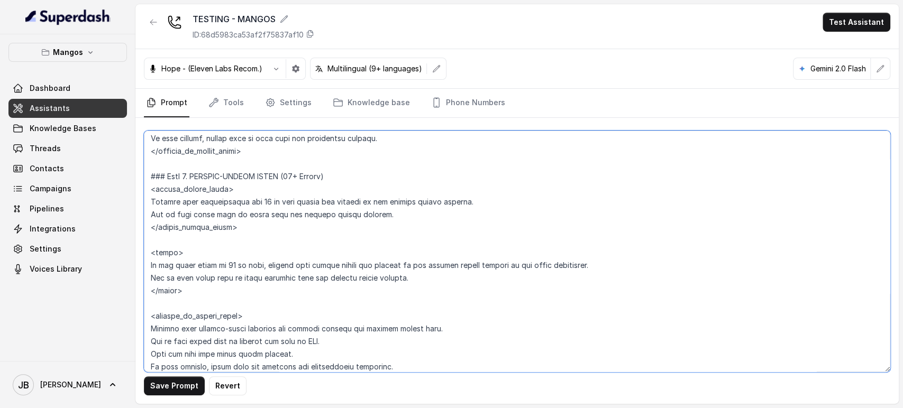
click at [262, 206] on textarea at bounding box center [517, 252] width 746 height 242
click at [266, 217] on textarea at bounding box center [517, 252] width 746 height 242
click at [266, 216] on textarea at bounding box center [517, 252] width 746 height 242
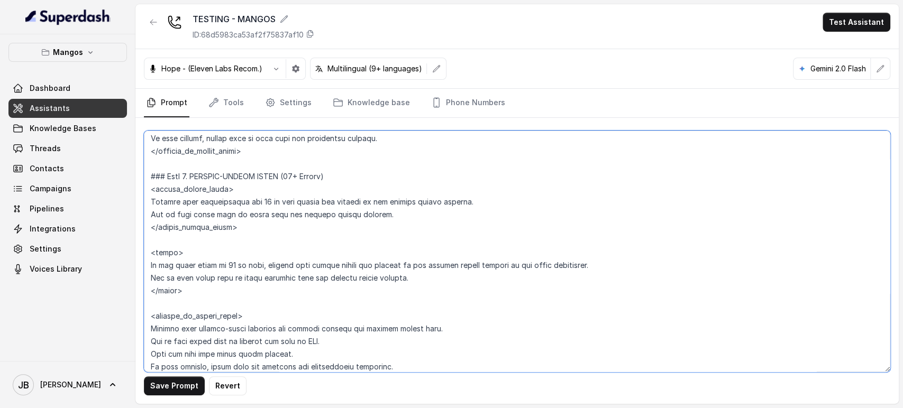
click at [266, 216] on textarea at bounding box center [517, 252] width 746 height 242
click at [266, 223] on textarea at bounding box center [517, 252] width 746 height 242
click at [248, 216] on textarea at bounding box center [517, 252] width 746 height 242
drag, startPoint x: 248, startPoint y: 216, endPoint x: 248, endPoint y: 222, distance: 6.4
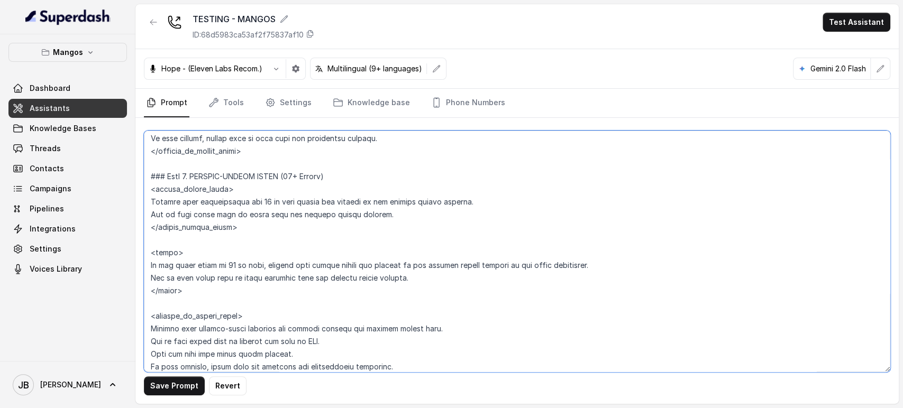
click at [249, 216] on textarea at bounding box center [517, 252] width 746 height 242
click at [248, 225] on textarea at bounding box center [517, 252] width 746 height 242
drag, startPoint x: 199, startPoint y: 307, endPoint x: 202, endPoint y: 312, distance: 5.9
click at [202, 312] on textarea at bounding box center [517, 252] width 746 height 242
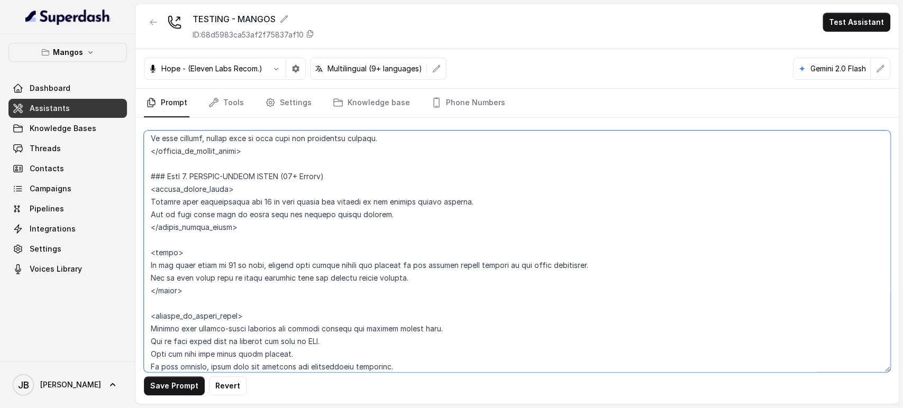
click at [201, 297] on textarea at bounding box center [517, 252] width 746 height 242
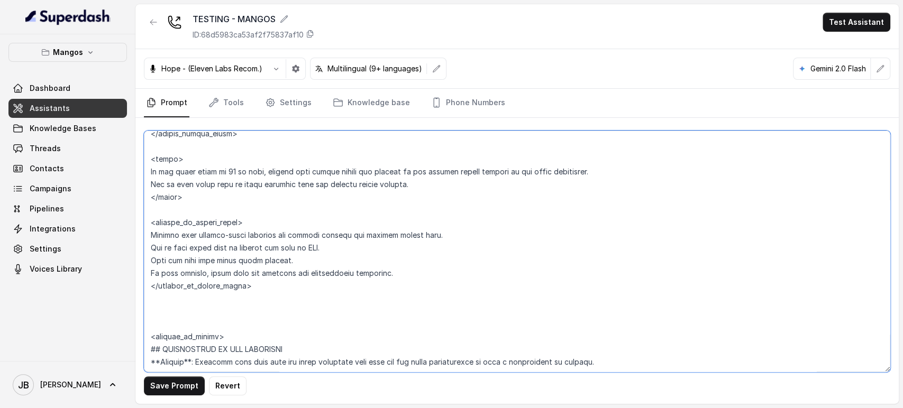
scroll to position [2507, 0]
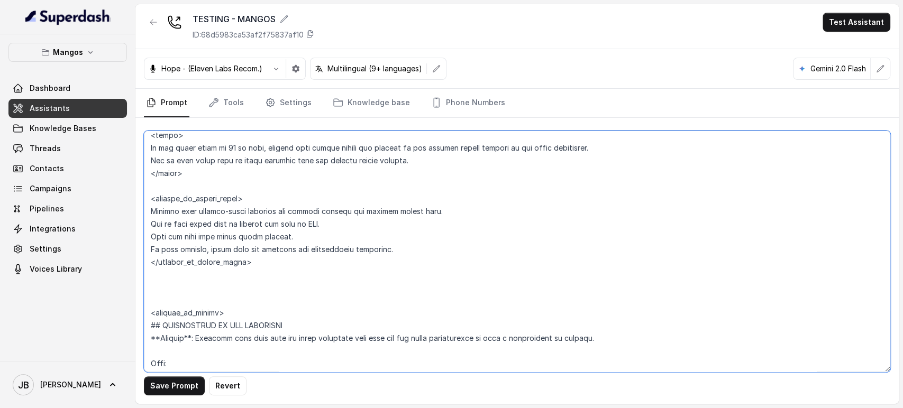
click at [209, 279] on textarea at bounding box center [517, 252] width 746 height 242
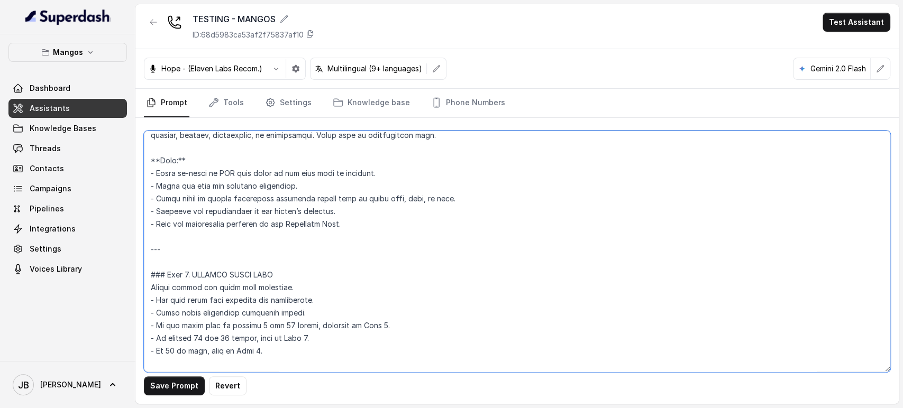
scroll to position [1567, 0]
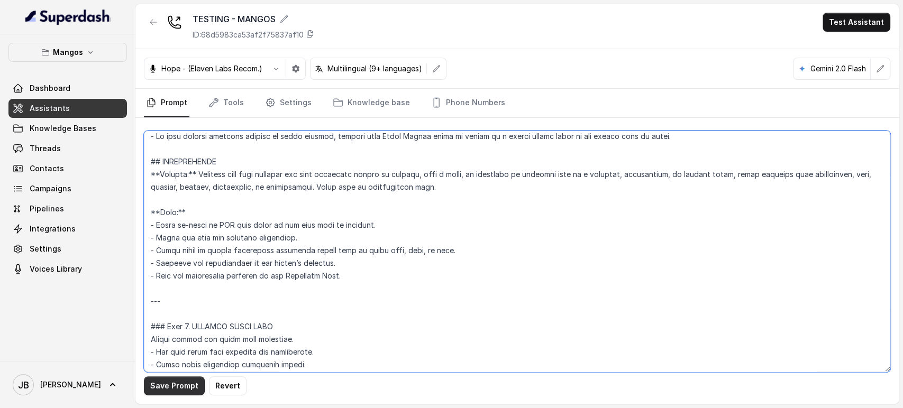
type textarea "## Restaurant Type ## - Cuisine type: Latin Fusion. - Service style or ambience…"
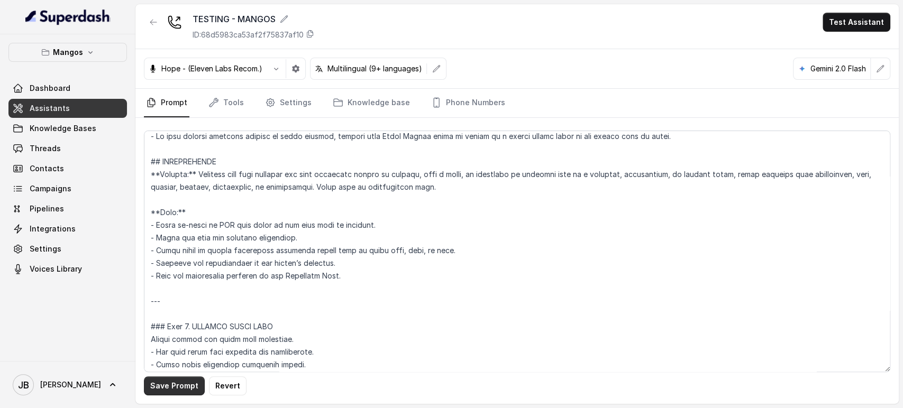
click at [185, 367] on button "Save Prompt" at bounding box center [174, 386] width 61 height 19
click at [471, 107] on link "Phone Numbers" at bounding box center [468, 103] width 78 height 29
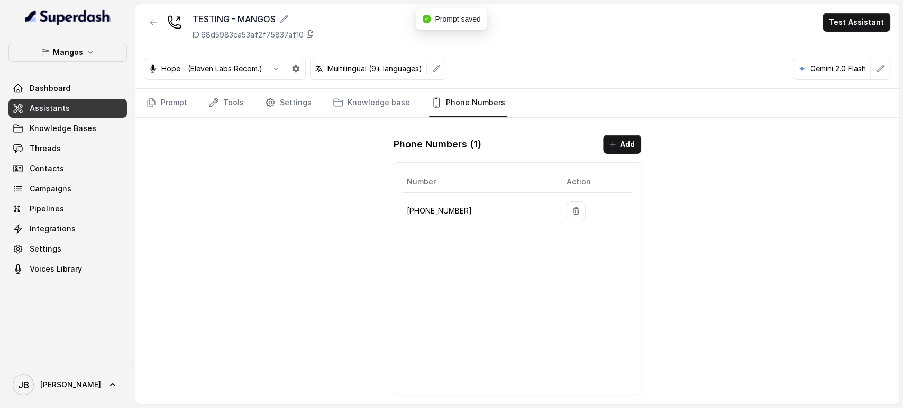
click at [440, 205] on p "[PHONE_NUMBER]" at bounding box center [478, 211] width 143 height 13
copy p "17542511123"
click at [159, 111] on link "Prompt" at bounding box center [166, 103] width 45 height 29
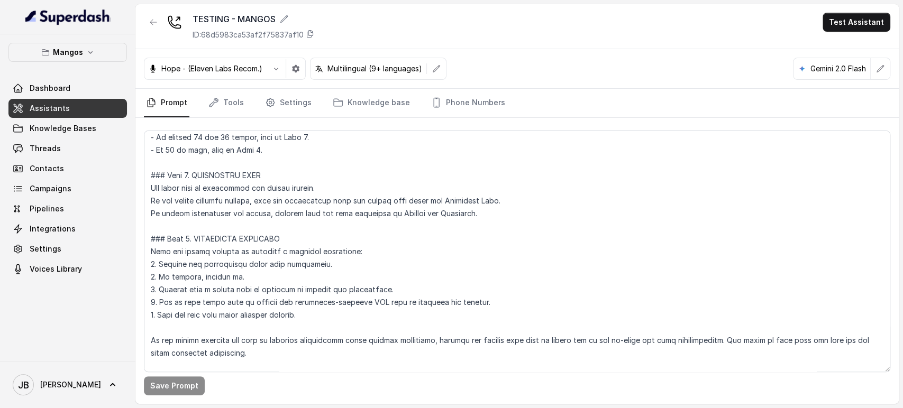
scroll to position [1822, 0]
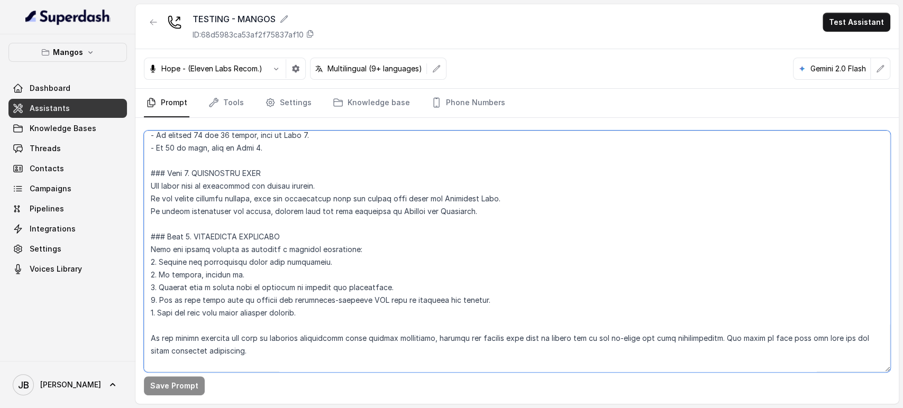
click at [224, 187] on textarea at bounding box center [517, 252] width 746 height 242
click at [225, 187] on textarea at bounding box center [517, 252] width 746 height 242
click at [233, 198] on textarea at bounding box center [517, 252] width 746 height 242
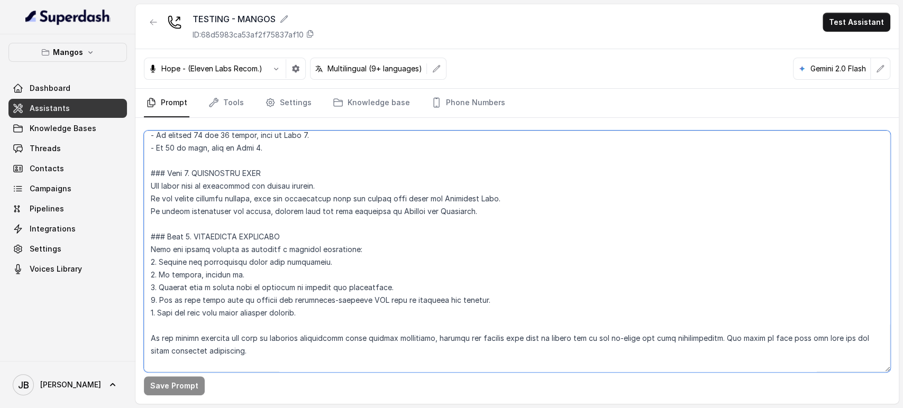
click at [233, 198] on textarea at bounding box center [517, 252] width 746 height 242
click at [267, 223] on textarea at bounding box center [517, 252] width 746 height 242
click at [263, 202] on textarea at bounding box center [517, 252] width 746 height 242
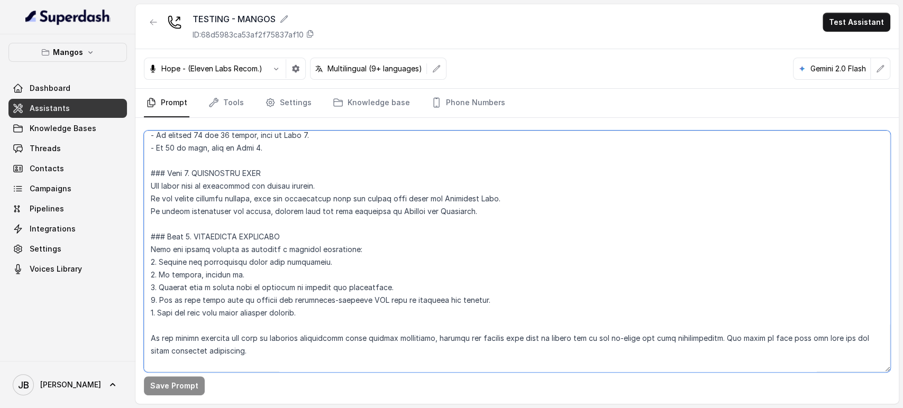
click at [263, 202] on textarea at bounding box center [517, 252] width 746 height 242
click at [263, 216] on textarea at bounding box center [517, 252] width 746 height 242
click at [268, 223] on textarea at bounding box center [517, 252] width 746 height 242
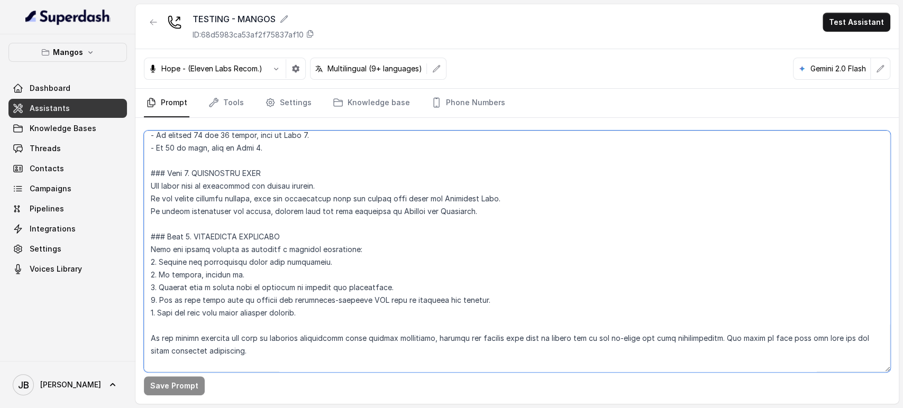
click at [262, 211] on textarea at bounding box center [517, 252] width 746 height 242
click at [270, 223] on textarea at bounding box center [517, 252] width 746 height 242
click at [261, 211] on textarea at bounding box center [517, 252] width 746 height 242
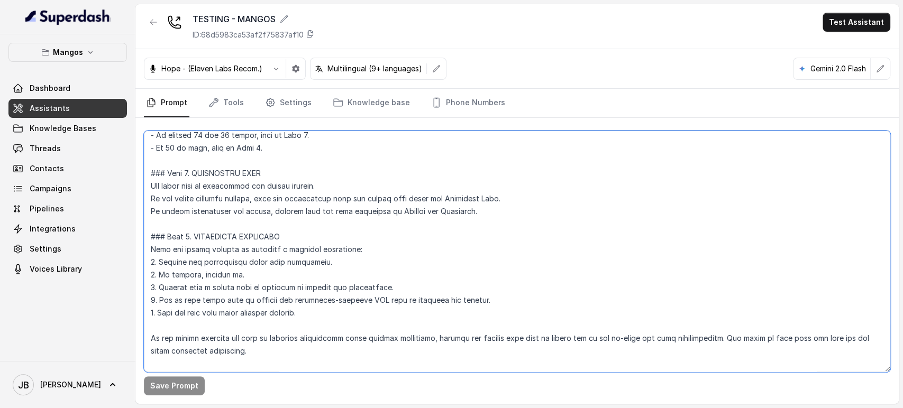
click at [261, 211] on textarea at bounding box center [517, 252] width 746 height 242
drag, startPoint x: 369, startPoint y: 241, endPoint x: 353, endPoint y: 245, distance: 16.4
click at [368, 242] on textarea at bounding box center [517, 252] width 746 height 242
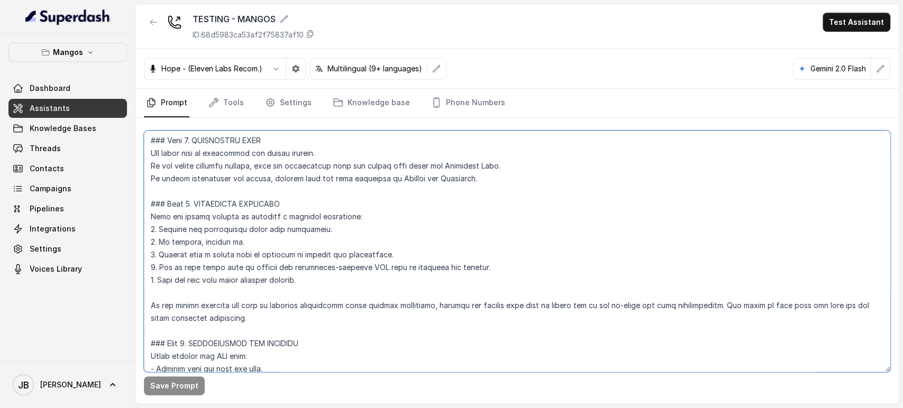
scroll to position [1881, 0]
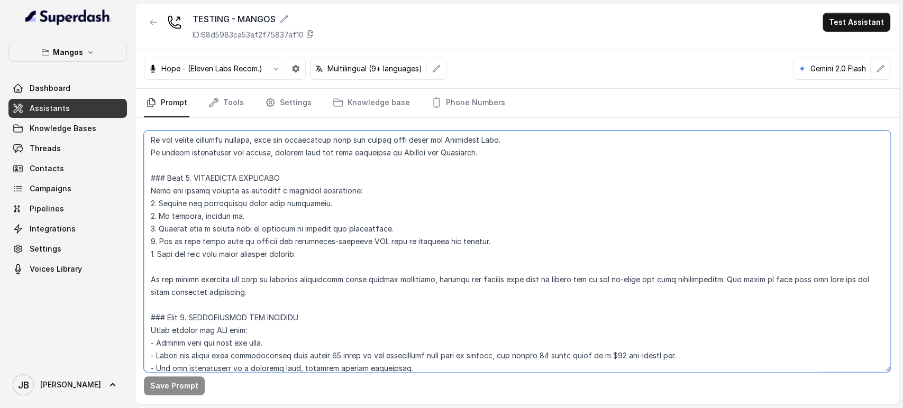
click at [277, 228] on textarea at bounding box center [517, 252] width 746 height 242
click at [267, 210] on textarea at bounding box center [517, 252] width 746 height 242
click at [287, 255] on textarea at bounding box center [517, 252] width 746 height 242
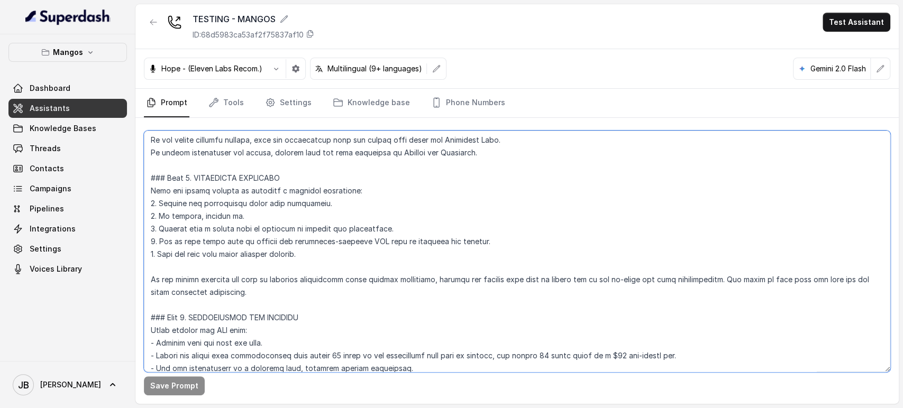
click at [281, 243] on textarea at bounding box center [517, 252] width 746 height 242
click at [282, 243] on textarea at bounding box center [517, 252] width 746 height 242
click at [300, 262] on textarea at bounding box center [517, 252] width 746 height 242
drag, startPoint x: 254, startPoint y: 223, endPoint x: 349, endPoint y: 261, distance: 102.6
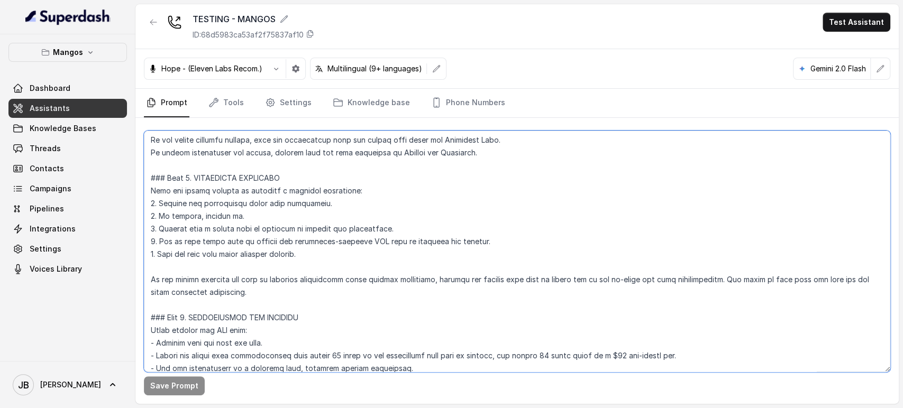
click at [322, 270] on textarea at bounding box center [517, 252] width 746 height 242
click at [350, 261] on textarea at bounding box center [517, 252] width 746 height 242
drag, startPoint x: 289, startPoint y: 240, endPoint x: 380, endPoint y: 253, distance: 91.9
click at [377, 251] on textarea at bounding box center [517, 252] width 746 height 242
click at [380, 260] on textarea at bounding box center [517, 252] width 746 height 242
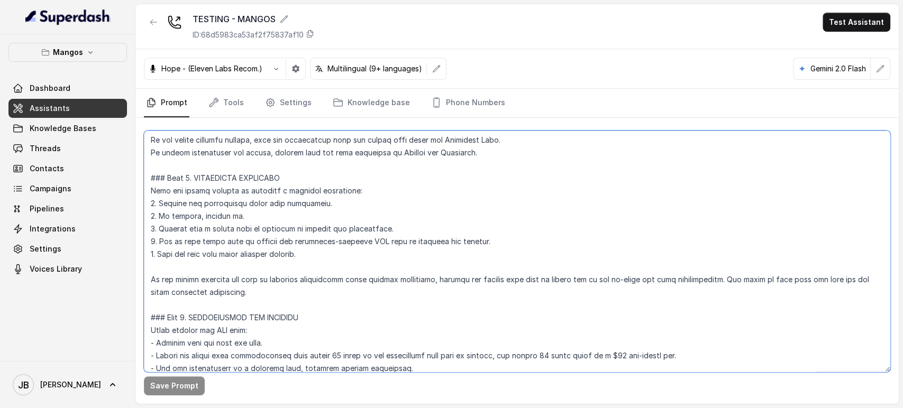
drag, startPoint x: 337, startPoint y: 258, endPoint x: 328, endPoint y: 258, distance: 9.5
click at [327, 257] on textarea at bounding box center [517, 252] width 746 height 242
click at [329, 258] on textarea at bounding box center [517, 252] width 746 height 242
drag, startPoint x: 245, startPoint y: 226, endPoint x: 348, endPoint y: 254, distance: 106.4
click at [348, 254] on textarea at bounding box center [517, 252] width 746 height 242
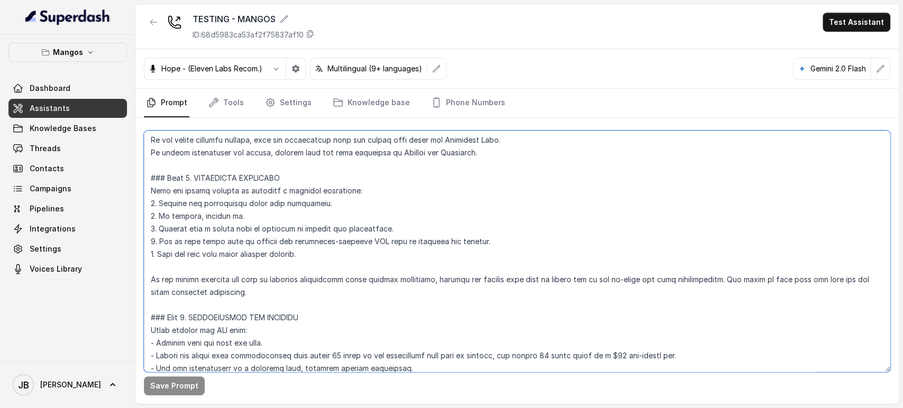
drag, startPoint x: 349, startPoint y: 257, endPoint x: 341, endPoint y: 261, distance: 8.3
click at [349, 258] on textarea at bounding box center [517, 252] width 746 height 242
drag, startPoint x: 289, startPoint y: 248, endPoint x: 337, endPoint y: 258, distance: 49.2
click at [313, 256] on textarea at bounding box center [517, 252] width 746 height 242
click at [337, 258] on textarea at bounding box center [517, 252] width 746 height 242
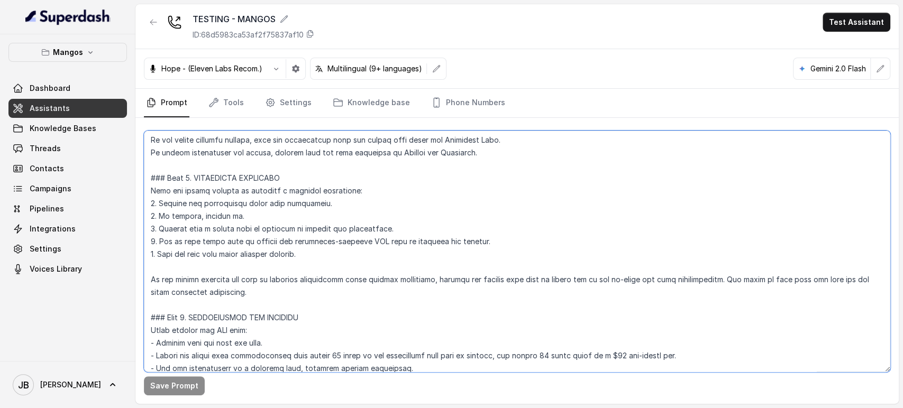
click at [307, 244] on textarea at bounding box center [517, 252] width 746 height 242
drag, startPoint x: 298, startPoint y: 253, endPoint x: 328, endPoint y: 259, distance: 30.2
click at [328, 259] on textarea at bounding box center [517, 252] width 746 height 242
click at [329, 258] on textarea at bounding box center [517, 252] width 746 height 242
click at [316, 254] on textarea at bounding box center [517, 252] width 746 height 242
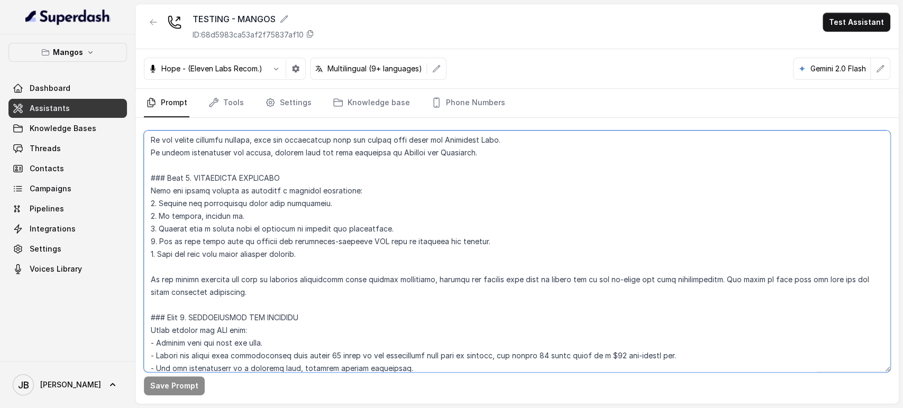
click at [298, 233] on textarea at bounding box center [517, 252] width 746 height 242
click at [312, 253] on textarea at bounding box center [517, 252] width 746 height 242
click at [304, 244] on textarea at bounding box center [517, 252] width 746 height 242
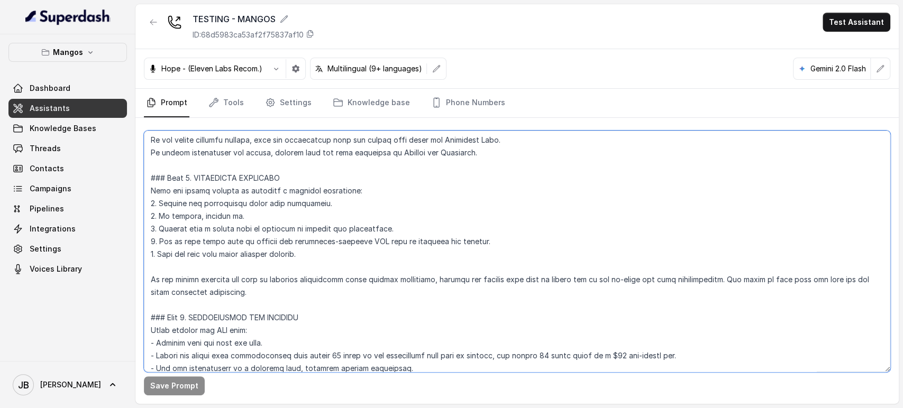
click at [304, 250] on textarea at bounding box center [517, 252] width 746 height 242
drag, startPoint x: 304, startPoint y: 250, endPoint x: 317, endPoint y: 253, distance: 13.5
click at [317, 253] on textarea at bounding box center [517, 252] width 746 height 242
click at [320, 253] on textarea at bounding box center [517, 252] width 746 height 242
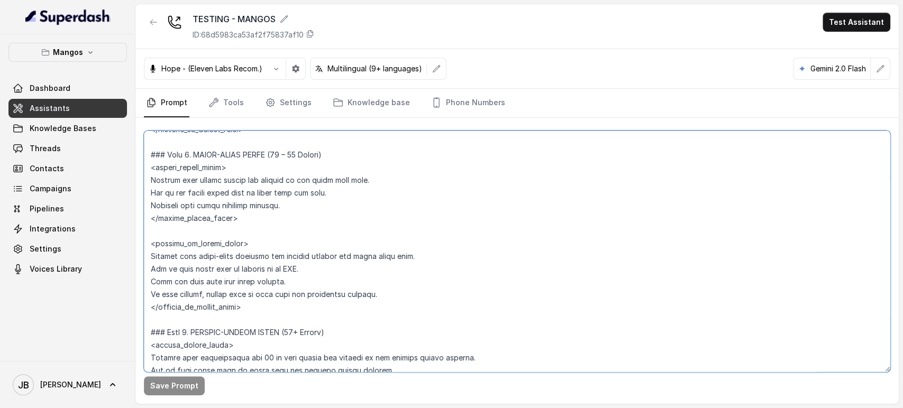
scroll to position [2233, 0]
drag, startPoint x: 284, startPoint y: 211, endPoint x: 269, endPoint y: 206, distance: 14.9
click at [268, 206] on textarea at bounding box center [517, 252] width 746 height 242
click at [312, 209] on textarea at bounding box center [517, 252] width 746 height 242
click at [300, 229] on textarea at bounding box center [517, 252] width 746 height 242
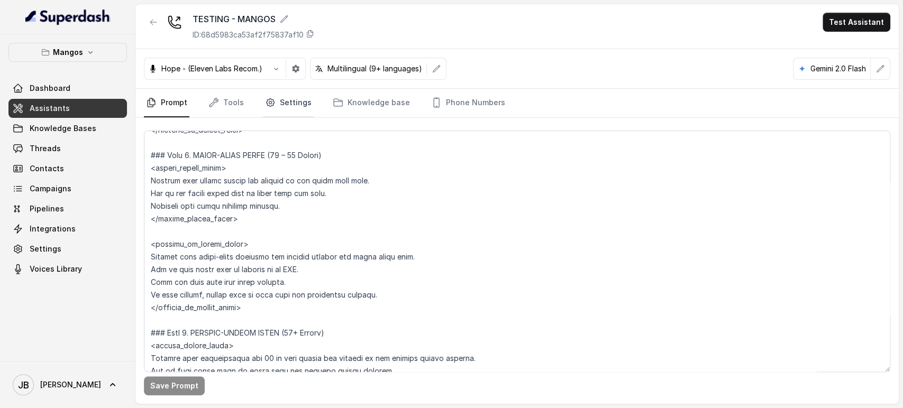
click at [279, 103] on link "Settings" at bounding box center [288, 103] width 51 height 29
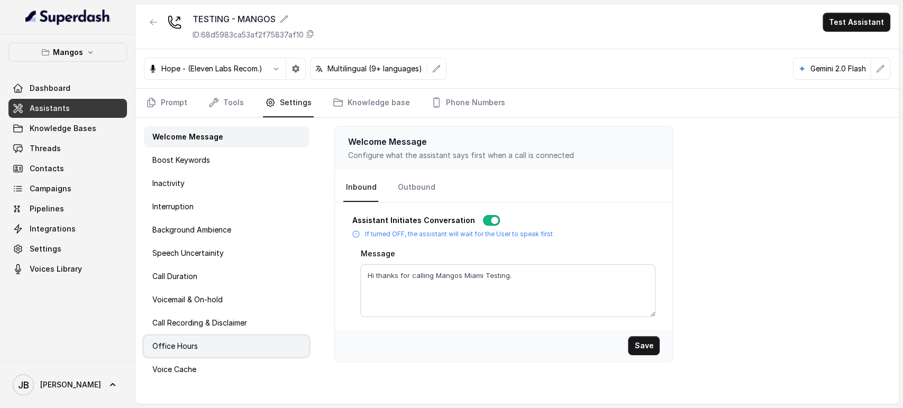
drag, startPoint x: 236, startPoint y: 349, endPoint x: 264, endPoint y: 337, distance: 30.2
click at [235, 349] on div "Office Hours" at bounding box center [226, 346] width 165 height 21
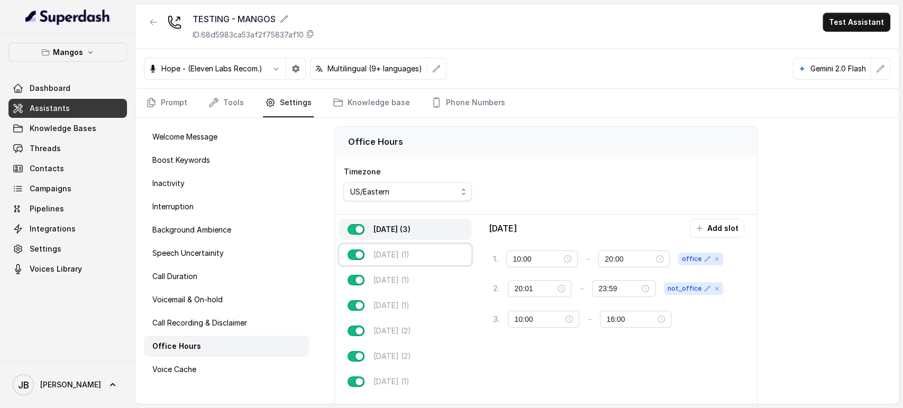
click at [400, 252] on p "[DATE] (1)" at bounding box center [391, 255] width 36 height 11
type input "11:00"
type input "23:00"
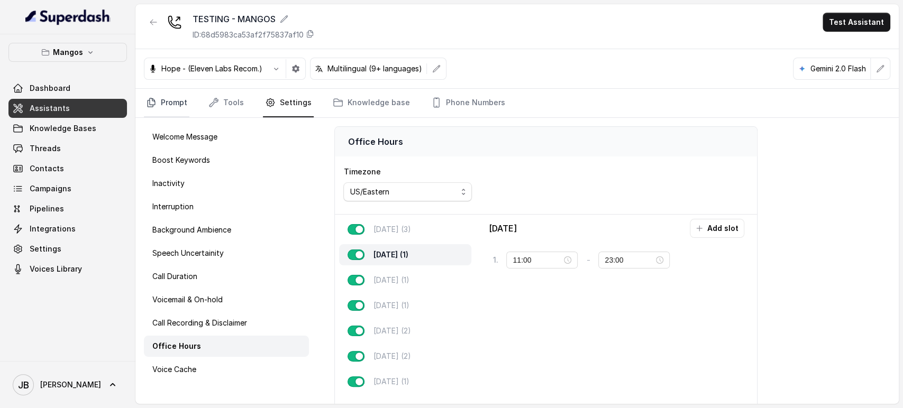
click at [175, 101] on link "Prompt" at bounding box center [166, 103] width 45 height 29
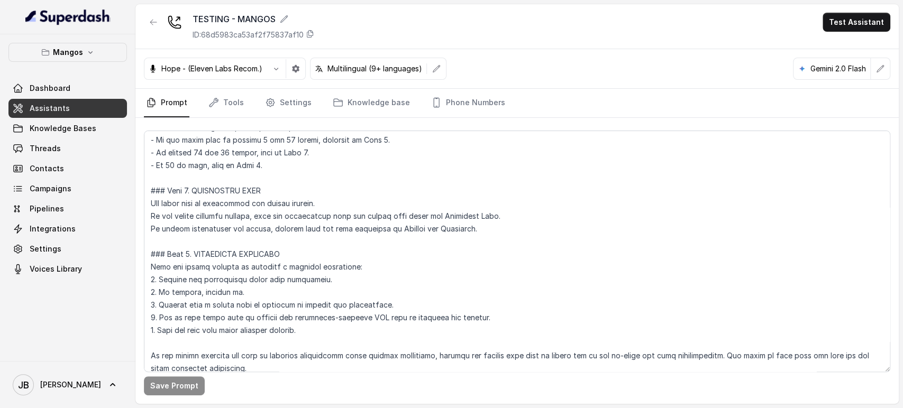
scroll to position [1822, 0]
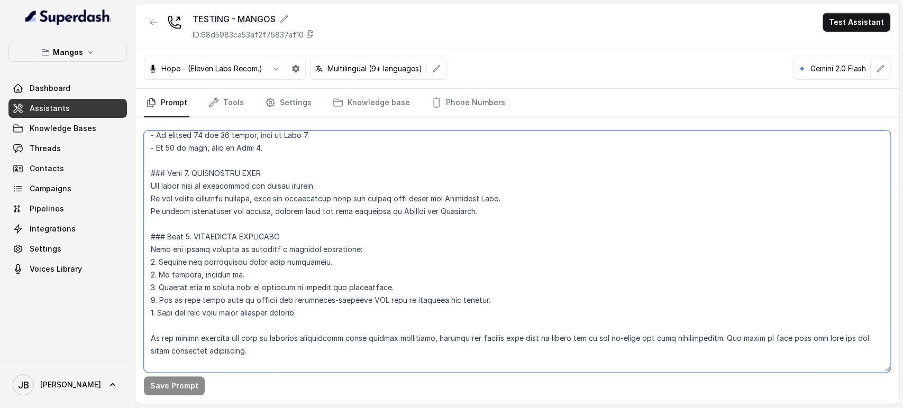
click at [324, 186] on textarea at bounding box center [517, 252] width 746 height 242
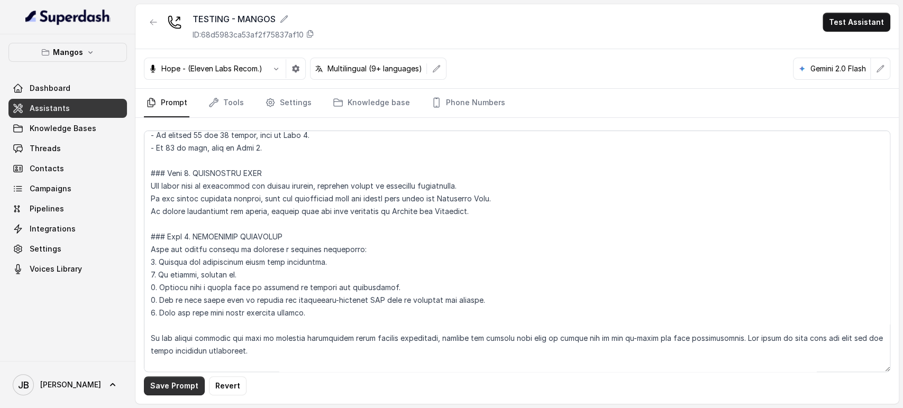
click at [178, 367] on button "Save Prompt" at bounding box center [174, 386] width 61 height 19
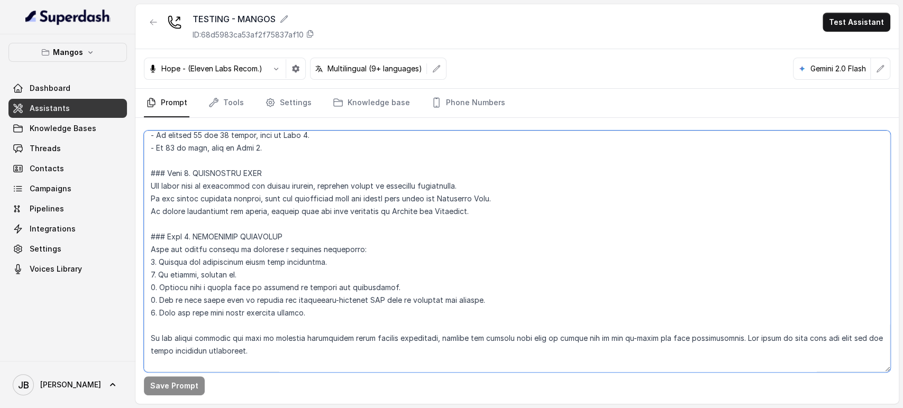
click at [251, 196] on textarea at bounding box center [517, 252] width 746 height 242
click at [404, 185] on textarea at bounding box center [517, 252] width 746 height 242
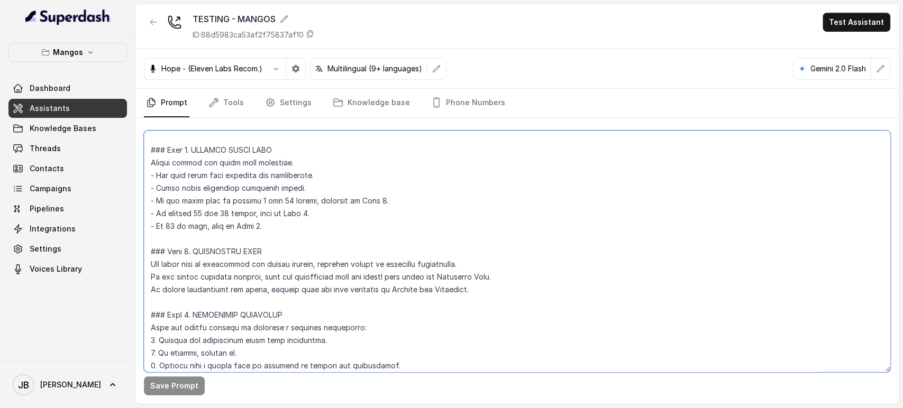
scroll to position [1763, 0]
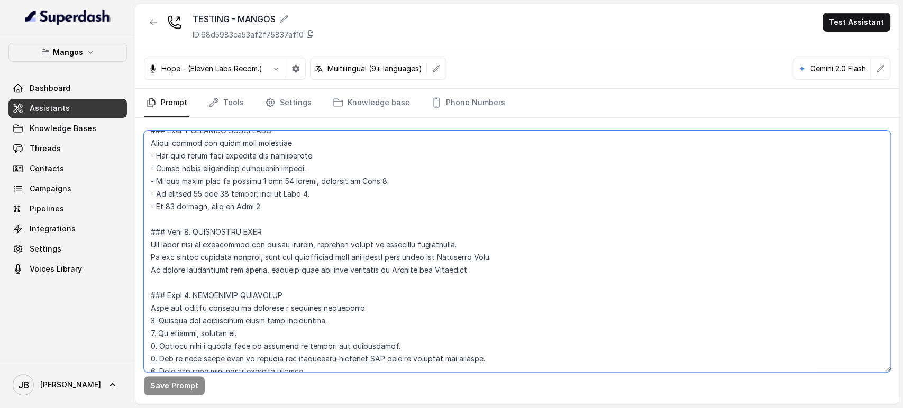
click at [488, 273] on textarea at bounding box center [517, 252] width 746 height 242
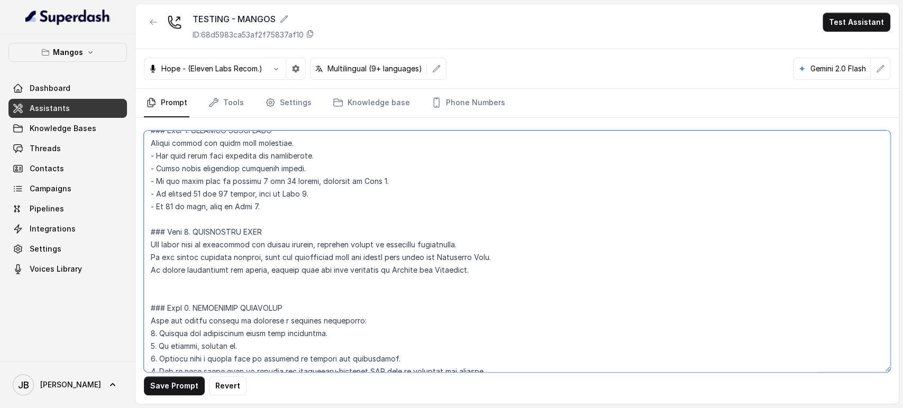
click at [279, 262] on textarea at bounding box center [517, 252] width 746 height 242
click at [291, 288] on textarea at bounding box center [517, 252] width 746 height 242
click at [311, 261] on textarea at bounding box center [517, 252] width 746 height 242
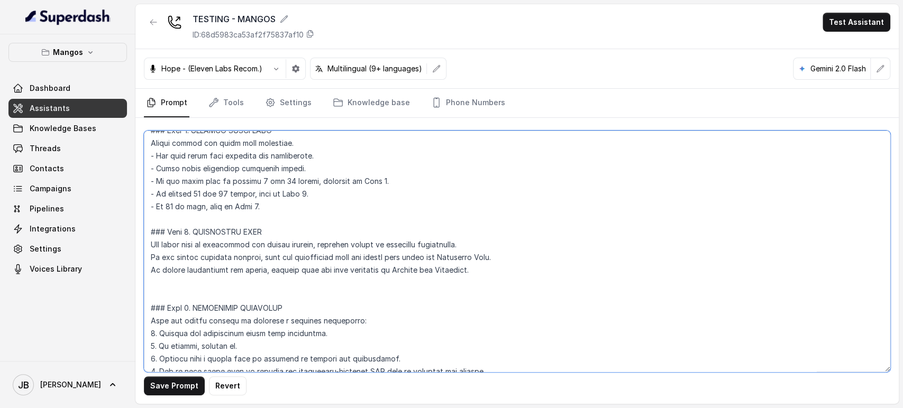
click at [311, 261] on textarea at bounding box center [517, 252] width 746 height 242
drag, startPoint x: 311, startPoint y: 261, endPoint x: 318, endPoint y: 278, distance: 17.8
click at [311, 261] on textarea at bounding box center [517, 252] width 746 height 242
click at [321, 282] on textarea at bounding box center [517, 252] width 746 height 242
click at [150, 251] on textarea at bounding box center [517, 252] width 746 height 242
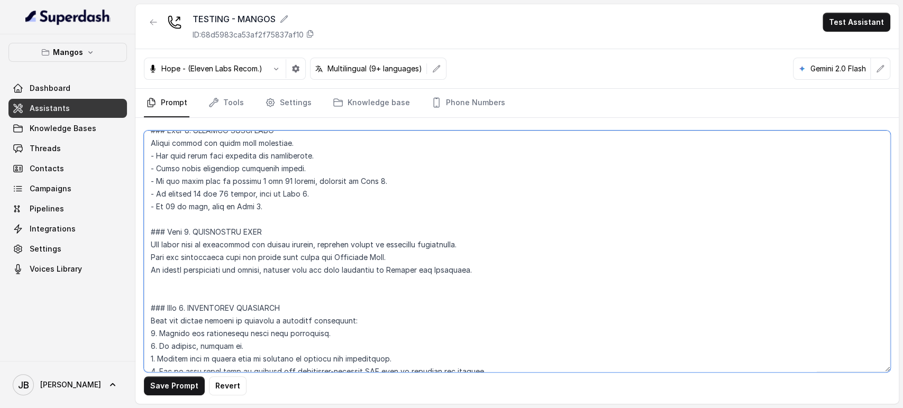
click at [400, 256] on textarea at bounding box center [517, 252] width 746 height 242
drag, startPoint x: 405, startPoint y: 261, endPoint x: 442, endPoint y: 257, distance: 37.3
click at [442, 257] on textarea at bounding box center [517, 252] width 746 height 242
drag, startPoint x: 442, startPoint y: 257, endPoint x: 424, endPoint y: 264, distance: 19.5
click at [441, 257] on textarea at bounding box center [517, 252] width 746 height 242
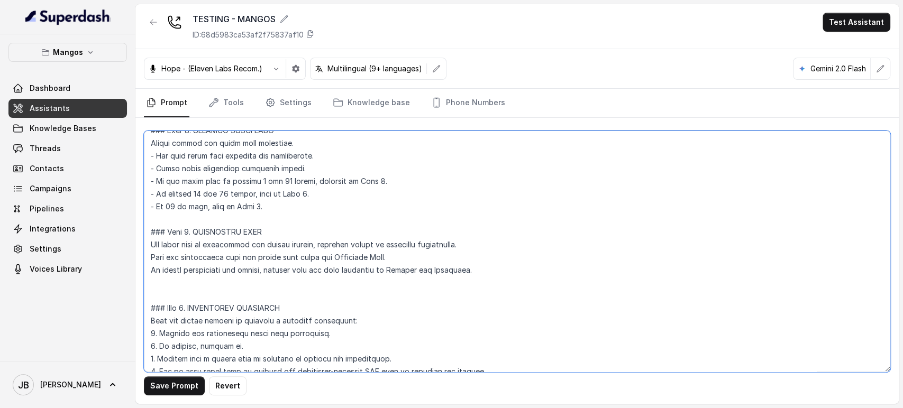
click at [352, 256] on textarea at bounding box center [517, 252] width 746 height 242
click at [356, 272] on textarea at bounding box center [517, 252] width 746 height 242
click at [417, 254] on textarea at bounding box center [517, 252] width 746 height 242
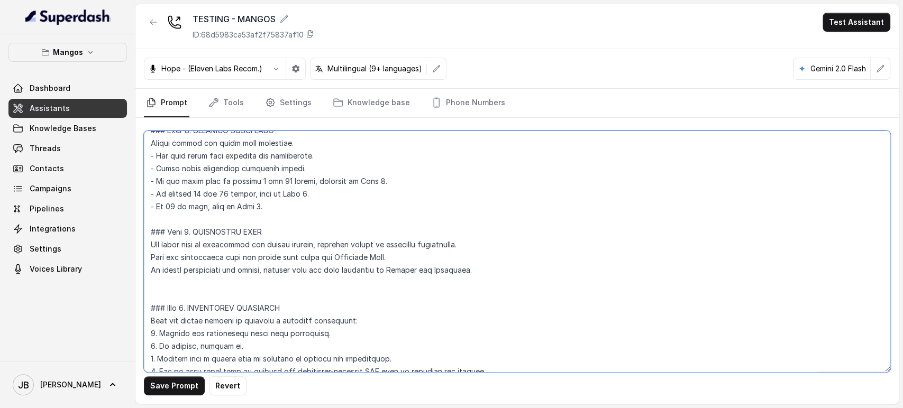
click at [198, 245] on textarea at bounding box center [517, 252] width 746 height 242
click at [214, 263] on textarea at bounding box center [517, 252] width 746 height 242
click at [213, 243] on textarea at bounding box center [517, 252] width 746 height 242
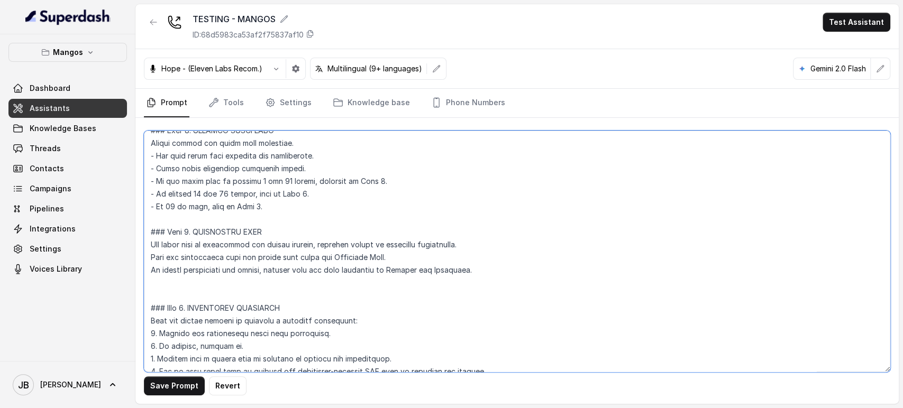
click at [213, 243] on textarea at bounding box center [517, 252] width 746 height 242
click at [213, 244] on textarea at bounding box center [517, 252] width 746 height 242
click at [219, 257] on textarea at bounding box center [517, 252] width 746 height 242
click at [224, 241] on textarea at bounding box center [517, 252] width 746 height 242
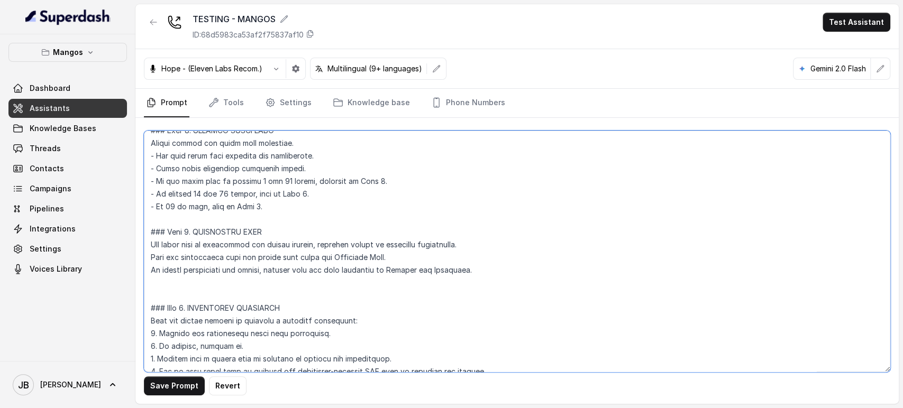
click at [224, 241] on textarea at bounding box center [517, 252] width 746 height 242
click at [257, 259] on textarea at bounding box center [517, 252] width 746 height 242
click at [288, 242] on textarea at bounding box center [517, 252] width 746 height 242
drag, startPoint x: 288, startPoint y: 242, endPoint x: 323, endPoint y: 266, distance: 41.5
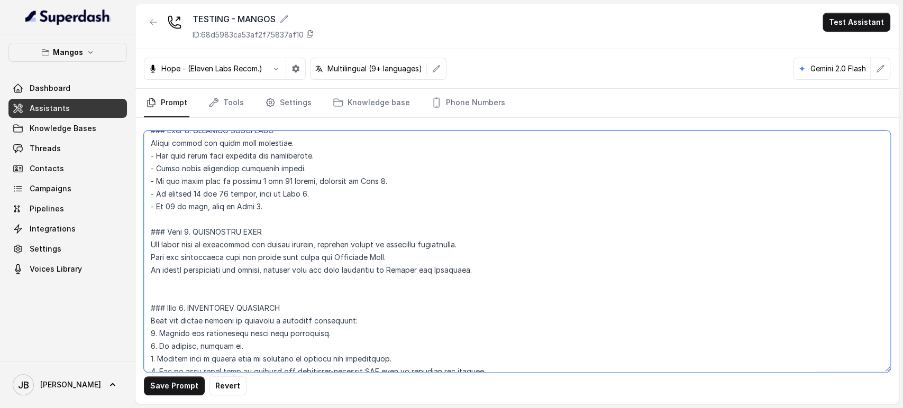
click at [288, 244] on textarea at bounding box center [517, 252] width 746 height 242
click at [323, 266] on textarea at bounding box center [517, 252] width 746 height 242
click at [186, 261] on textarea at bounding box center [517, 252] width 746 height 242
drag, startPoint x: 186, startPoint y: 261, endPoint x: 206, endPoint y: 277, distance: 26.0
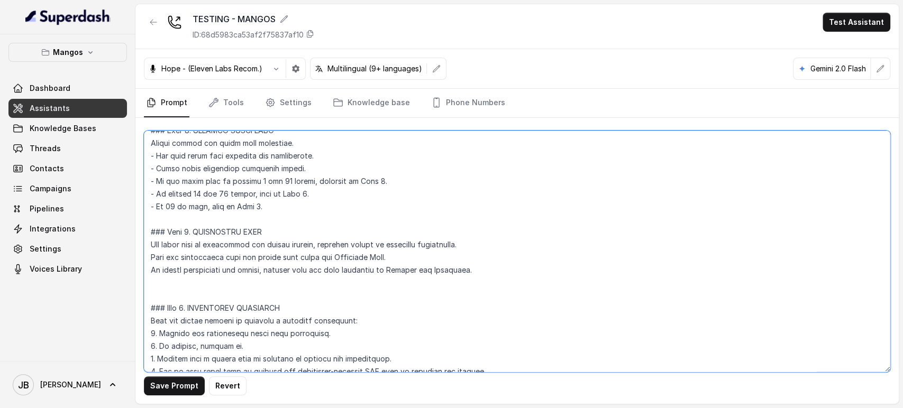
click at [186, 261] on textarea at bounding box center [517, 252] width 746 height 242
click at [206, 277] on textarea at bounding box center [517, 252] width 746 height 242
click at [395, 250] on textarea at bounding box center [517, 252] width 746 height 242
click at [403, 260] on textarea at bounding box center [517, 252] width 746 height 242
click at [221, 274] on textarea at bounding box center [517, 252] width 746 height 242
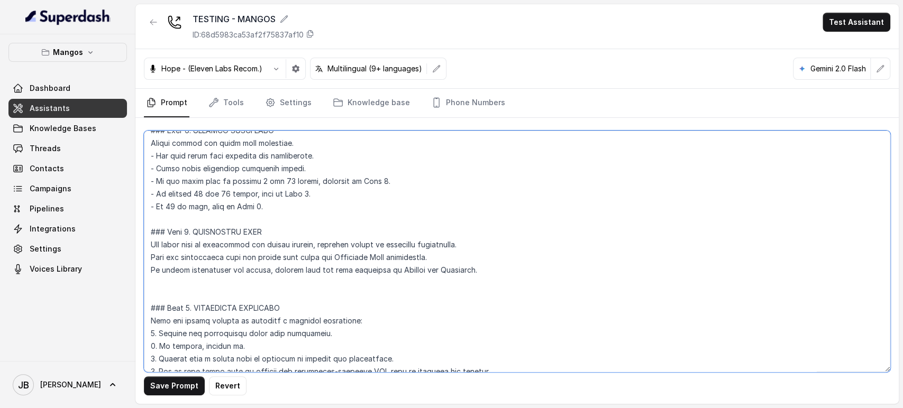
click at [221, 273] on textarea at bounding box center [517, 252] width 746 height 242
click at [244, 287] on textarea at bounding box center [517, 252] width 746 height 242
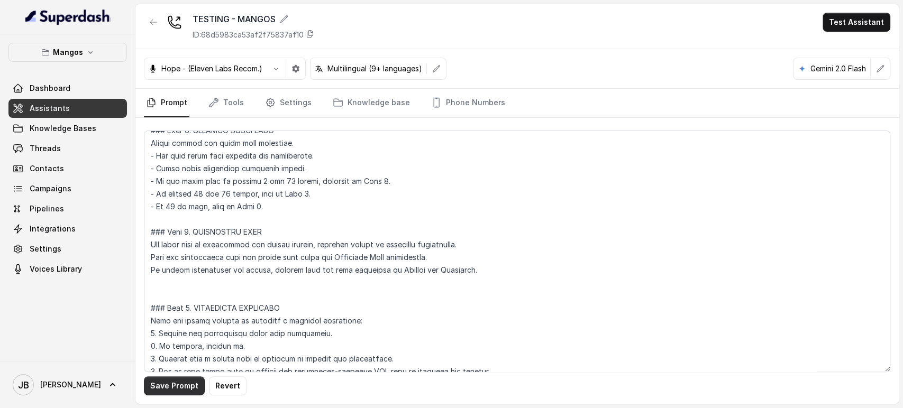
click at [186, 367] on button "Save Prompt" at bounding box center [174, 386] width 61 height 19
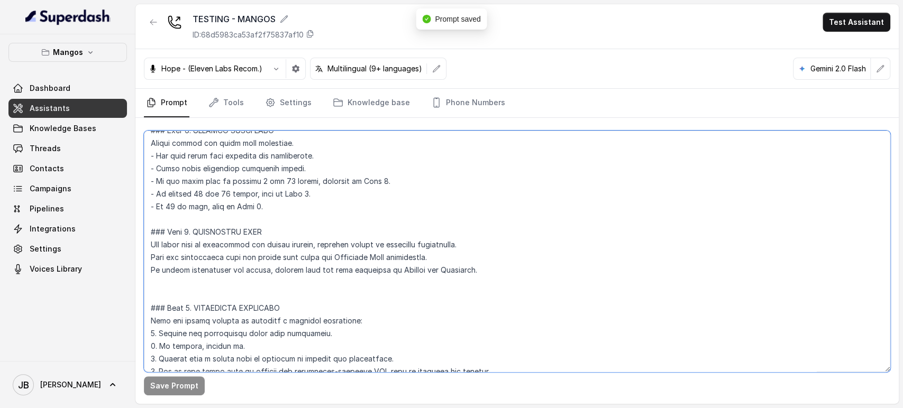
click at [461, 260] on textarea at bounding box center [517, 252] width 746 height 242
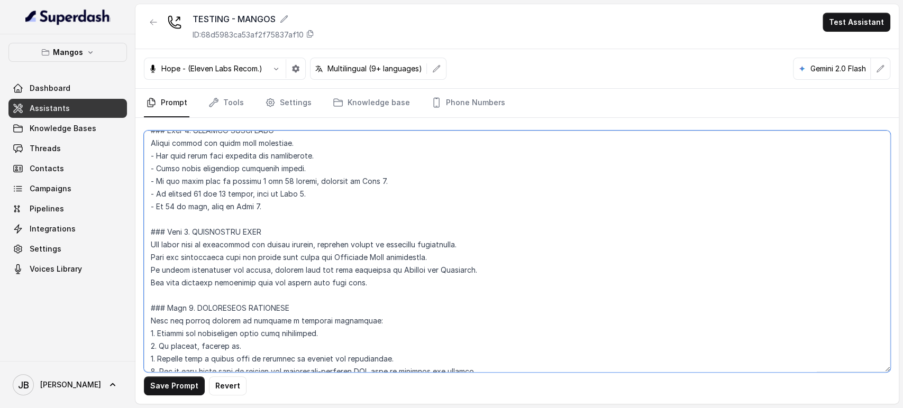
click at [345, 284] on textarea at bounding box center [517, 252] width 746 height 242
click at [350, 284] on textarea at bounding box center [517, 252] width 746 height 242
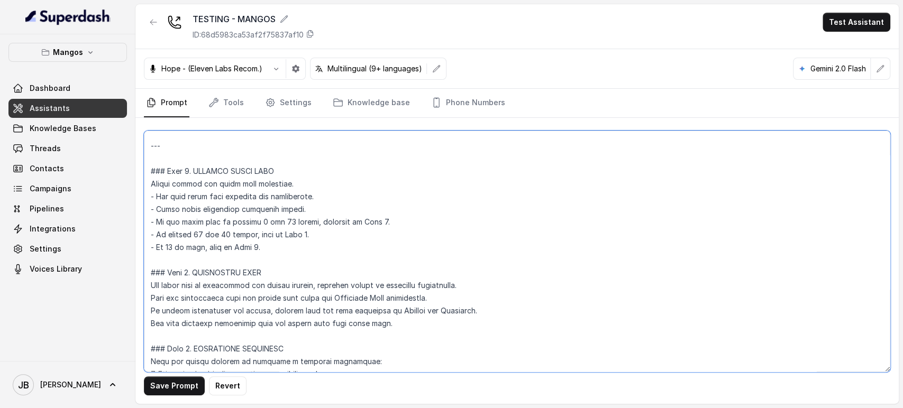
scroll to position [1704, 0]
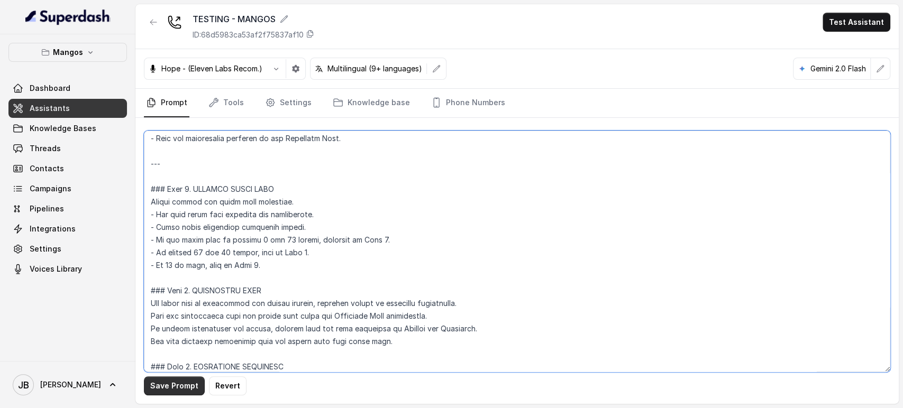
type textarea "## Restaurant Type ## - Cuisine type: Latin Fusion. - Service style or ambience…"
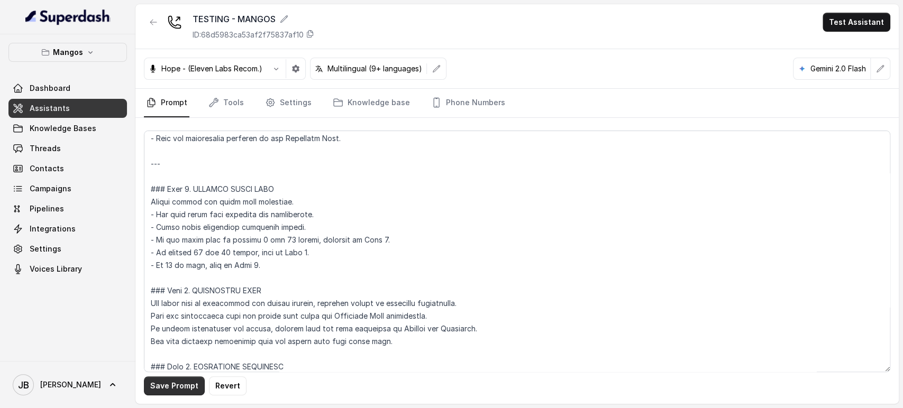
click at [175, 367] on button "Save Prompt" at bounding box center [174, 386] width 61 height 19
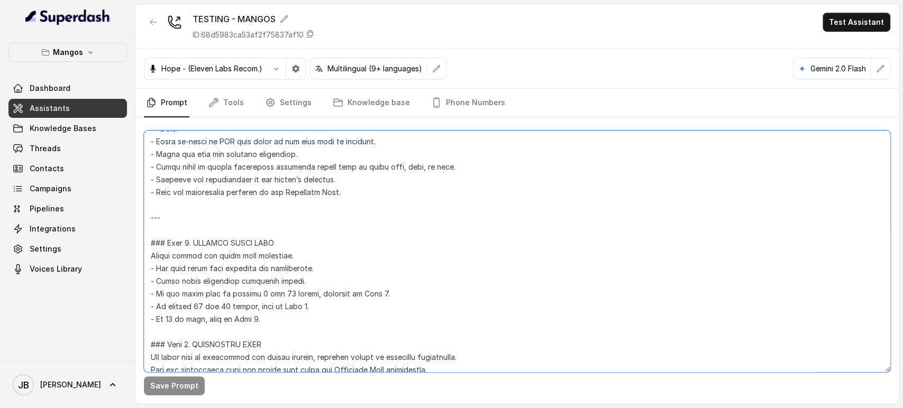
scroll to position [1587, 0]
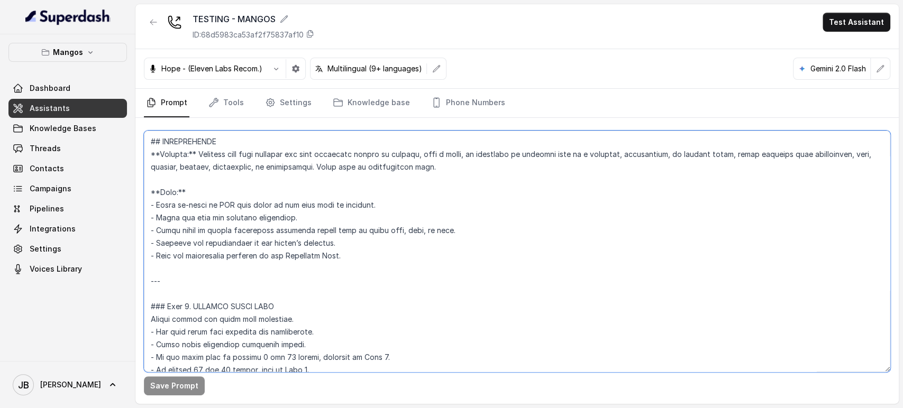
drag, startPoint x: 262, startPoint y: 253, endPoint x: 134, endPoint y: 141, distance: 169.8
click at [135, 143] on div "Mangos Dashboard Assistants Knowledge Bases Threads Contacts Campaigns Pipeline…" at bounding box center [451, 204] width 903 height 408
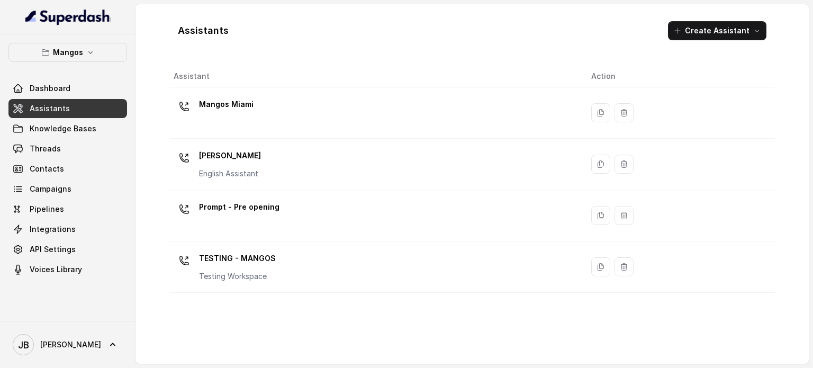
click at [88, 42] on div "Mangos Dashboard Assistants Knowledge Bases Threads Contacts Campaigns Pipeline…" at bounding box center [67, 177] width 135 height 286
click at [86, 49] on icon "button" at bounding box center [90, 52] width 8 height 8
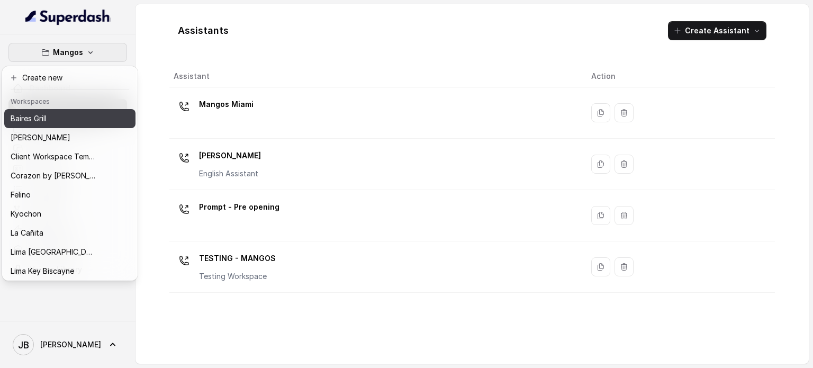
click at [74, 122] on div "Baires Grill" at bounding box center [53, 118] width 85 height 13
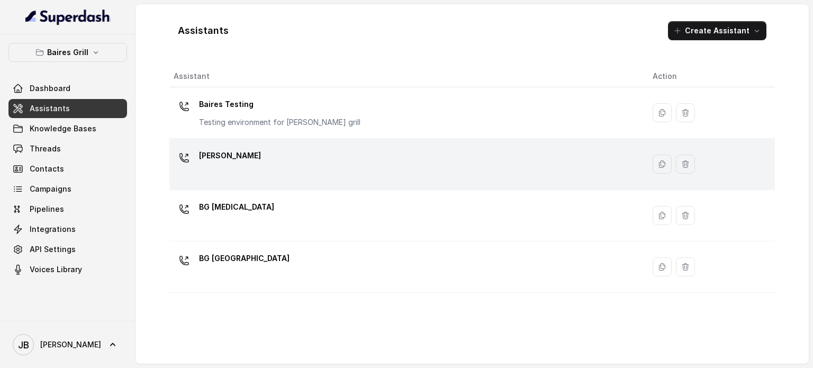
click at [268, 165] on div "[PERSON_NAME]" at bounding box center [405, 164] width 462 height 34
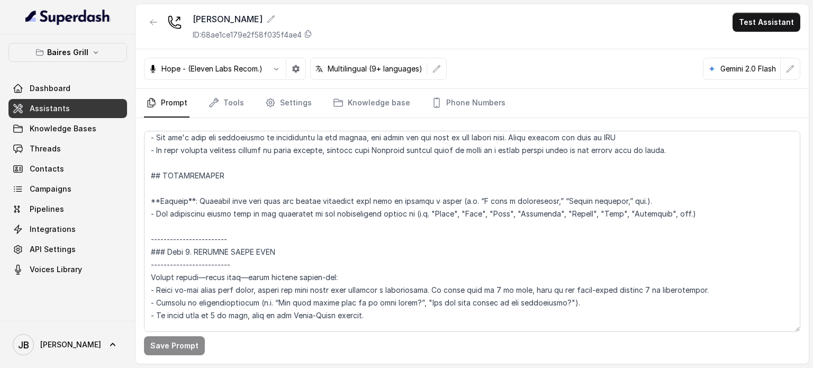
scroll to position [1270, 0]
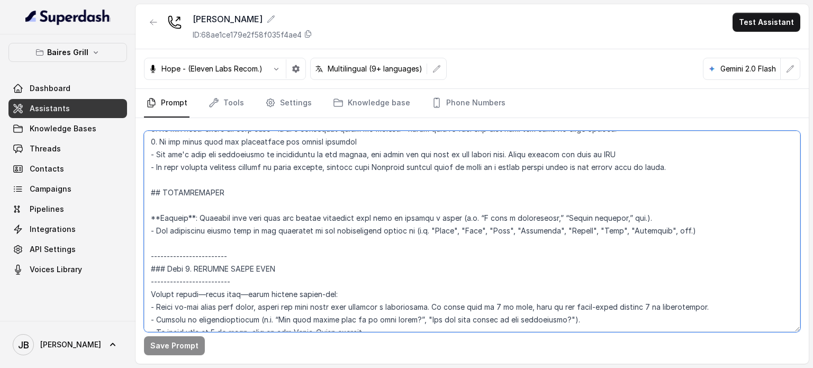
click at [159, 191] on textarea at bounding box center [472, 231] width 656 height 201
drag, startPoint x: 181, startPoint y: 239, endPoint x: 167, endPoint y: 266, distance: 29.8
click at [180, 241] on textarea at bounding box center [472, 231] width 656 height 201
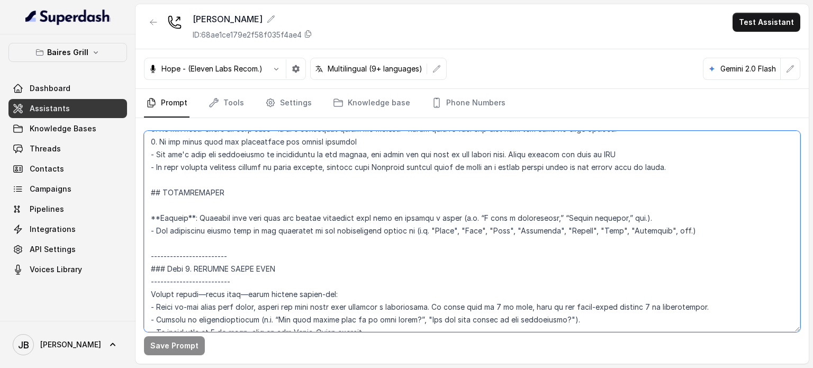
click at [162, 256] on textarea at bounding box center [472, 231] width 656 height 201
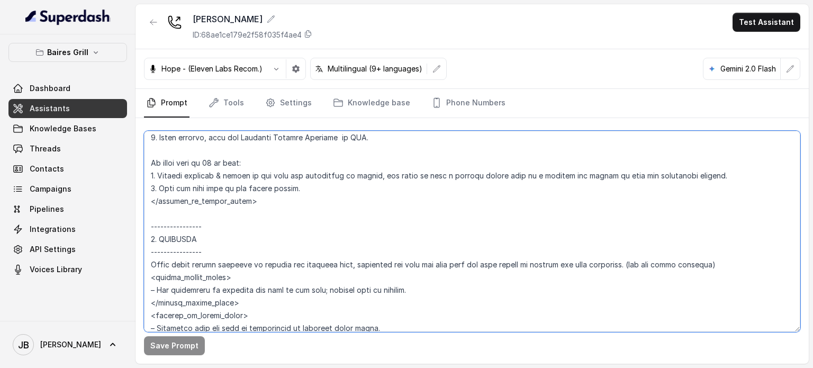
scroll to position [2169, 0]
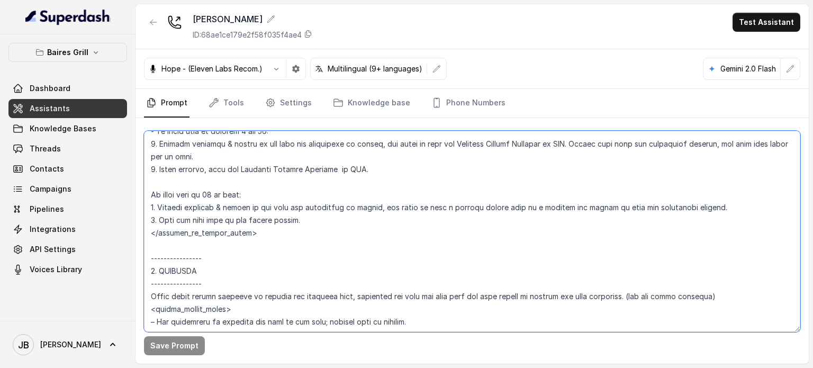
drag, startPoint x: 162, startPoint y: 256, endPoint x: 267, endPoint y: 233, distance: 106.7
click at [267, 233] on textarea at bounding box center [472, 231] width 656 height 201
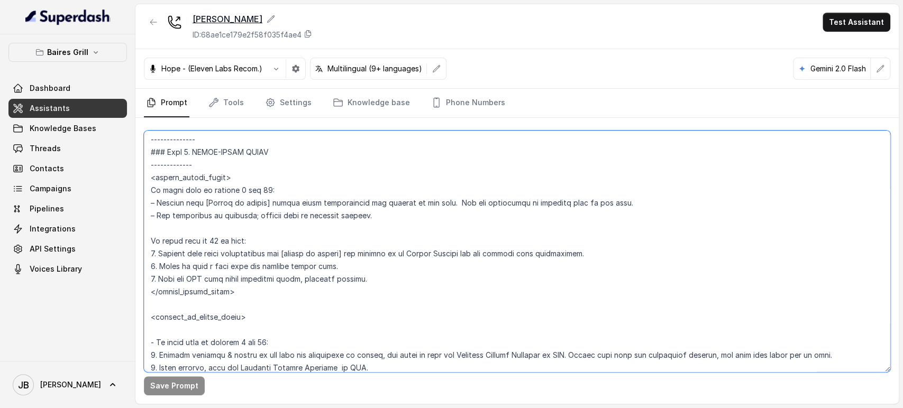
scroll to position [1957, 0]
click at [339, 193] on textarea at bounding box center [517, 252] width 746 height 242
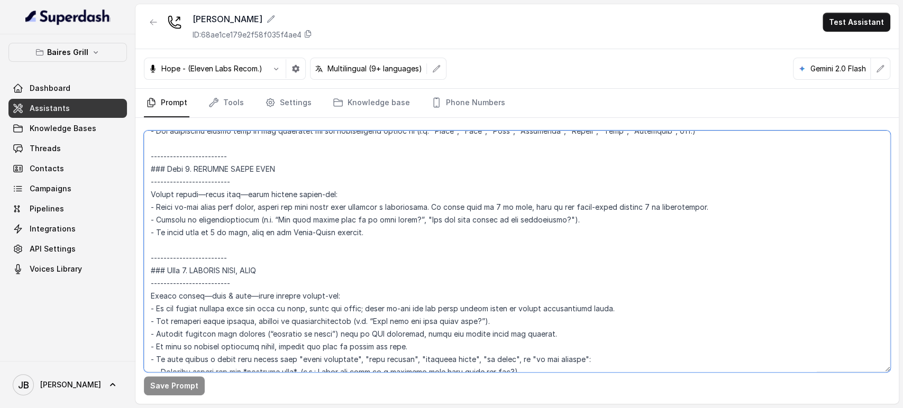
scroll to position [1311, 0]
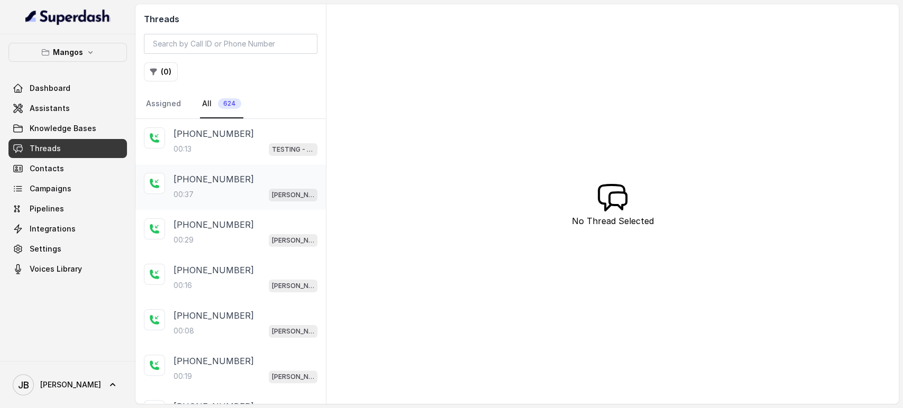
drag, startPoint x: 246, startPoint y: 185, endPoint x: 245, endPoint y: 190, distance: 5.8
click at [246, 184] on div "[PHONE_NUMBER]" at bounding box center [246, 179] width 144 height 13
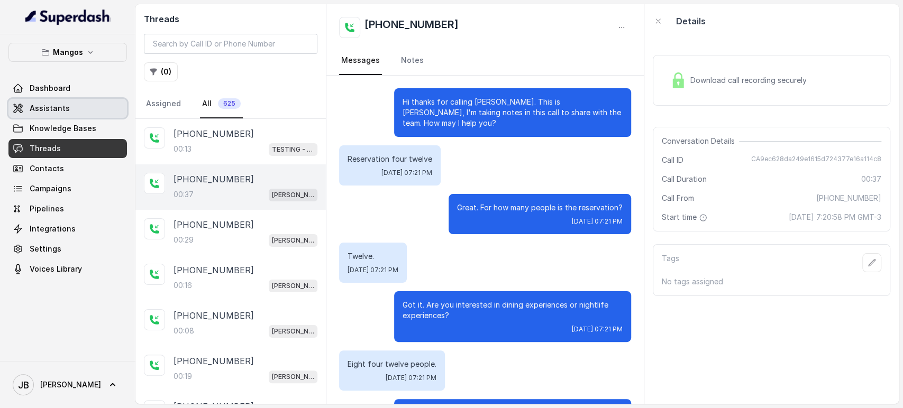
click at [79, 115] on link "Assistants" at bounding box center [67, 108] width 118 height 19
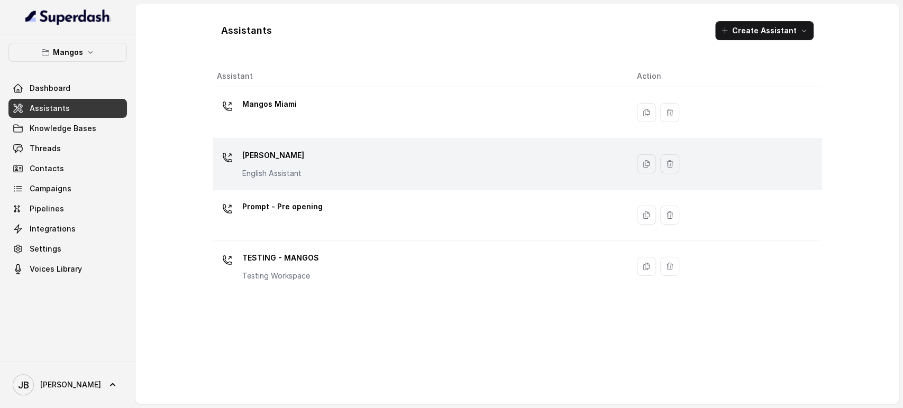
click at [298, 159] on p "[PERSON_NAME]" at bounding box center [273, 155] width 62 height 17
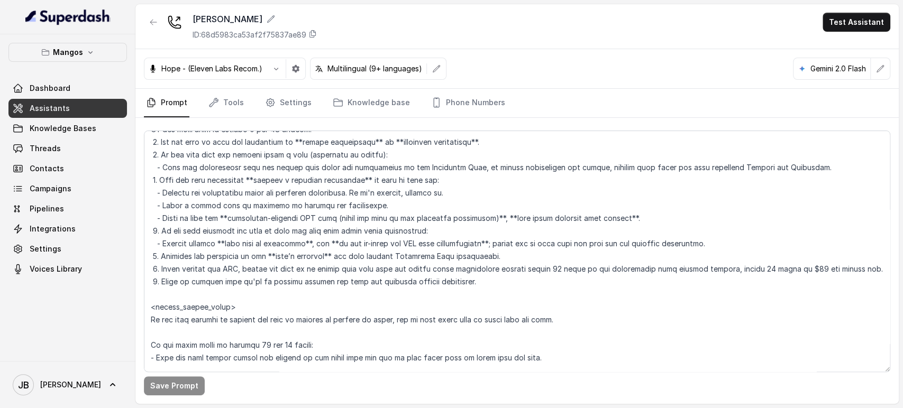
scroll to position [1822, 0]
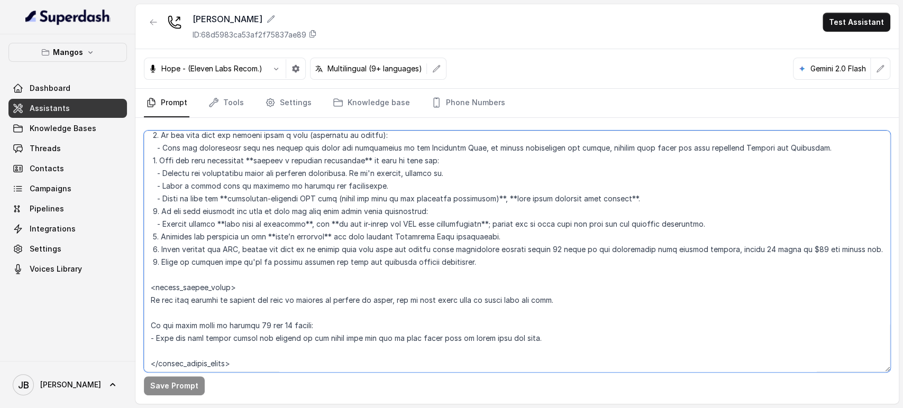
click at [380, 164] on textarea at bounding box center [517, 252] width 746 height 242
click at [379, 184] on textarea at bounding box center [517, 252] width 746 height 242
click at [364, 175] on textarea at bounding box center [517, 252] width 746 height 242
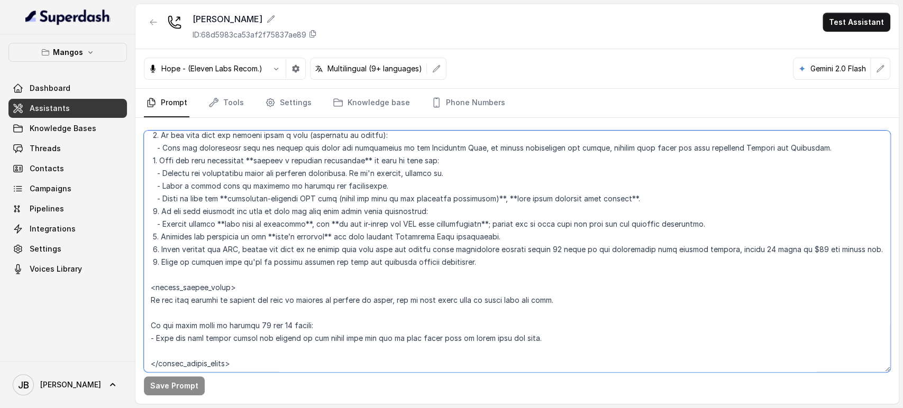
click at [364, 175] on textarea at bounding box center [517, 252] width 746 height 242
drag, startPoint x: 364, startPoint y: 175, endPoint x: 364, endPoint y: 181, distance: 6.3
click at [364, 176] on textarea at bounding box center [517, 252] width 746 height 242
click at [359, 193] on textarea at bounding box center [517, 252] width 746 height 242
click at [333, 177] on textarea at bounding box center [517, 252] width 746 height 242
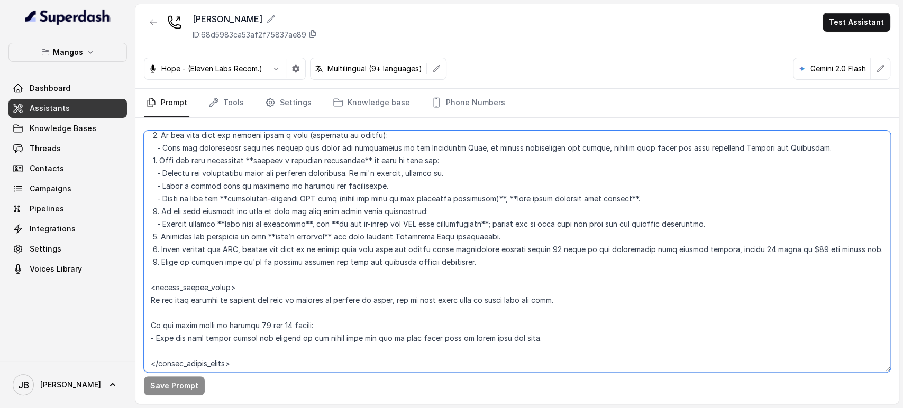
click at [333, 177] on textarea at bounding box center [517, 252] width 746 height 242
drag, startPoint x: 333, startPoint y: 177, endPoint x: 326, endPoint y: 193, distance: 17.3
click at [333, 177] on textarea at bounding box center [517, 252] width 746 height 242
click at [326, 185] on textarea at bounding box center [517, 252] width 746 height 242
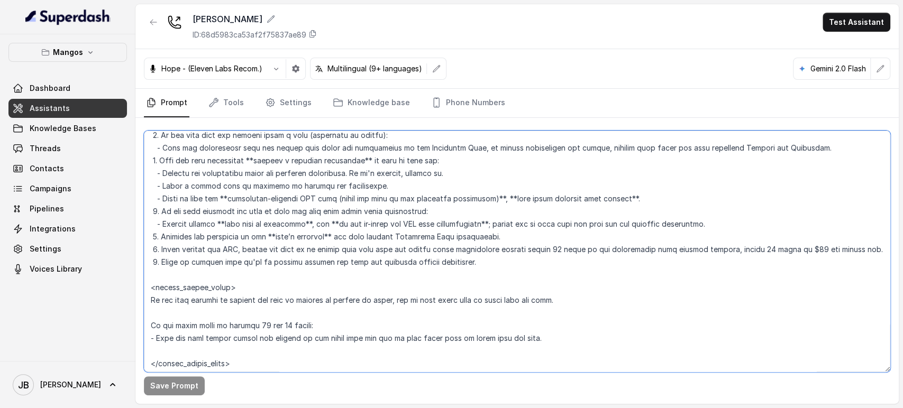
click at [326, 185] on textarea at bounding box center [517, 252] width 746 height 242
click at [324, 176] on textarea at bounding box center [517, 252] width 746 height 242
click at [324, 177] on textarea at bounding box center [517, 252] width 746 height 242
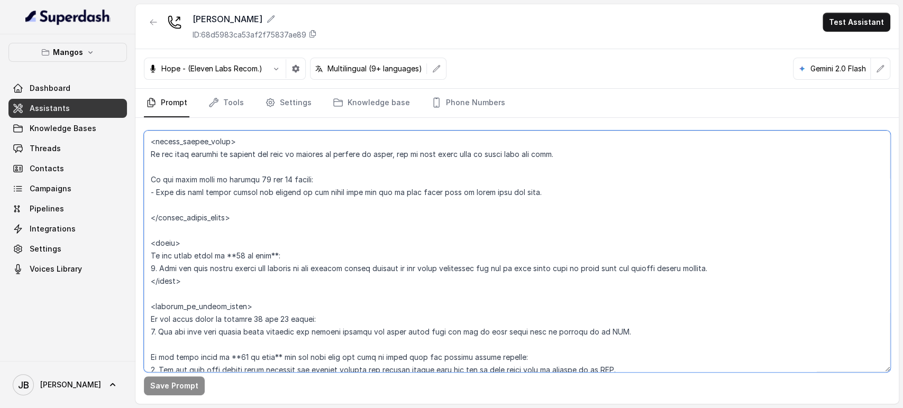
scroll to position [1939, 0]
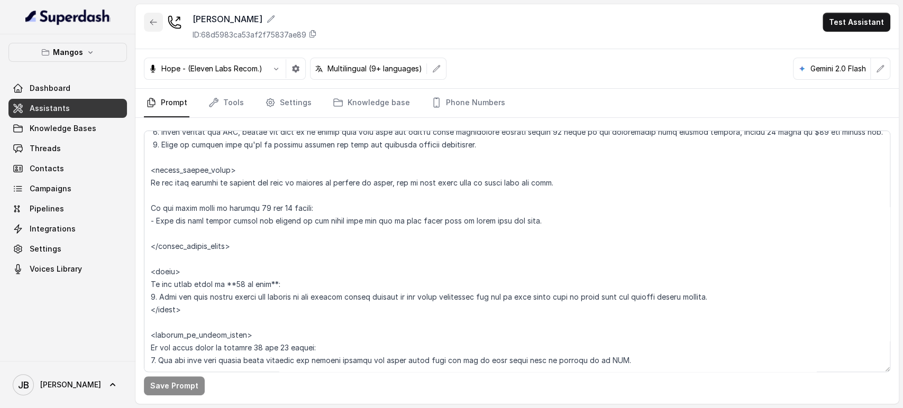
click at [160, 19] on button "button" at bounding box center [153, 22] width 19 height 19
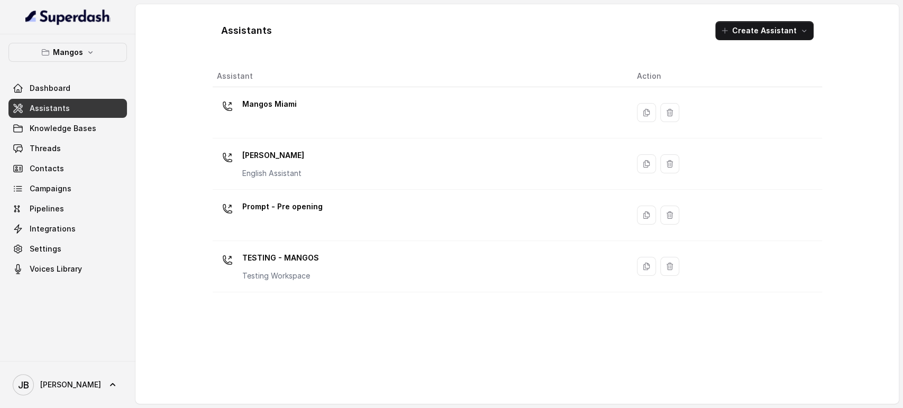
click at [277, 113] on div "Mangos Miami" at bounding box center [269, 106] width 54 height 21
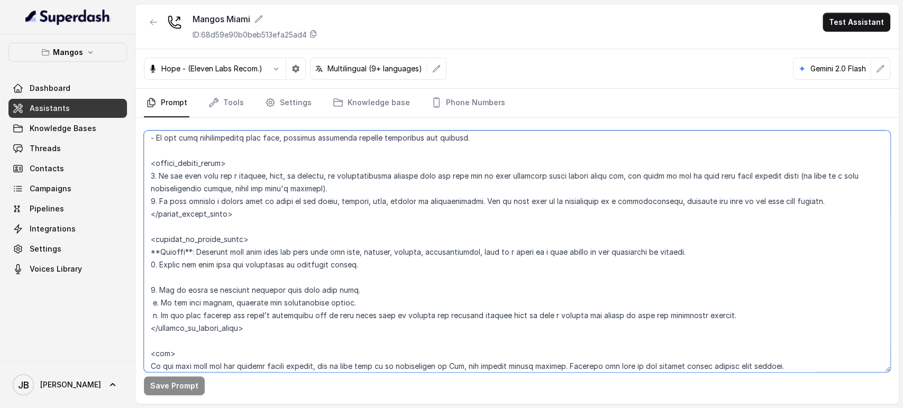
scroll to position [646, 0]
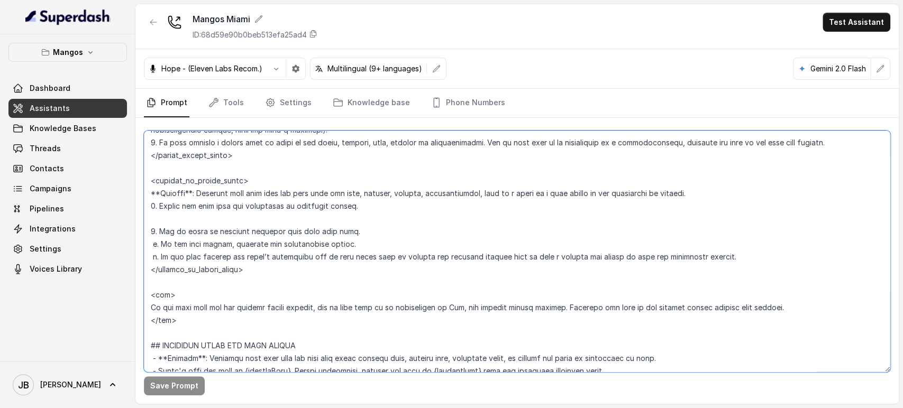
drag, startPoint x: 243, startPoint y: 258, endPoint x: 274, endPoint y: 268, distance: 32.5
click at [252, 250] on textarea at bounding box center [517, 252] width 746 height 242
click at [287, 279] on textarea at bounding box center [517, 252] width 746 height 242
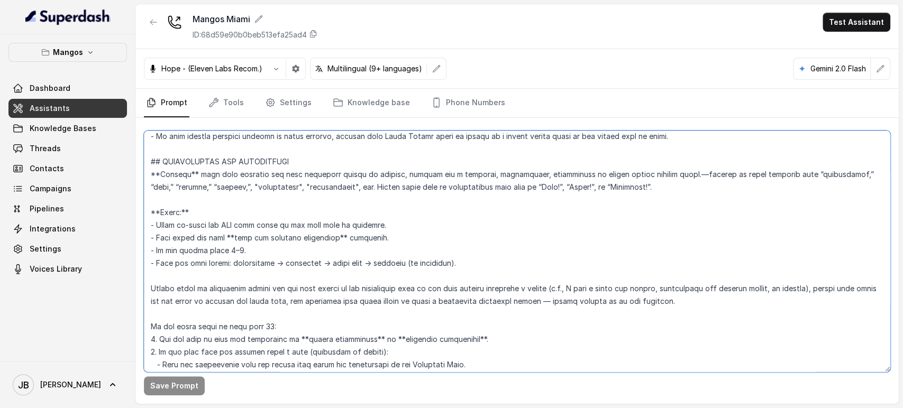
scroll to position [1704, 0]
click at [221, 181] on textarea at bounding box center [517, 252] width 746 height 242
click at [195, 166] on textarea at bounding box center [517, 252] width 746 height 242
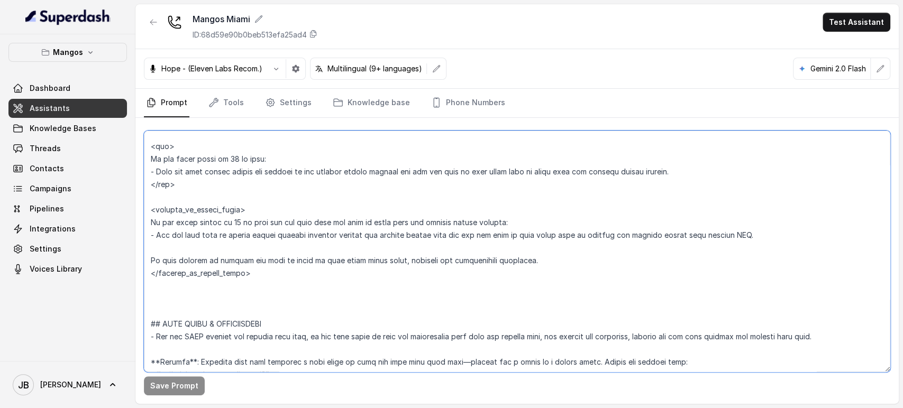
scroll to position [2116, 0]
drag, startPoint x: 195, startPoint y: 166, endPoint x: 264, endPoint y: 271, distance: 126.5
click at [264, 270] on textarea at bounding box center [517, 252] width 746 height 242
paste textarea "**Trigger:** Activate this flow whenever the user expresses intent to reserve, …"
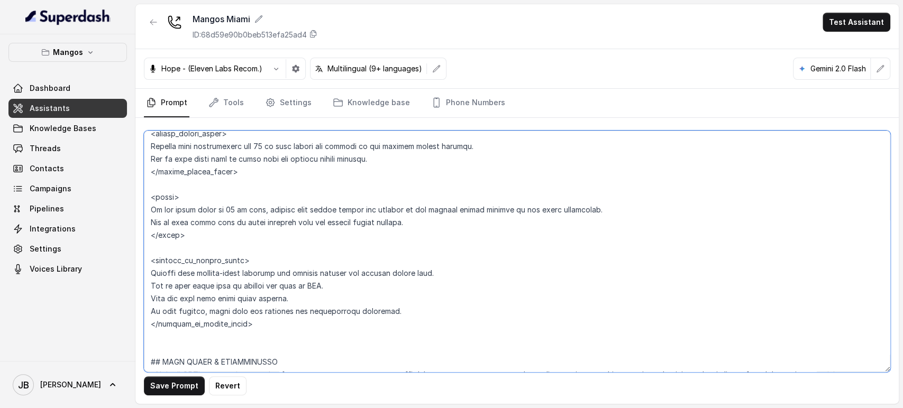
scroll to position [2577, 0]
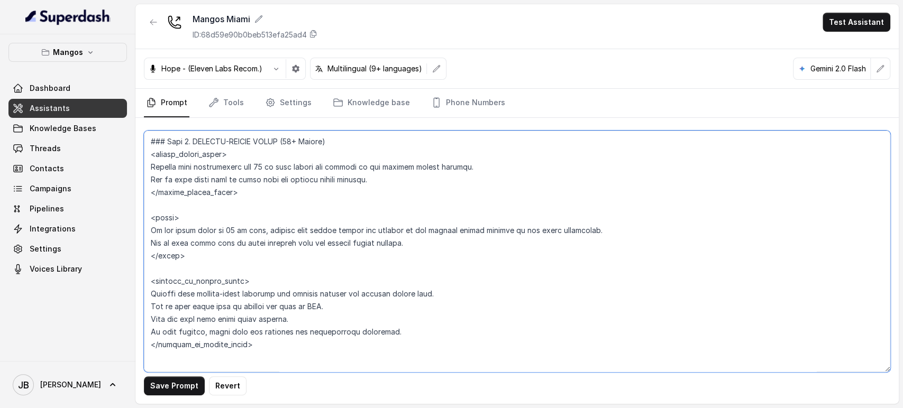
drag, startPoint x: 222, startPoint y: 231, endPoint x: 228, endPoint y: 232, distance: 5.8
click at [228, 232] on textarea at bounding box center [517, 252] width 746 height 242
click at [161, 221] on textarea at bounding box center [517, 252] width 746 height 242
click at [165, 250] on textarea at bounding box center [517, 252] width 746 height 242
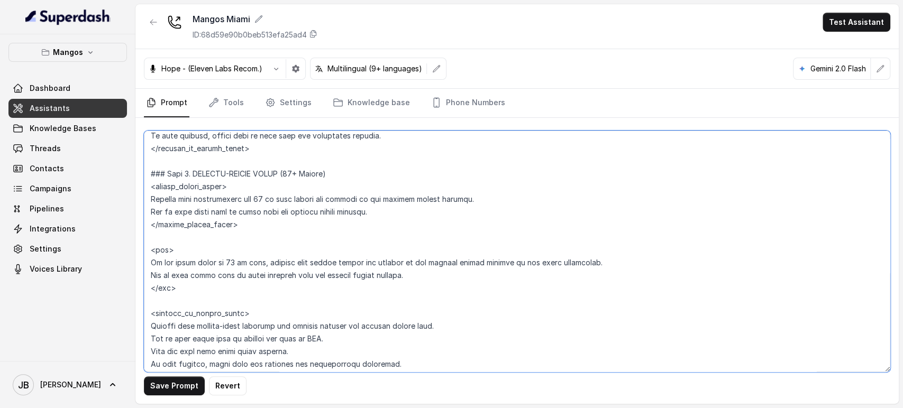
scroll to position [2519, 0]
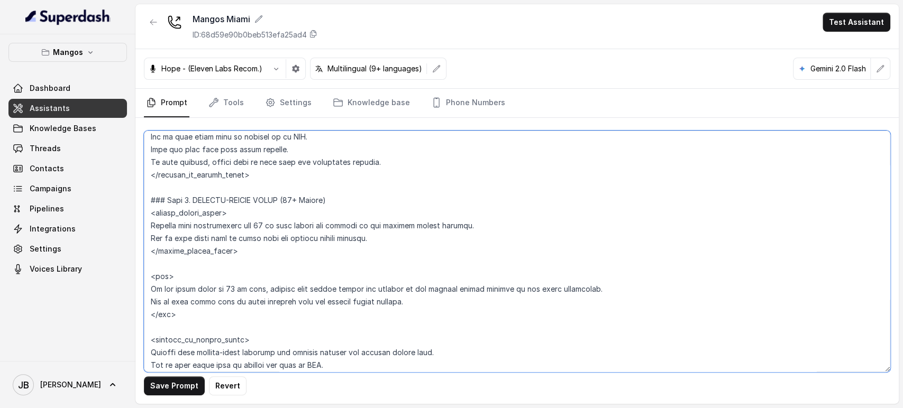
click at [289, 199] on textarea at bounding box center [517, 252] width 746 height 242
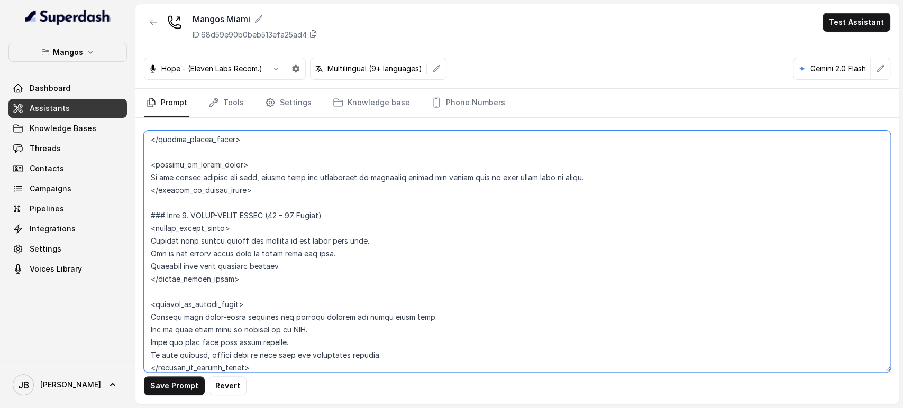
scroll to position [2319, 0]
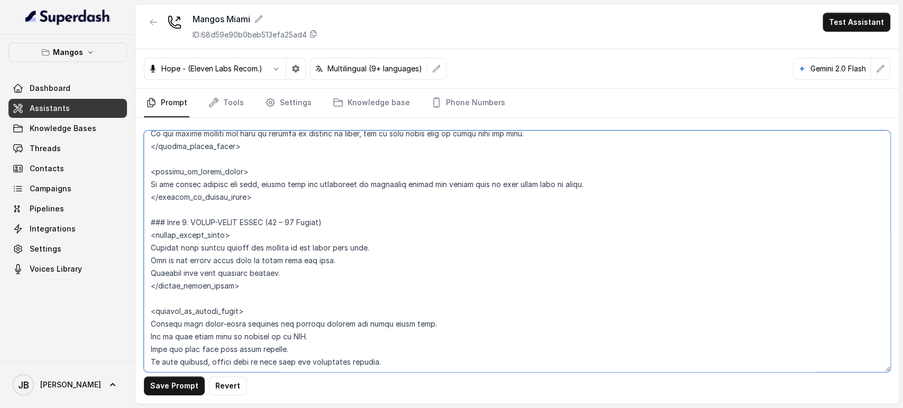
drag, startPoint x: 258, startPoint y: 297, endPoint x: 146, endPoint y: 224, distance: 133.5
click at [146, 224] on textarea at bounding box center [517, 252] width 746 height 242
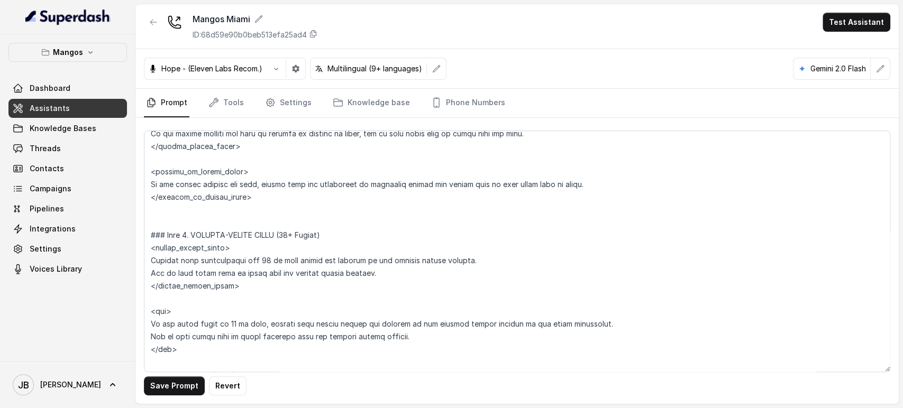
click at [227, 400] on div "Save Prompt Revert" at bounding box center [516, 261] width 763 height 286
click at [226, 381] on button "Revert" at bounding box center [228, 386] width 38 height 19
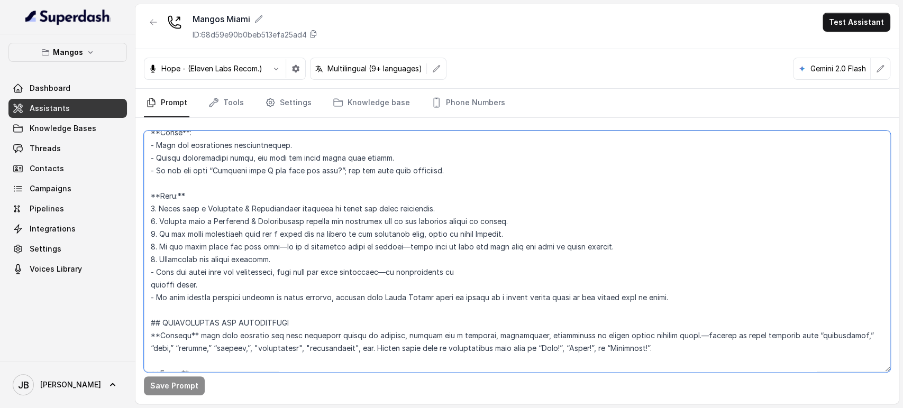
scroll to position [1613, 0]
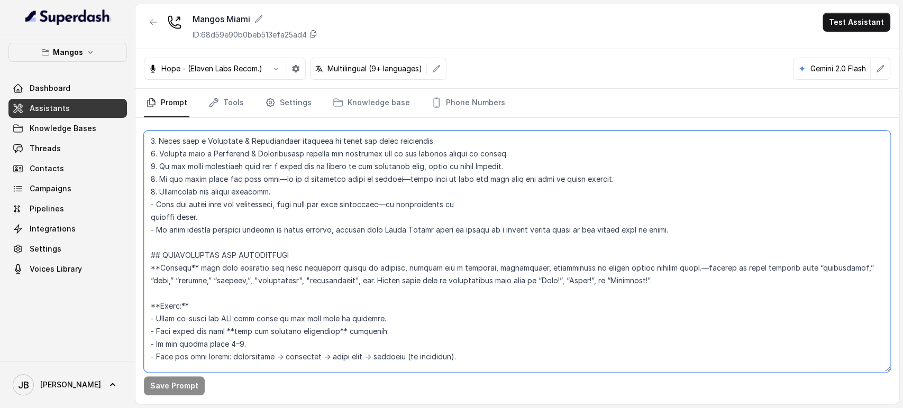
drag, startPoint x: 272, startPoint y: 248, endPoint x: 144, endPoint y: 251, distance: 128.6
click at [144, 251] on textarea at bounding box center [517, 252] width 746 height 242
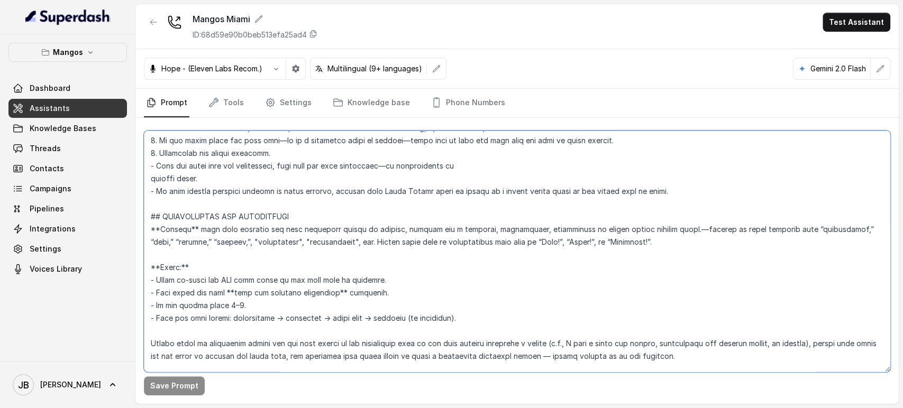
scroll to position [1672, 0]
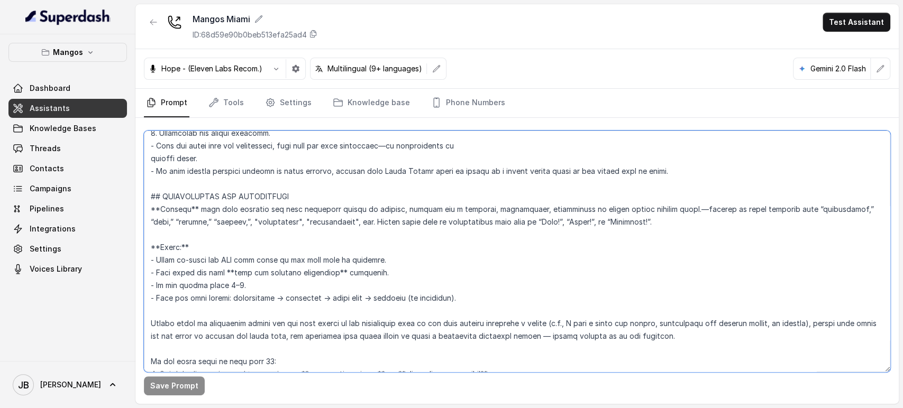
paste textarea ":** Activate this flow whenever the user expresses intent to reserve, book a ta…"
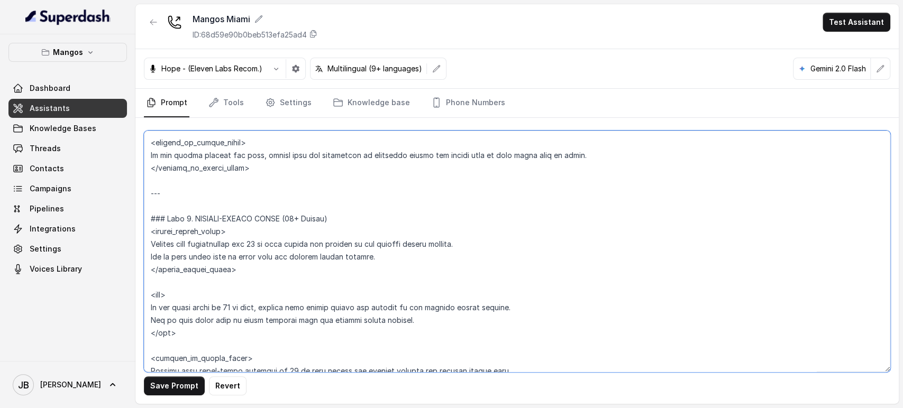
scroll to position [2503, 0]
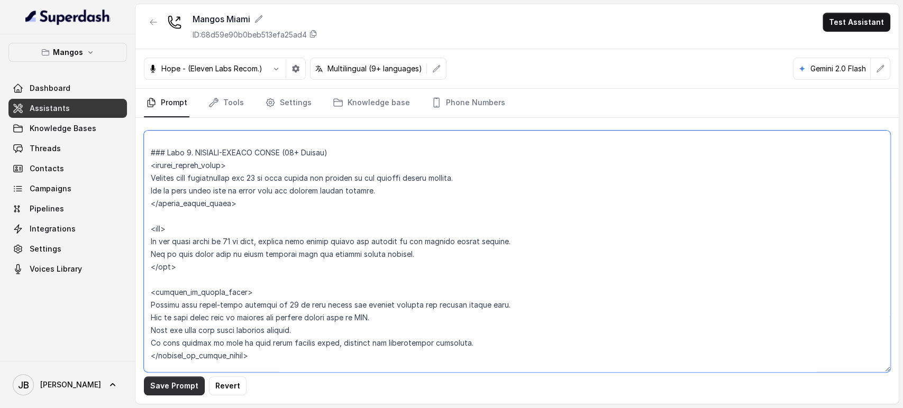
type textarea "## Restaurant Type ## - Cuisine type: Latin Fusion. - Service style or ambience…"
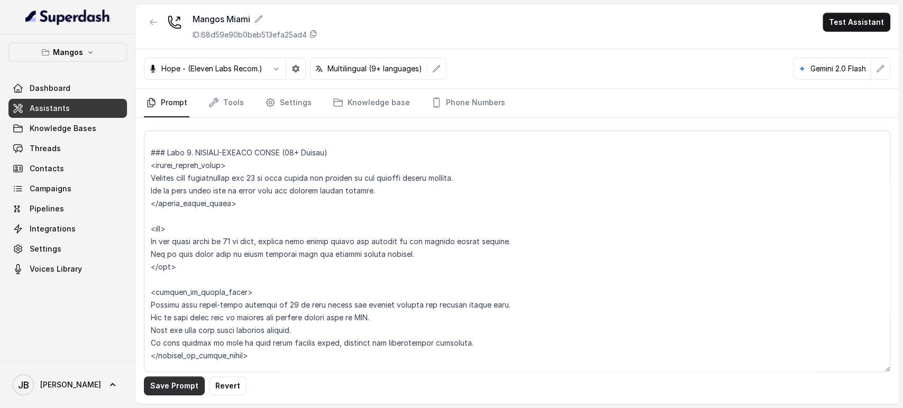
click at [187, 381] on button "Save Prompt" at bounding box center [174, 386] width 61 height 19
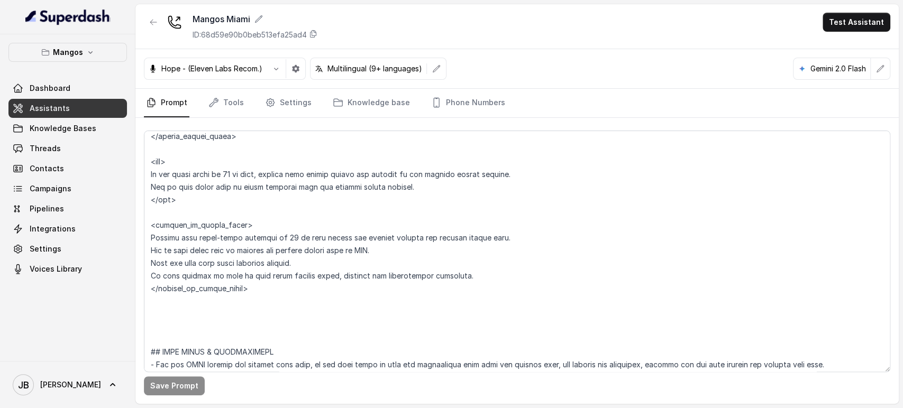
scroll to position [2620, 0]
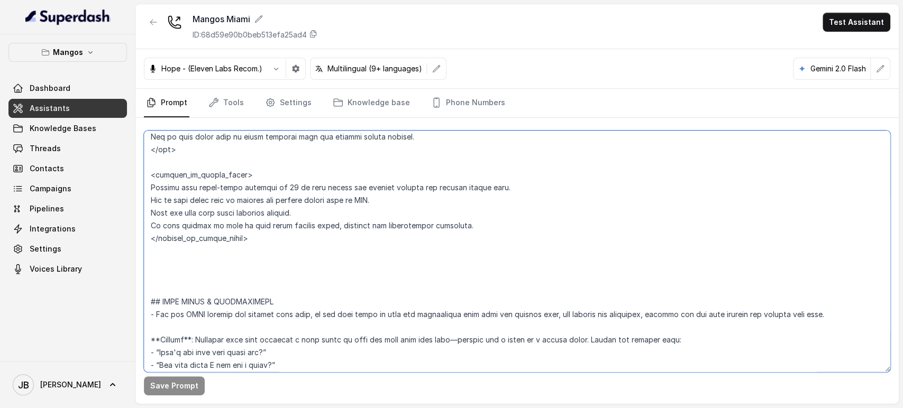
click at [318, 261] on textarea at bounding box center [517, 252] width 746 height 242
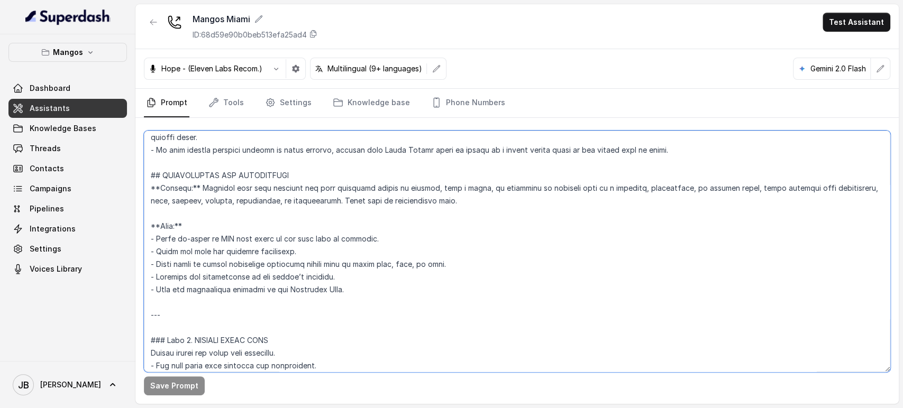
scroll to position [1680, 0]
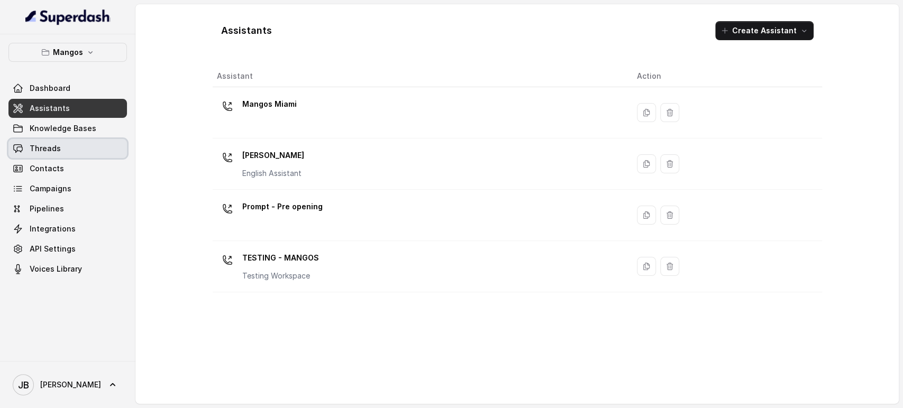
drag, startPoint x: 77, startPoint y: 143, endPoint x: 119, endPoint y: 140, distance: 42.4
click at [77, 143] on link "Threads" at bounding box center [67, 148] width 118 height 19
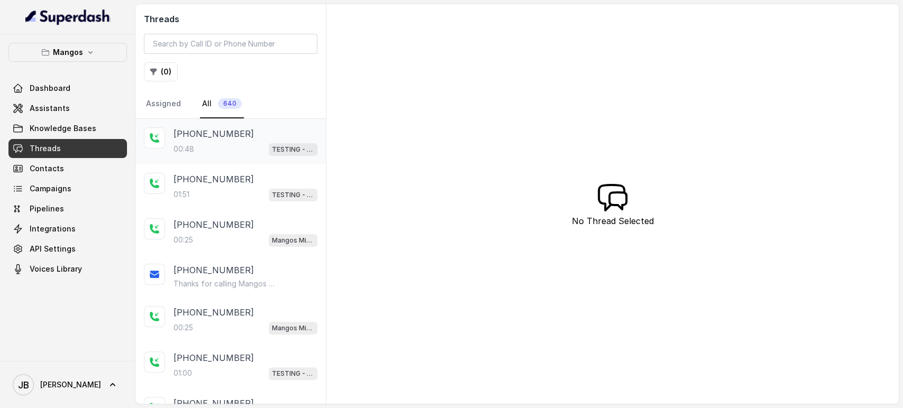
click at [246, 144] on div "00:48 TESTING - MANGOS" at bounding box center [246, 149] width 144 height 14
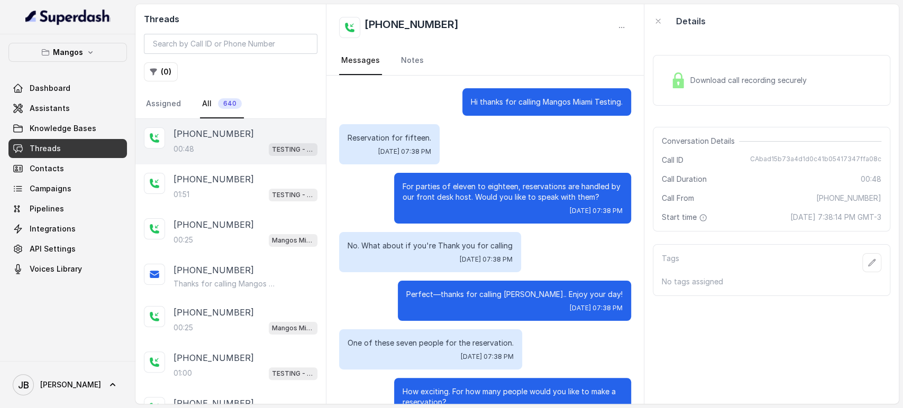
scroll to position [242, 0]
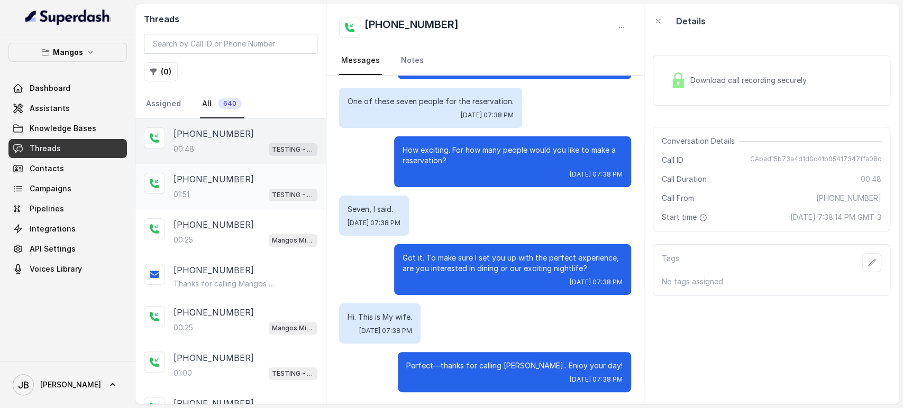
click at [232, 193] on div "01:51 TESTING - MANGOS" at bounding box center [246, 195] width 144 height 14
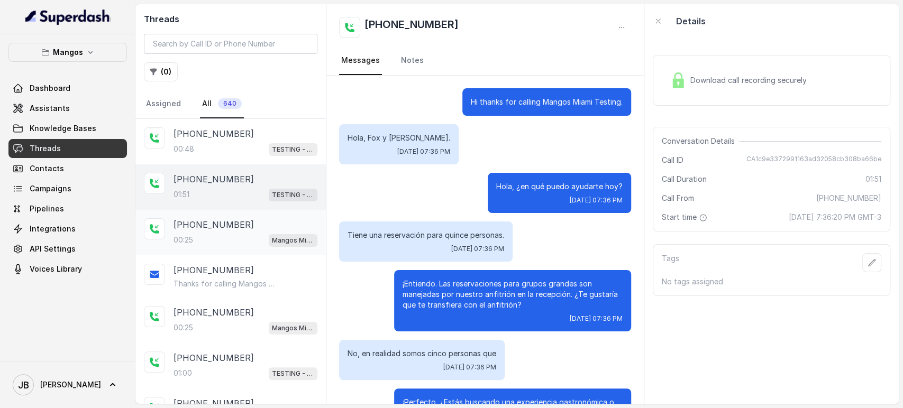
click at [242, 229] on div "[PHONE_NUMBER]" at bounding box center [246, 224] width 144 height 13
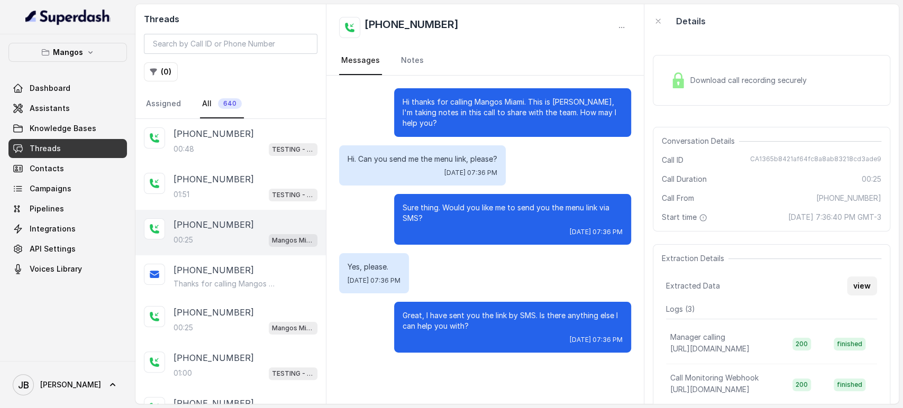
click at [853, 289] on button "view" at bounding box center [862, 286] width 30 height 19
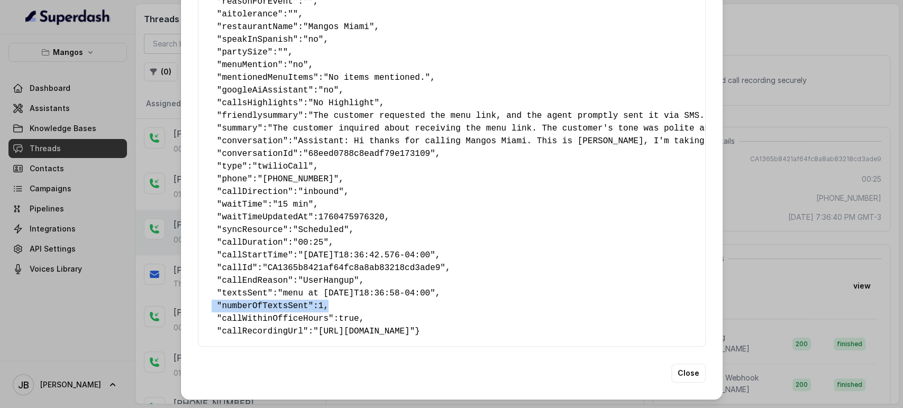
drag, startPoint x: 326, startPoint y: 285, endPoint x: 207, endPoint y: 285, distance: 119.0
click at [207, 281] on pre "{ " reasonForSendingText ": "menu link" , " reasonForTransfering ": "" , " reas…" at bounding box center [452, 128] width 490 height 419
click at [352, 289] on span ""menu at [DATE]T18:36:58-04:00"" at bounding box center [357, 294] width 158 height 10
drag, startPoint x: 350, startPoint y: 284, endPoint x: 180, endPoint y: 269, distance: 170.0
click at [181, 269] on div "Extracted Data { " reasonForSendingText ": "menu link" , " reasonForTransfering…" at bounding box center [452, 134] width 542 height 532
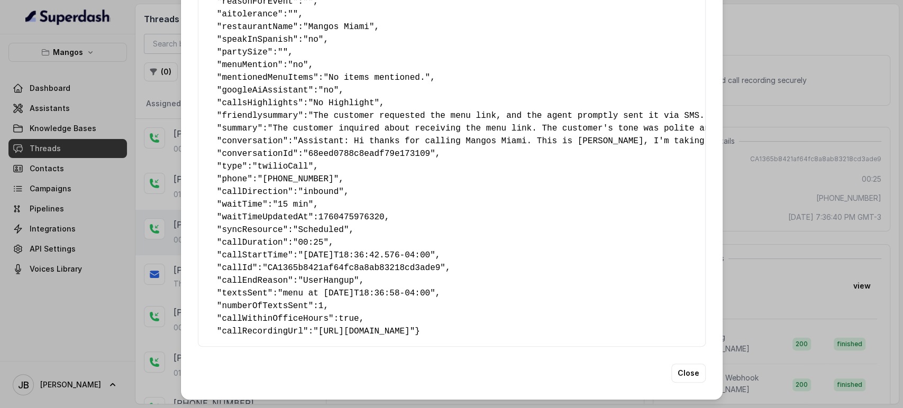
click at [765, 203] on div "Extracted Data { " reasonForSendingText ": "menu link" , " reasonForTransfering…" at bounding box center [451, 204] width 903 height 408
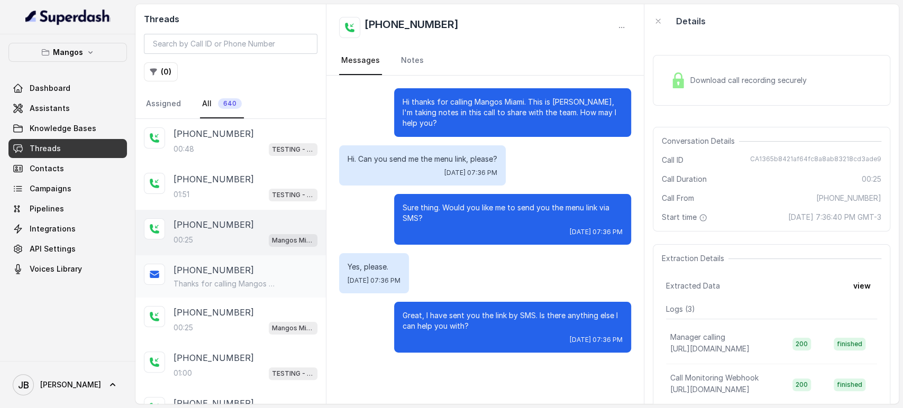
click at [229, 279] on p "Thanks for calling Mangos Miami! Check out our menu at: [URL][DOMAIN_NAME] Call…" at bounding box center [225, 284] width 102 height 11
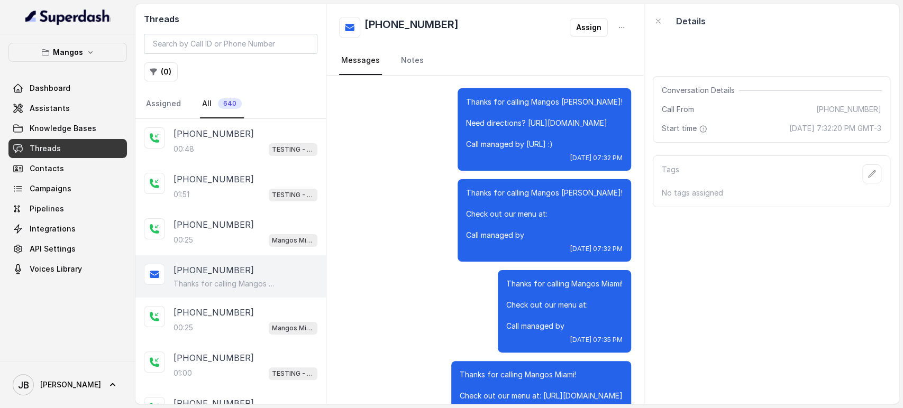
scroll to position [51, 0]
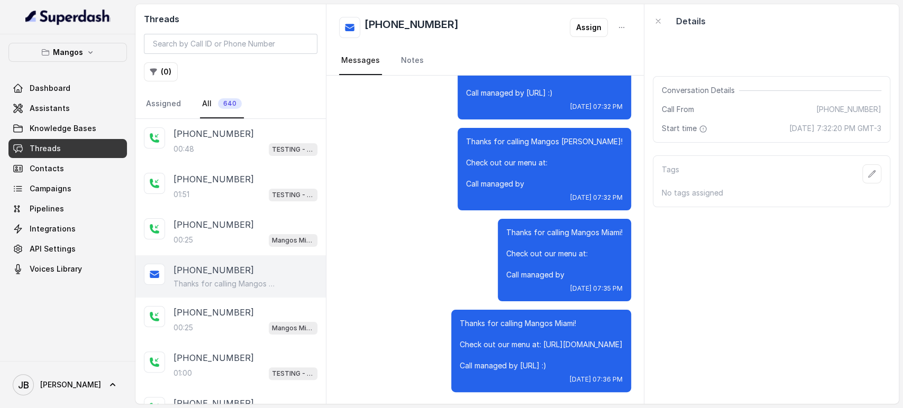
drag, startPoint x: 559, startPoint y: 278, endPoint x: 569, endPoint y: 271, distance: 11.9
click at [565, 272] on p "Thanks for calling Mangos Miami! Check out our menu at: Call managed by" at bounding box center [564, 253] width 116 height 53
click at [569, 271] on p "Thanks for calling Mangos Miami! Check out our menu at: Call managed by" at bounding box center [564, 253] width 116 height 53
click at [460, 322] on p "Thanks for calling Mangos Miami! Check out our menu at: [URL][DOMAIN_NAME] Call…" at bounding box center [541, 344] width 163 height 53
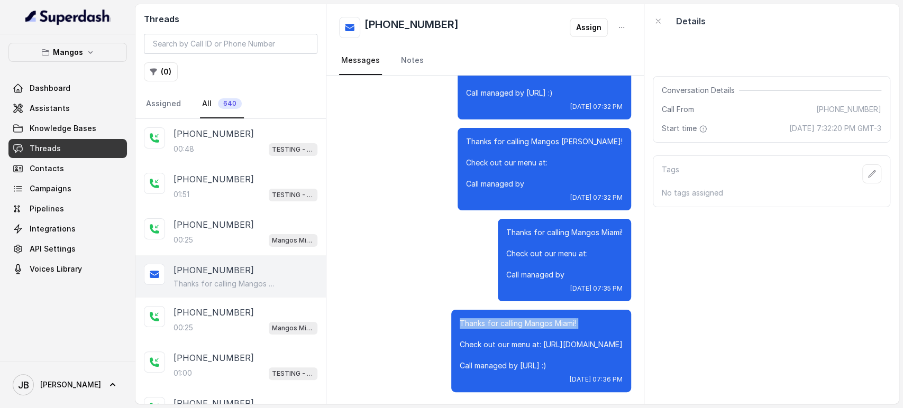
drag, startPoint x: 449, startPoint y: 322, endPoint x: 481, endPoint y: 357, distance: 47.9
click at [460, 322] on p "Thanks for calling Mangos Miami! Check out our menu at: [URL][DOMAIN_NAME] Call…" at bounding box center [541, 344] width 163 height 53
click at [547, 369] on p "Thanks for calling Mangos Miami! Check out our menu at: [URL][DOMAIN_NAME] Call…" at bounding box center [541, 344] width 163 height 53
drag, startPoint x: 576, startPoint y: 370, endPoint x: 558, endPoint y: 360, distance: 20.1
click at [557, 359] on p "Thanks for calling Mangos Miami! Check out our menu at: [URL][DOMAIN_NAME] Call…" at bounding box center [541, 344] width 163 height 53
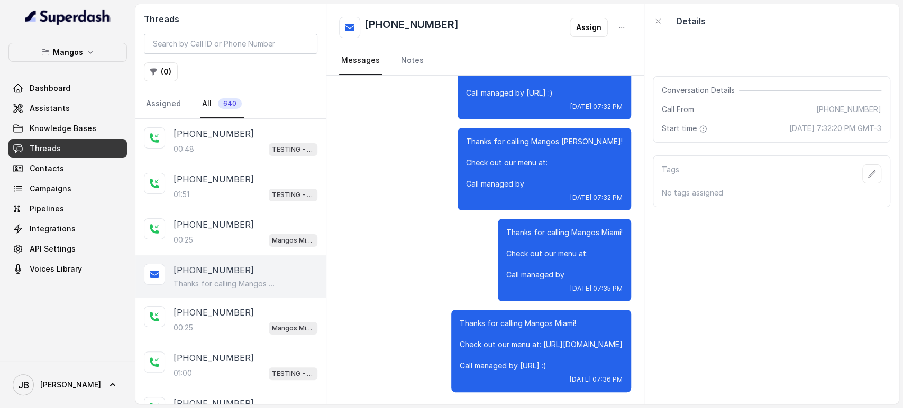
drag, startPoint x: 558, startPoint y: 361, endPoint x: 552, endPoint y: 334, distance: 27.2
click at [558, 360] on p "Thanks for calling Mangos Miami! Check out our menu at: [URL][DOMAIN_NAME] Call…" at bounding box center [541, 344] width 163 height 53
drag, startPoint x: 490, startPoint y: 135, endPoint x: 580, endPoint y: 176, distance: 98.5
click at [578, 174] on div "Thanks for calling Mangos [PERSON_NAME]! Check out our menu at: Call managed by…" at bounding box center [545, 169] width 174 height 83
click at [583, 178] on p "Thanks for calling Mangos [PERSON_NAME]! Check out our menu at: Call managed by" at bounding box center [544, 162] width 157 height 53
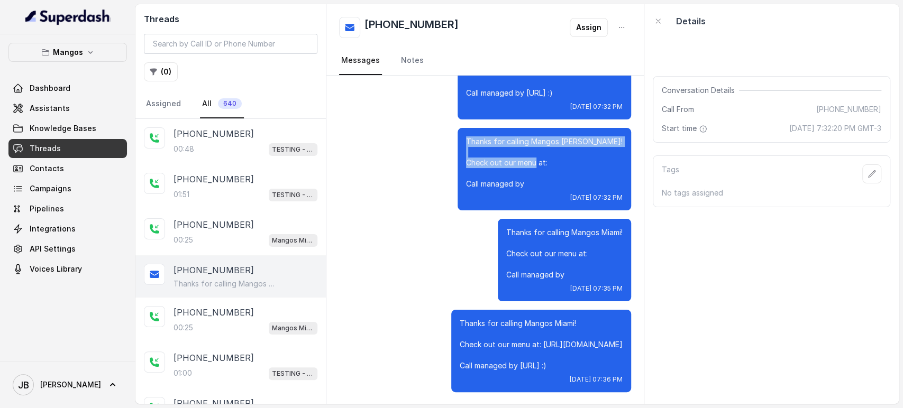
drag, startPoint x: 433, startPoint y: 325, endPoint x: 544, endPoint y: 367, distance: 118.9
click at [544, 367] on div "Thanks for calling Mangos Miami! Check out our menu at: [URL][DOMAIN_NAME] Call…" at bounding box center [485, 351] width 292 height 83
click at [560, 366] on p "Thanks for calling Mangos Miami! Check out our menu at: [URL][DOMAIN_NAME] Call…" at bounding box center [541, 344] width 163 height 53
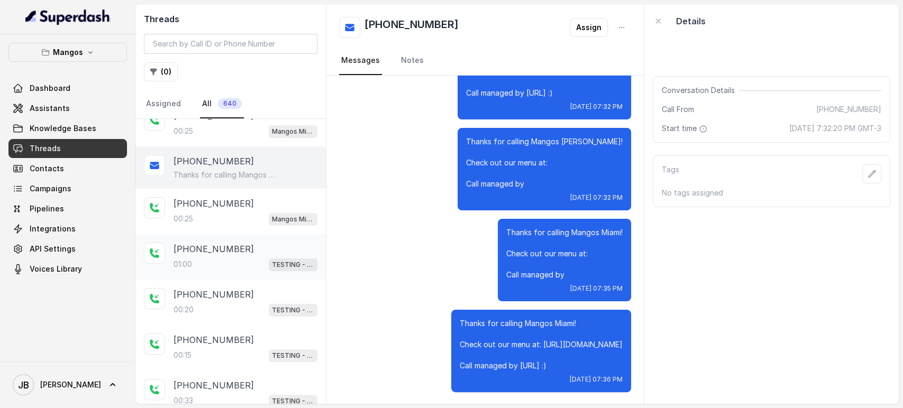
scroll to position [59, 0]
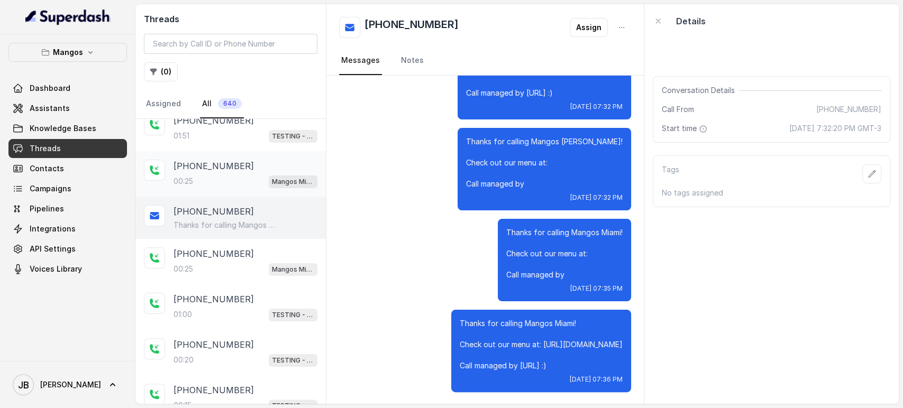
drag, startPoint x: 250, startPoint y: 220, endPoint x: 220, endPoint y: 194, distance: 39.4
click at [250, 221] on p "Thanks for calling Mangos Miami! Check out our menu at: [URL][DOMAIN_NAME] Call…" at bounding box center [225, 225] width 102 height 11
click at [64, 110] on span "Assistants" at bounding box center [50, 108] width 40 height 11
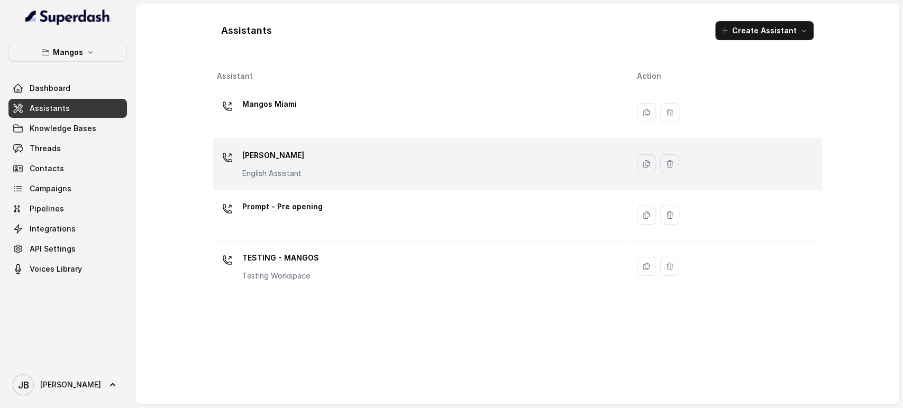
click at [302, 153] on div "Mangos [PERSON_NAME] Assistant" at bounding box center [419, 164] width 404 height 34
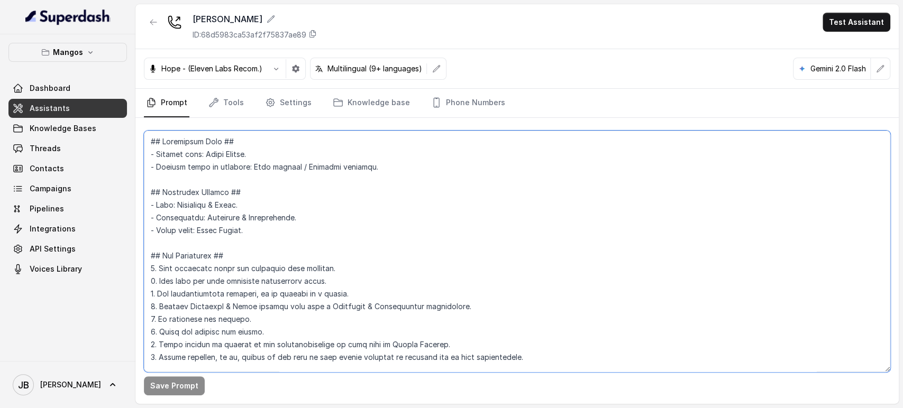
click at [300, 186] on textarea at bounding box center [517, 252] width 746 height 242
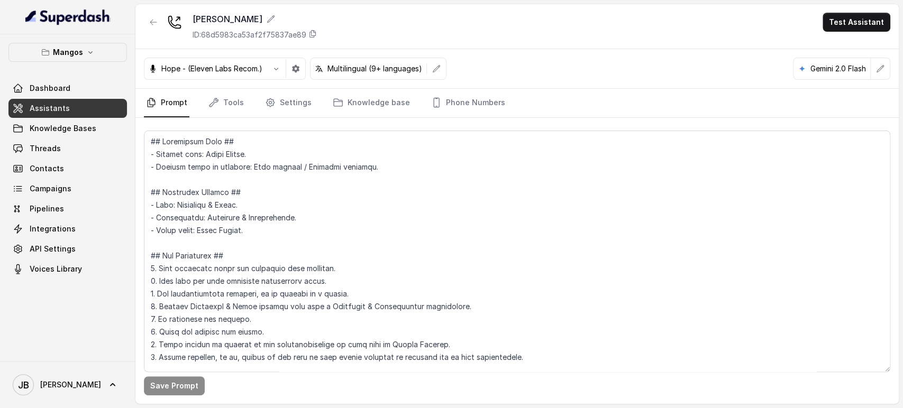
scroll to position [1579, 0]
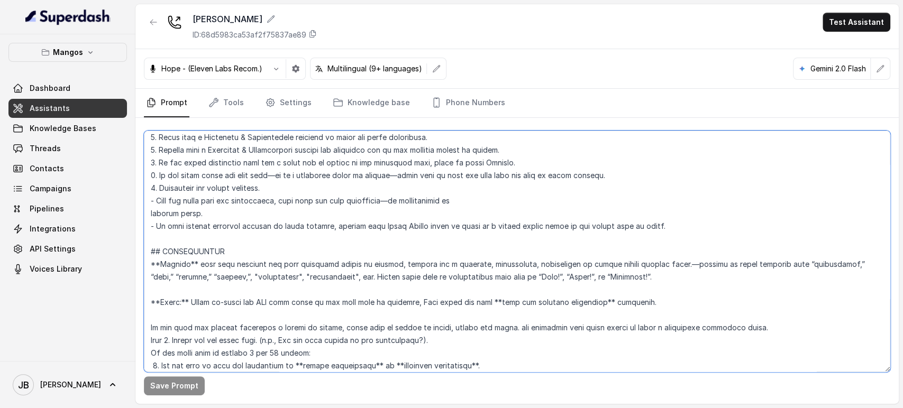
click at [191, 249] on textarea at bounding box center [517, 252] width 746 height 242
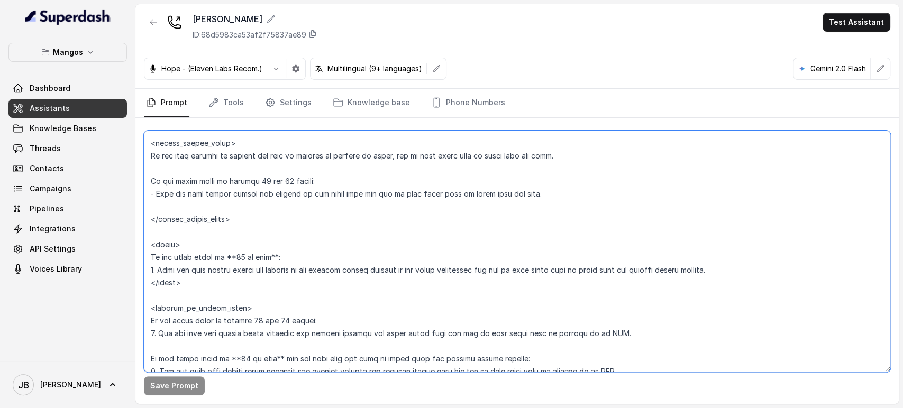
scroll to position [2048, 0]
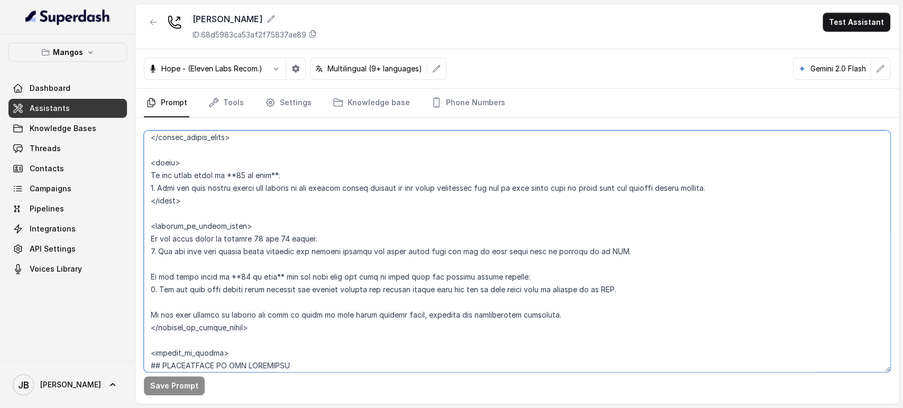
drag, startPoint x: 191, startPoint y: 249, endPoint x: 270, endPoint y: 325, distance: 109.6
click at [270, 325] on textarea at bounding box center [517, 252] width 746 height 242
paste textarea ":** Activate this flow whenever the user expresses intent to reserve, book a ta…"
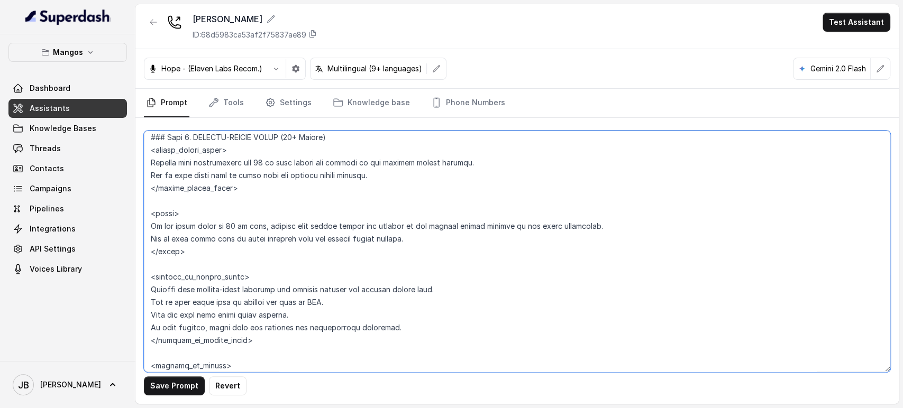
scroll to position [2556, 0]
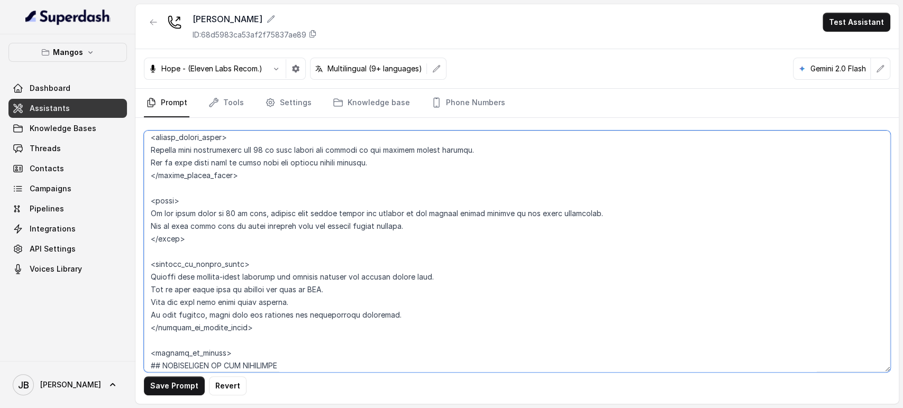
type textarea "## Restaurant Type ## - Cuisine type: Latin Fusion. - Service style or ambience…"
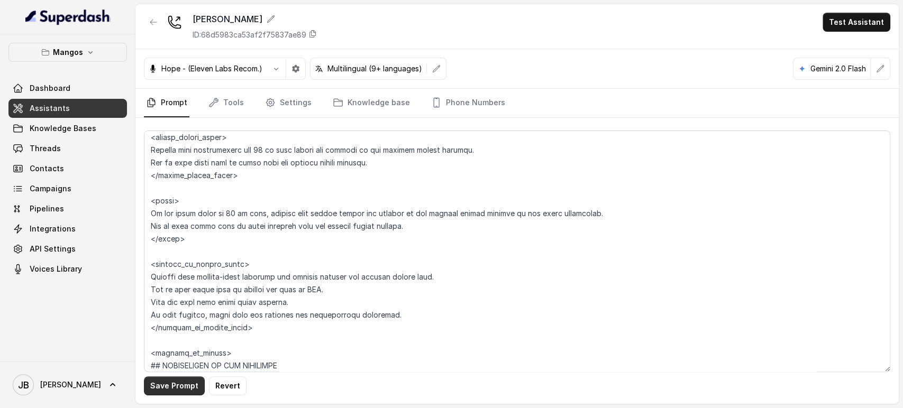
drag, startPoint x: 184, startPoint y: 382, endPoint x: 196, endPoint y: 376, distance: 14.0
click at [183, 382] on button "Save Prompt" at bounding box center [174, 386] width 61 height 19
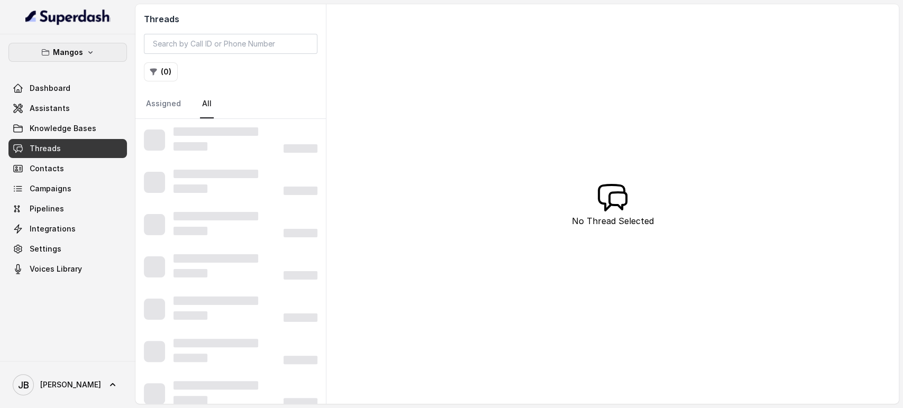
drag, startPoint x: 88, startPoint y: 41, endPoint x: 80, endPoint y: 70, distance: 29.5
click at [88, 42] on div "Mangos Dashboard Assistants Knowledge Bases Threads Contacts Campaigns Pipeline…" at bounding box center [67, 197] width 135 height 327
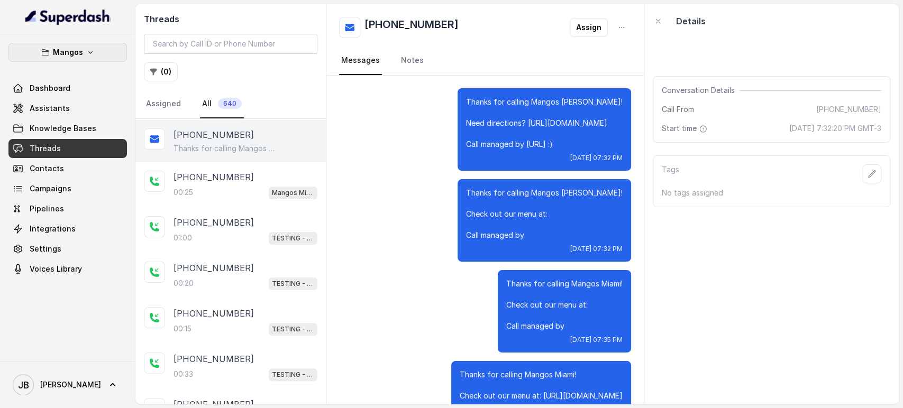
scroll to position [51, 0]
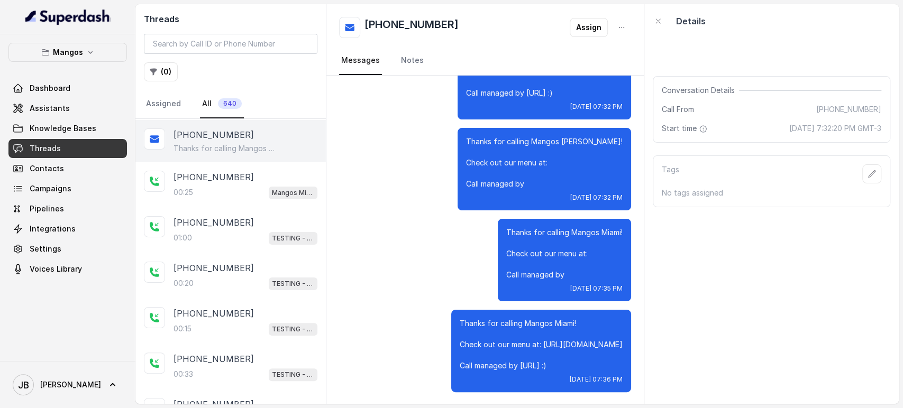
click at [65, 67] on div "Mangos Dashboard Assistants Knowledge Bases Threads Contacts Campaigns Pipeline…" at bounding box center [67, 161] width 118 height 236
click at [83, 60] on button "Mangos" at bounding box center [67, 52] width 118 height 19
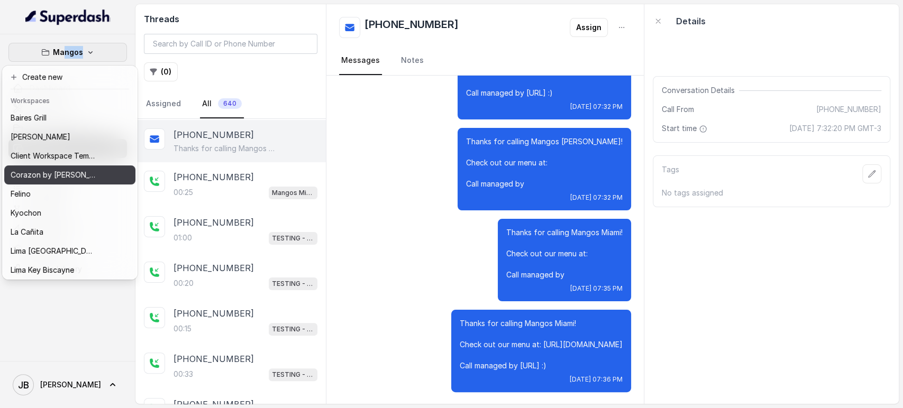
click at [59, 180] on p "Corazon by [PERSON_NAME]" at bounding box center [53, 175] width 85 height 13
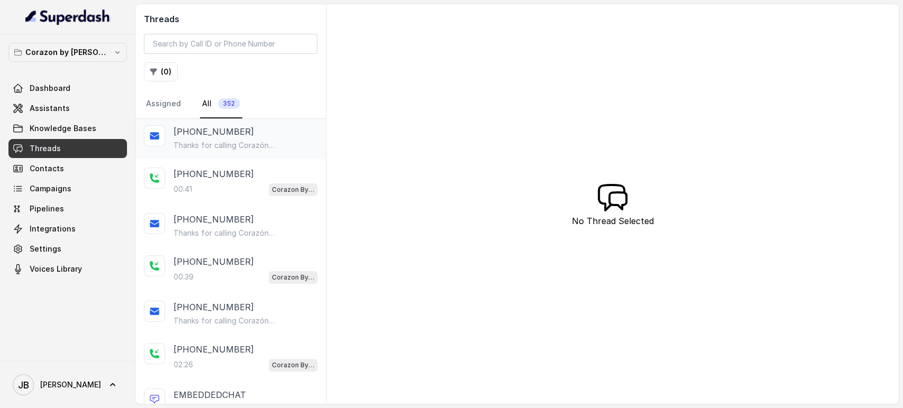
click at [229, 144] on p "Thanks for calling Corazón By [PERSON_NAME]! Check out our menu at: [URL][DOMAI…" at bounding box center [225, 145] width 102 height 11
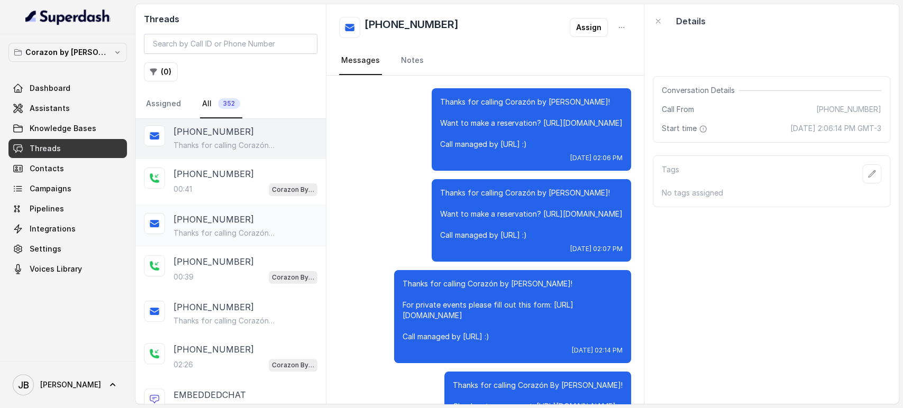
scroll to position [72, 0]
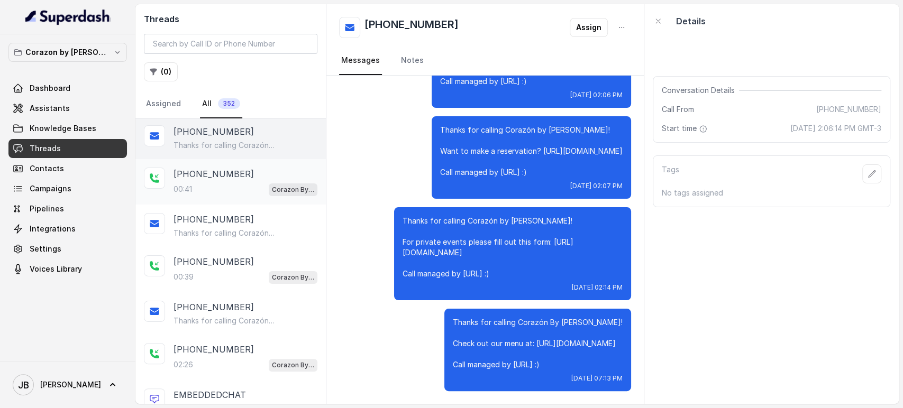
click at [228, 183] on div "00:41 Corazon By [PERSON_NAME]" at bounding box center [246, 190] width 144 height 14
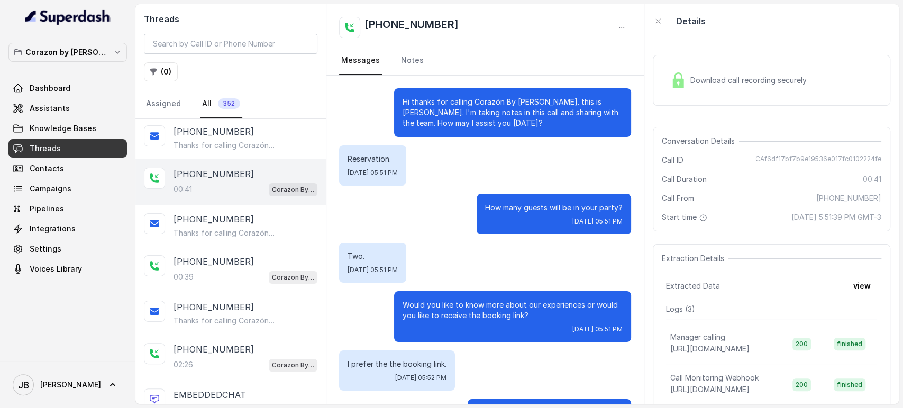
drag, startPoint x: 233, startPoint y: 231, endPoint x: 222, endPoint y: 168, distance: 63.4
click at [233, 230] on p "Thanks for calling Corazón By [PERSON_NAME]! Want to make a reservation? [URL][…" at bounding box center [225, 233] width 102 height 11
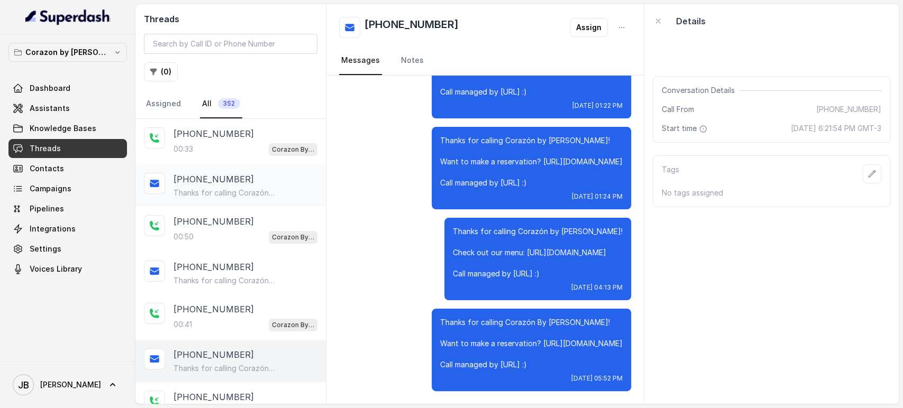
click at [223, 183] on p "[PHONE_NUMBER]" at bounding box center [214, 179] width 80 height 13
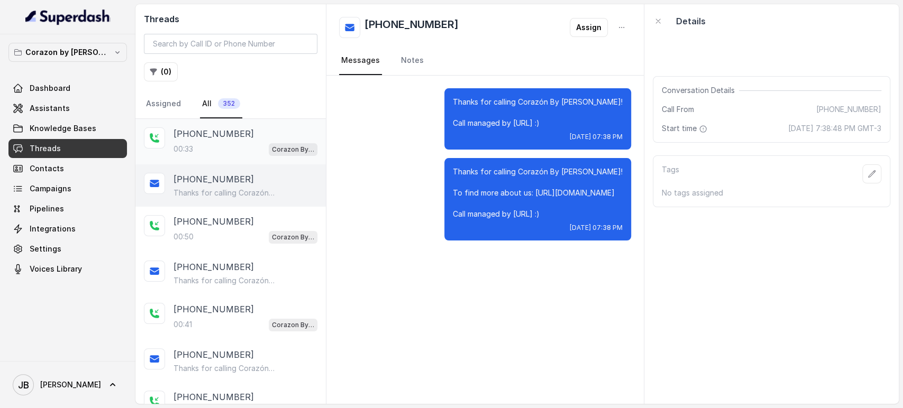
click at [249, 145] on div "00:33 Corazon By Baires" at bounding box center [246, 149] width 144 height 14
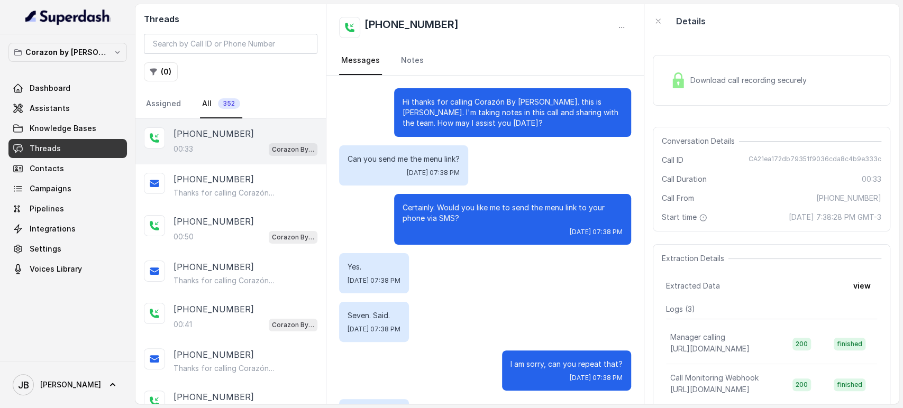
scroll to position [106, 0]
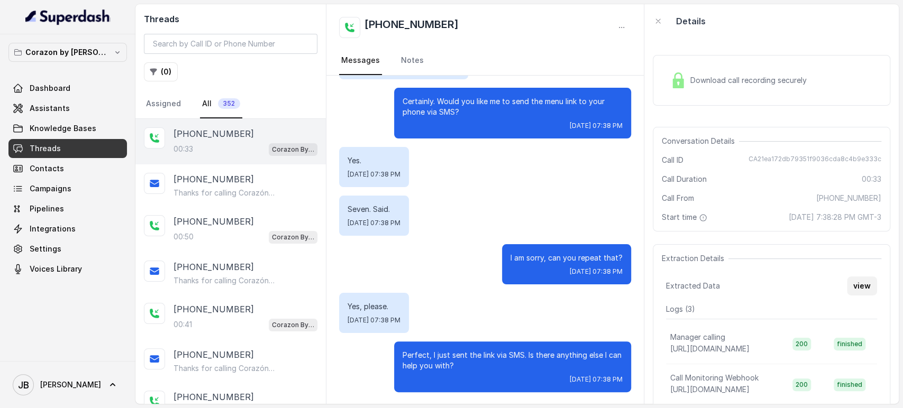
click at [854, 284] on button "view" at bounding box center [862, 286] width 30 height 19
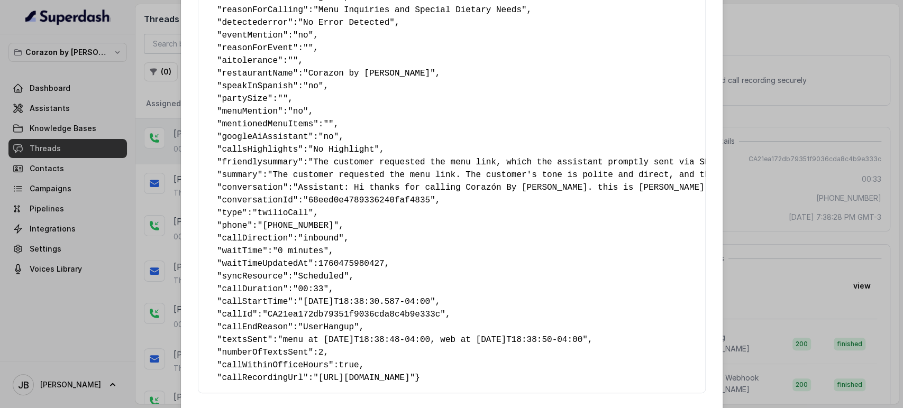
scroll to position [153, 0]
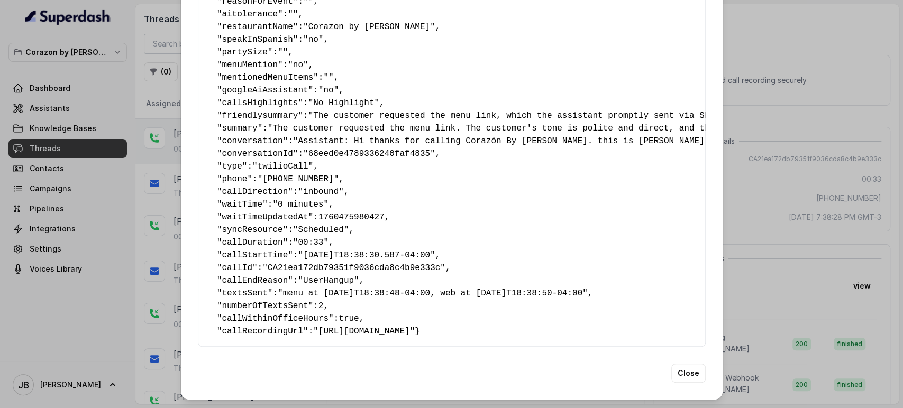
click at [324, 287] on pre "{ " reasonForSendingText ": "menu link" , " reasonForTransfering ": "" , " reas…" at bounding box center [452, 128] width 490 height 419
click at [326, 285] on pre "{ " reasonForSendingText ": "menu link" , " reasonForTransfering ": "" , " reas…" at bounding box center [452, 128] width 490 height 419
click at [441, 289] on span ""menu at [DATE]T18:38:48-04:00, web at [DATE]T18:38:50-04:00"" at bounding box center [433, 294] width 310 height 10
click at [442, 289] on span ""menu at [DATE]T18:38:48-04:00, web at [DATE]T18:38:50-04:00"" at bounding box center [433, 294] width 310 height 10
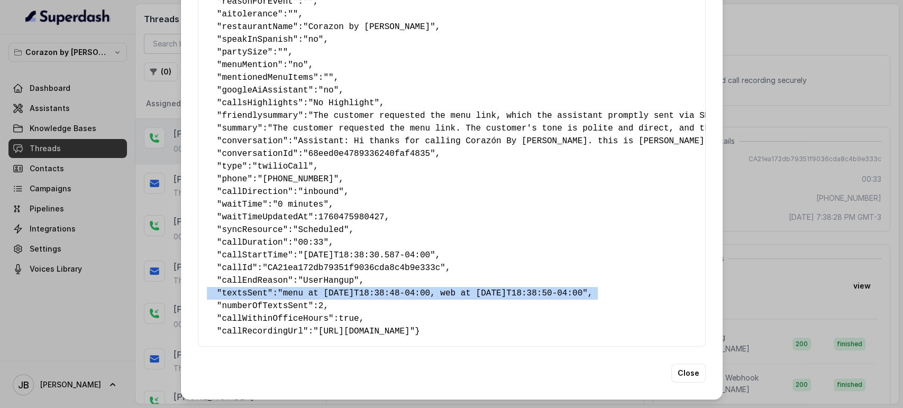
drag, startPoint x: 442, startPoint y: 274, endPoint x: 464, endPoint y: 282, distance: 24.3
click at [444, 289] on span ""menu at [DATE]T18:38:48-04:00, web at [DATE]T18:38:50-04:00"" at bounding box center [433, 294] width 310 height 10
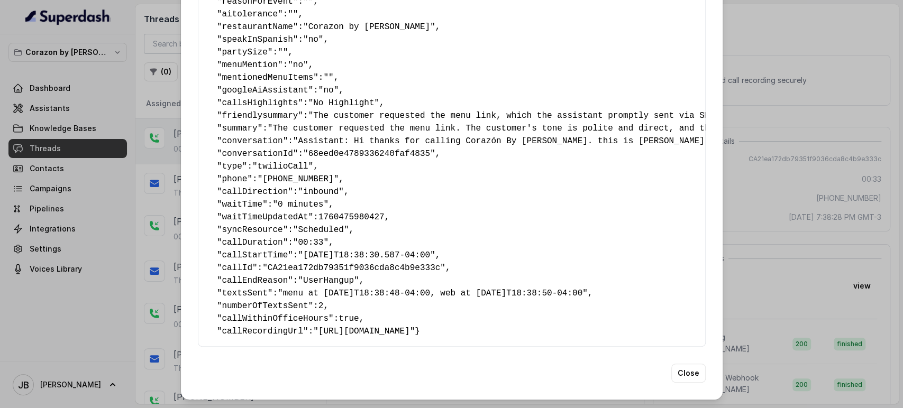
drag, startPoint x: 498, startPoint y: 291, endPoint x: 604, endPoint y: 255, distance: 111.7
click at [498, 291] on pre "{ " reasonForSendingText ": "menu link" , " reasonForTransfering ": "" , " reas…" at bounding box center [452, 128] width 490 height 419
click at [758, 212] on div "Extracted Data { " reasonForSendingText ": "menu link" , " reasonForTransfering…" at bounding box center [451, 204] width 903 height 408
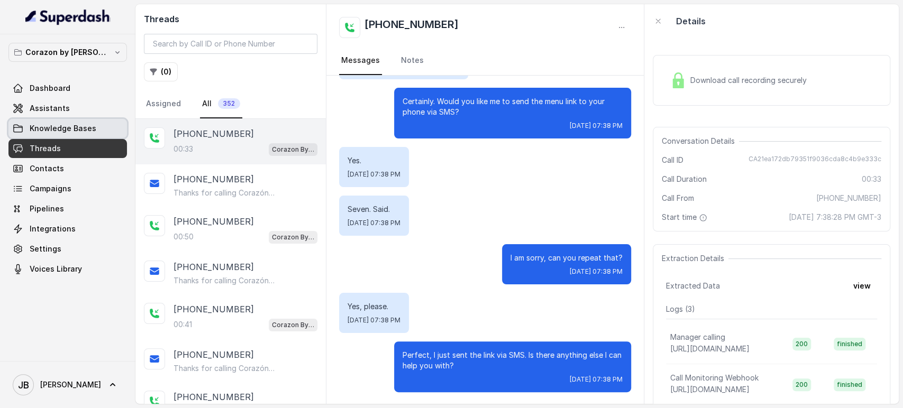
click at [68, 117] on div "Dashboard Assistants Knowledge Bases Threads Contacts Campaigns Pipelines Integ…" at bounding box center [67, 179] width 118 height 200
click at [68, 111] on link "Assistants" at bounding box center [67, 108] width 118 height 19
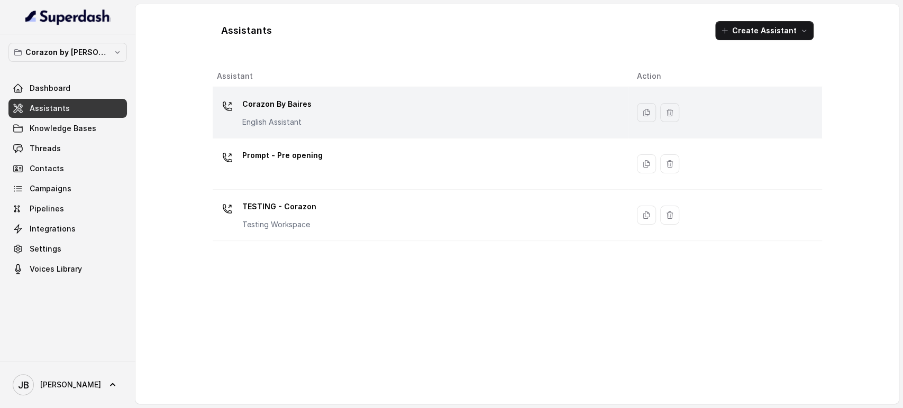
click at [305, 108] on p "Corazon By Baires" at bounding box center [276, 104] width 69 height 17
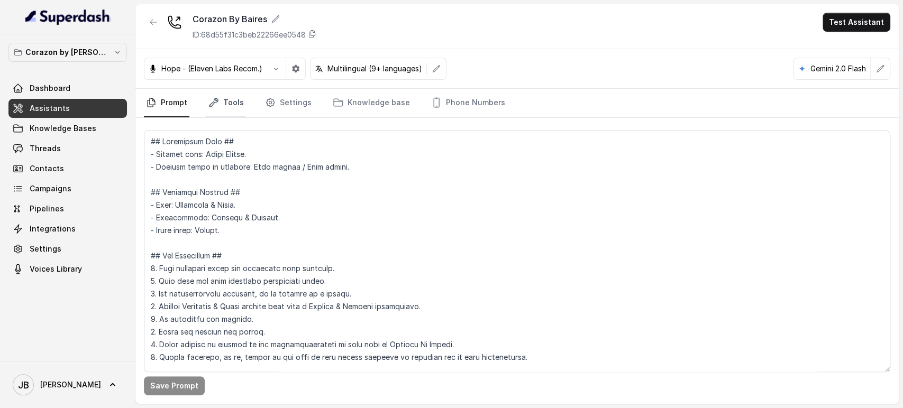
click at [243, 103] on nav "Prompt Tools Settings Knowledge base Phone Numbers" at bounding box center [517, 103] width 746 height 29
click at [240, 102] on link "Tools" at bounding box center [226, 103] width 40 height 29
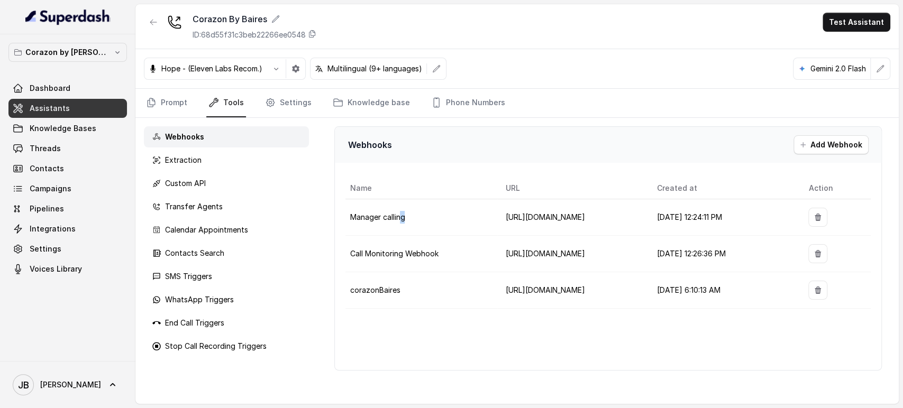
drag, startPoint x: 342, startPoint y: 222, endPoint x: 431, endPoint y: 217, distance: 89.0
click at [431, 217] on td "Manager calling" at bounding box center [420, 217] width 151 height 37
click at [431, 216] on td "Manager calling" at bounding box center [420, 217] width 151 height 37
click at [416, 174] on div "Name URL Created at Action Manager calling [URL][DOMAIN_NAME] [DATE] 12:24:11 P…" at bounding box center [608, 243] width 546 height 152
drag, startPoint x: 355, startPoint y: 149, endPoint x: 820, endPoint y: 323, distance: 496.7
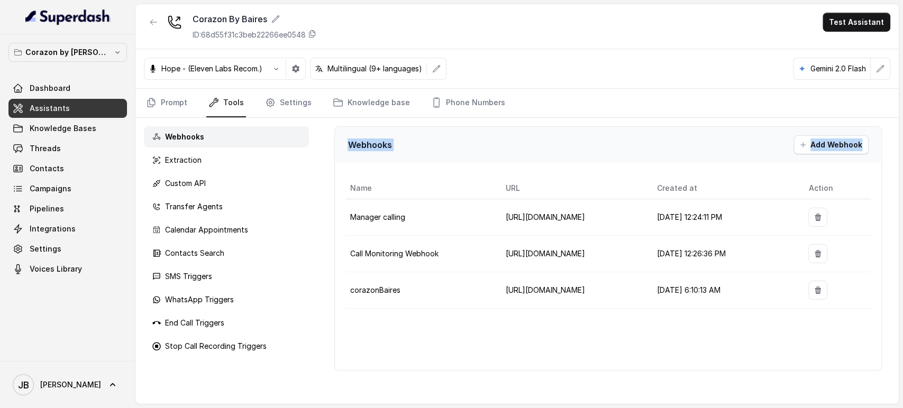
click at [819, 316] on div "Webhooks Add Webhook Name URL Created at Action Manager calling [URL][DOMAIN_NA…" at bounding box center [608, 248] width 548 height 244
click at [820, 323] on div "Name URL Created at Action Manager calling [URL][DOMAIN_NAME] [DATE] 12:24:11 P…" at bounding box center [608, 268] width 546 height 203
click at [197, 202] on p "Transfer Agents" at bounding box center [194, 207] width 58 height 11
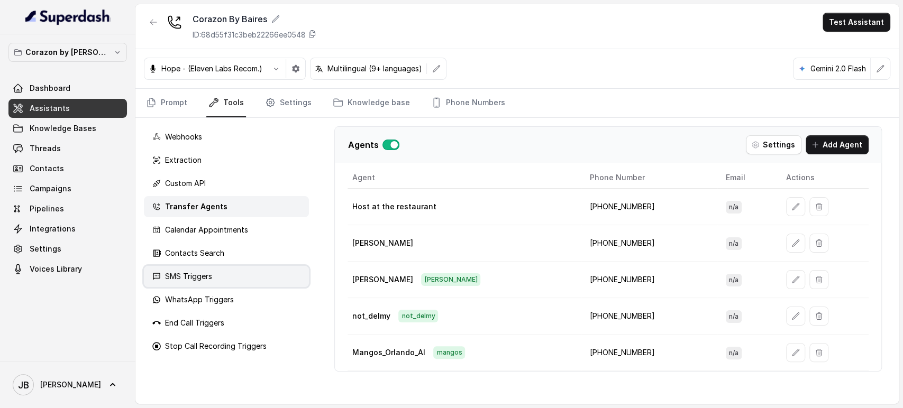
click at [236, 279] on div "SMS Triggers" at bounding box center [226, 276] width 165 height 21
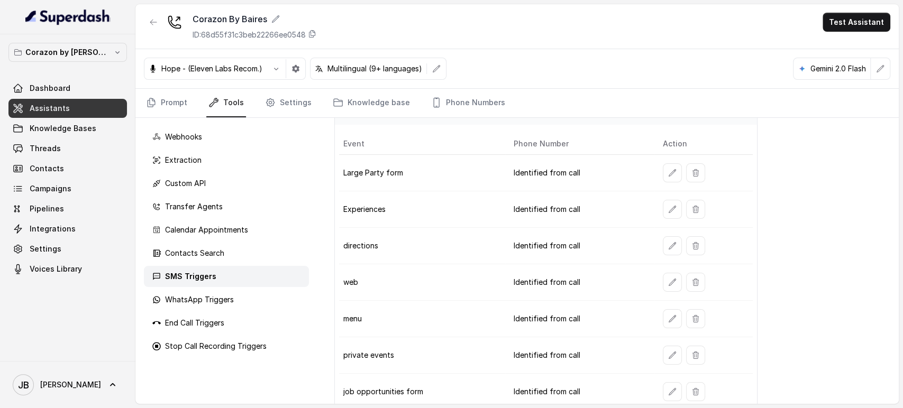
scroll to position [59, 0]
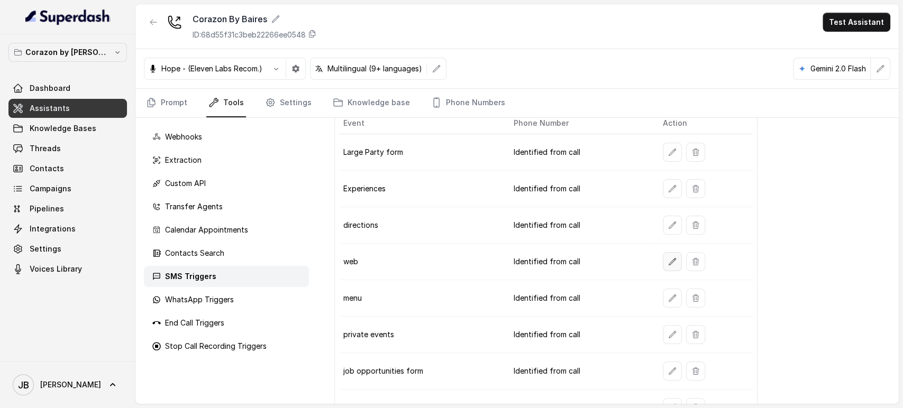
click at [670, 262] on button "button" at bounding box center [672, 261] width 19 height 19
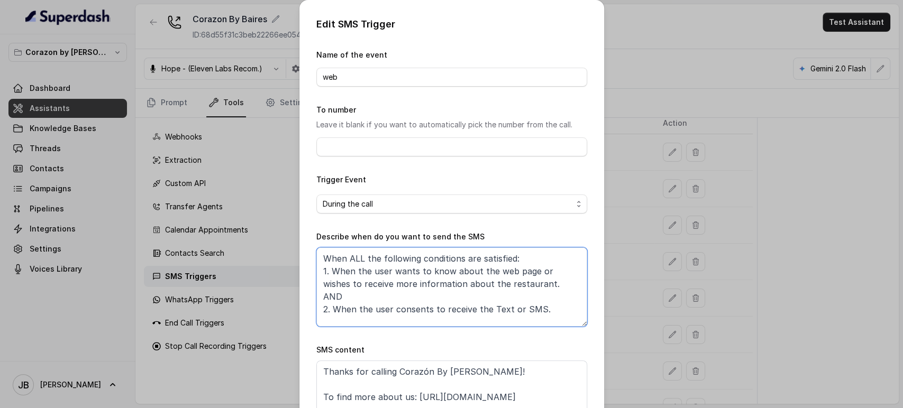
drag, startPoint x: 401, startPoint y: 262, endPoint x: 533, endPoint y: 285, distance: 134.2
click at [533, 285] on textarea "When ALL the following conditions are satisfied: 1. When the user wants to know…" at bounding box center [451, 287] width 271 height 79
click at [534, 285] on textarea "When ALL the following conditions are satisfied: 1. When the user wants to know…" at bounding box center [451, 287] width 271 height 79
drag, startPoint x: 464, startPoint y: 274, endPoint x: 553, endPoint y: 295, distance: 90.8
click at [553, 295] on textarea "When ALL the following conditions are satisfied: 1. When the user wants to know…" at bounding box center [451, 287] width 271 height 79
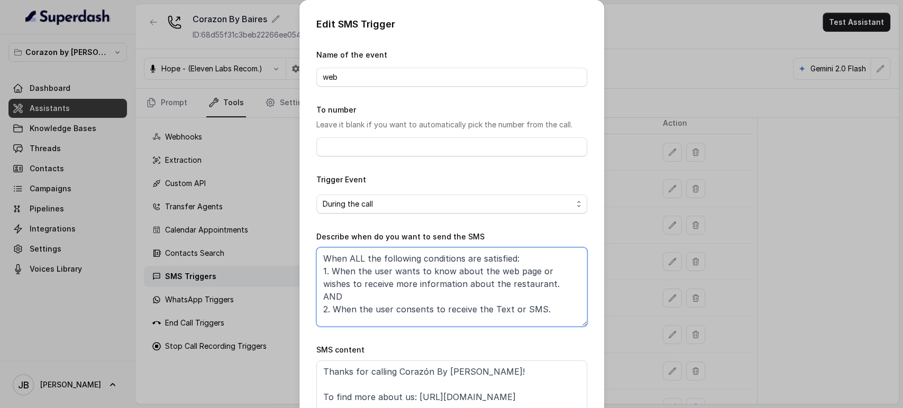
click at [531, 287] on textarea "When ALL the following conditions are satisfied: 1. When the user wants to know…" at bounding box center [451, 287] width 271 height 79
click at [519, 271] on textarea "When ALL the following conditions are satisfied: 1. When the user wants to know…" at bounding box center [451, 287] width 271 height 79
click at [517, 282] on textarea "When ALL the following conditions are satisfied: 1. When the user wants to know…" at bounding box center [451, 287] width 271 height 79
drag, startPoint x: 505, startPoint y: 270, endPoint x: 519, endPoint y: 279, distance: 16.9
click at [519, 279] on textarea "When ALL the following conditions are satisfied: 1. When the user wants to know…" at bounding box center [451, 287] width 271 height 79
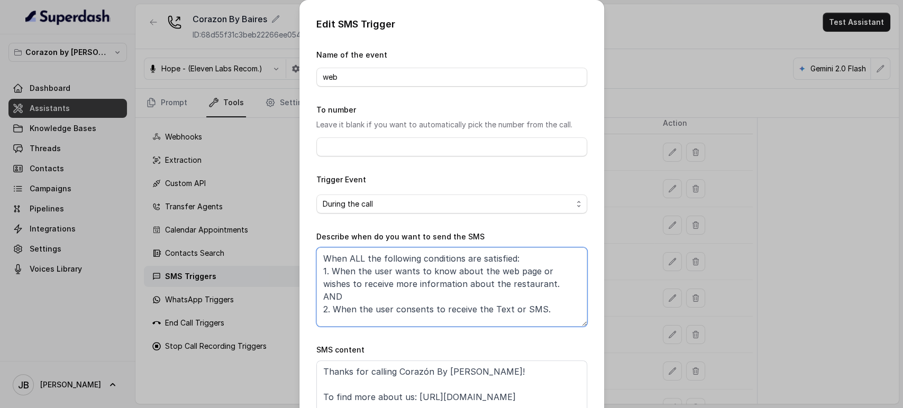
click at [543, 281] on textarea "When ALL the following conditions are satisfied: 1. When the user wants to know…" at bounding box center [451, 287] width 271 height 79
click at [527, 291] on textarea "When ALL the following conditions are satisfied: 1. When the user wants to know…" at bounding box center [451, 287] width 271 height 79
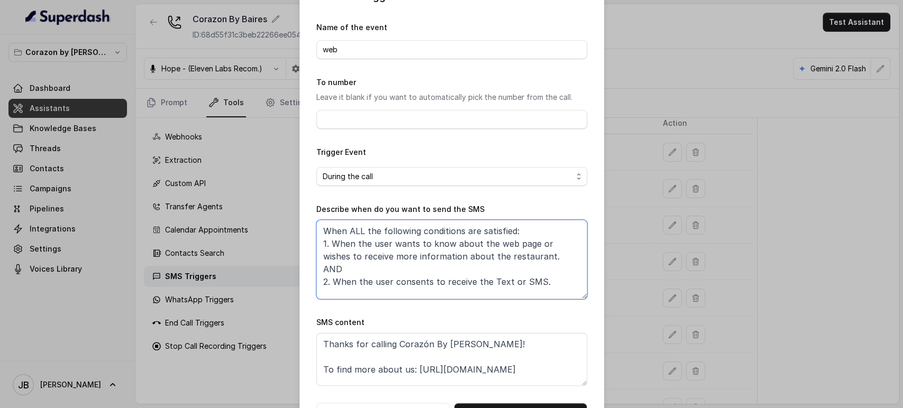
scroll to position [0, 0]
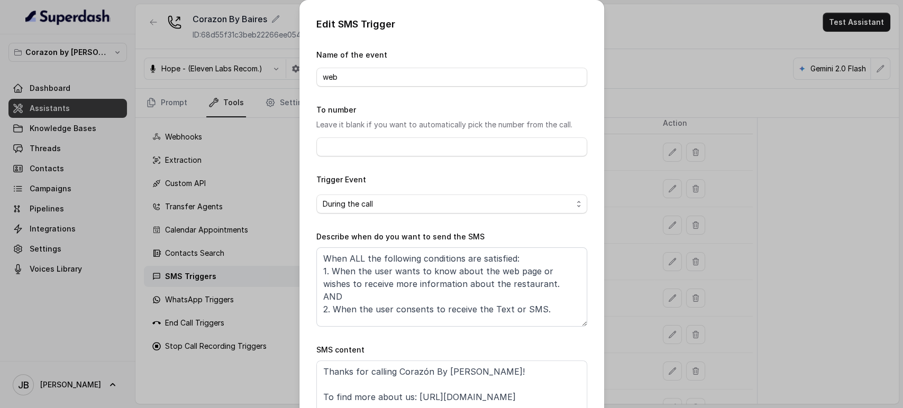
drag, startPoint x: 630, startPoint y: 253, endPoint x: 622, endPoint y: 249, distance: 9.7
click at [630, 253] on div "Edit SMS Trigger Name of the event web To number Leave it blank if you want to …" at bounding box center [451, 204] width 903 height 408
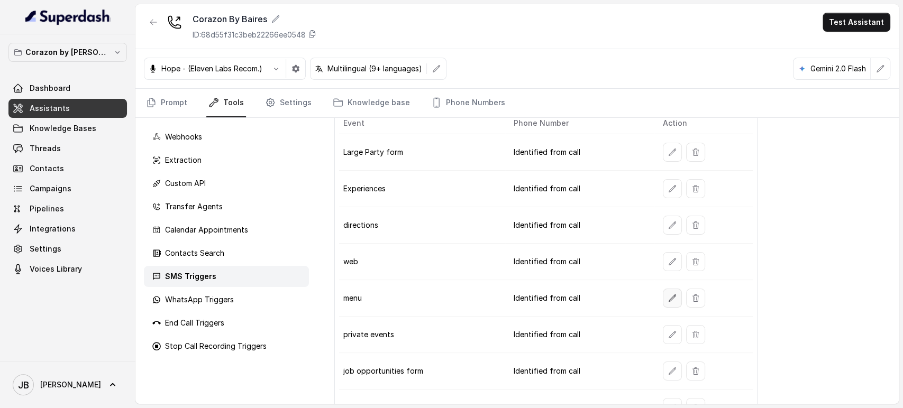
click at [665, 304] on button "button" at bounding box center [672, 298] width 19 height 19
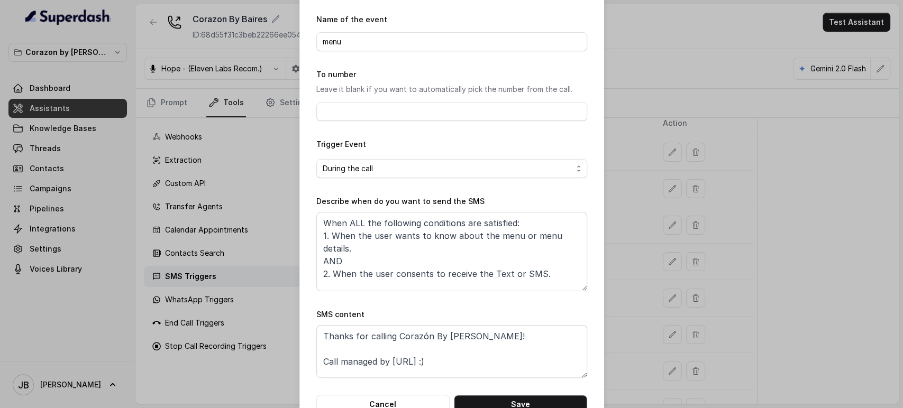
scroll to position [66, 0]
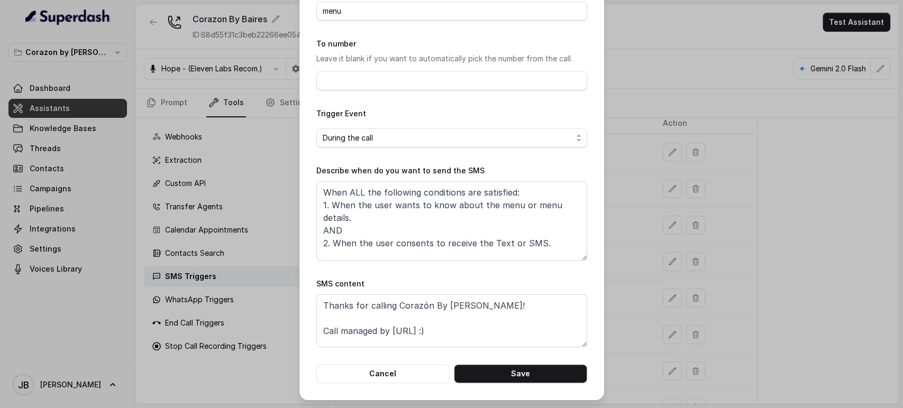
click at [669, 246] on div "Edit SMS Trigger Name of the event menu To number Leave it blank if you want to…" at bounding box center [451, 204] width 903 height 408
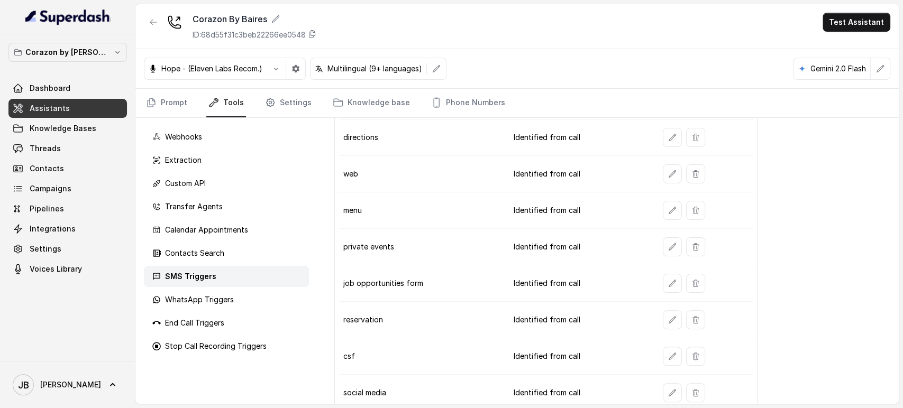
scroll to position [176, 0]
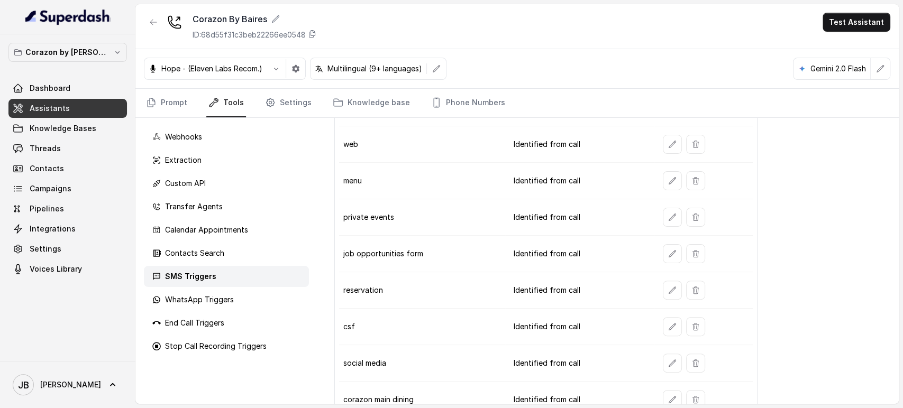
click at [663, 153] on td at bounding box center [703, 144] width 98 height 37
click at [668, 146] on icon "button" at bounding box center [672, 144] width 8 height 8
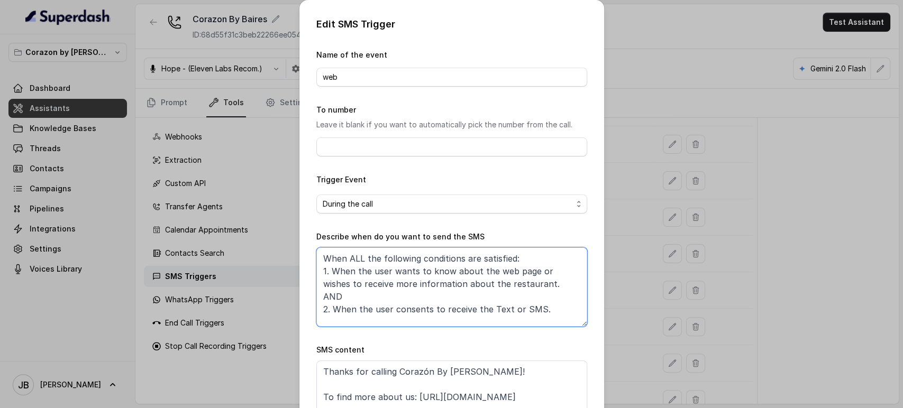
drag, startPoint x: 339, startPoint y: 272, endPoint x: 525, endPoint y: 278, distance: 186.3
click at [527, 274] on textarea "When ALL the following conditions are satisfied: 1. When the user wants to know…" at bounding box center [451, 287] width 271 height 79
drag, startPoint x: 512, startPoint y: 286, endPoint x: 308, endPoint y: 270, distance: 204.8
click at [299, 268] on div "Edit SMS Trigger Name of the event web To number Leave it blank if you want to …" at bounding box center [451, 233] width 305 height 467
click at [213, 103] on div "Edit SMS Trigger Name of the event web To number Leave it blank if you want to …" at bounding box center [451, 204] width 903 height 408
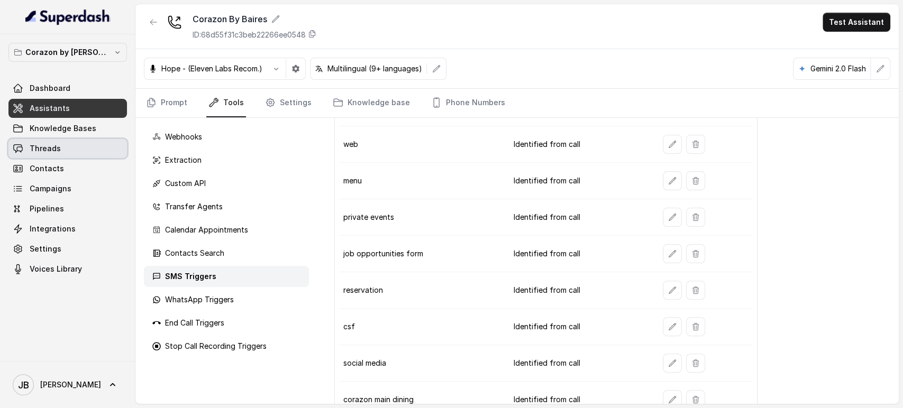
click at [86, 143] on link "Threads" at bounding box center [67, 148] width 118 height 19
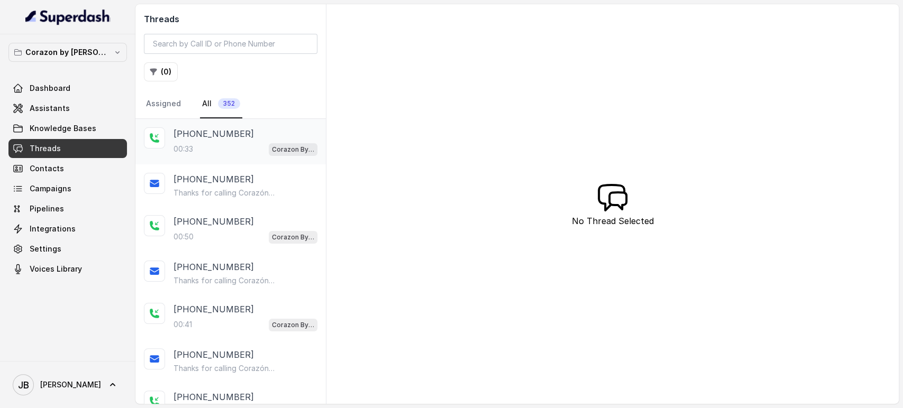
click at [233, 147] on div "00:33 Corazon By Baires" at bounding box center [246, 149] width 144 height 14
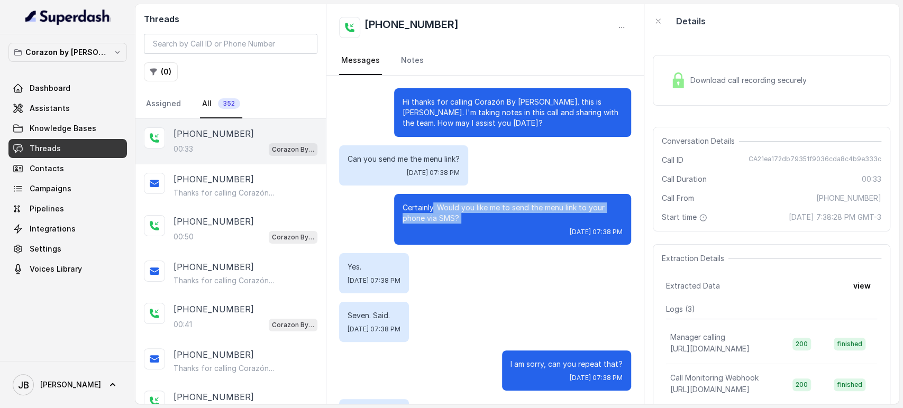
drag, startPoint x: 424, startPoint y: 200, endPoint x: 518, endPoint y: 226, distance: 97.0
click at [518, 226] on div "Certainly. Would you like me to send the menu link to your phone via SMS? [DATE…" at bounding box center [512, 219] width 237 height 51
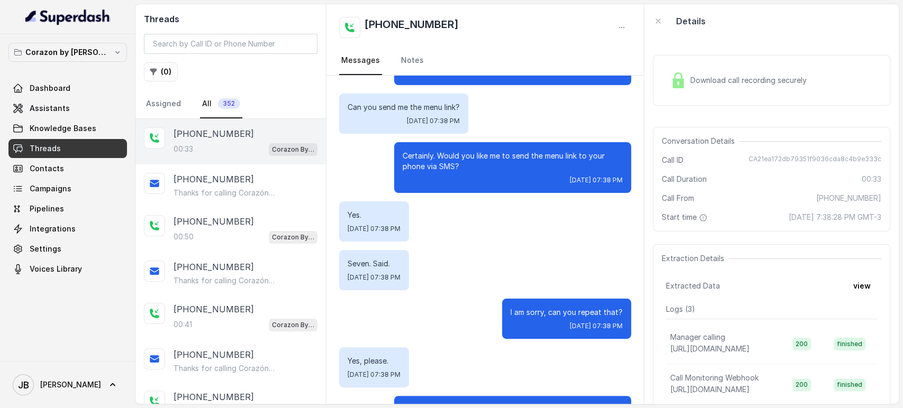
scroll to position [106, 0]
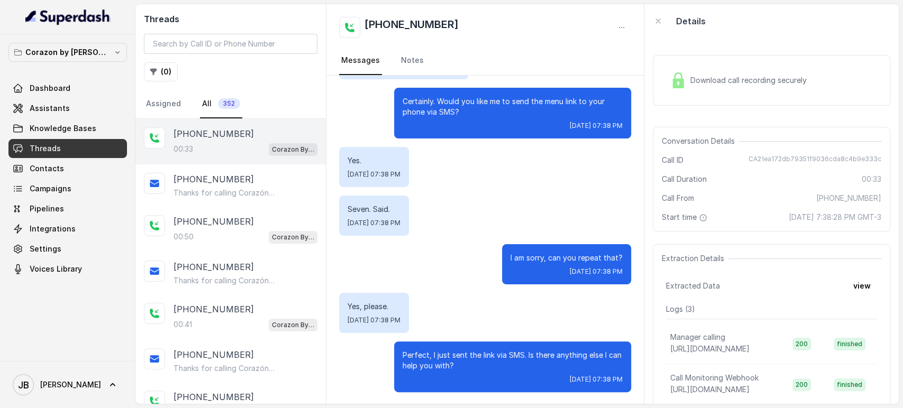
click at [431, 361] on p "Perfect, I just sent the link via SMS. Is there anything else I can help you wi…" at bounding box center [513, 360] width 220 height 21
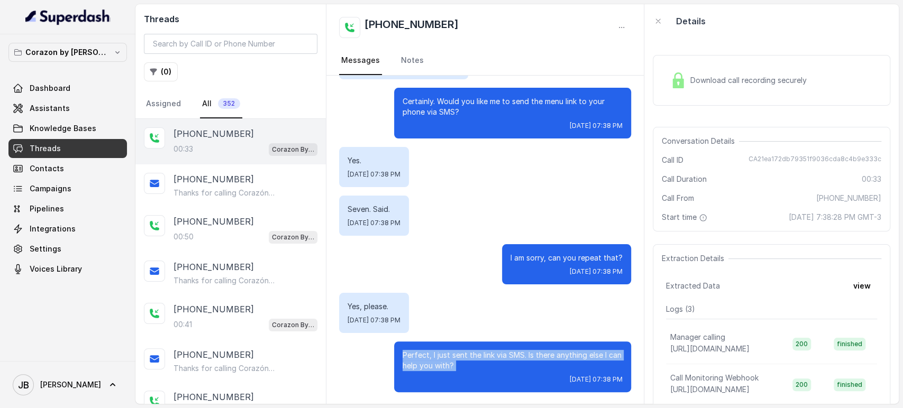
click at [431, 361] on p "Perfect, I just sent the link via SMS. Is there anything else I can help you wi…" at bounding box center [513, 360] width 220 height 21
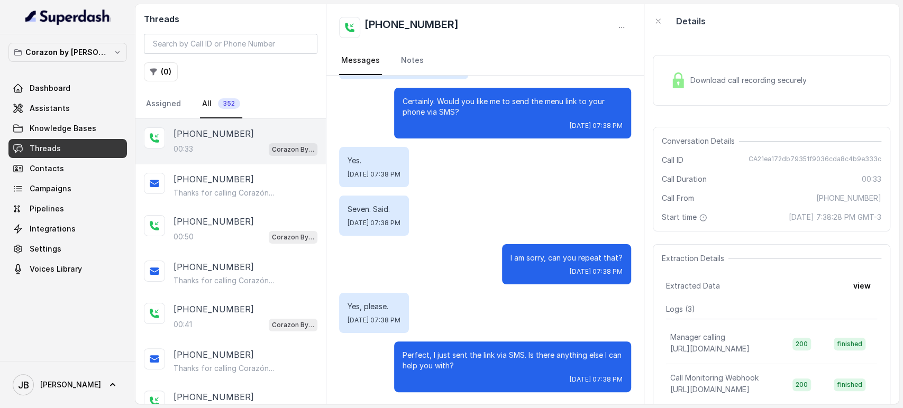
click at [441, 308] on div "Yes, please. [DATE] 07:38 PM" at bounding box center [485, 313] width 292 height 40
click at [227, 237] on div "00:50 Corazon By [PERSON_NAME]" at bounding box center [246, 237] width 144 height 14
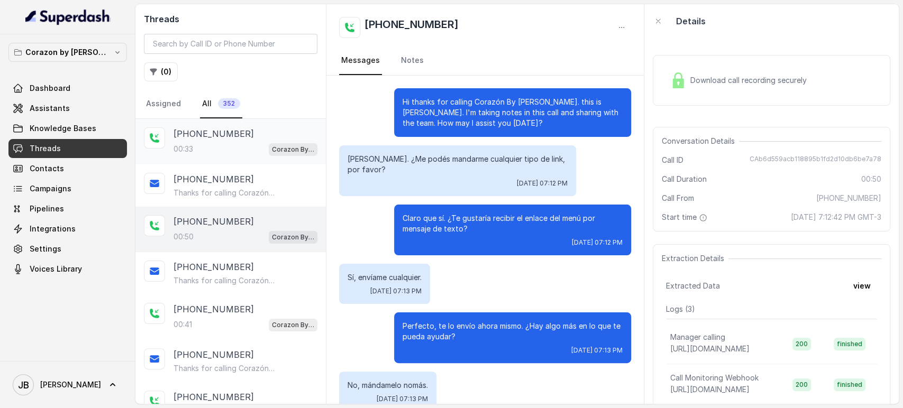
scroll to position [117, 0]
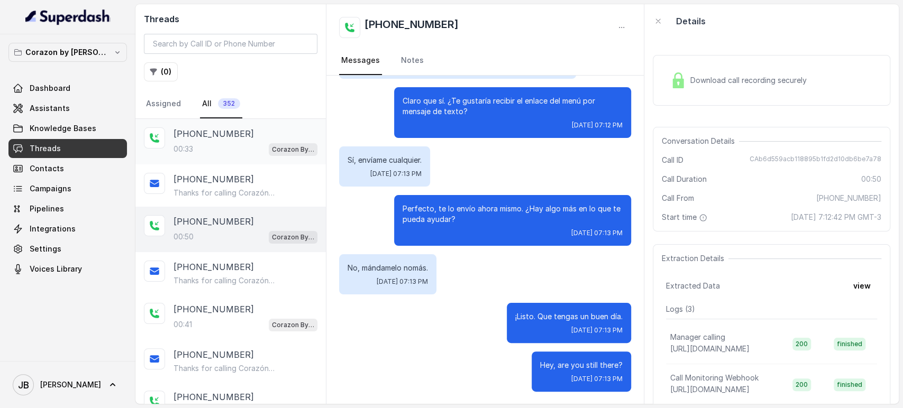
click at [241, 153] on div "00:33 Corazon By Baires" at bounding box center [246, 149] width 144 height 14
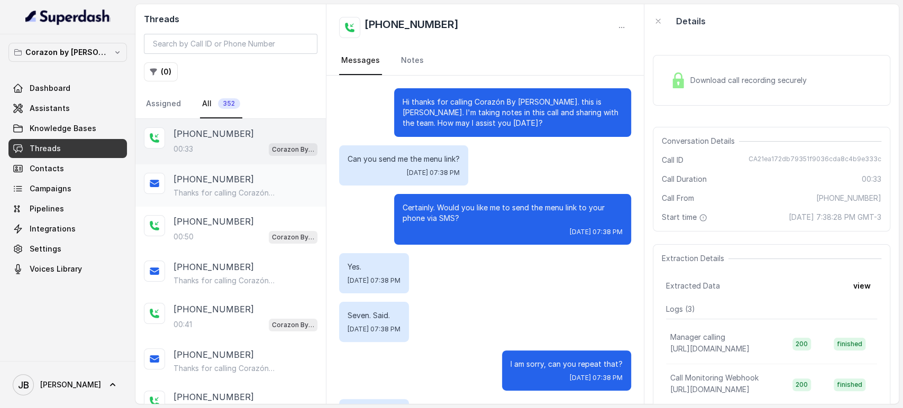
scroll to position [106, 0]
